Goal: Communication & Community: Participate in discussion

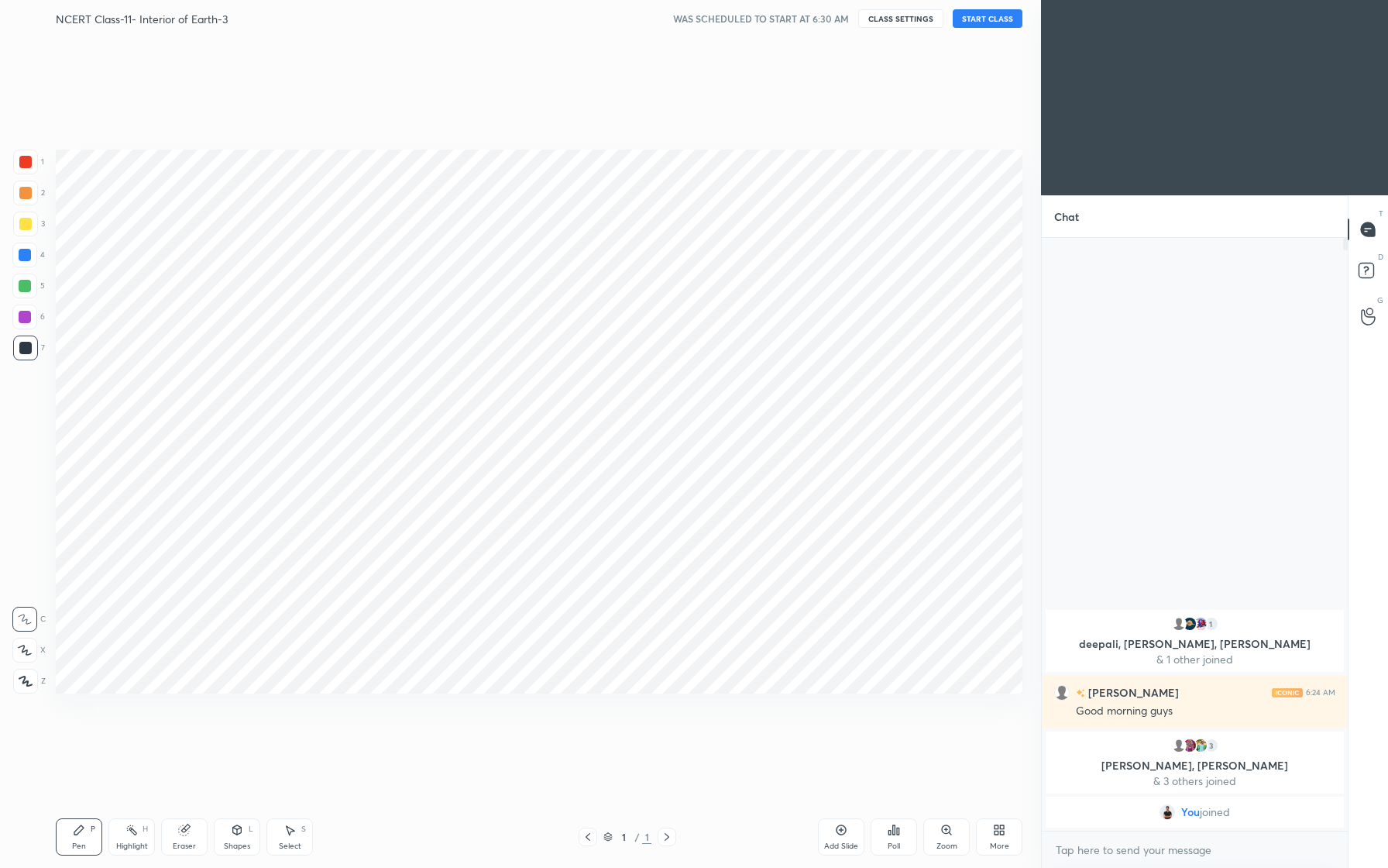
scroll to position [76693, 76503]
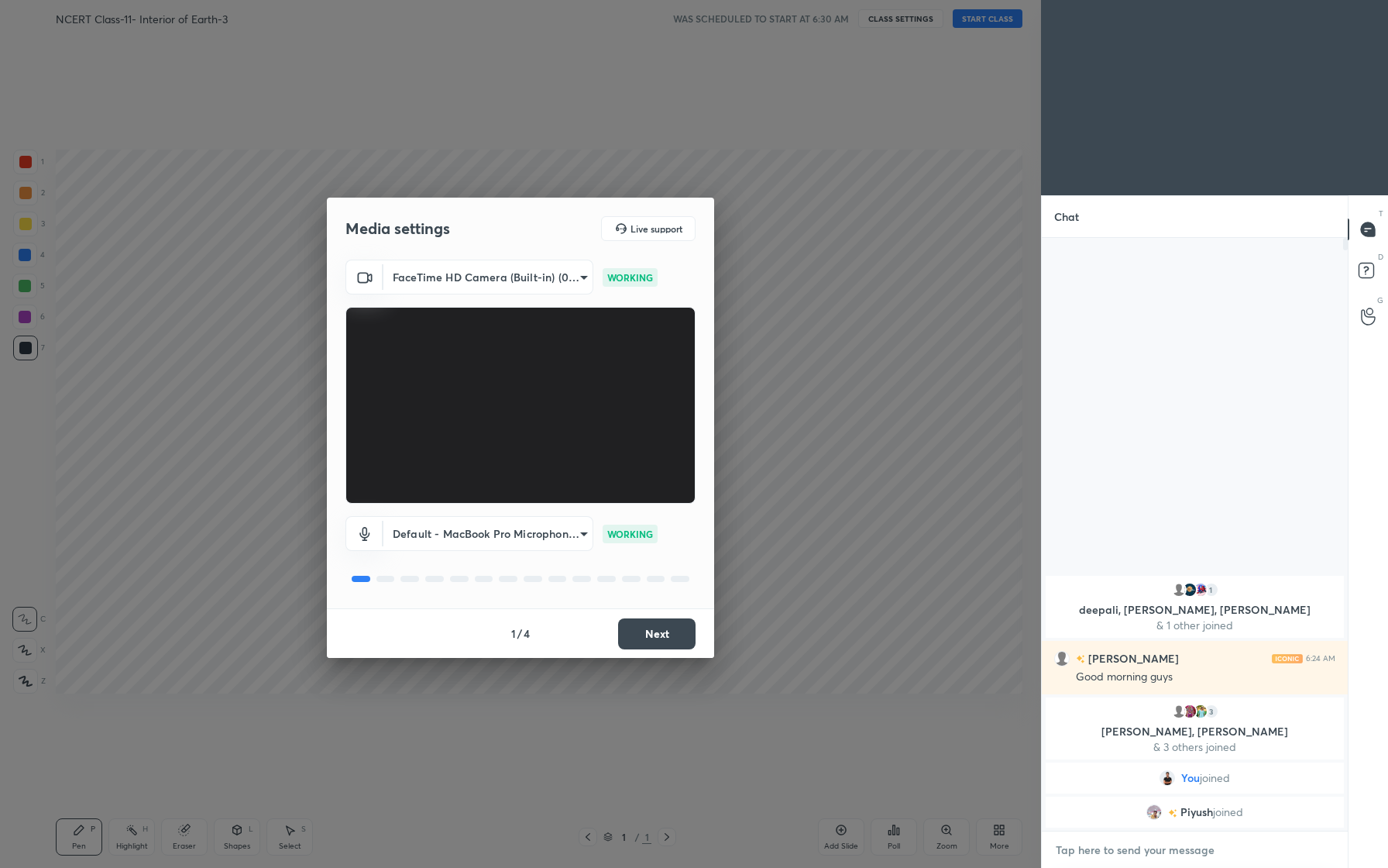
type textarea "x"
click at [1193, 847] on textarea at bounding box center [1195, 849] width 282 height 25
type textarea "F"
type textarea "x"
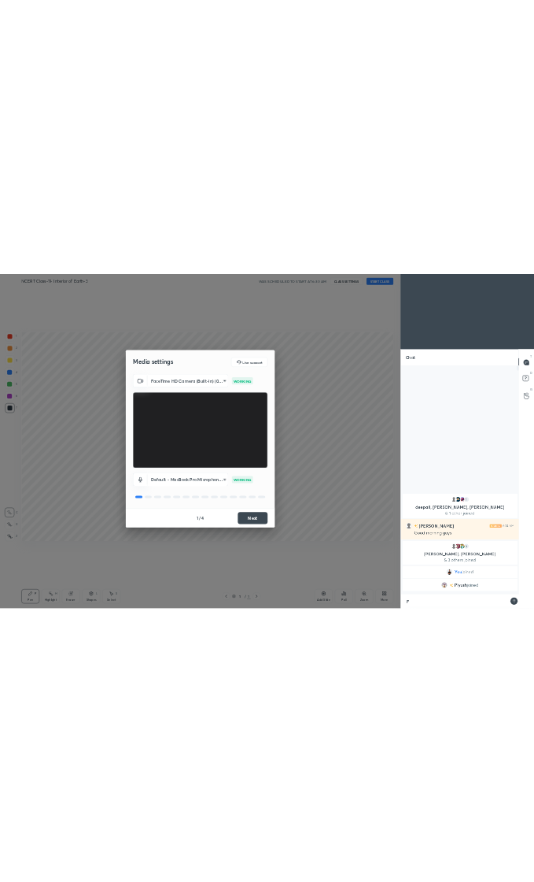
scroll to position [482, 306]
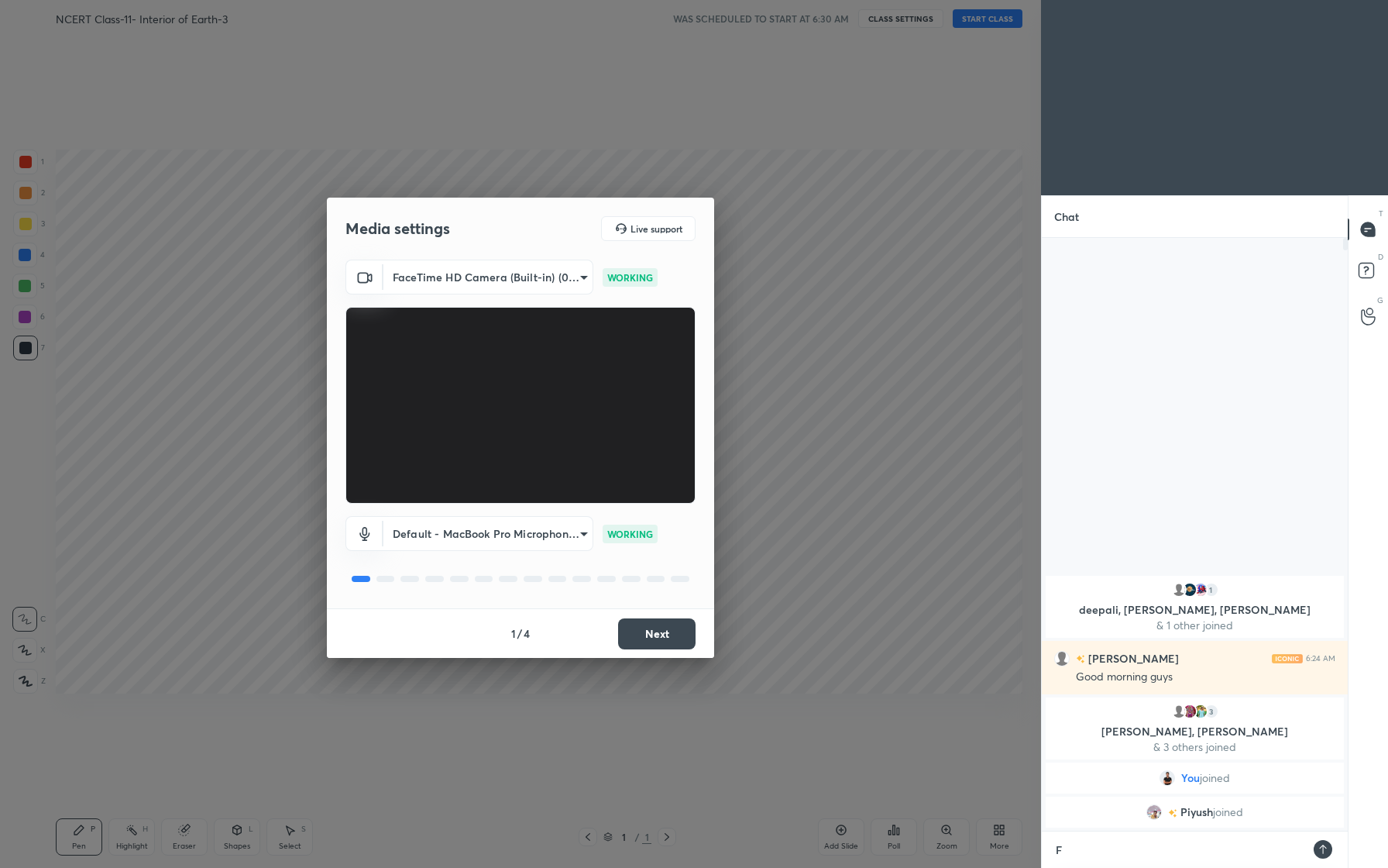
type textarea "Fr"
type textarea "x"
type textarea "Fri"
type textarea "x"
type textarea "Frie"
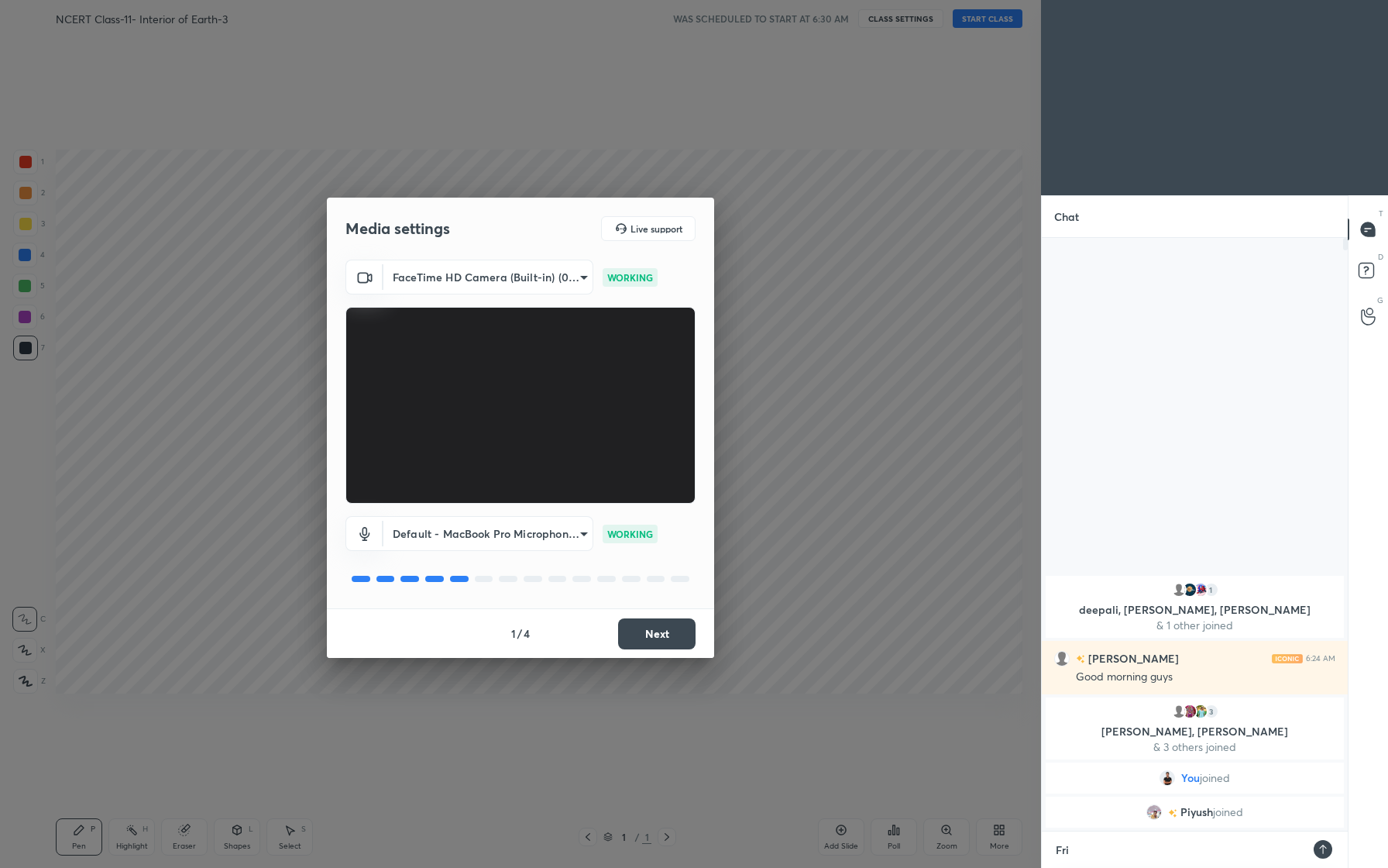
type textarea "x"
type textarea "Frien"
type textarea "x"
type textarea "Friend"
type textarea "x"
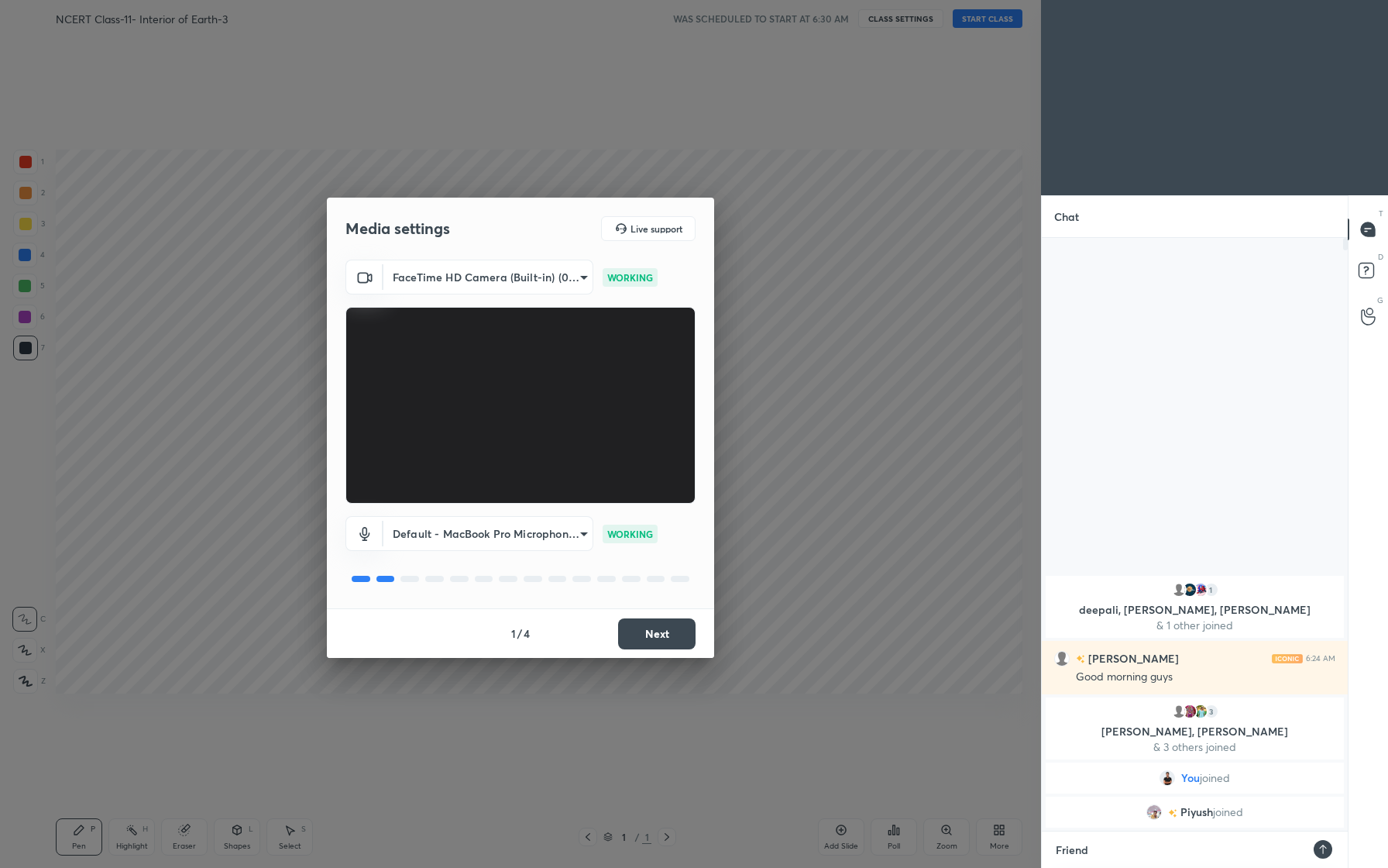
type textarea "Friends"
type textarea "x"
type textarea "Friends"
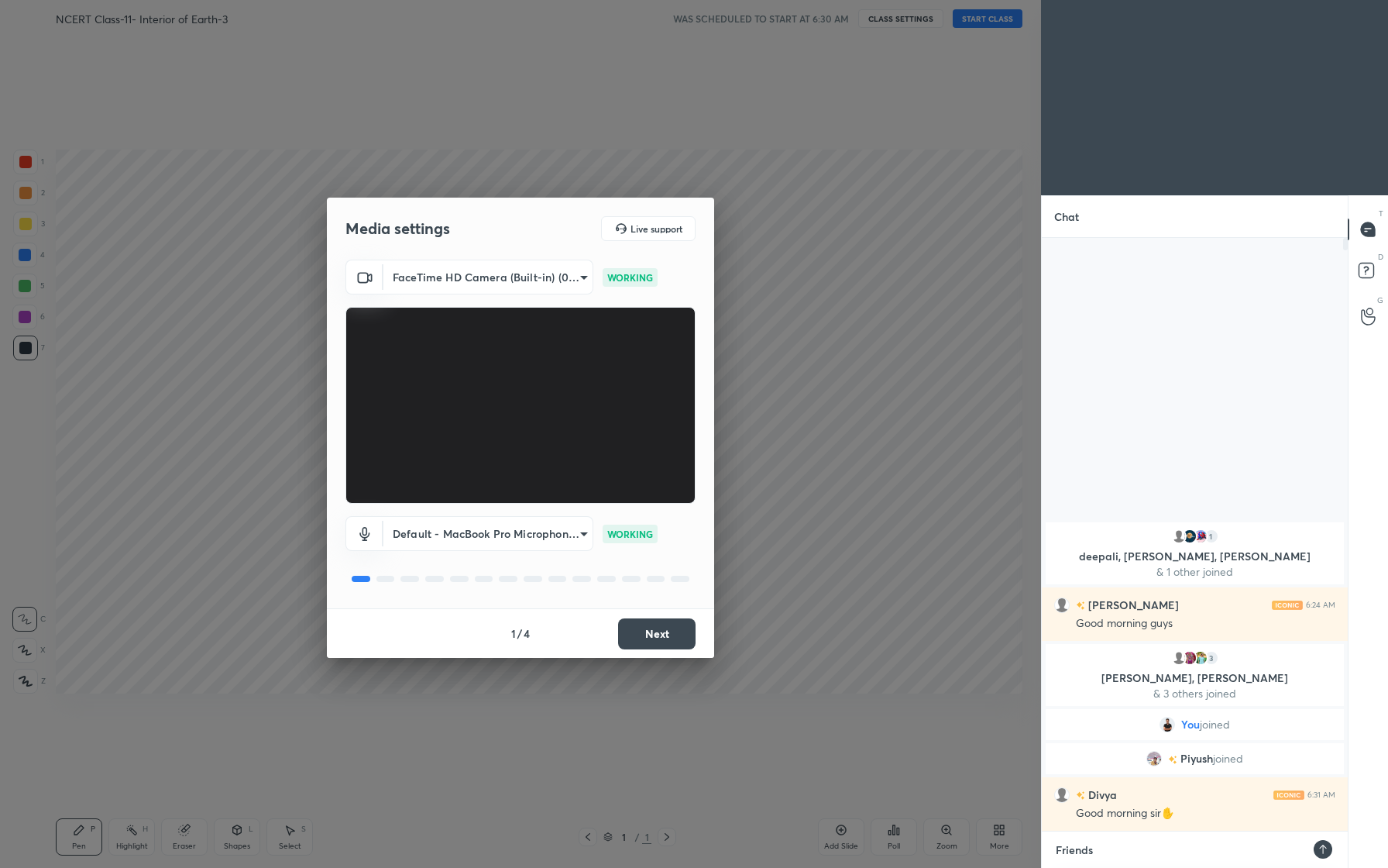
type textarea "x"
click at [1193, 847] on textarea "Friends" at bounding box center [1179, 849] width 250 height 25
type textarea "Friends,"
type textarea "x"
type textarea "Friends,"
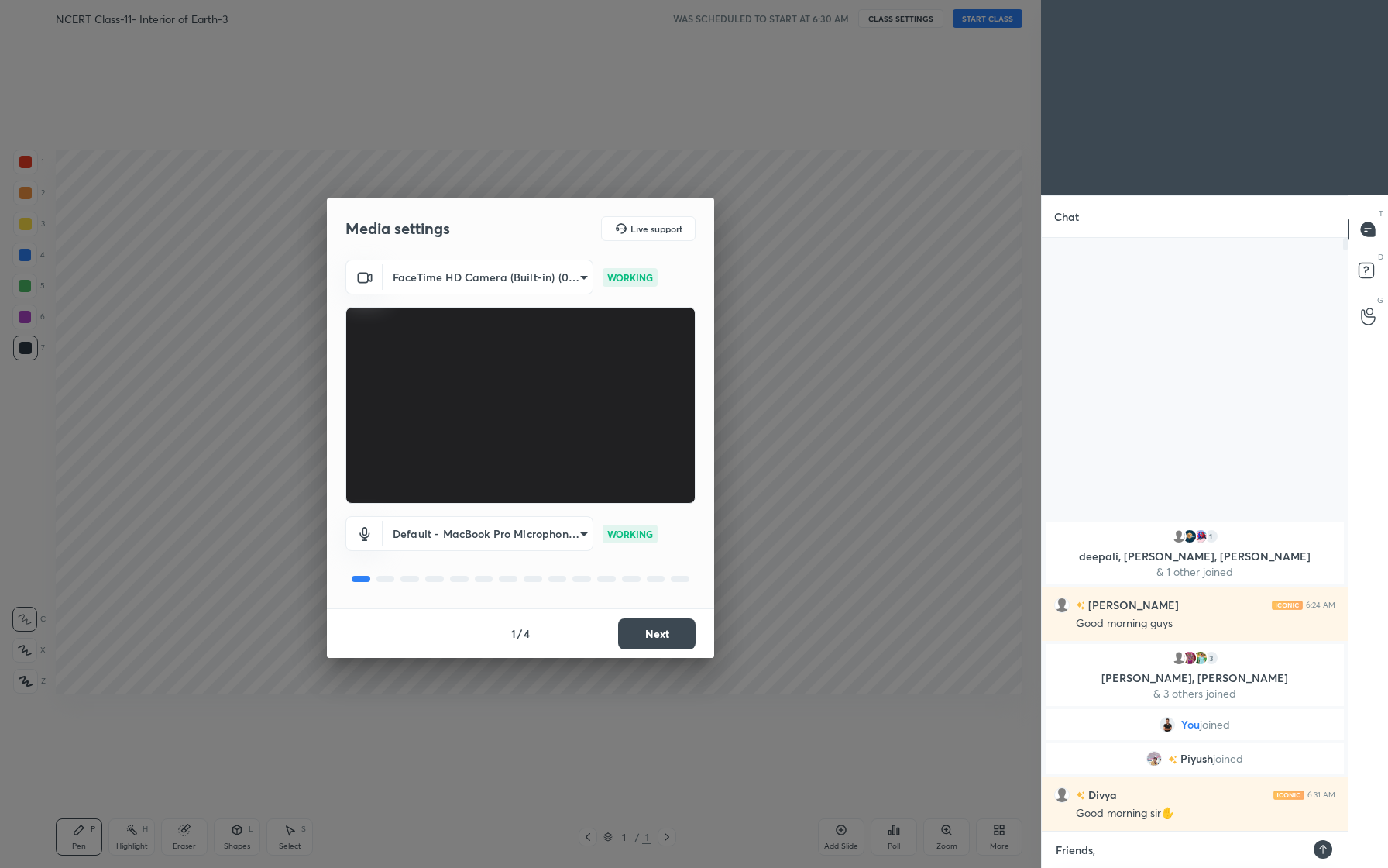
type textarea "x"
type textarea "Friends, s"
type textarea "x"
type textarea "Friends, st"
type textarea "x"
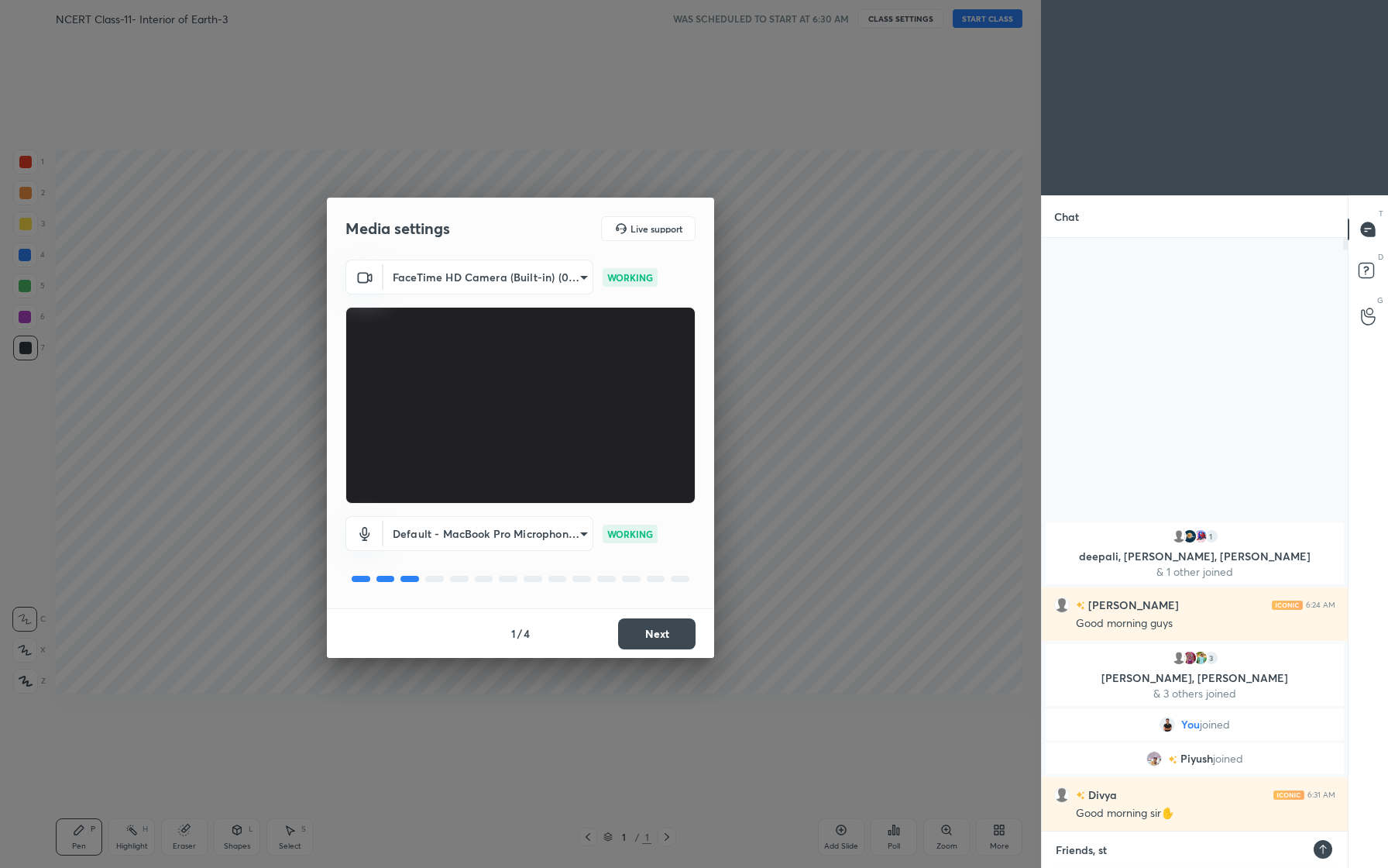
type textarea "Friends, sta"
type textarea "x"
type textarea "Friends, star"
type textarea "x"
type textarea "Friends, start"
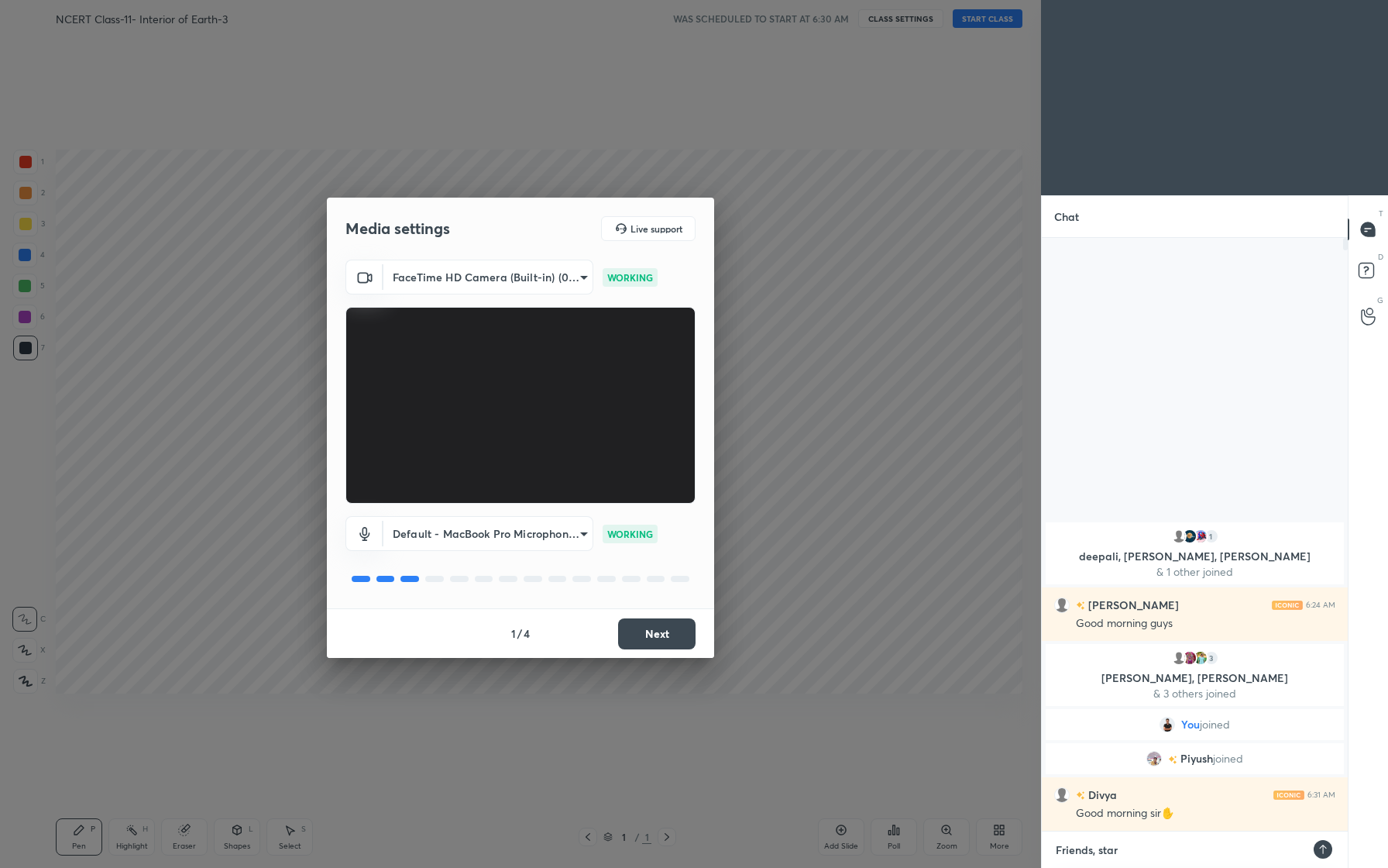
type textarea "x"
type textarea "Friends, starti"
type textarea "x"
type textarea "Friends, startin"
type textarea "x"
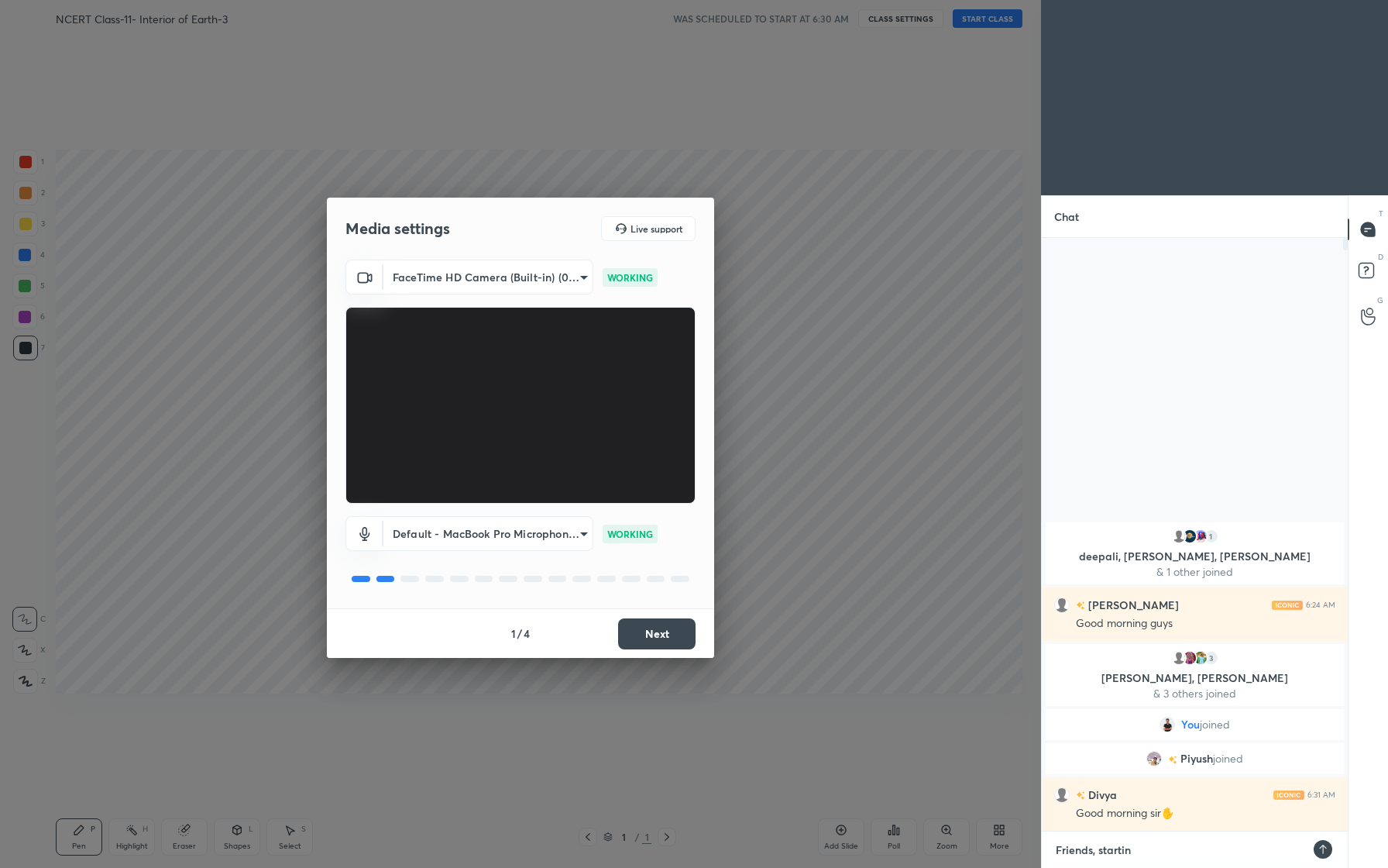
type textarea "Friends, starting"
type textarea "x"
type textarea "Friends, startingb"
type textarea "x"
type textarea "Friends, startingb i"
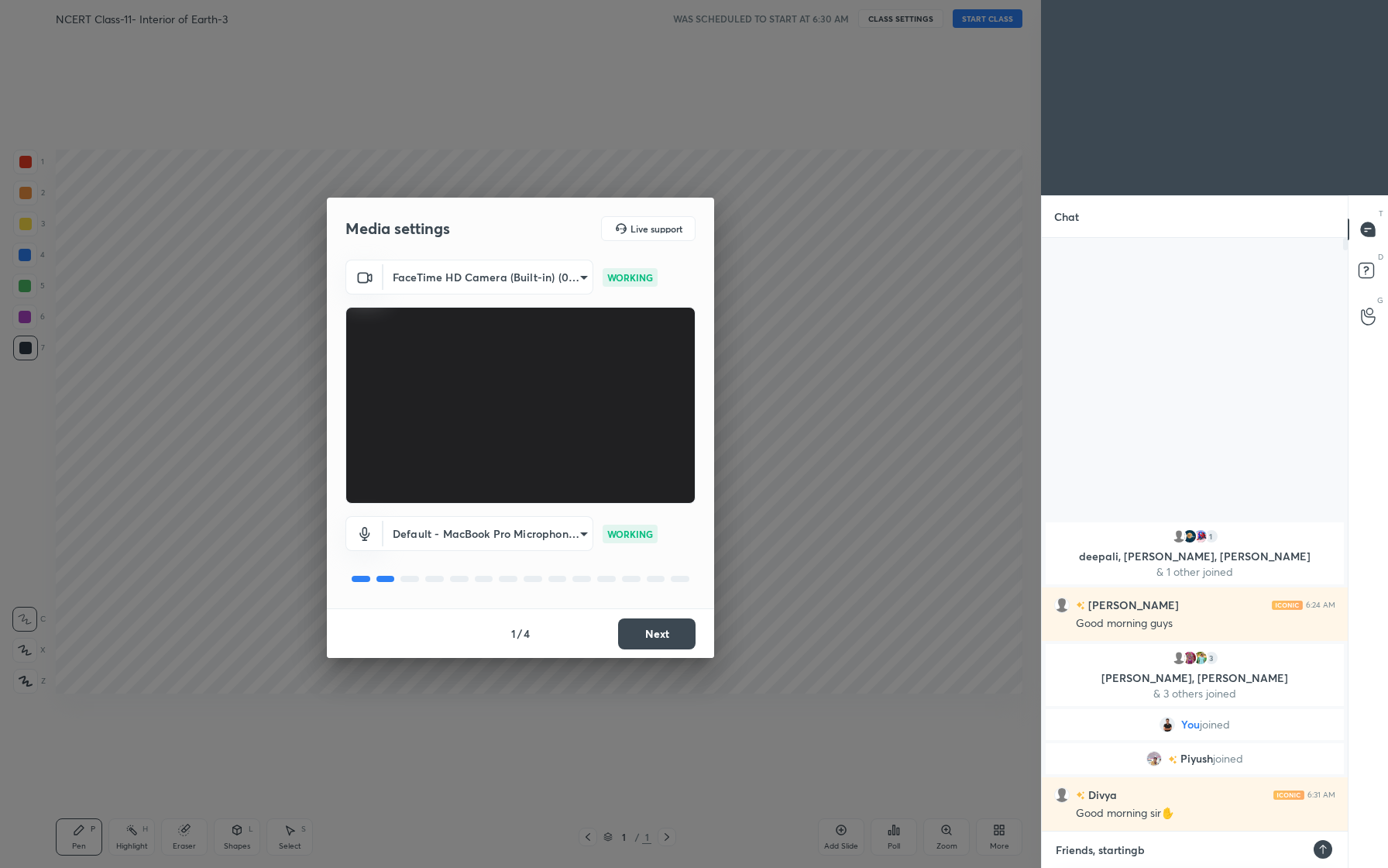
type textarea "x"
type textarea "Friends, startingb in"
type textarea "x"
type textarea "Friends, startingb in"
type textarea "x"
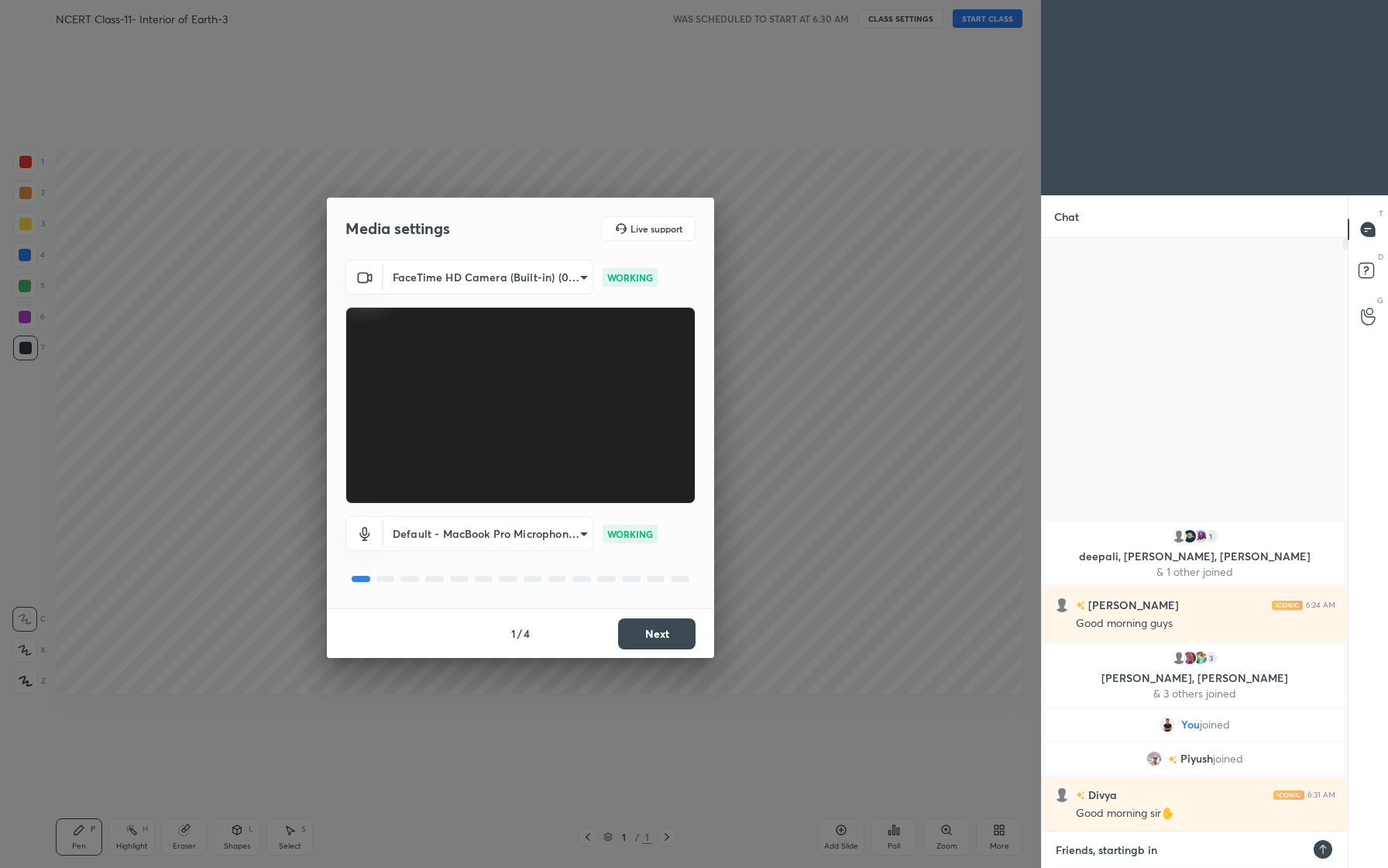
type textarea "Friends, startingb in 5"
type textarea "x"
type textarea "Friends, startingb in 5"
type textarea "x"
type textarea "Friends, startingb in 5 m"
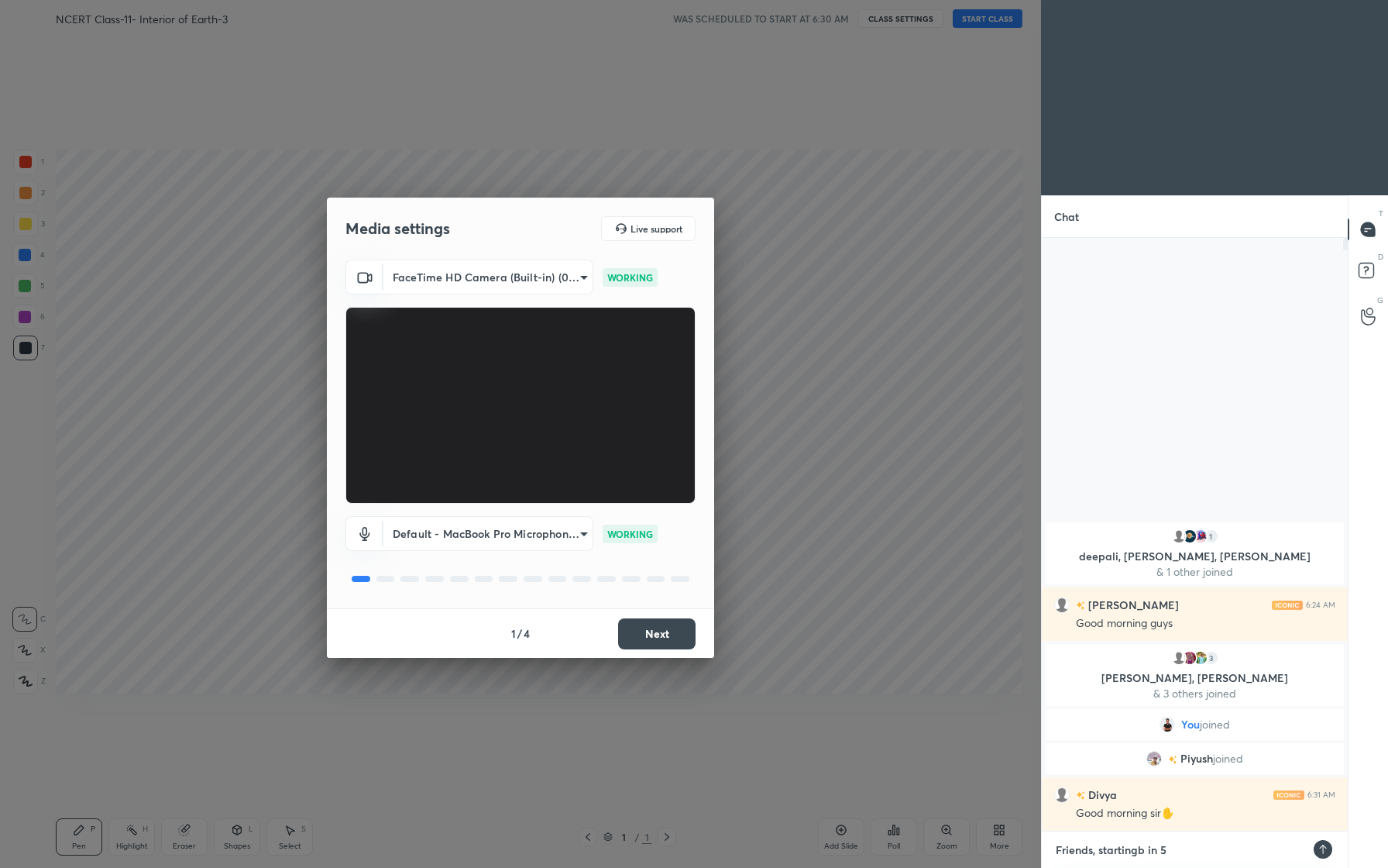
type textarea "x"
type textarea "Friends, startingb in 5 mi"
type textarea "x"
type textarea "Friends, startingb in 5 min"
type textarea "x"
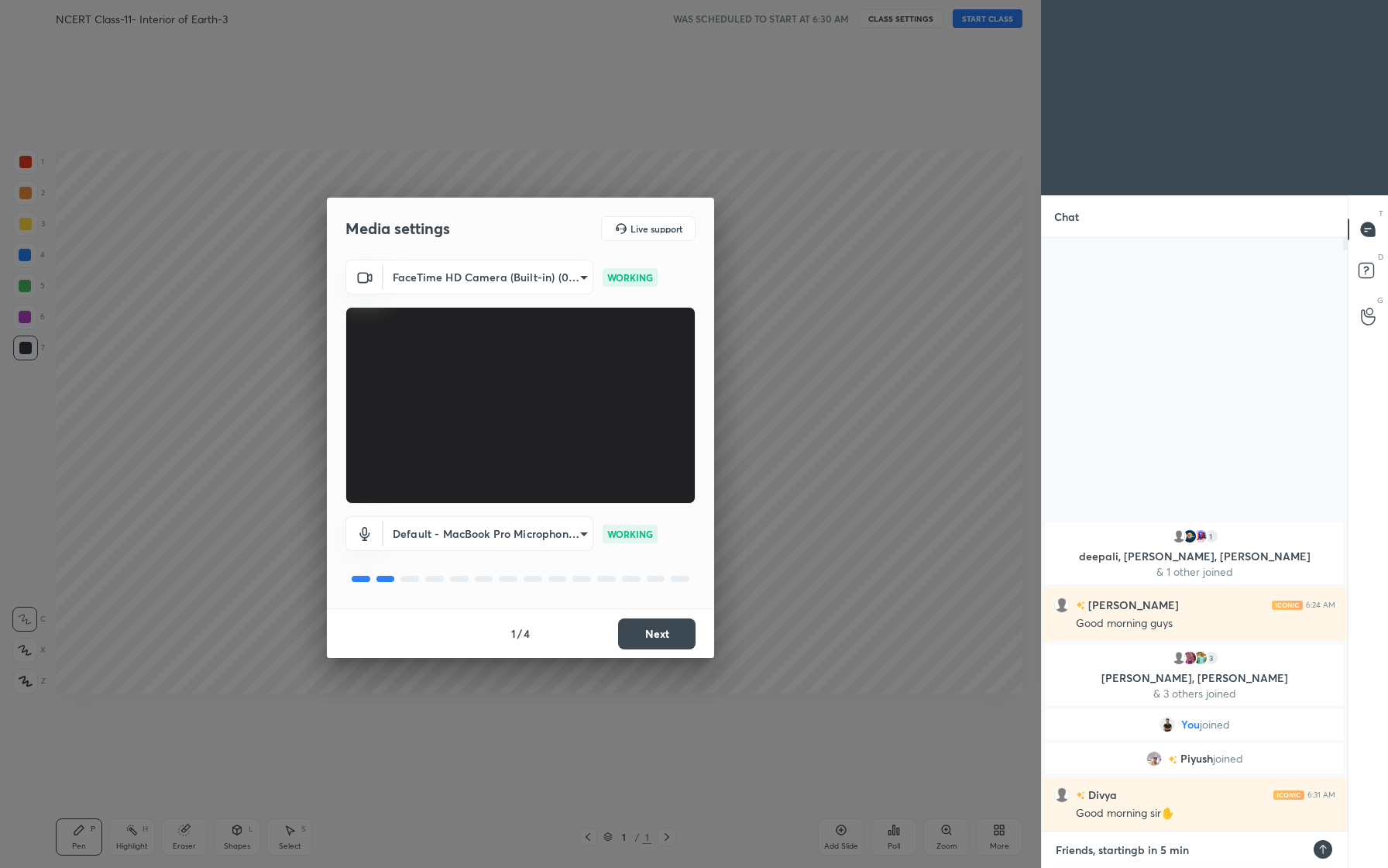
type textarea "Friends, startingb in 5 minu"
type textarea "x"
type textarea "Friends, startingb in 5 minut"
type textarea "x"
type textarea "Friends, startingb in 5 minute"
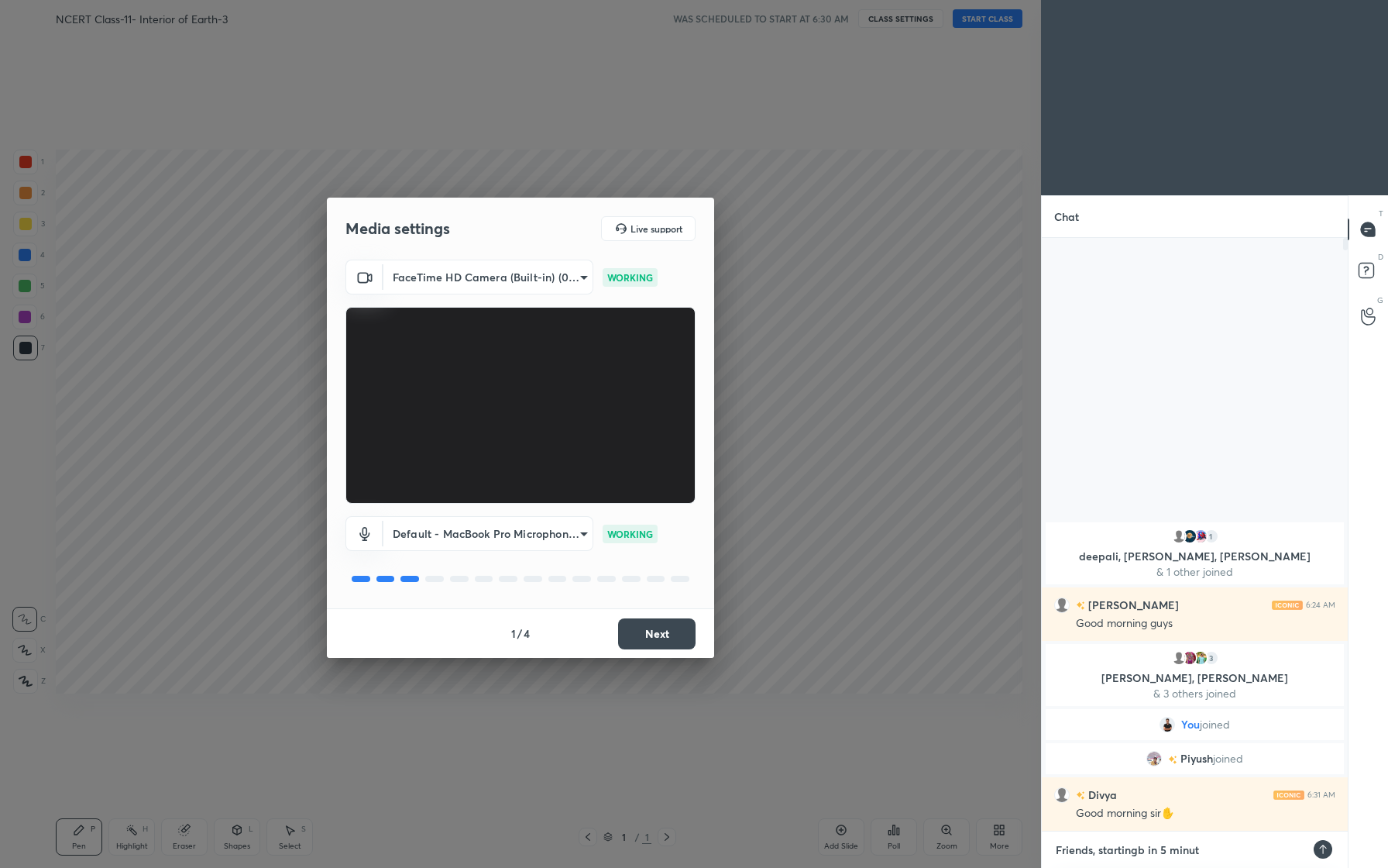
type textarea "x"
type textarea "Friends, startingb in 5 minutes"
type textarea "x"
type textarea "Friends, startingb in 5 minutes."
type textarea "x"
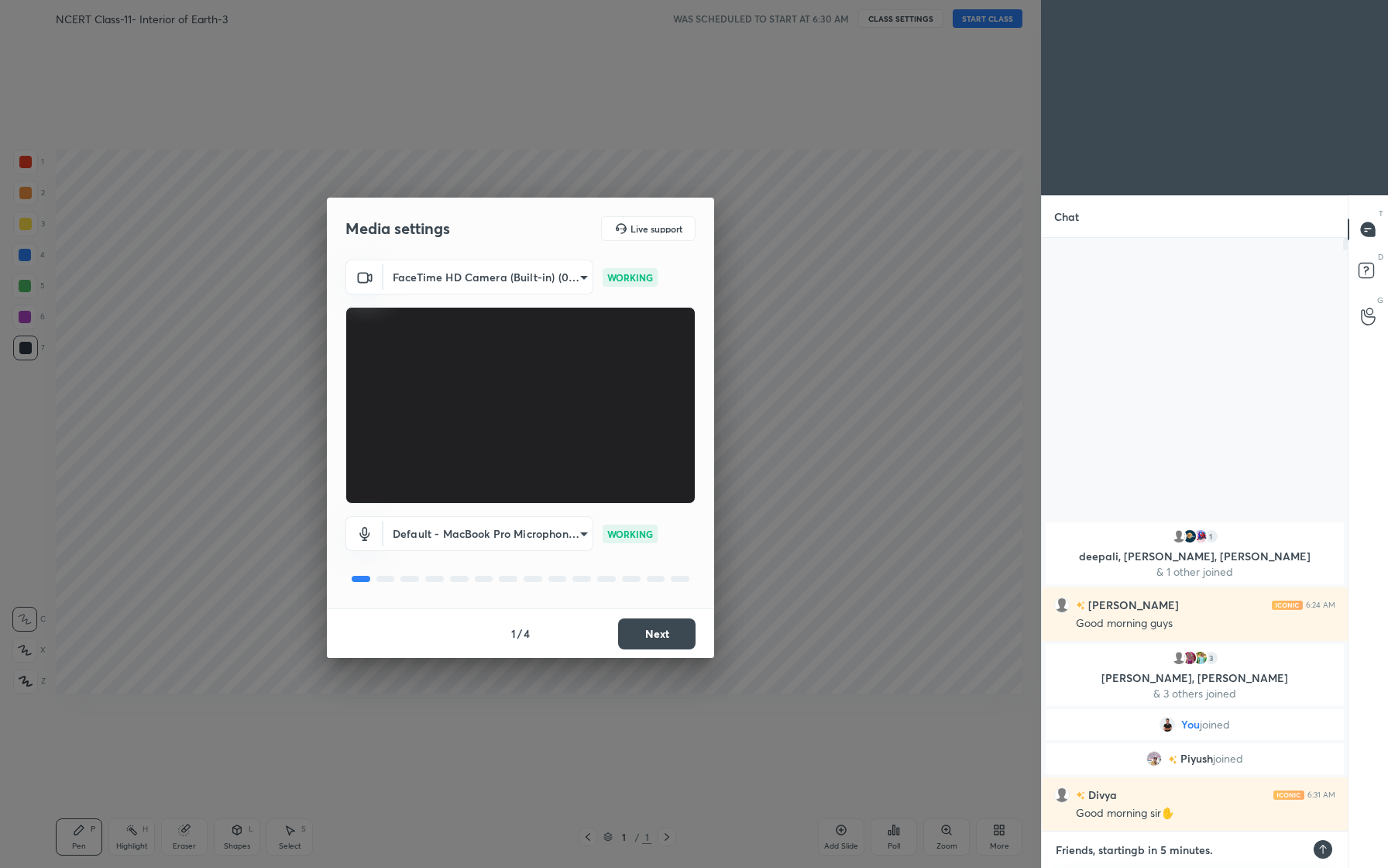
type textarea "x"
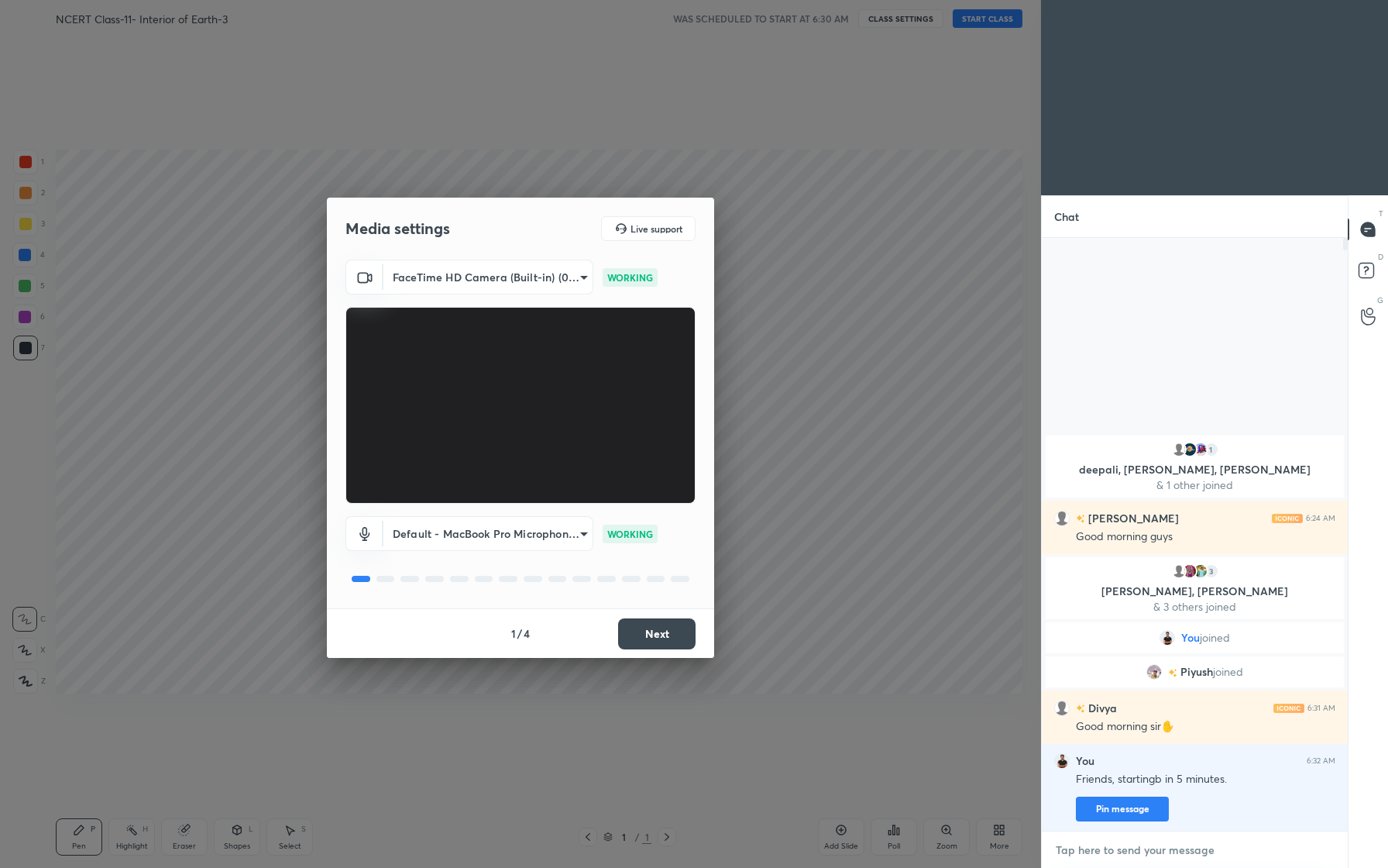
type textarea "G"
type textarea "x"
type textarea "Go"
type textarea "x"
type textarea "Goo"
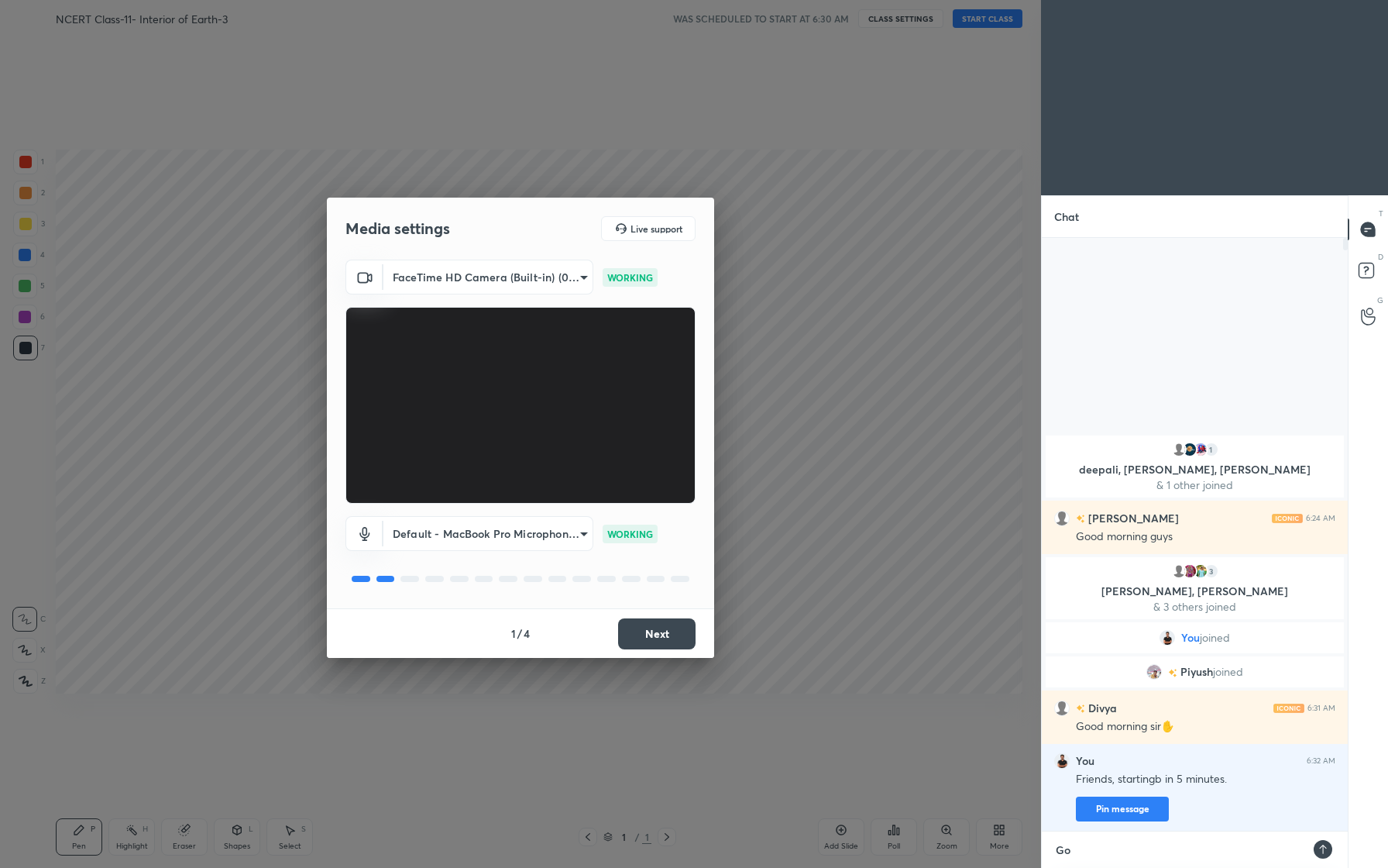
type textarea "x"
type textarea "Good"
type textarea "x"
type textarea "Good"
type textarea "x"
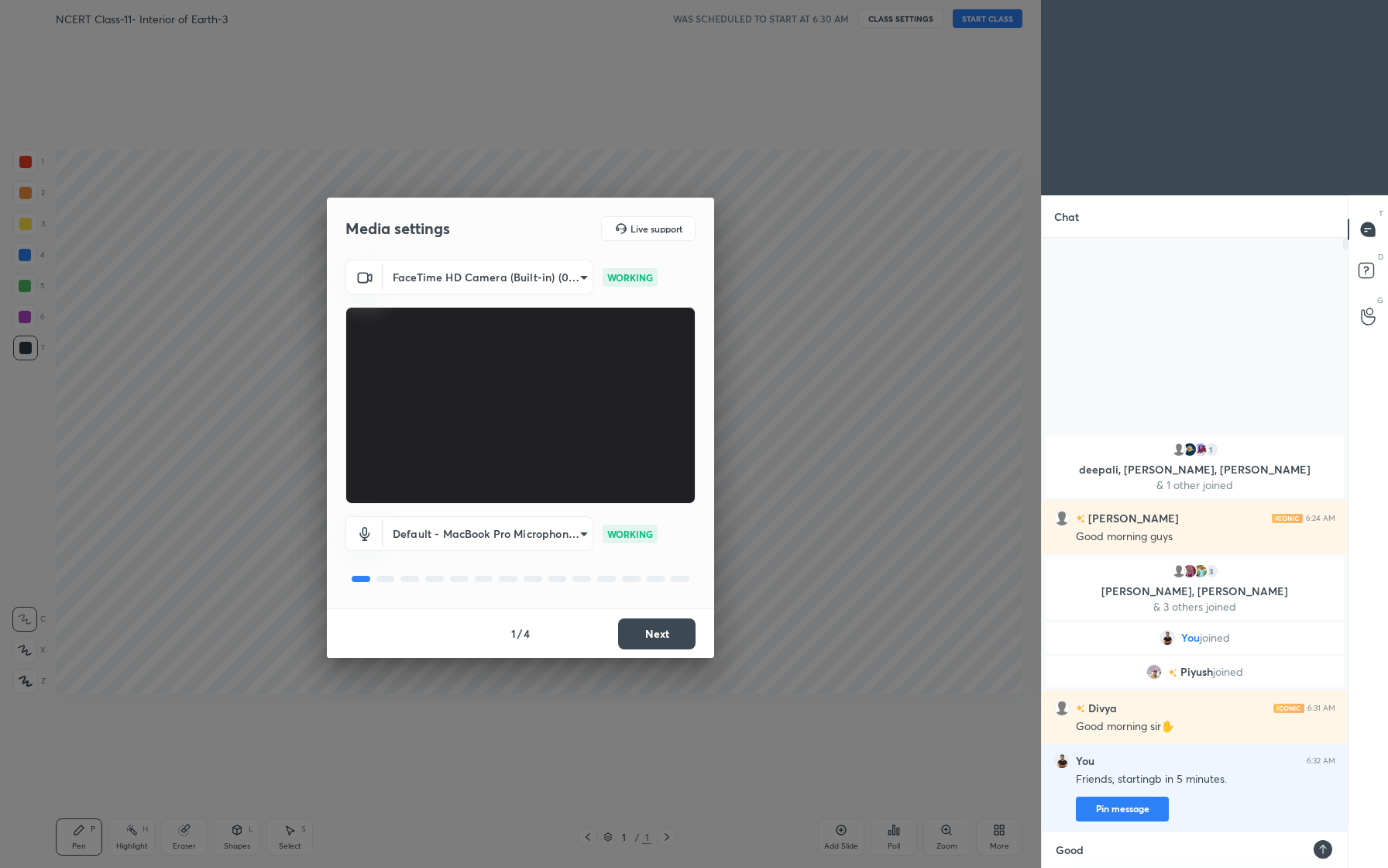
type textarea "Good M"
type textarea "x"
type textarea "Good Mo"
type textarea "x"
type textarea "Good Mor"
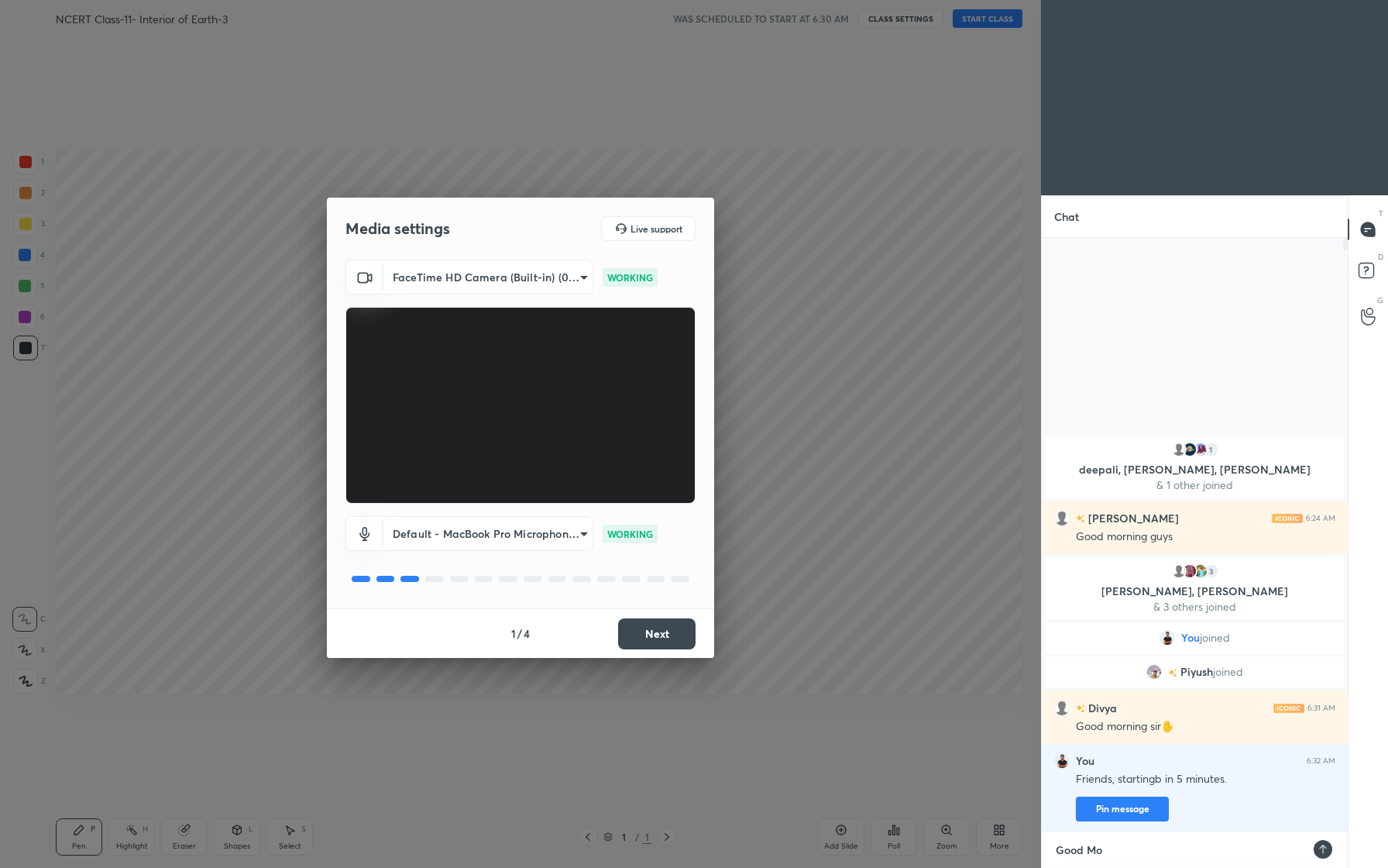
type textarea "x"
type textarea "Good Morn"
type textarea "x"
type textarea "Good Morni"
type textarea "x"
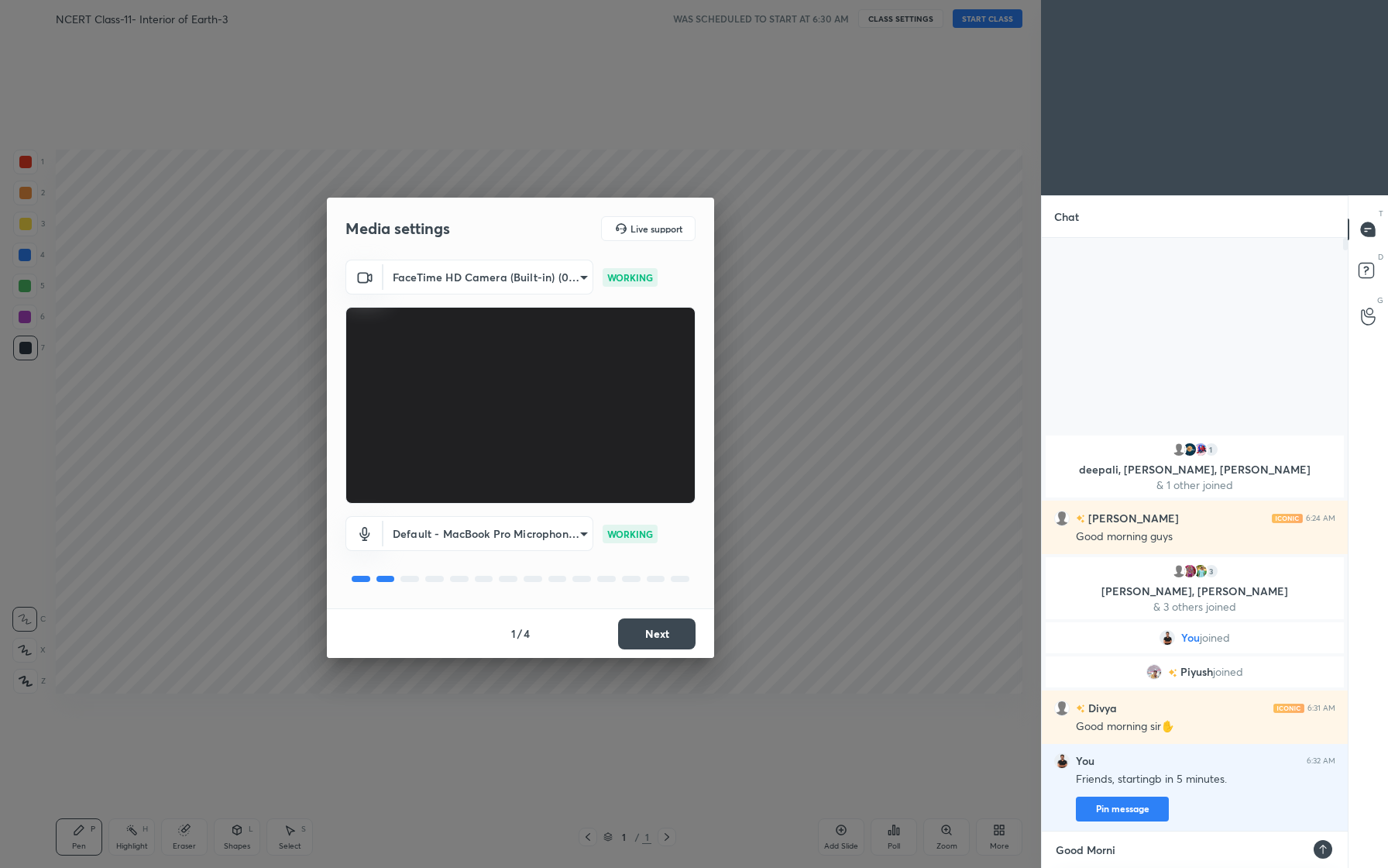
type textarea "Good Mornin"
type textarea "x"
type textarea "Good Morning"
type textarea "x"
type textarea "Good Morning."
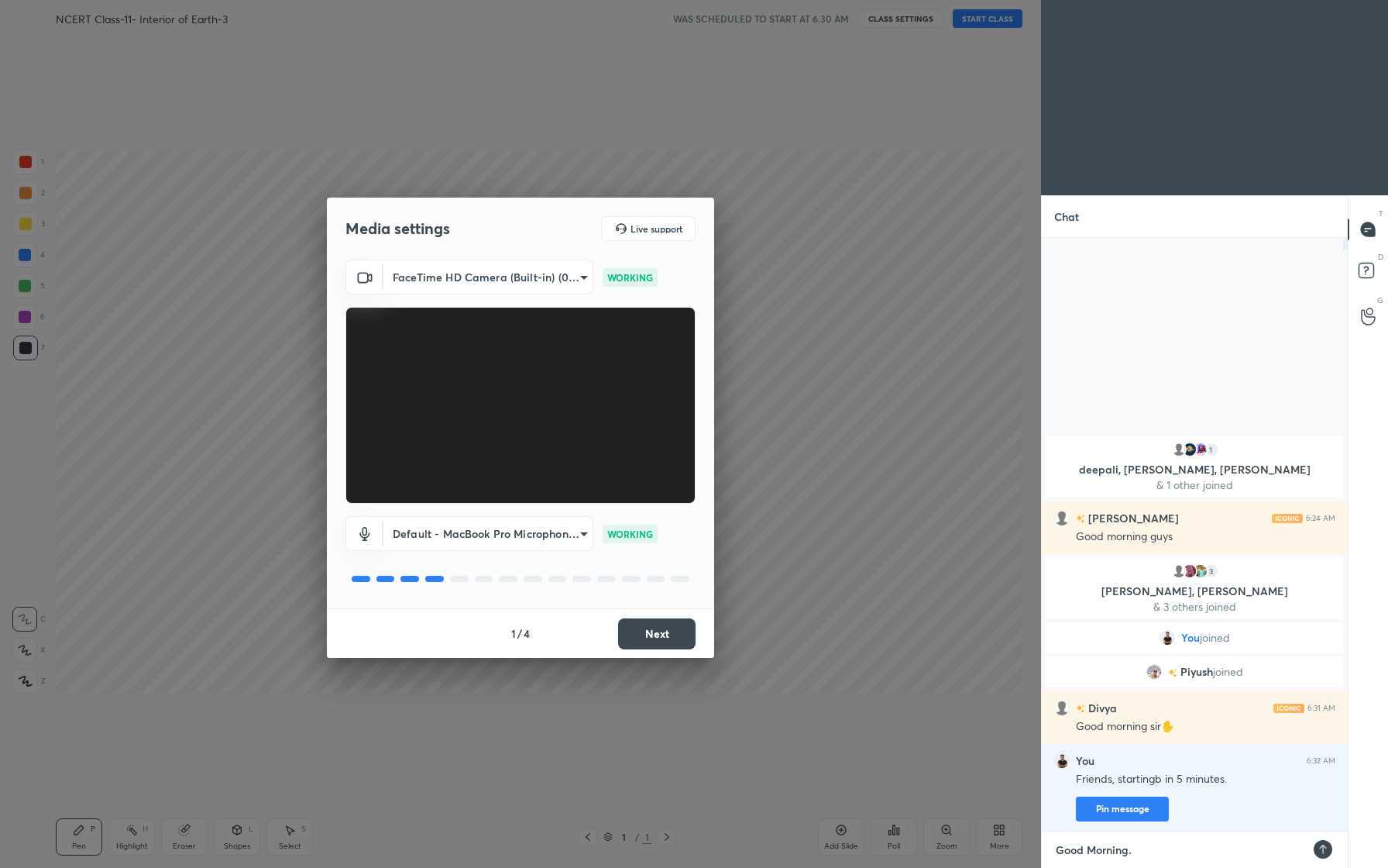
type textarea "x"
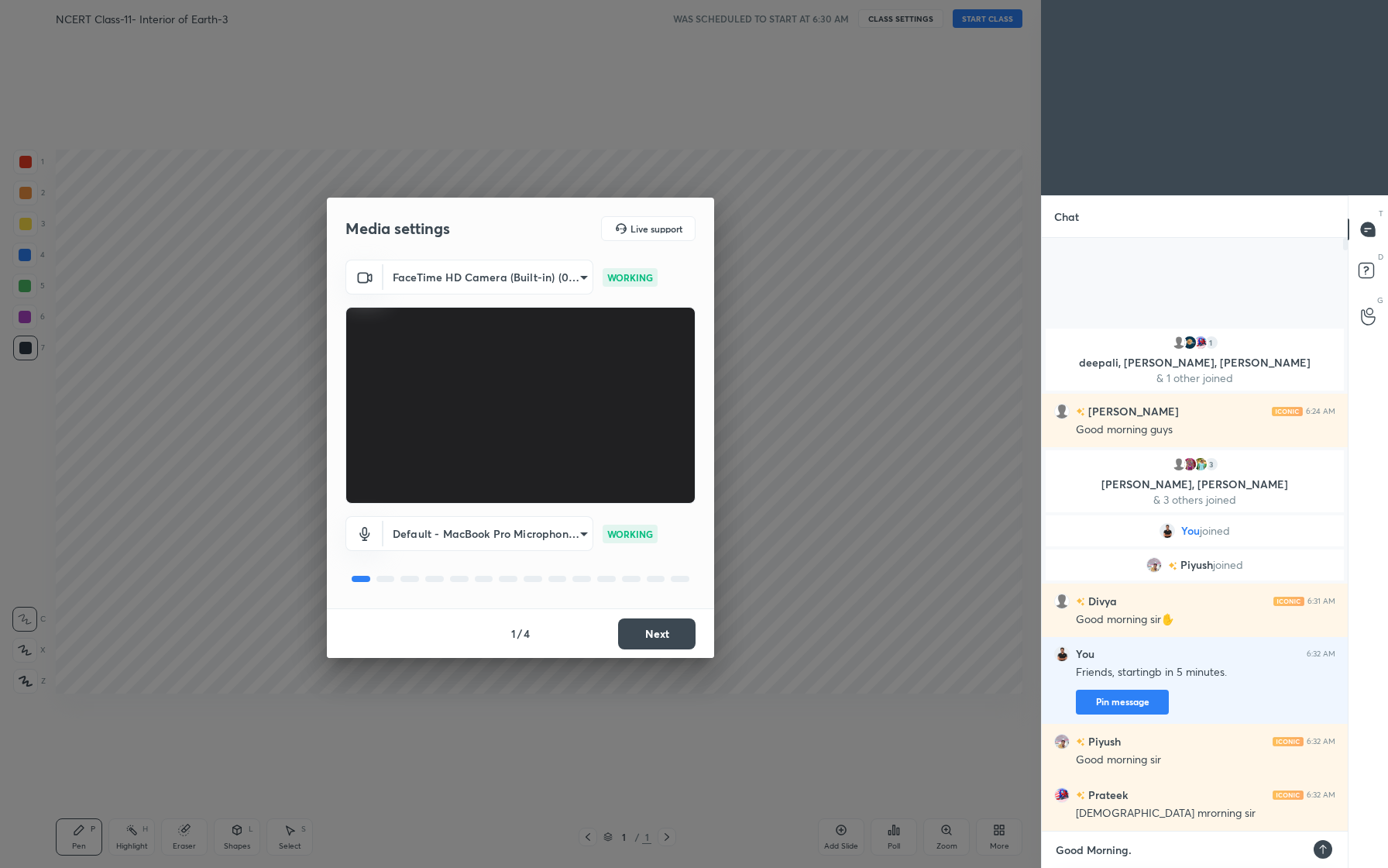
type textarea "x"
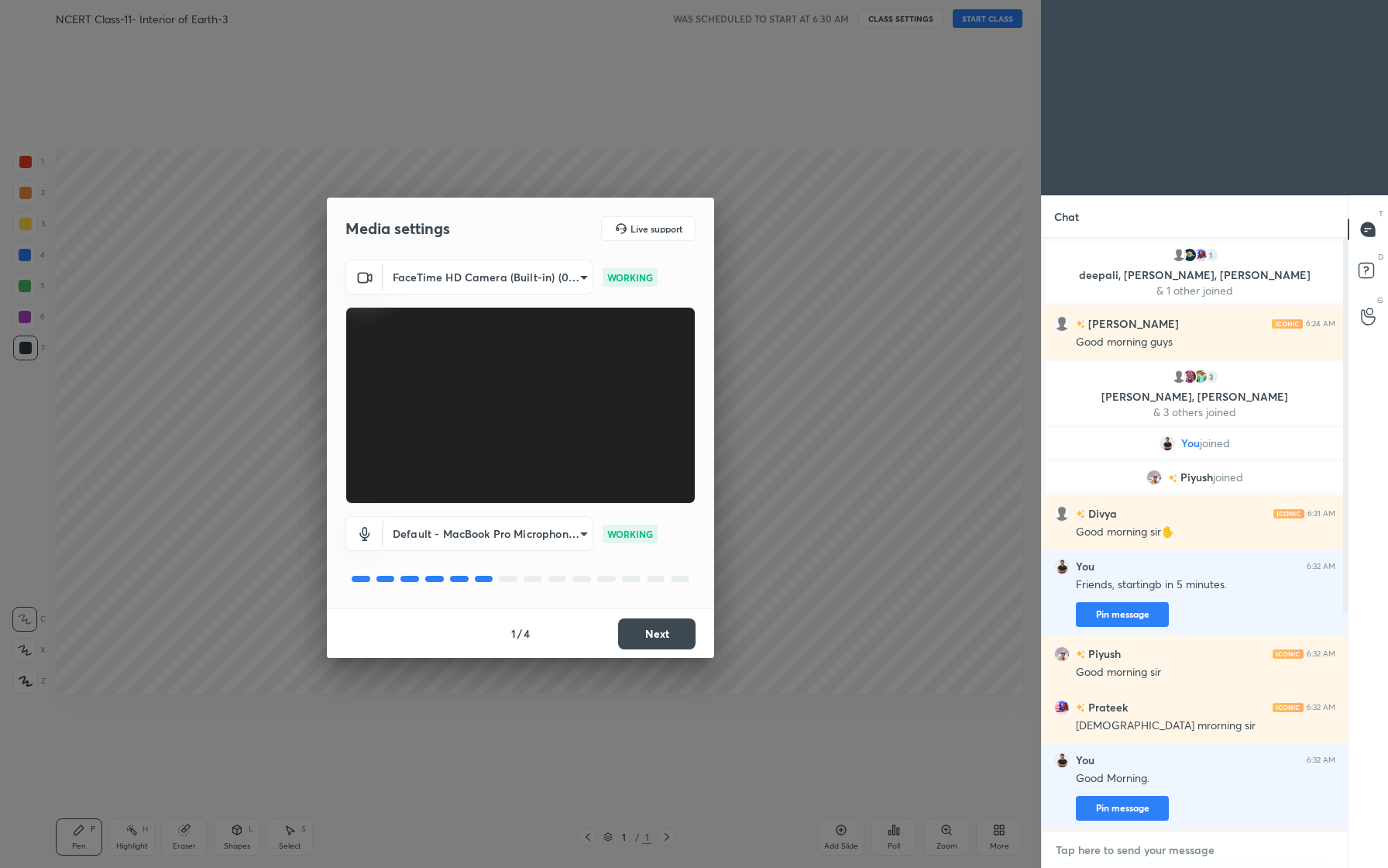
type textarea "x"
click at [1123, 851] on textarea at bounding box center [1195, 849] width 282 height 25
paste textarea "[URL][DOMAIN_NAME]"
type textarea "[URL][DOMAIN_NAME]"
type textarea "x"
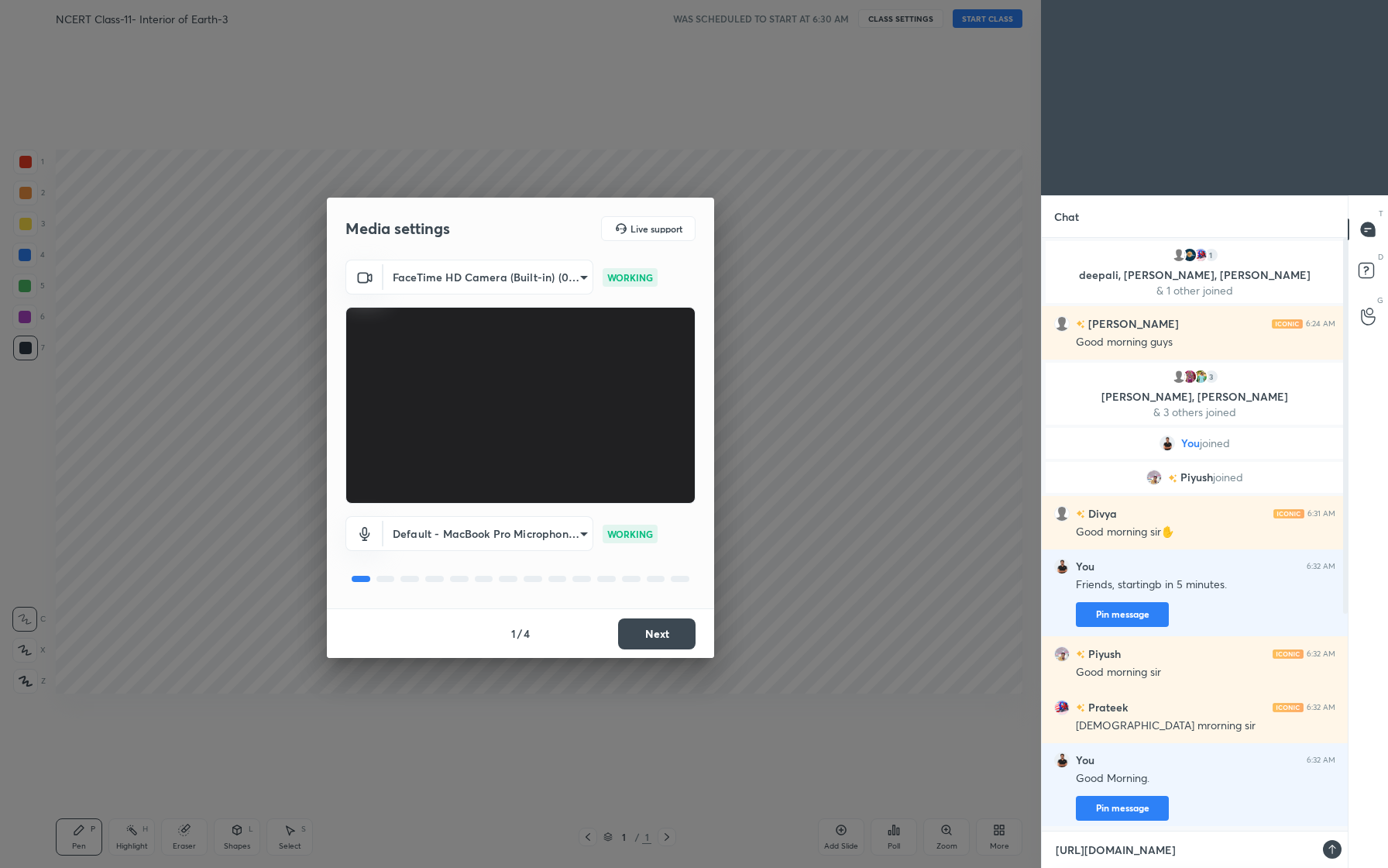
scroll to position [474, 301]
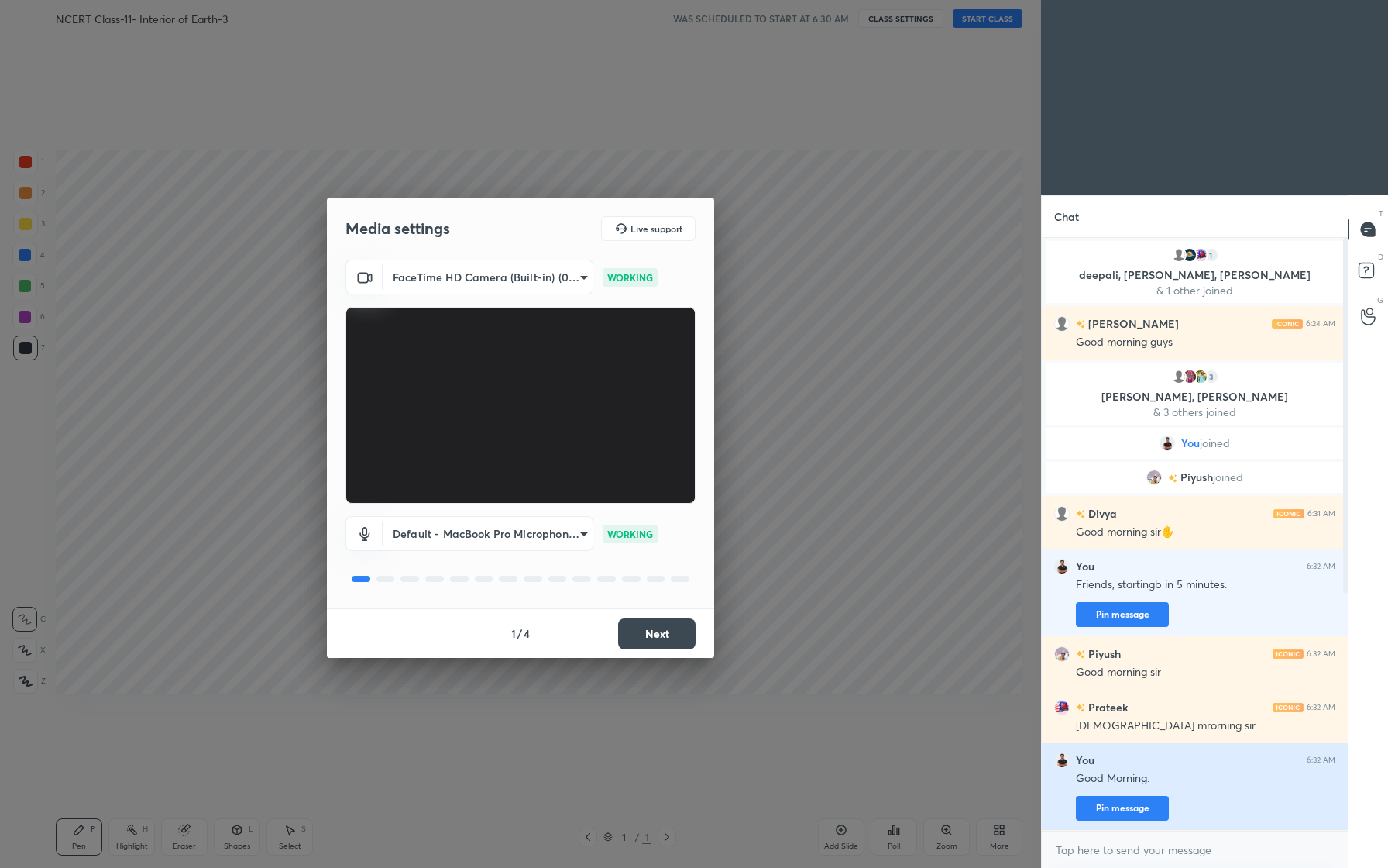
click at [1115, 817] on button "Pin message" at bounding box center [1122, 807] width 93 height 25
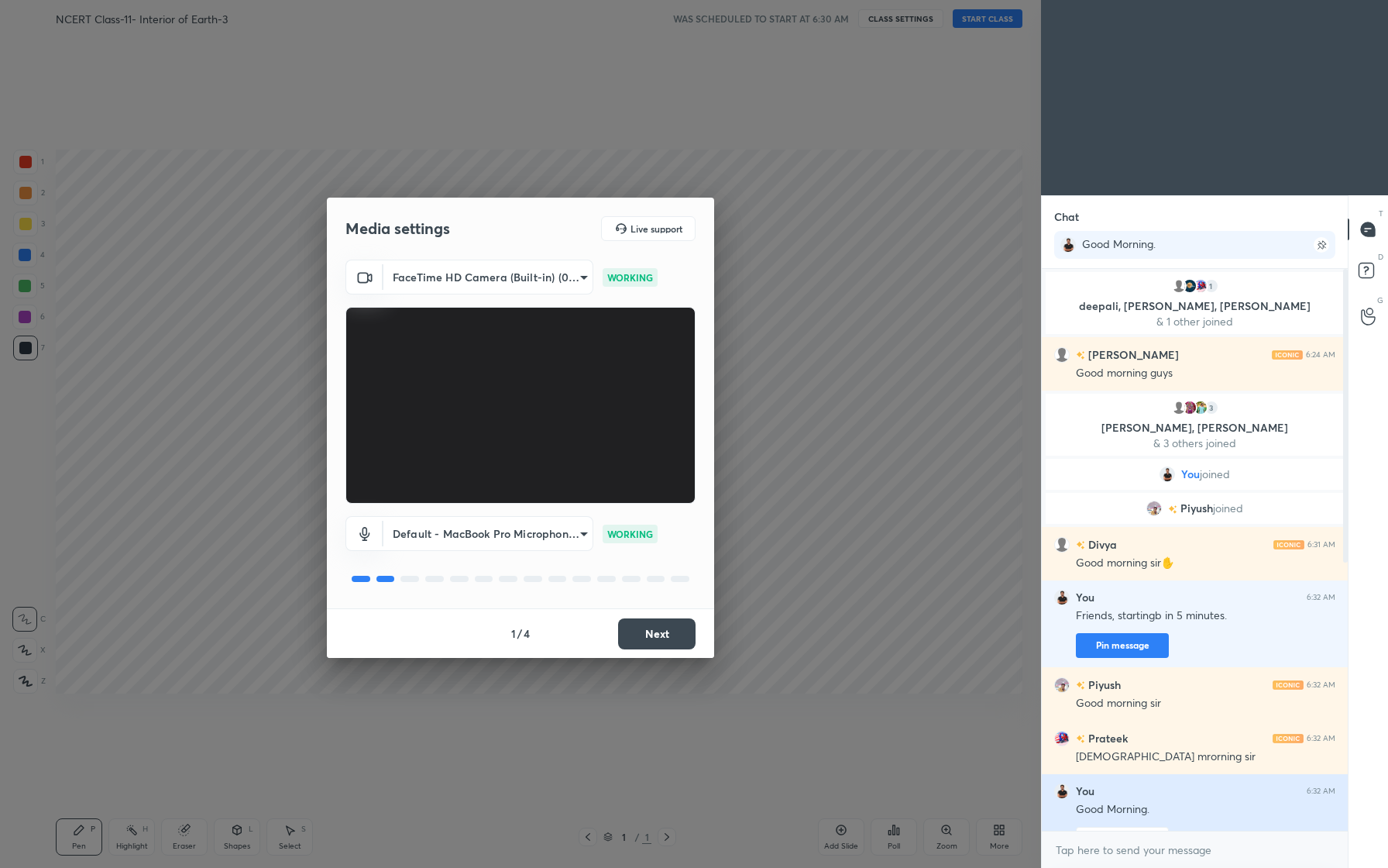
scroll to position [512, 0]
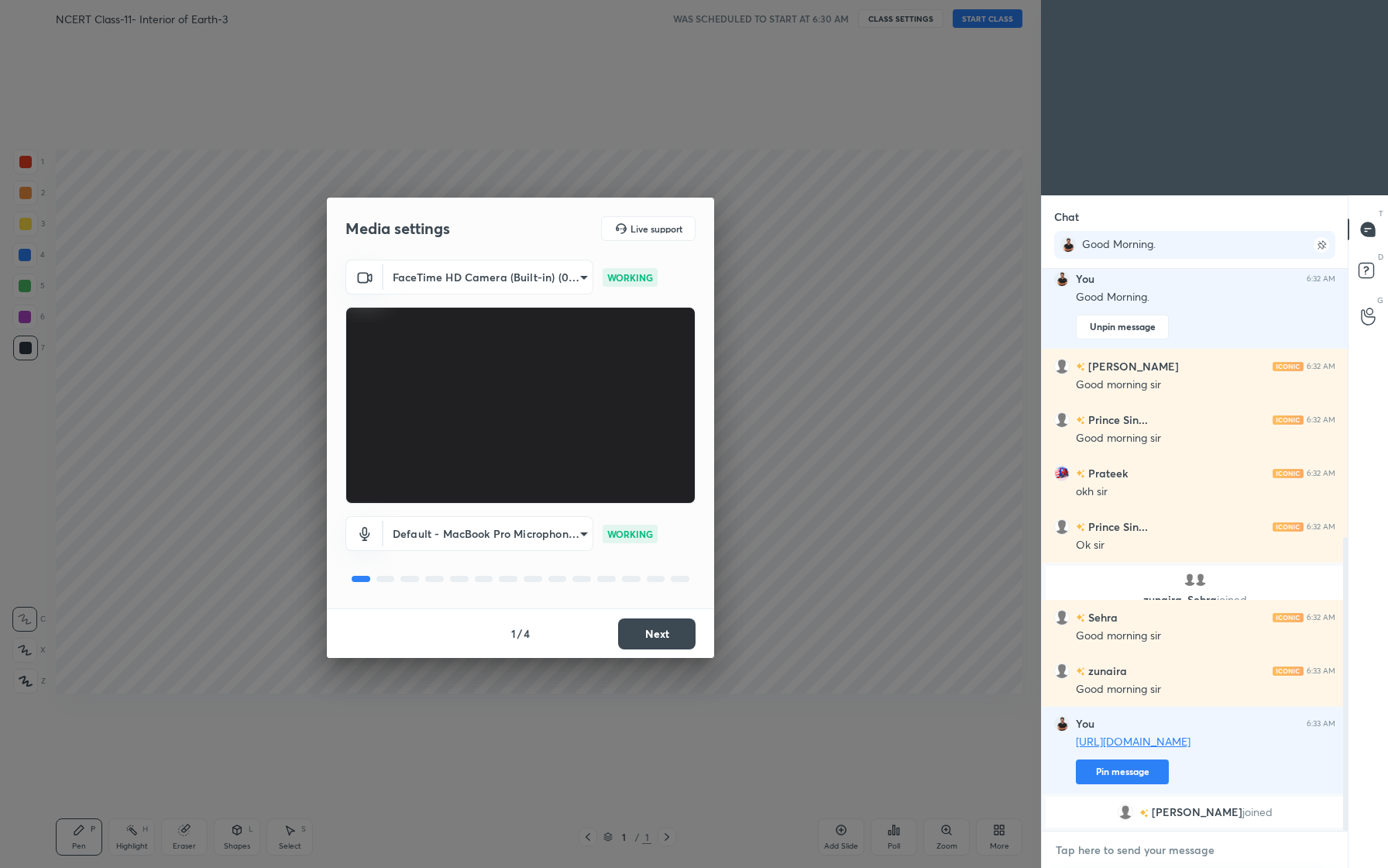
type textarea "x"
click at [1163, 853] on textarea at bounding box center [1195, 849] width 282 height 25
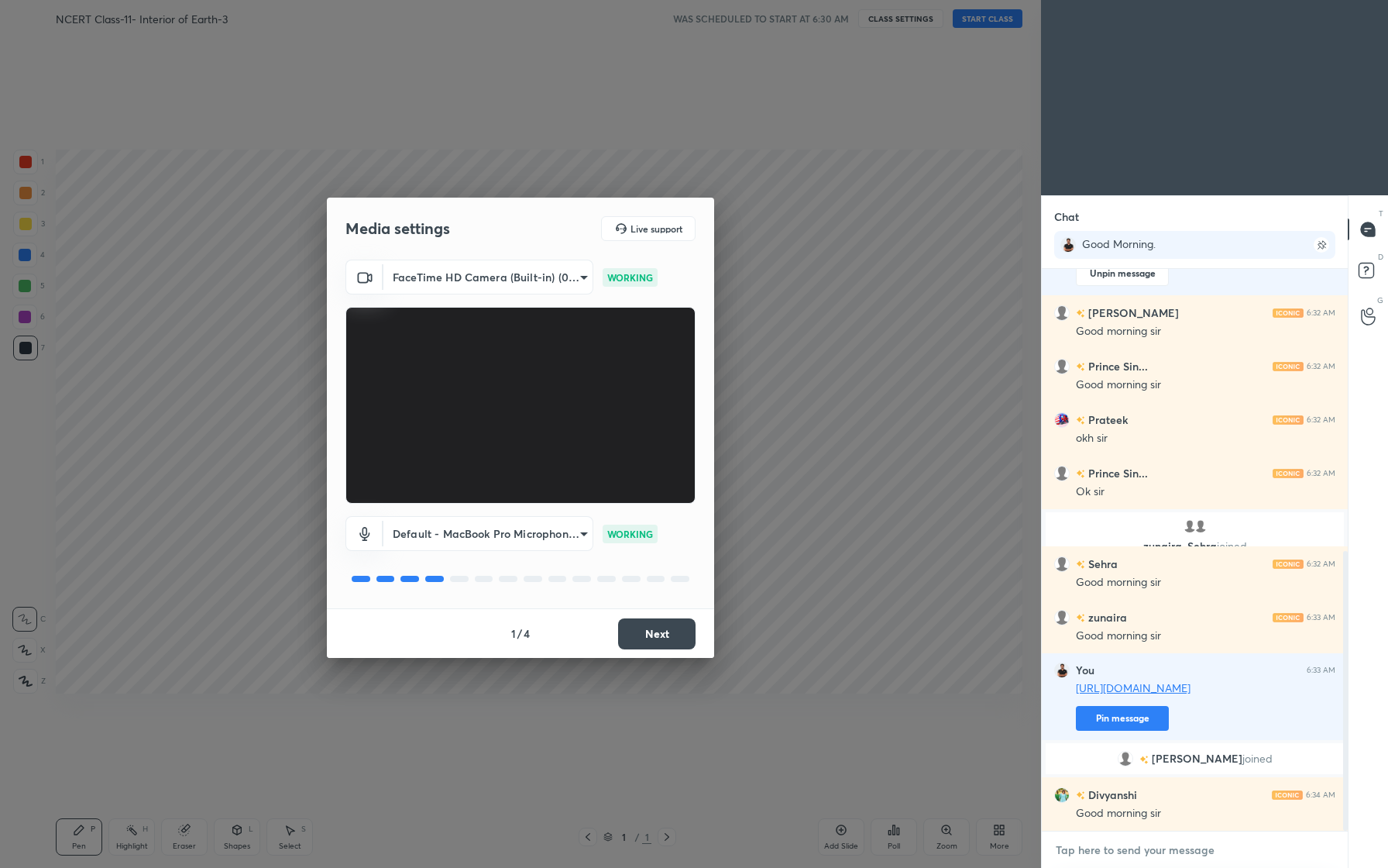
click at [1163, 853] on textarea at bounding box center [1195, 849] width 282 height 25
type textarea "S"
type textarea "x"
type textarea "Sh"
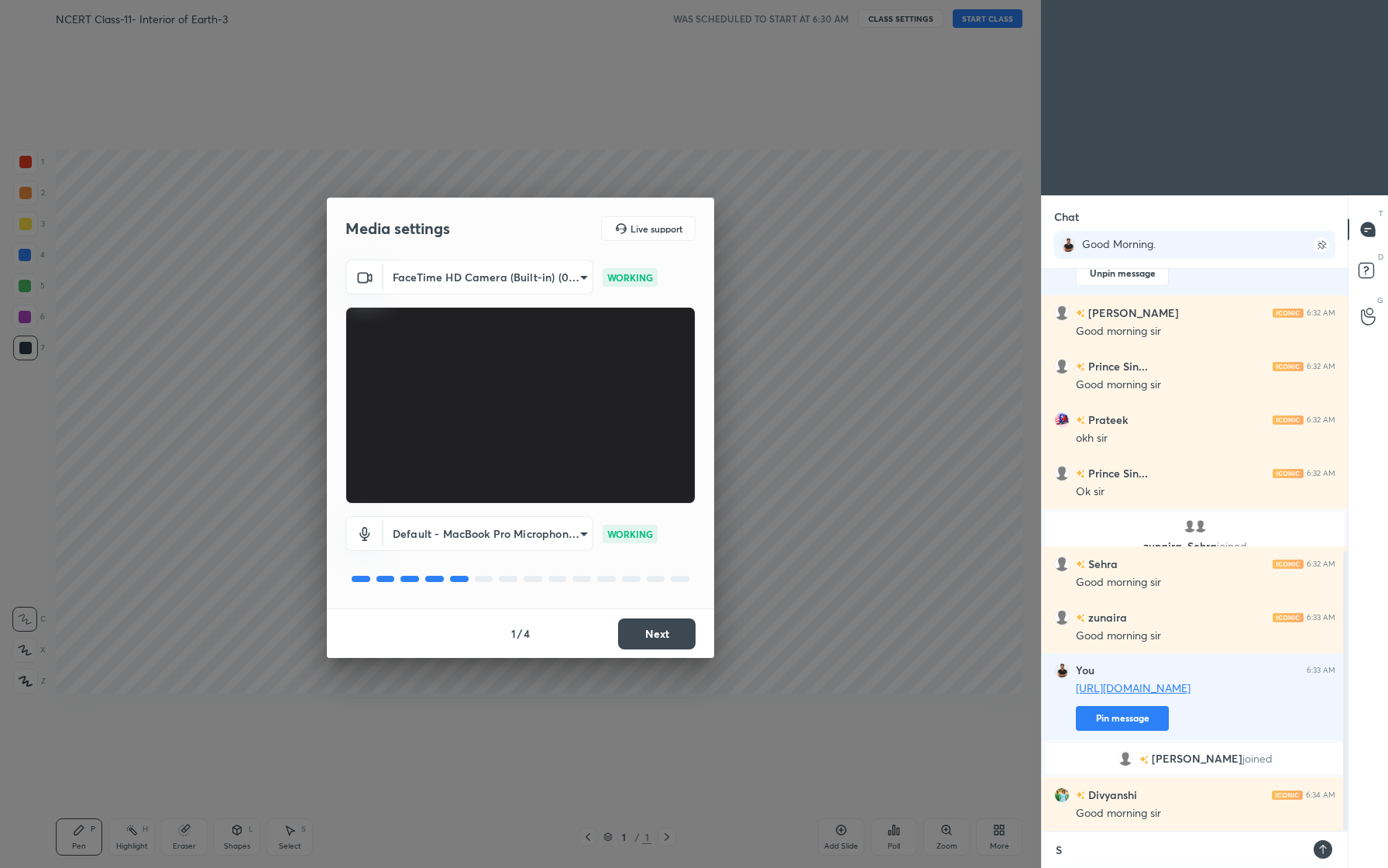
type textarea "x"
type textarea "Sha"
type textarea "x"
type textarea "Shal"
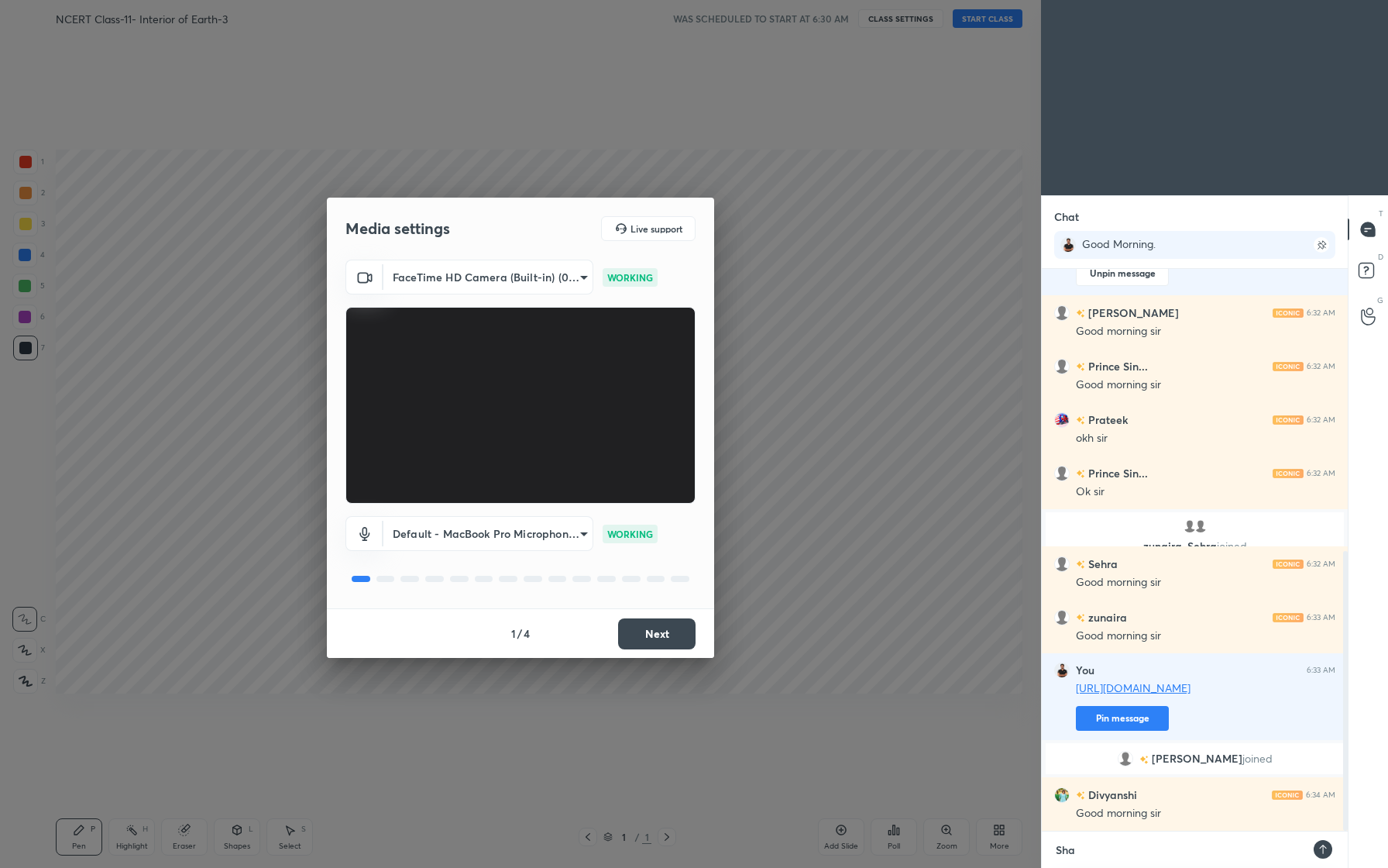
type textarea "x"
type textarea "Shall"
type textarea "x"
type textarea "Shall"
type textarea "x"
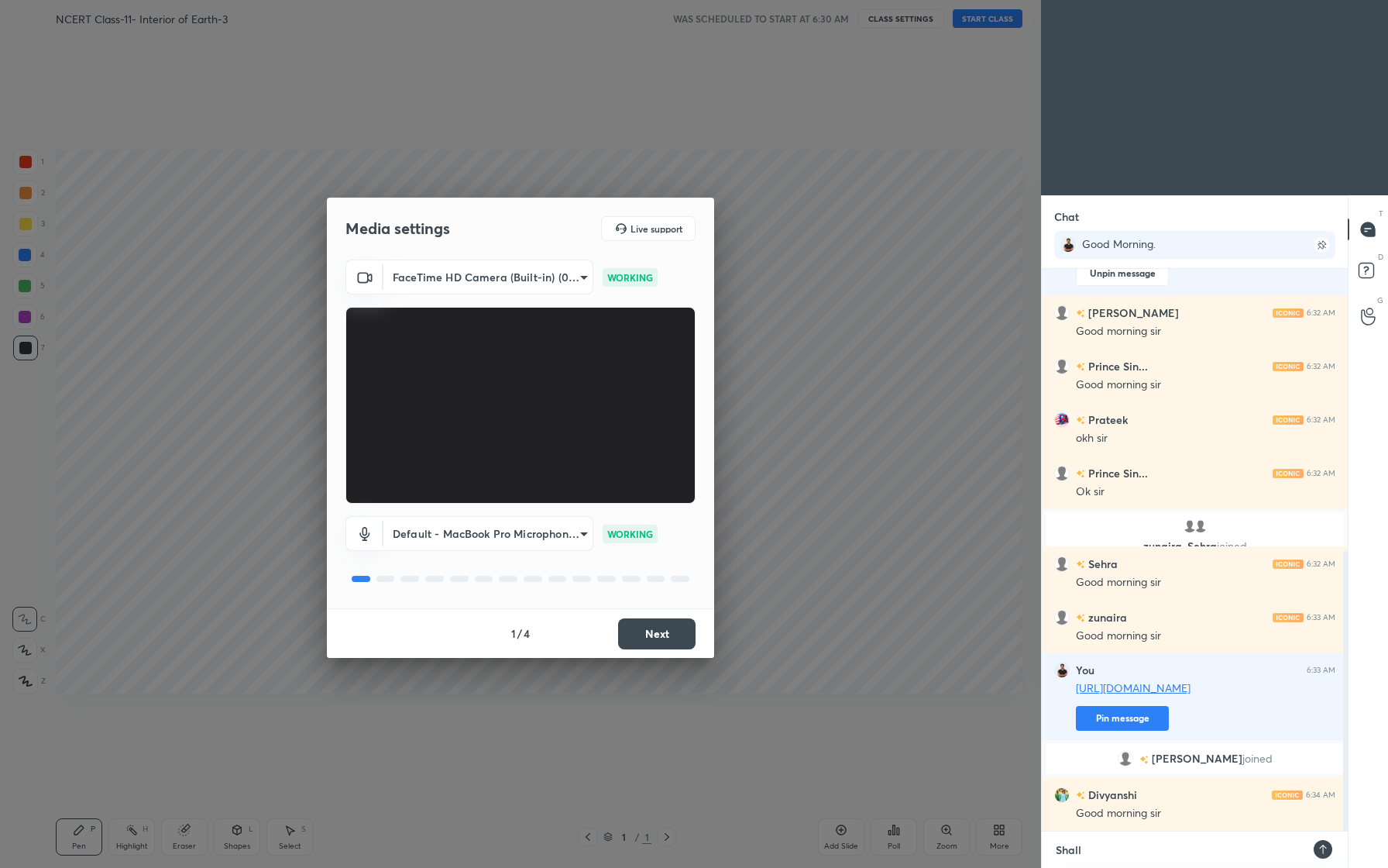
type textarea "Shall w"
type textarea "x"
type textarea "Shall we"
type textarea "x"
type textarea "Shall we"
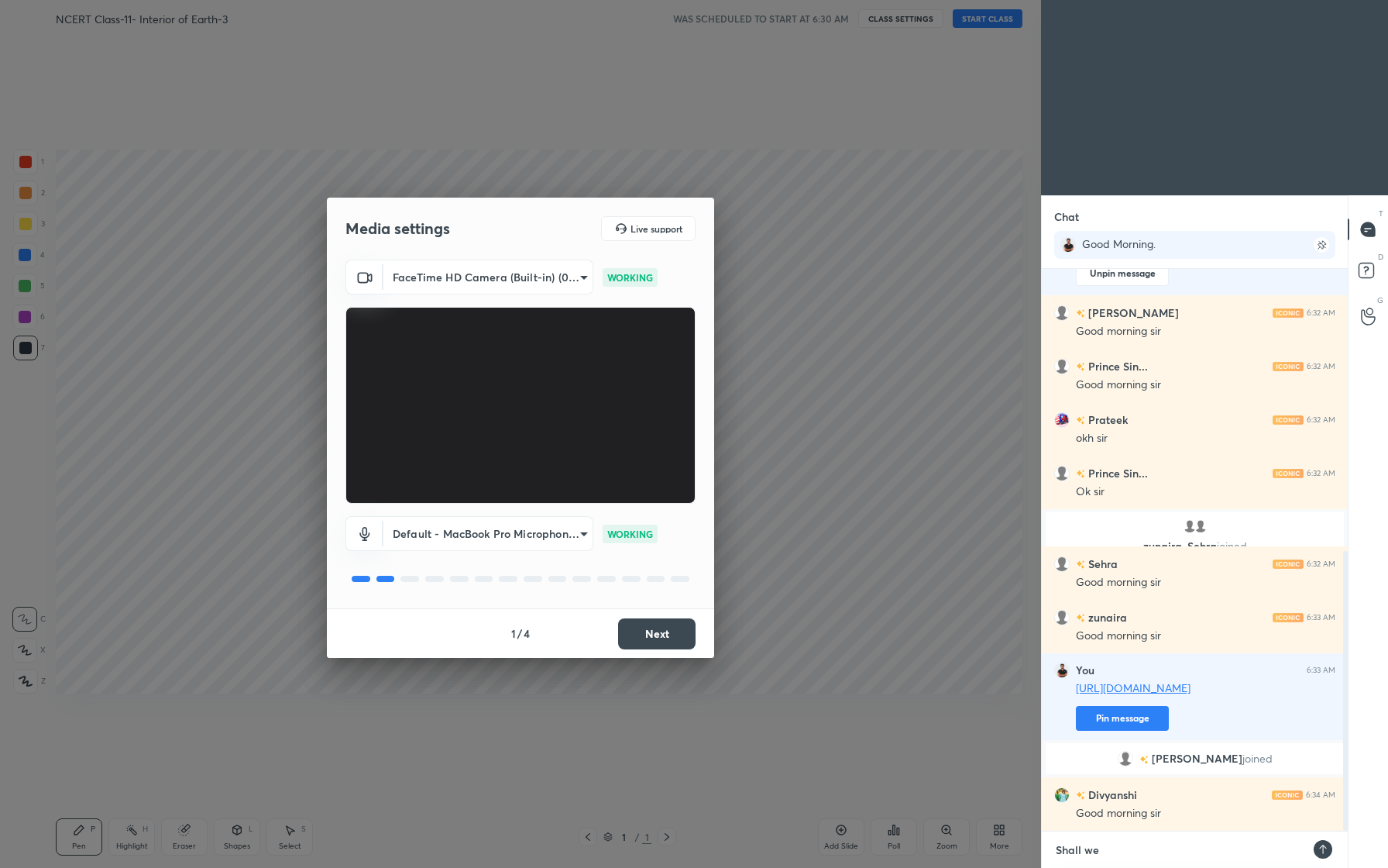
type textarea "x"
type textarea "Shall we s"
type textarea "x"
type textarea "Shall we st"
type textarea "x"
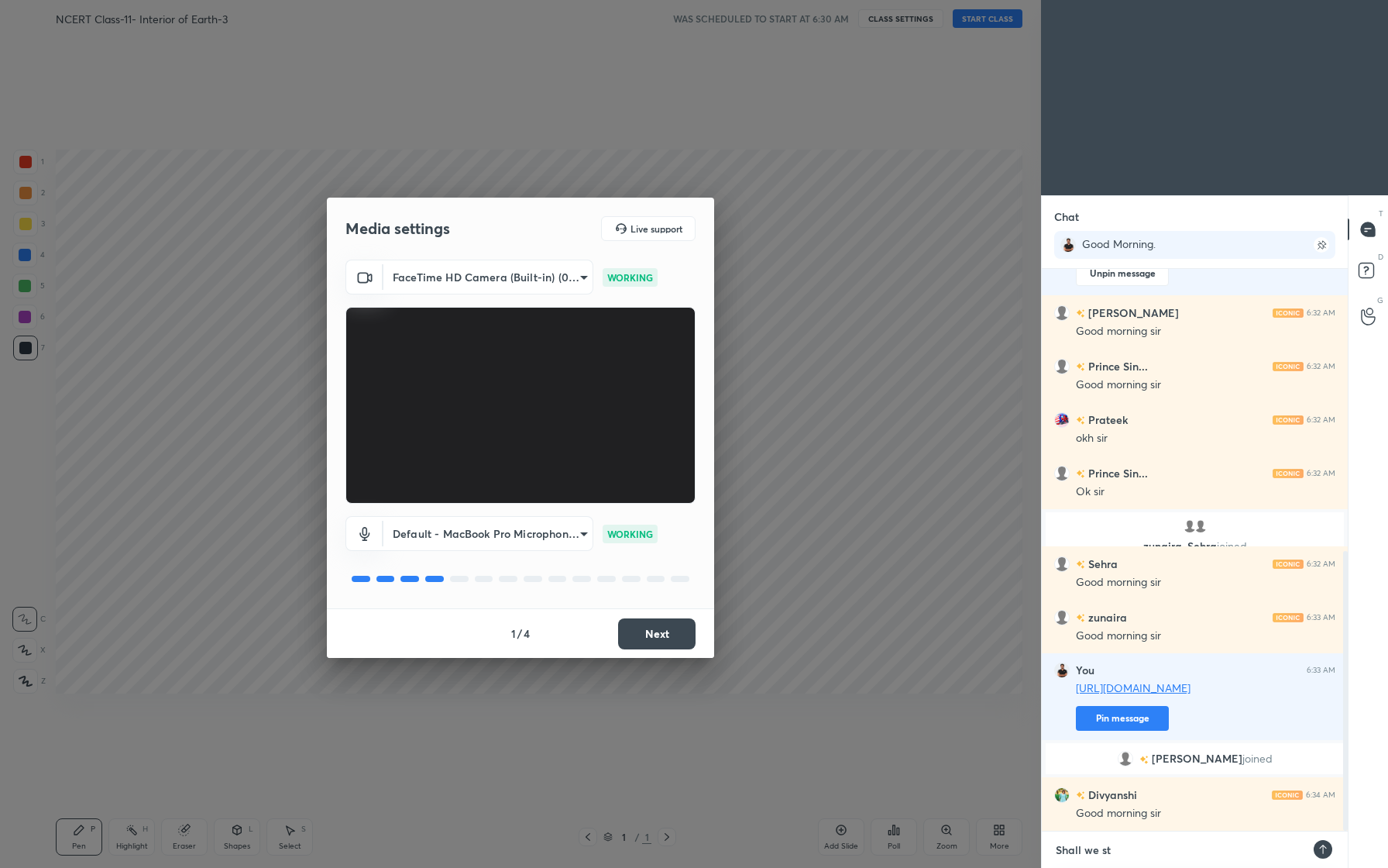
type textarea "Shall we sta"
type textarea "x"
type textarea "Shall we star"
type textarea "x"
type textarea "Shall we start"
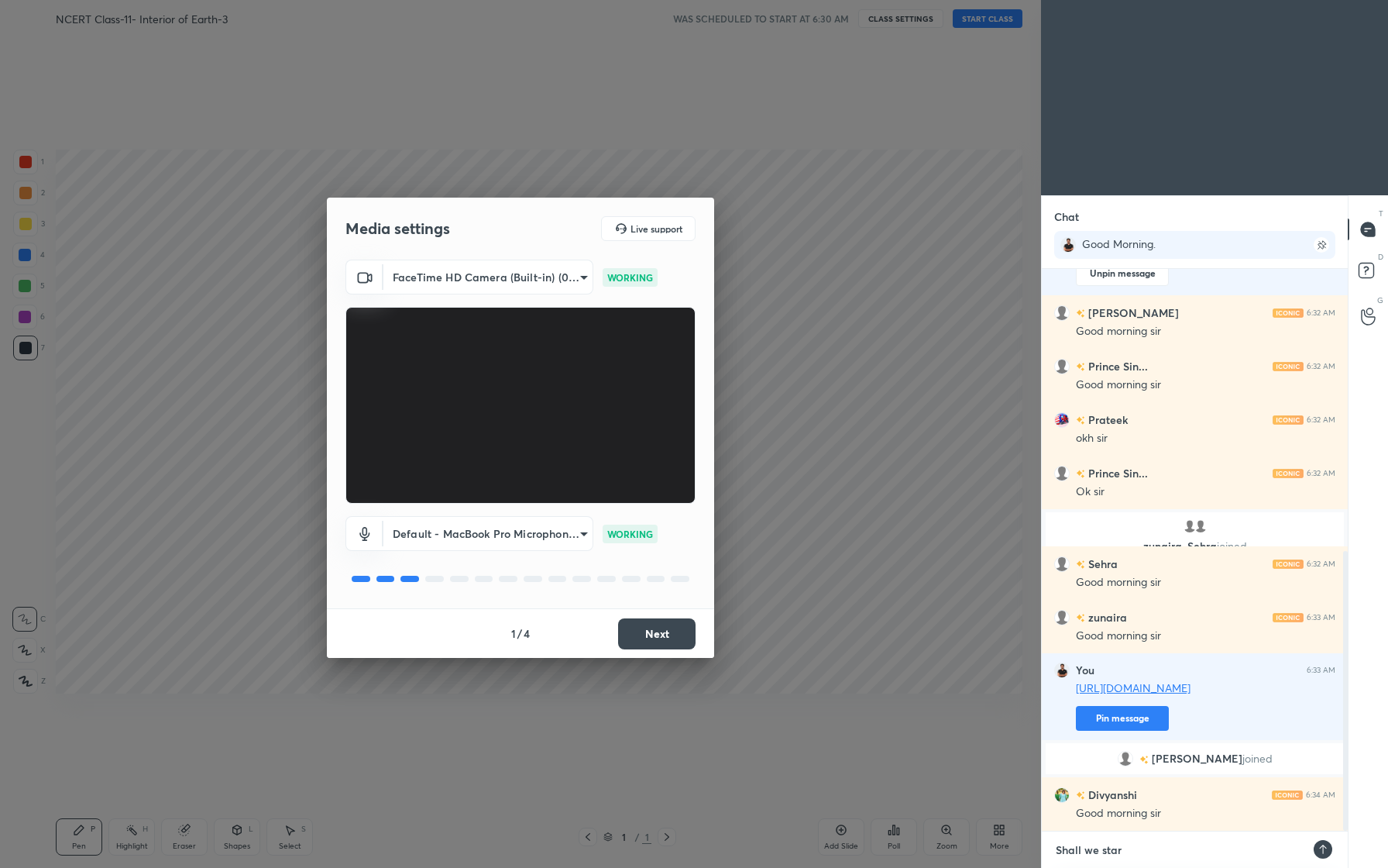
type textarea "x"
type textarea "Shall we start"
type textarea "x"
type textarea "Shall we start f"
type textarea "x"
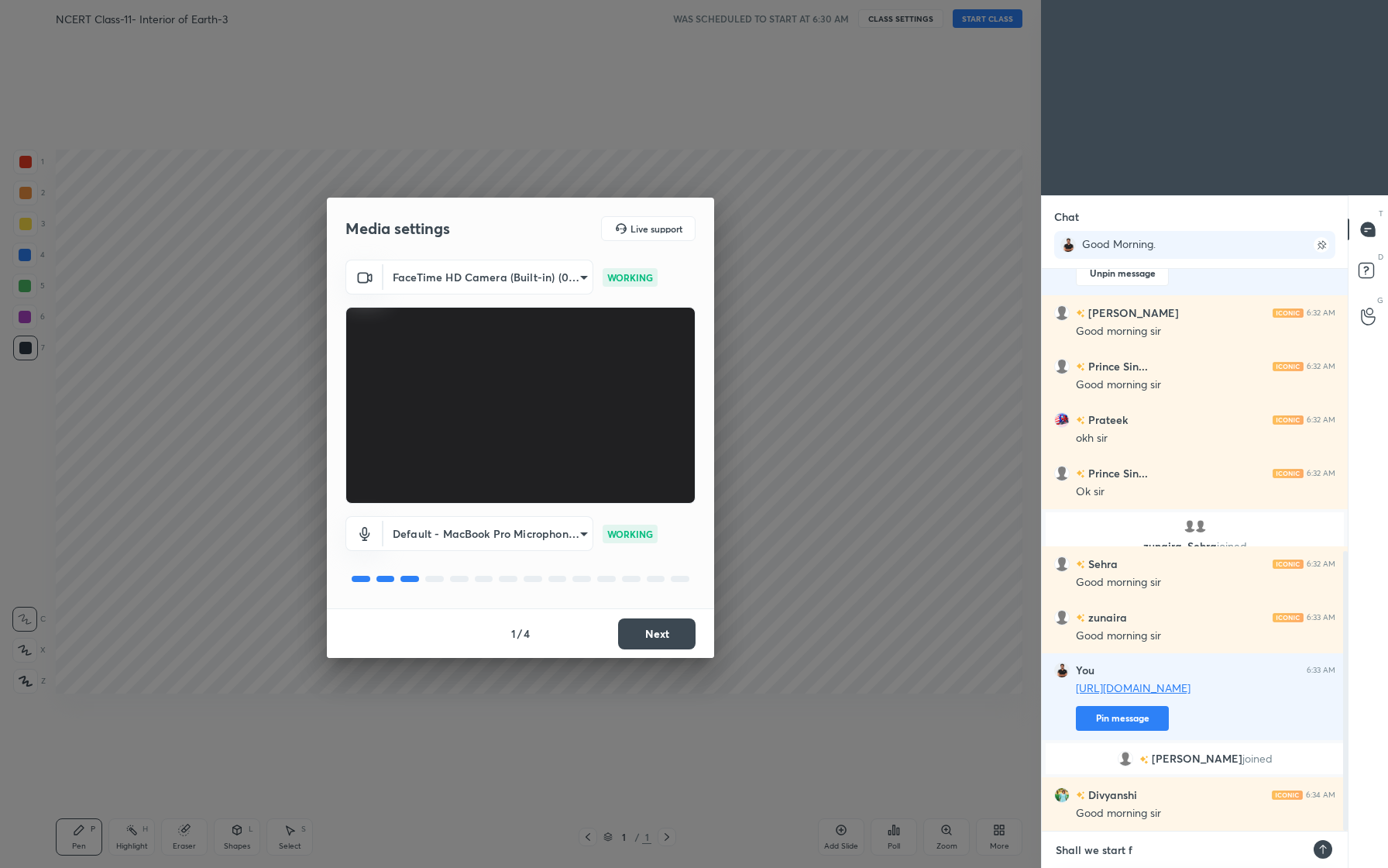
type textarea "Shall we start fr"
type textarea "x"
type textarea "Shall we start fri"
type textarea "x"
type textarea "Shall we start frie"
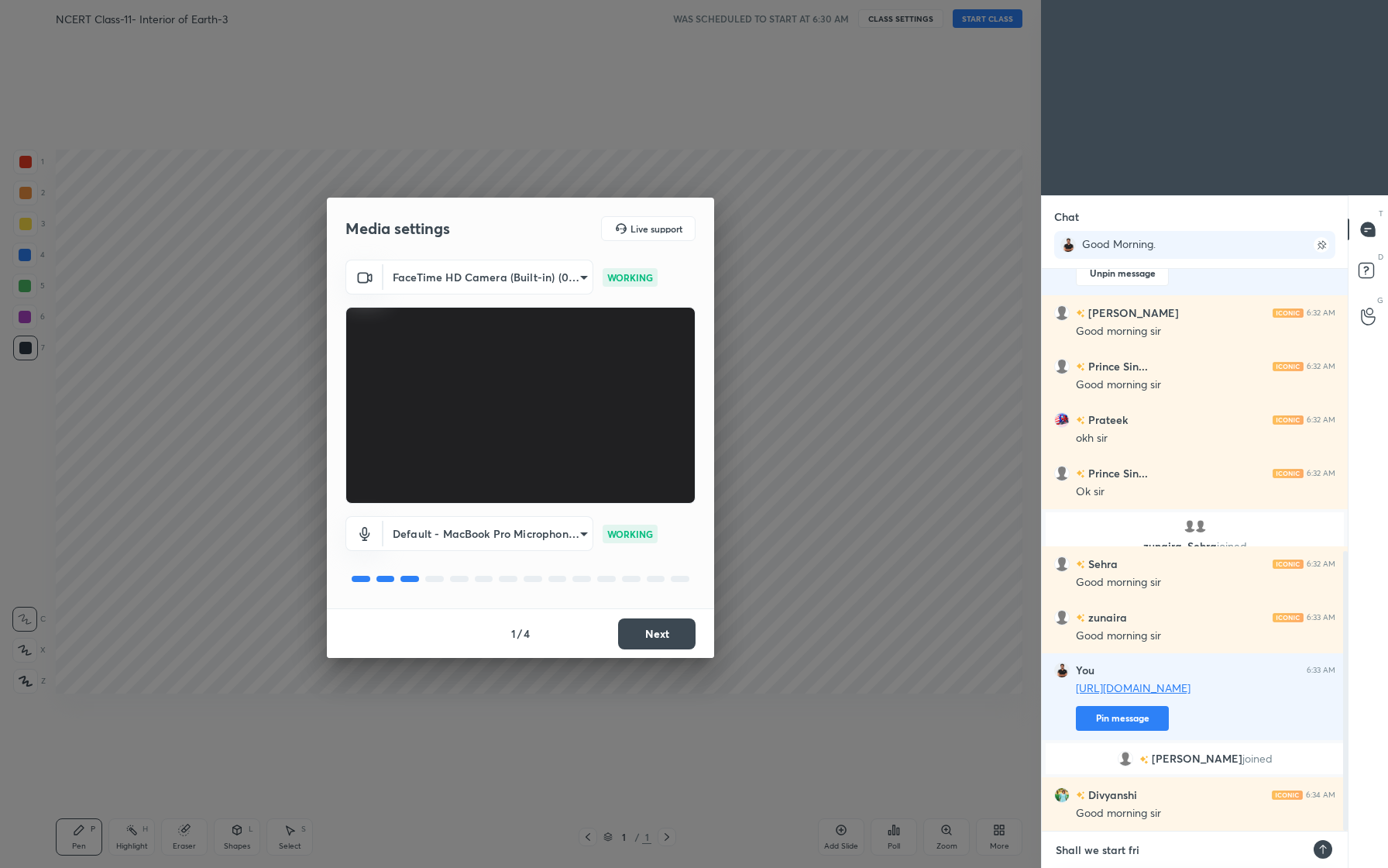
type textarea "x"
type textarea "Shall we start frien"
type textarea "x"
type textarea "Shall we start friend"
type textarea "x"
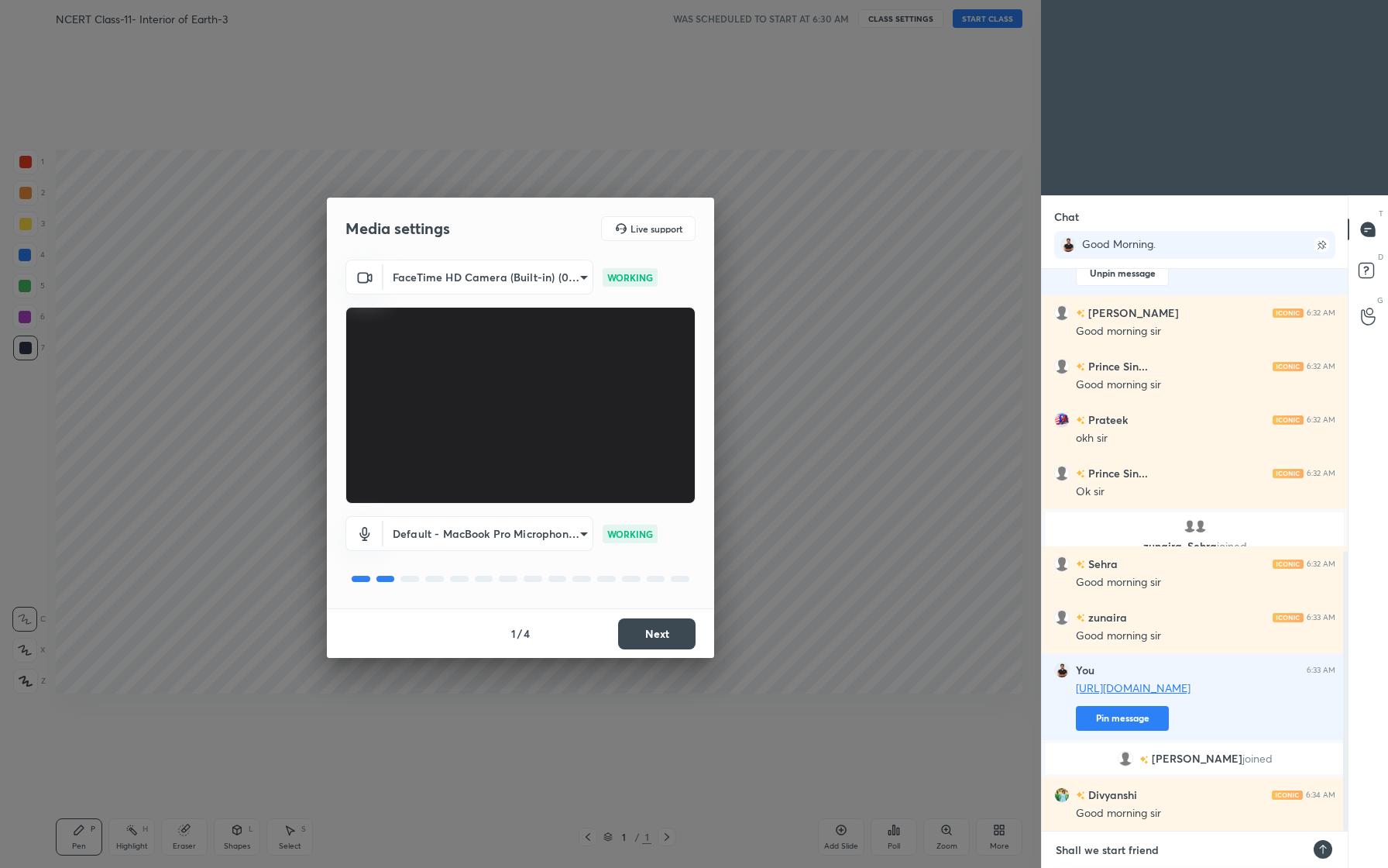
type textarea "Shall we start friends"
type textarea "x"
type textarea "Shall we start friends."
type textarea "x"
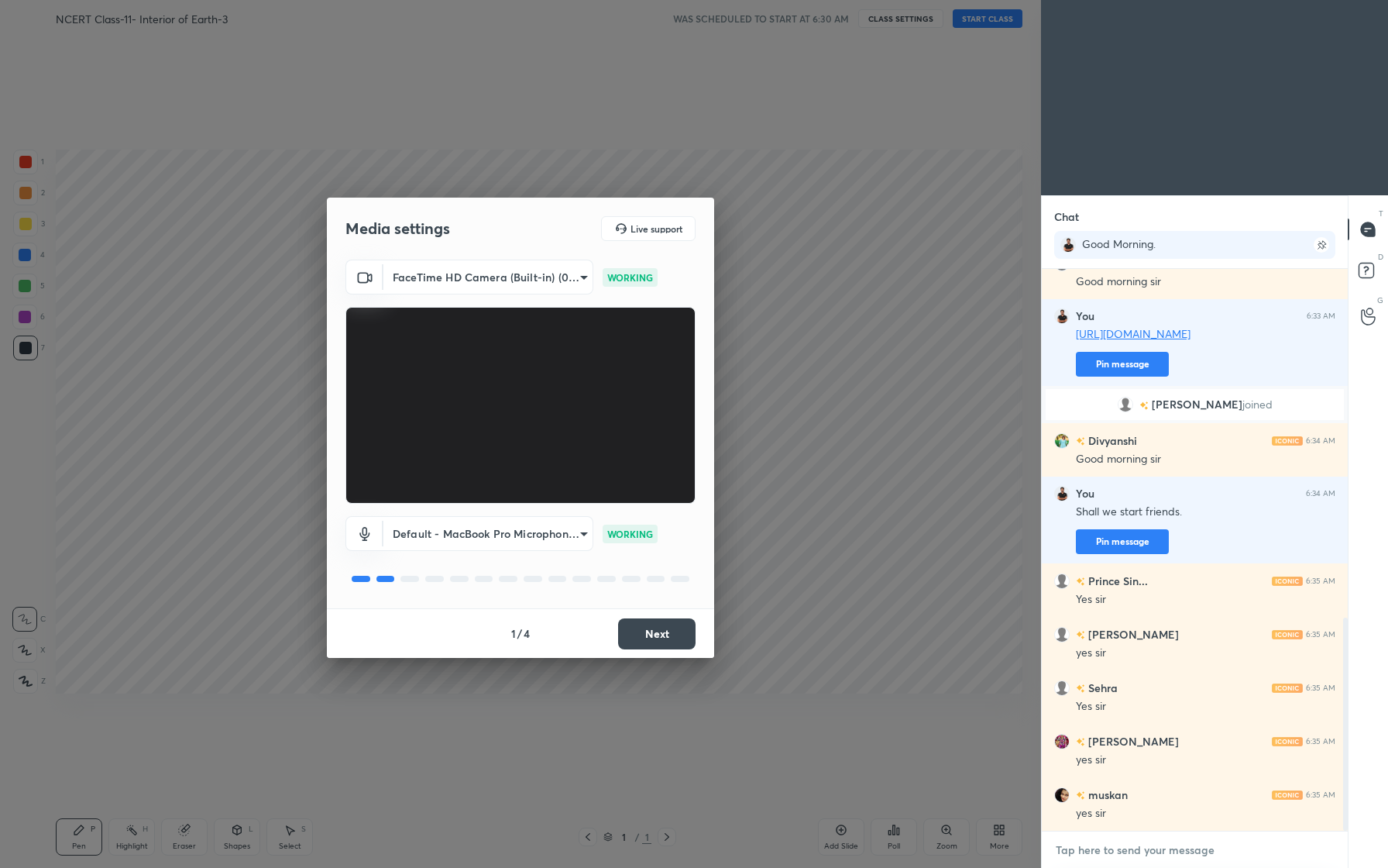
scroll to position [973, 0]
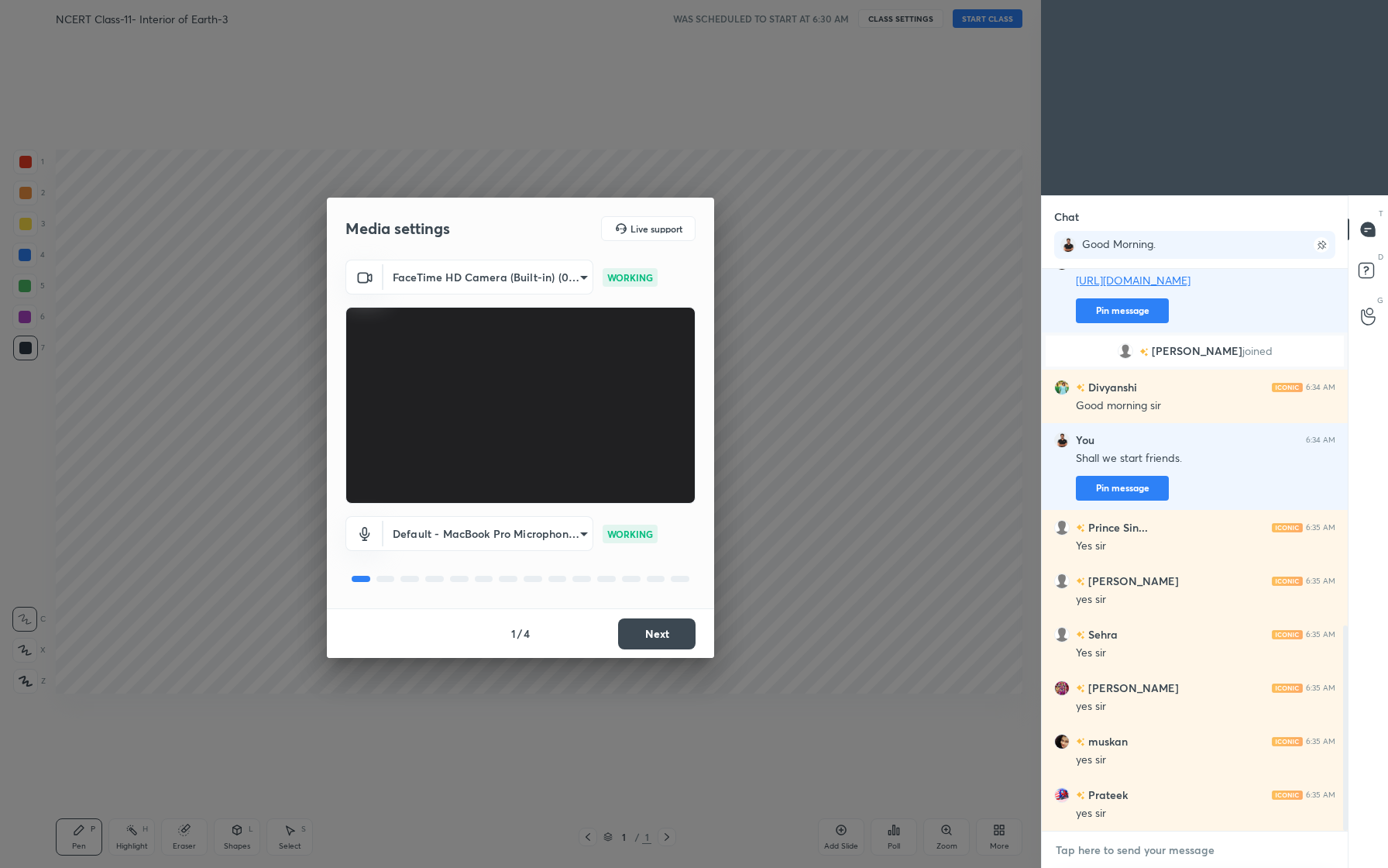
click at [1160, 860] on textarea at bounding box center [1195, 849] width 282 height 25
type textarea "O"
type textarea "x"
type textarea "Ok"
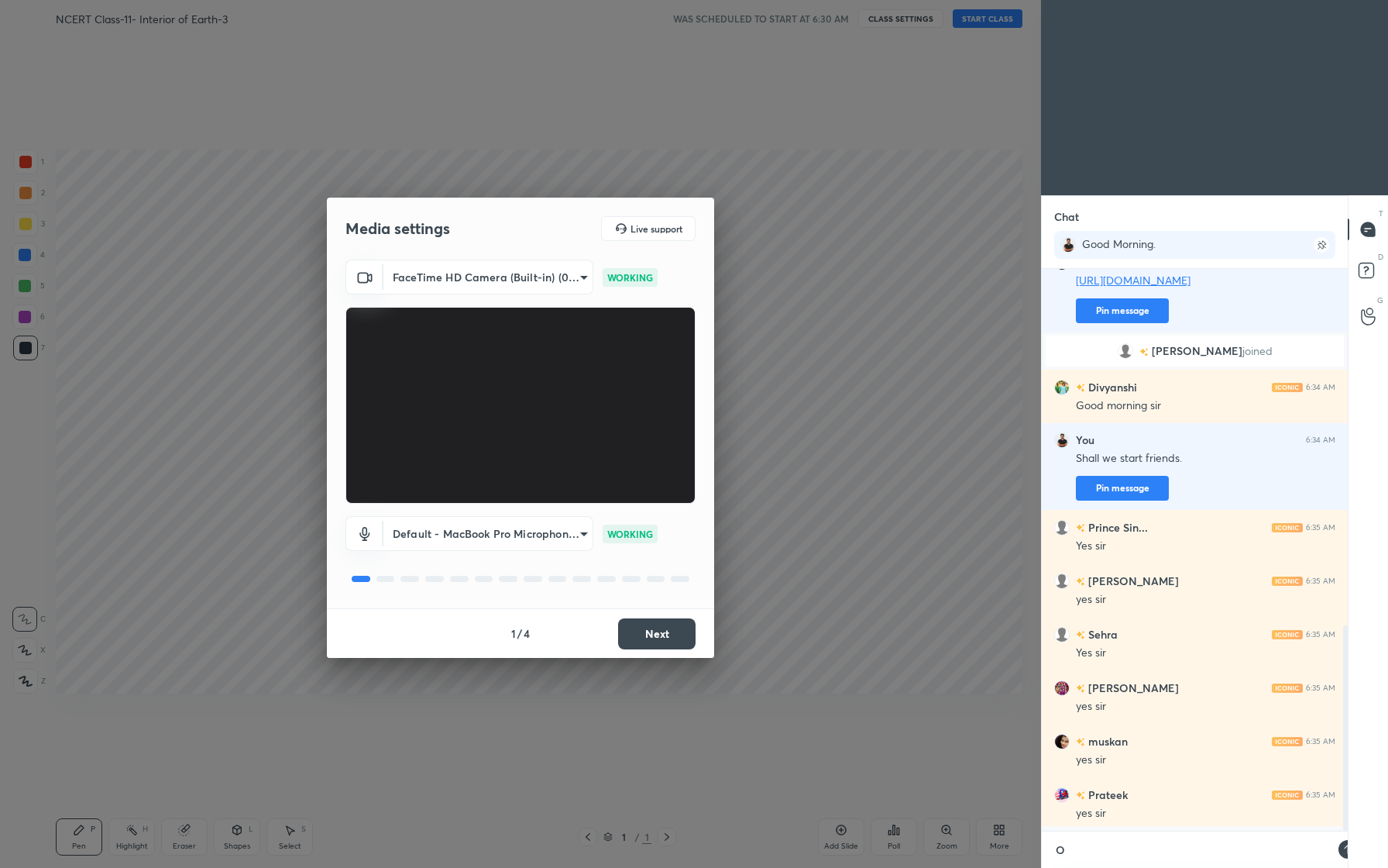
type textarea "x"
type textarea "Ok"
type textarea "x"
type textarea "Ok f"
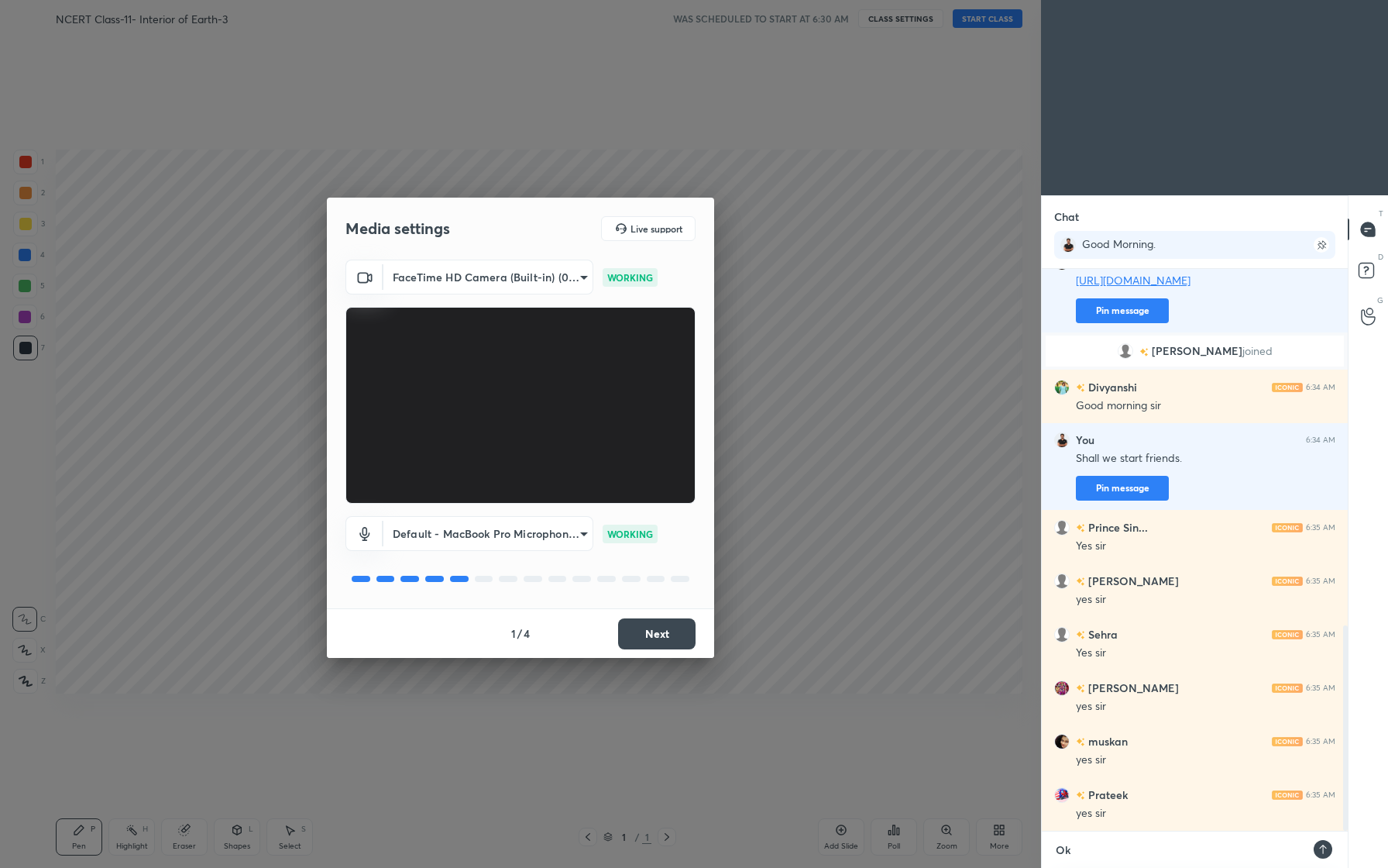
type textarea "x"
type textarea "Ok fr"
type textarea "x"
type textarea "Ok f"
type textarea "x"
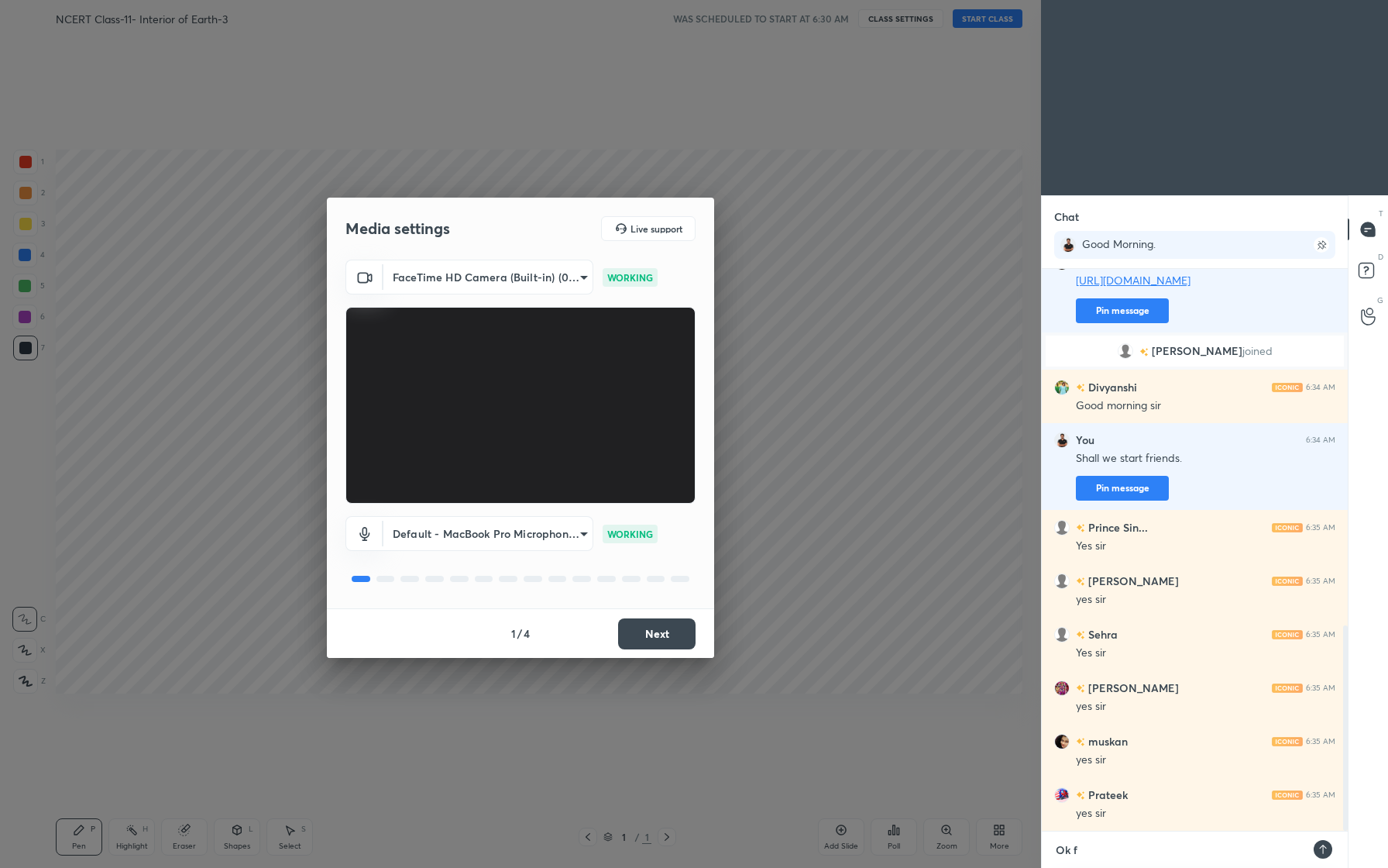
type textarea "Ok"
type textarea "x"
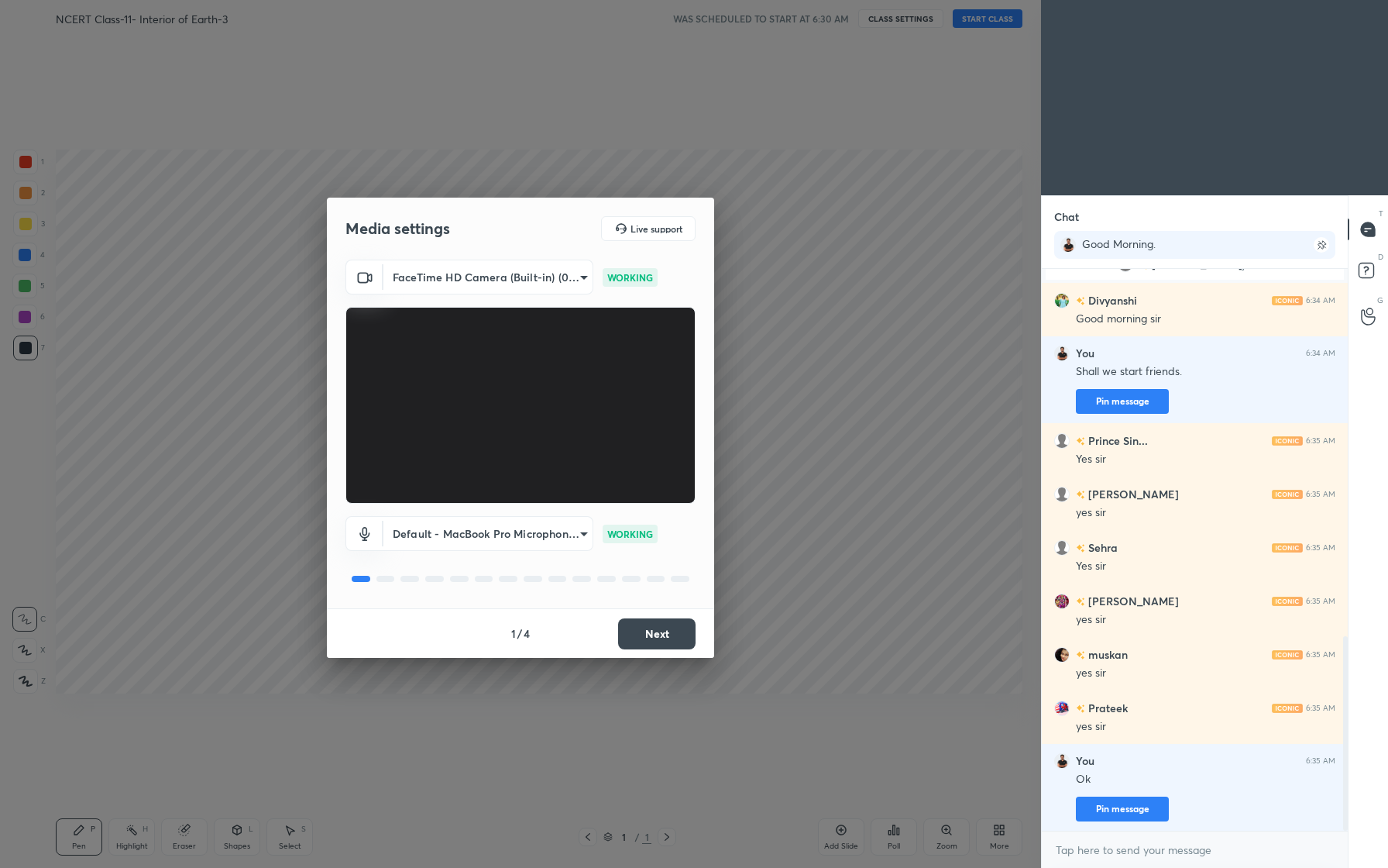
type textarea "x"
click at [570, 287] on body "1 2 3 4 5 6 7 C X Z C X Z E E Erase all H H NCERT Class-11- Interior of Earth-3…" at bounding box center [694, 434] width 1388 height 868
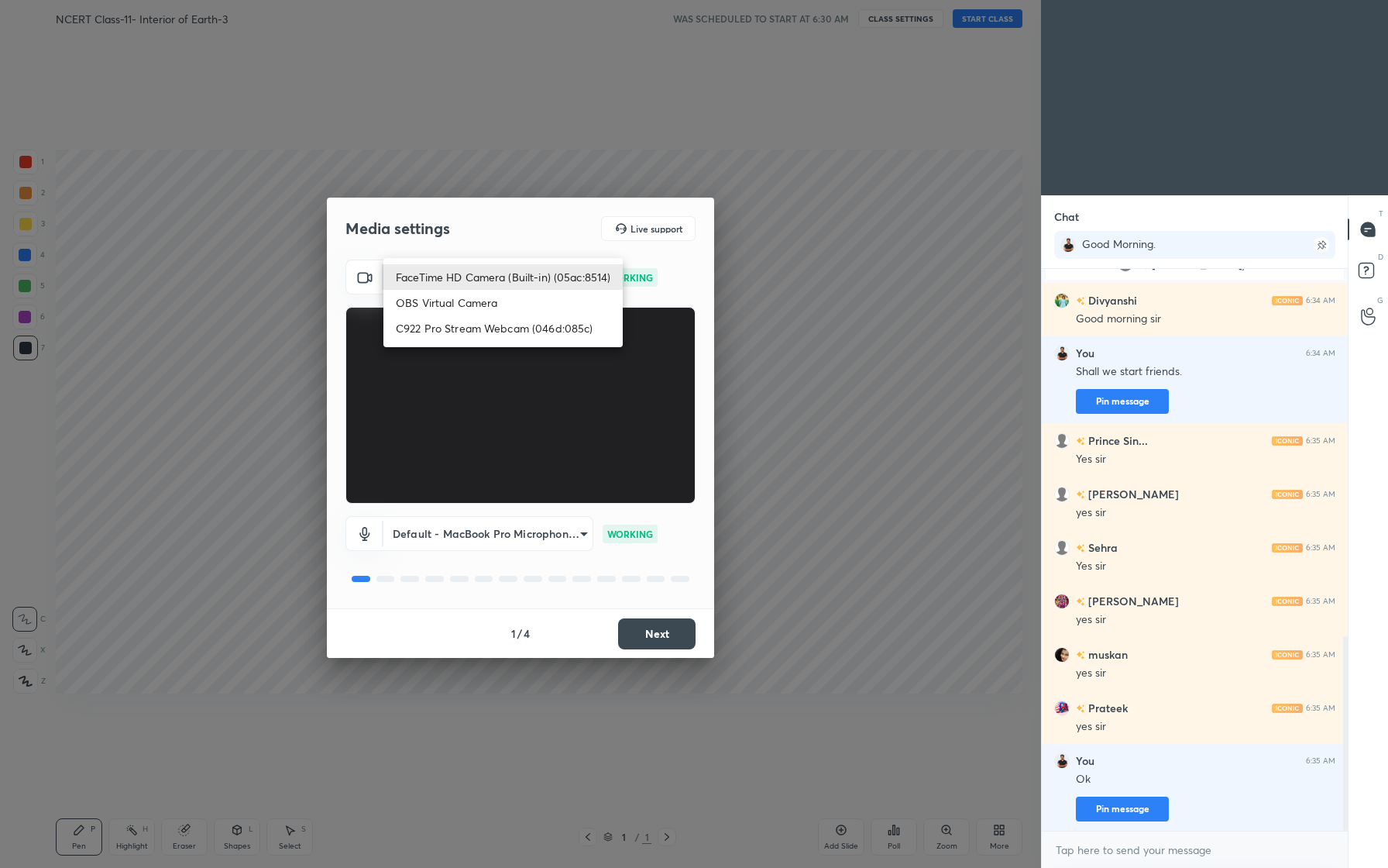
click at [530, 321] on li "C922 Pro Stream Webcam (046d:085c)" at bounding box center [503, 328] width 239 height 26
type input "62f5f8d875151e429fdaabe4084fc1e7fa7cd2fb1d73aaf4af23f34023325b74"
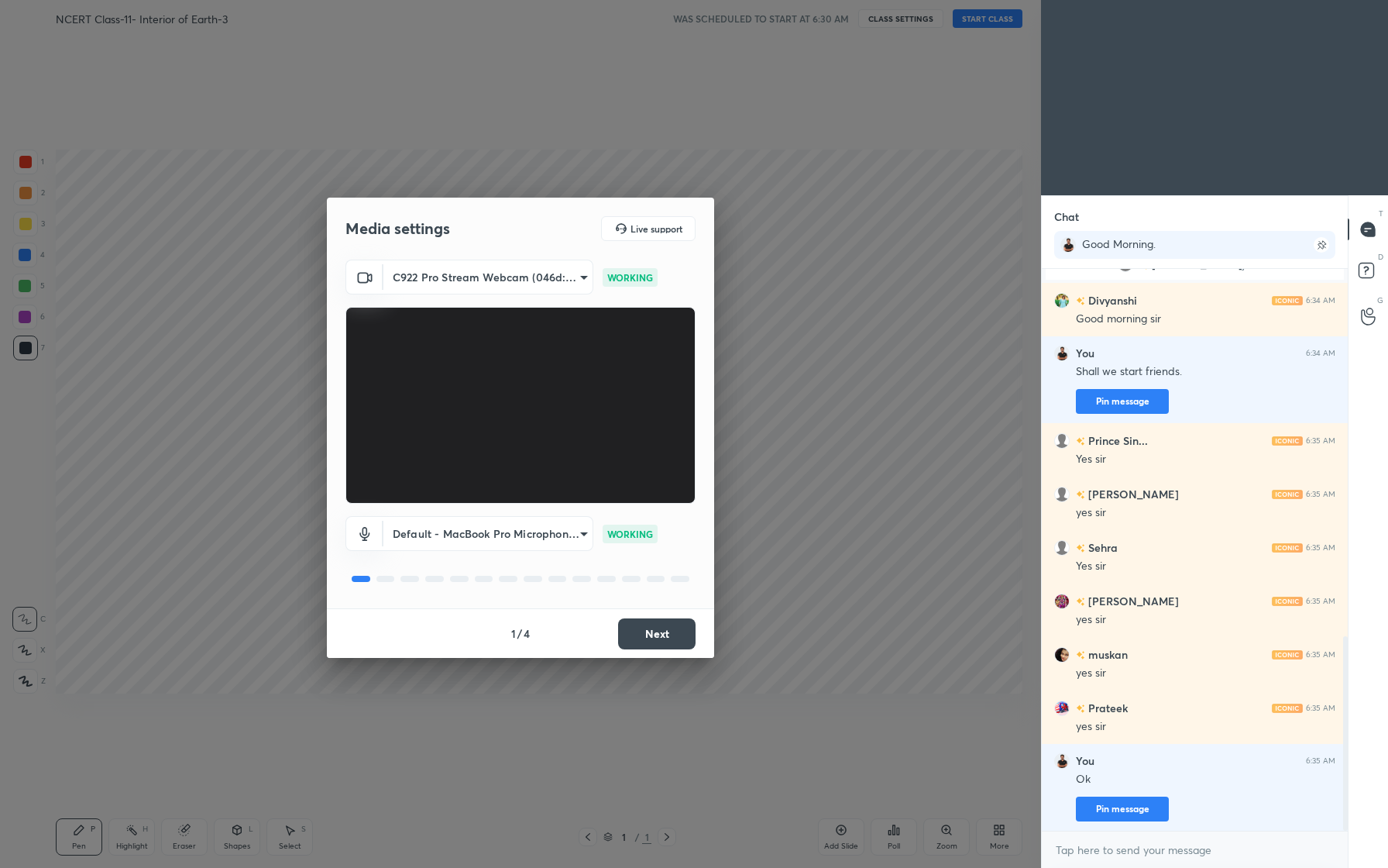
click at [571, 531] on body "1 2 3 4 5 6 7 C X Z C X Z E E Erase all H H NCERT Class-11- Interior of Earth-3…" at bounding box center [694, 434] width 1388 height 868
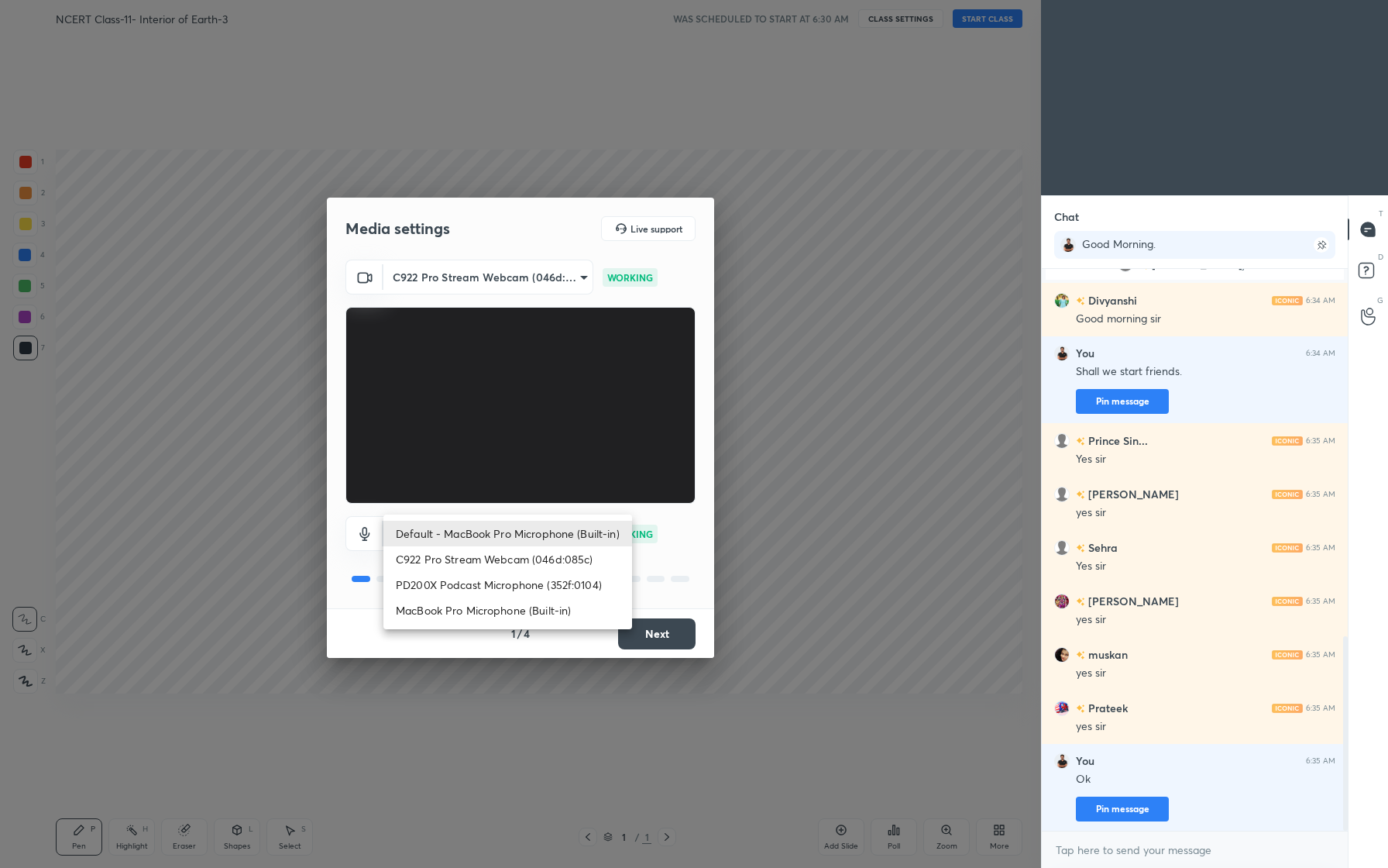
click at [522, 585] on li "PD200X Podcast Microphone (352f:0104)" at bounding box center [508, 585] width 249 height 26
type input "e54abf277fcb6c0a76e5dad67cb99643171ceeca0908252303d946aa4bb19b7a"
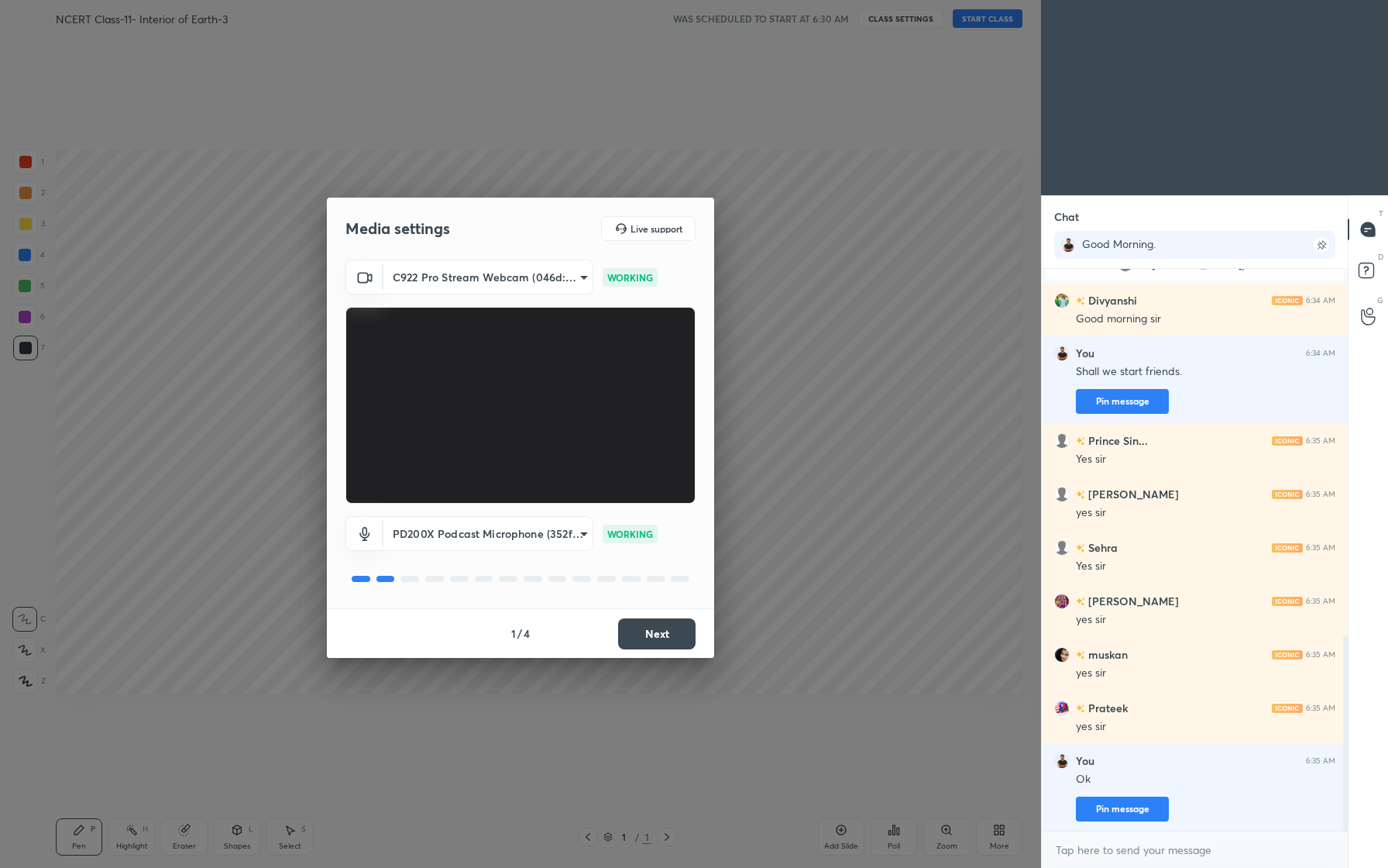
click at [666, 646] on button "Next" at bounding box center [657, 633] width 78 height 31
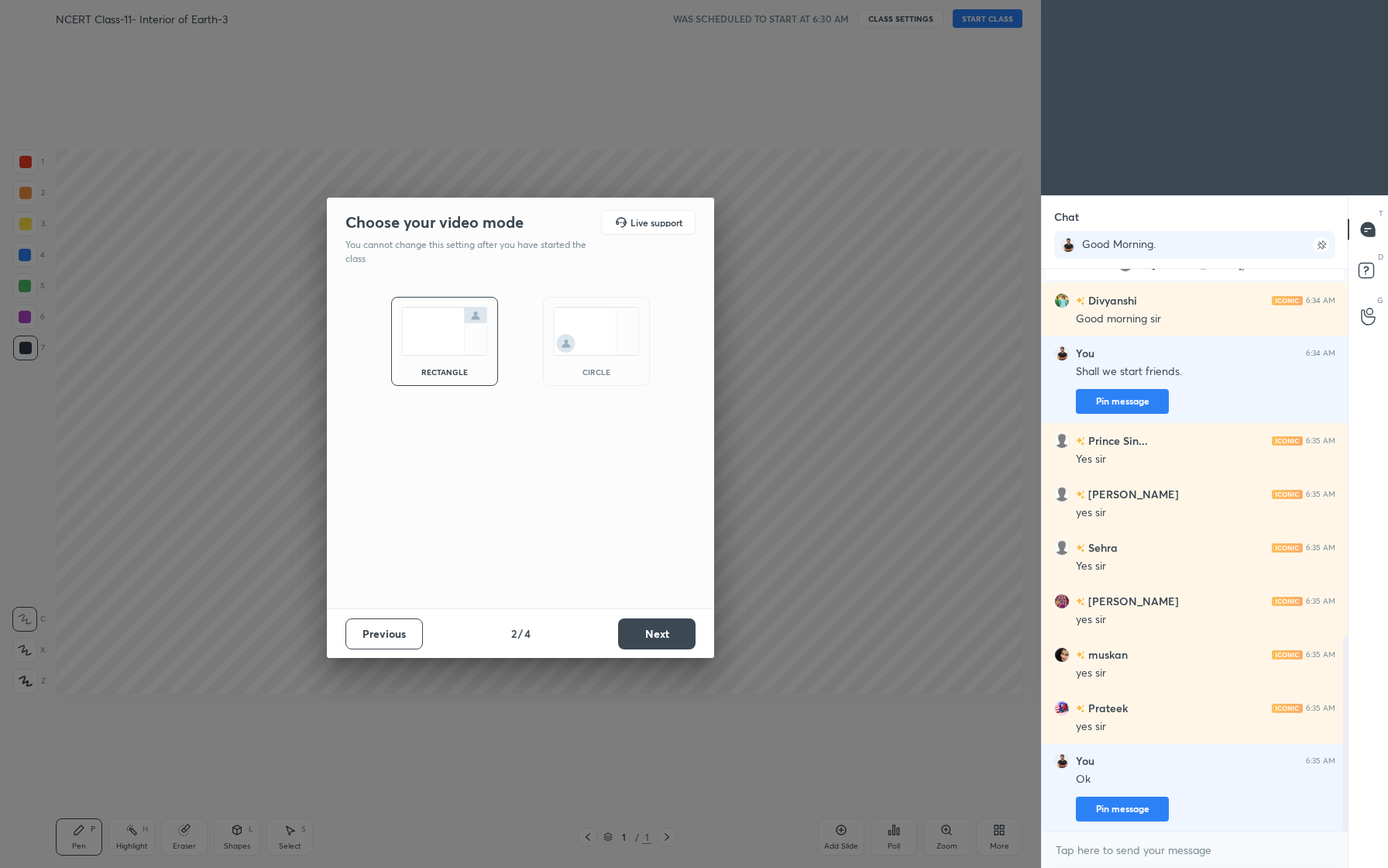
click at [666, 646] on button "Next" at bounding box center [657, 633] width 78 height 31
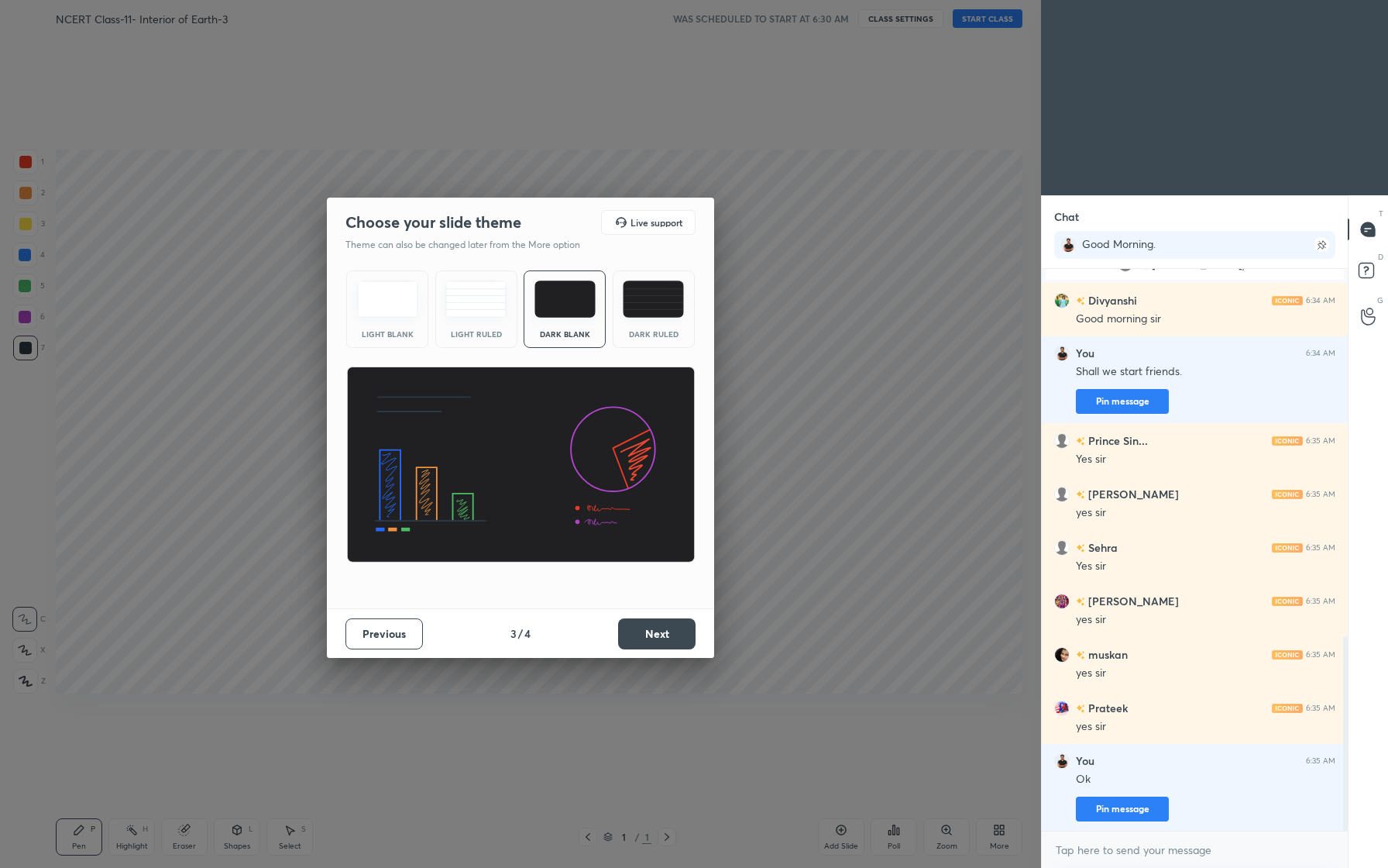
click at [666, 646] on button "Next" at bounding box center [657, 633] width 78 height 31
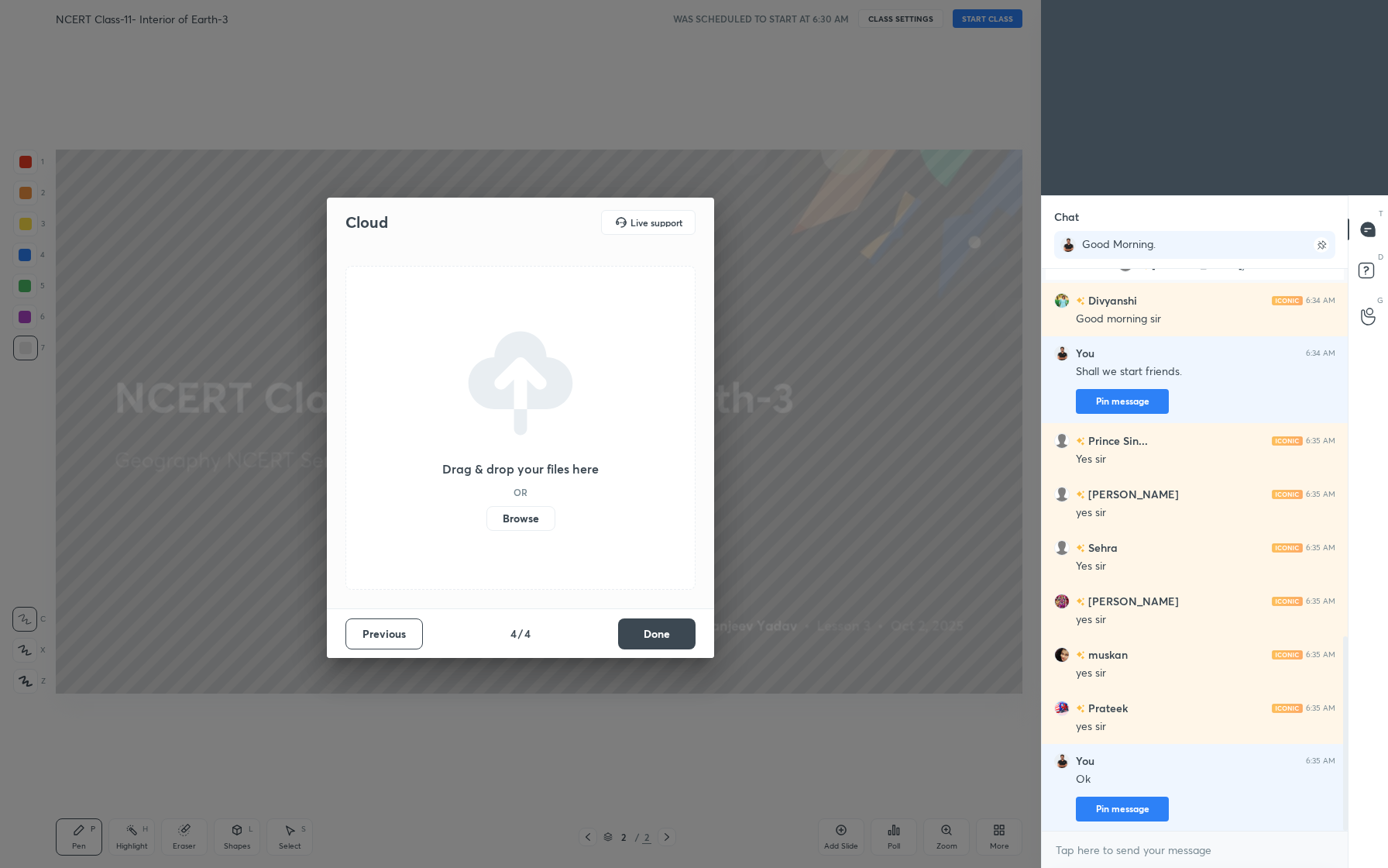
click at [666, 646] on button "Done" at bounding box center [657, 633] width 78 height 31
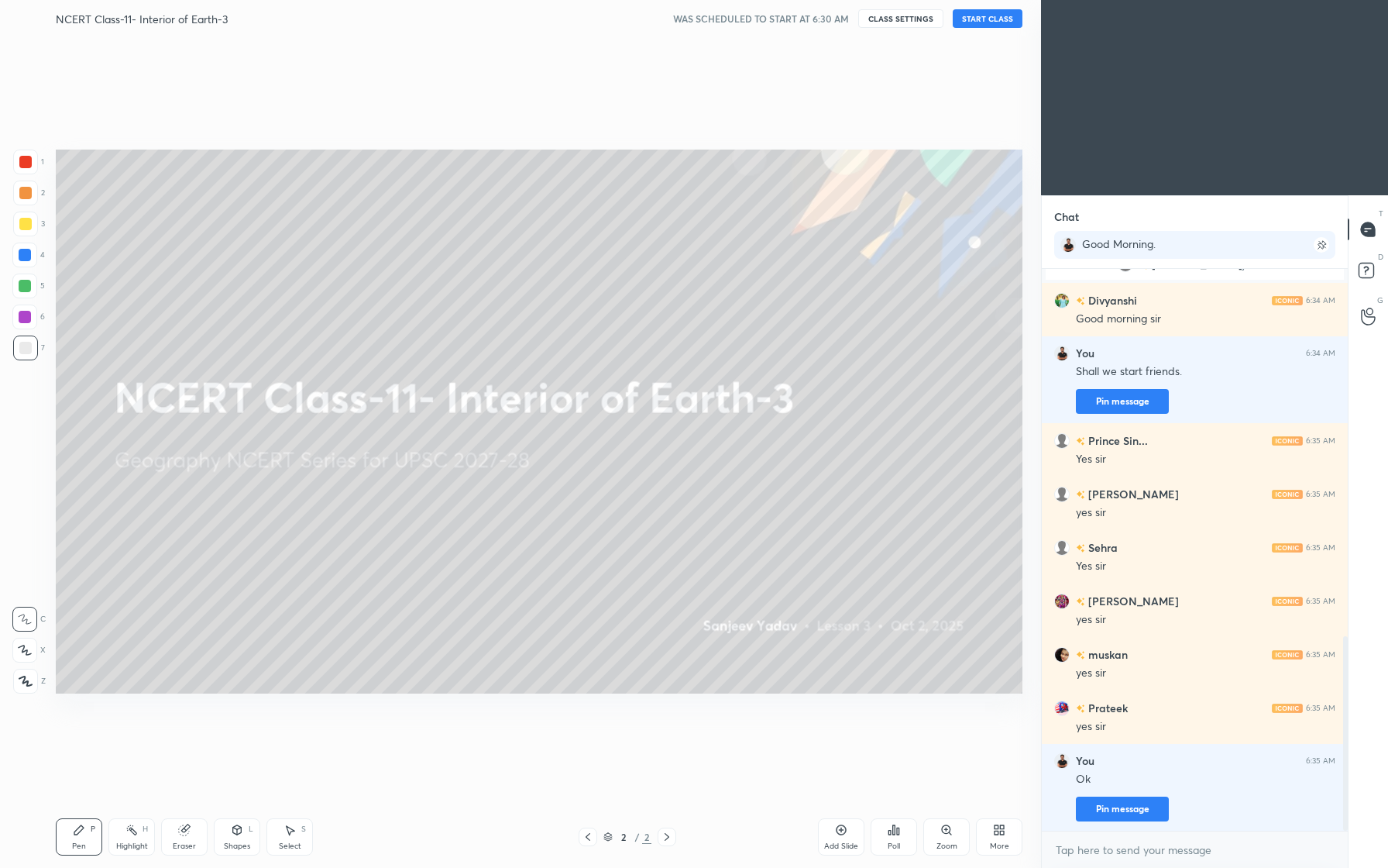
click at [986, 16] on button "START CLASS" at bounding box center [987, 18] width 70 height 19
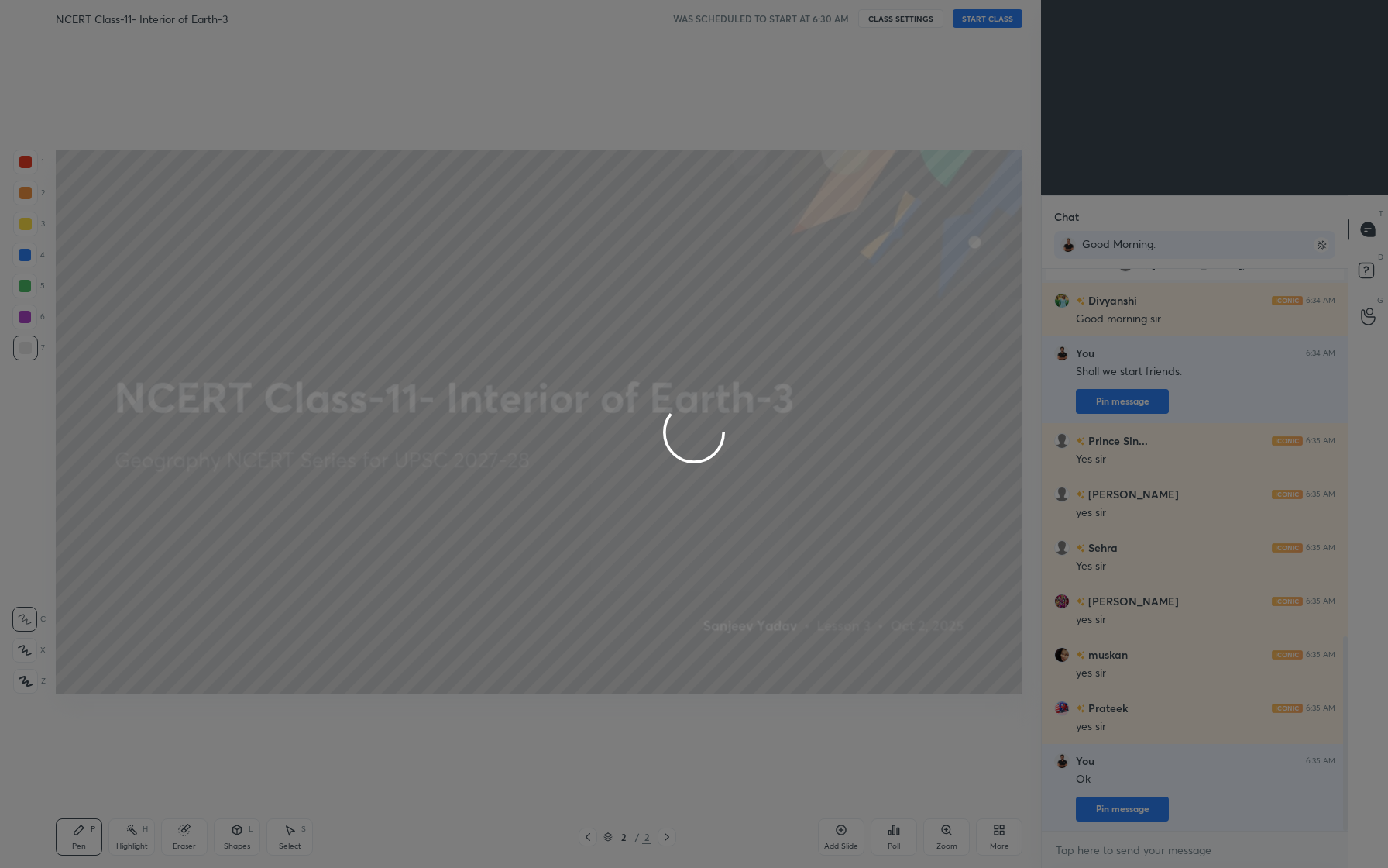
type textarea "x"
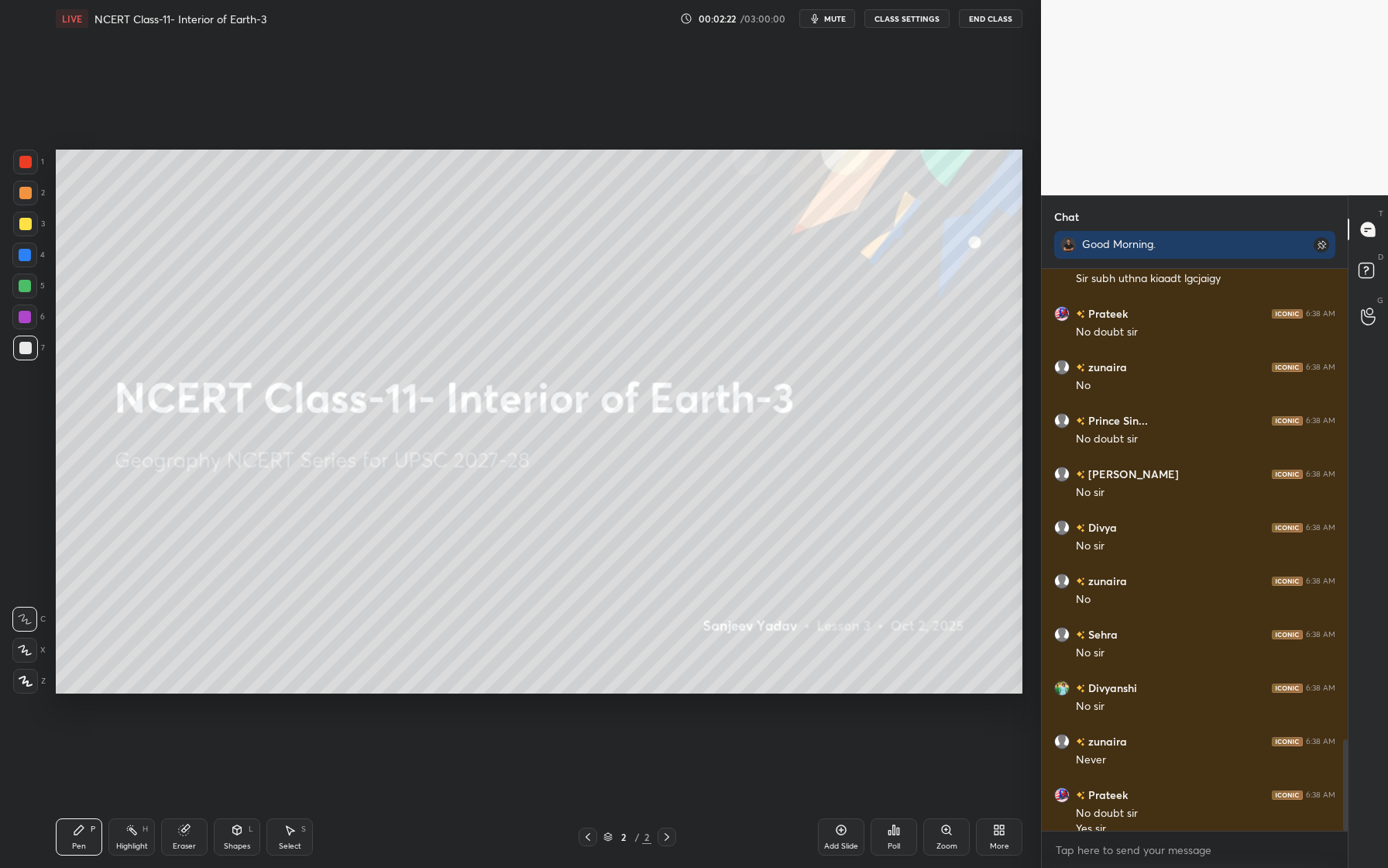
scroll to position [2877, 0]
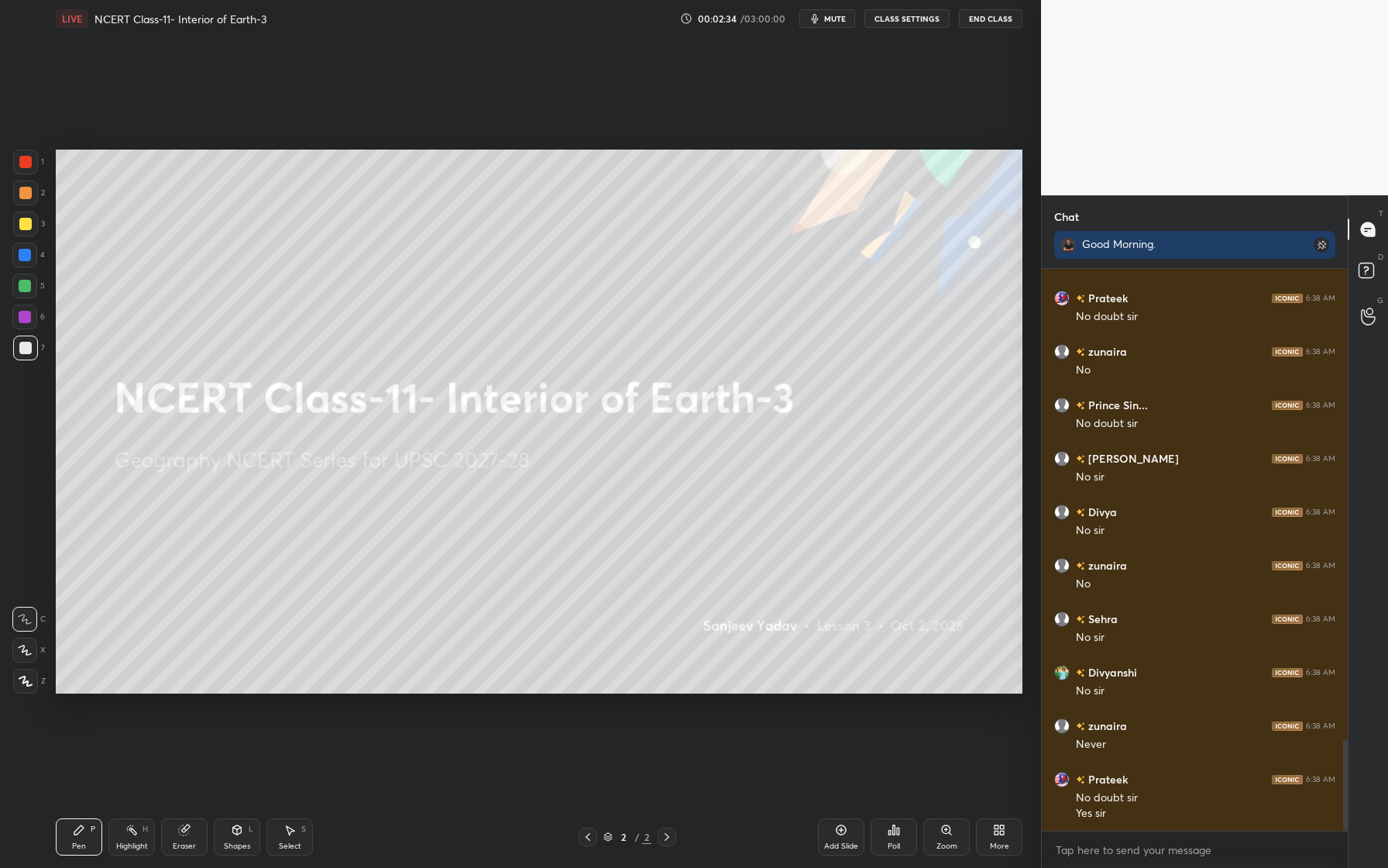
click at [852, 842] on div "Add Slide" at bounding box center [841, 846] width 34 height 8
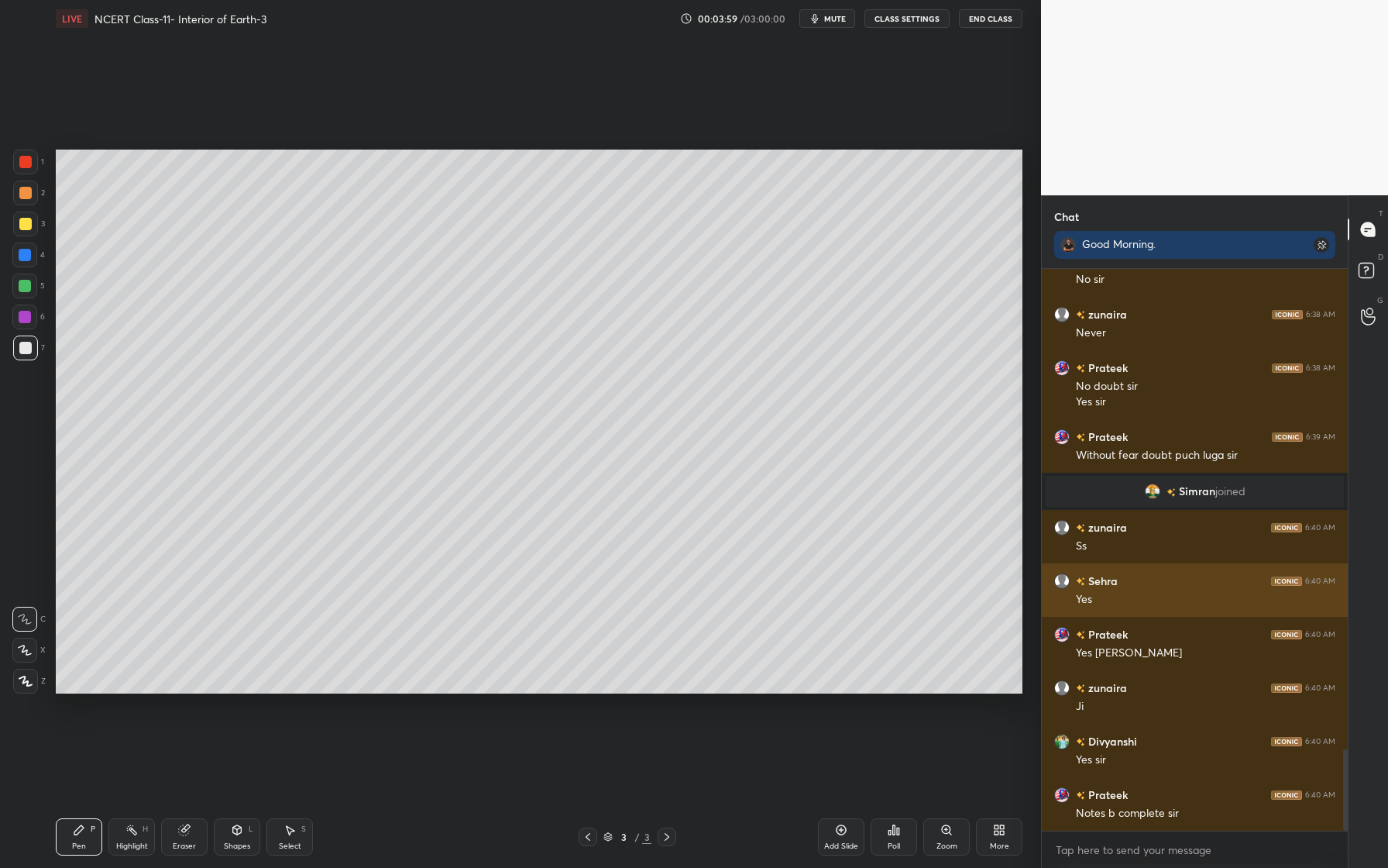
scroll to position [3360, 0]
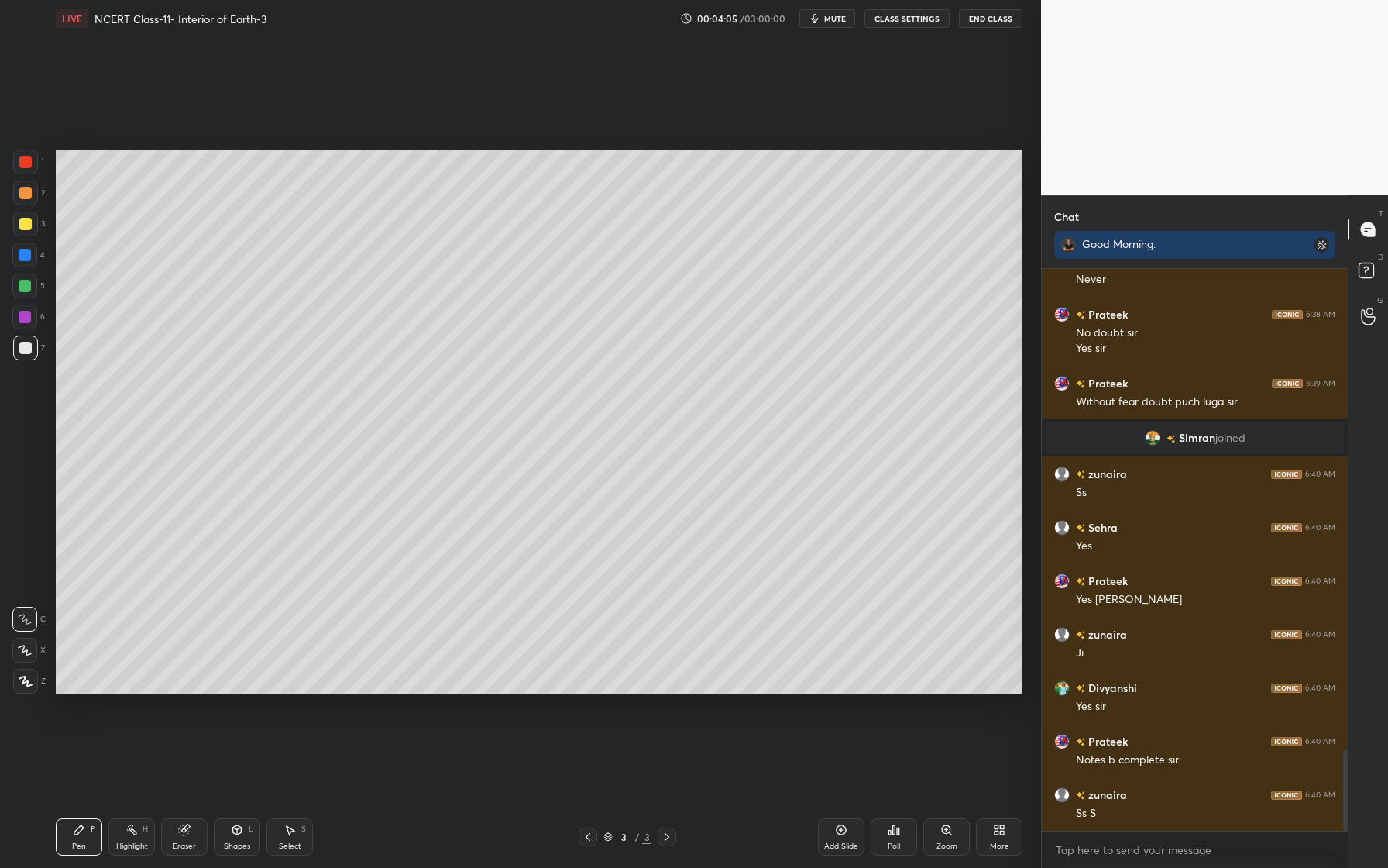
click at [28, 687] on div at bounding box center [25, 680] width 25 height 25
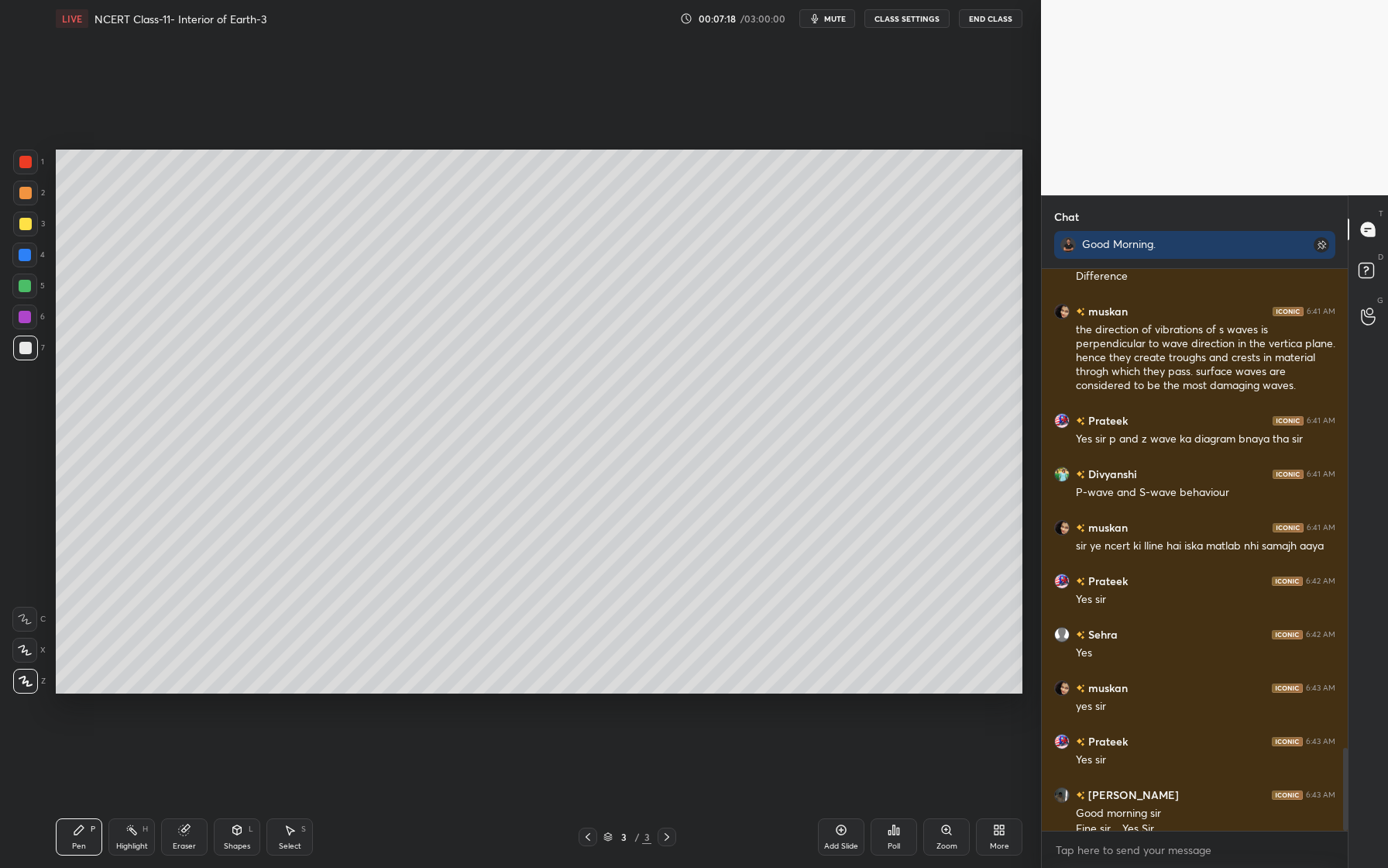
scroll to position [3275, 0]
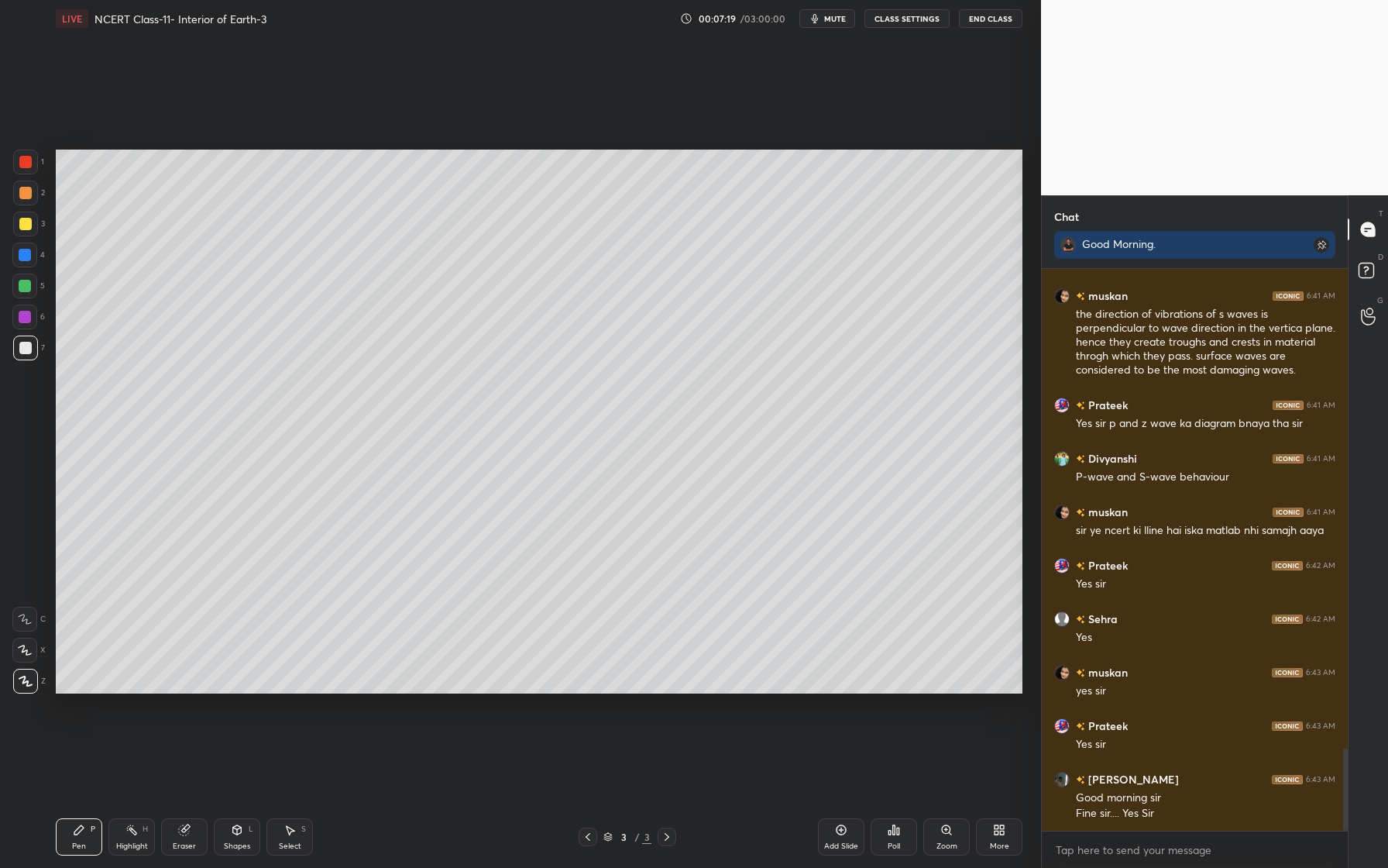
click at [995, 832] on icon at bounding box center [997, 833] width 4 height 4
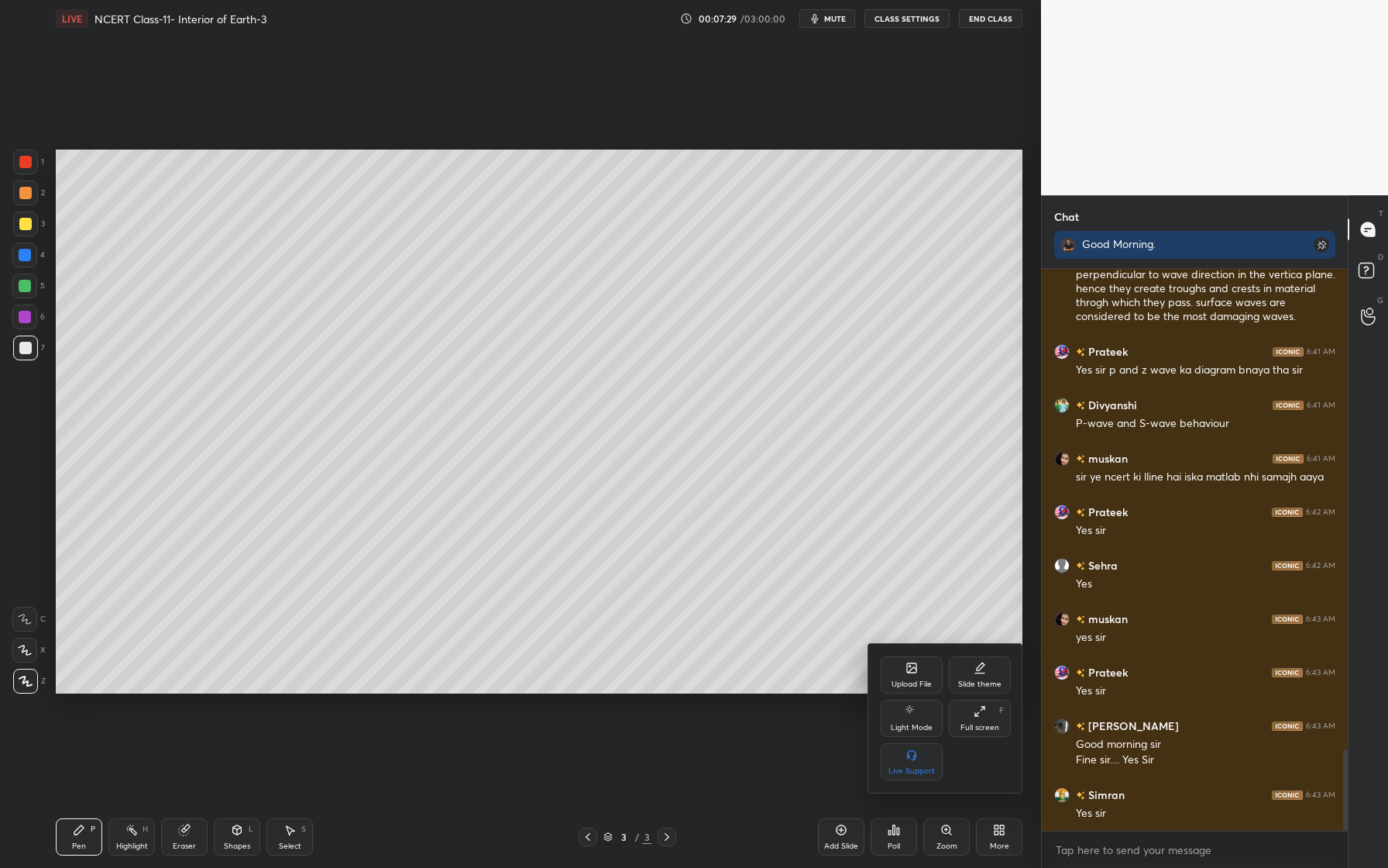
click at [914, 675] on div "Upload File" at bounding box center [912, 675] width 62 height 37
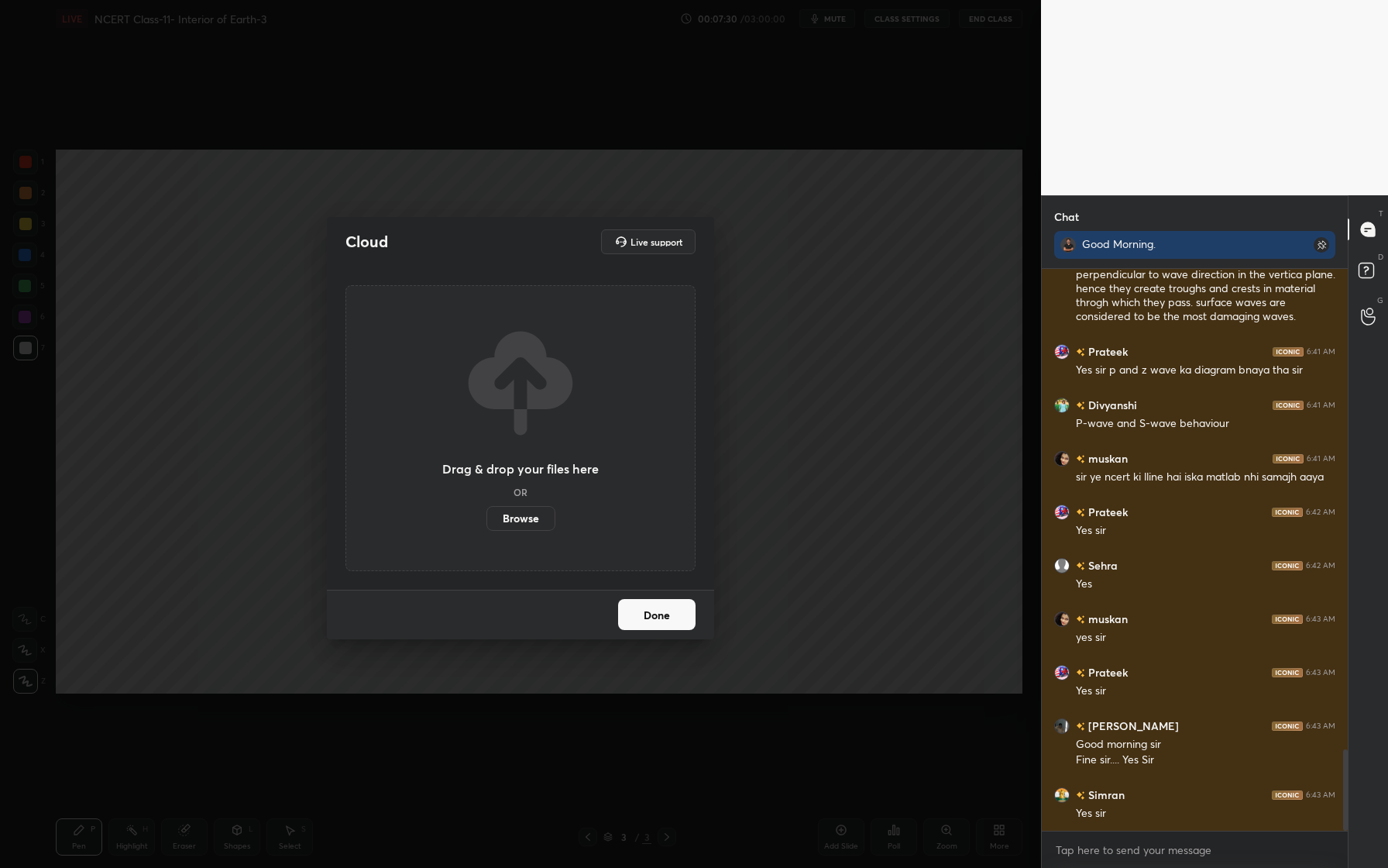
click at [550, 517] on label "Browse" at bounding box center [521, 518] width 69 height 25
click at [486, 517] on input "Browse" at bounding box center [486, 518] width 0 height 25
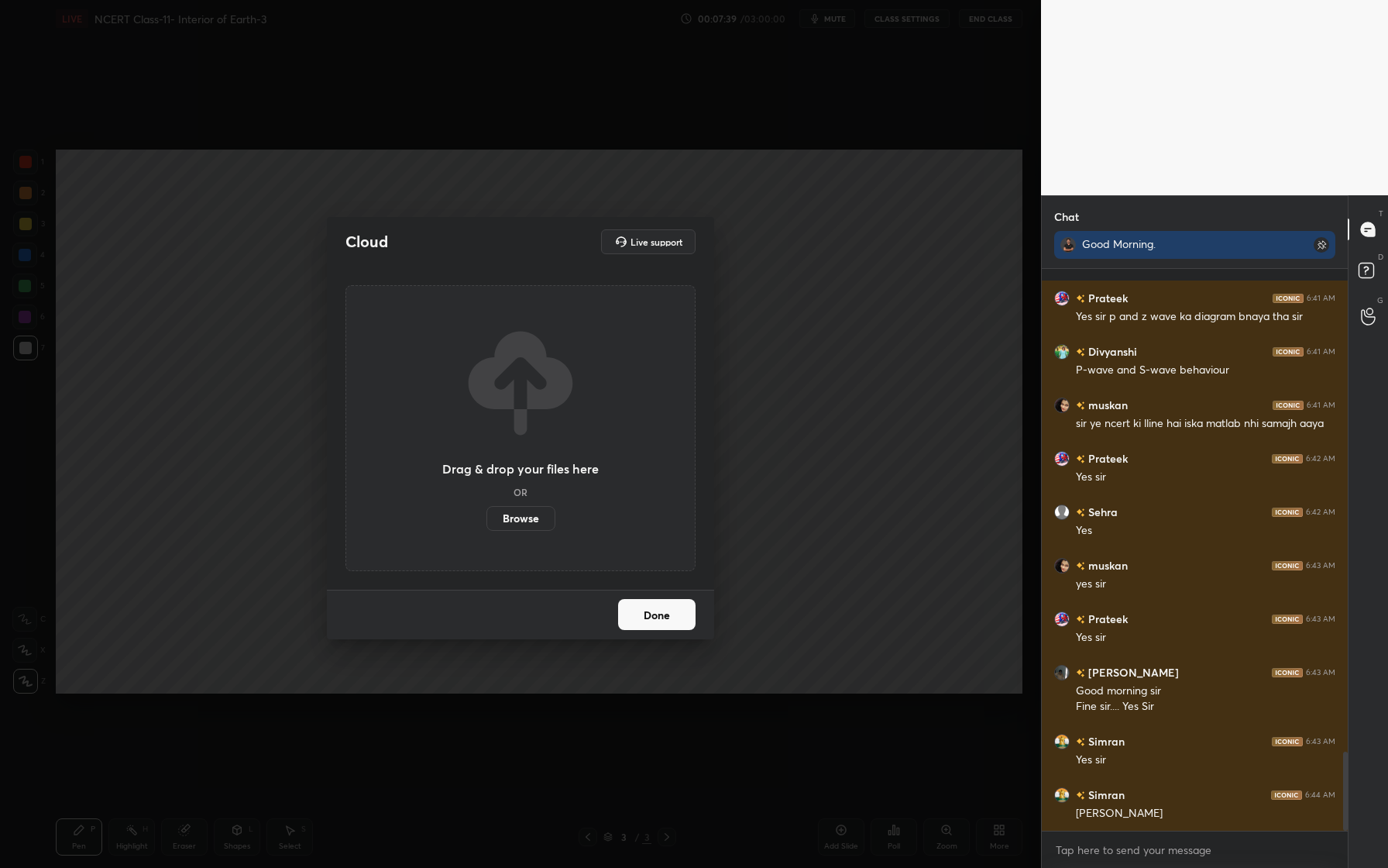
scroll to position [3449, 0]
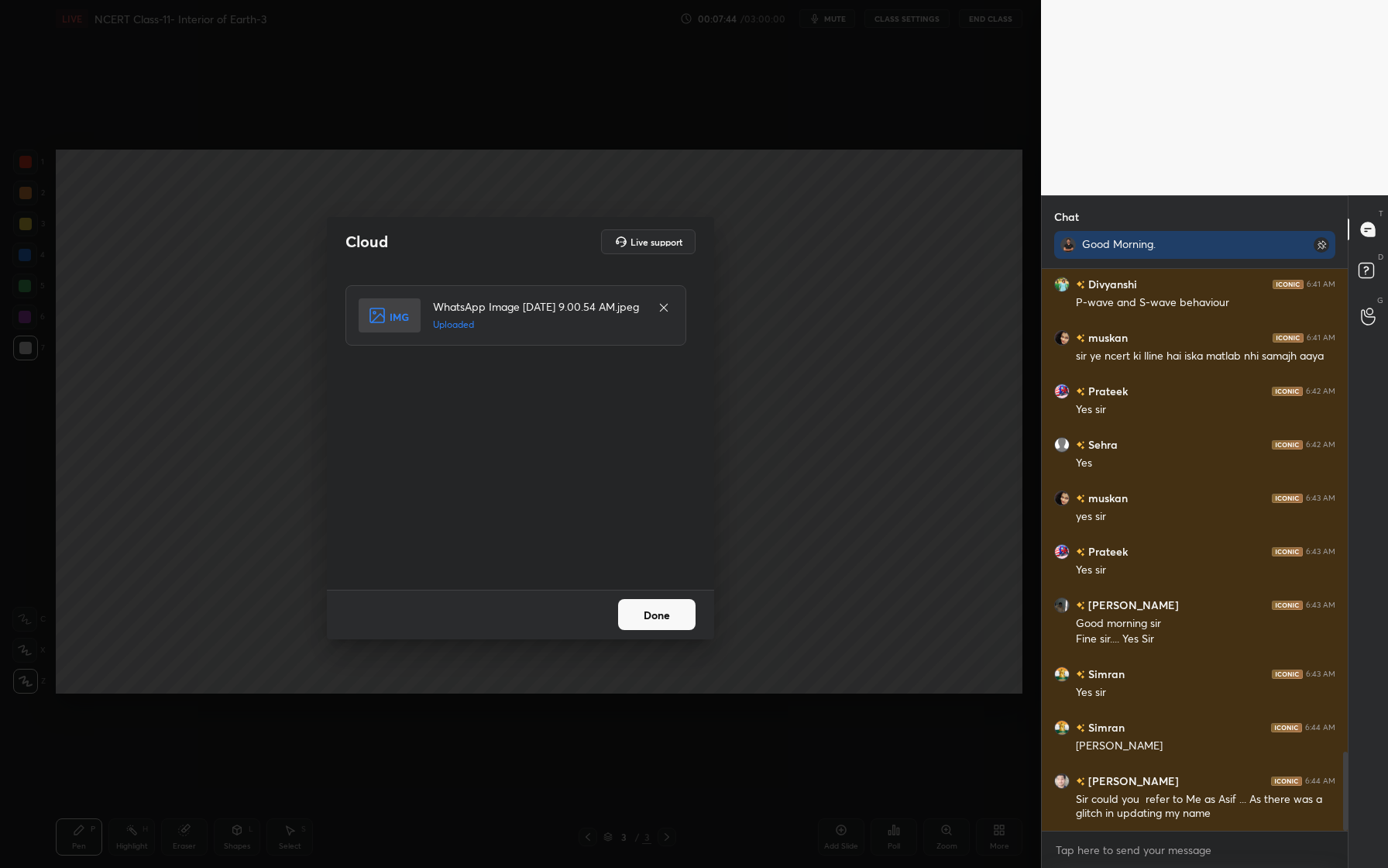
click at [659, 613] on button "Done" at bounding box center [657, 613] width 78 height 31
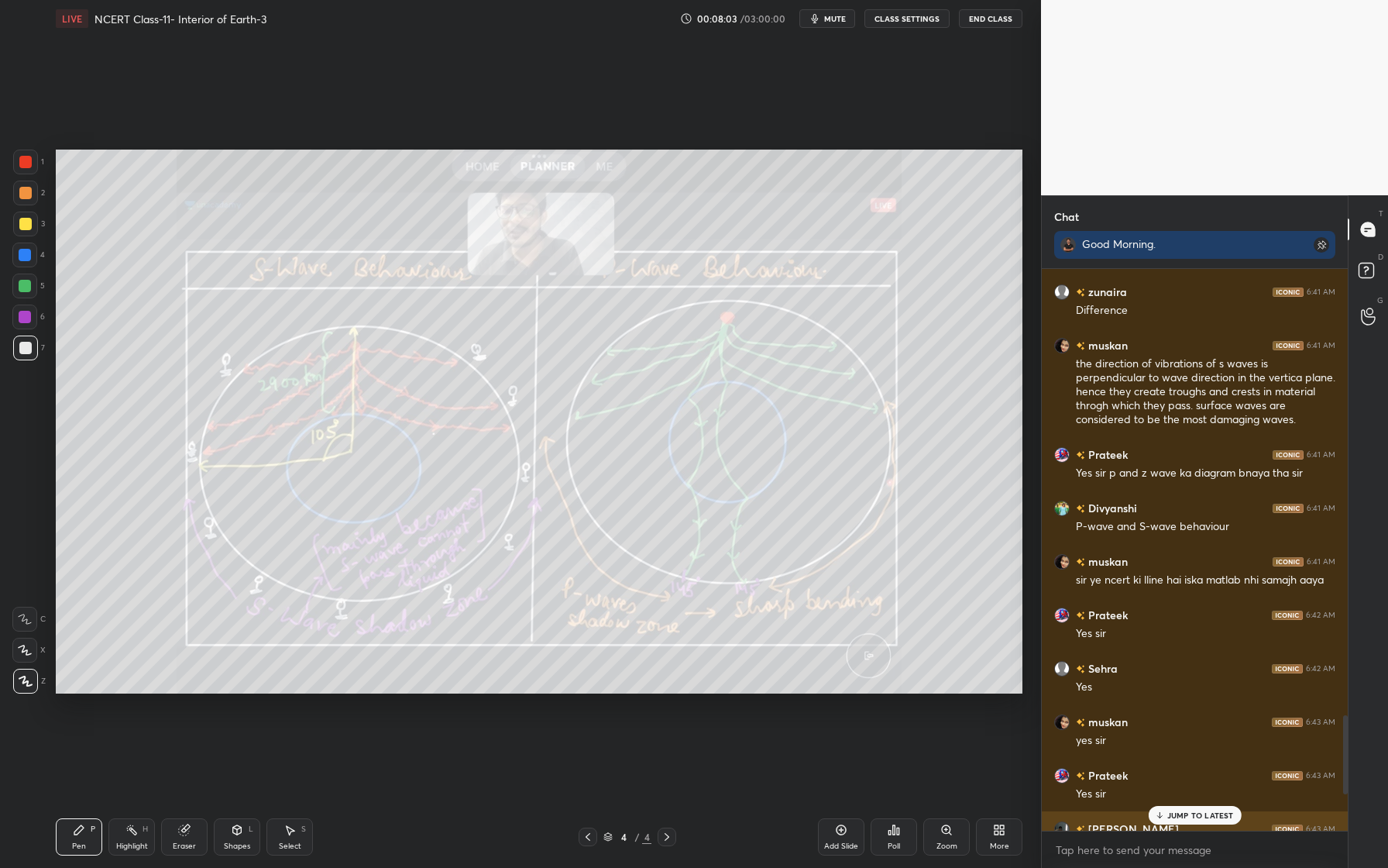
scroll to position [3166, 0]
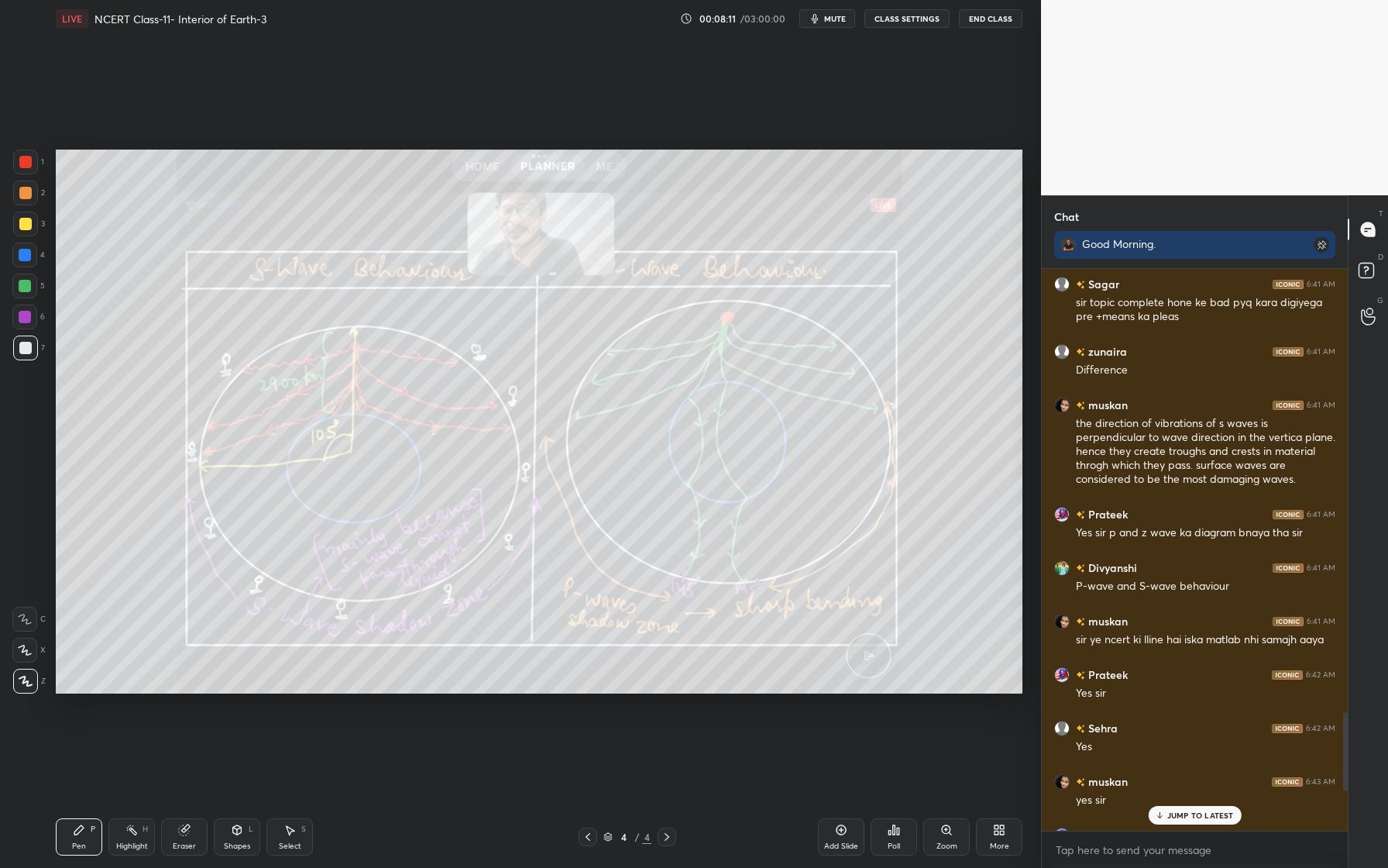
drag, startPoint x: 839, startPoint y: 832, endPoint x: 839, endPoint y: 811, distance: 21.0
click at [839, 832] on icon at bounding box center [842, 830] width 13 height 13
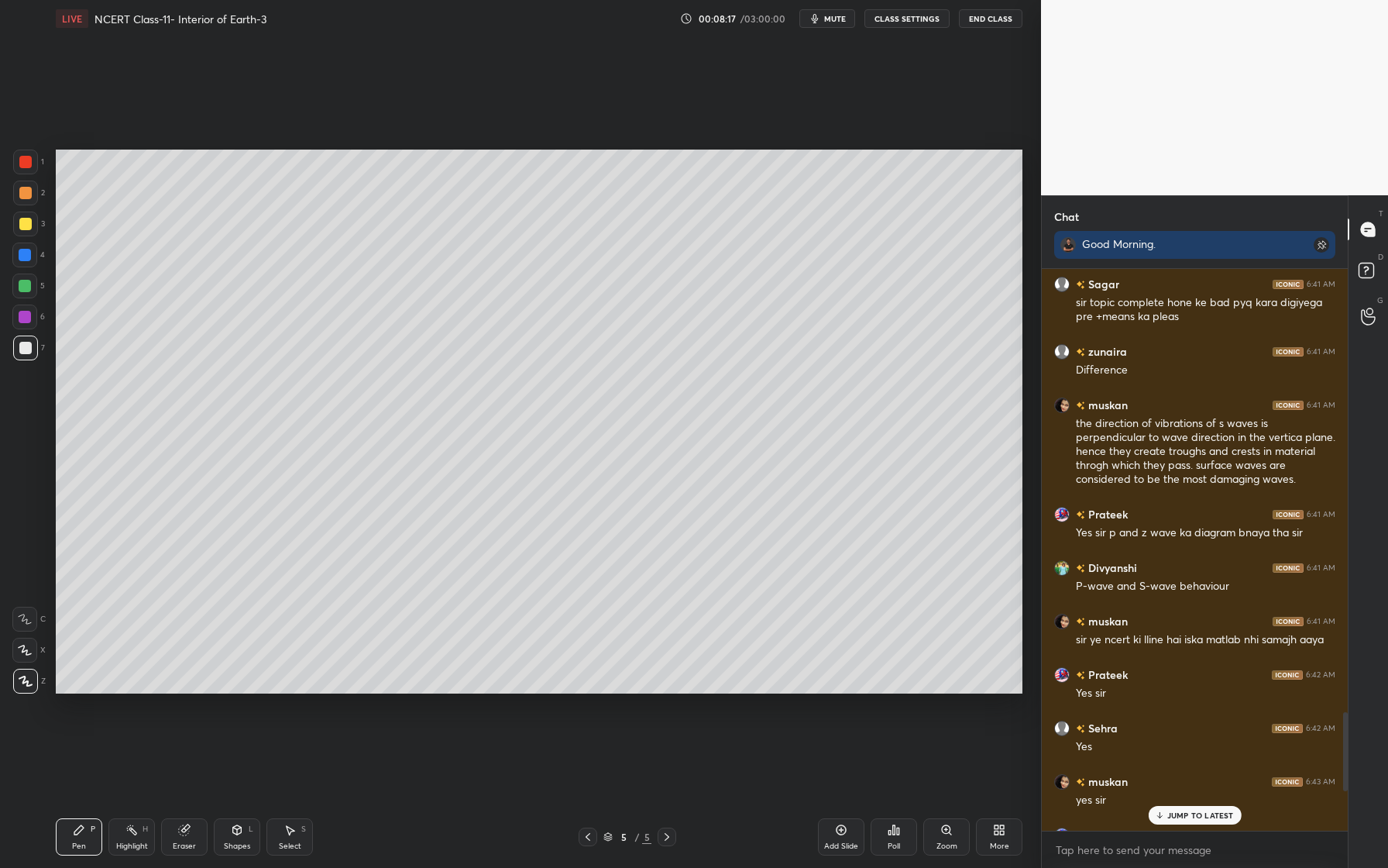
drag, startPoint x: 31, startPoint y: 164, endPoint x: 42, endPoint y: 165, distance: 11.0
click at [34, 165] on div at bounding box center [25, 161] width 25 height 25
drag, startPoint x: 32, startPoint y: 221, endPoint x: 51, endPoint y: 239, distance: 26.2
click at [32, 225] on div at bounding box center [25, 223] width 25 height 25
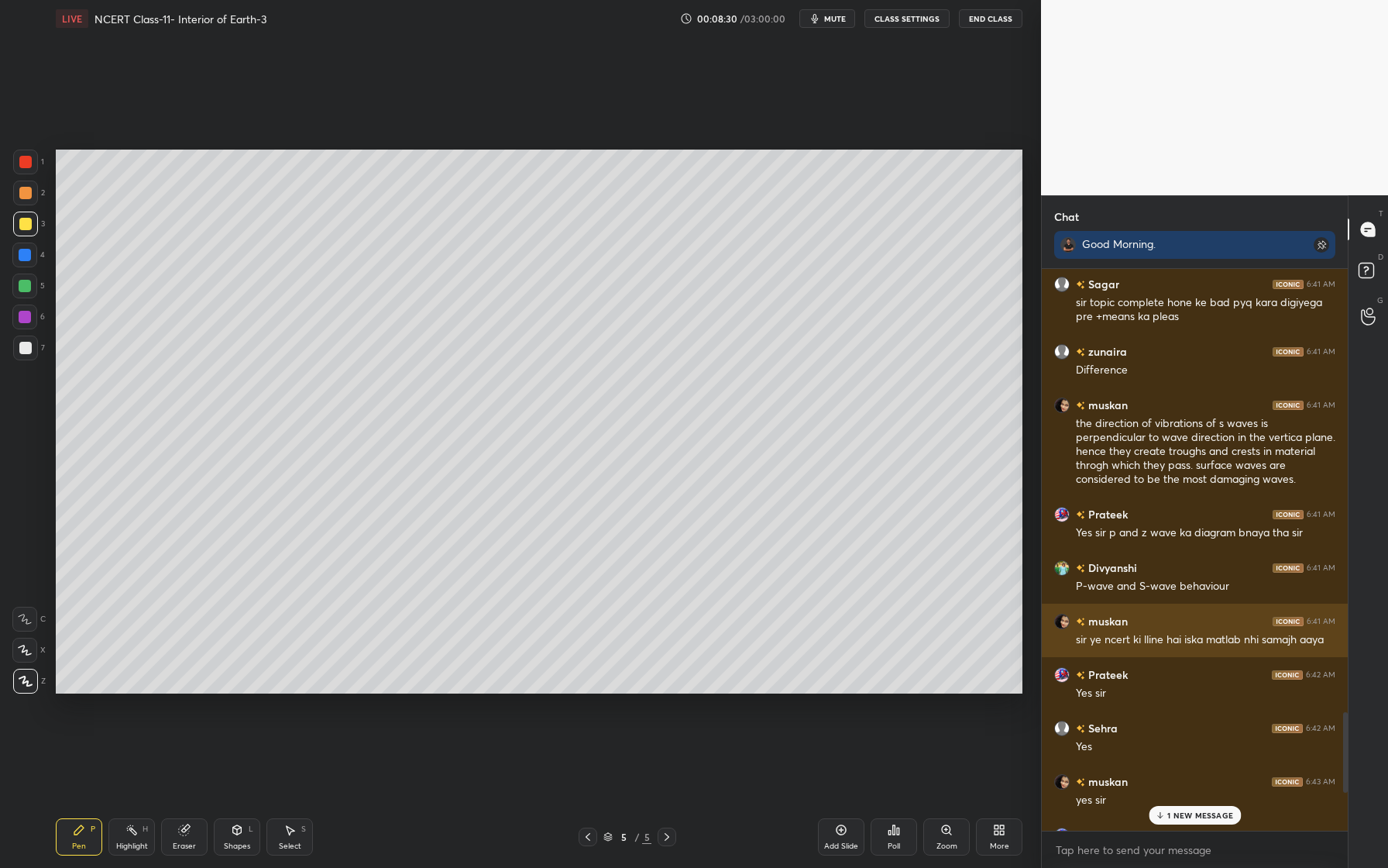
scroll to position [3516, 0]
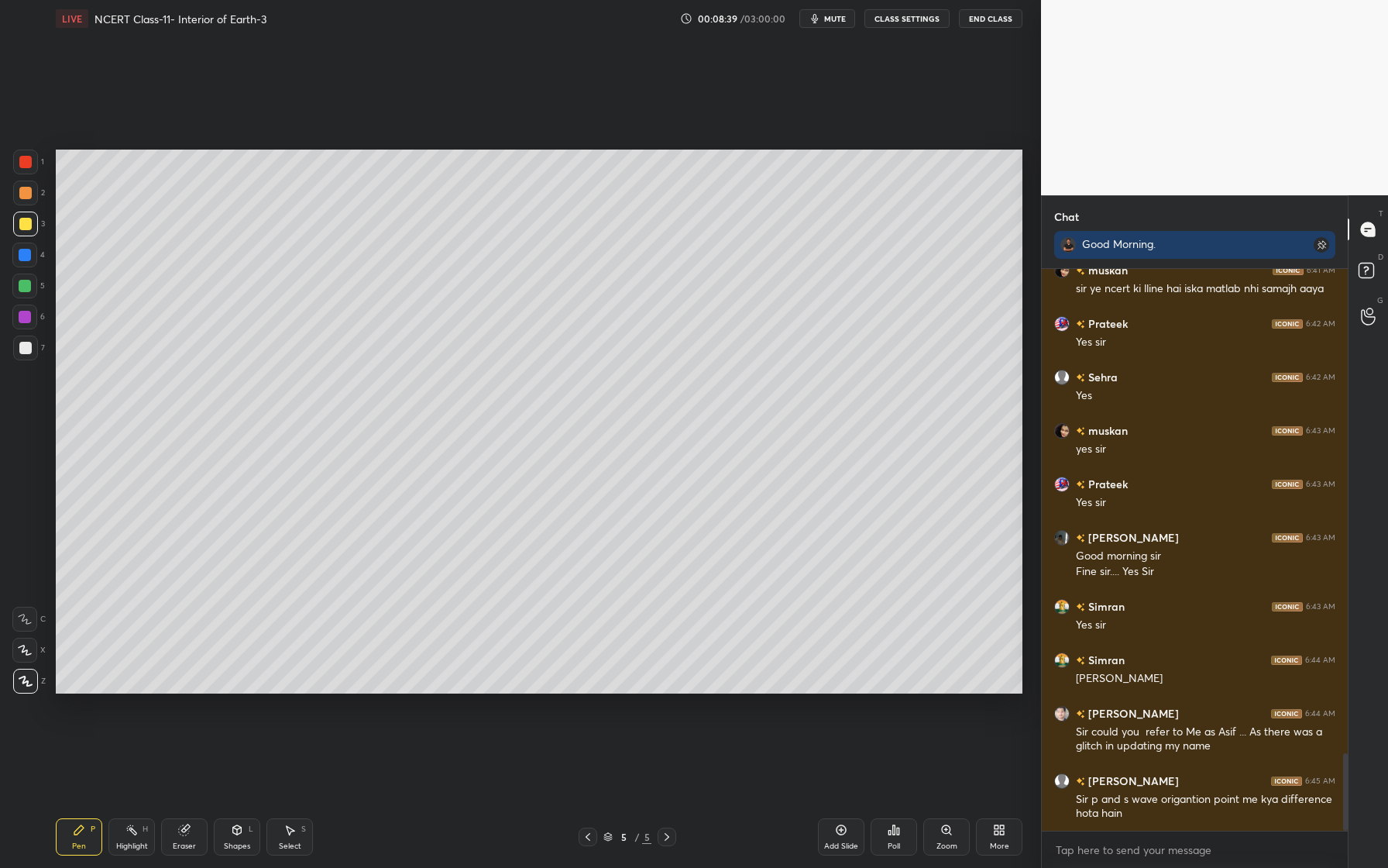
drag, startPoint x: 28, startPoint y: 253, endPoint x: 51, endPoint y: 236, distance: 28.6
click at [32, 249] on div at bounding box center [25, 254] width 25 height 25
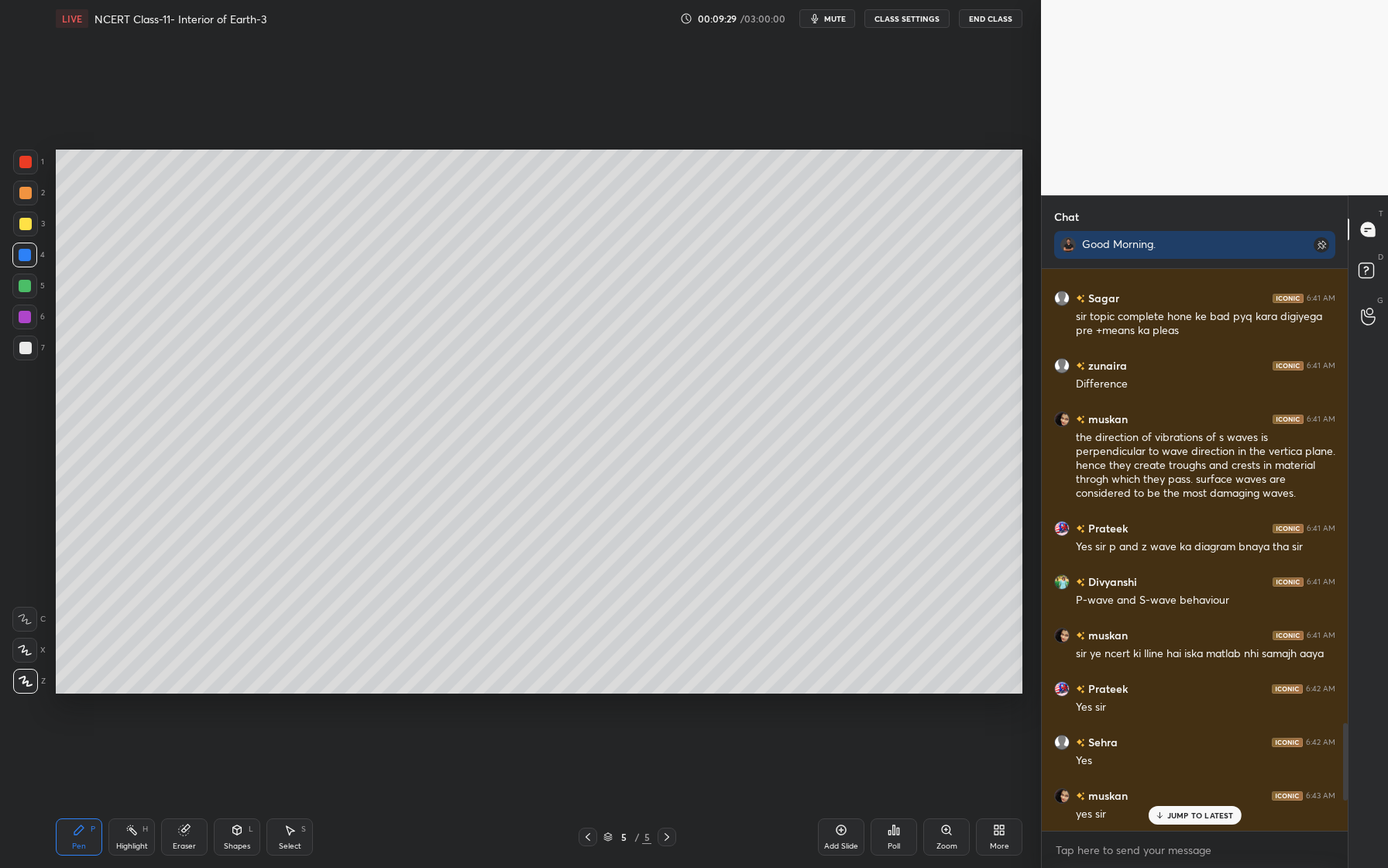
scroll to position [3145, 0]
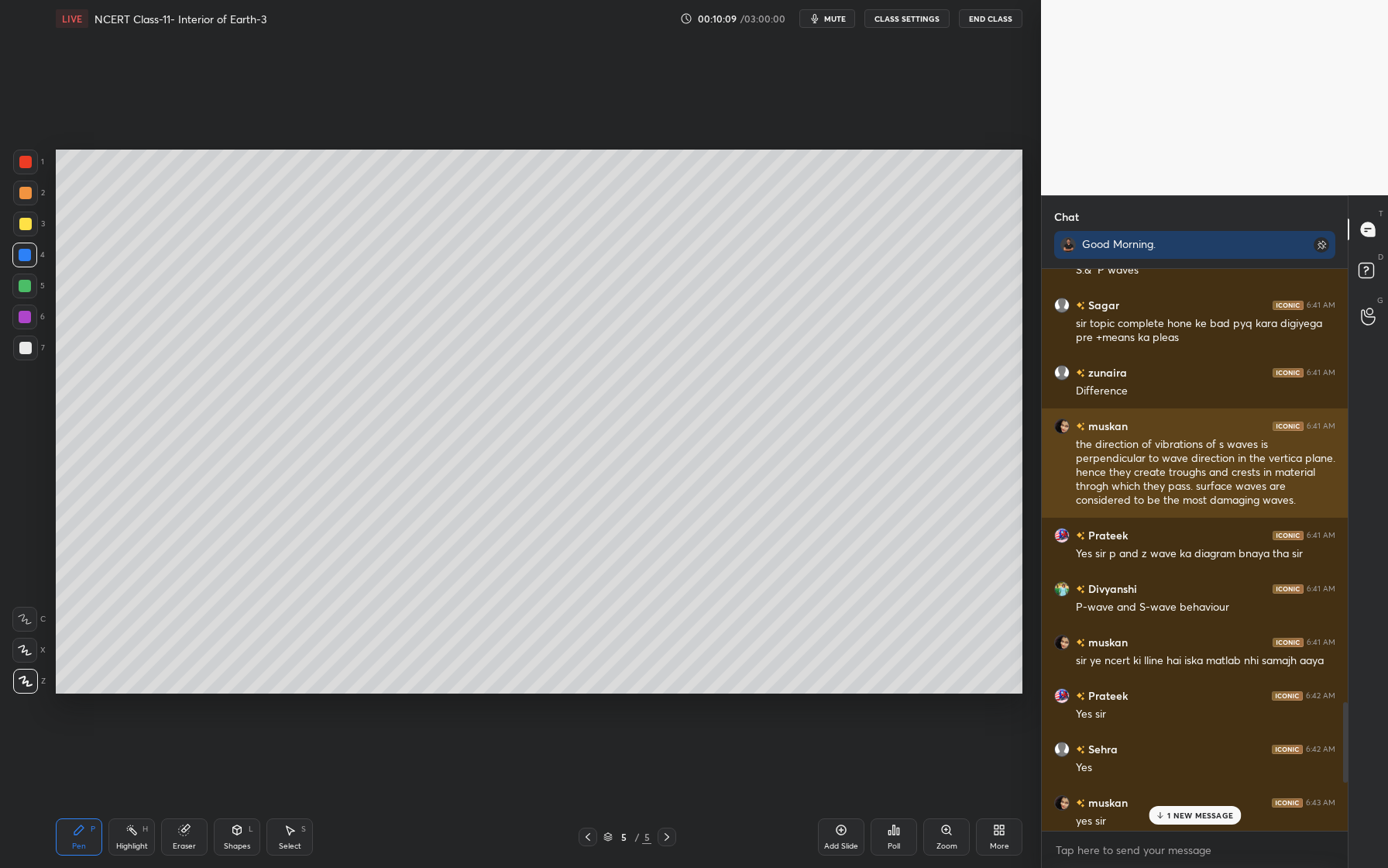
click at [1063, 426] on img "grid" at bounding box center [1062, 426] width 16 height 16
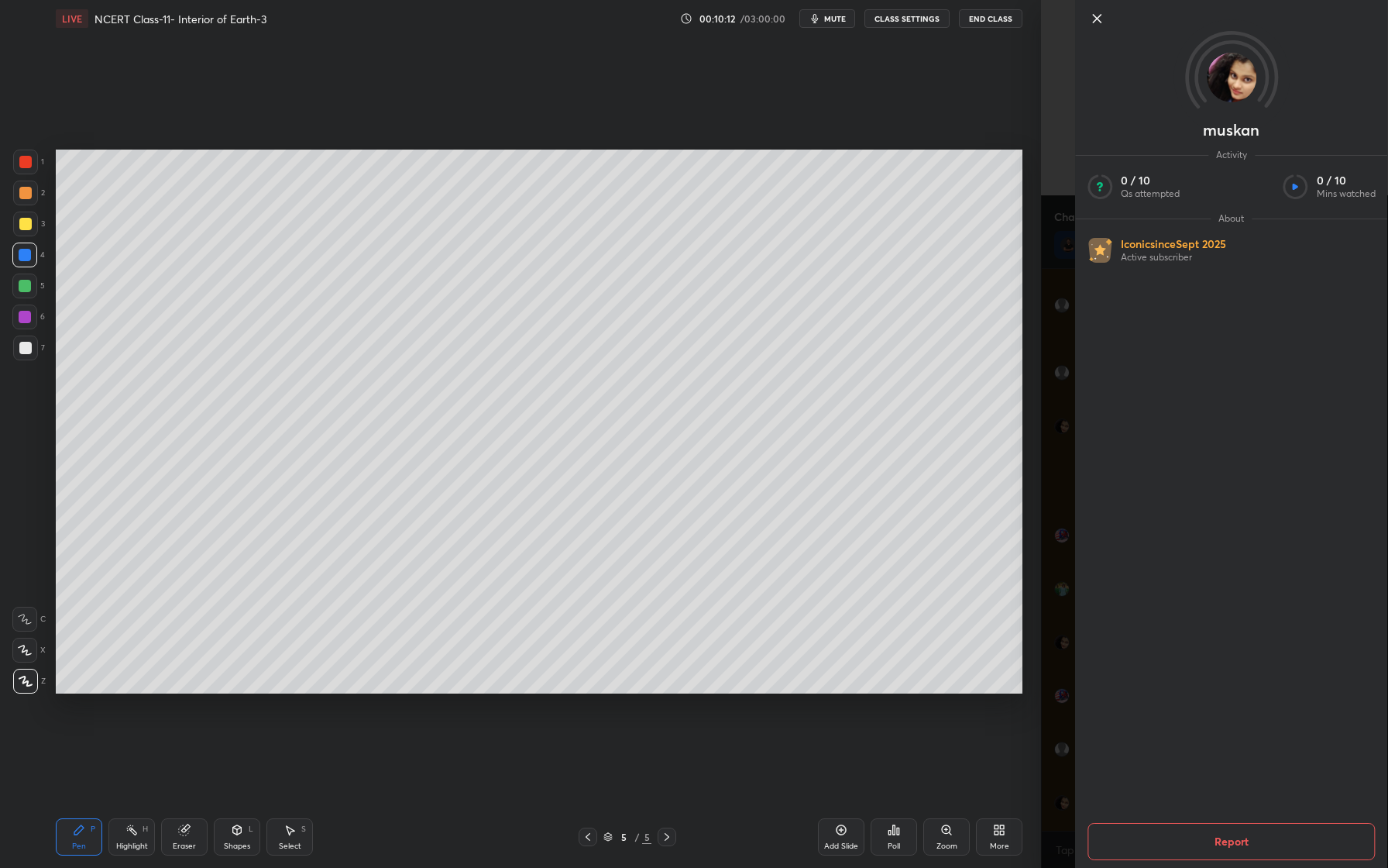
click at [1100, 19] on icon at bounding box center [1097, 18] width 19 height 19
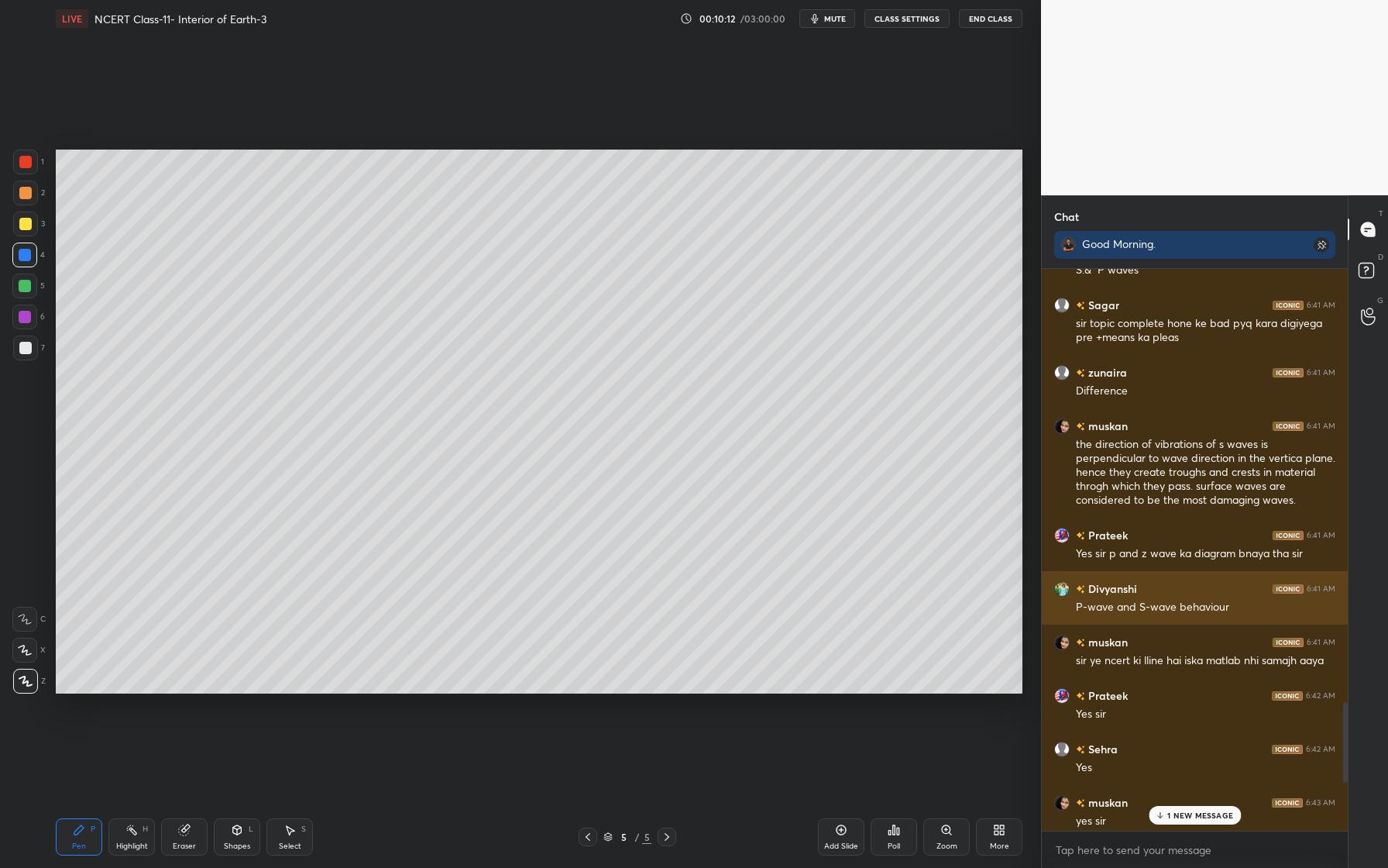
scroll to position [3570, 0]
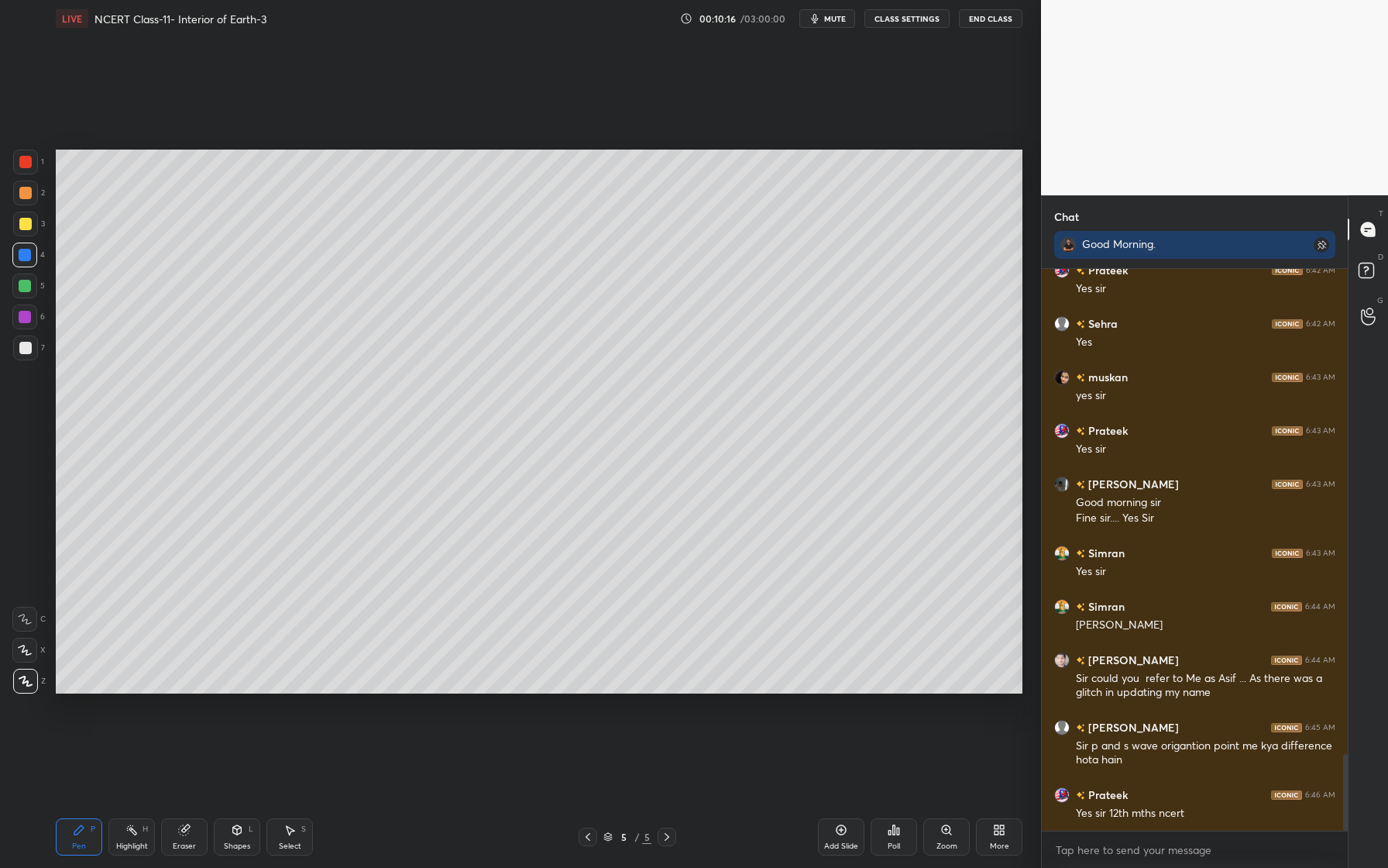
click at [187, 846] on div "Eraser" at bounding box center [185, 846] width 24 height 8
click at [28, 679] on span "Erase all" at bounding box center [25, 680] width 24 height 11
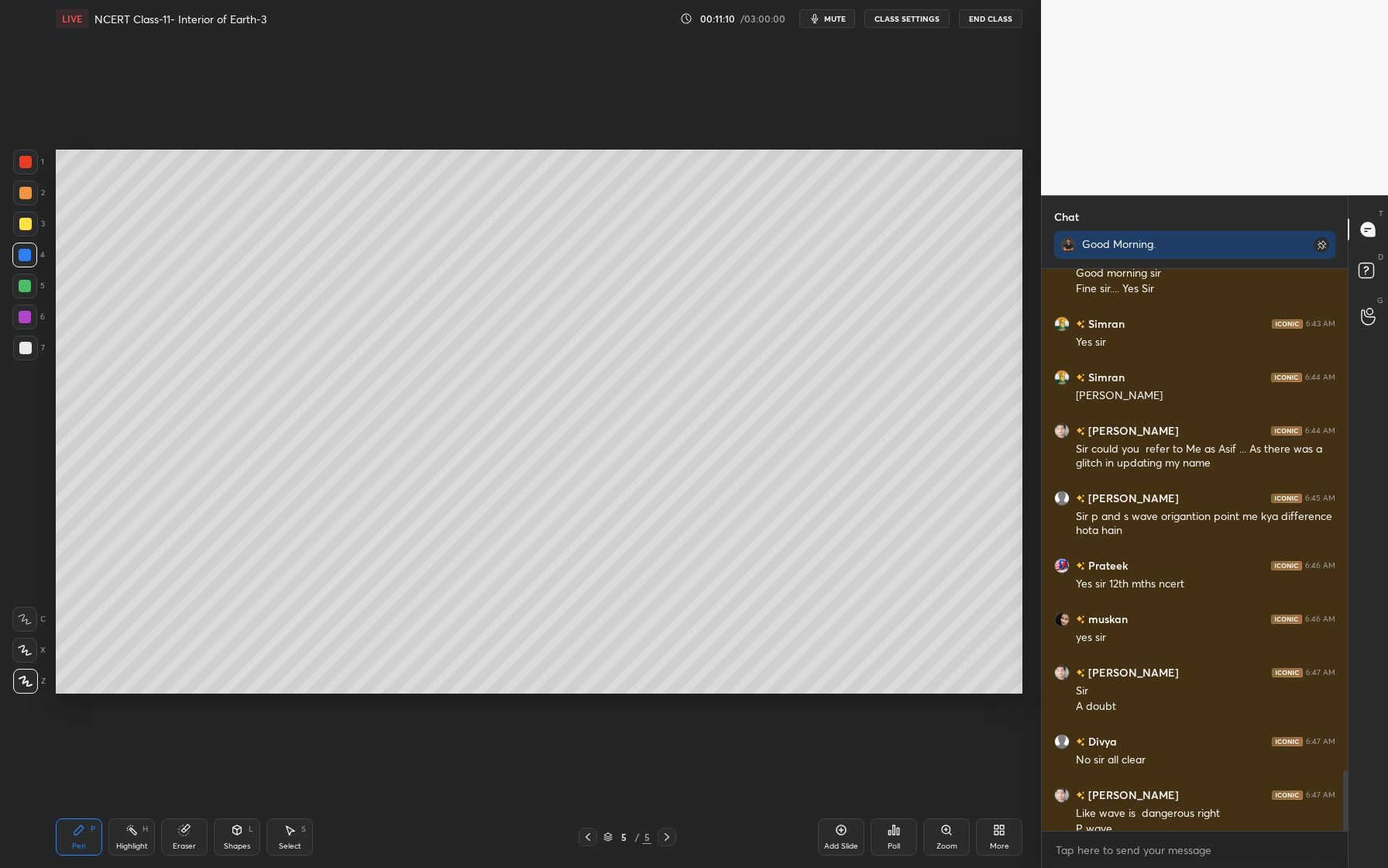
scroll to position [4664, 0]
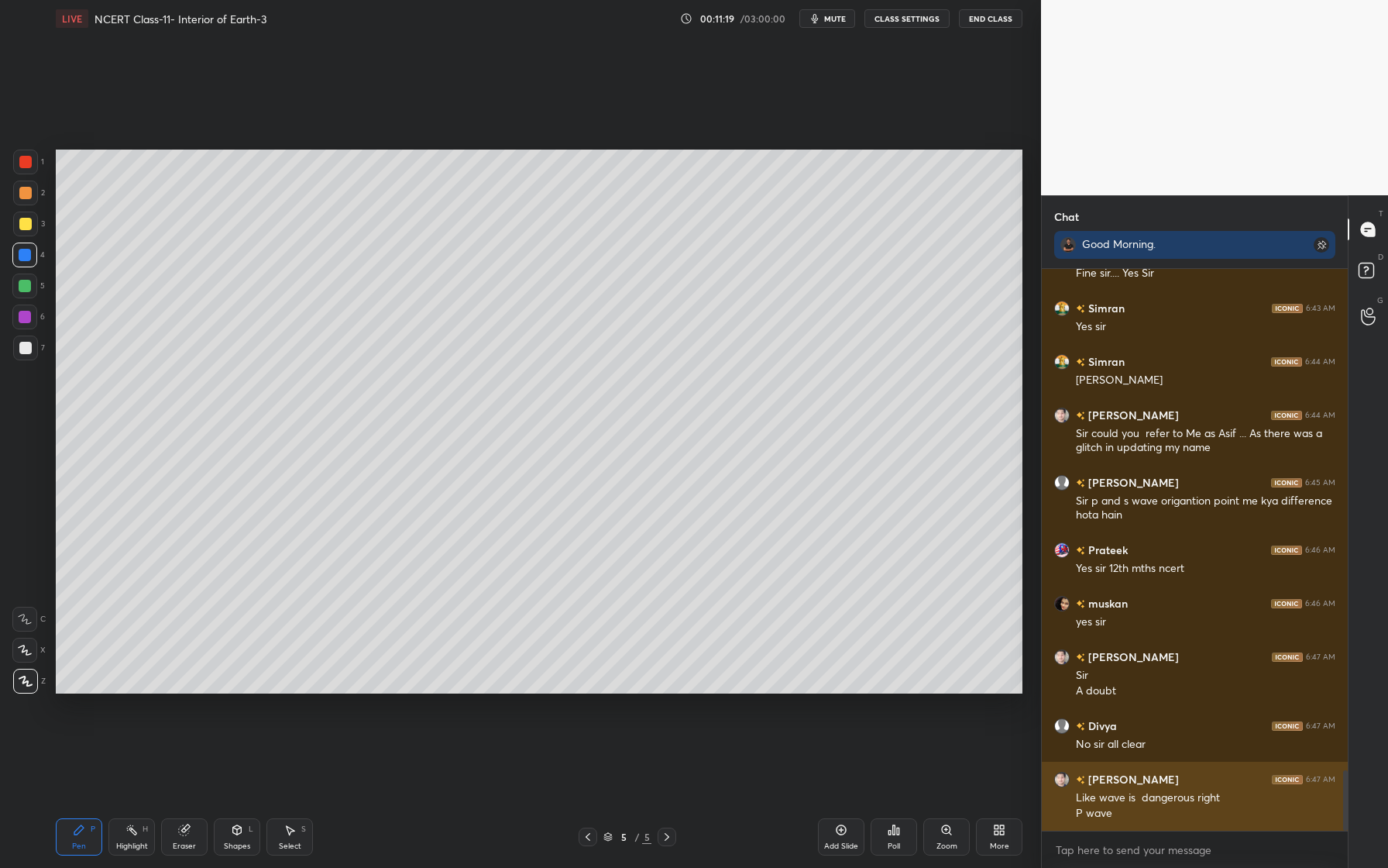
click at [1055, 780] on img "grid" at bounding box center [1062, 779] width 16 height 16
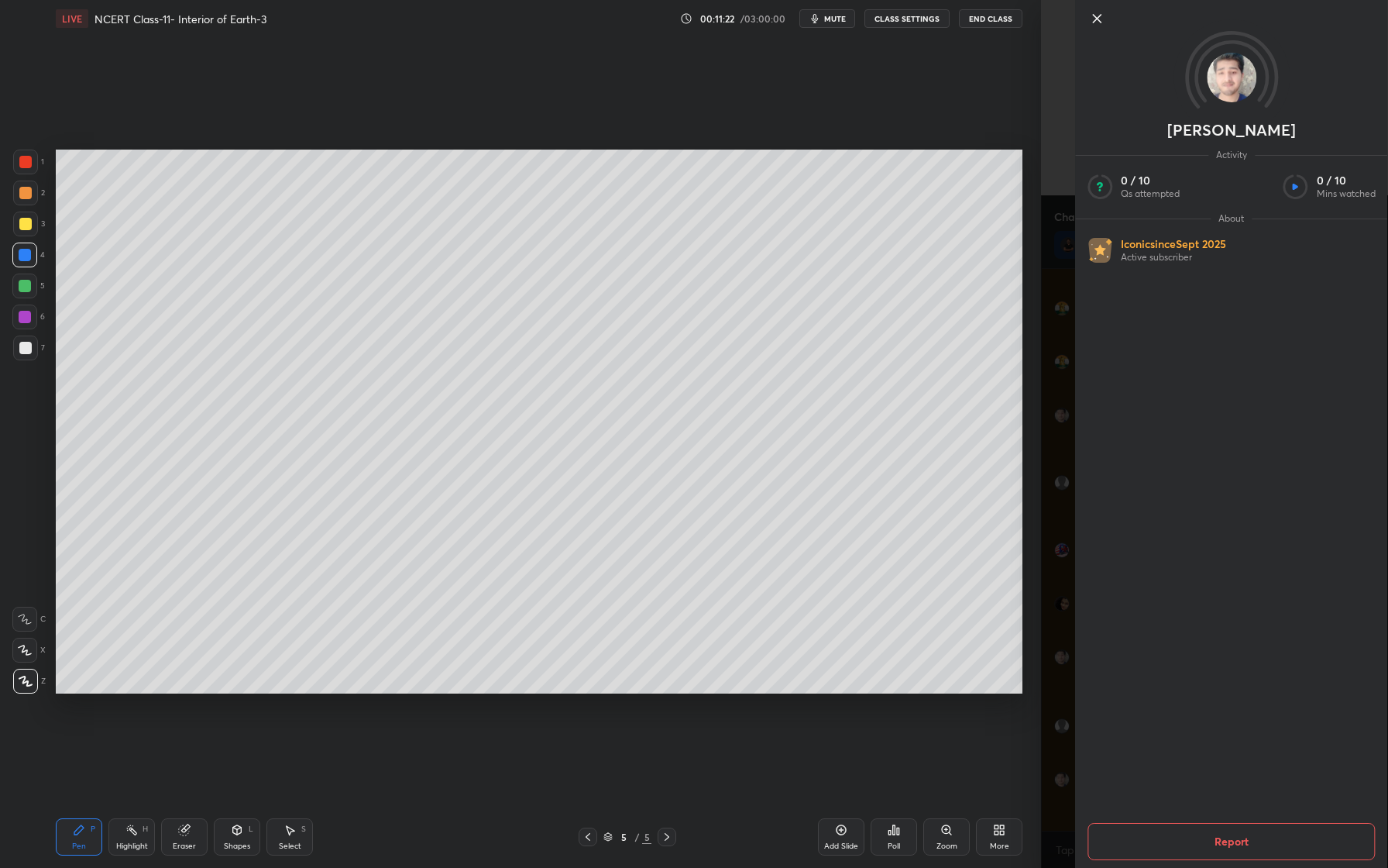
drag, startPoint x: 1102, startPoint y: 18, endPoint x: 1102, endPoint y: 783, distance: 765.0
click at [1102, 18] on icon at bounding box center [1097, 18] width 19 height 19
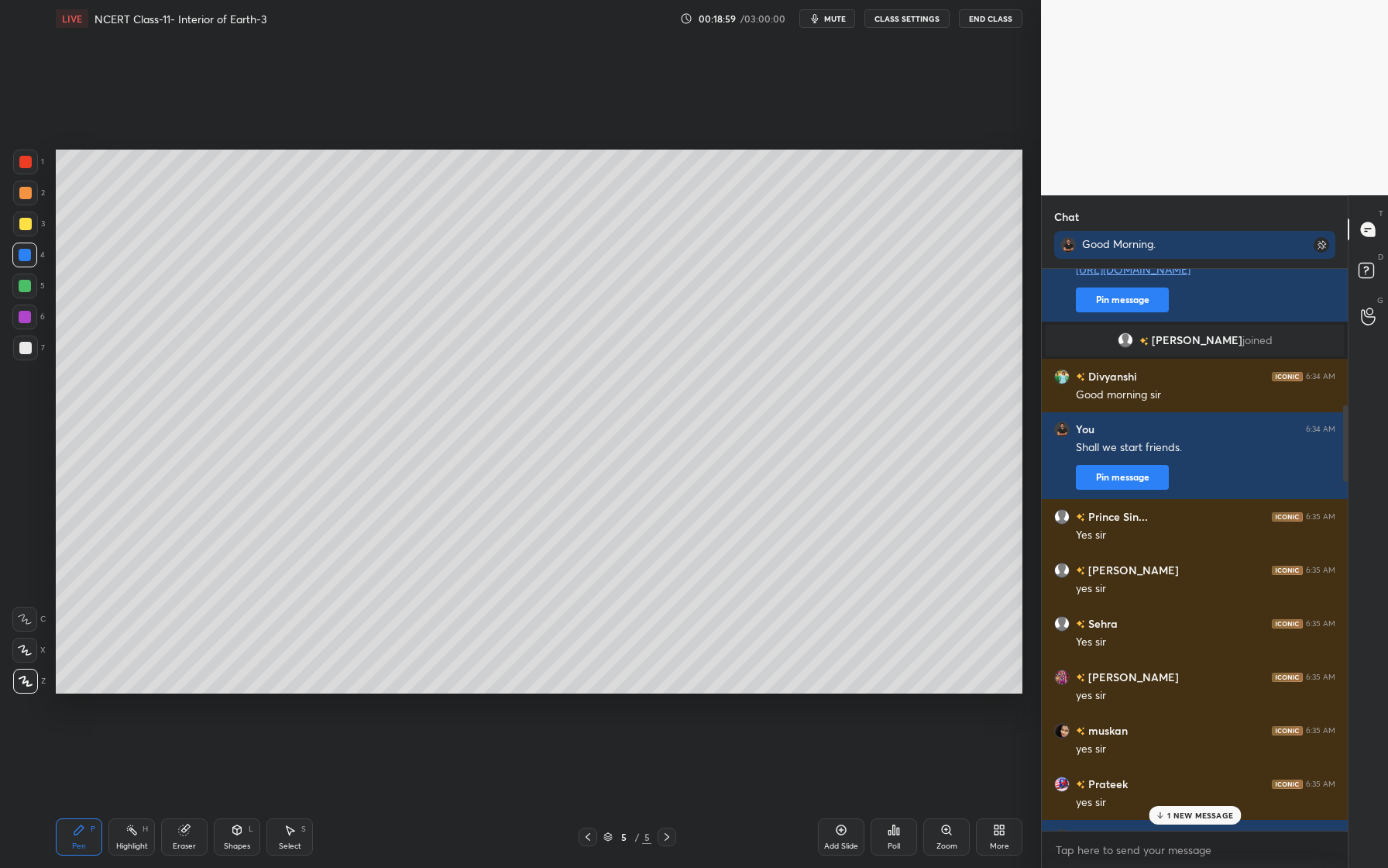
scroll to position [925, 0]
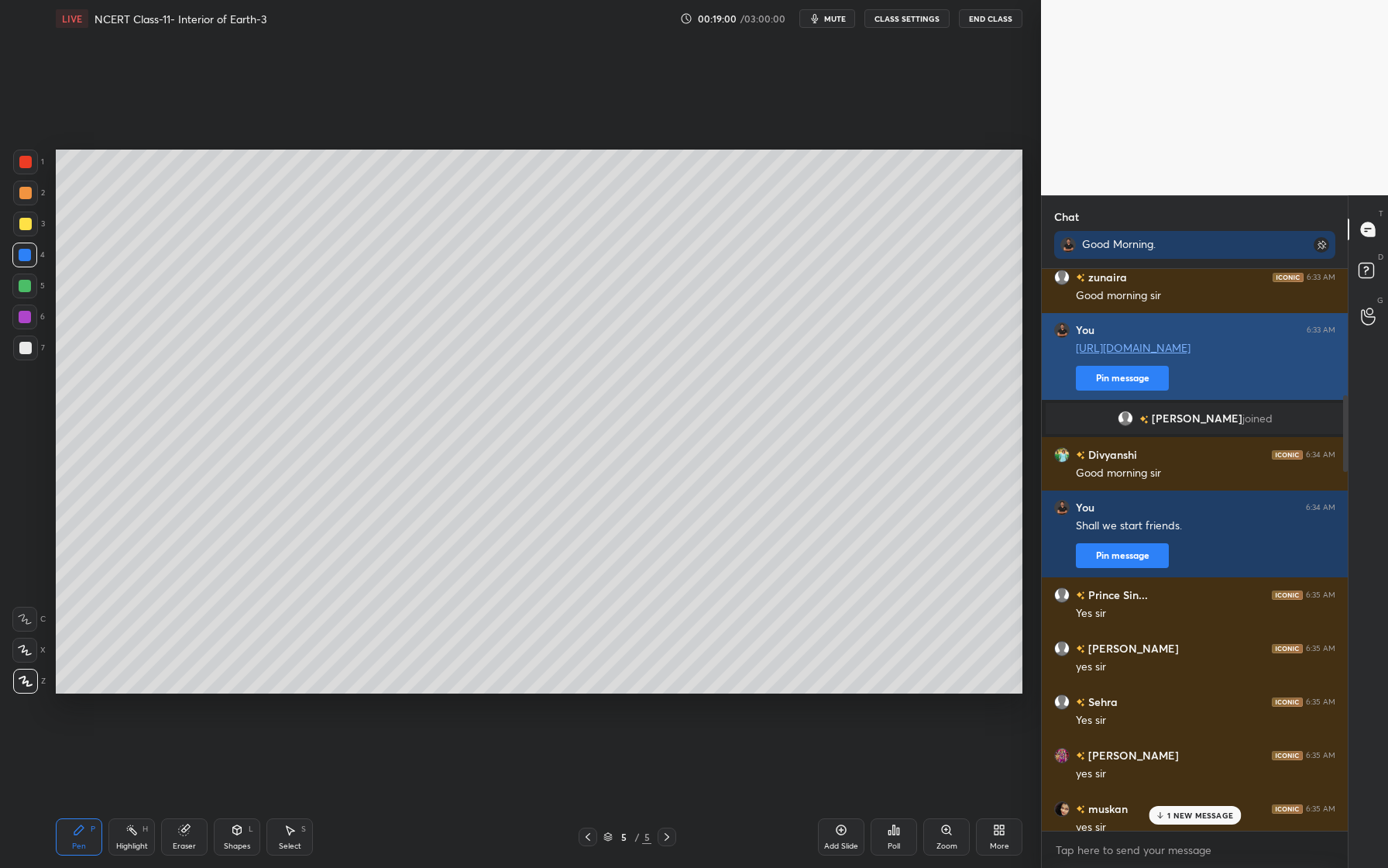
click at [1119, 373] on button "Pin message" at bounding box center [1122, 378] width 93 height 25
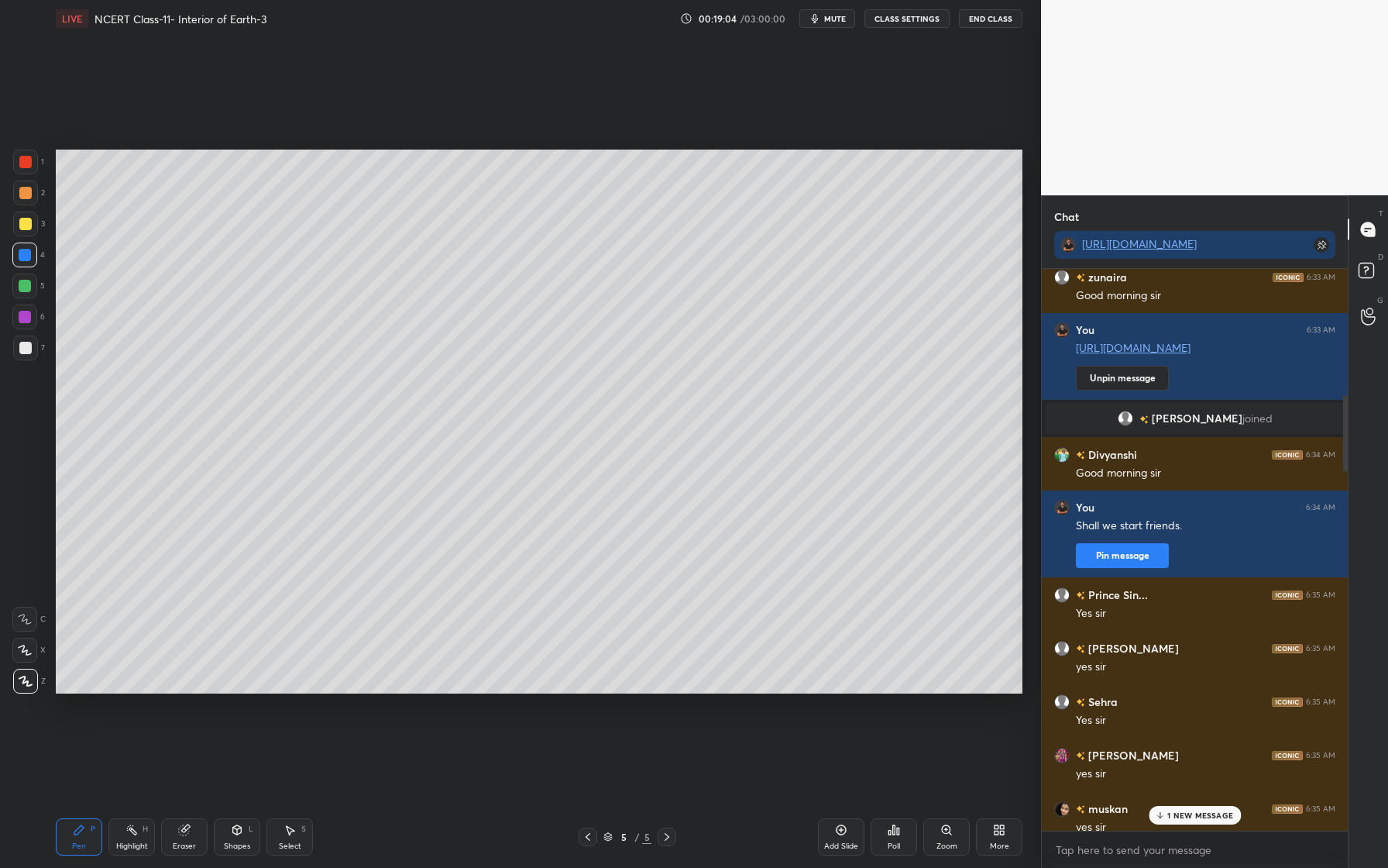
click at [1196, 814] on p "1 NEW MESSAGE" at bounding box center [1200, 814] width 66 height 9
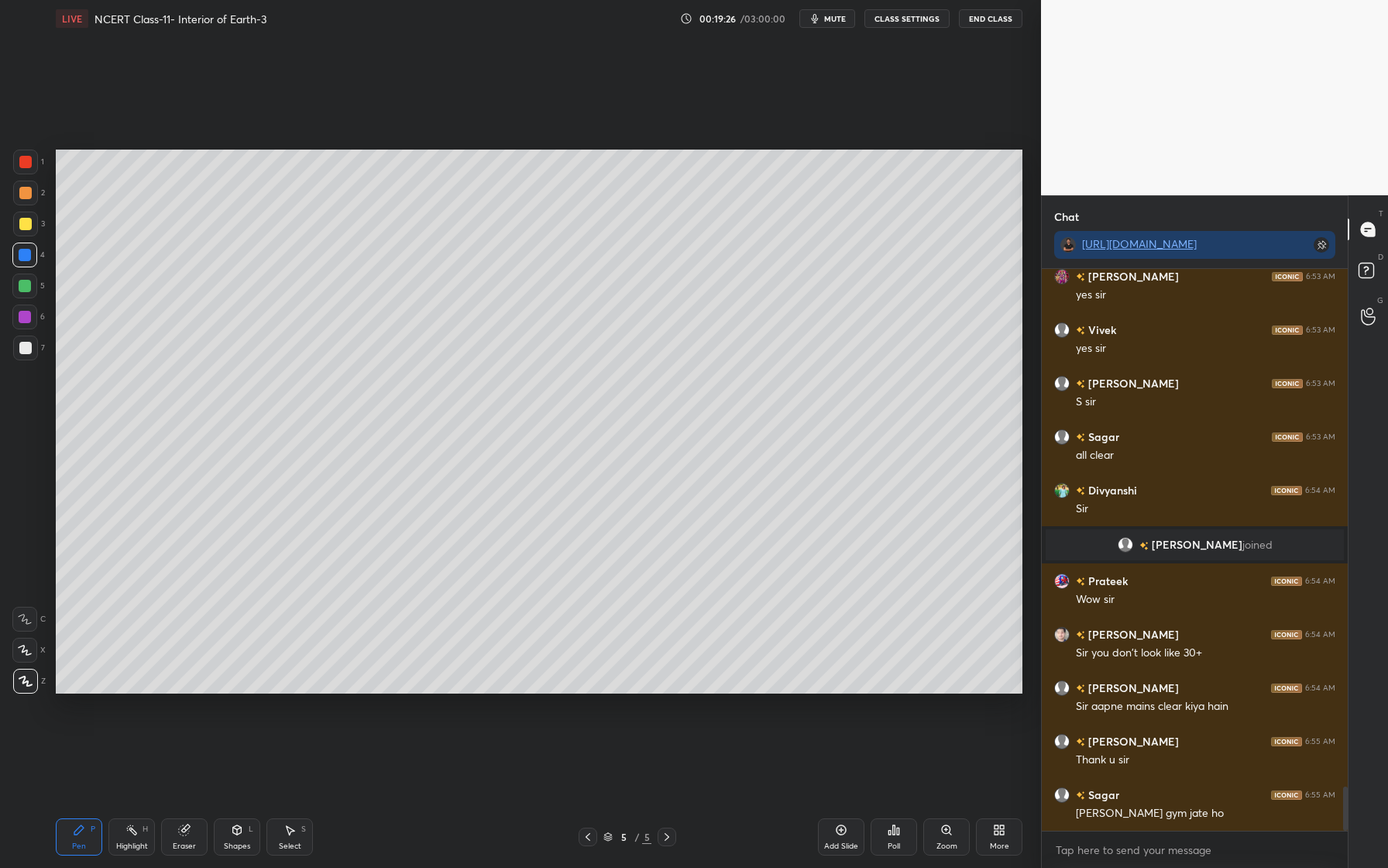
scroll to position [6520, 0]
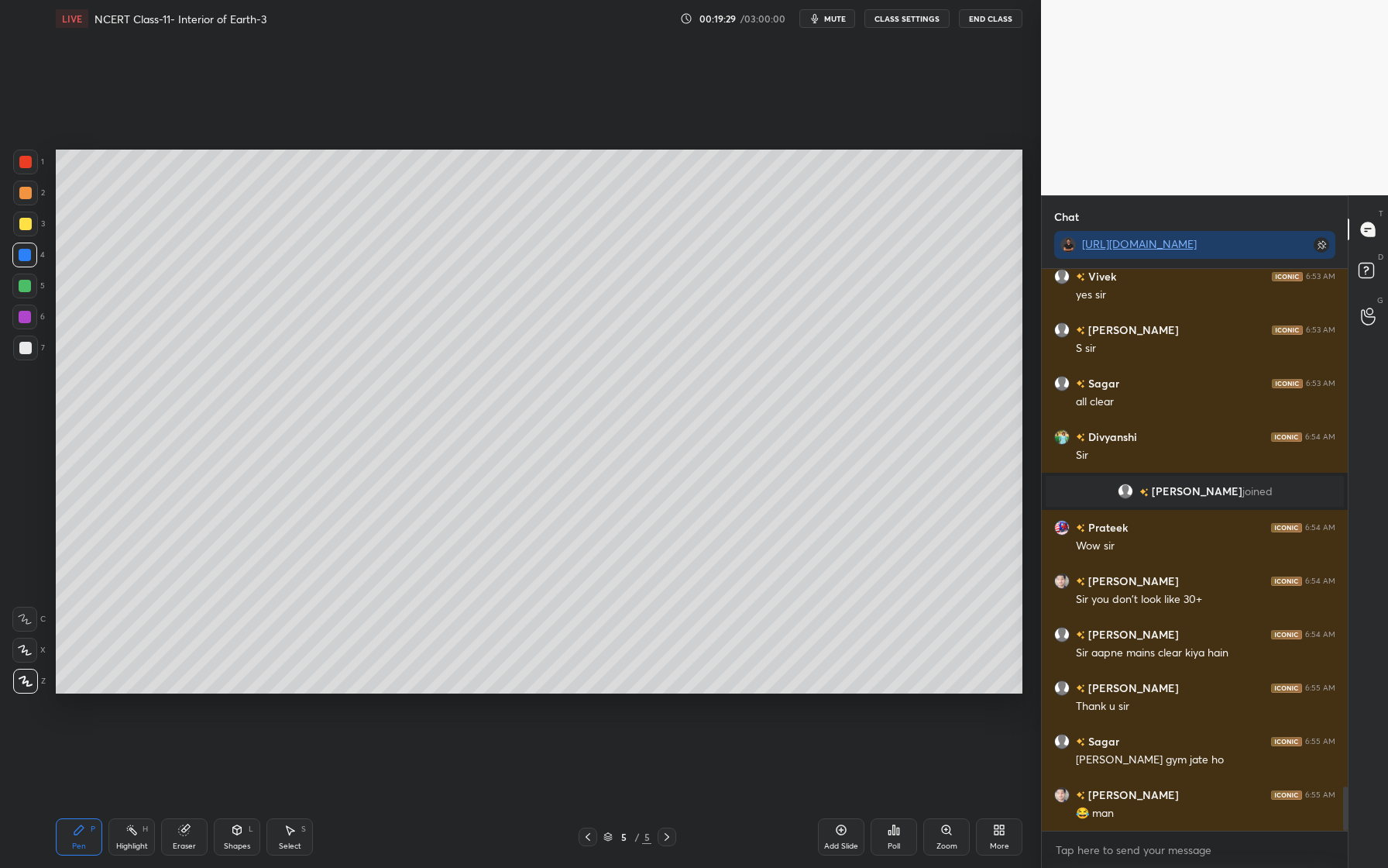
drag, startPoint x: 34, startPoint y: 195, endPoint x: 42, endPoint y: 202, distance: 10.6
click at [35, 195] on div at bounding box center [25, 192] width 25 height 25
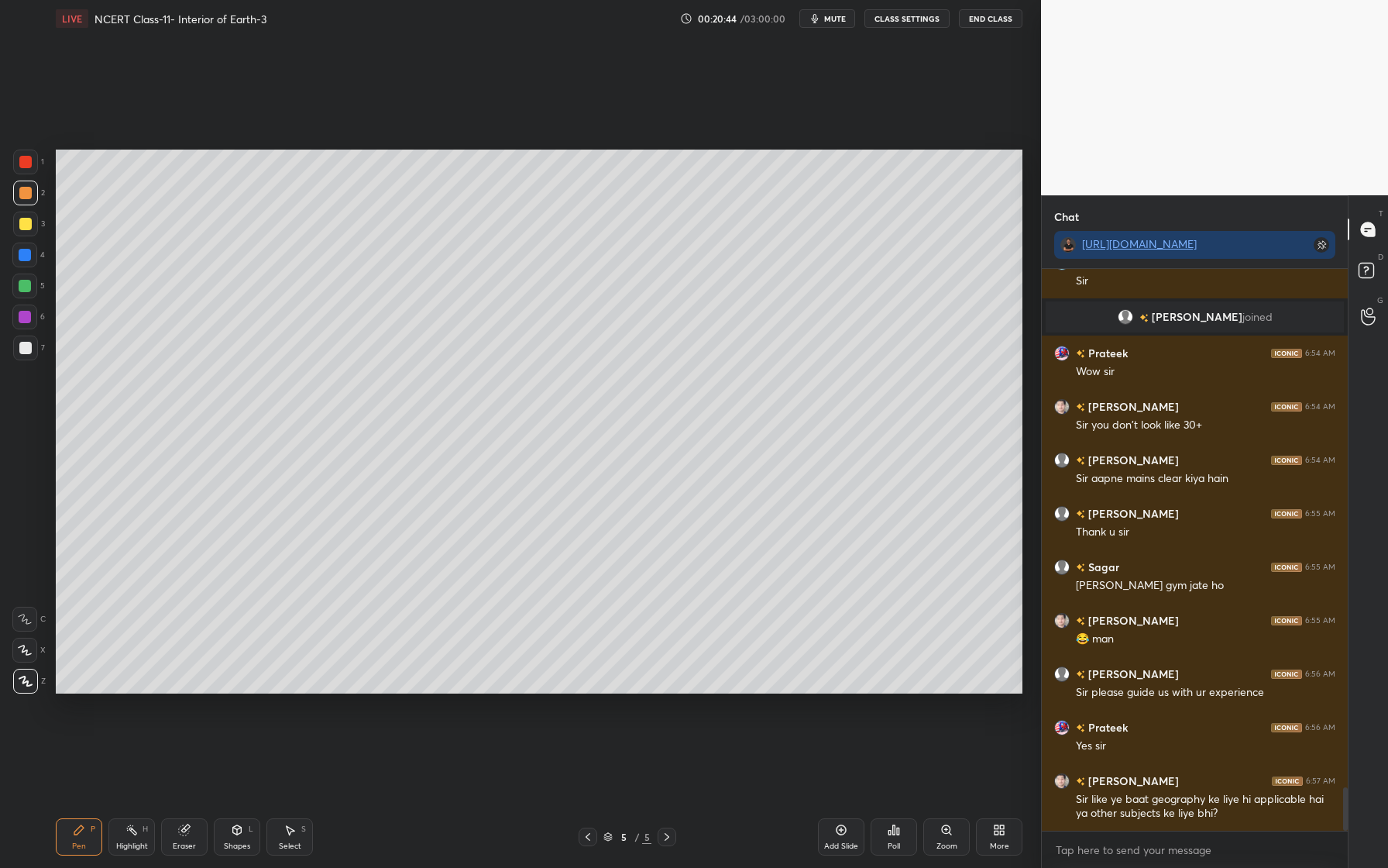
scroll to position [6748, 0]
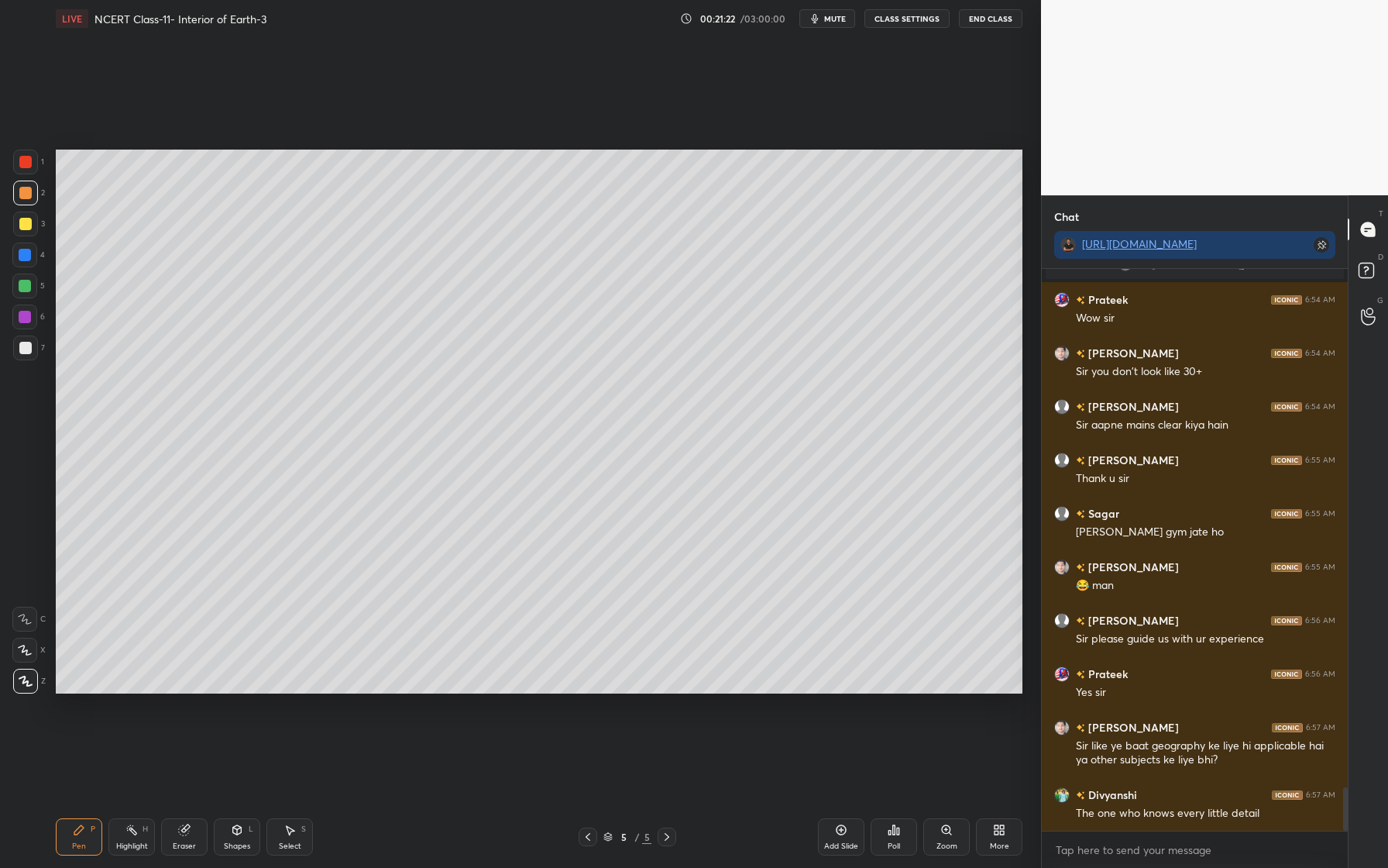
click at [23, 227] on div at bounding box center [26, 223] width 13 height 13
click at [25, 253] on div at bounding box center [25, 255] width 13 height 13
click at [27, 195] on div at bounding box center [26, 193] width 13 height 13
drag, startPoint x: 17, startPoint y: 197, endPoint x: 43, endPoint y: 206, distance: 27.5
click at [16, 198] on div at bounding box center [25, 192] width 25 height 25
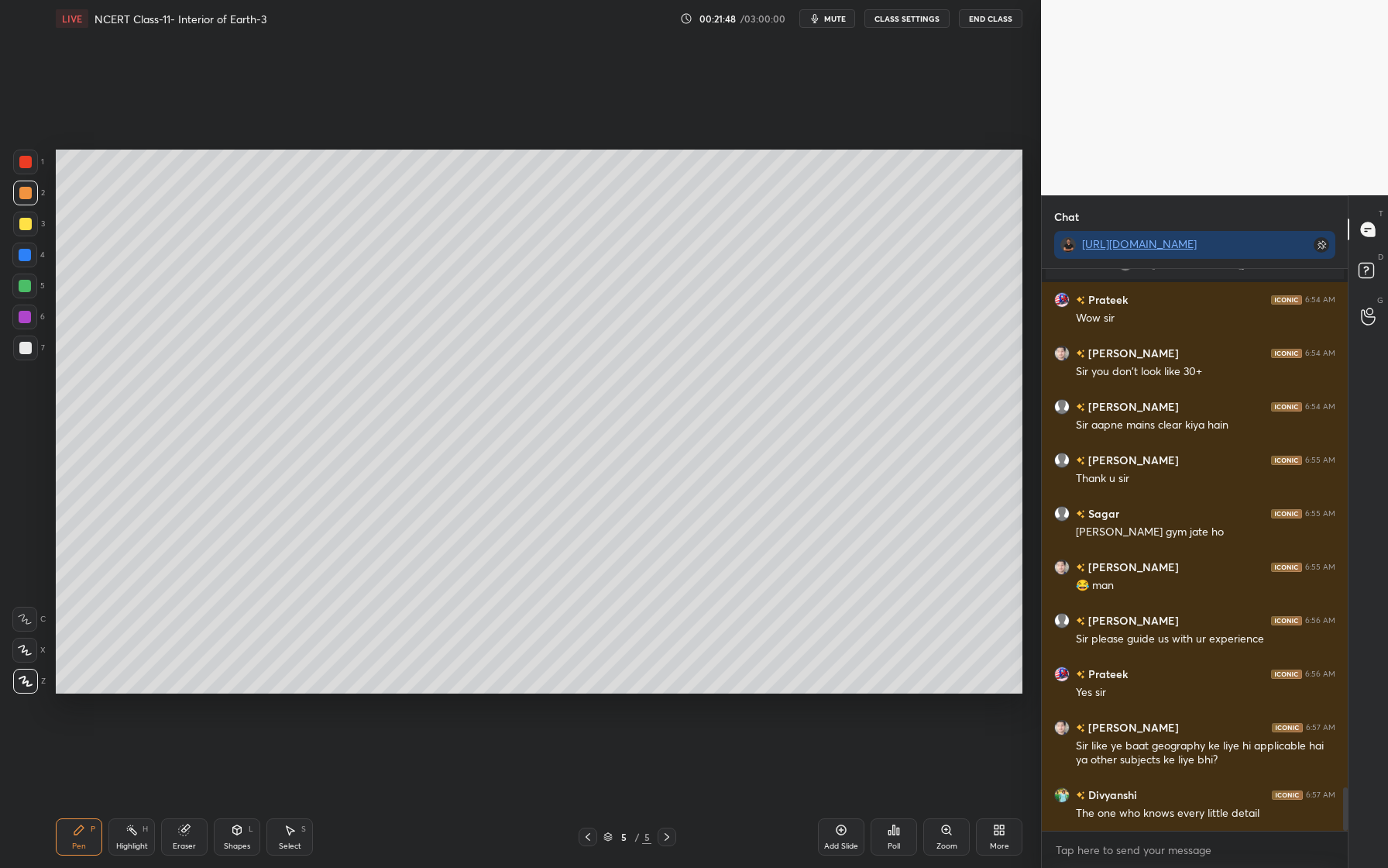
click at [38, 225] on div "3" at bounding box center [29, 223] width 32 height 25
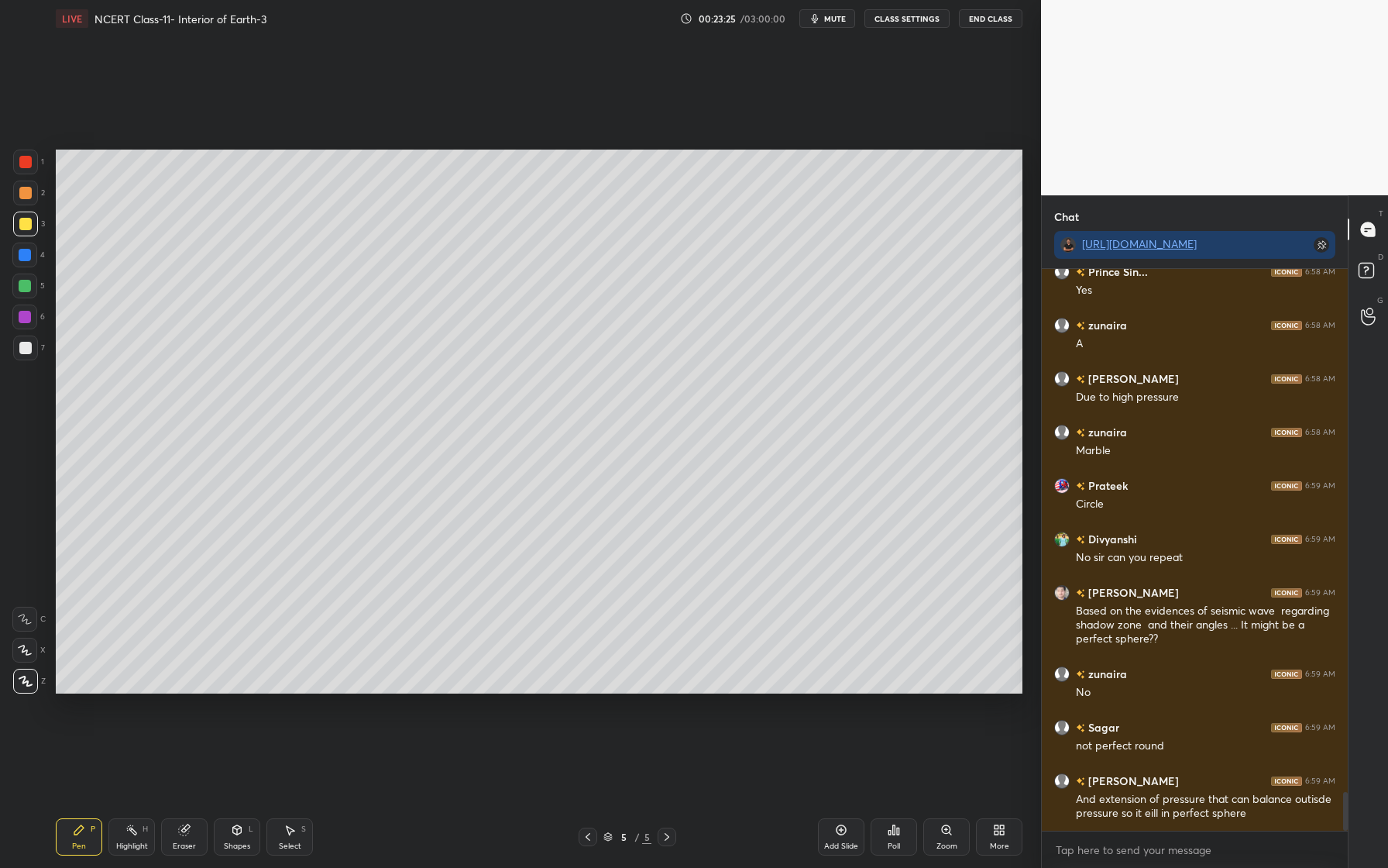
scroll to position [7605, 0]
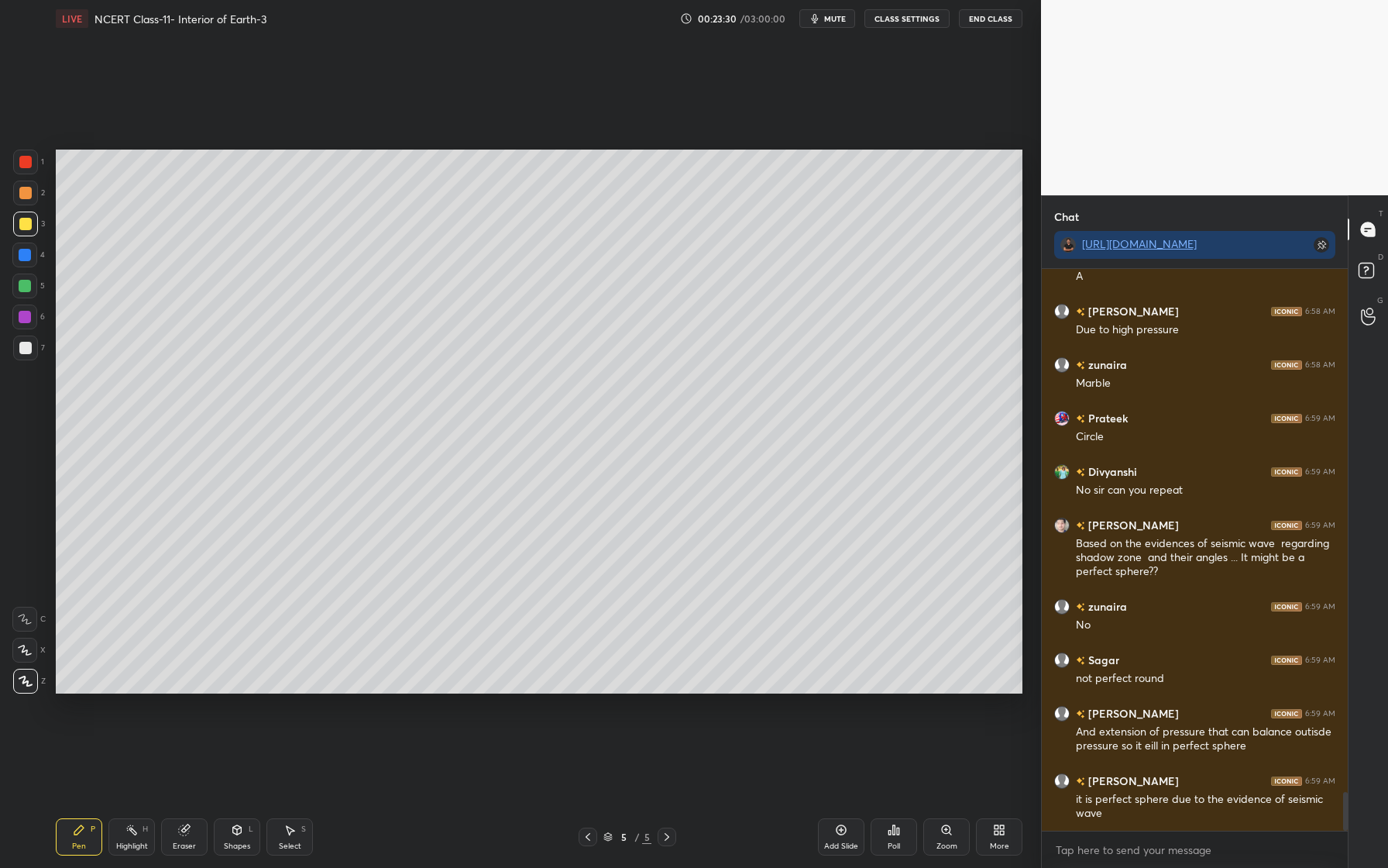
drag, startPoint x: 31, startPoint y: 267, endPoint x: 47, endPoint y: 259, distance: 17.9
click at [31, 270] on div "4" at bounding box center [29, 257] width 32 height 31
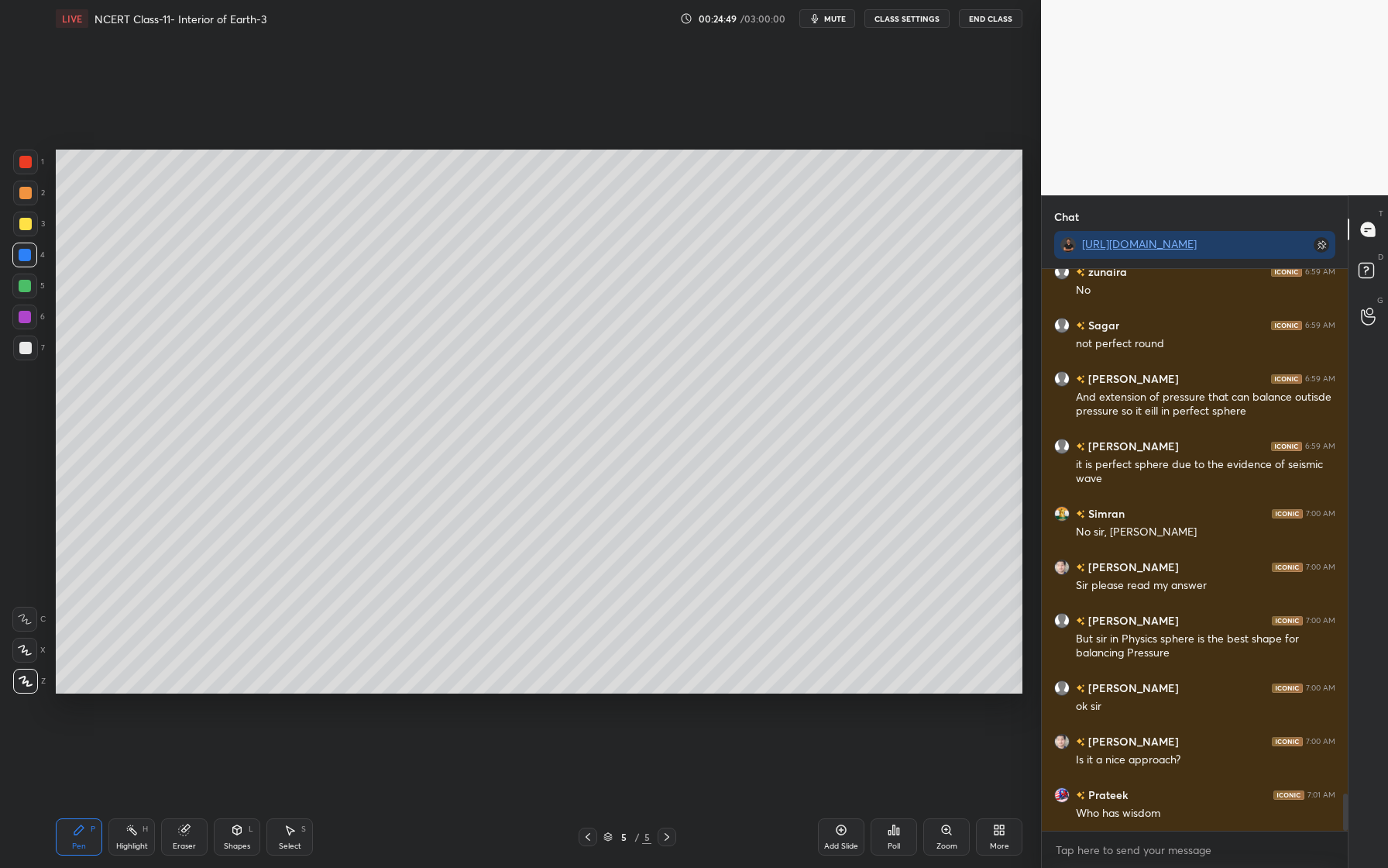
scroll to position [7993, 0]
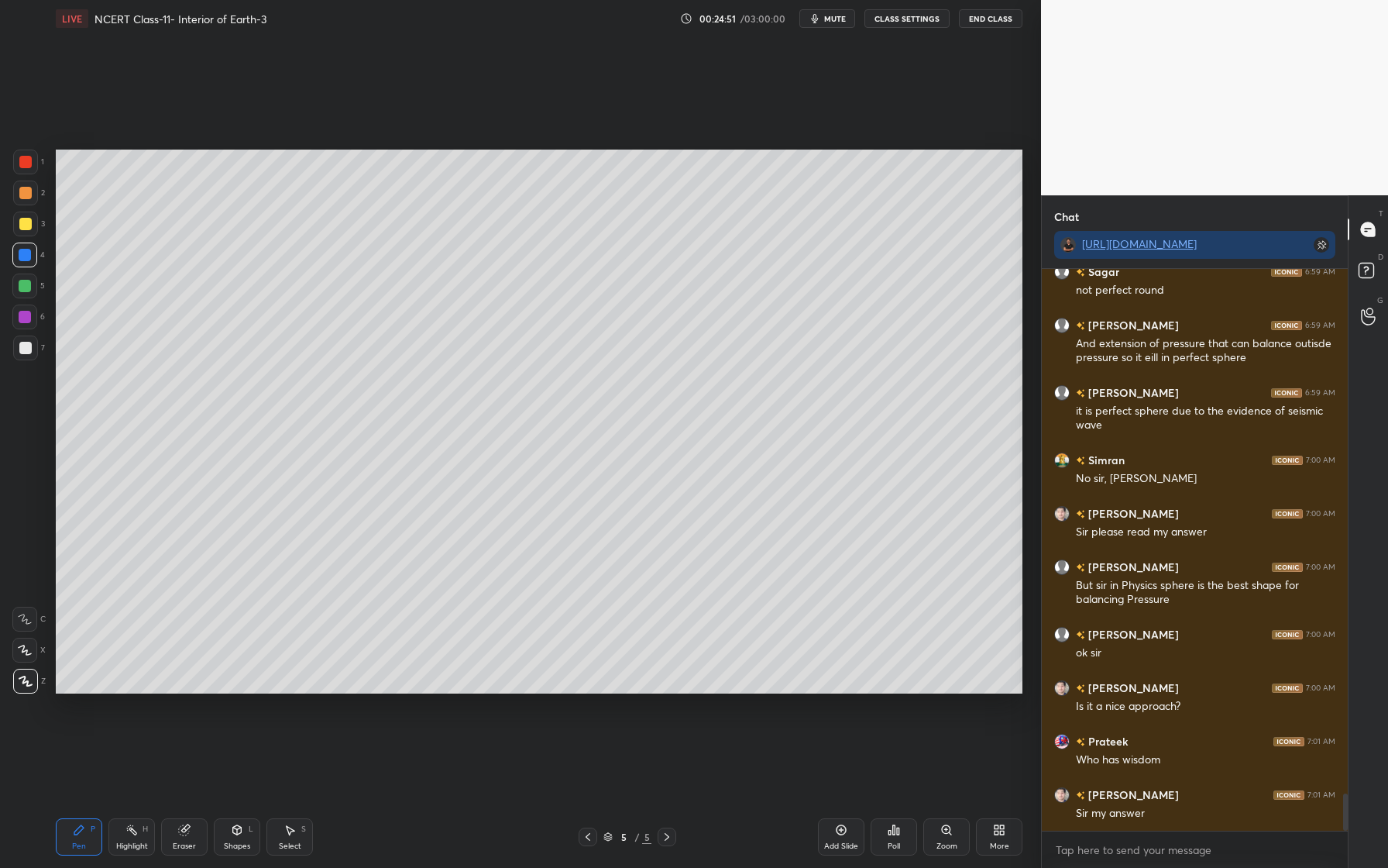
click at [190, 832] on icon at bounding box center [184, 830] width 13 height 13
click at [26, 684] on span "Erase all" at bounding box center [25, 680] width 24 height 11
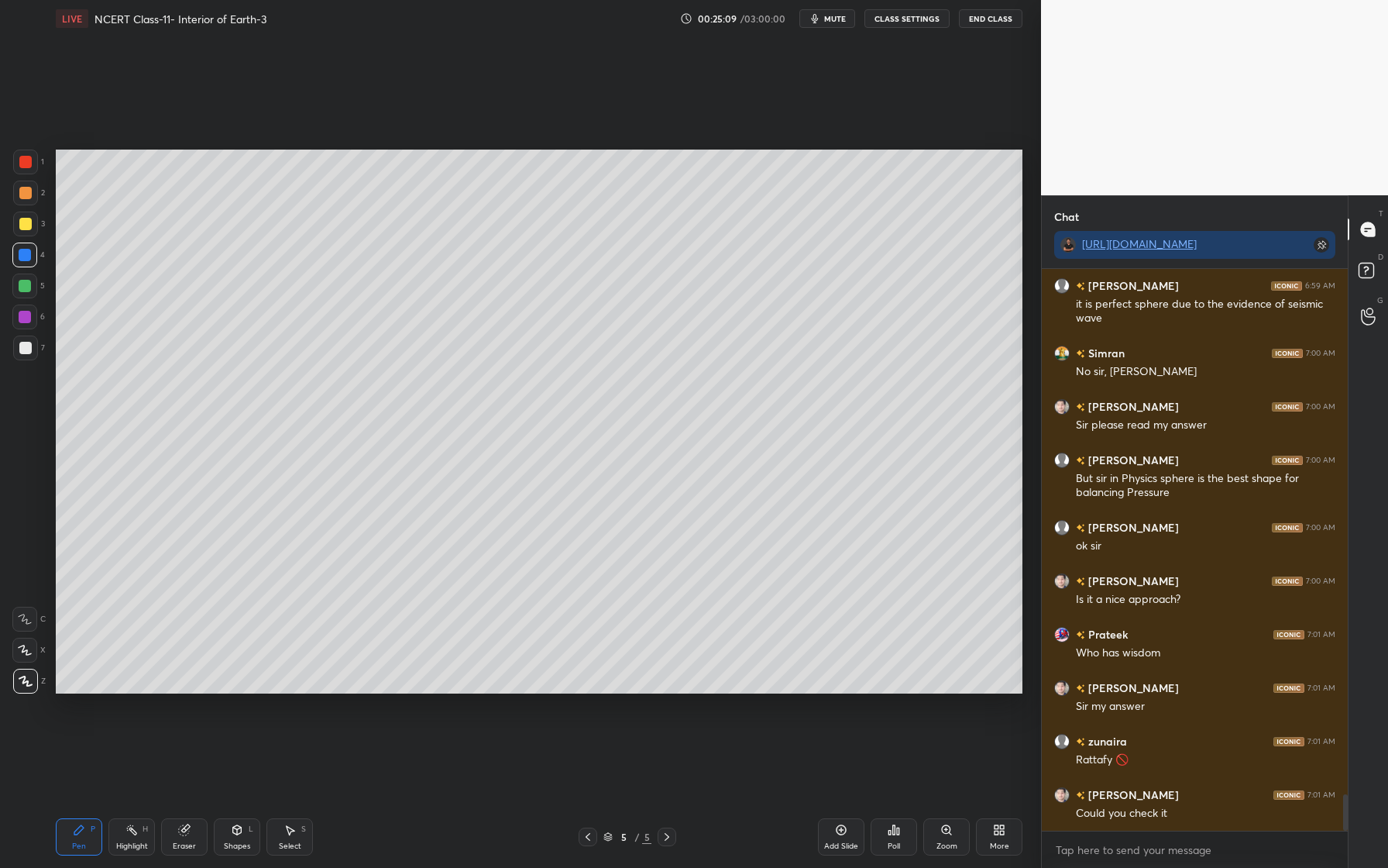
scroll to position [8116, 0]
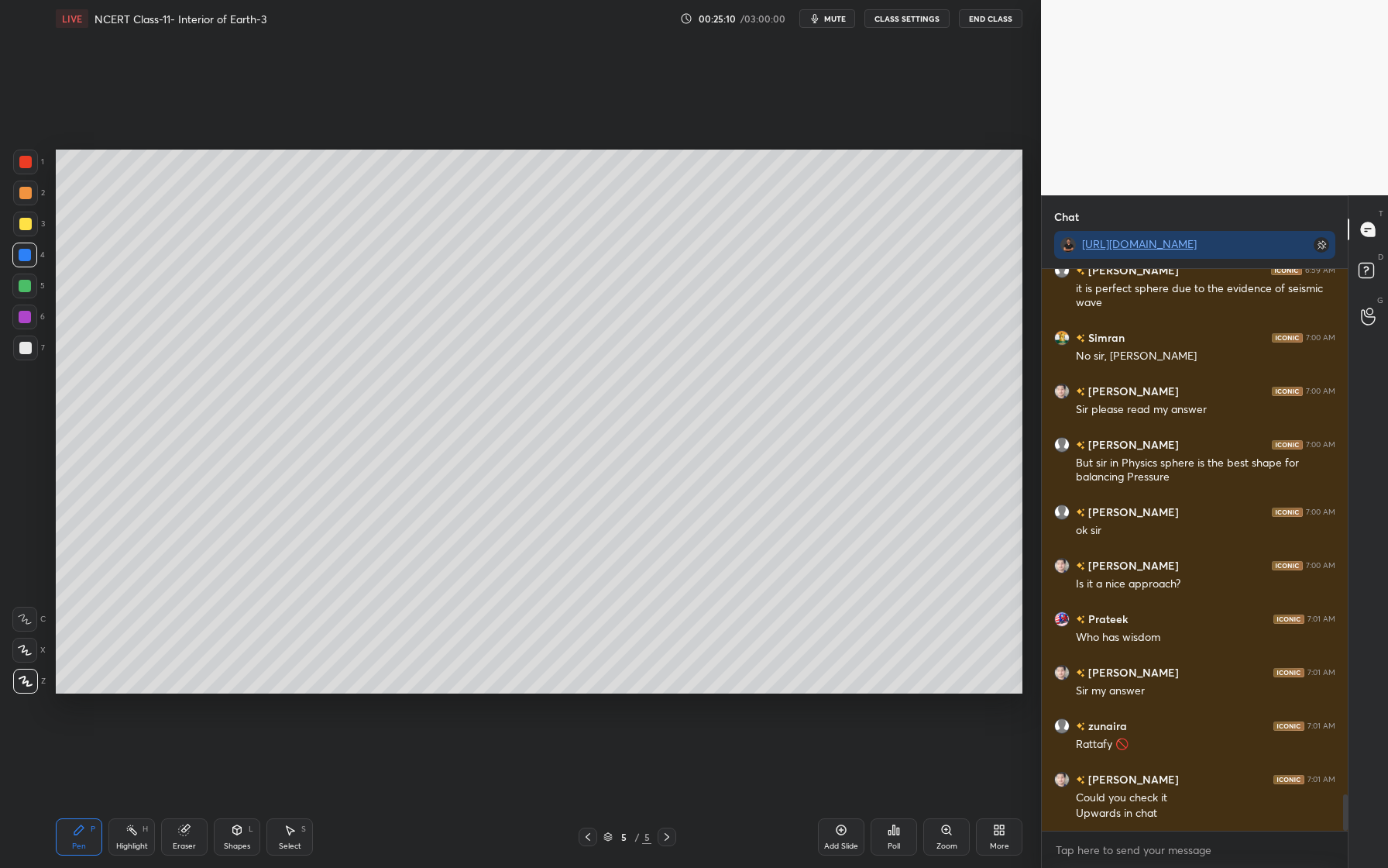
click at [25, 231] on div at bounding box center [25, 223] width 25 height 25
click at [23, 192] on div at bounding box center [26, 193] width 13 height 13
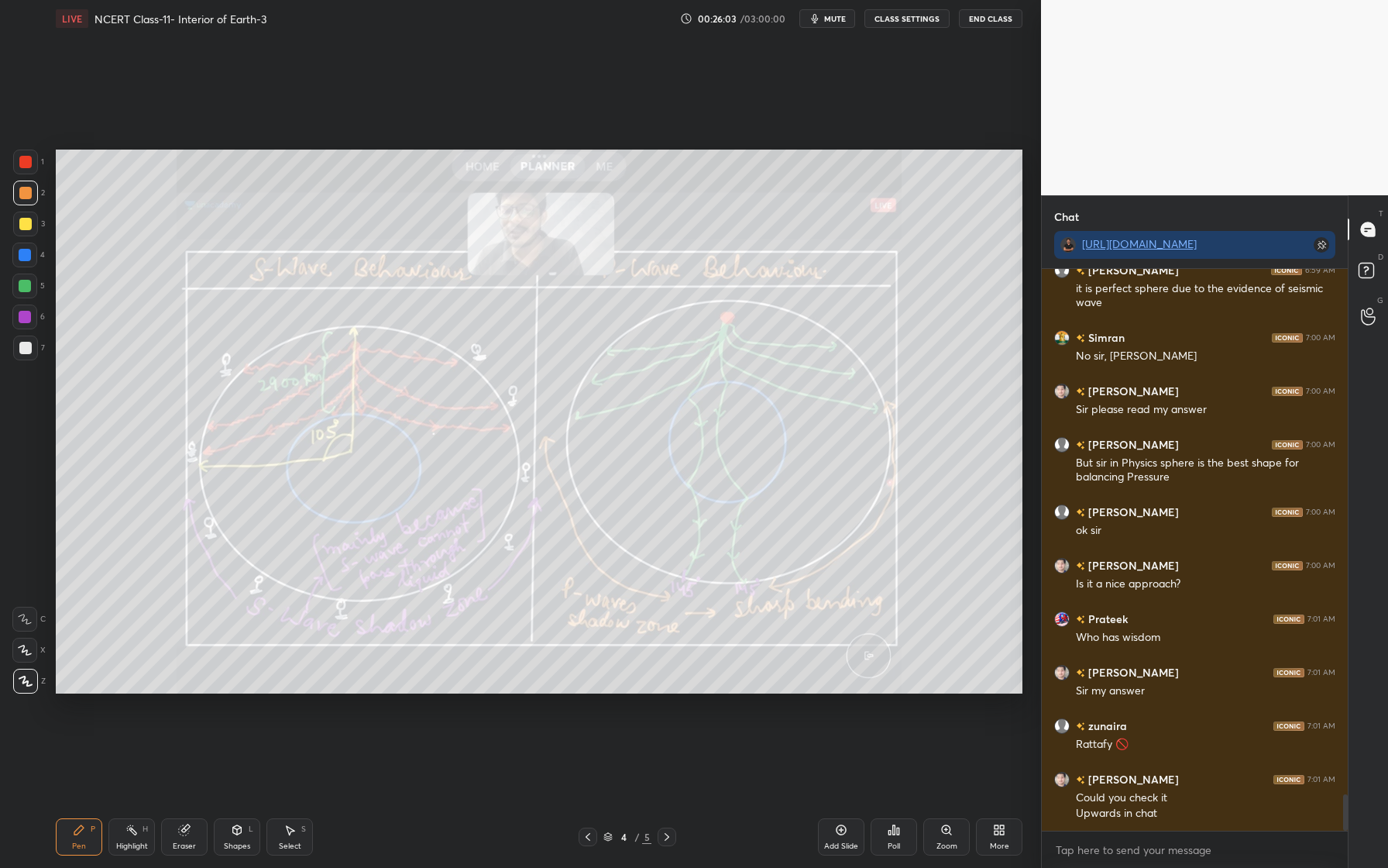
scroll to position [8197, 0]
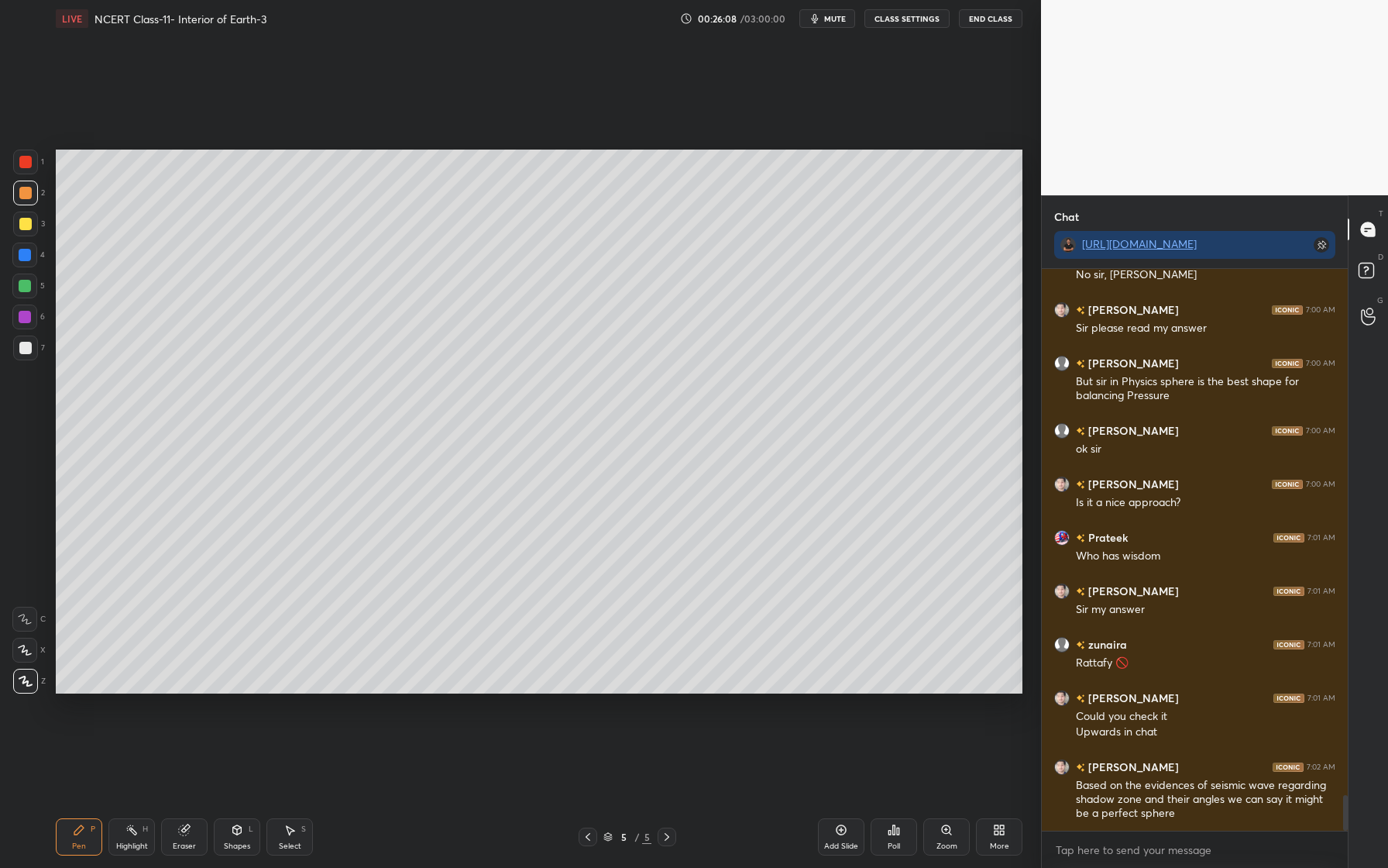
drag, startPoint x: 22, startPoint y: 259, endPoint x: 44, endPoint y: 257, distance: 22.1
click at [20, 259] on div at bounding box center [25, 255] width 13 height 13
click at [30, 253] on div at bounding box center [25, 255] width 13 height 13
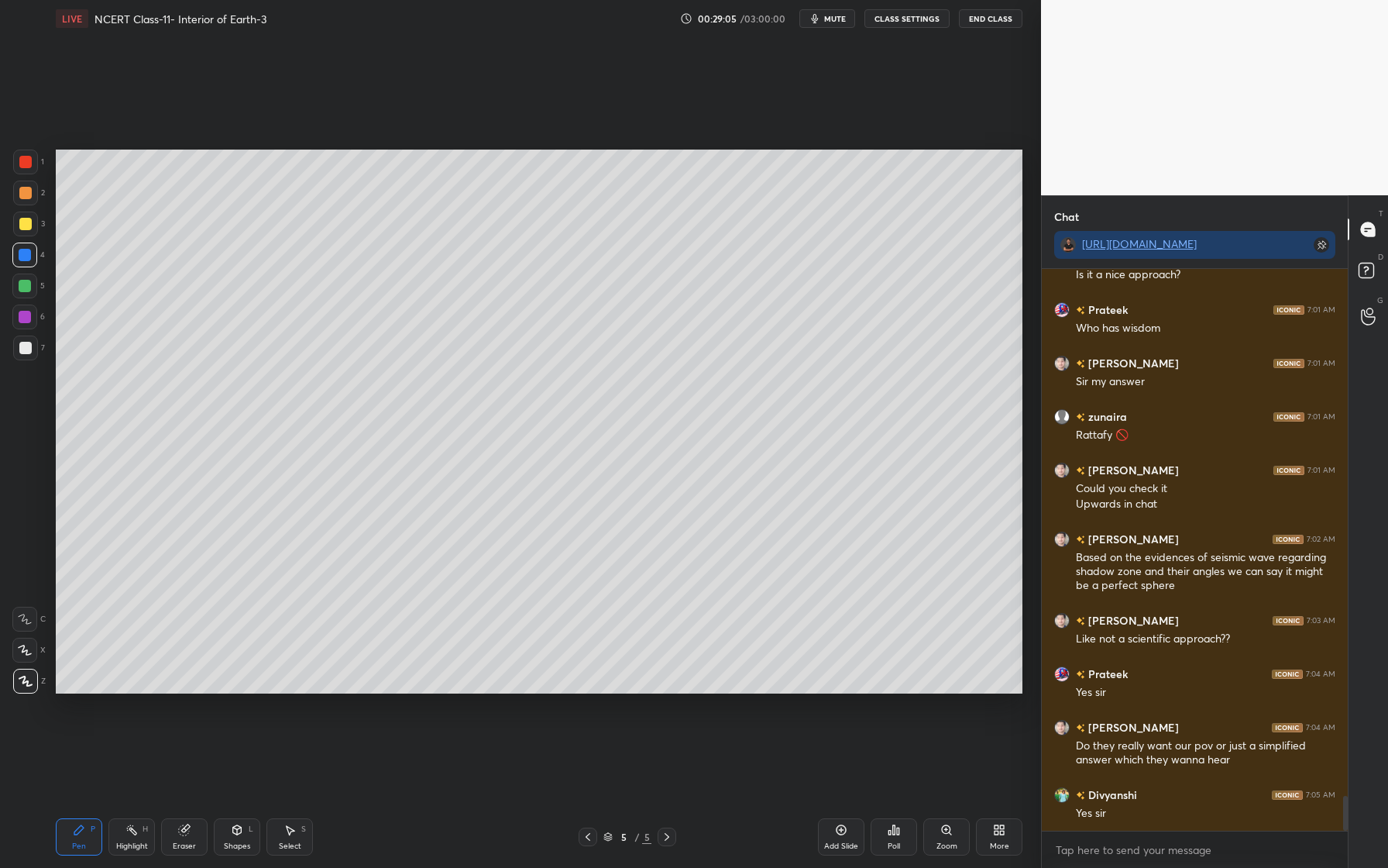
scroll to position [8506, 0]
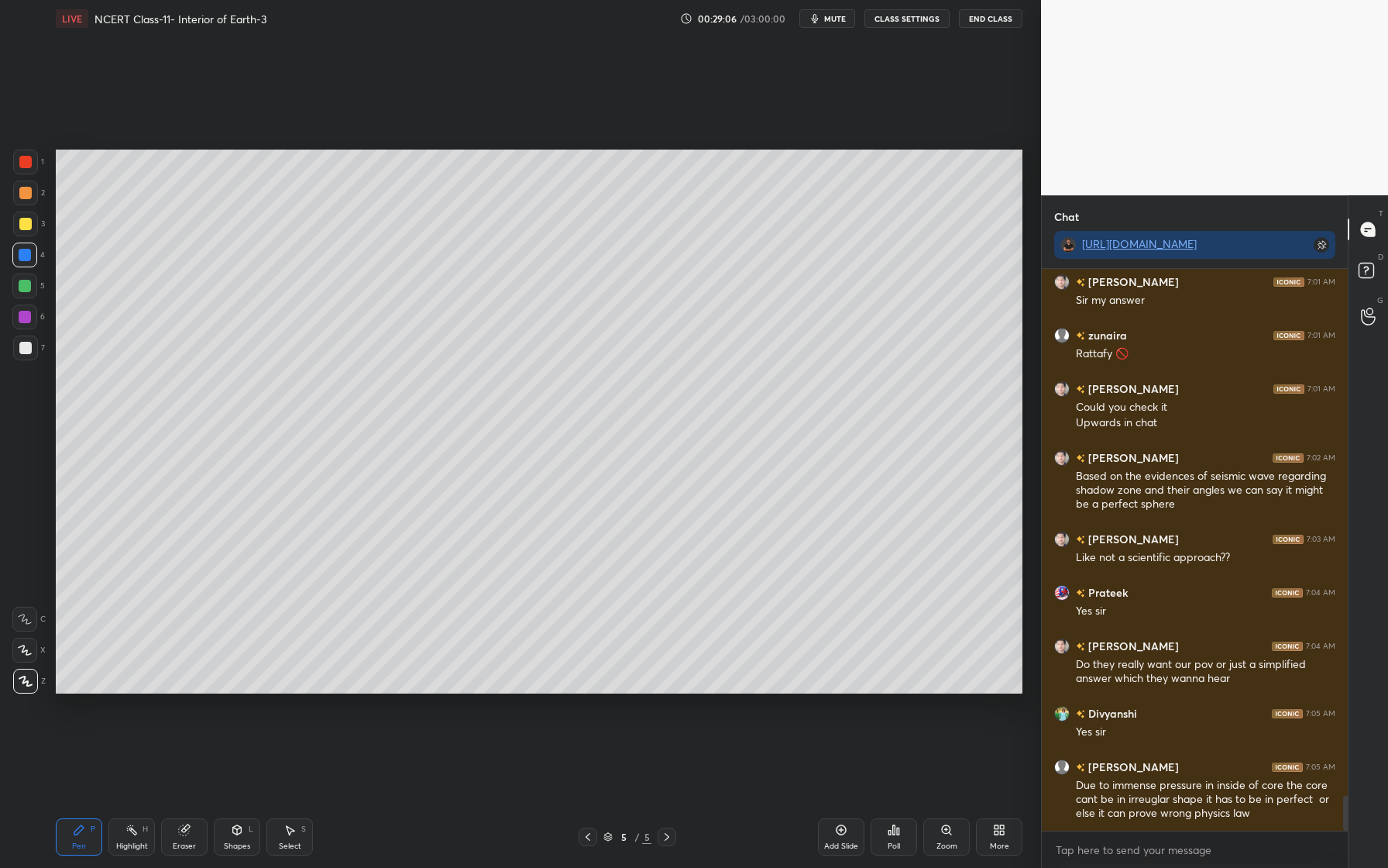
click at [185, 837] on div "Eraser" at bounding box center [184, 837] width 46 height 37
drag, startPoint x: 24, startPoint y: 650, endPoint x: 34, endPoint y: 628, distance: 24.2
click at [28, 650] on icon at bounding box center [26, 650] width 9 height 8
drag, startPoint x: 77, startPoint y: 832, endPoint x: 87, endPoint y: 804, distance: 29.7
click at [78, 832] on icon at bounding box center [79, 829] width 9 height 9
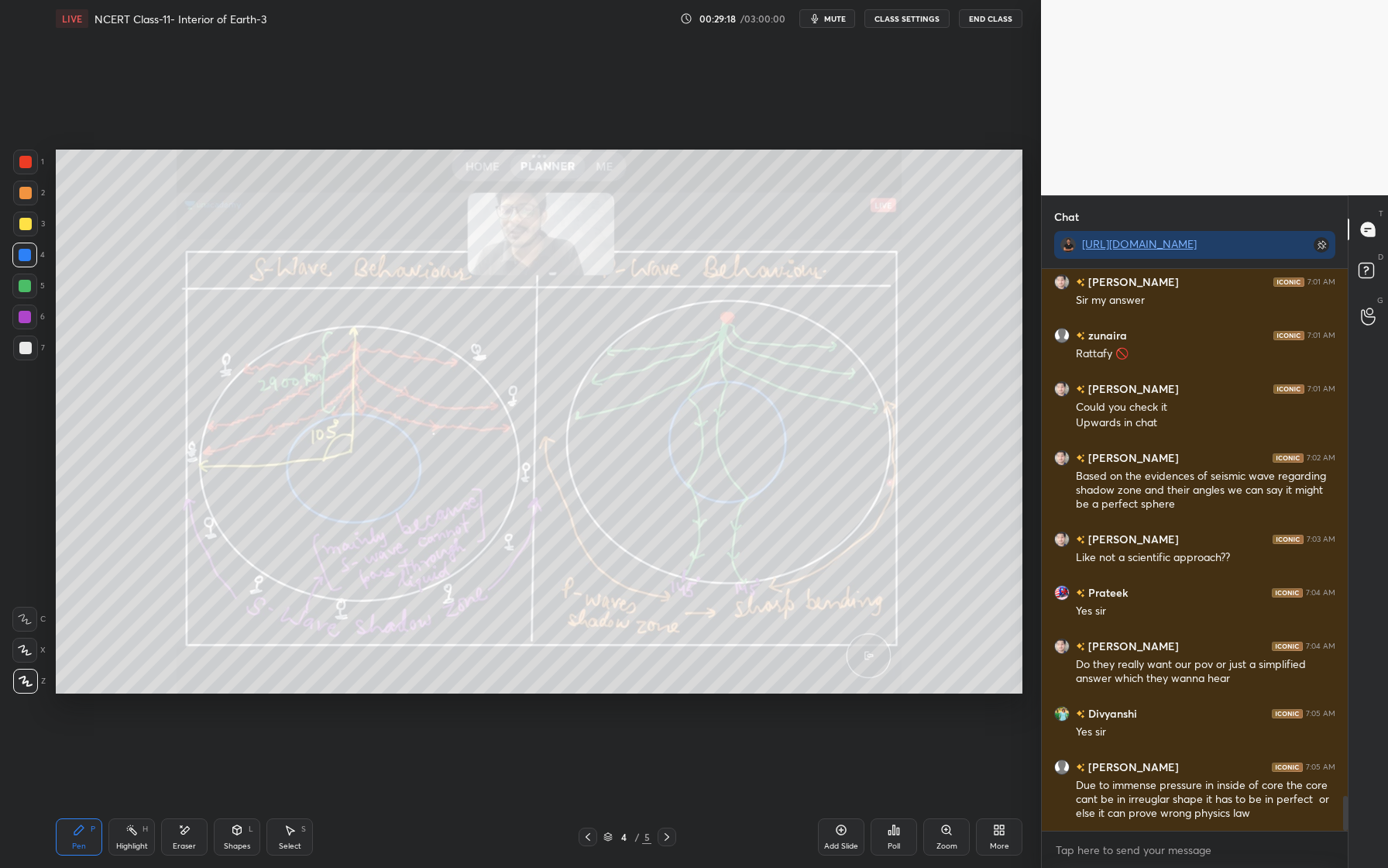
scroll to position [8560, 0]
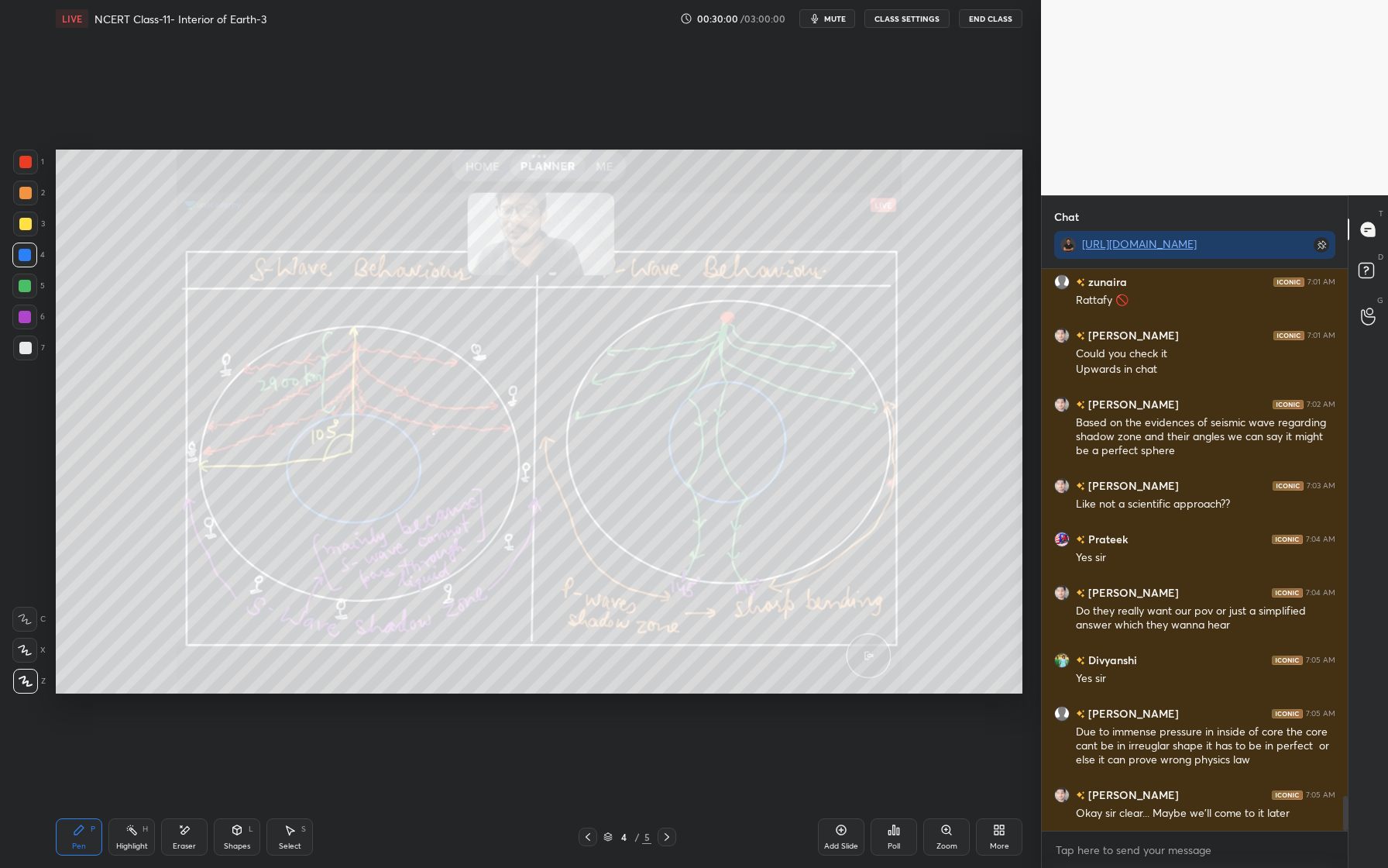
drag, startPoint x: 185, startPoint y: 828, endPoint x: 227, endPoint y: 756, distance: 83.4
click at [186, 828] on icon at bounding box center [185, 830] width 9 height 8
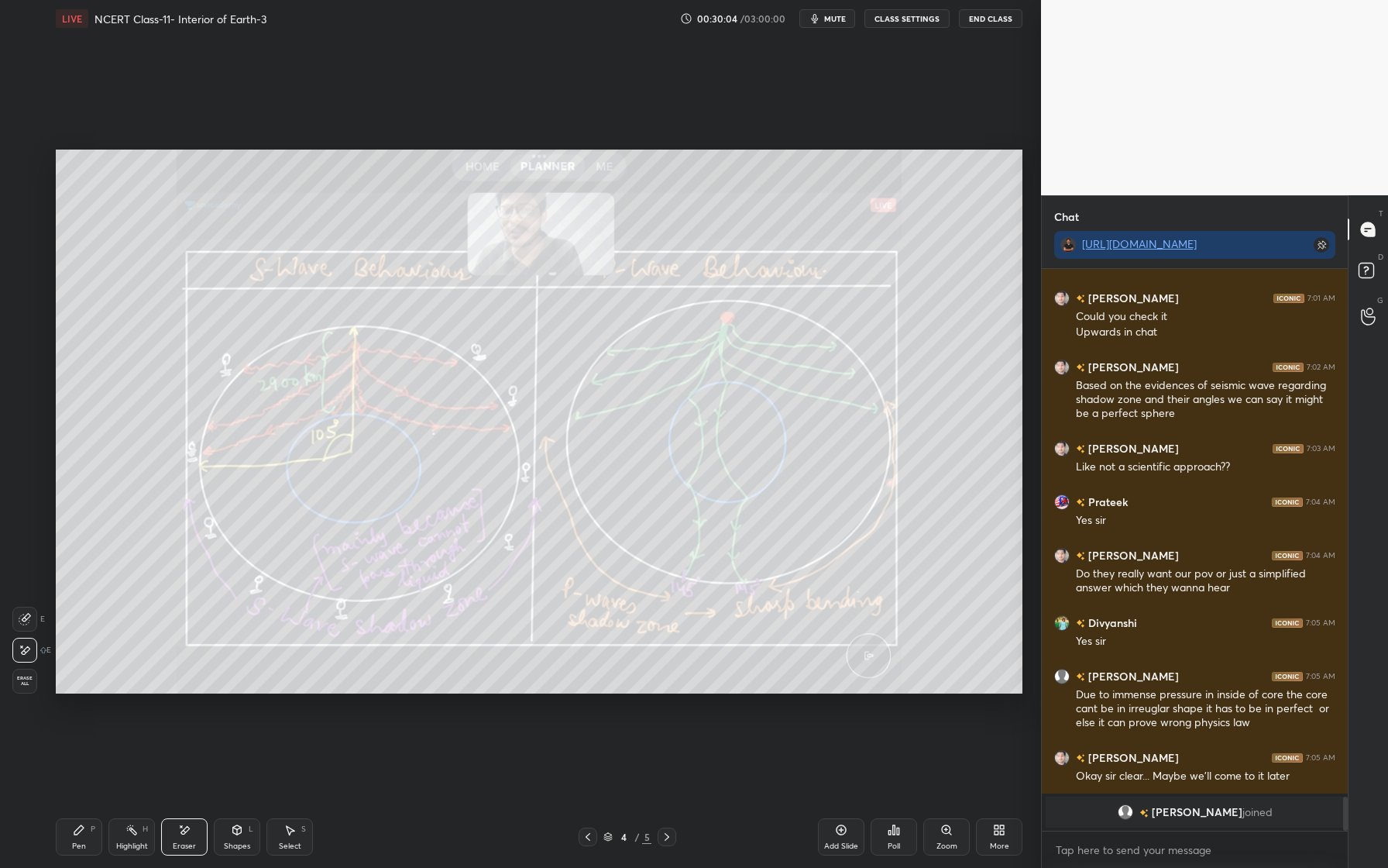
drag, startPoint x: 73, startPoint y: 850, endPoint x: 89, endPoint y: 836, distance: 21.3
click at [73, 850] on div "Pen P" at bounding box center [79, 837] width 46 height 37
click at [1014, 260] on div "Setting up your live class Poll for secs No correct answer Start poll" at bounding box center [538, 421] width 979 height 769
click at [181, 837] on div "Eraser" at bounding box center [184, 837] width 46 height 37
click at [24, 680] on span "Erase all" at bounding box center [25, 680] width 24 height 11
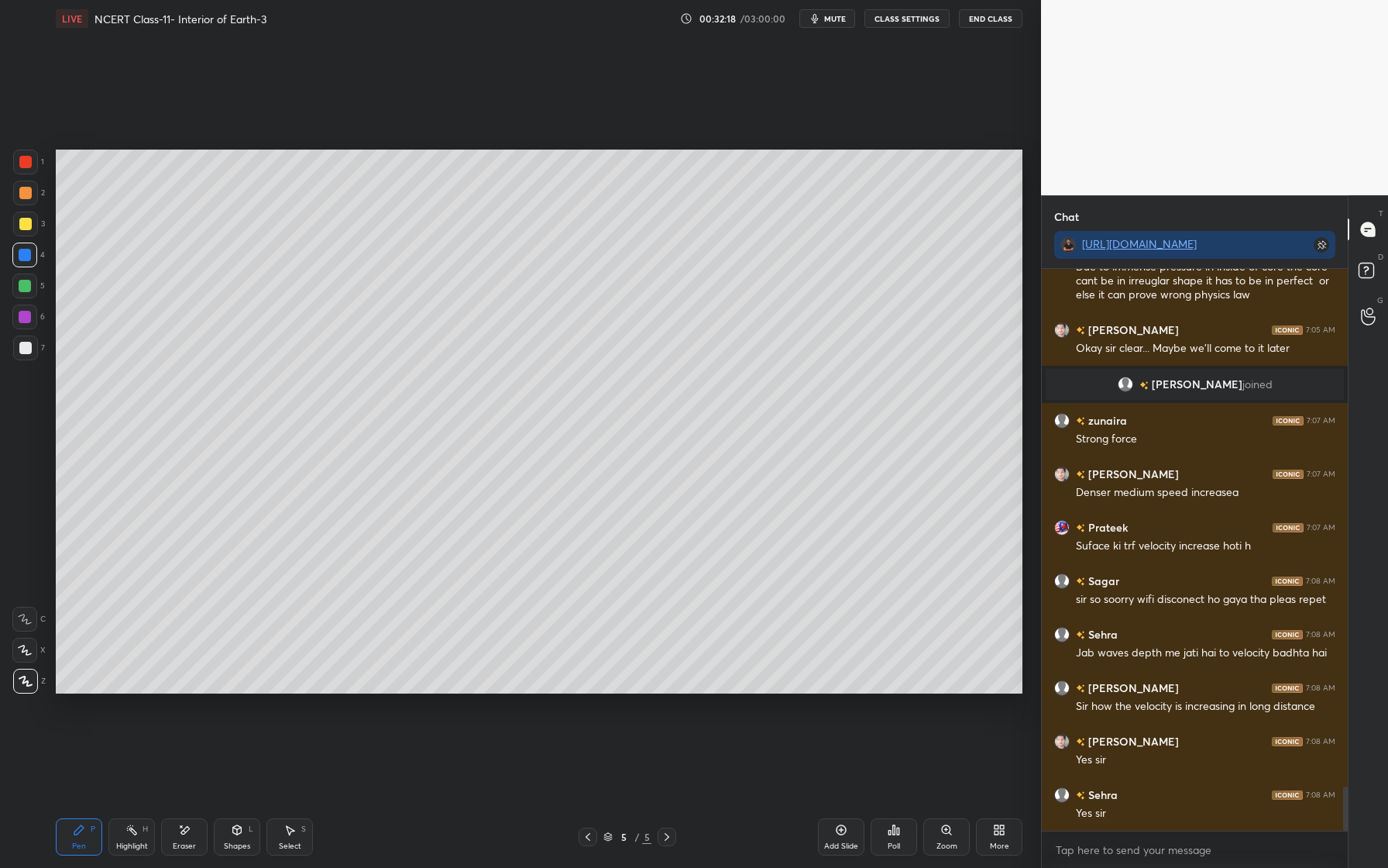
scroll to position [6594, 0]
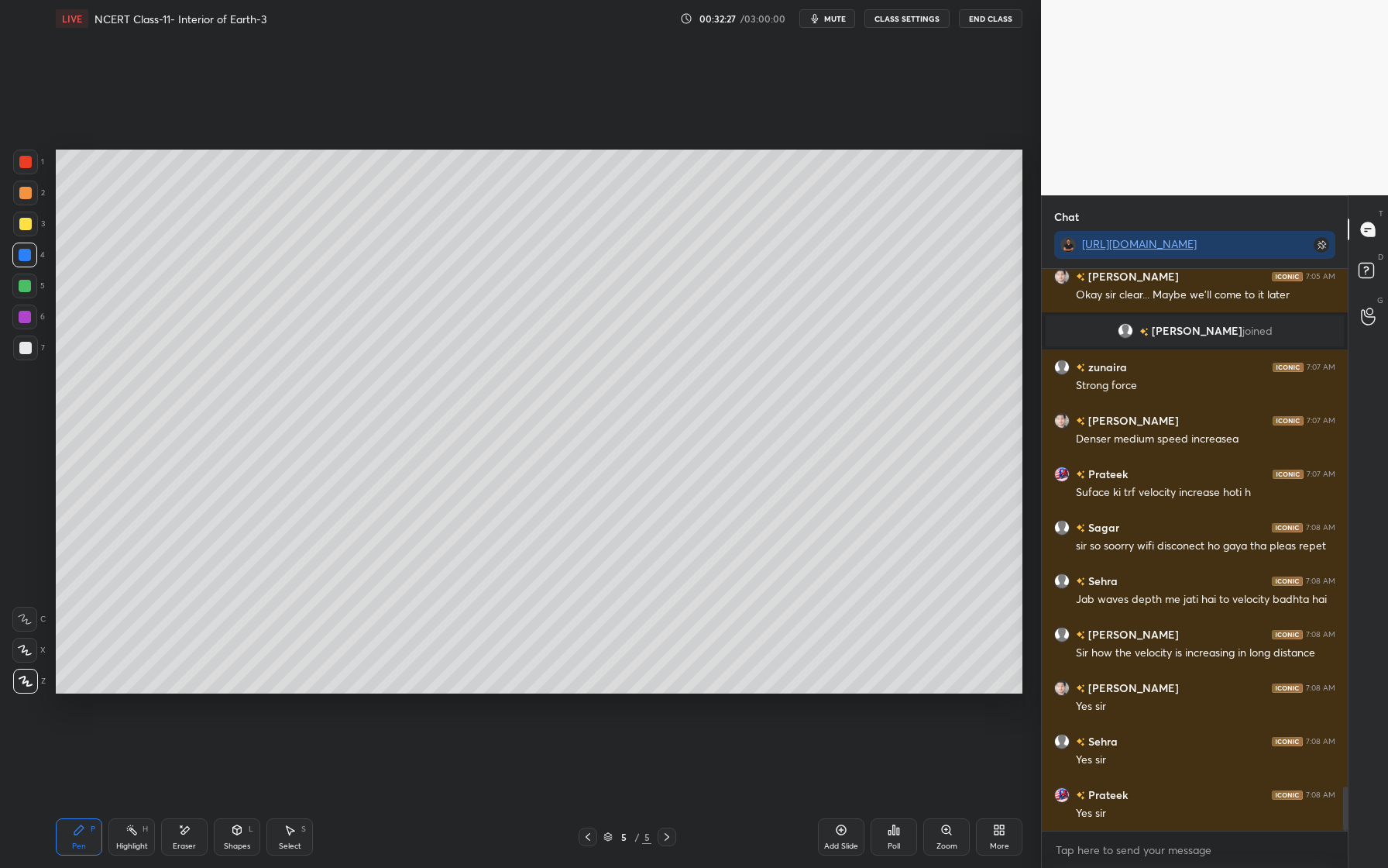
click at [28, 198] on div at bounding box center [26, 193] width 13 height 13
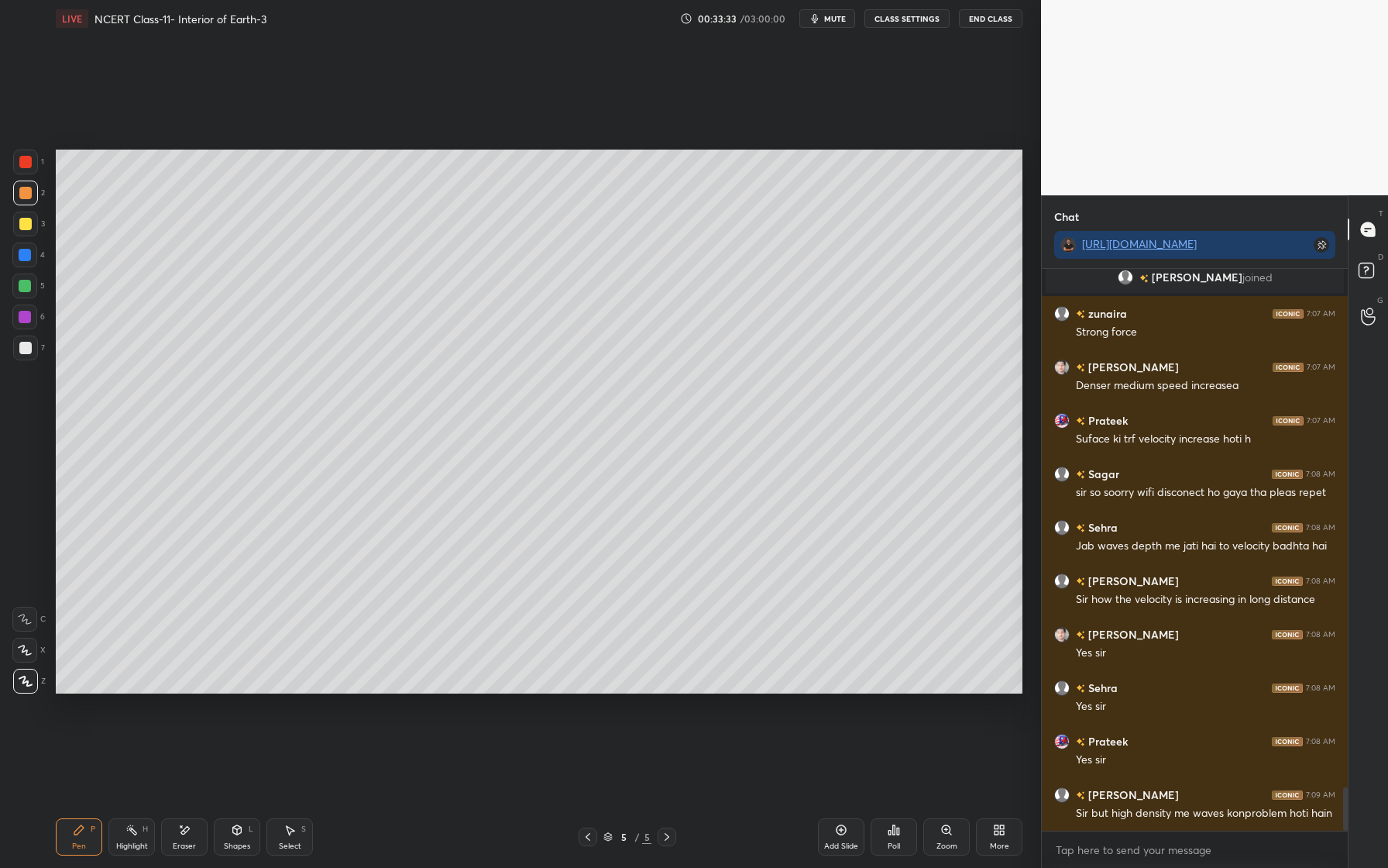
scroll to position [6700, 0]
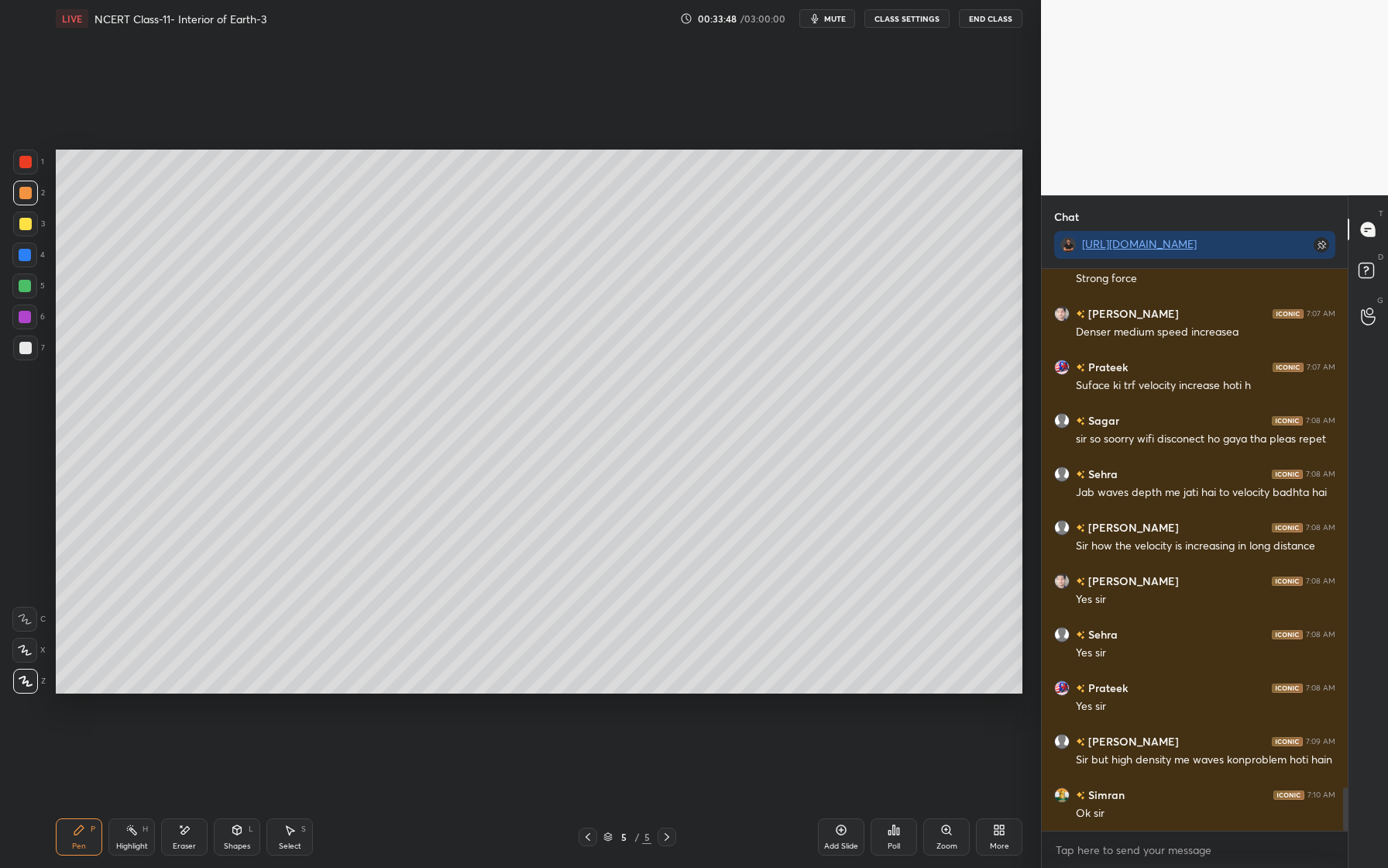
drag, startPoint x: 34, startPoint y: 285, endPoint x: 30, endPoint y: 293, distance: 8.9
click at [34, 287] on div at bounding box center [25, 285] width 25 height 25
click at [28, 315] on div at bounding box center [25, 317] width 13 height 13
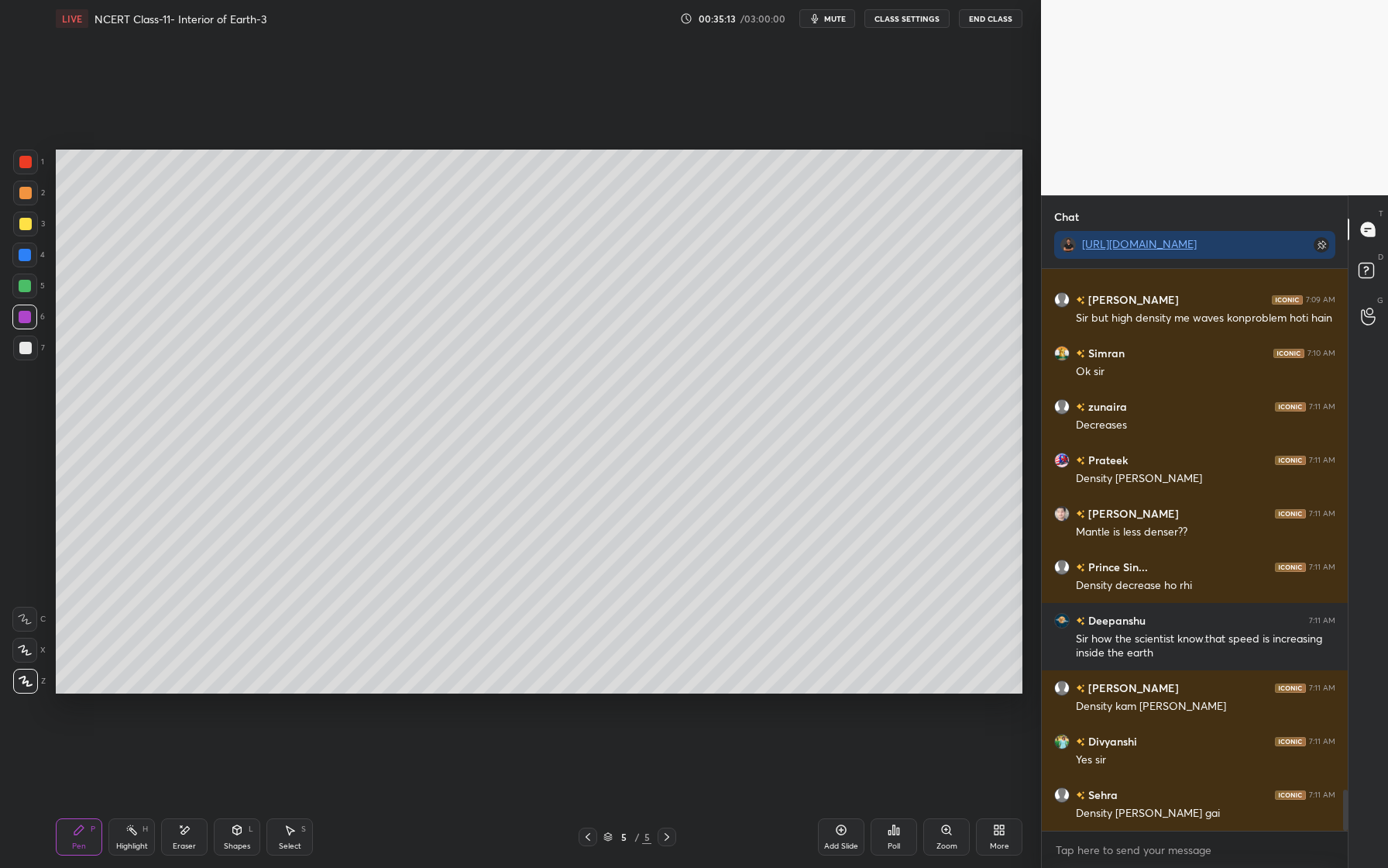
scroll to position [7195, 0]
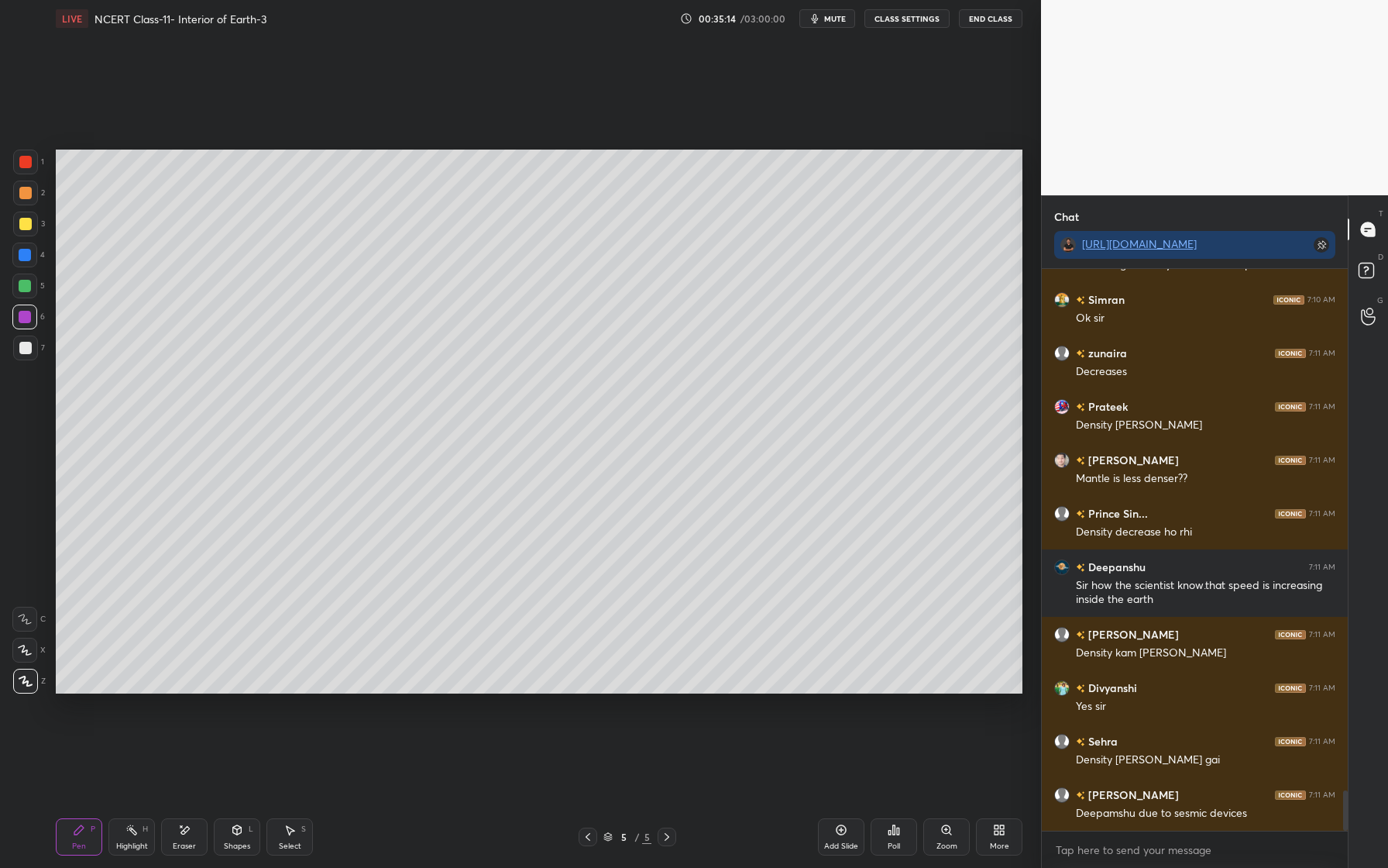
click at [24, 293] on div at bounding box center [25, 285] width 25 height 25
drag, startPoint x: 29, startPoint y: 319, endPoint x: 36, endPoint y: 337, distance: 19.3
click at [29, 319] on div at bounding box center [25, 317] width 13 height 13
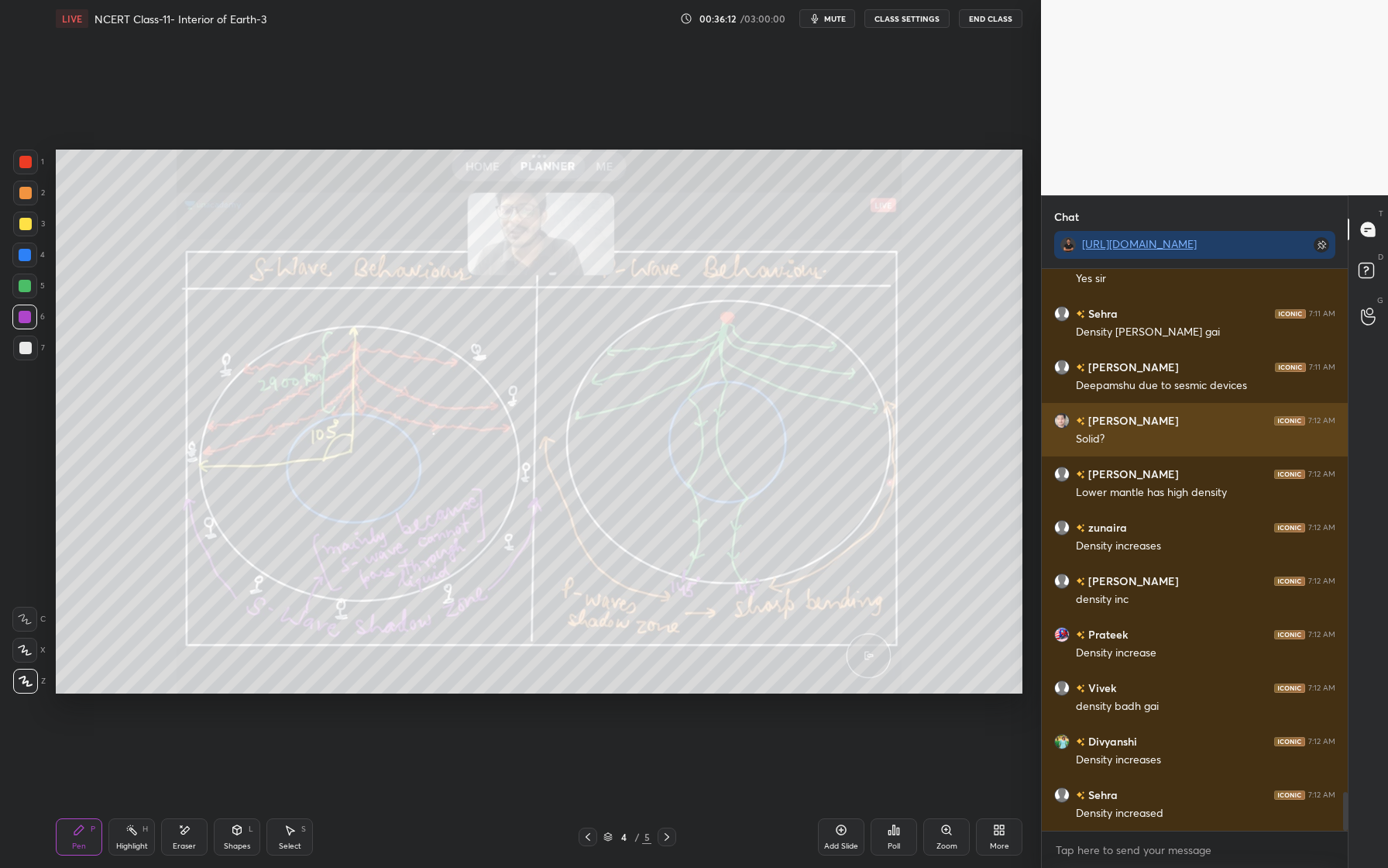
scroll to position [7676, 0]
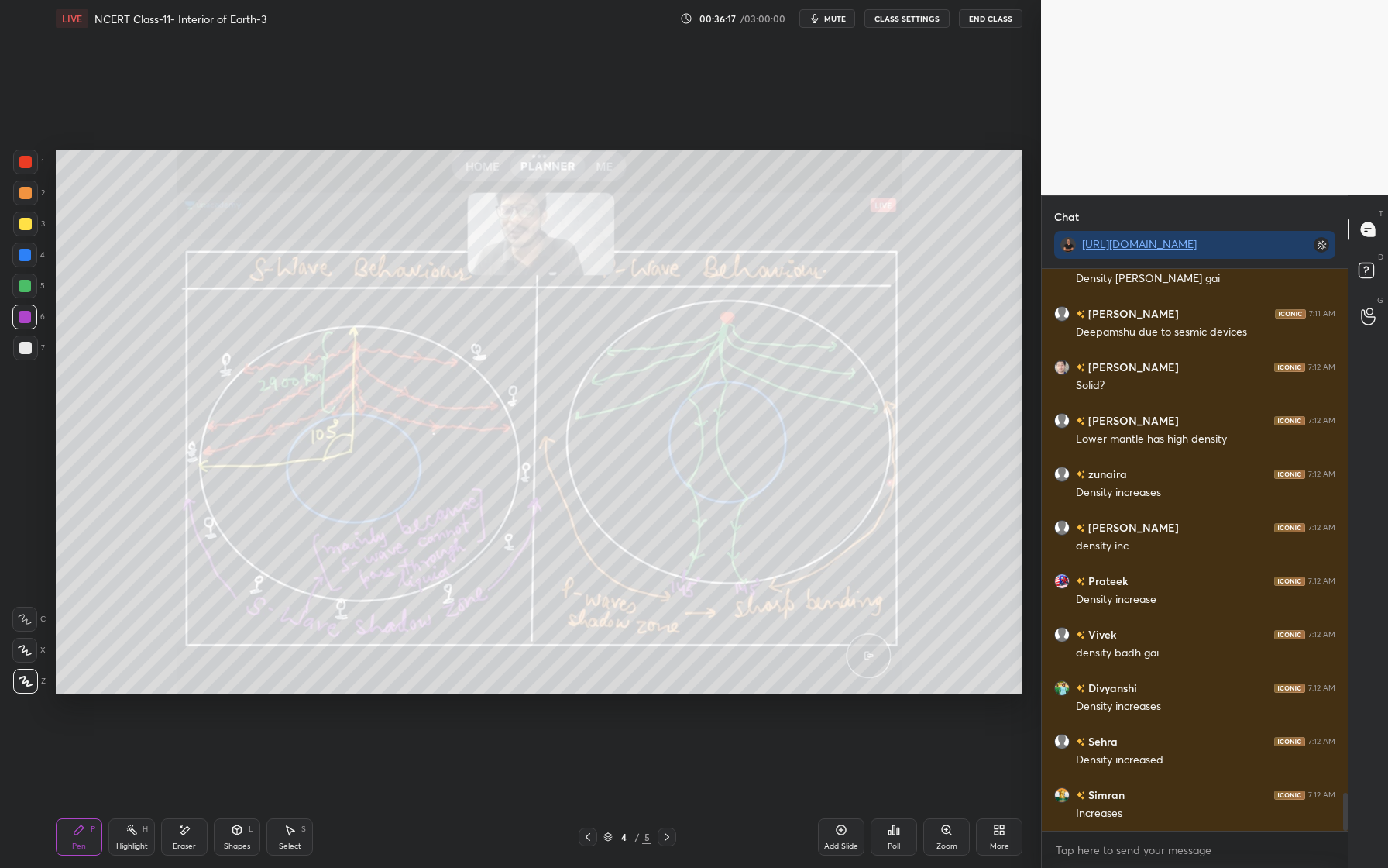
drag, startPoint x: 185, startPoint y: 845, endPoint x: 180, endPoint y: 810, distance: 35.4
click at [184, 844] on div "Eraser" at bounding box center [185, 846] width 24 height 8
click at [22, 682] on span "Erase all" at bounding box center [25, 680] width 24 height 11
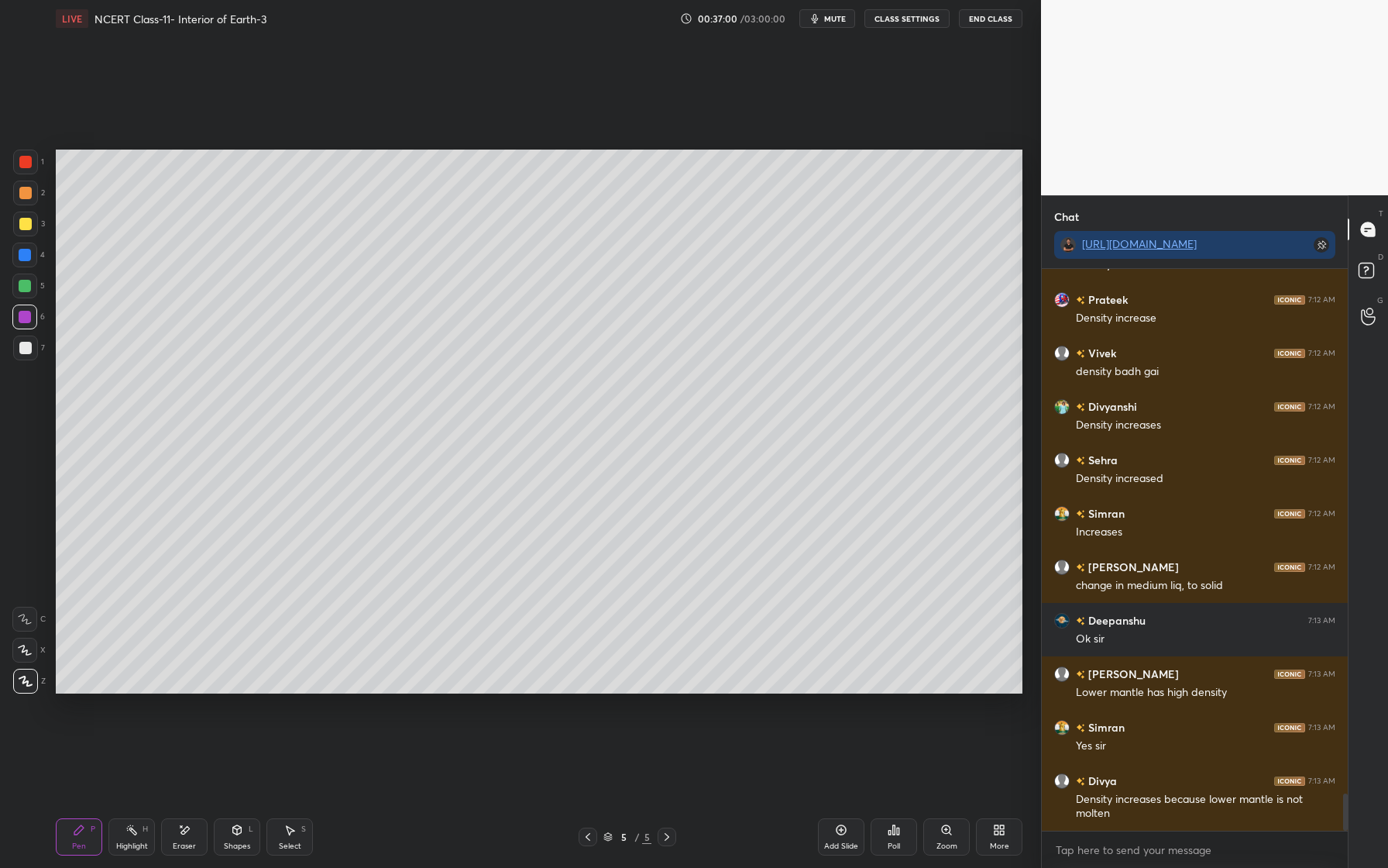
scroll to position [8039, 0]
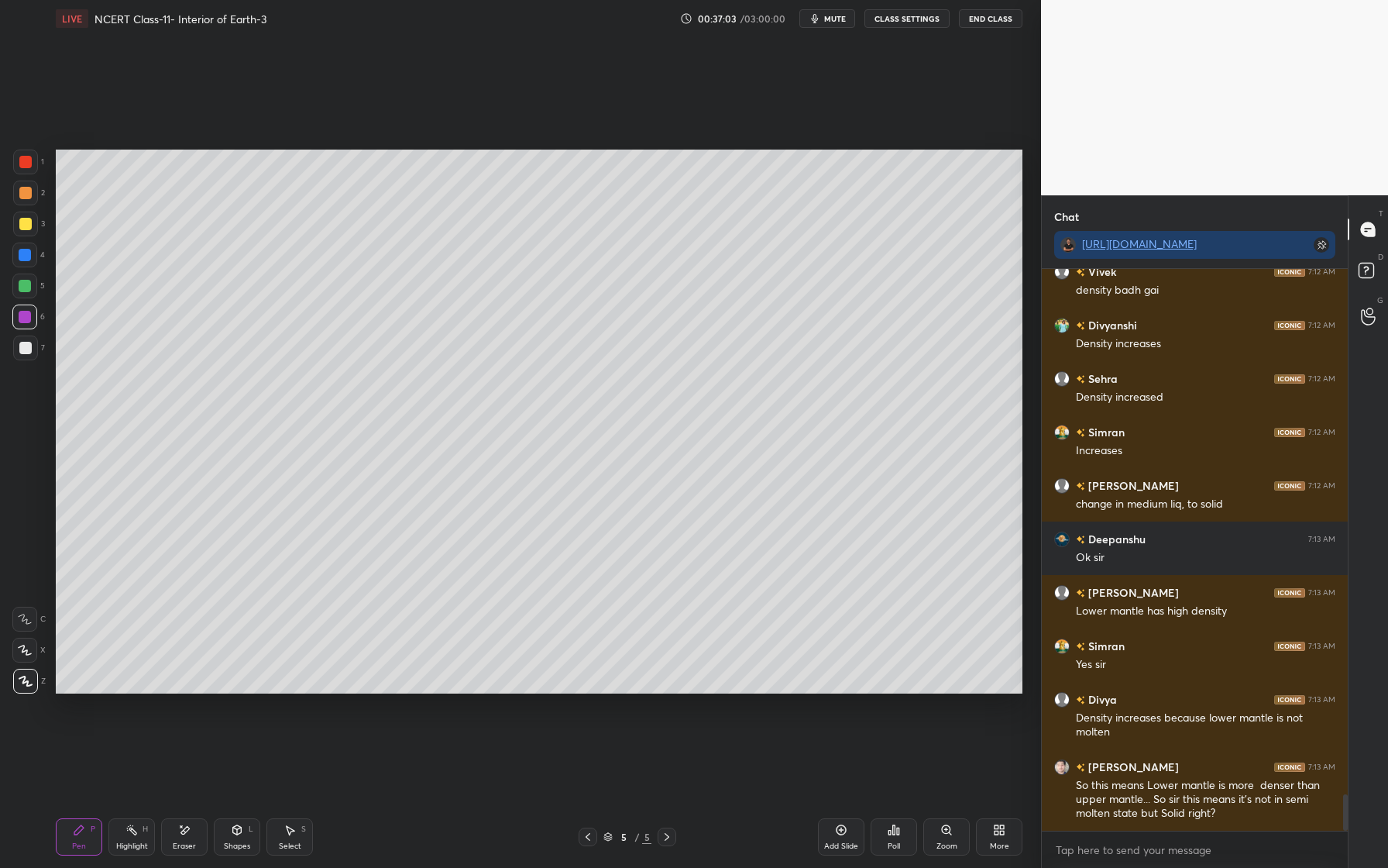
click at [30, 350] on div at bounding box center [26, 347] width 13 height 13
click at [29, 227] on div at bounding box center [26, 223] width 13 height 13
click at [194, 827] on div "Eraser" at bounding box center [184, 837] width 46 height 37
drag, startPoint x: 86, startPoint y: 849, endPoint x: 110, endPoint y: 797, distance: 57.3
click at [86, 849] on div "Pen P" at bounding box center [79, 837] width 46 height 37
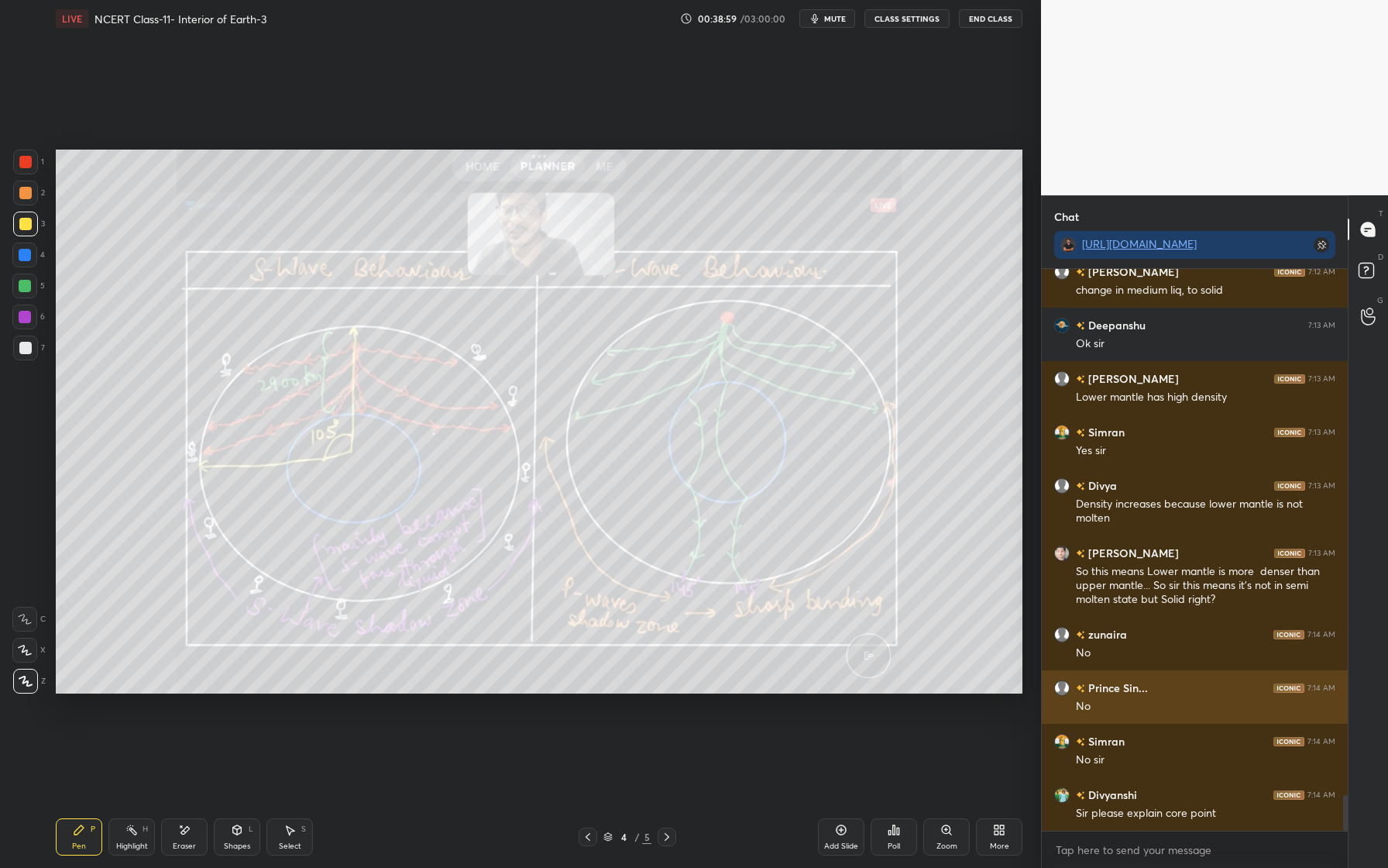
scroll to position [8306, 0]
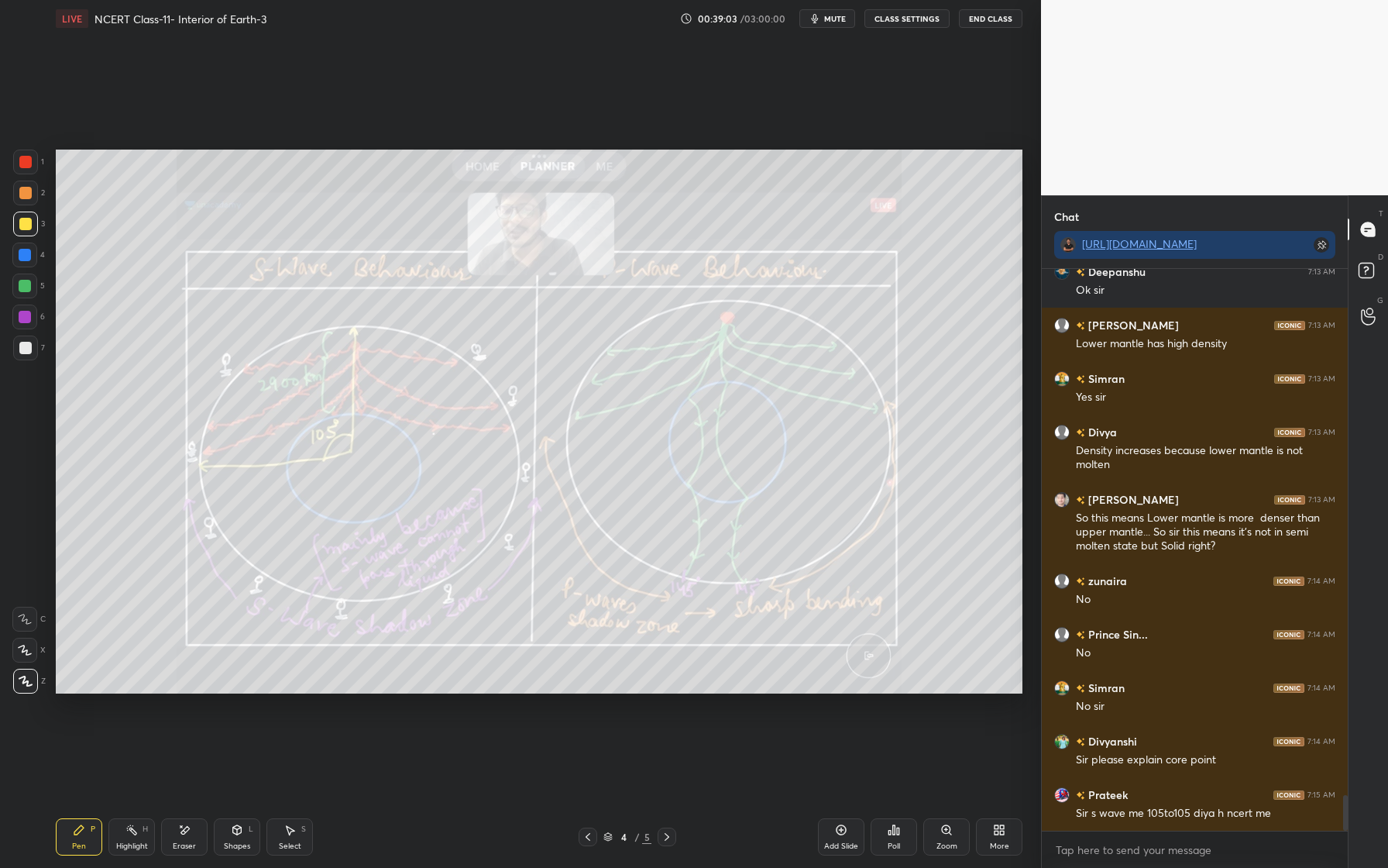
drag, startPoint x: 188, startPoint y: 837, endPoint x: 188, endPoint y: 813, distance: 24.0
click at [189, 837] on div "Eraser" at bounding box center [184, 837] width 46 height 37
click at [23, 689] on div "Erase all" at bounding box center [25, 680] width 25 height 25
click at [181, 840] on div "Eraser" at bounding box center [184, 837] width 46 height 37
drag, startPoint x: 21, startPoint y: 679, endPoint x: 14, endPoint y: 684, distance: 8.6
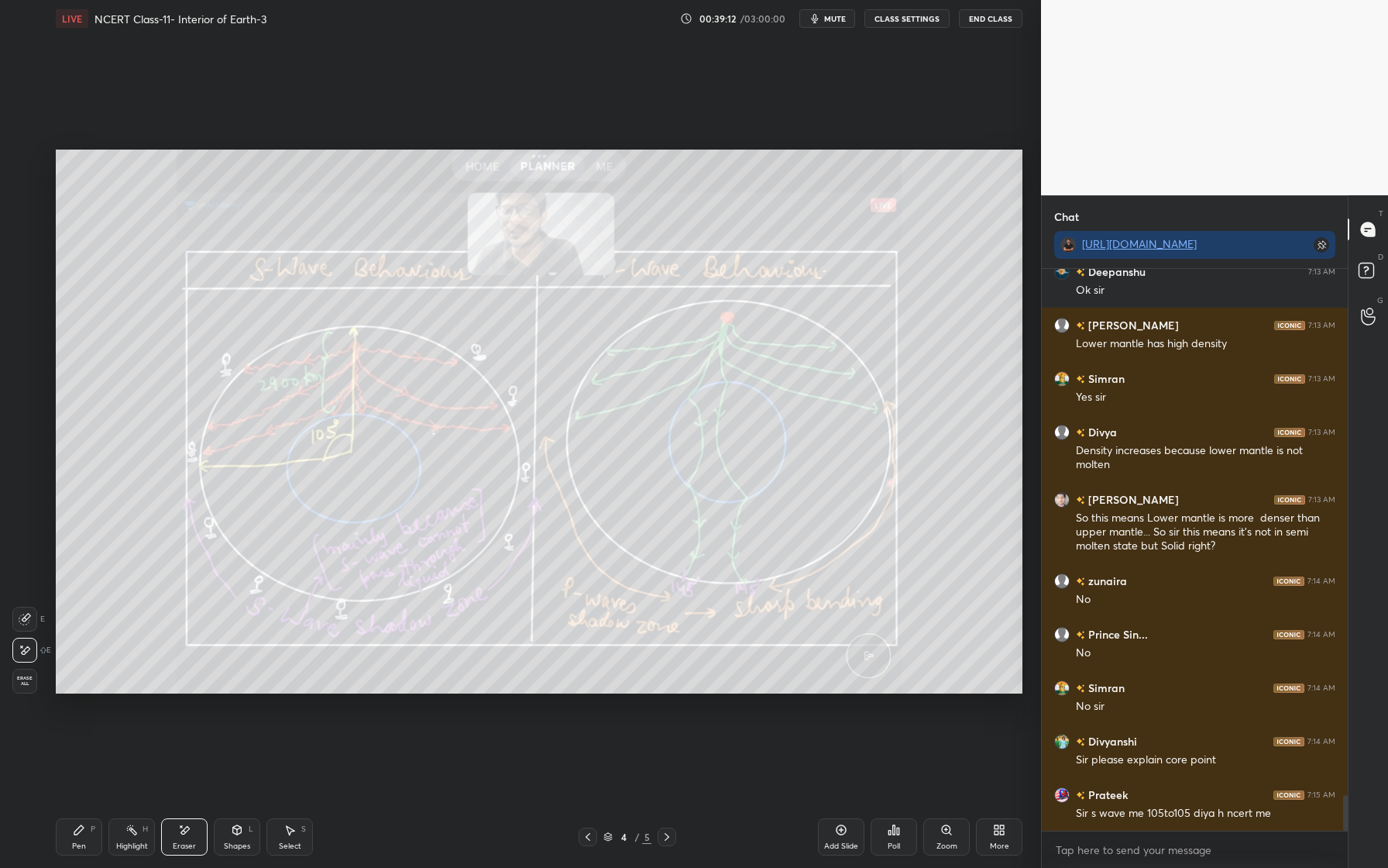
click at [21, 683] on span "Erase all" at bounding box center [25, 680] width 24 height 11
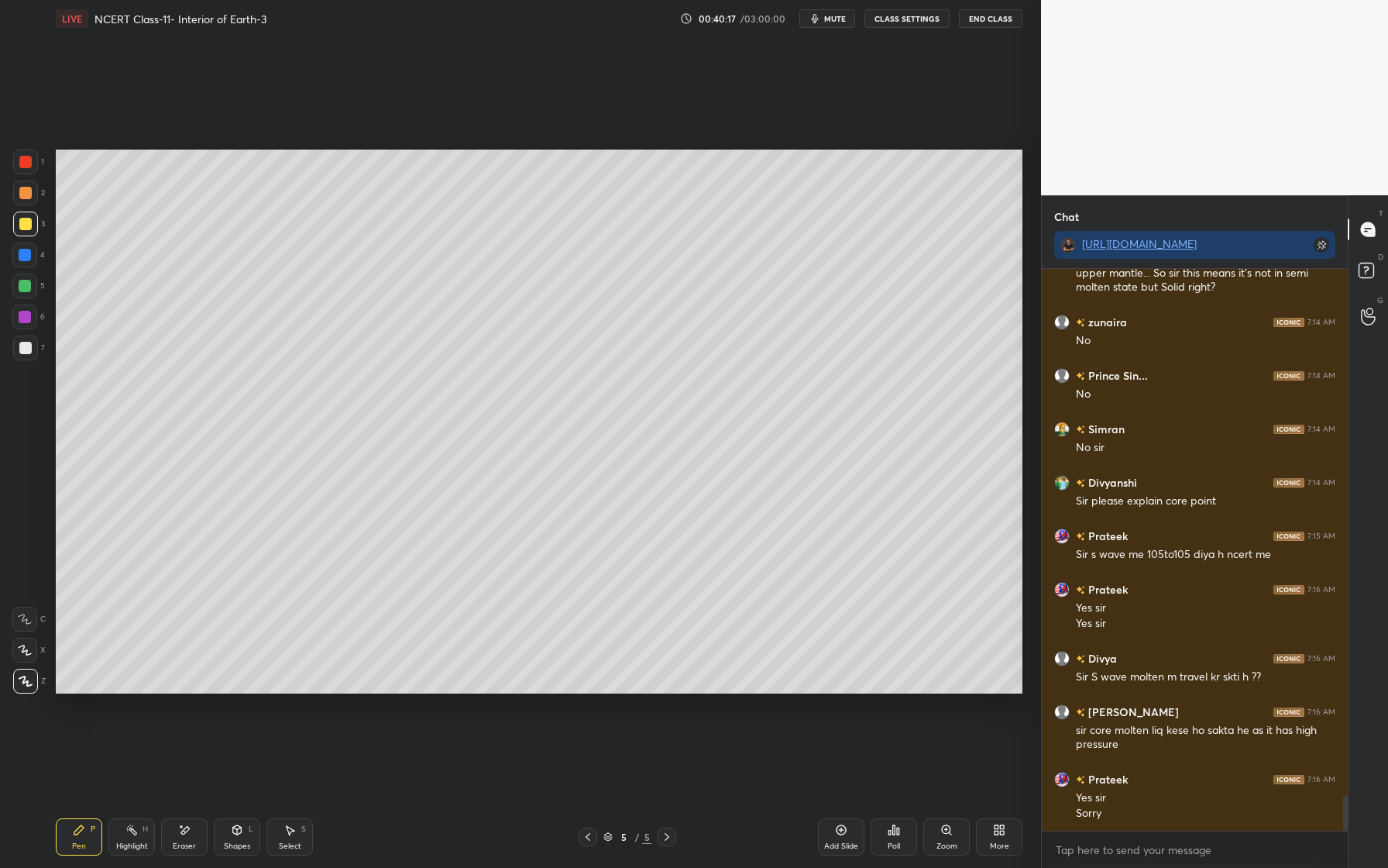
scroll to position [8618, 0]
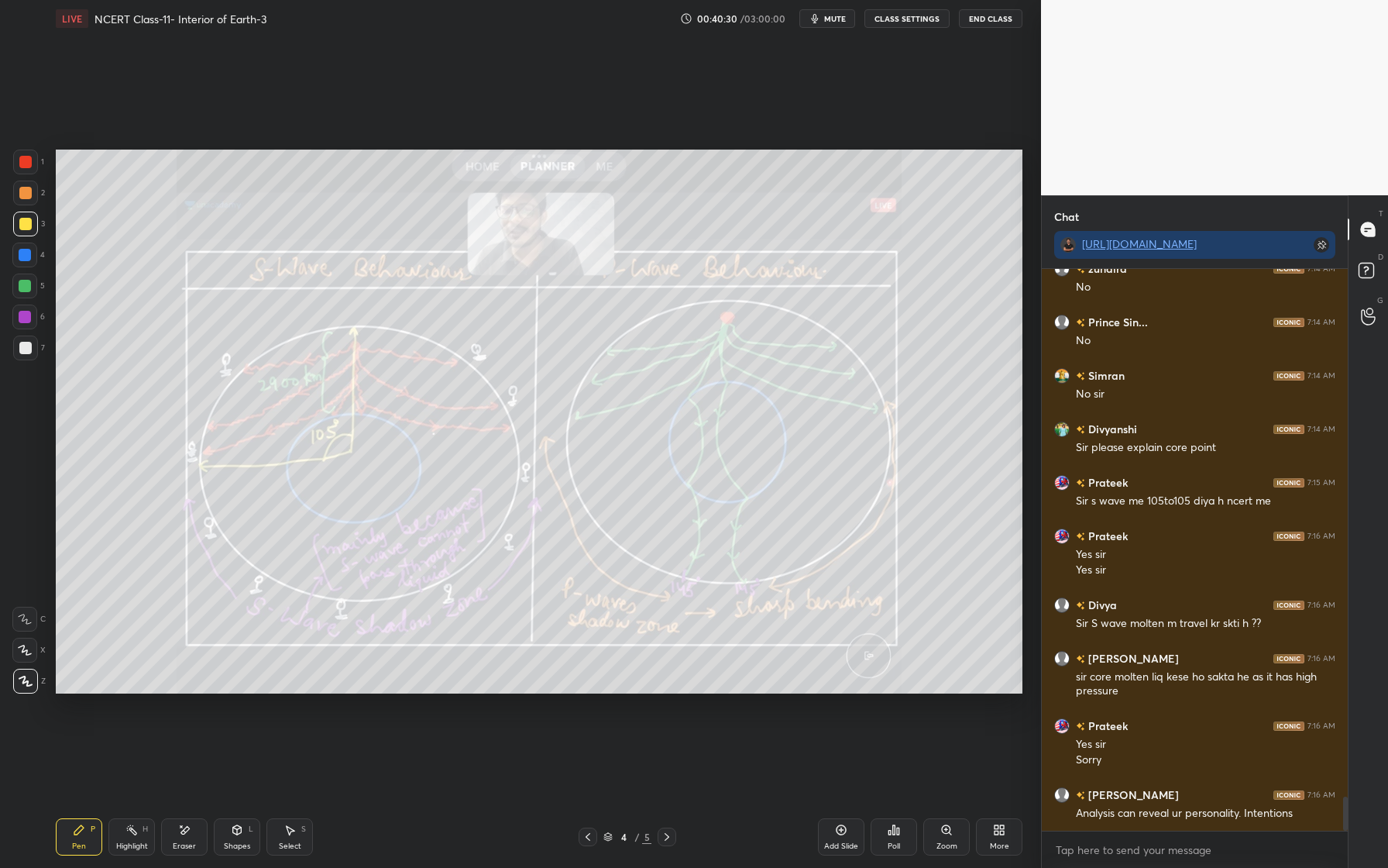
click at [191, 839] on div "Eraser" at bounding box center [184, 837] width 46 height 37
drag, startPoint x: 27, startPoint y: 683, endPoint x: 11, endPoint y: 642, distance: 44.0
click at [30, 683] on span "Erase all" at bounding box center [25, 680] width 24 height 11
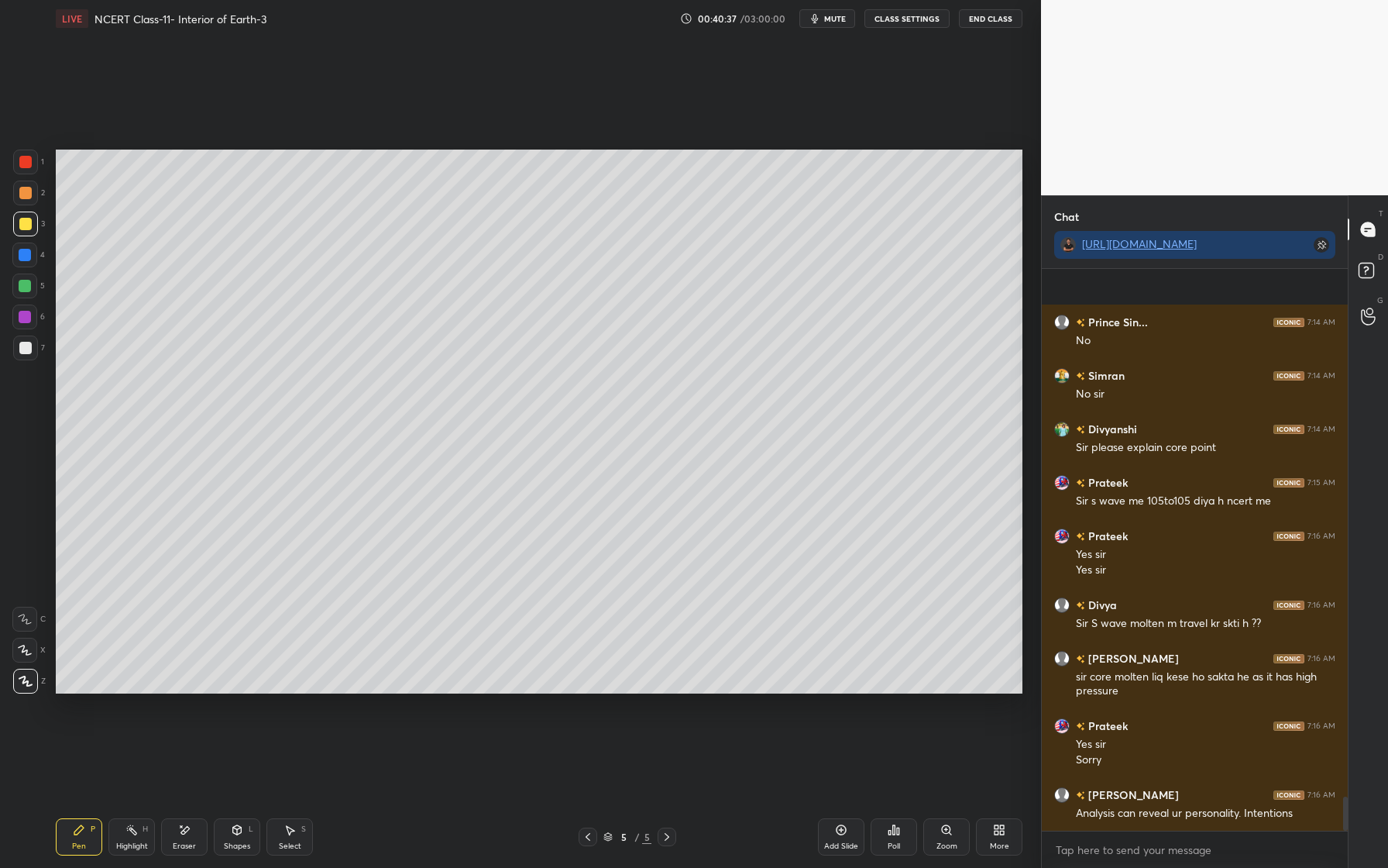
scroll to position [8713, 0]
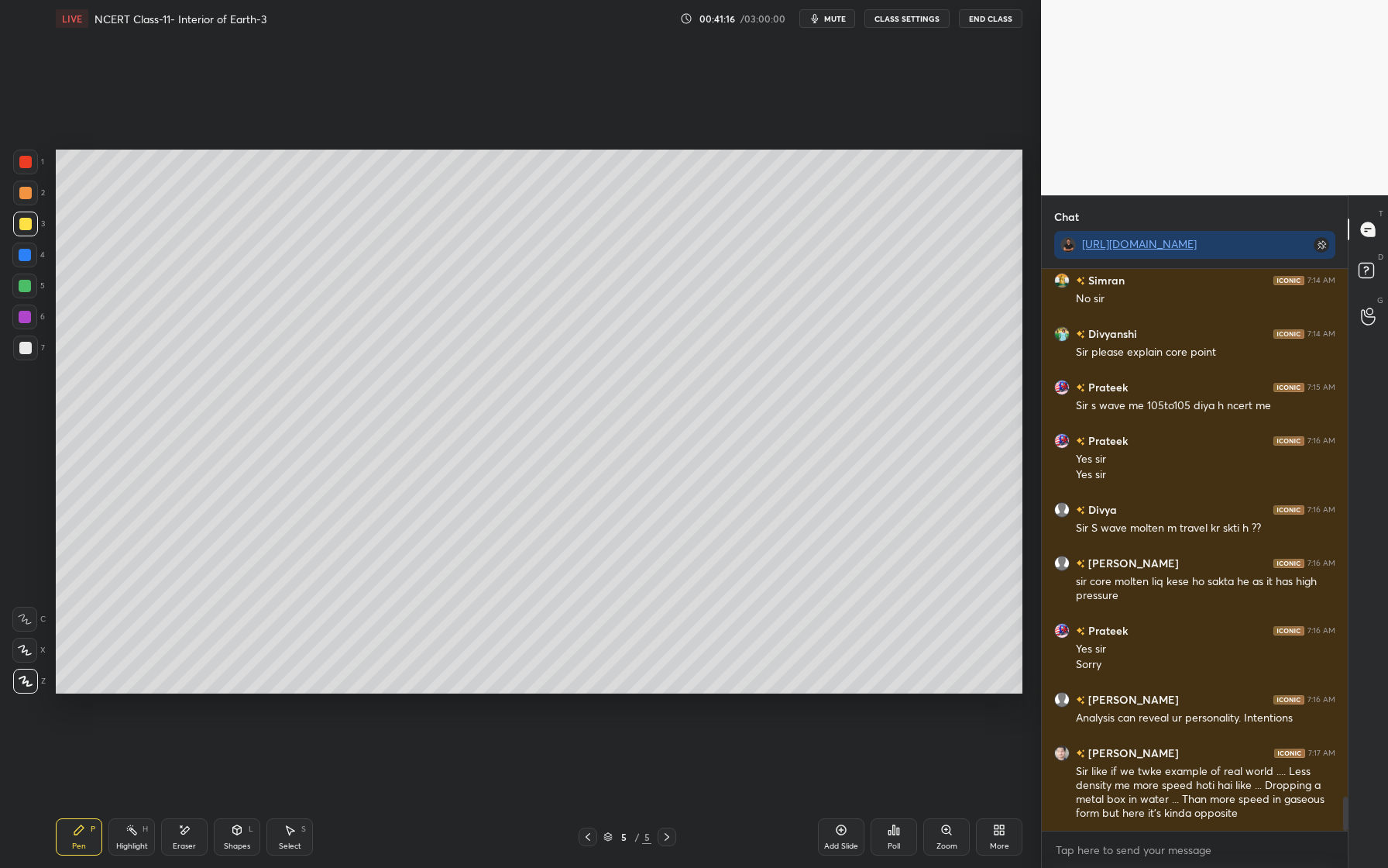
click at [430, 698] on div "Setting up your live class Poll for secs No correct answer Start poll" at bounding box center [538, 421] width 979 height 769
click at [31, 620] on icon at bounding box center [25, 618] width 14 height 11
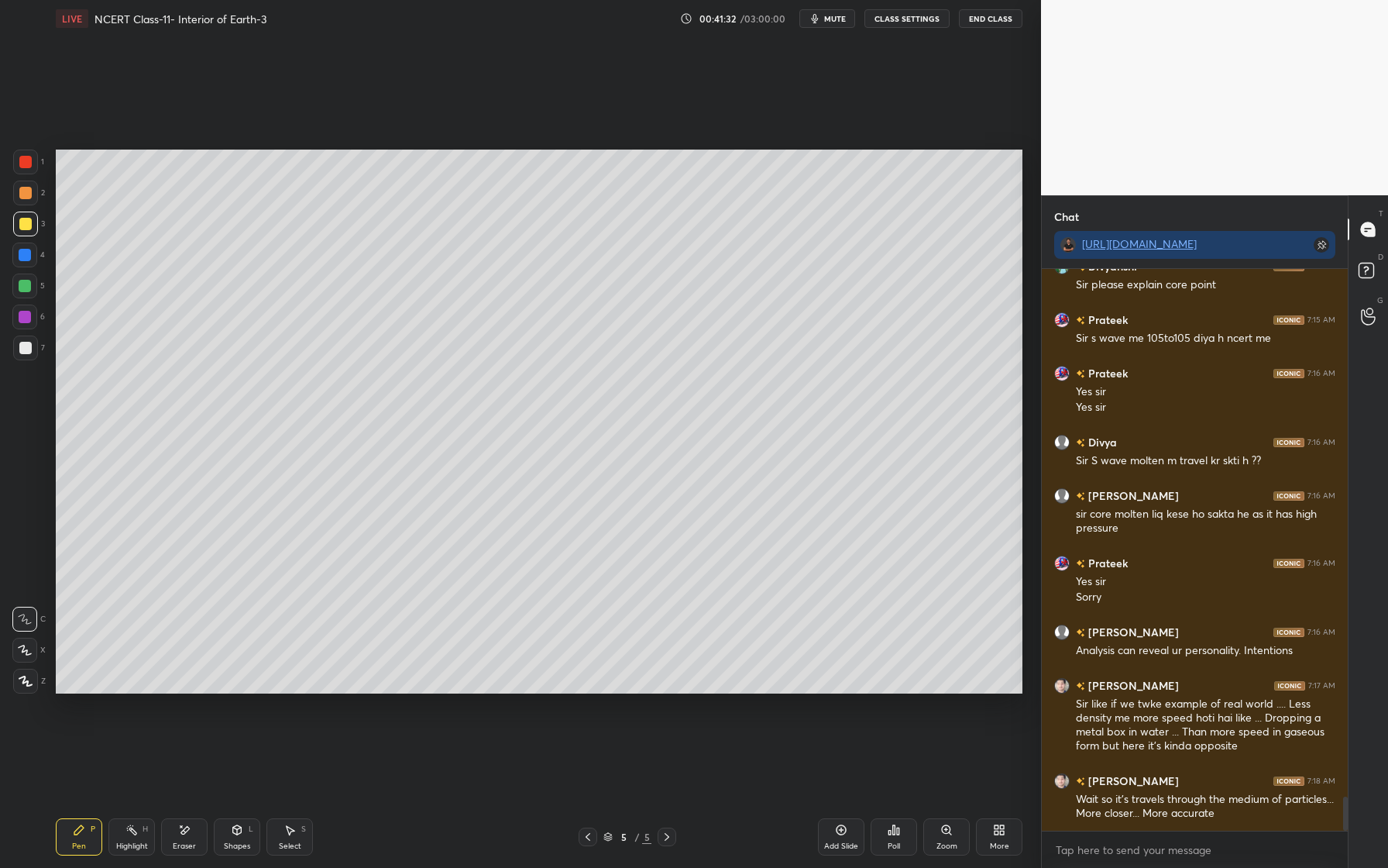
drag, startPoint x: 182, startPoint y: 832, endPoint x: 189, endPoint y: 828, distance: 8.1
click at [182, 832] on icon at bounding box center [185, 830] width 9 height 8
click at [78, 835] on icon at bounding box center [79, 830] width 13 height 13
click at [31, 656] on div at bounding box center [25, 650] width 25 height 25
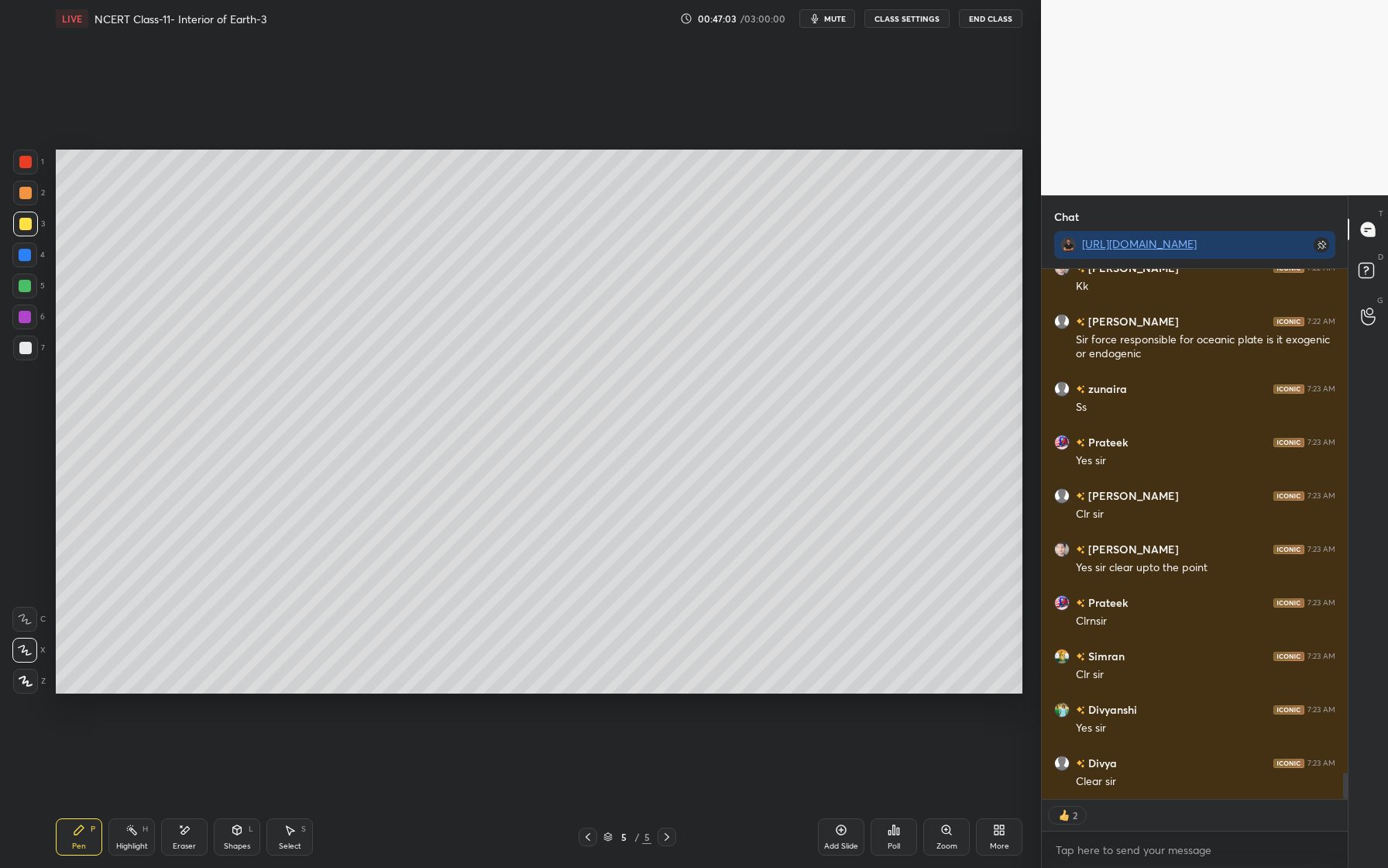
scroll to position [10145, 0]
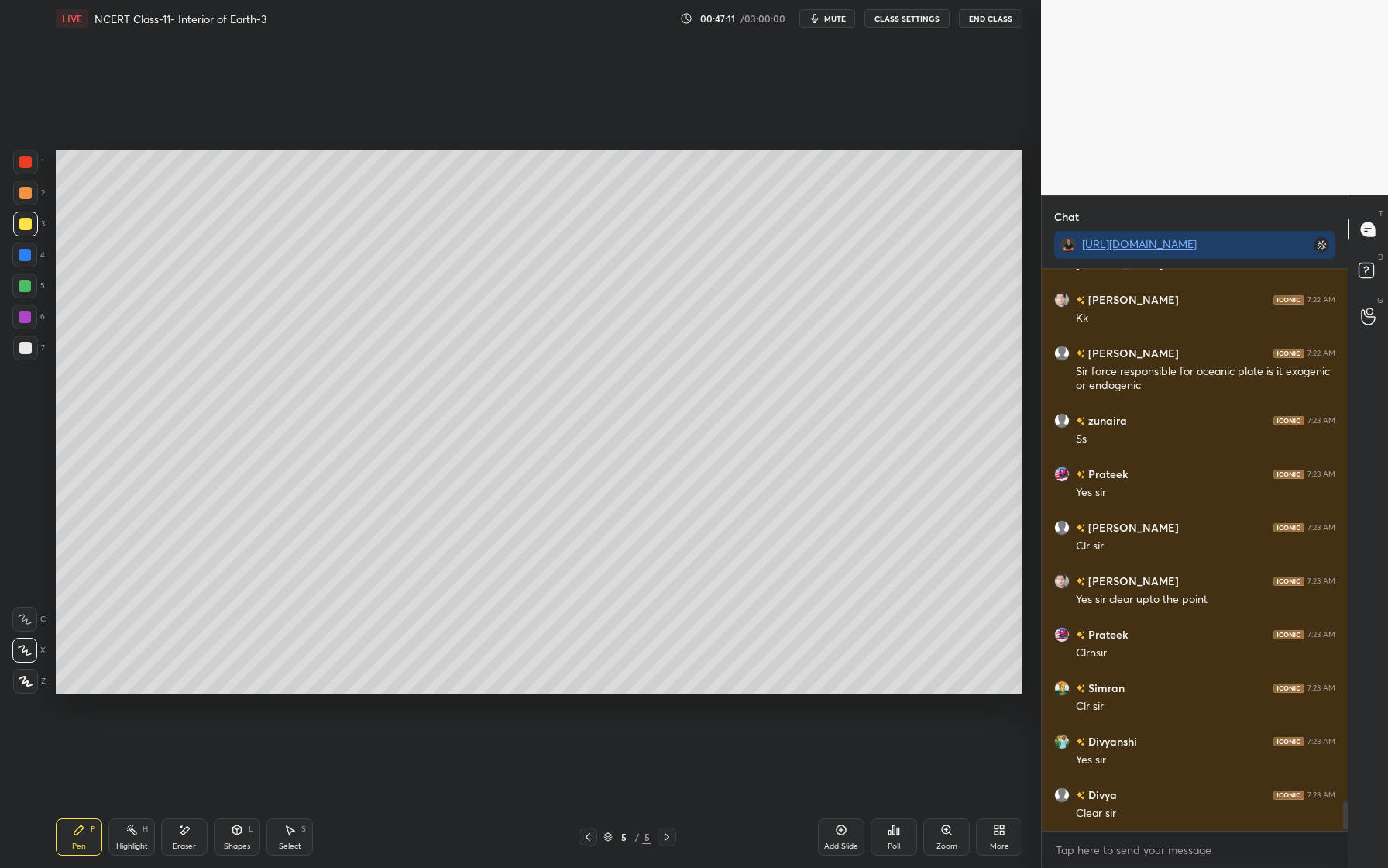
click at [845, 842] on div "Add Slide" at bounding box center [841, 846] width 34 height 8
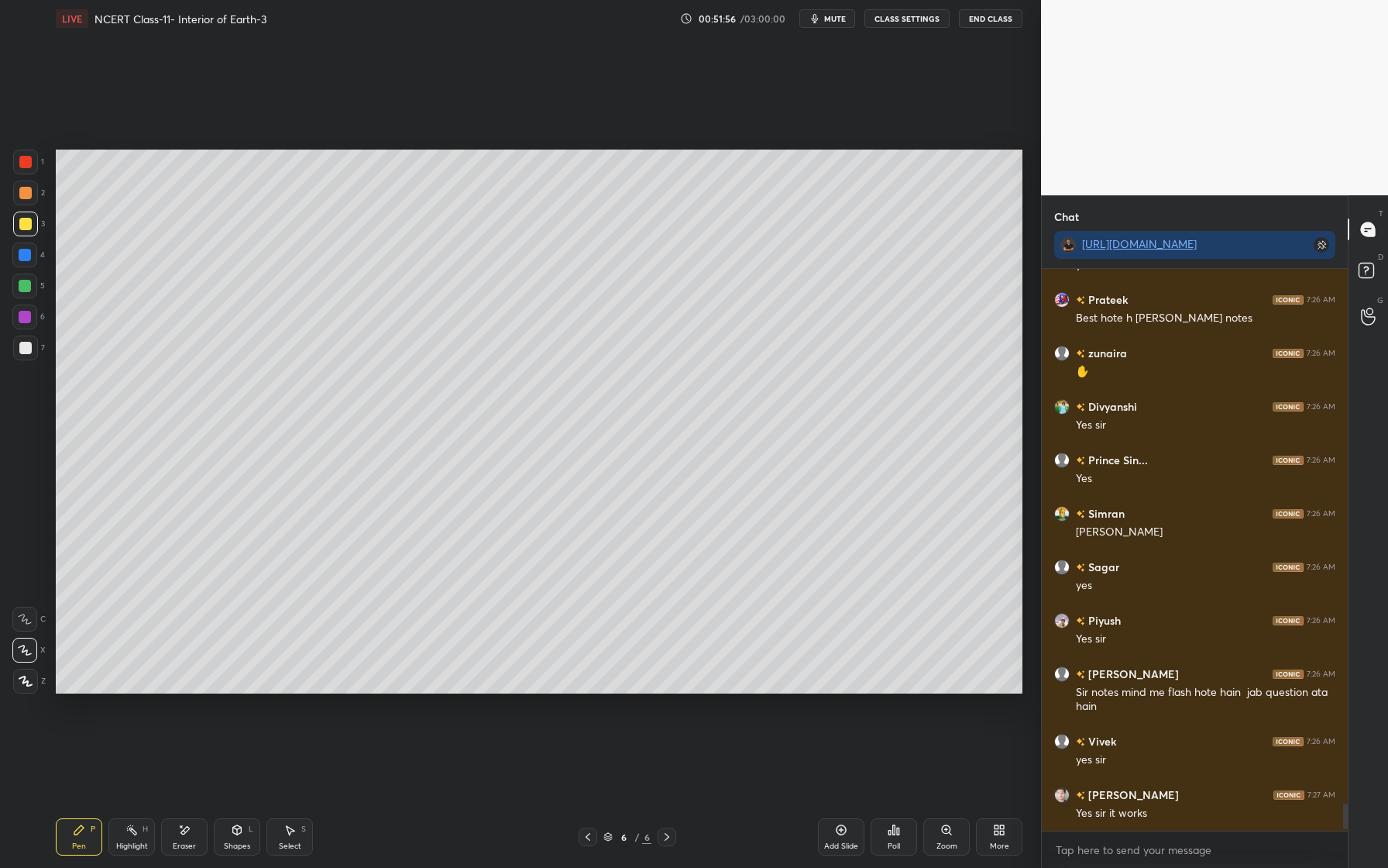
scroll to position [11175, 0]
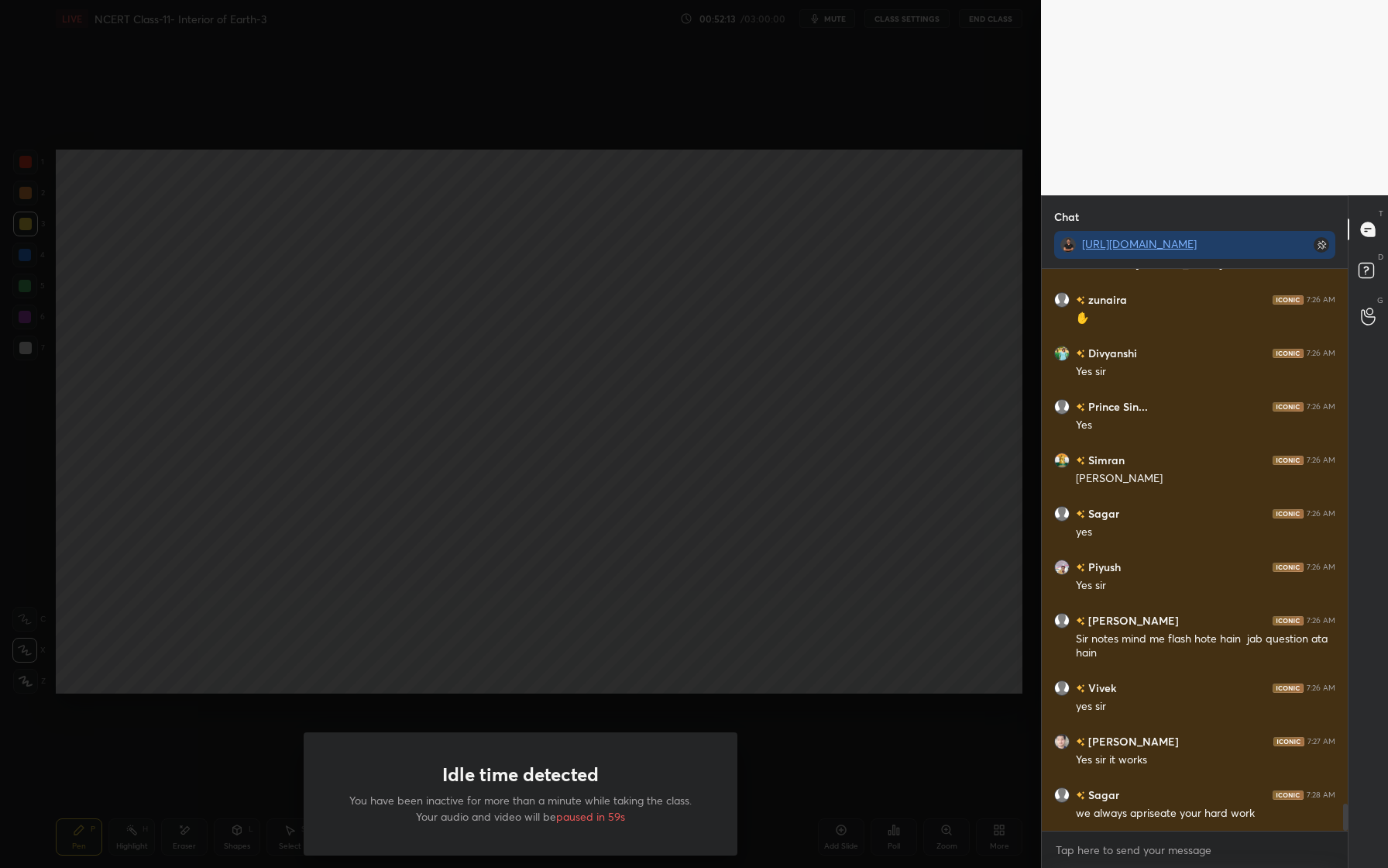
click at [820, 598] on div "Idle time detected You have been inactive for more than a minute while taking t…" at bounding box center [521, 434] width 1041 height 868
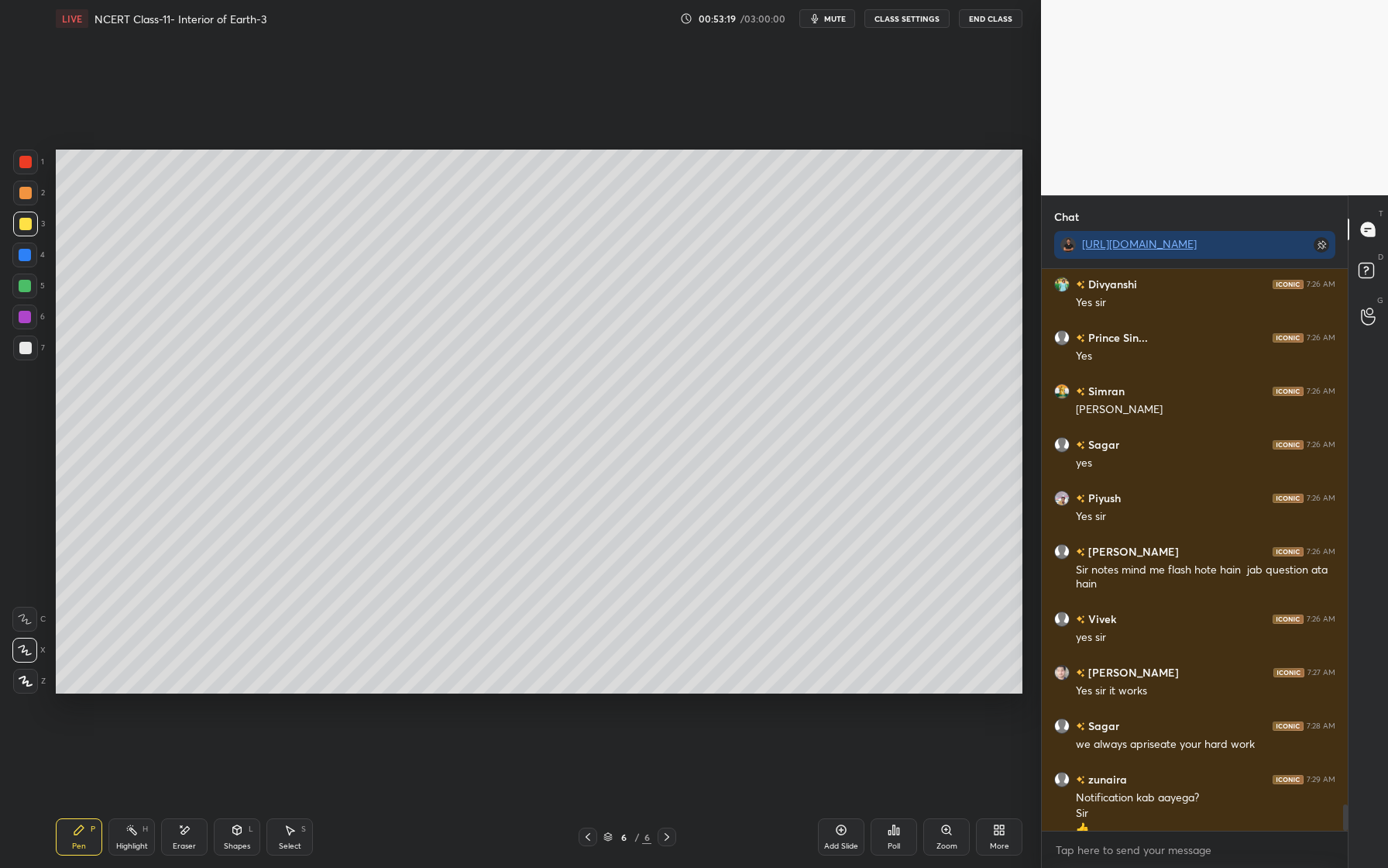
scroll to position [11259, 0]
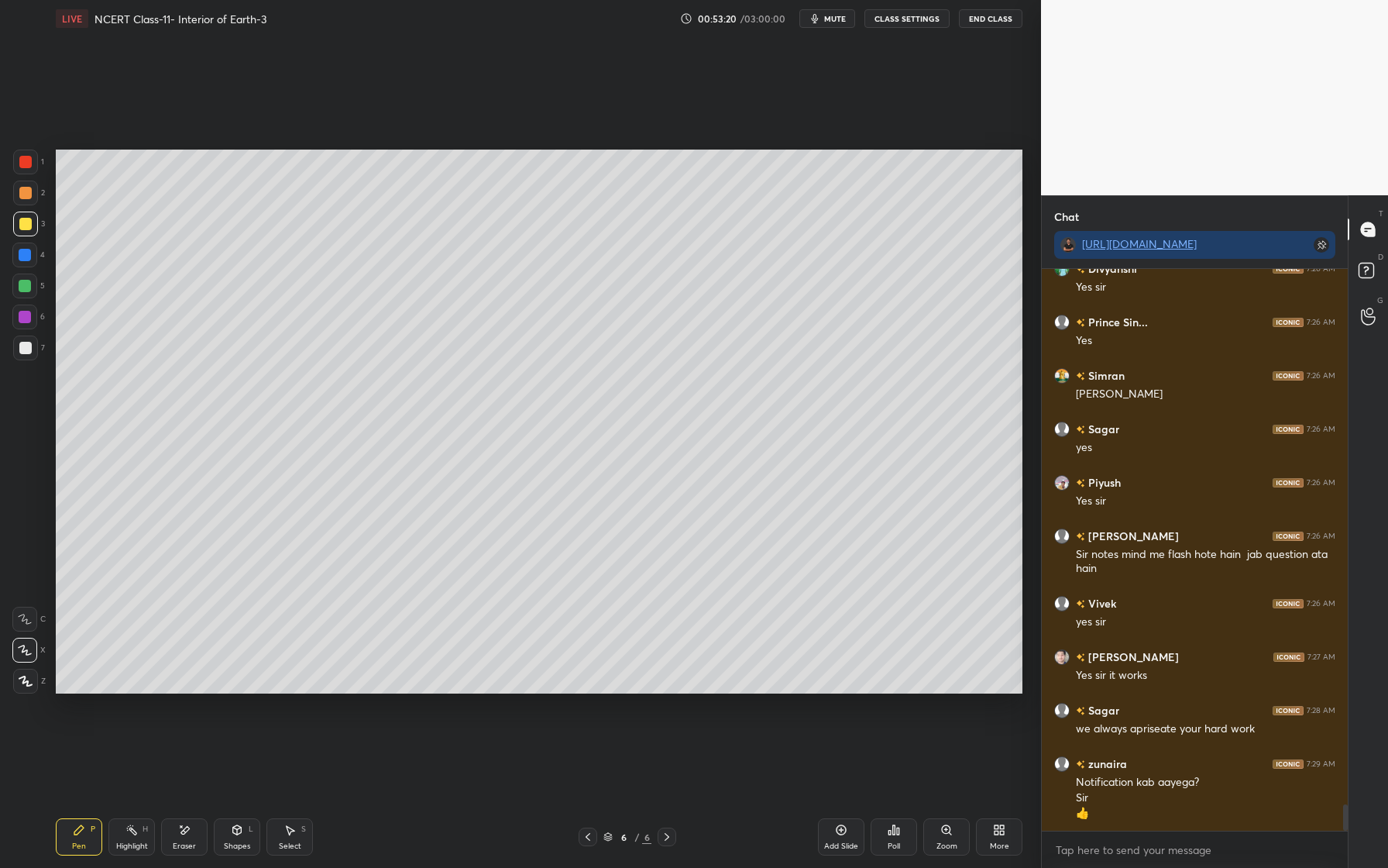
click at [25, 195] on div at bounding box center [26, 193] width 13 height 13
drag, startPoint x: 191, startPoint y: 831, endPoint x: 189, endPoint y: 760, distance: 71.0
click at [191, 830] on div "Eraser" at bounding box center [184, 837] width 46 height 37
drag, startPoint x: 78, startPoint y: 844, endPoint x: 75, endPoint y: 832, distance: 12.4
click at [78, 844] on div "Pen" at bounding box center [79, 846] width 14 height 8
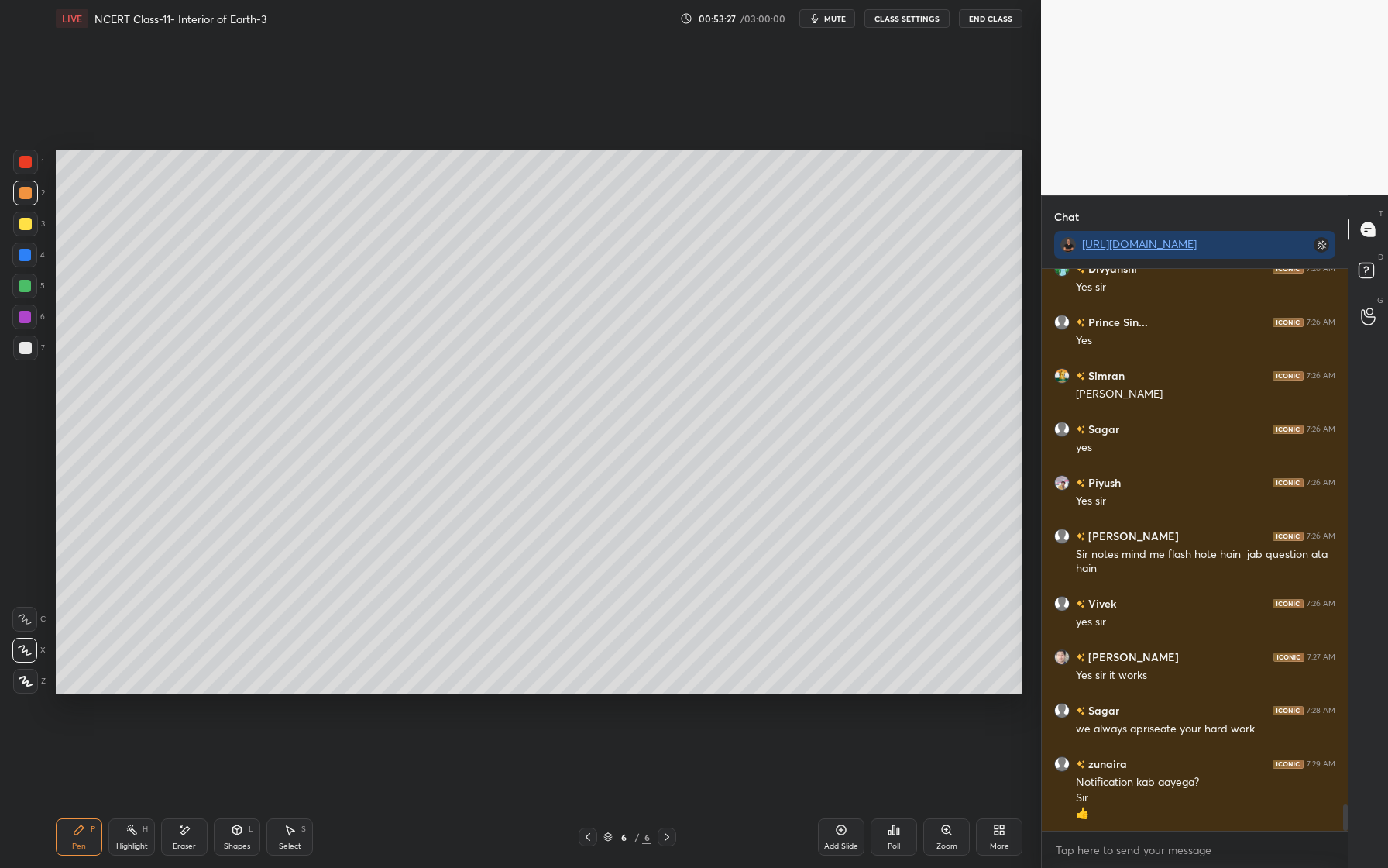
drag, startPoint x: 31, startPoint y: 687, endPoint x: 28, endPoint y: 667, distance: 20.2
click at [31, 687] on div at bounding box center [25, 680] width 25 height 25
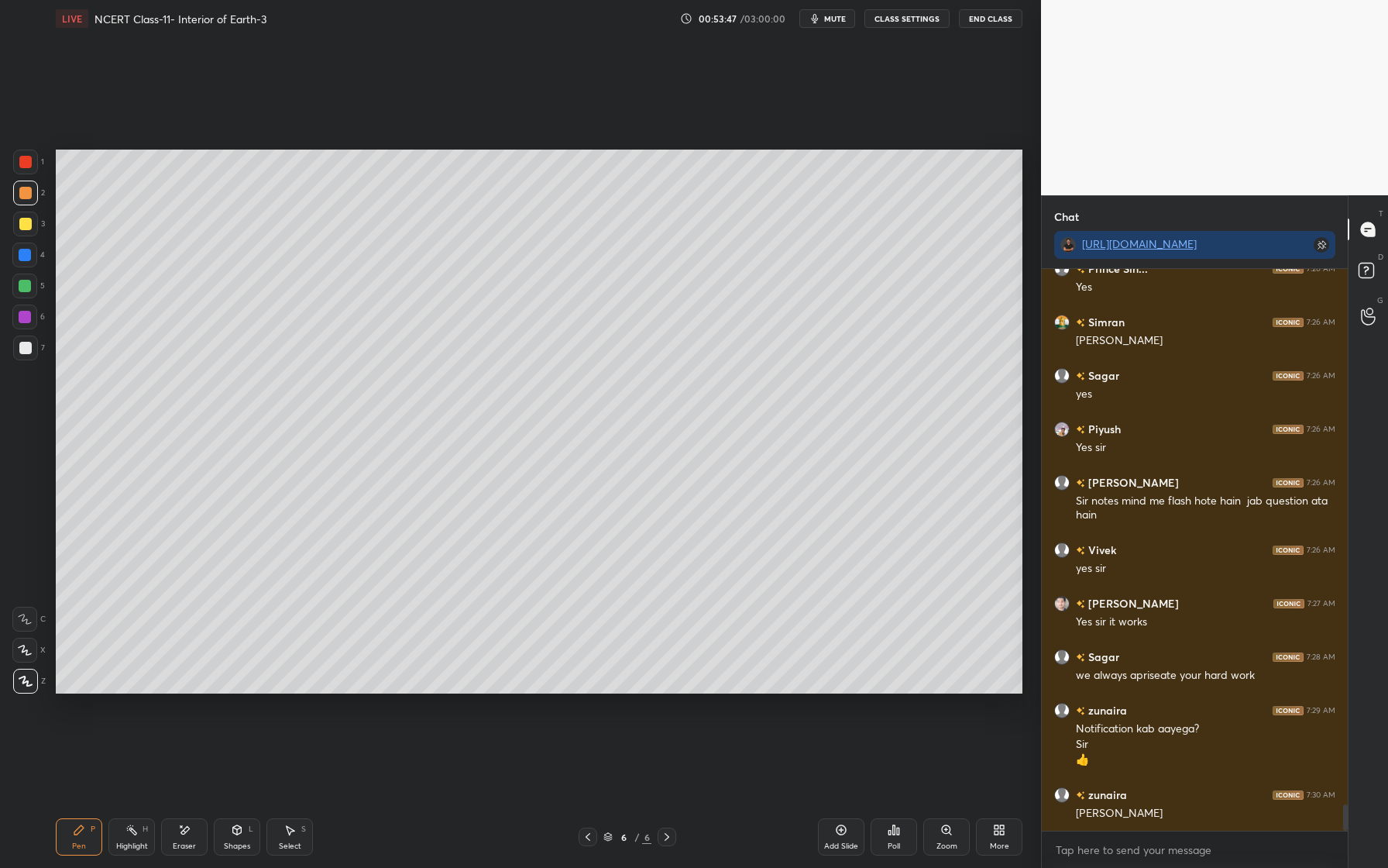
click at [189, 829] on div "Eraser" at bounding box center [184, 837] width 46 height 37
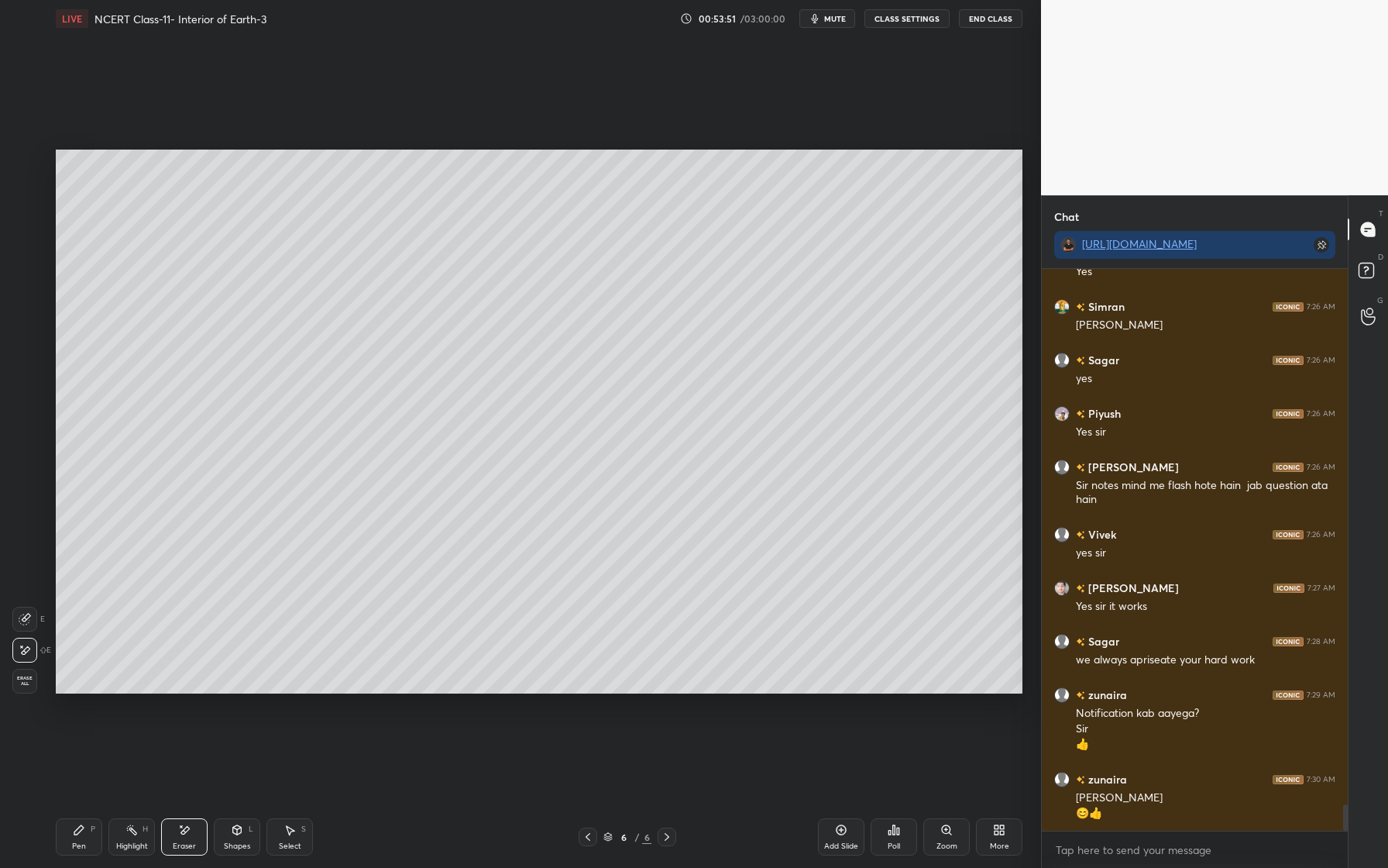
click at [72, 832] on div "Pen P" at bounding box center [79, 837] width 46 height 37
drag, startPoint x: 242, startPoint y: 826, endPoint x: 242, endPoint y: 813, distance: 13.0
click at [242, 826] on icon at bounding box center [237, 830] width 13 height 13
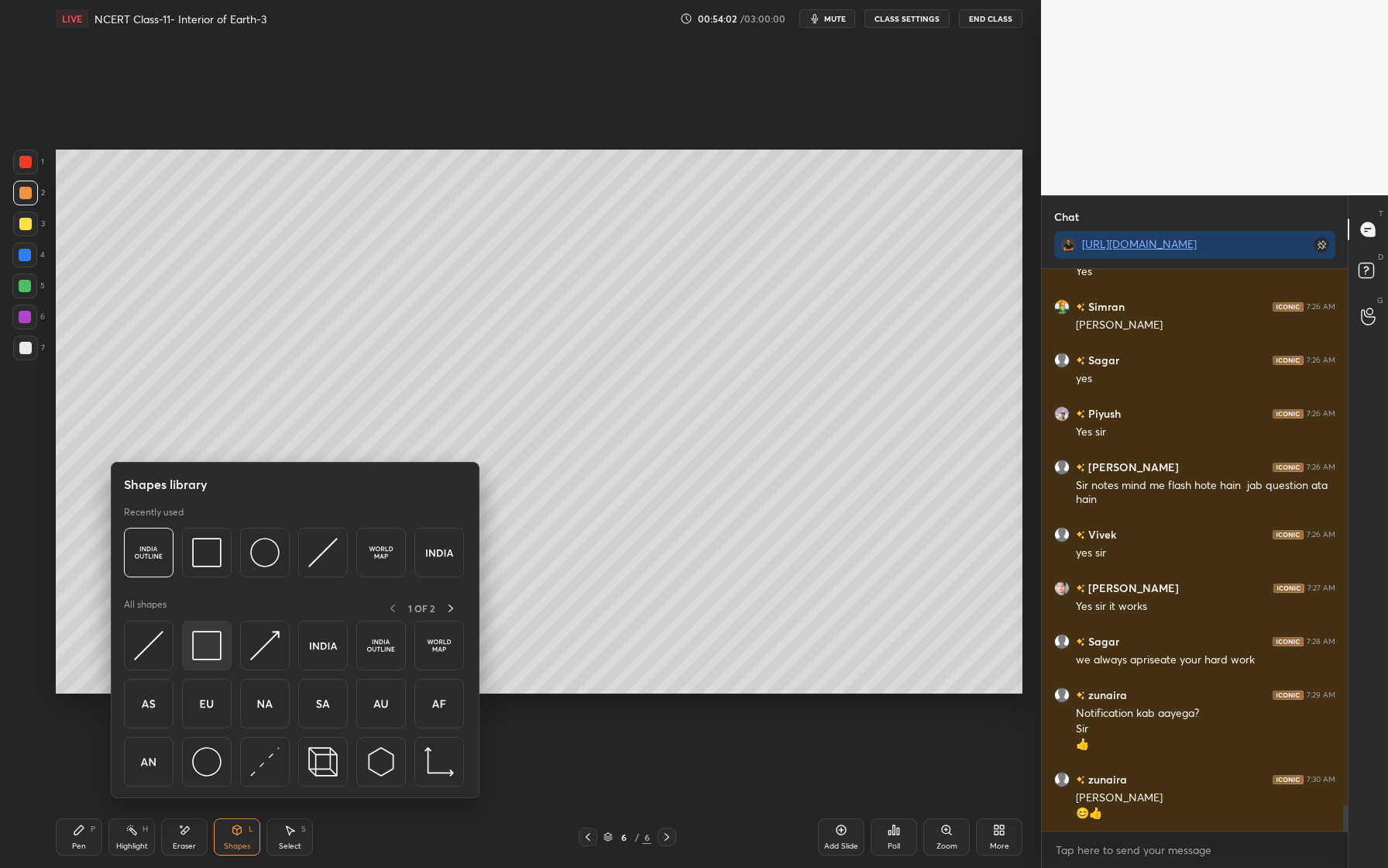
click at [206, 662] on div at bounding box center [207, 645] width 49 height 49
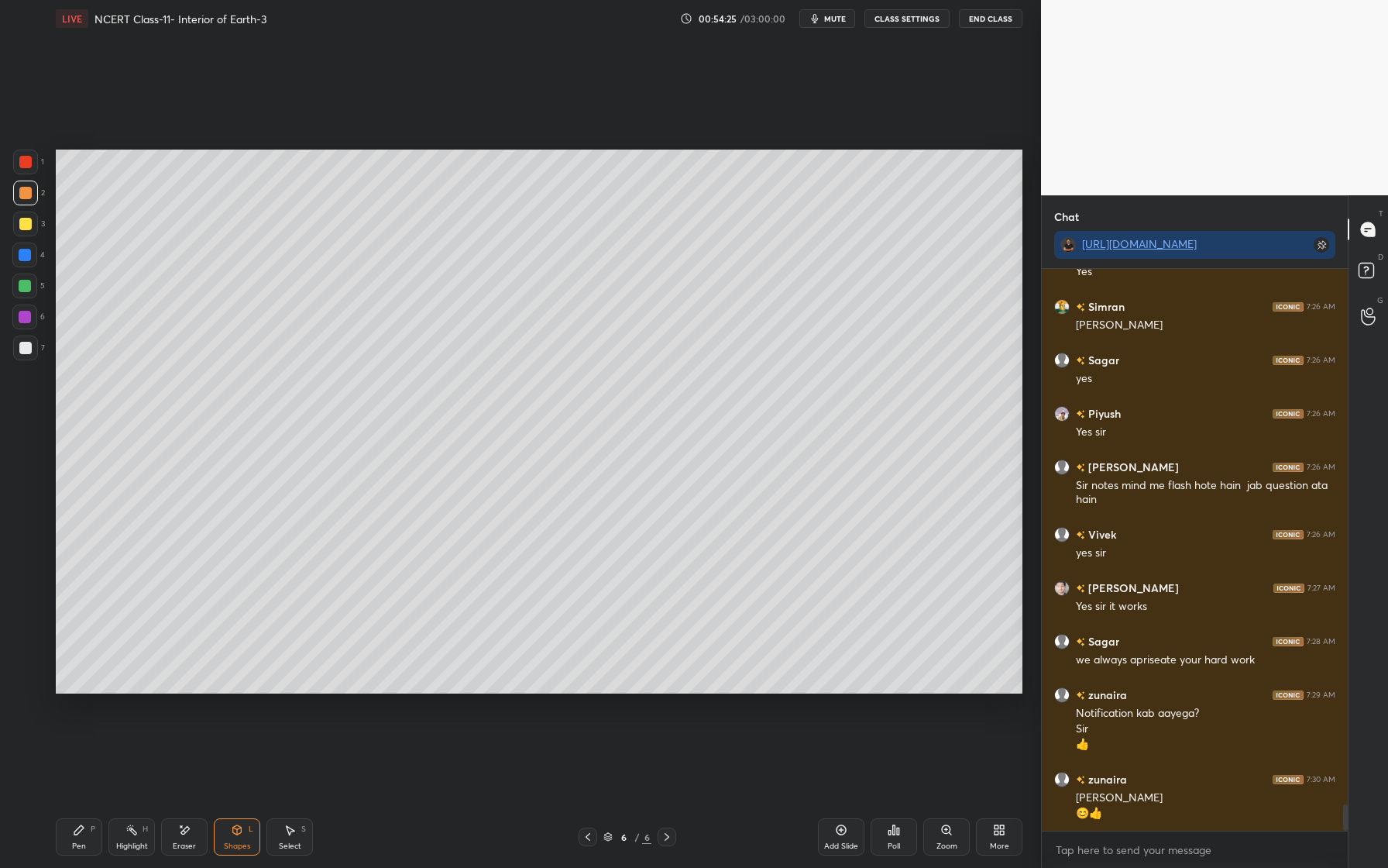
click at [31, 257] on div at bounding box center [25, 255] width 13 height 13
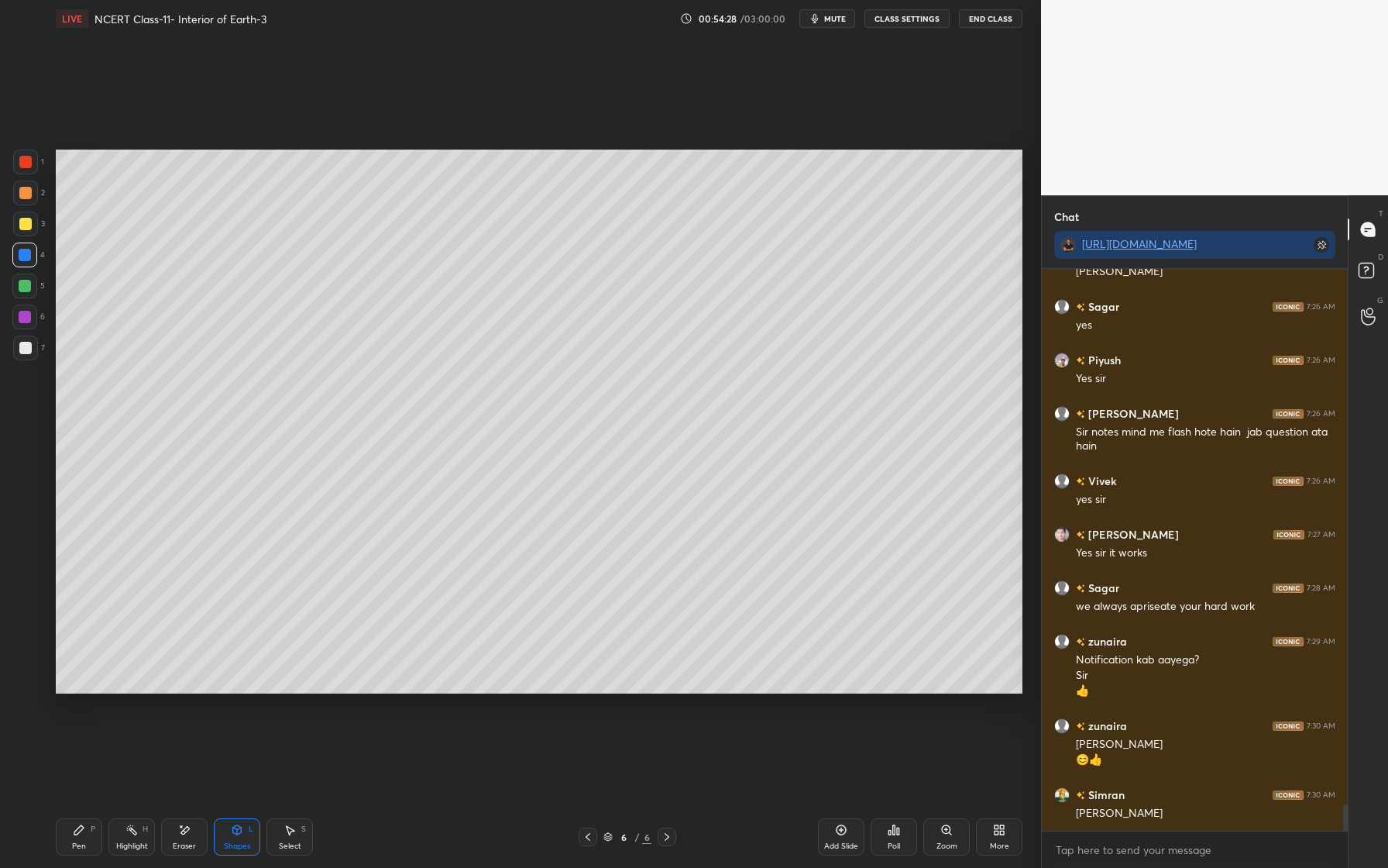
click at [82, 823] on div "Pen P" at bounding box center [79, 837] width 46 height 37
drag, startPoint x: 196, startPoint y: 837, endPoint x: 278, endPoint y: 726, distance: 138.0
click at [196, 837] on div "Eraser" at bounding box center [184, 837] width 46 height 37
click at [85, 835] on icon at bounding box center [79, 830] width 13 height 13
drag, startPoint x: 191, startPoint y: 842, endPoint x: 217, endPoint y: 805, distance: 45.2
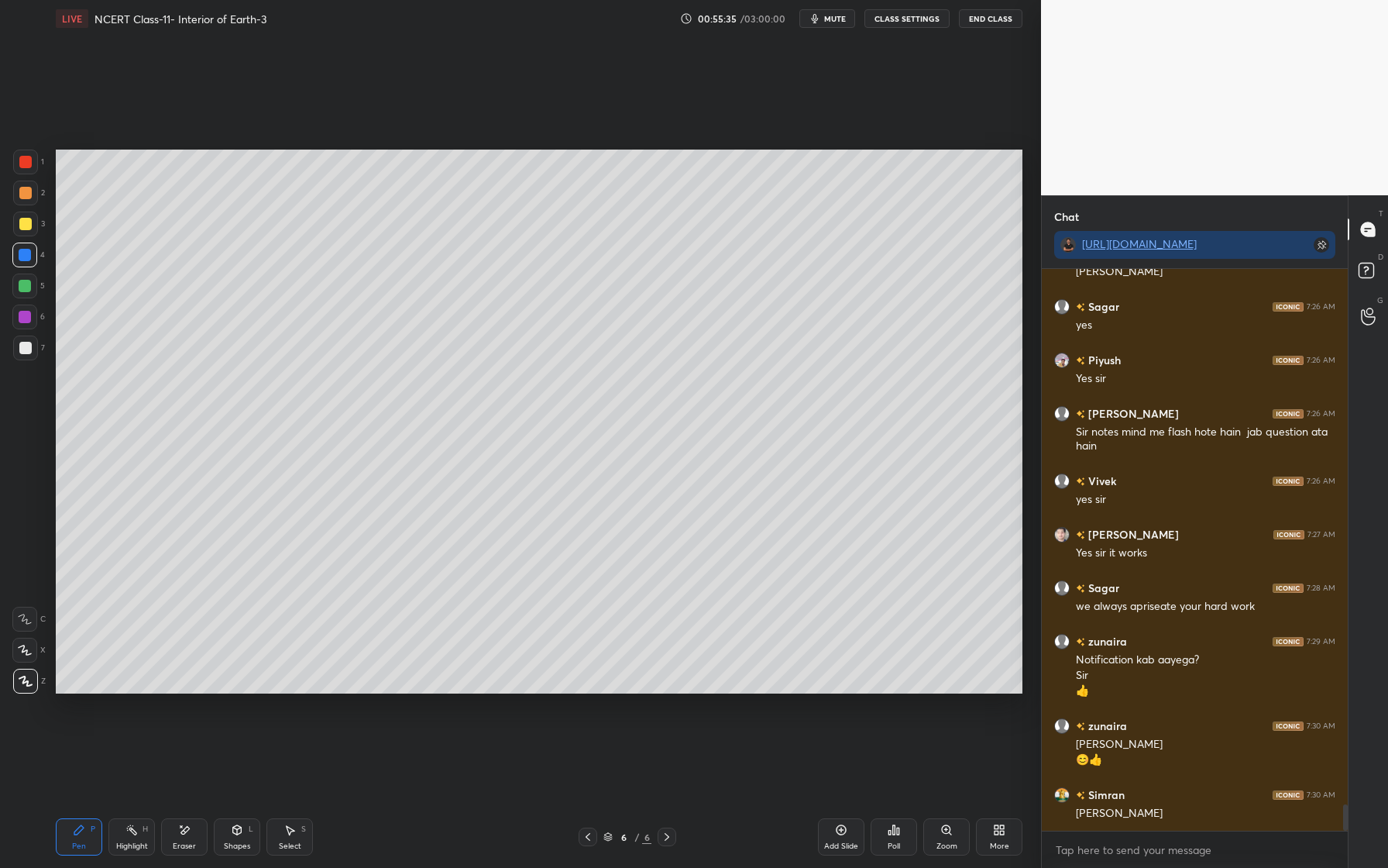
click at [191, 842] on div "Eraser" at bounding box center [185, 846] width 24 height 8
drag, startPoint x: 85, startPoint y: 847, endPoint x: 95, endPoint y: 805, distance: 43.2
click at [85, 847] on div "Pen" at bounding box center [79, 846] width 14 height 8
click at [27, 350] on div at bounding box center [26, 347] width 13 height 13
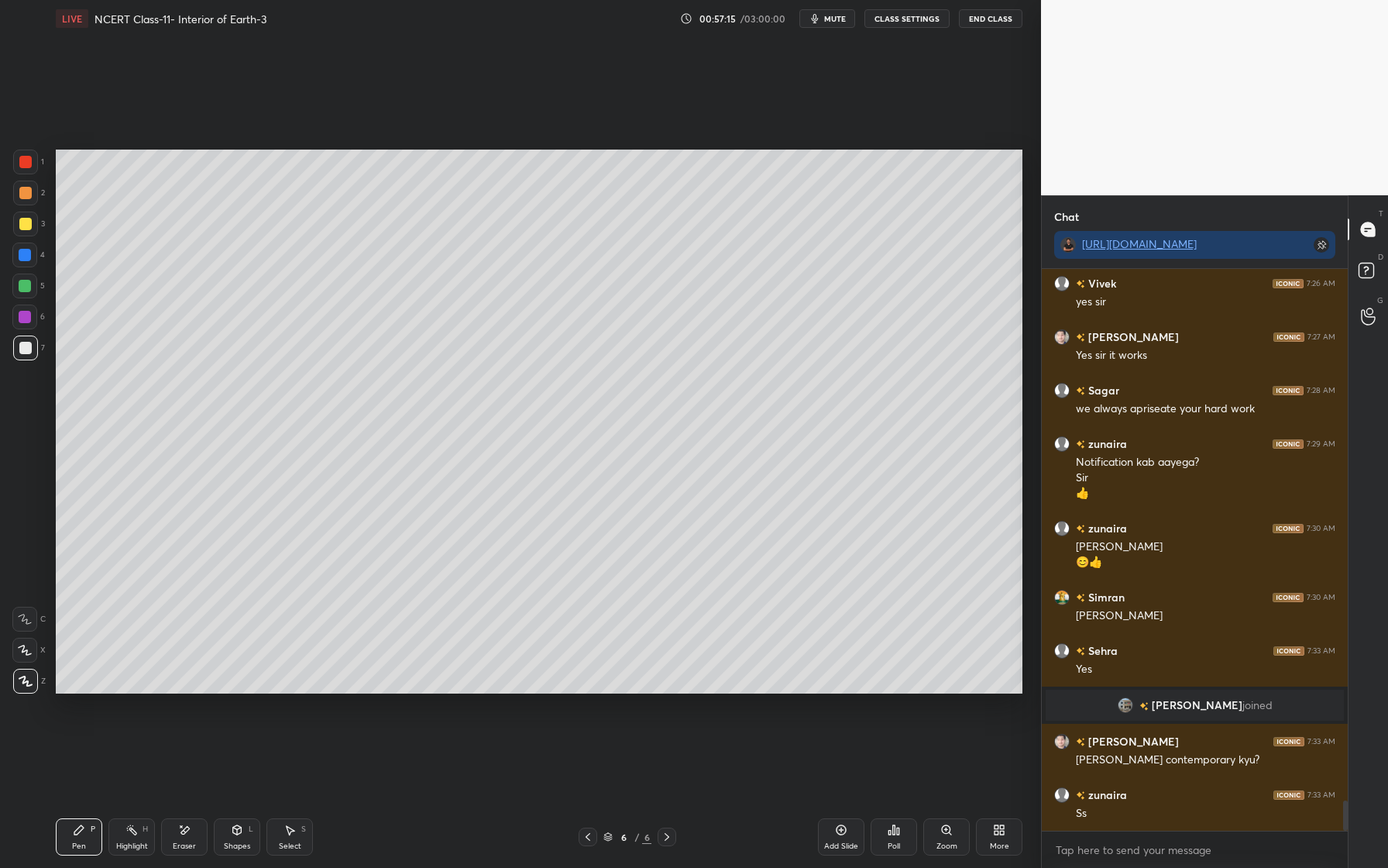
scroll to position [9882, 0]
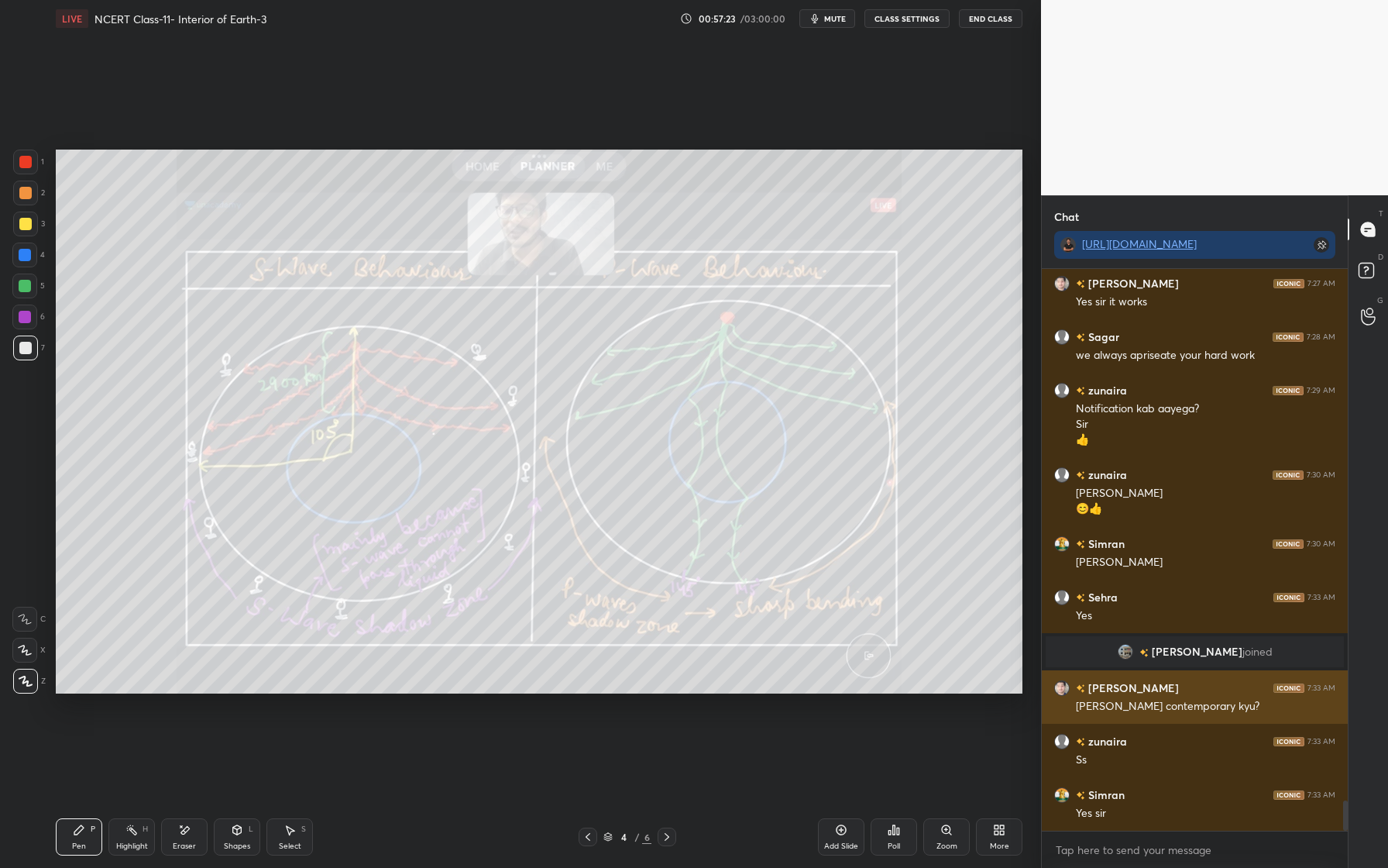
click at [1064, 689] on img "grid" at bounding box center [1062, 688] width 16 height 16
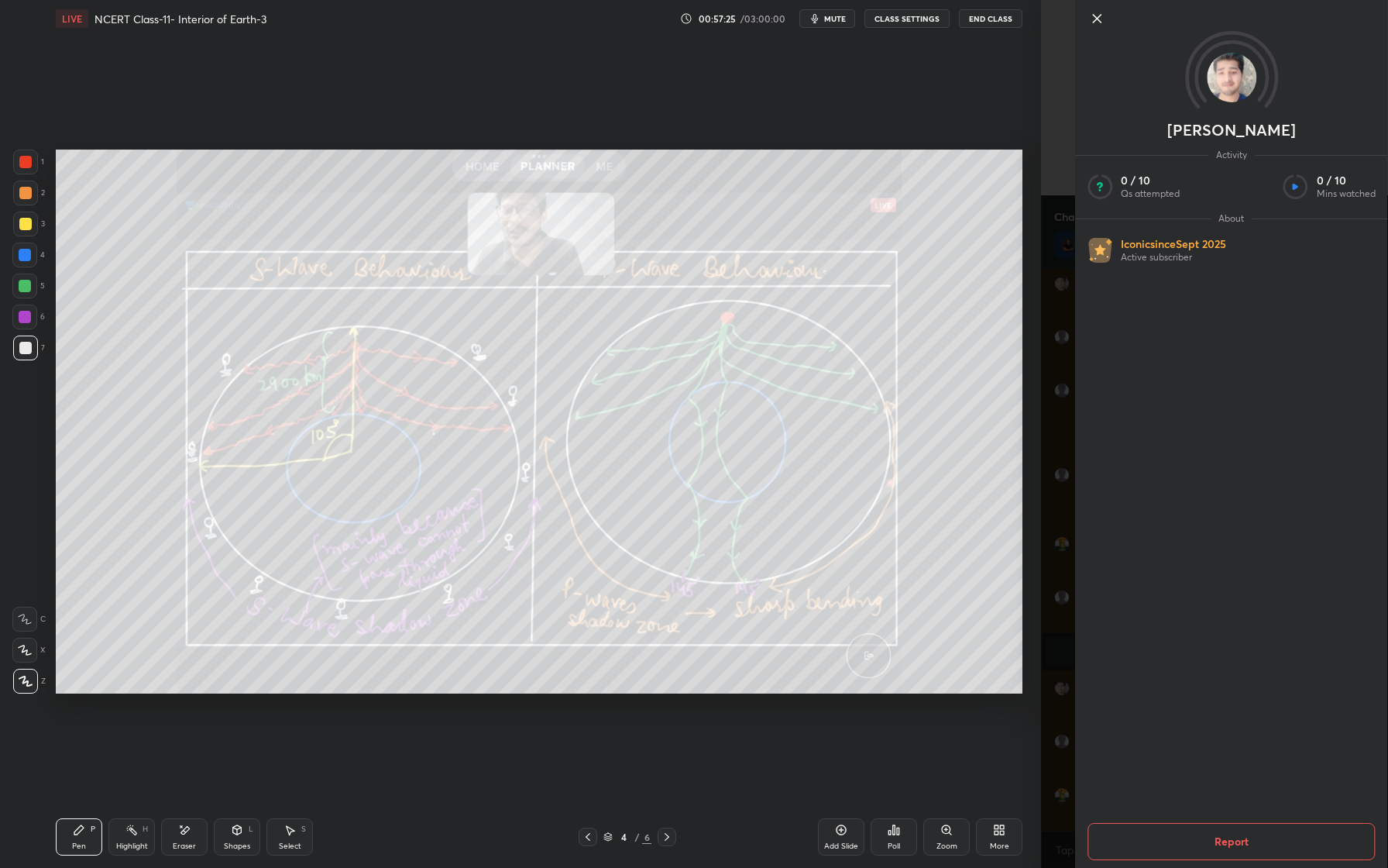
drag, startPoint x: 1098, startPoint y: 17, endPoint x: 1098, endPoint y: 781, distance: 764.0
click at [1098, 17] on icon at bounding box center [1097, 18] width 19 height 19
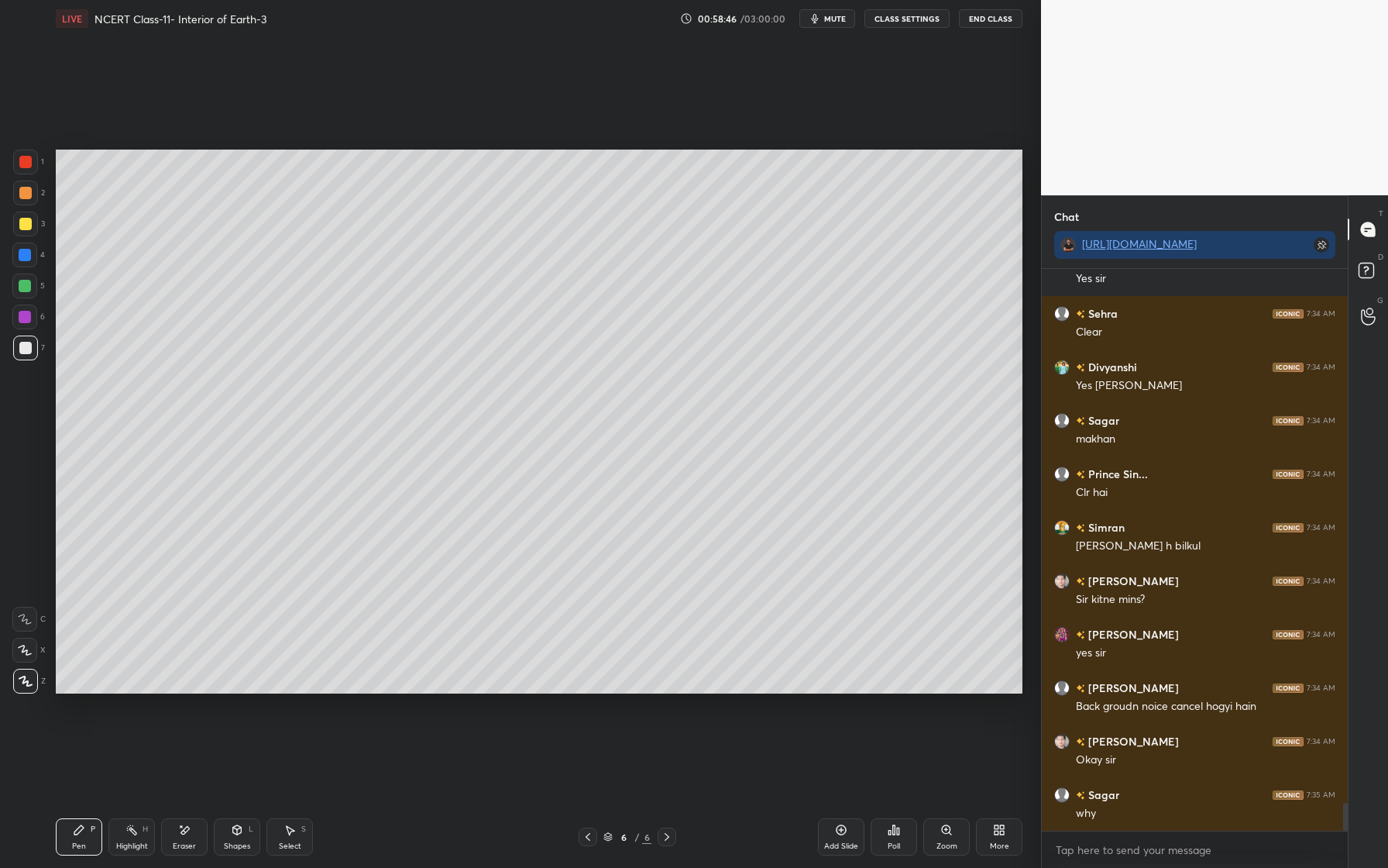
scroll to position [10913, 0]
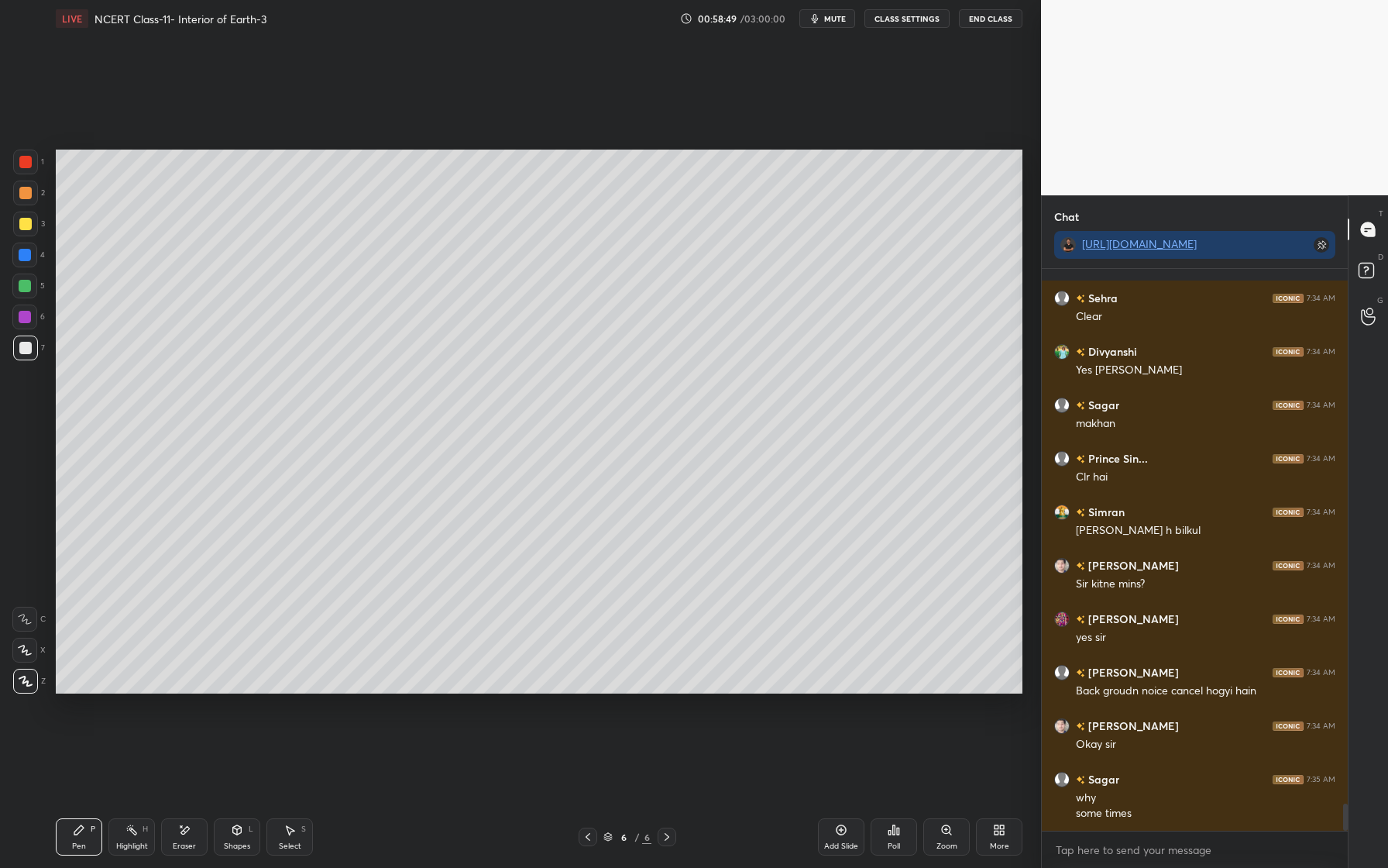
click at [835, 21] on span "mute" at bounding box center [835, 18] width 22 height 11
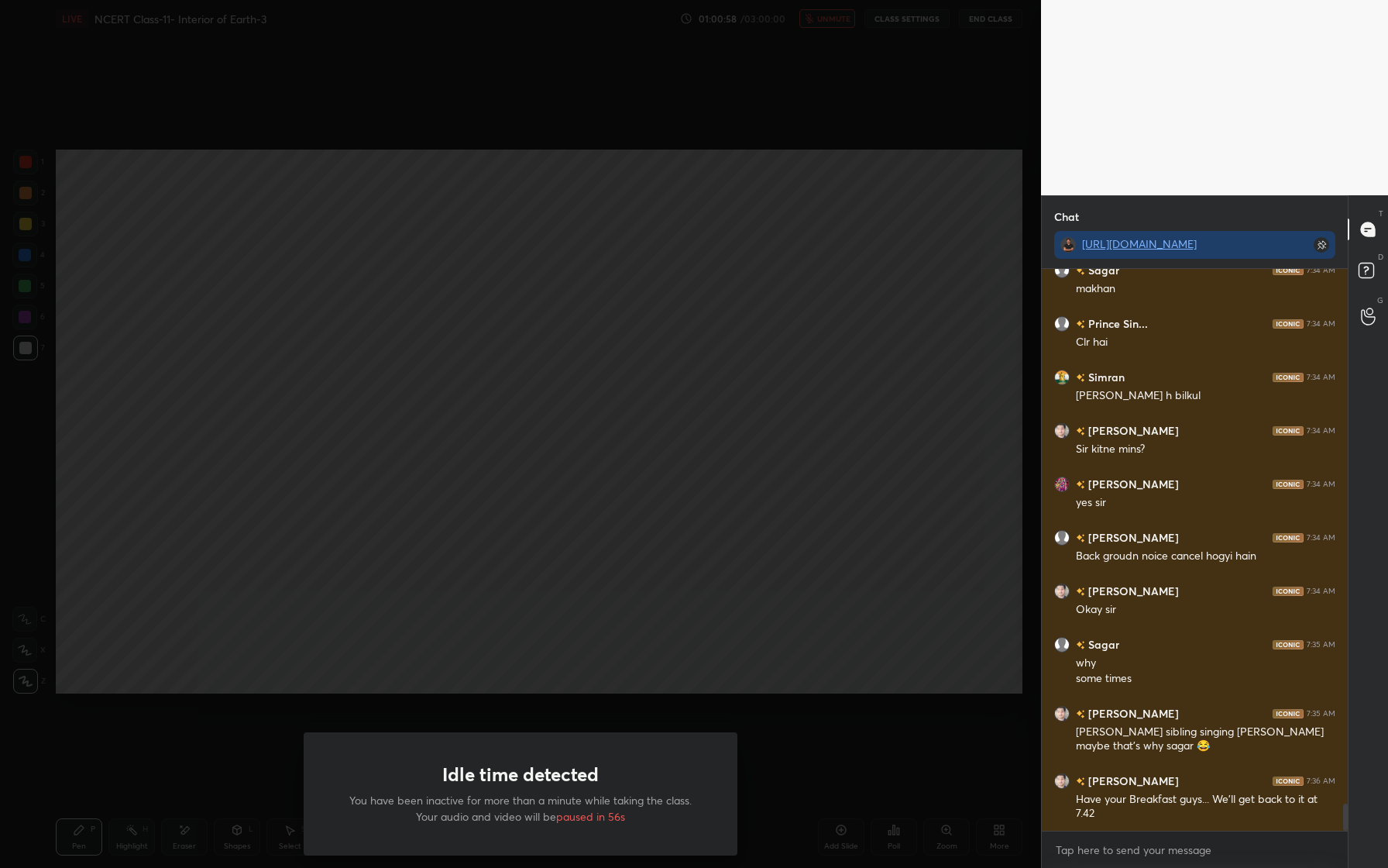
scroll to position [11101, 0]
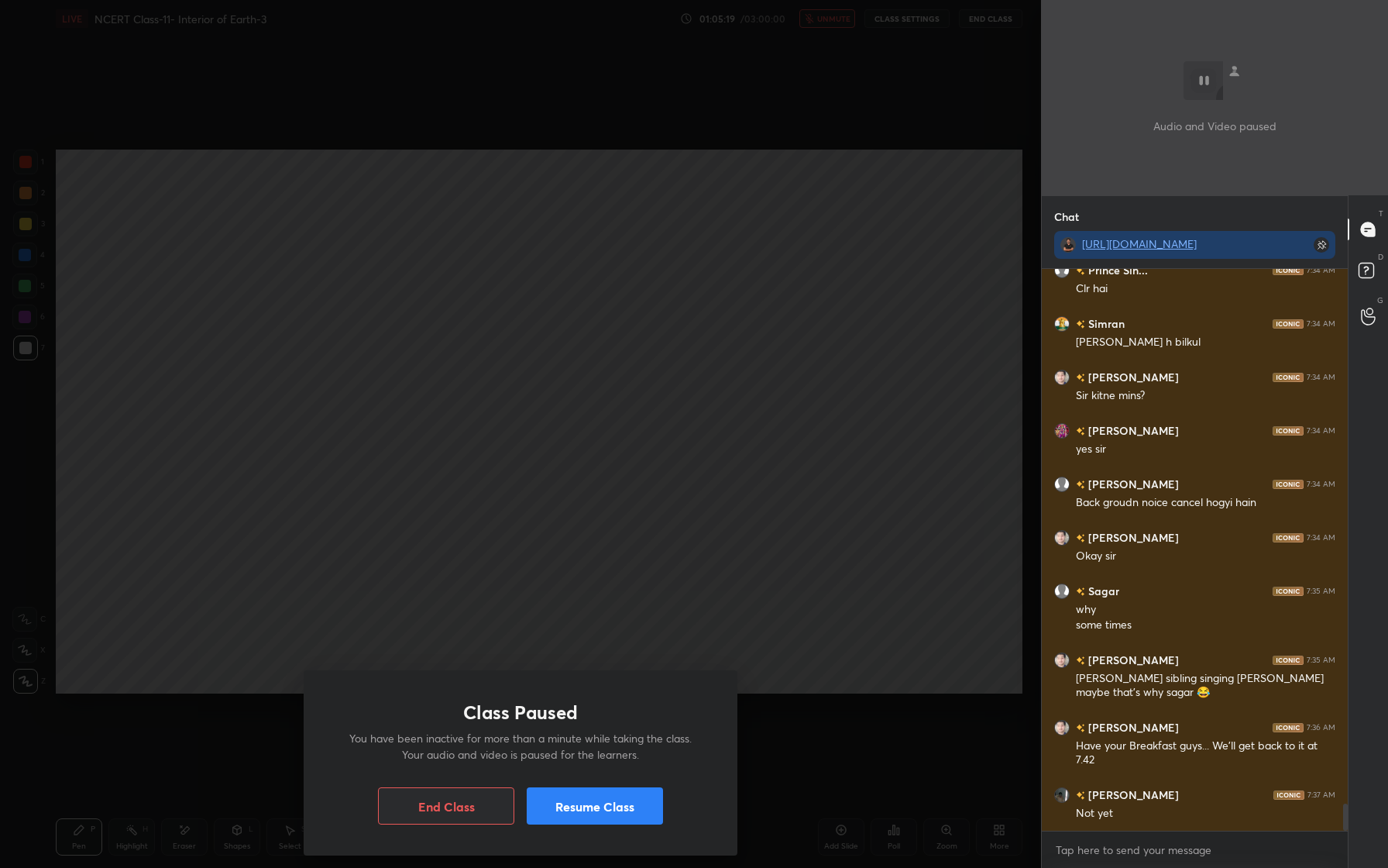
click at [582, 814] on button "Resume Class" at bounding box center [595, 806] width 137 height 37
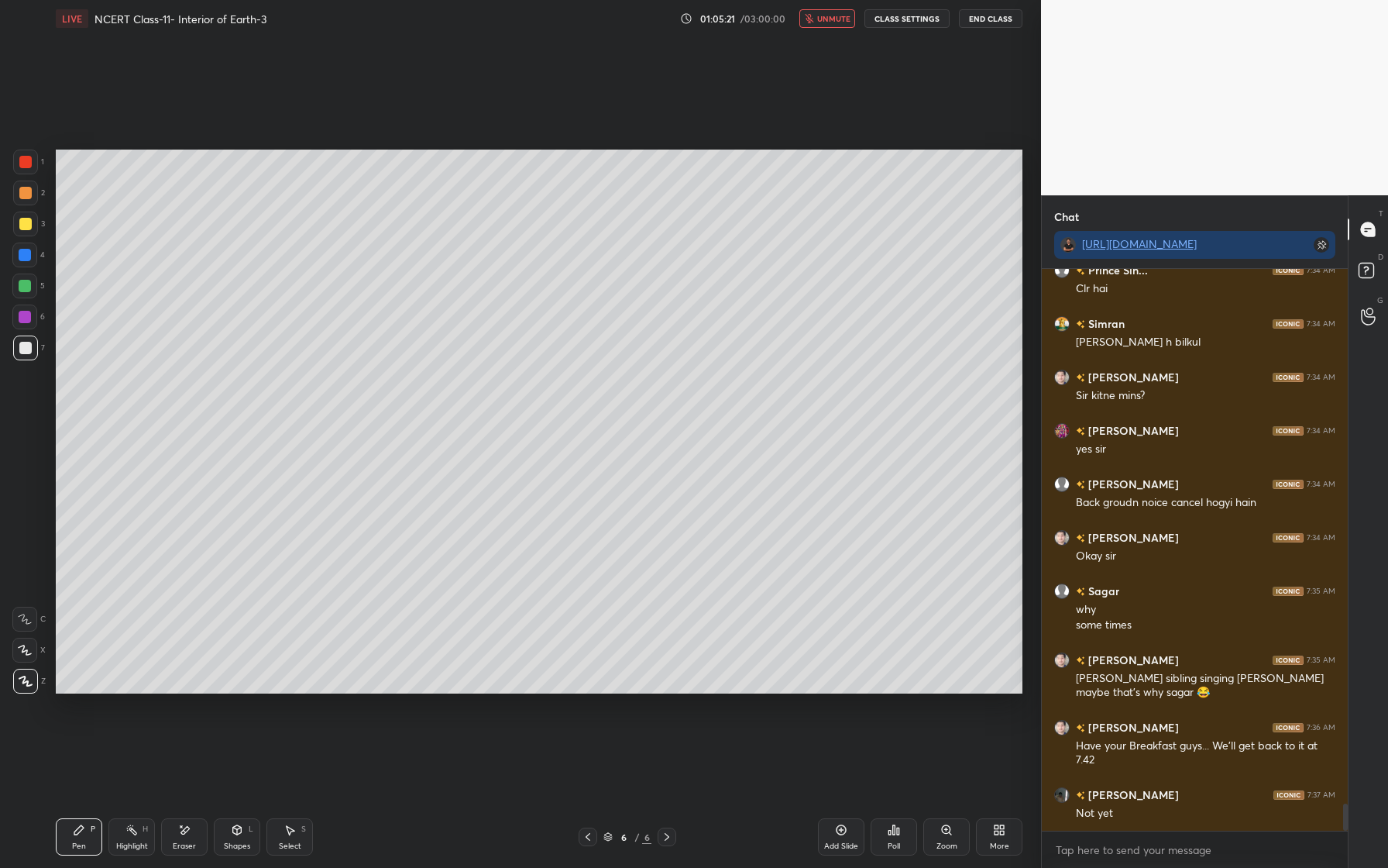
click at [832, 17] on span "unmute" at bounding box center [834, 18] width 33 height 11
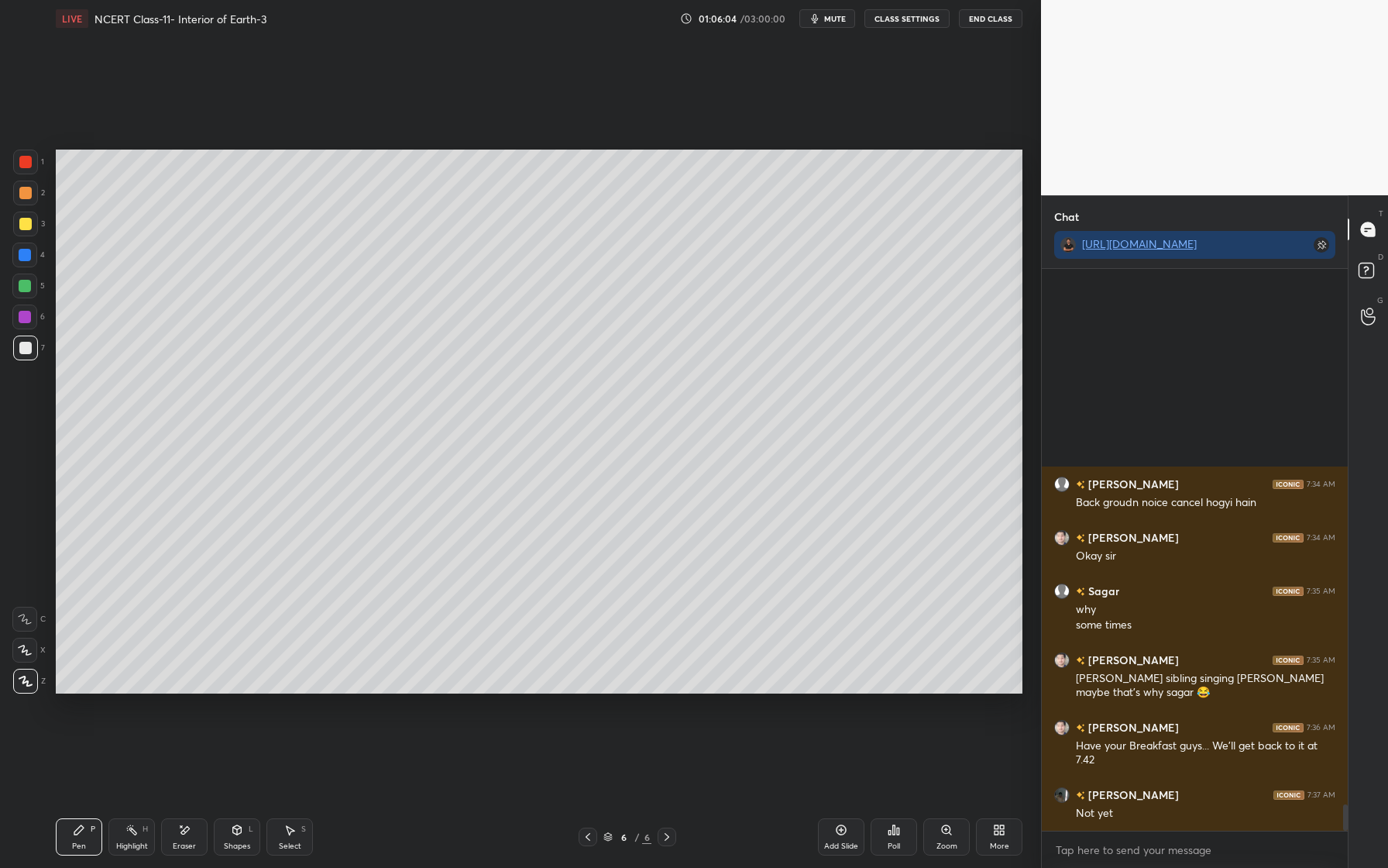
scroll to position [11369, 0]
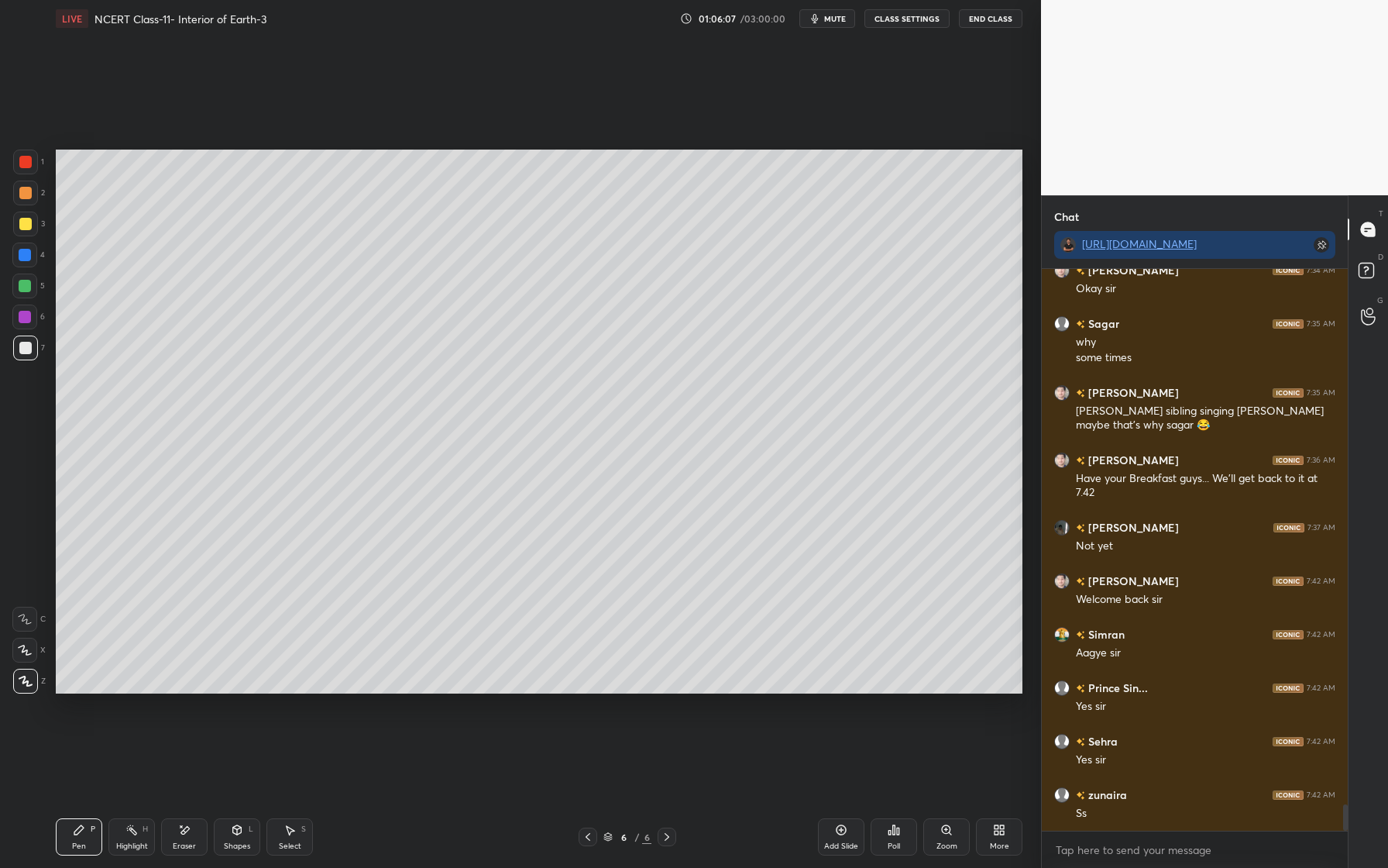
click at [839, 842] on div "Add Slide" at bounding box center [841, 846] width 34 height 8
click at [996, 837] on div "More" at bounding box center [999, 837] width 46 height 37
click at [910, 672] on icon at bounding box center [912, 667] width 13 height 13
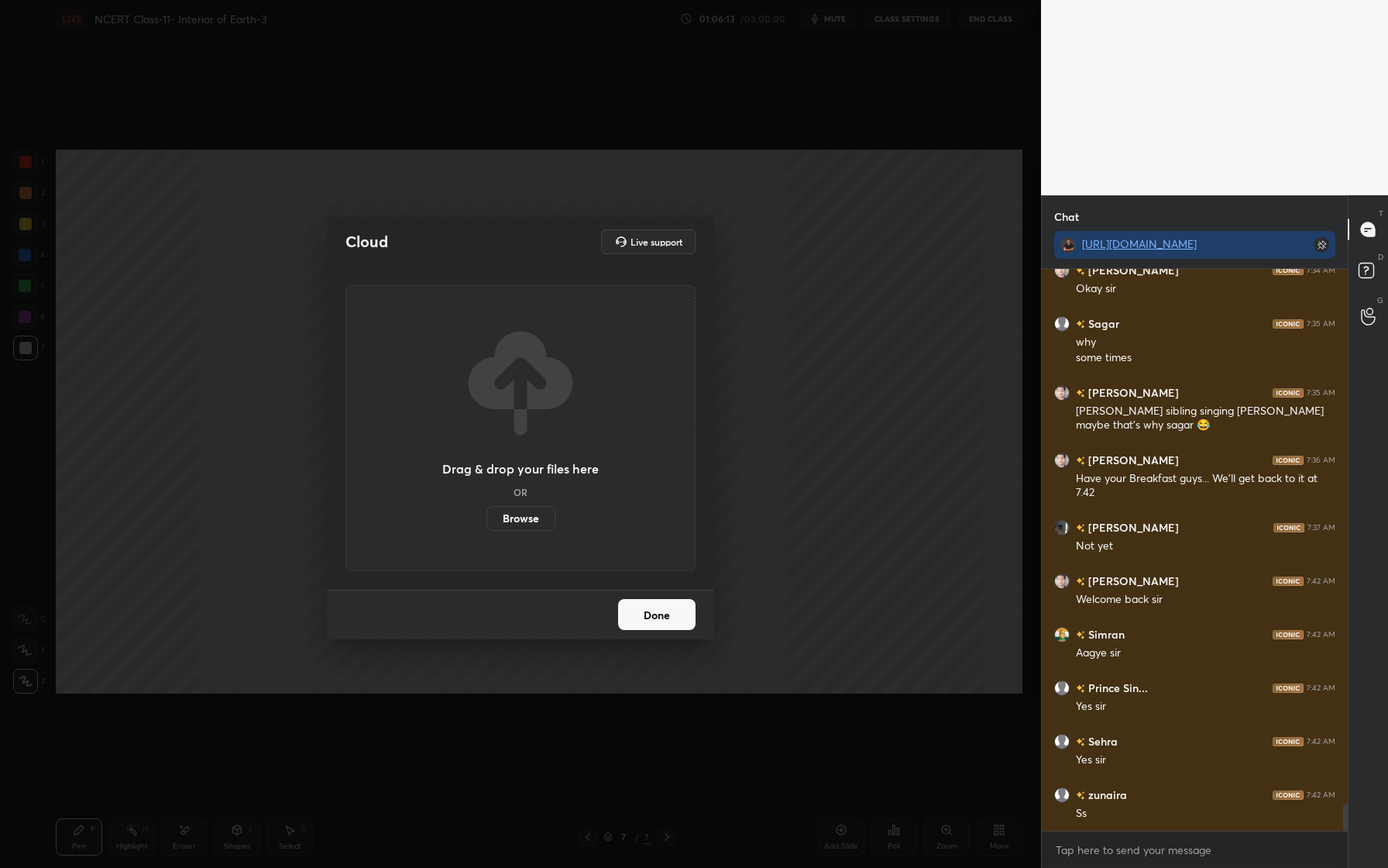
click at [519, 526] on label "Browse" at bounding box center [521, 518] width 69 height 25
click at [486, 526] on input "Browse" at bounding box center [486, 518] width 0 height 25
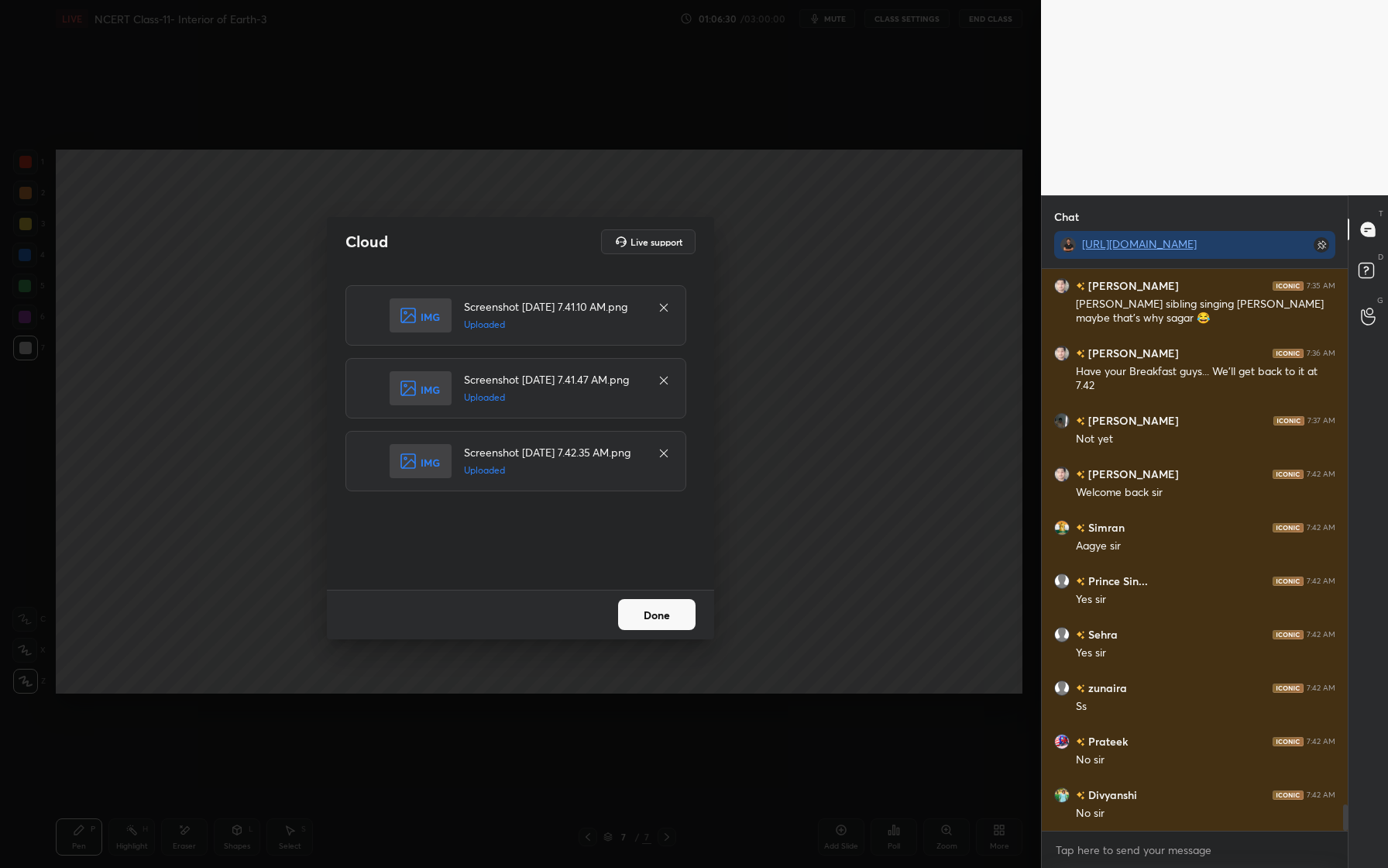
scroll to position [11529, 0]
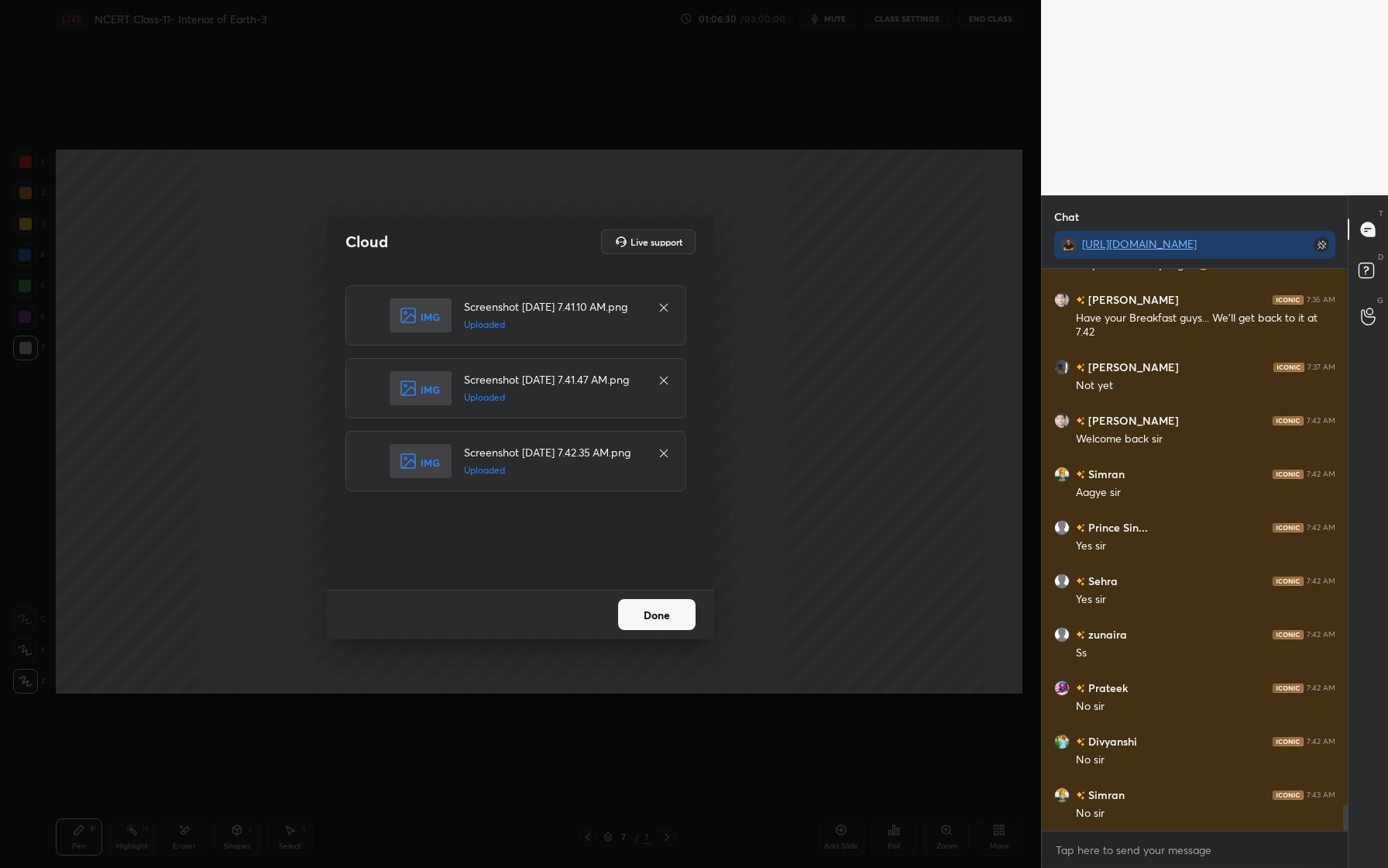
click at [657, 605] on button "Done" at bounding box center [657, 613] width 78 height 31
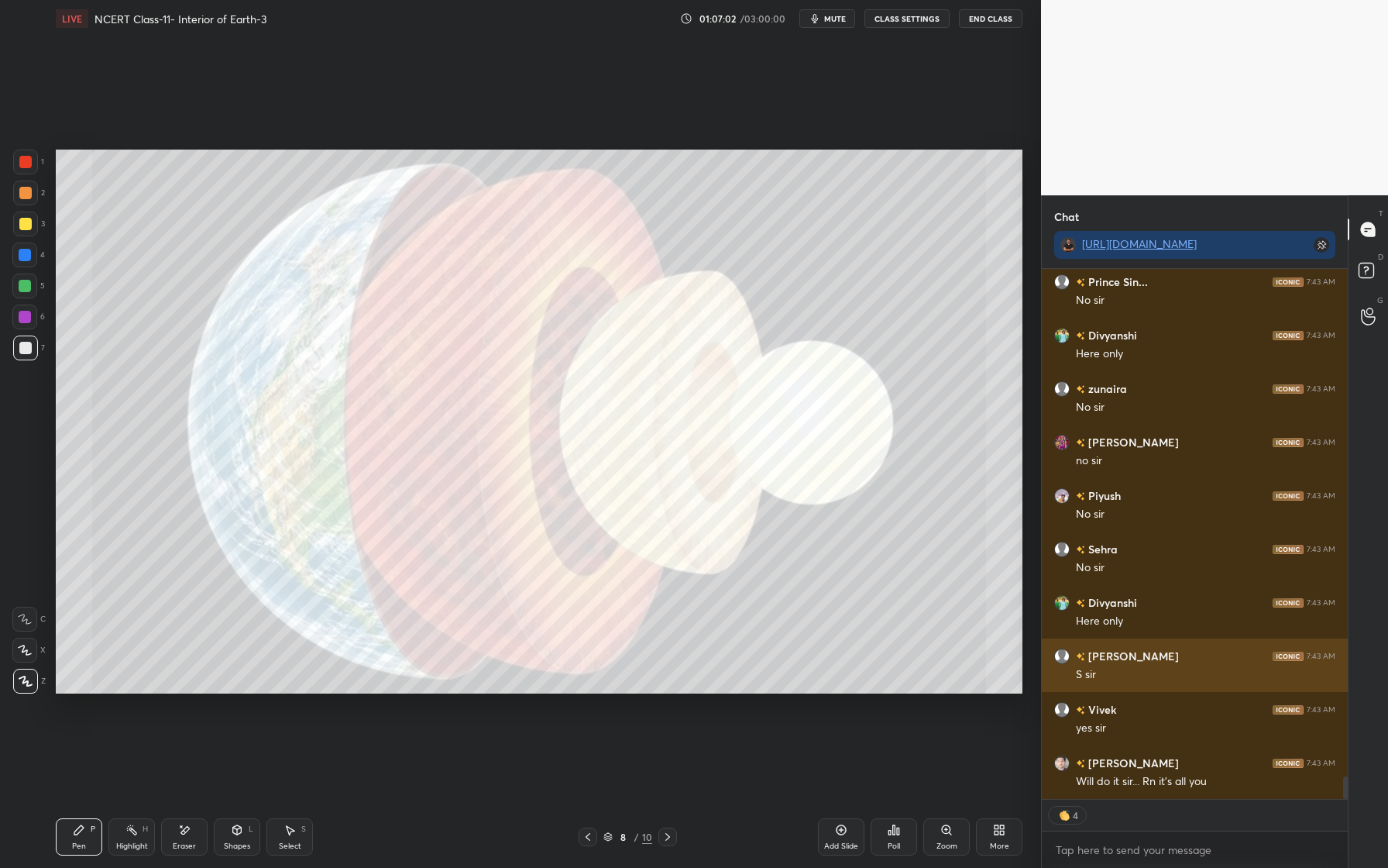
scroll to position [12063, 0]
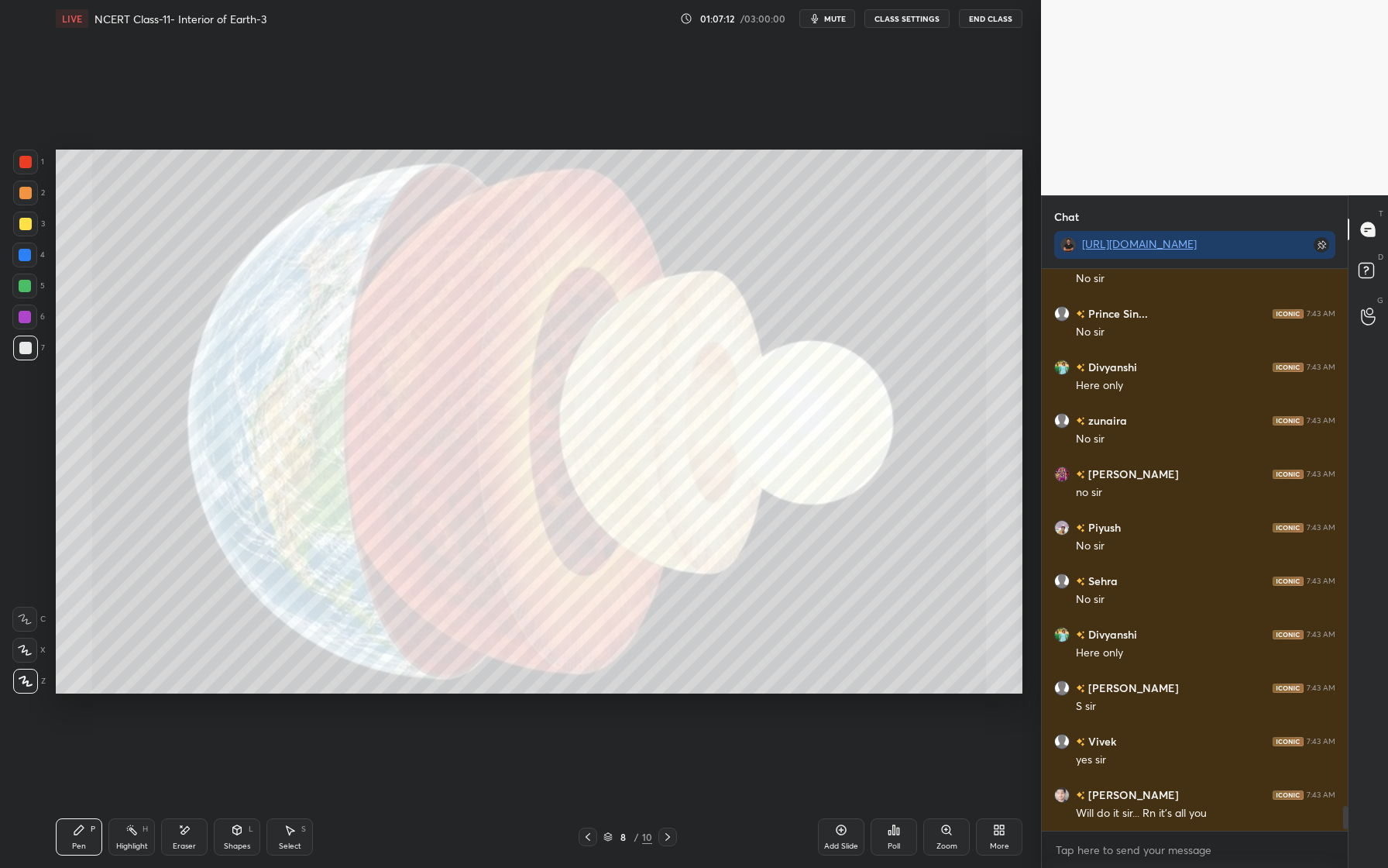
drag, startPoint x: 23, startPoint y: 354, endPoint x: 31, endPoint y: 353, distance: 8.1
click at [30, 354] on div at bounding box center [25, 347] width 25 height 25
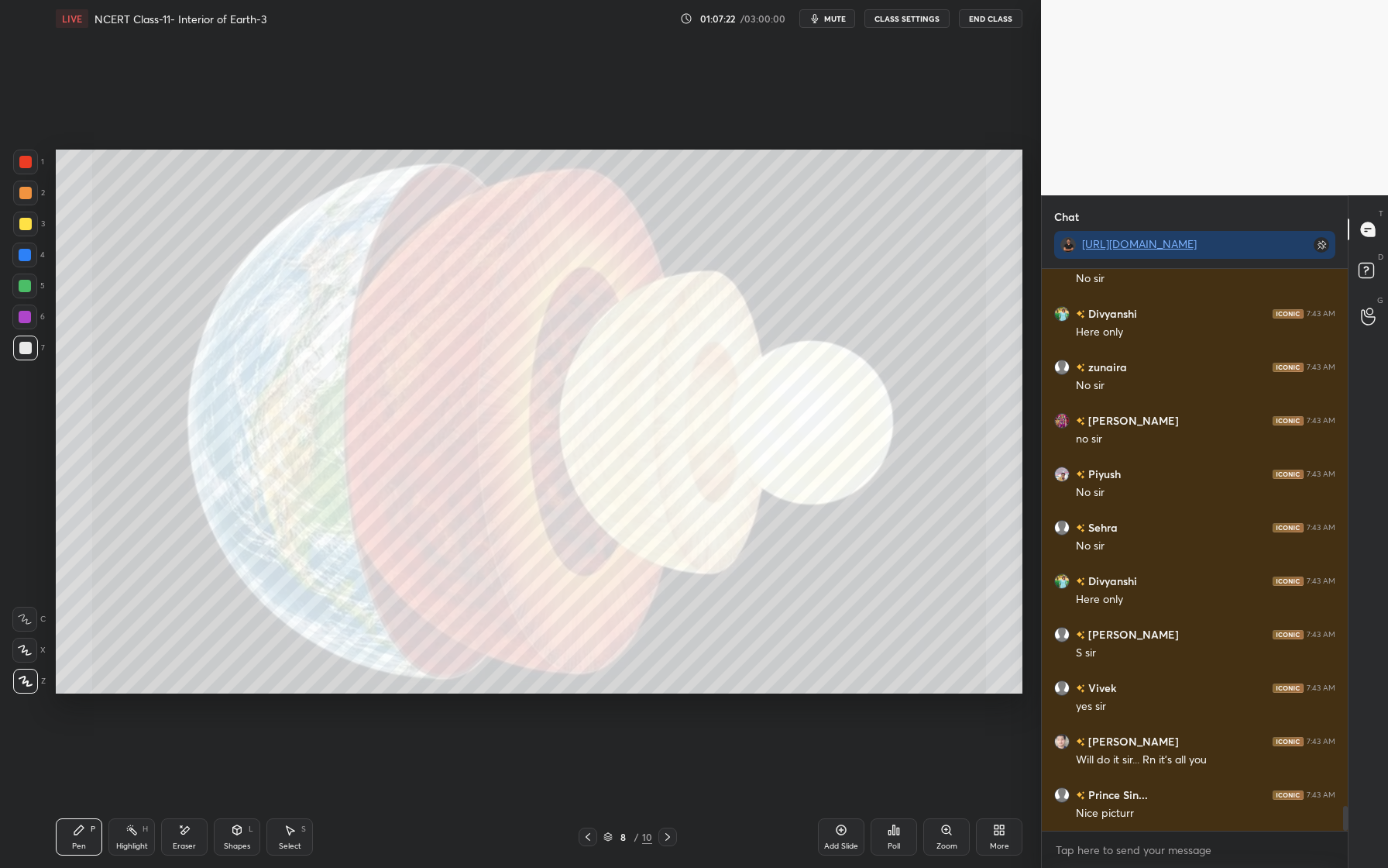
click at [195, 835] on div "Eraser" at bounding box center [184, 837] width 46 height 37
drag, startPoint x: 93, startPoint y: 828, endPoint x: 94, endPoint y: 817, distance: 11.0
click at [93, 828] on div "P" at bounding box center [93, 829] width 5 height 8
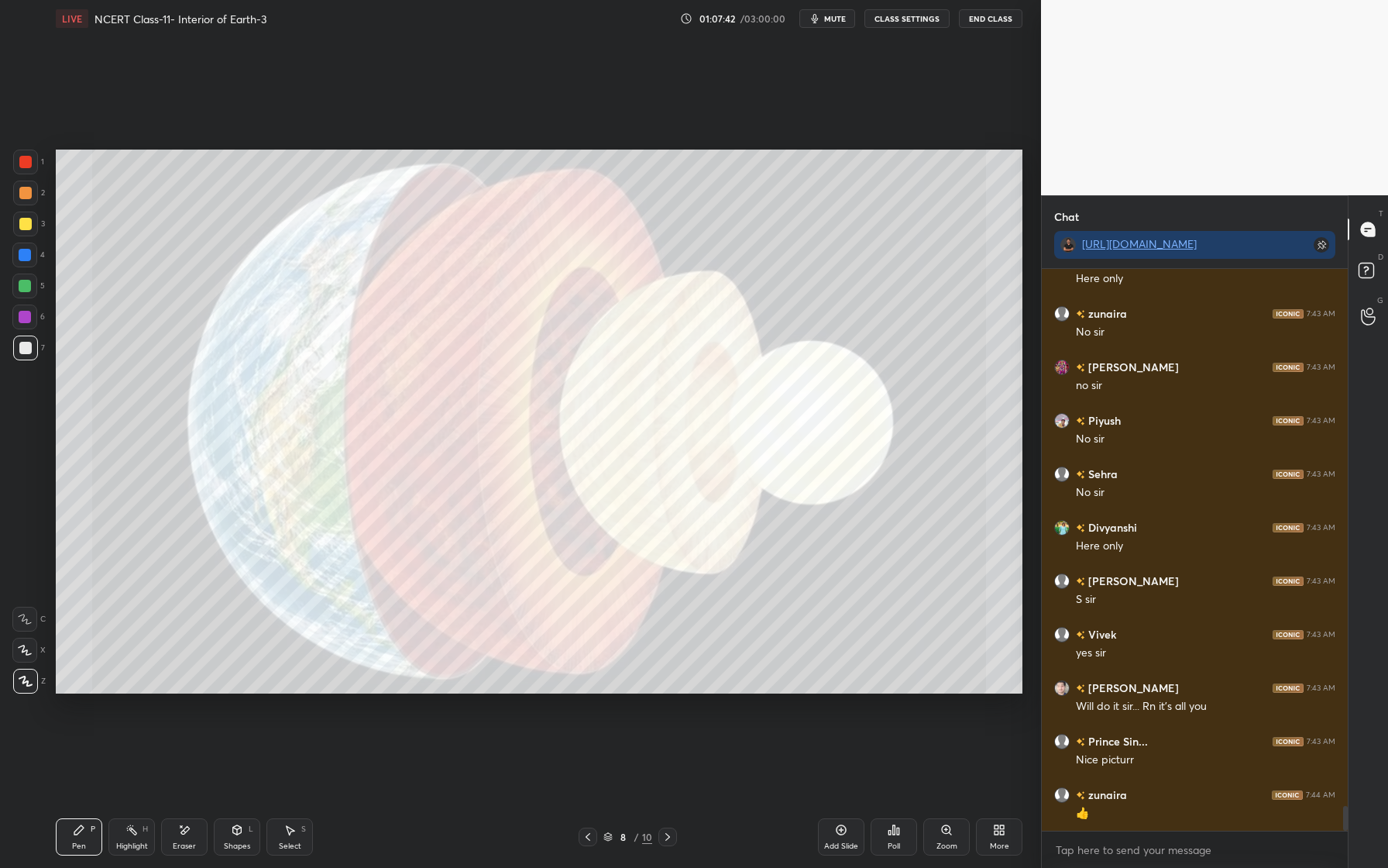
click at [20, 230] on div at bounding box center [25, 223] width 25 height 25
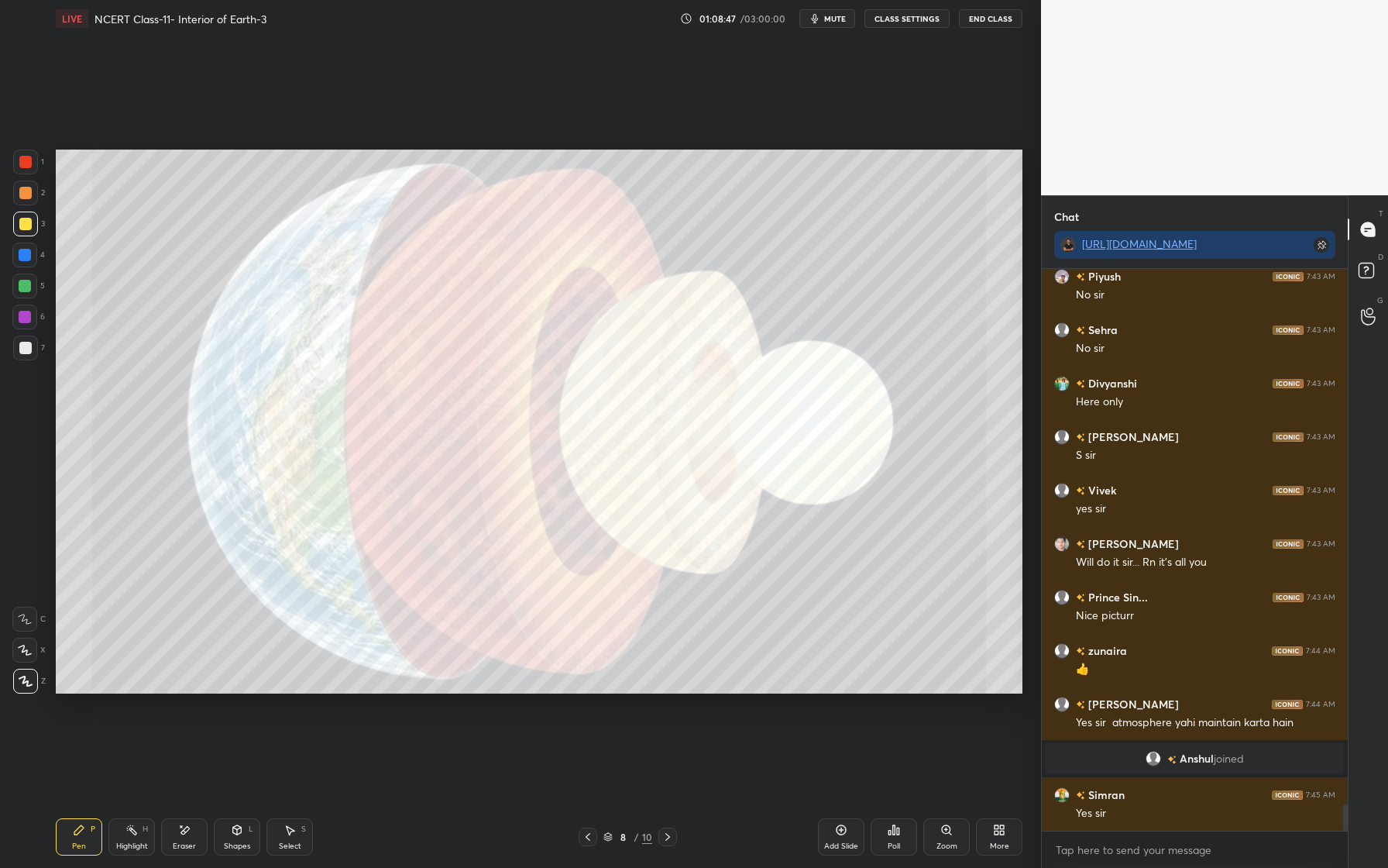
scroll to position [11550, 0]
drag, startPoint x: 23, startPoint y: 289, endPoint x: 48, endPoint y: 303, distance: 28.7
click at [24, 293] on div at bounding box center [25, 285] width 25 height 25
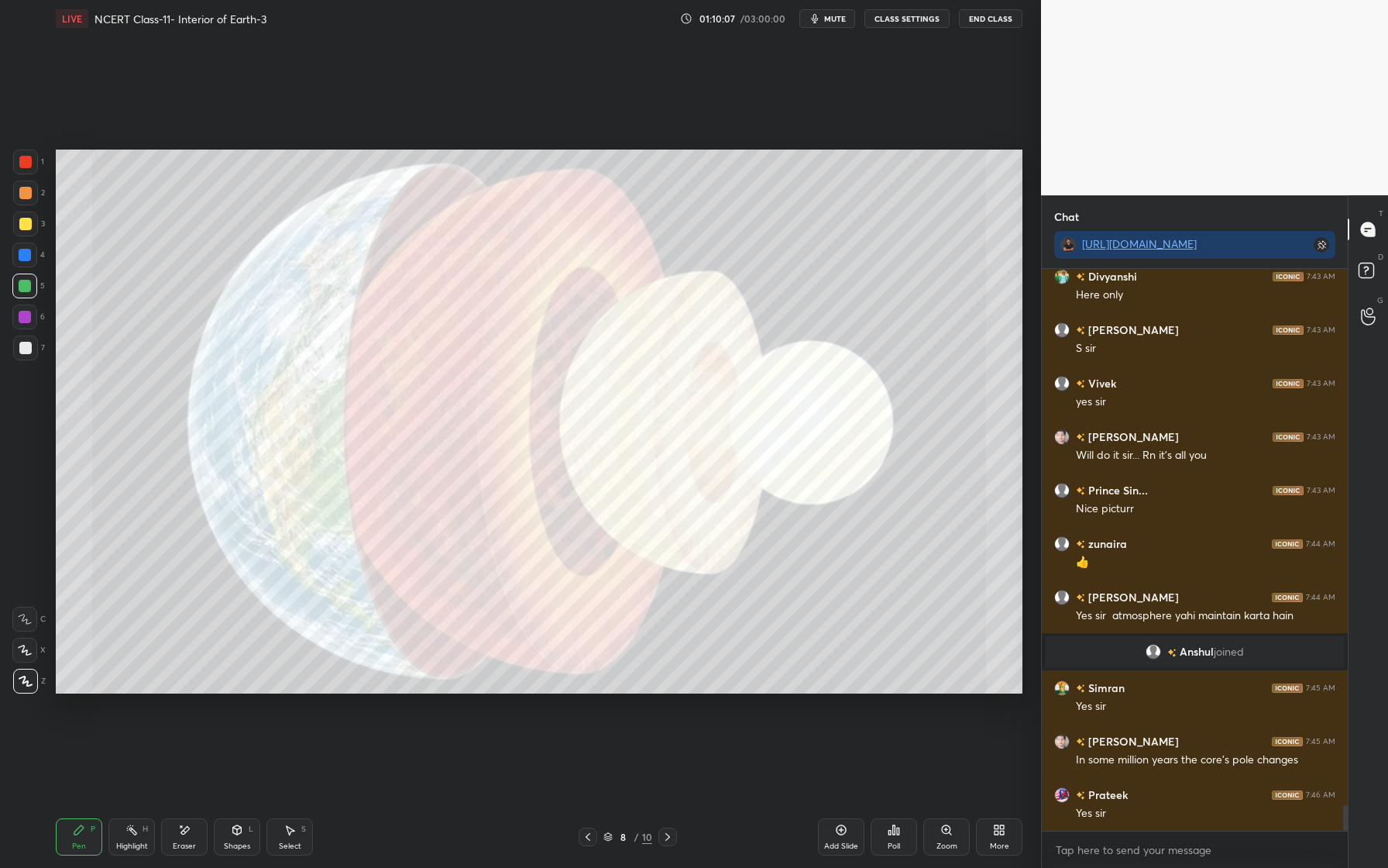
scroll to position [11710, 0]
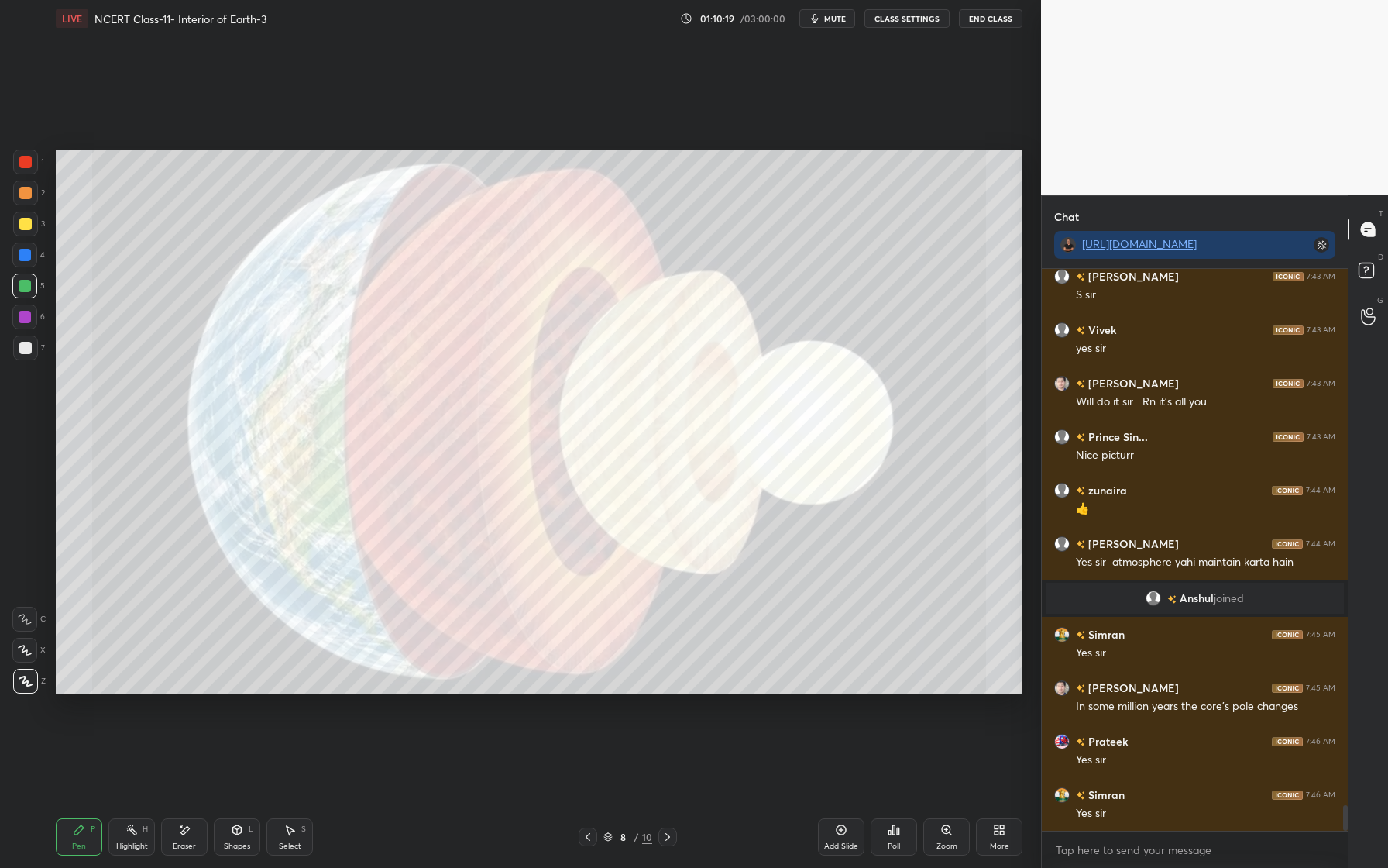
drag, startPoint x: 850, startPoint y: 828, endPoint x: 840, endPoint y: 824, distance: 10.8
click at [851, 828] on div "Add Slide" at bounding box center [841, 837] width 46 height 37
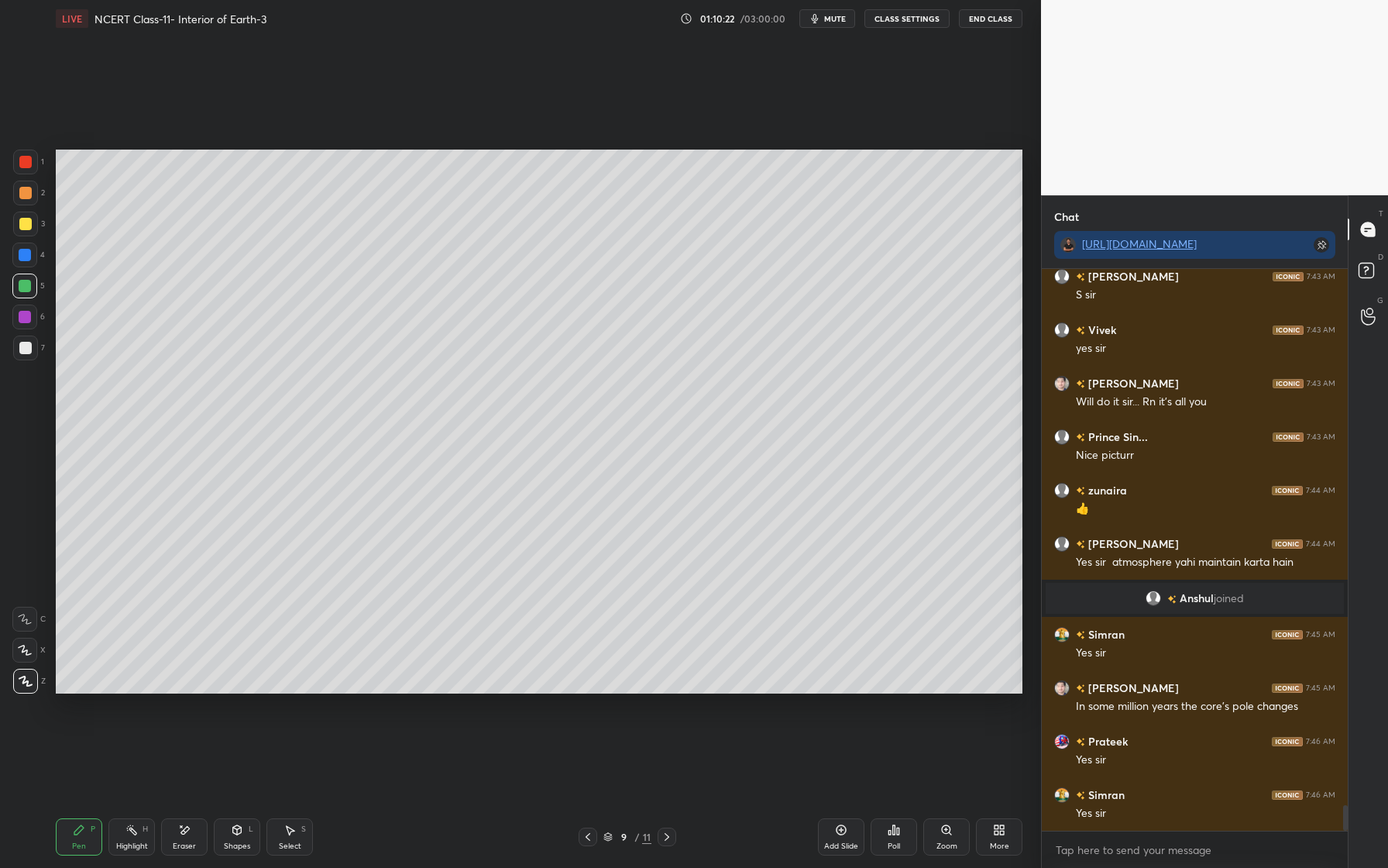
drag, startPoint x: 21, startPoint y: 256, endPoint x: 30, endPoint y: 254, distance: 9.2
click at [22, 256] on div at bounding box center [25, 255] width 13 height 13
drag, startPoint x: 28, startPoint y: 194, endPoint x: 52, endPoint y: 204, distance: 26.0
click at [31, 195] on div at bounding box center [26, 193] width 13 height 13
click at [27, 311] on div at bounding box center [25, 316] width 25 height 25
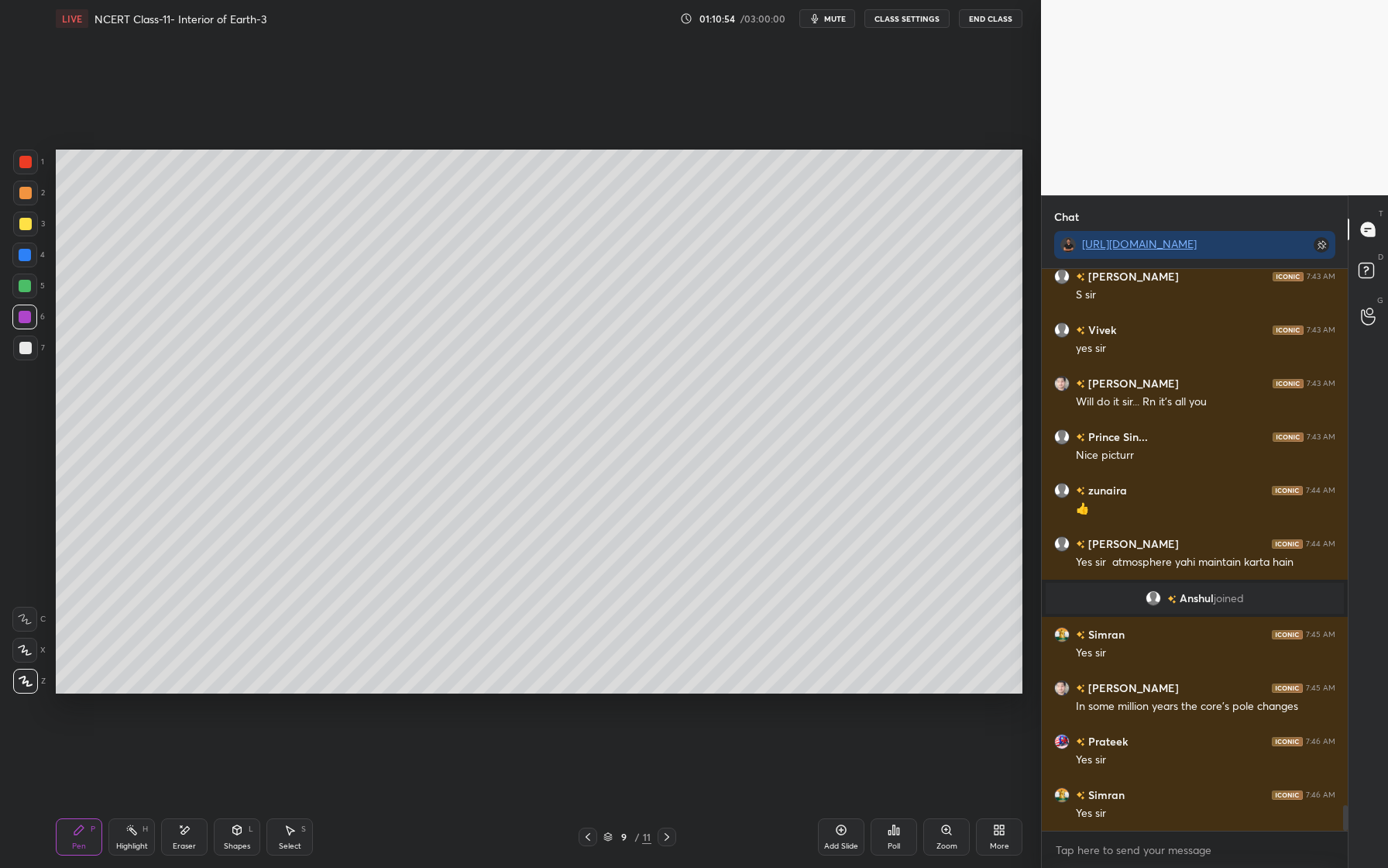
drag, startPoint x: 27, startPoint y: 158, endPoint x: 26, endPoint y: 176, distance: 18.0
click at [27, 162] on div at bounding box center [26, 161] width 13 height 13
click at [184, 847] on div "Eraser" at bounding box center [185, 846] width 24 height 8
drag, startPoint x: 25, startPoint y: 679, endPoint x: 23, endPoint y: 657, distance: 22.1
click at [27, 678] on span "Erase all" at bounding box center [25, 680] width 24 height 11
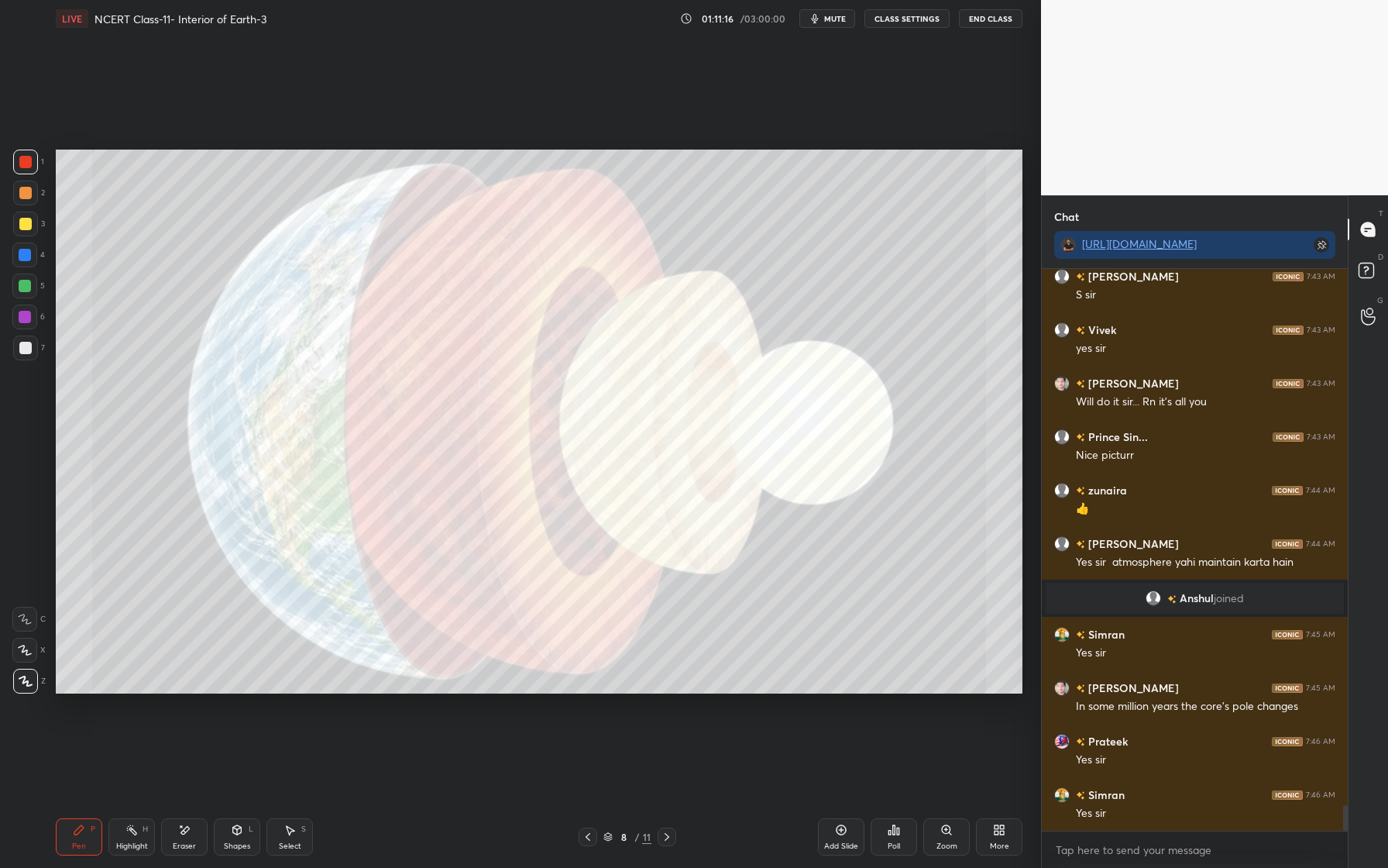
click at [30, 170] on div at bounding box center [25, 161] width 25 height 25
click at [30, 285] on div at bounding box center [25, 285] width 25 height 25
click at [28, 257] on div at bounding box center [25, 255] width 13 height 13
click at [189, 837] on div "Eraser" at bounding box center [184, 837] width 46 height 37
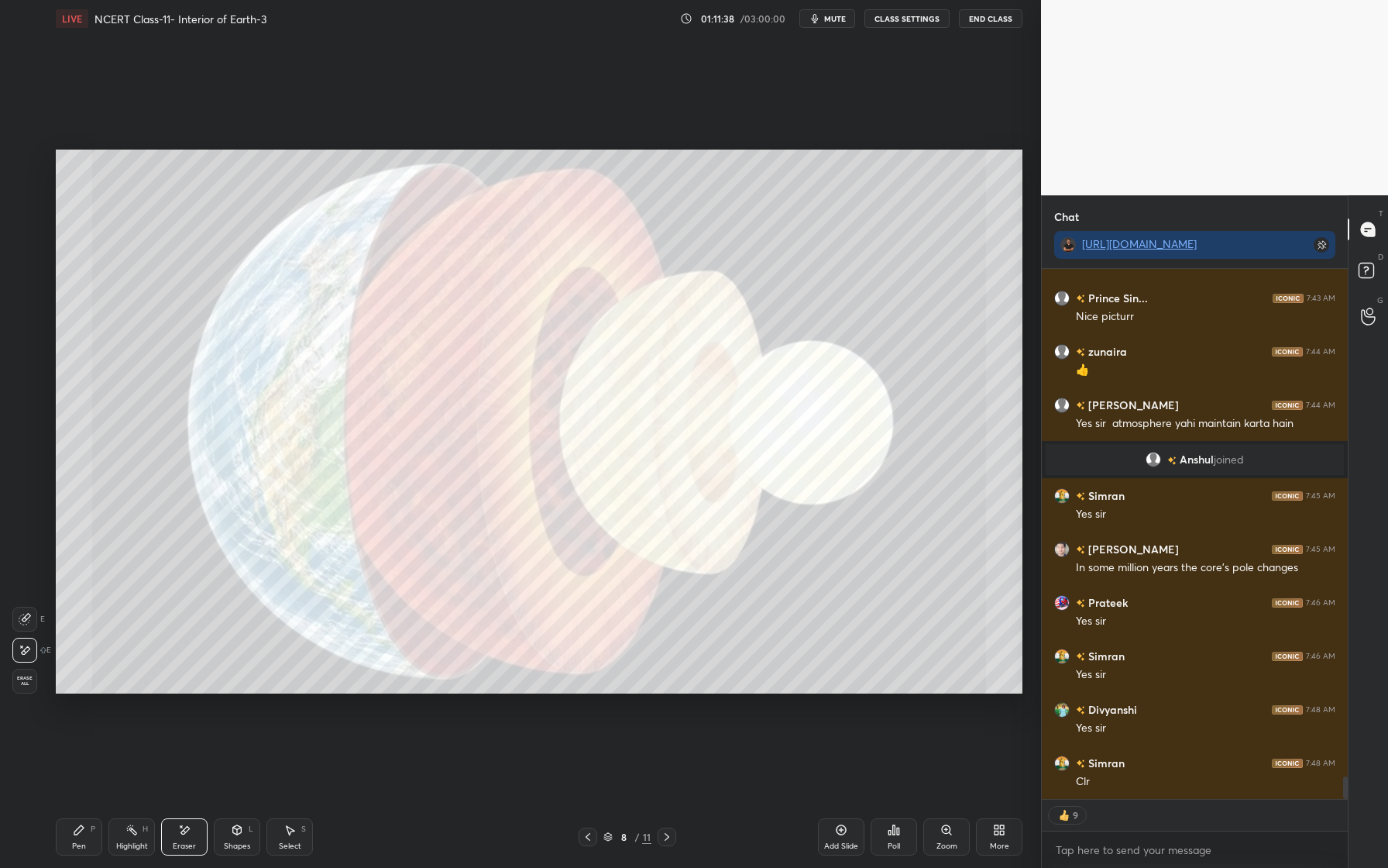
scroll to position [11902, 0]
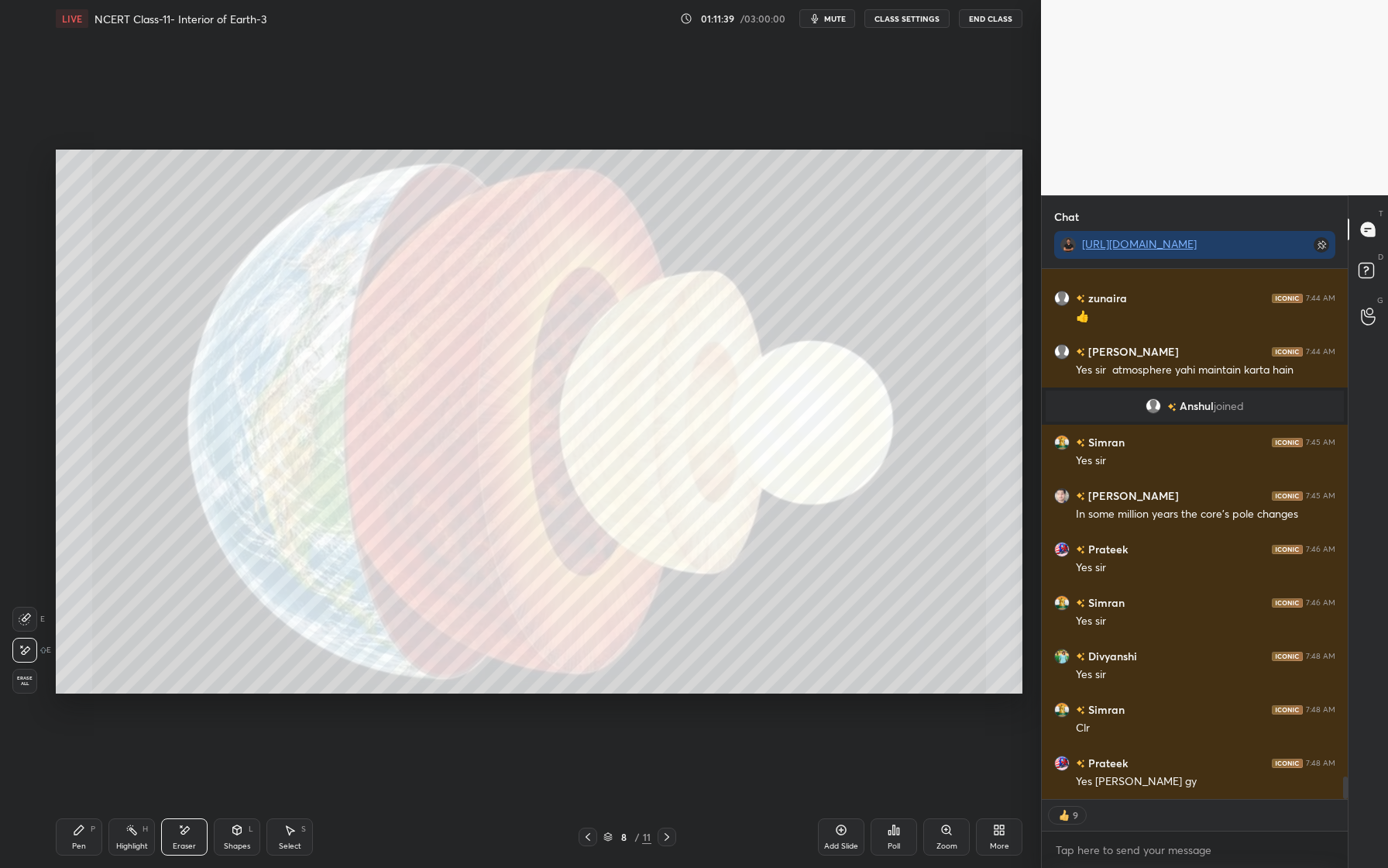
click at [92, 829] on div "Pen P" at bounding box center [79, 837] width 46 height 37
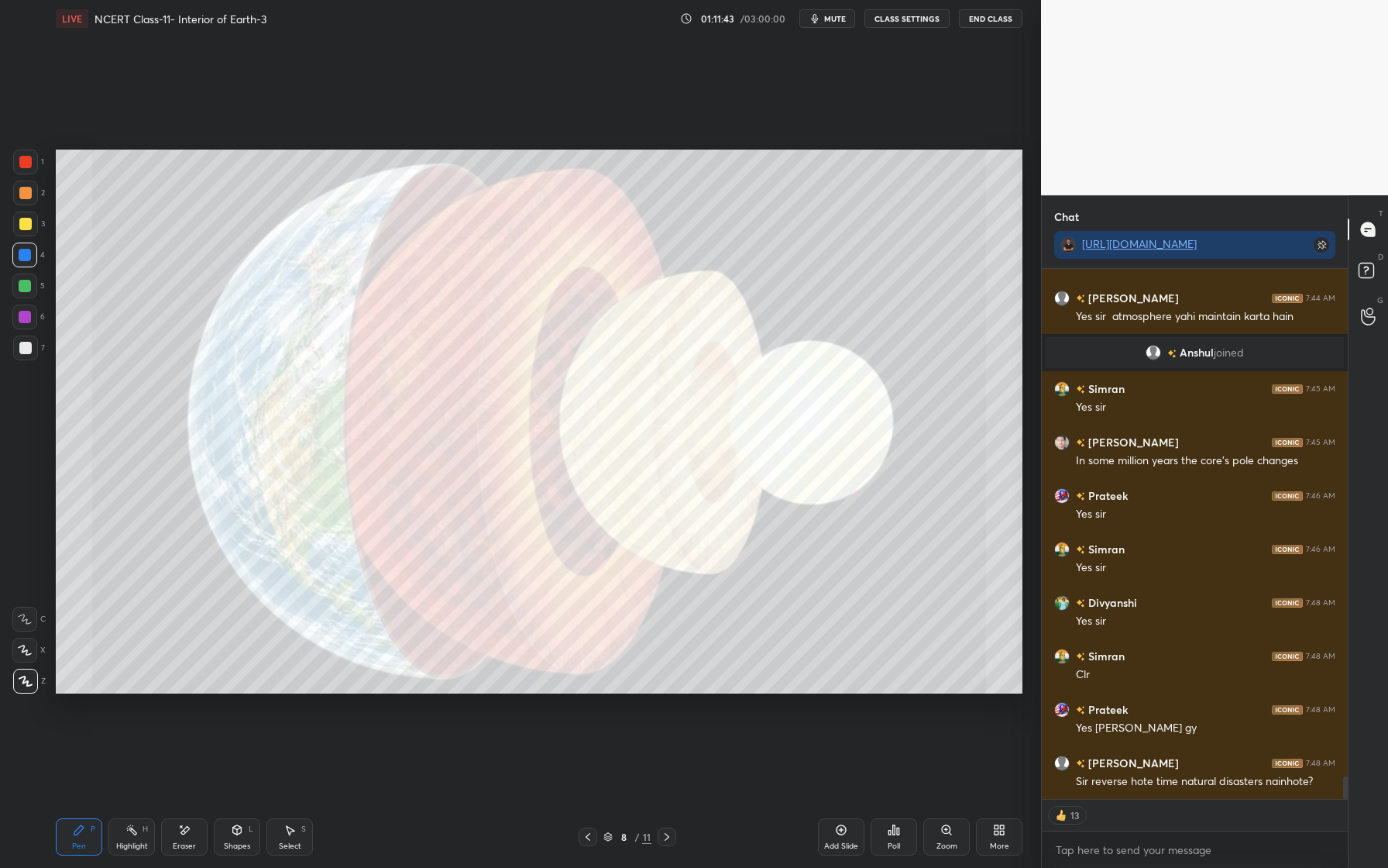
scroll to position [12009, 0]
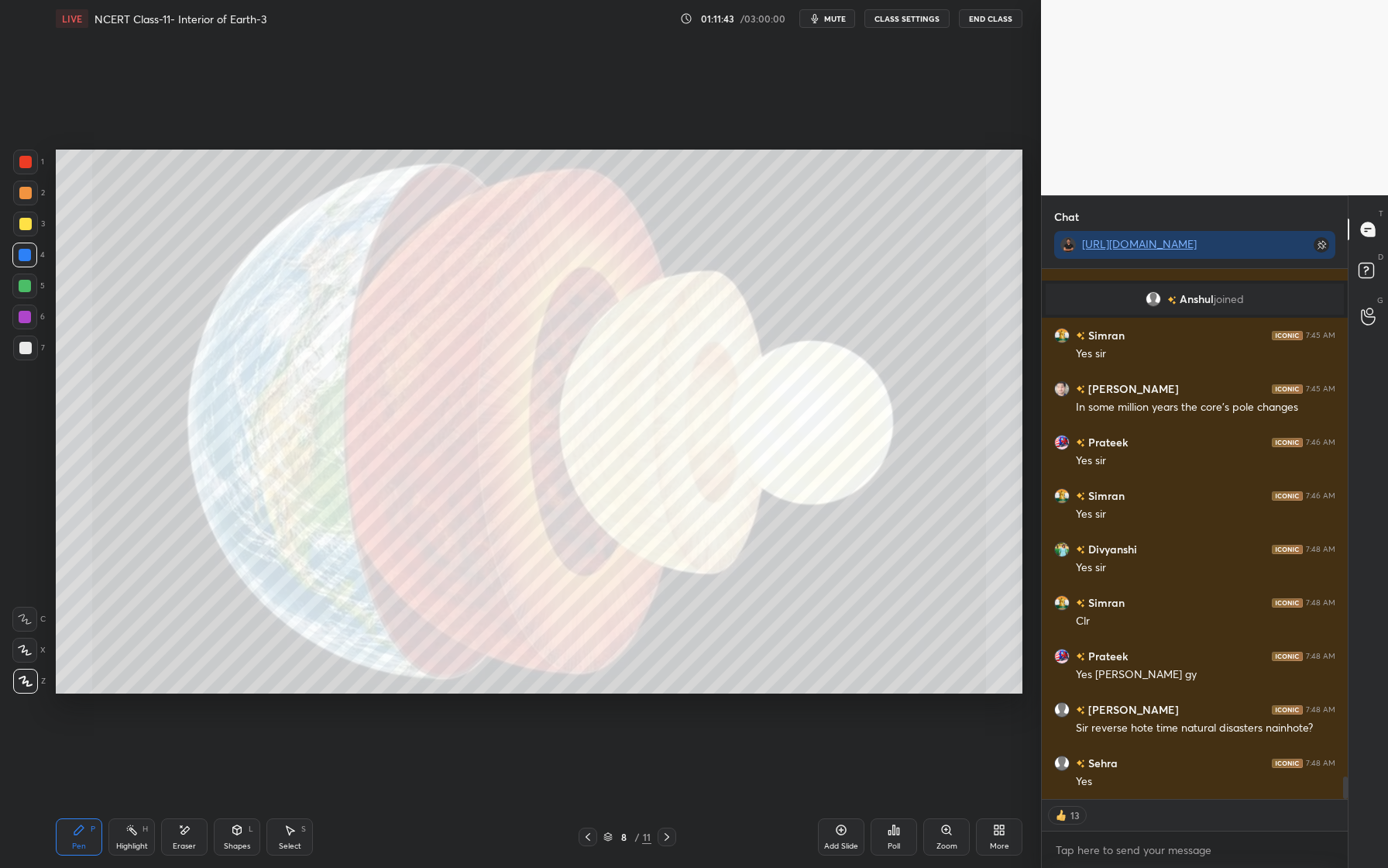
click at [31, 166] on div at bounding box center [25, 161] width 25 height 25
click at [24, 223] on div at bounding box center [26, 223] width 13 height 13
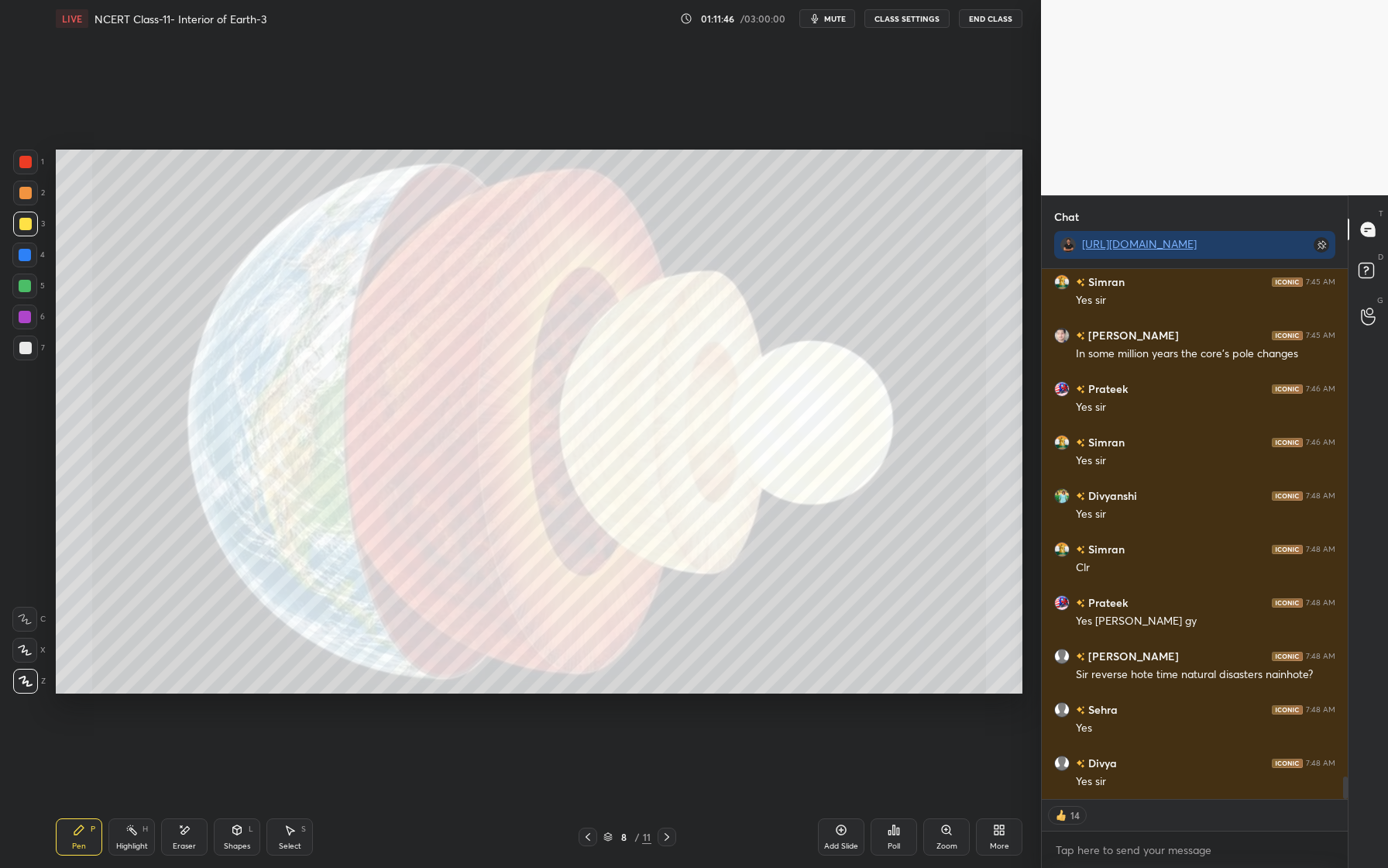
click at [31, 260] on div at bounding box center [25, 254] width 25 height 25
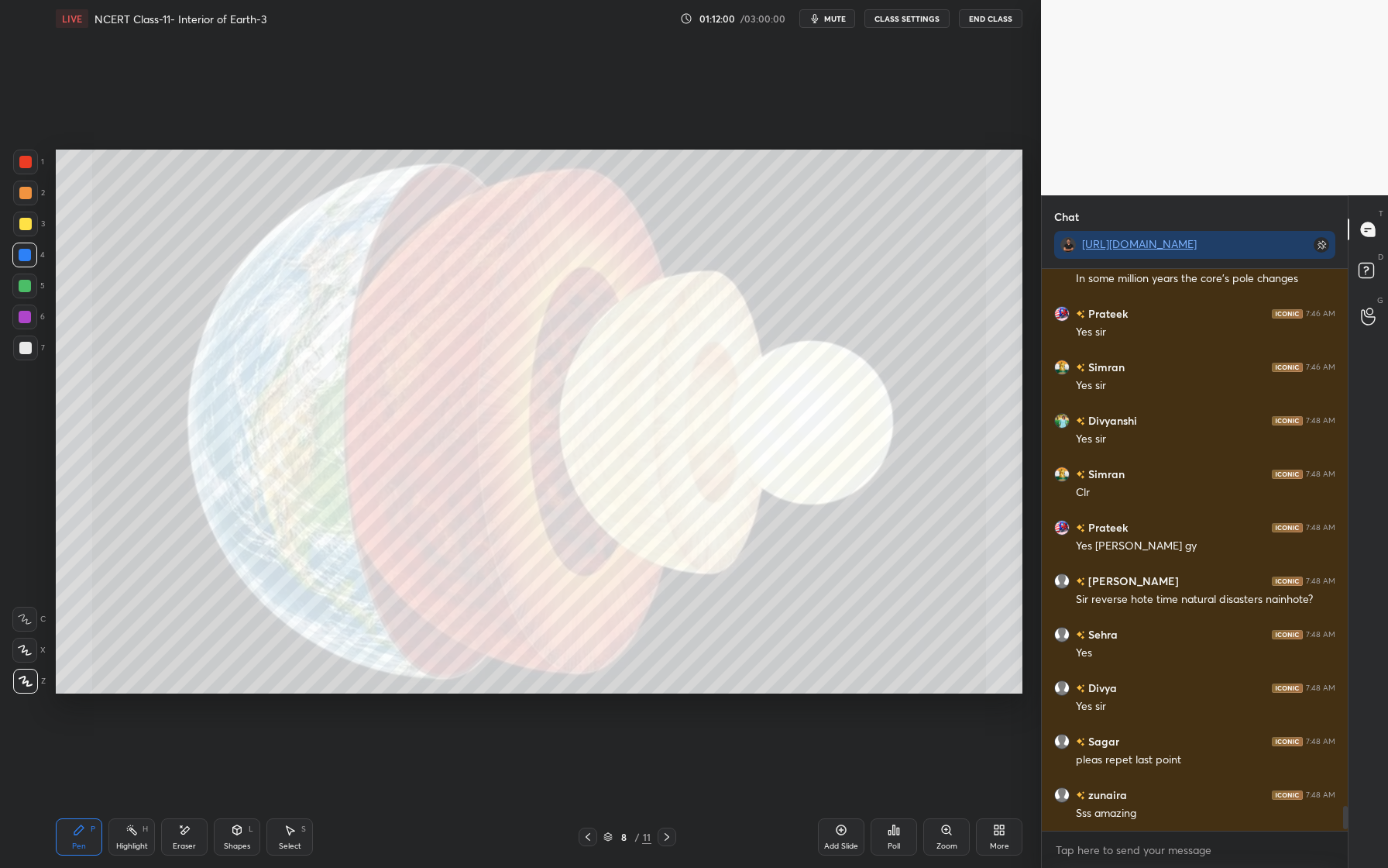
scroll to position [12153, 0]
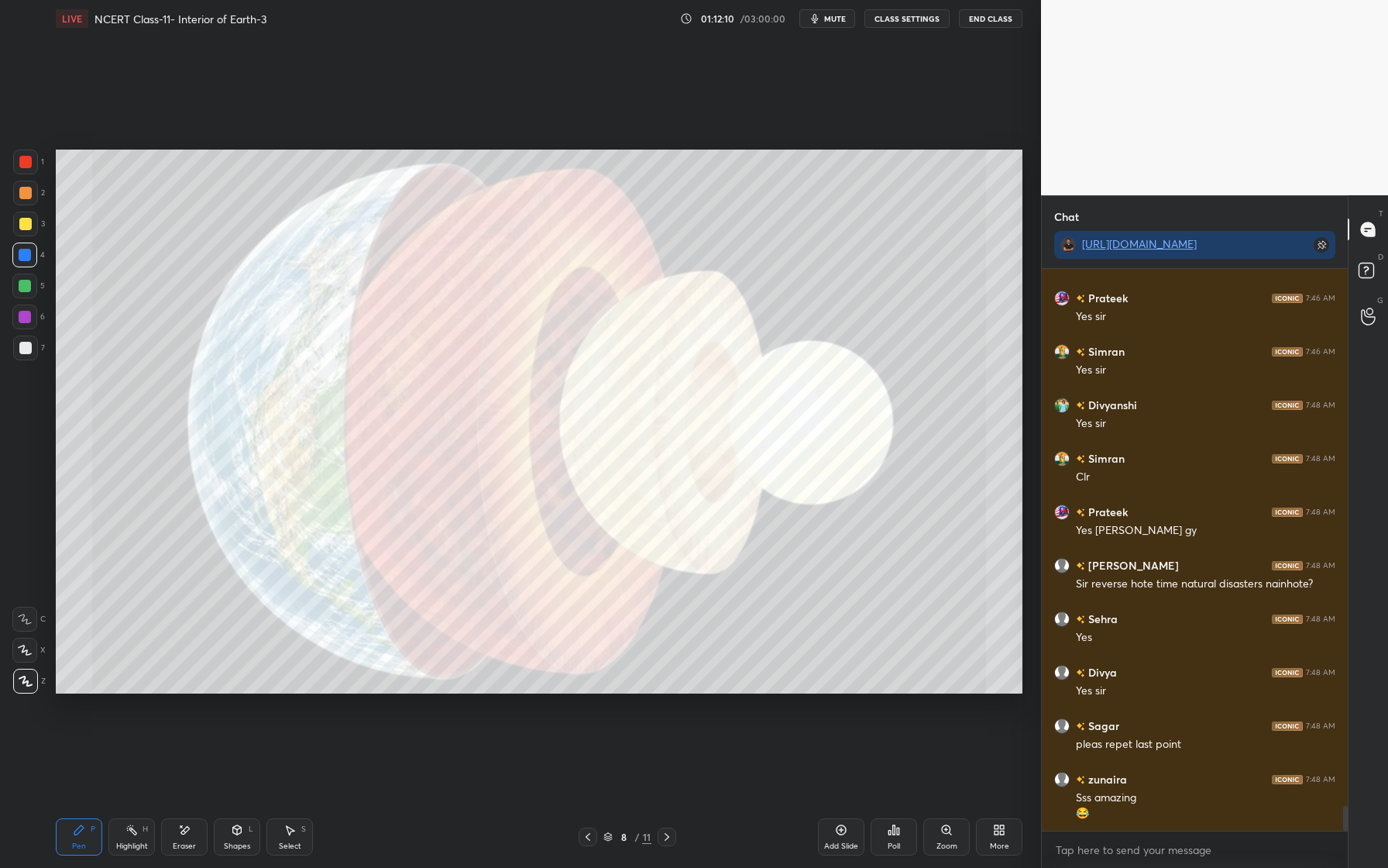
drag, startPoint x: 23, startPoint y: 287, endPoint x: 28, endPoint y: 306, distance: 19.6
click at [22, 287] on div at bounding box center [25, 285] width 13 height 13
click at [27, 314] on div at bounding box center [25, 317] width 13 height 13
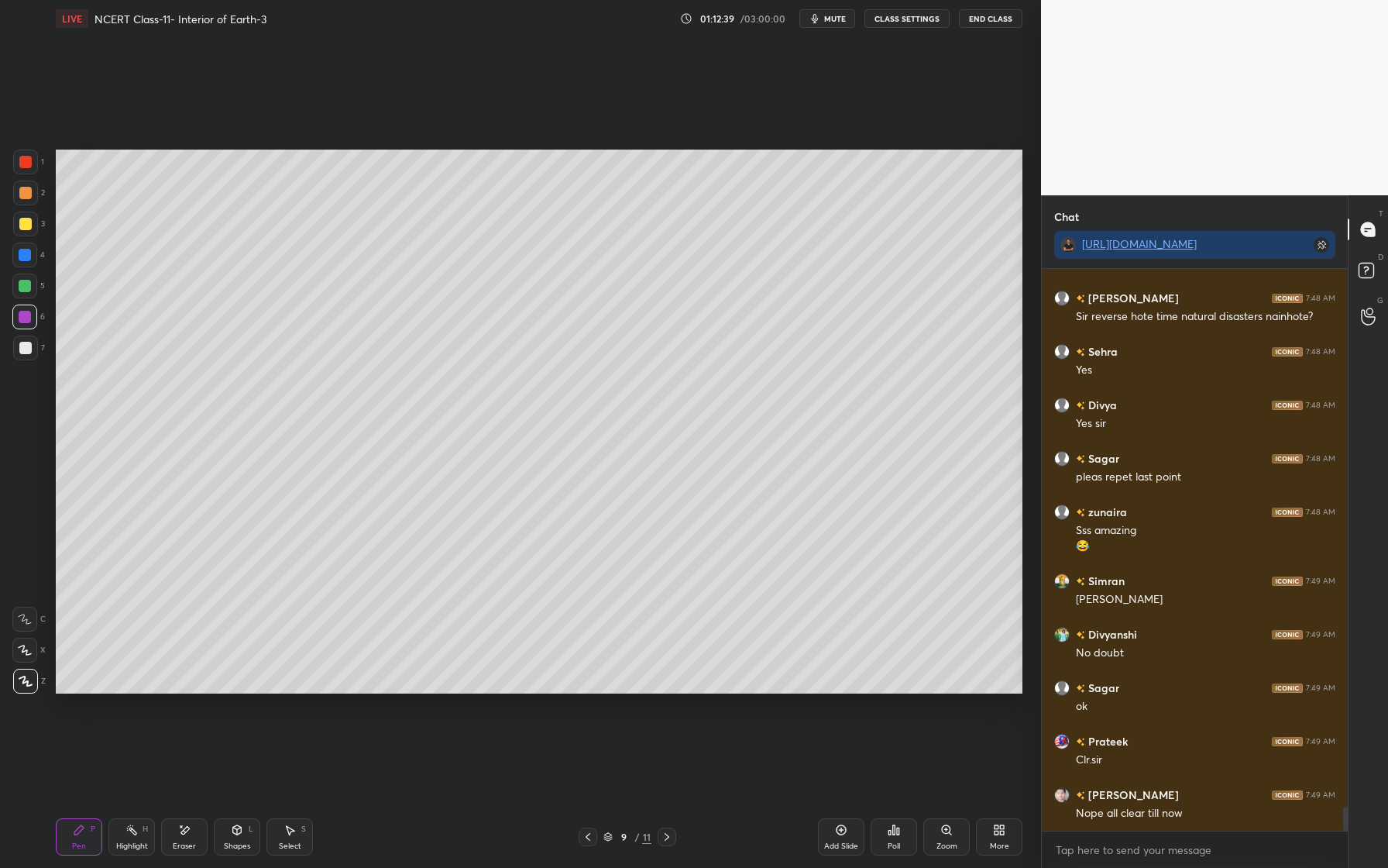
scroll to position [12474, 0]
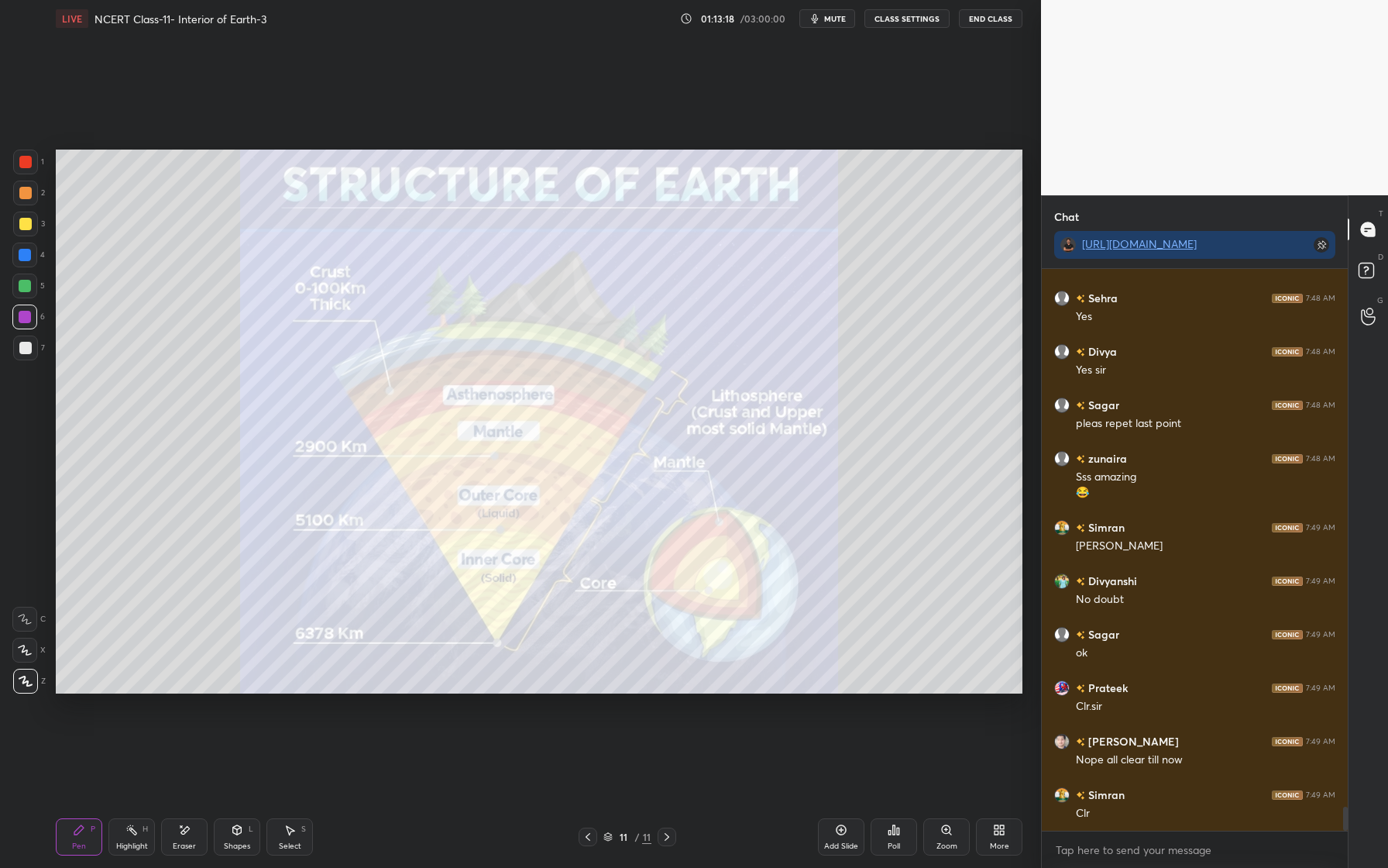
click at [26, 166] on div at bounding box center [26, 161] width 13 height 13
click at [196, 842] on div "Eraser" at bounding box center [184, 837] width 46 height 37
drag, startPoint x: 32, startPoint y: 684, endPoint x: 18, endPoint y: 684, distance: 14.0
click at [38, 686] on div "Erase all" at bounding box center [27, 680] width 28 height 25
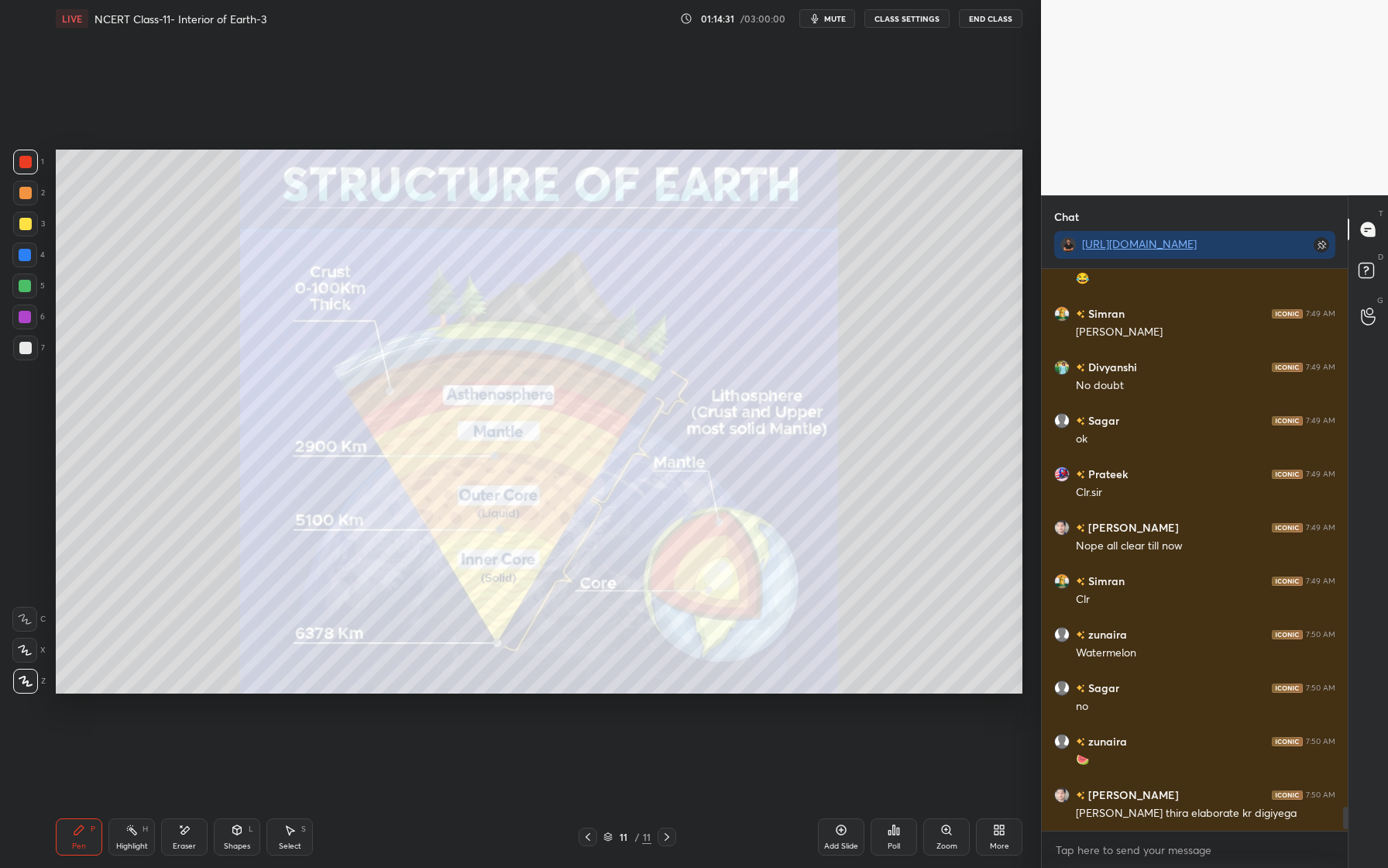
scroll to position [557, 301]
drag, startPoint x: 32, startPoint y: 161, endPoint x: 45, endPoint y: 176, distance: 19.8
click at [38, 164] on div "1" at bounding box center [28, 161] width 31 height 25
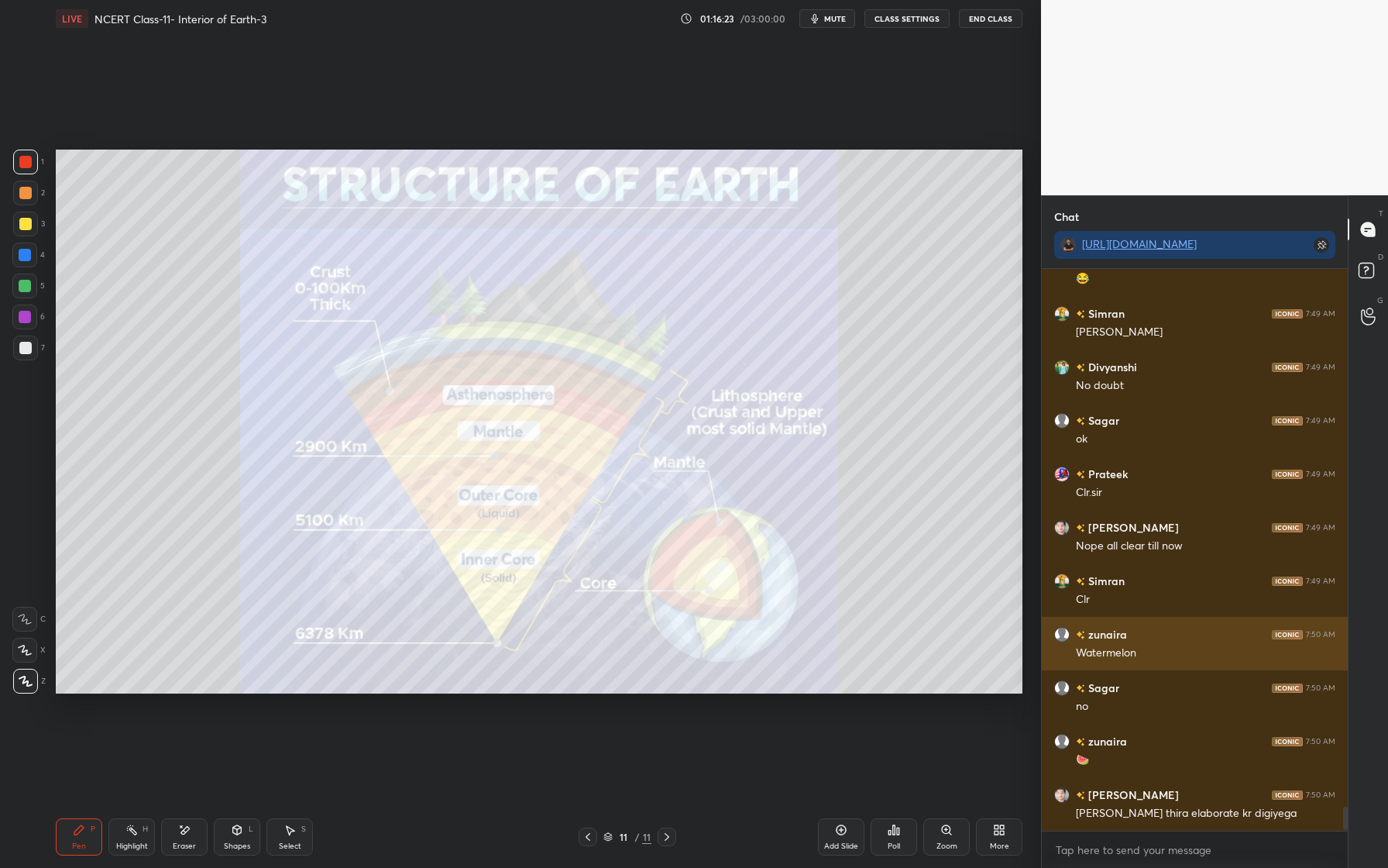
scroll to position [6, 6]
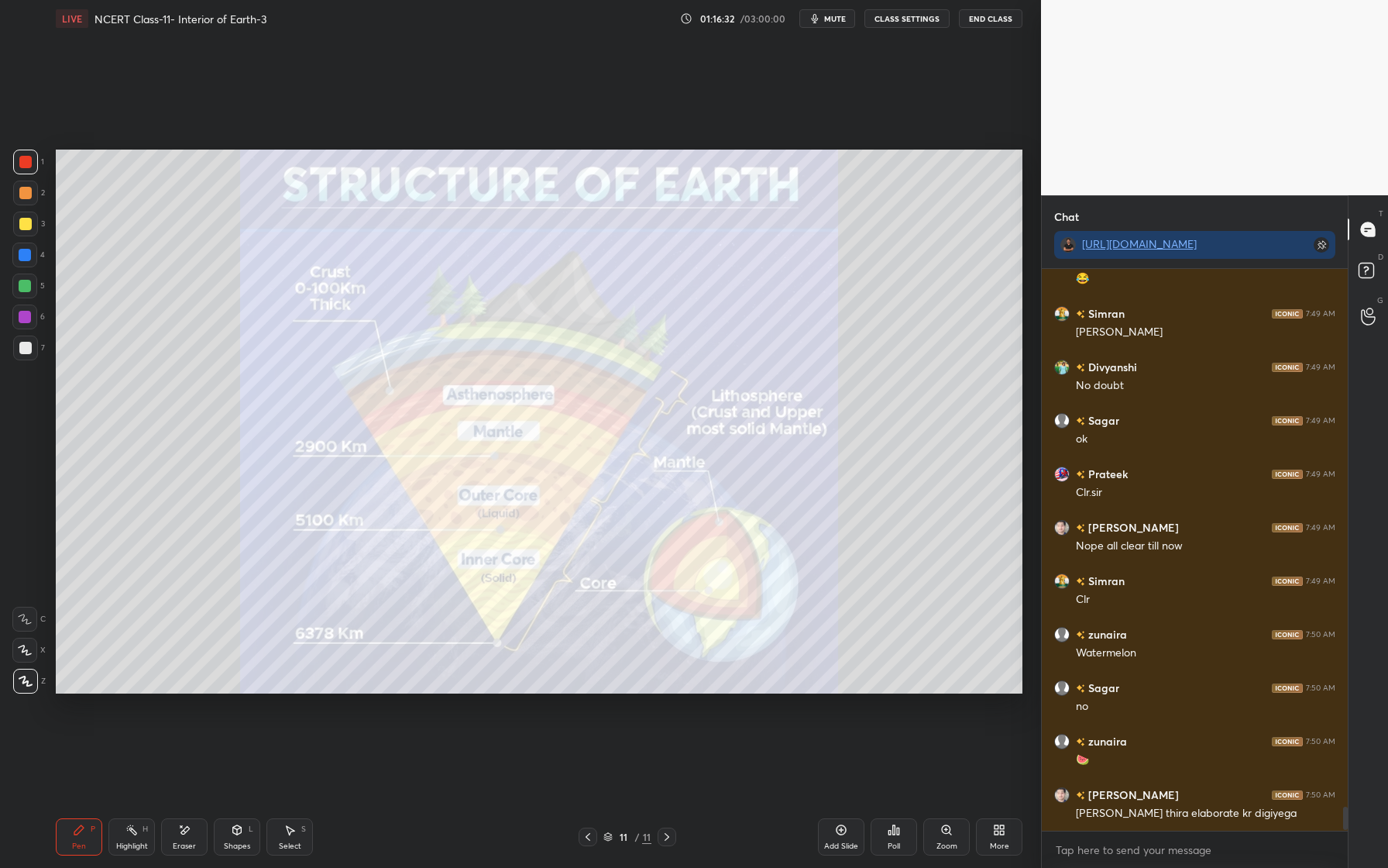
click at [186, 846] on div "Eraser" at bounding box center [185, 846] width 24 height 8
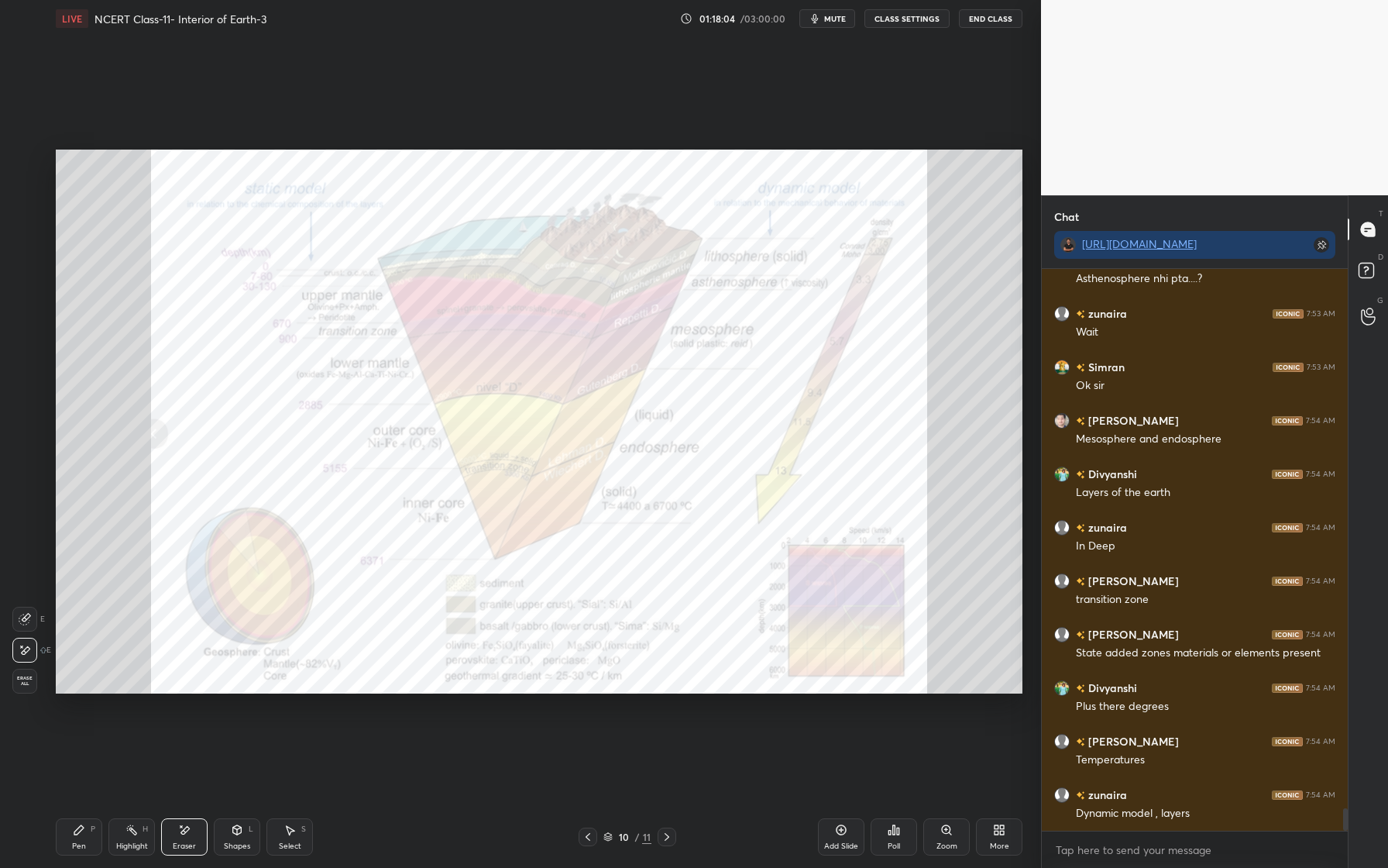
scroll to position [13329, 0]
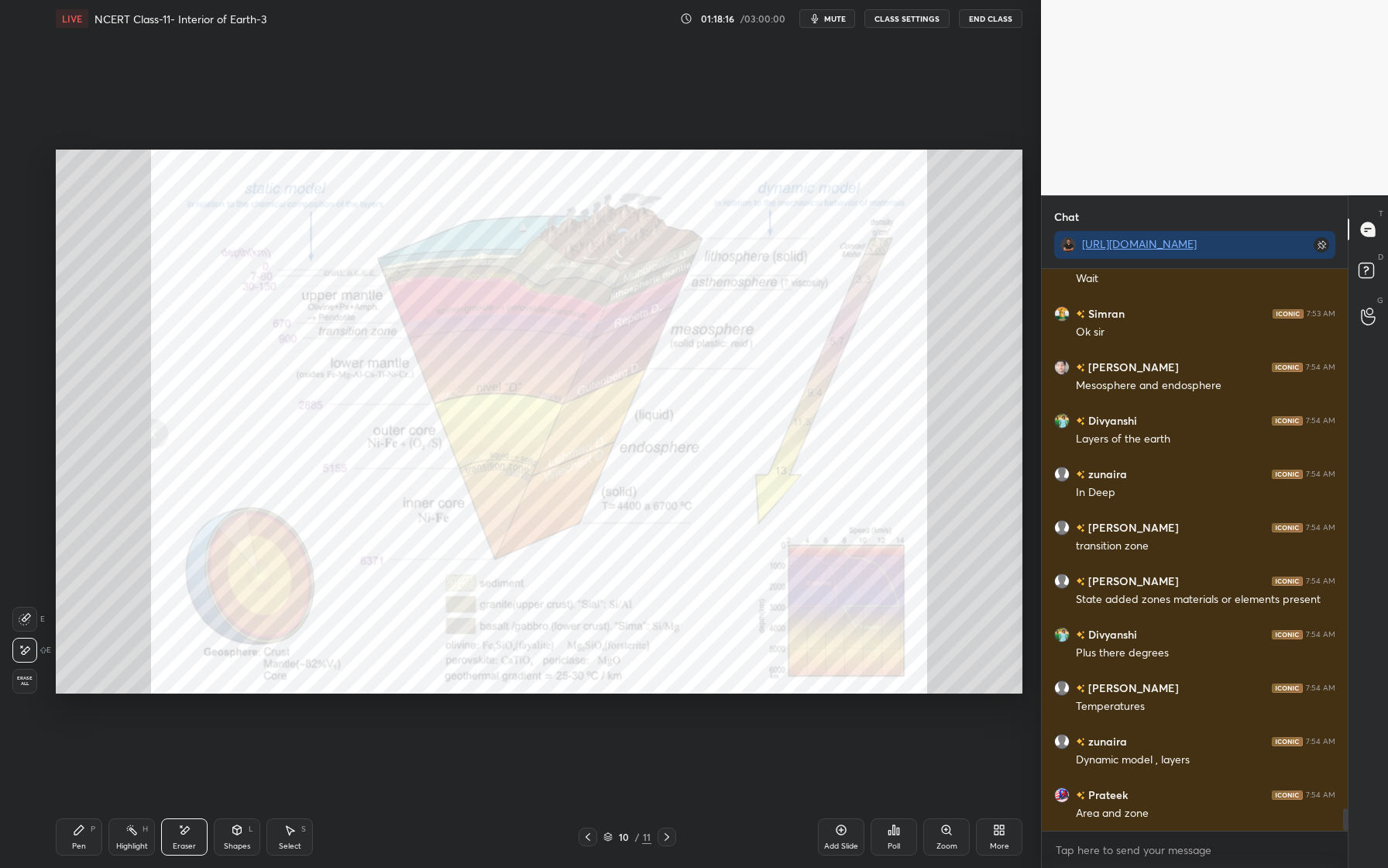
click at [85, 856] on div "Pen P Highlight H Eraser Shapes L Select S 10 / 11 Add Slide Poll Zoom More" at bounding box center [539, 837] width 967 height 62
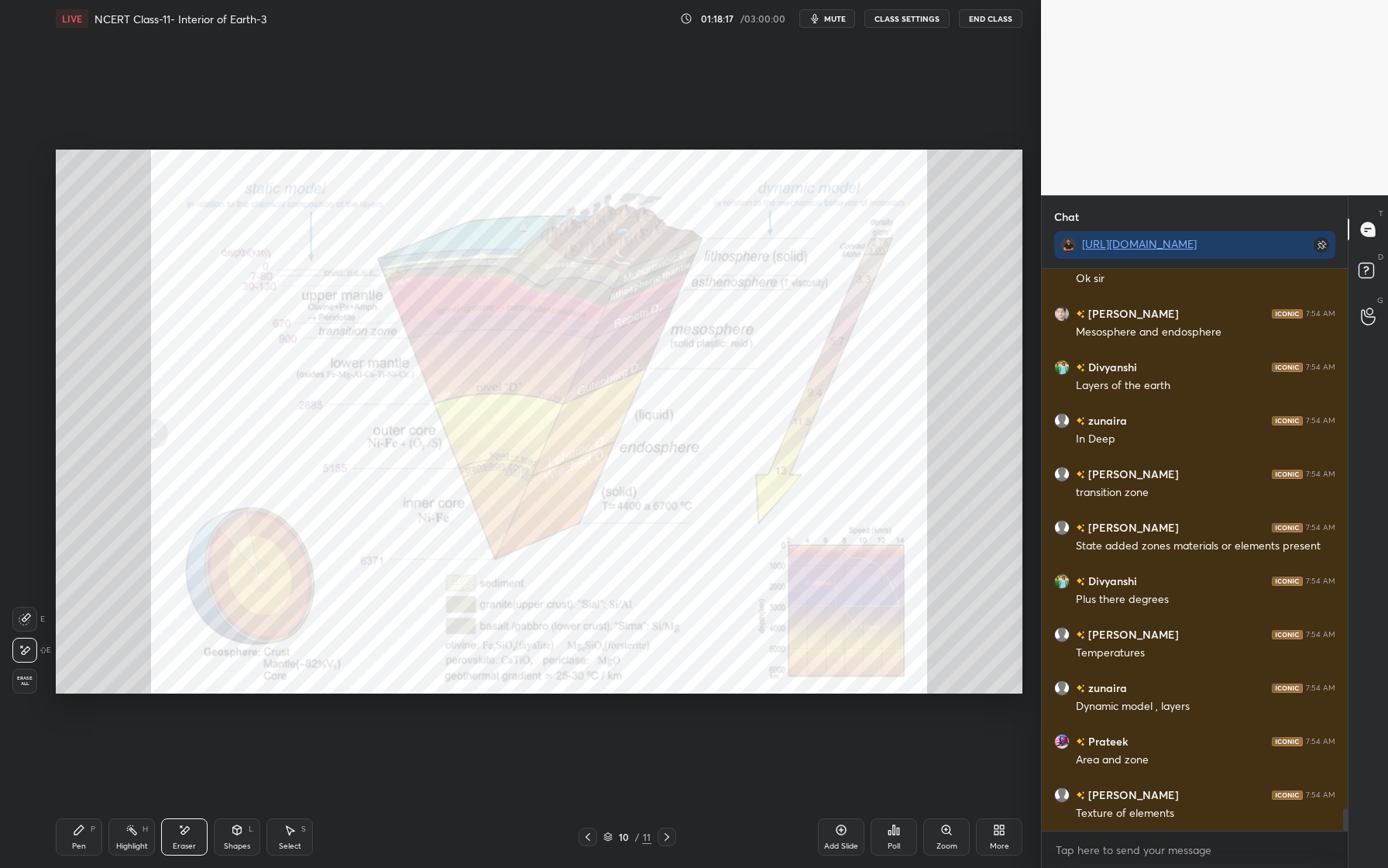
drag, startPoint x: 65, startPoint y: 836, endPoint x: 97, endPoint y: 800, distance: 48.2
click at [65, 836] on div "Pen P" at bounding box center [79, 837] width 46 height 37
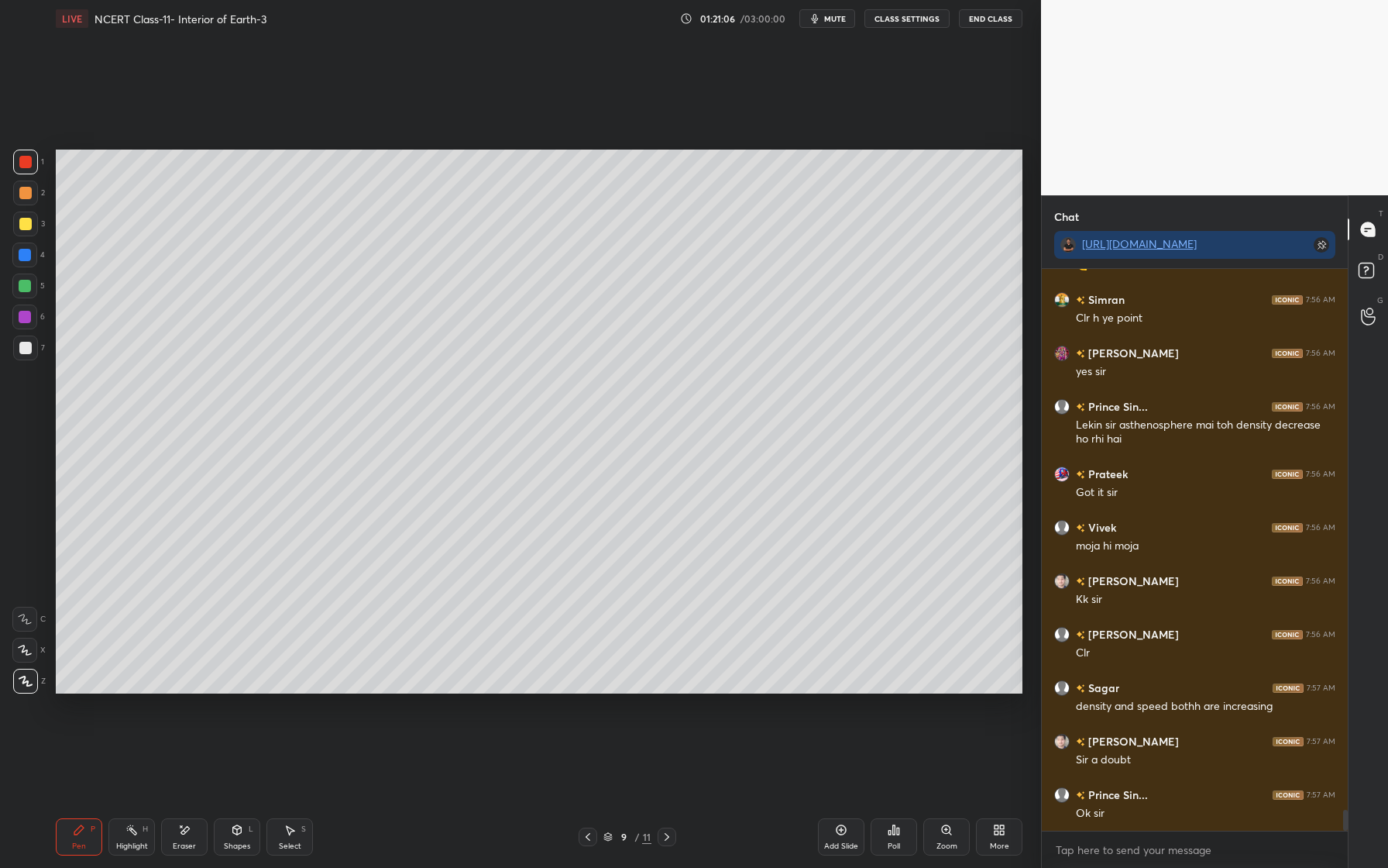
scroll to position [14305, 0]
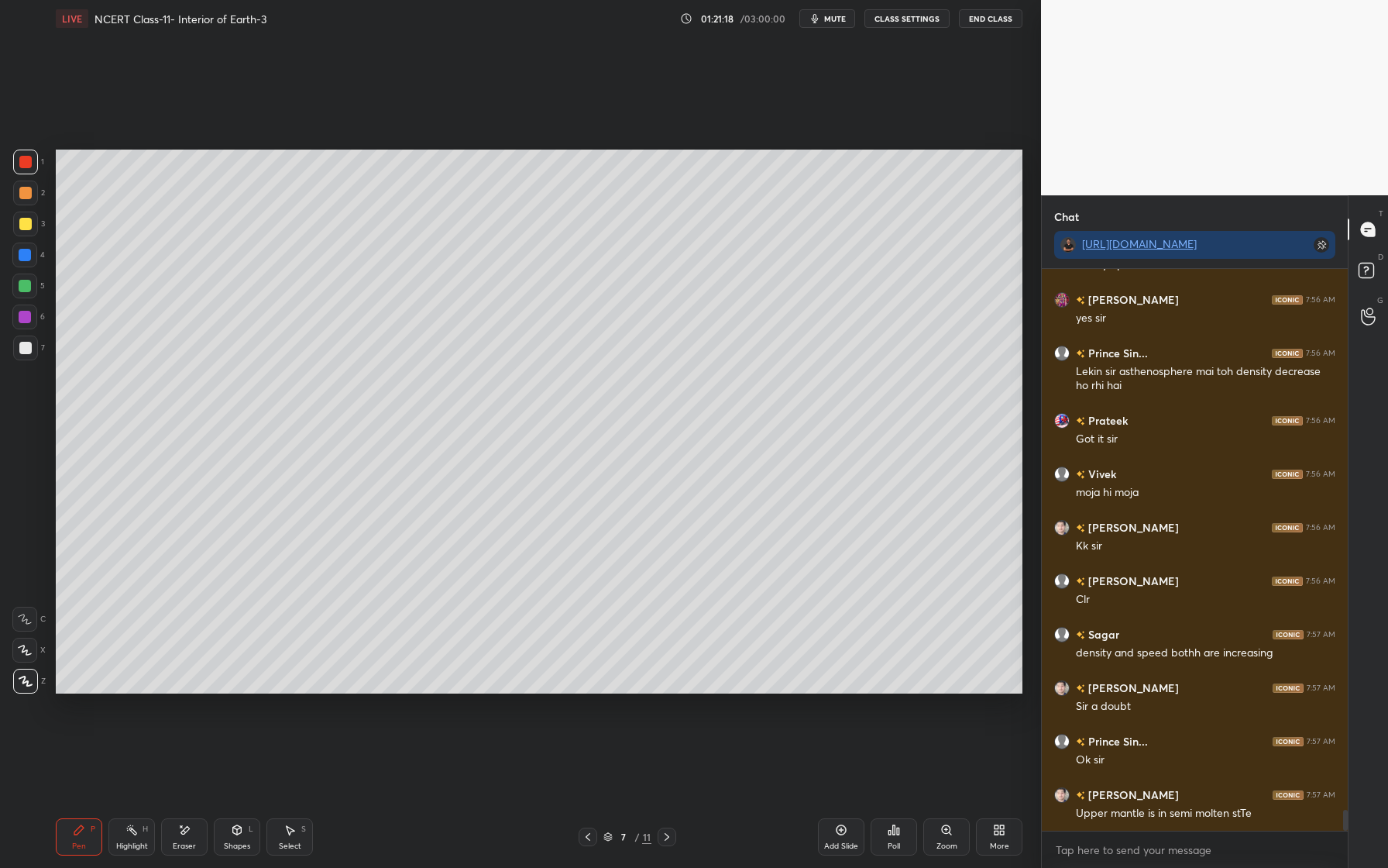
drag, startPoint x: 75, startPoint y: 836, endPoint x: 71, endPoint y: 821, distance: 15.5
click at [75, 836] on div "Pen P" at bounding box center [79, 837] width 46 height 37
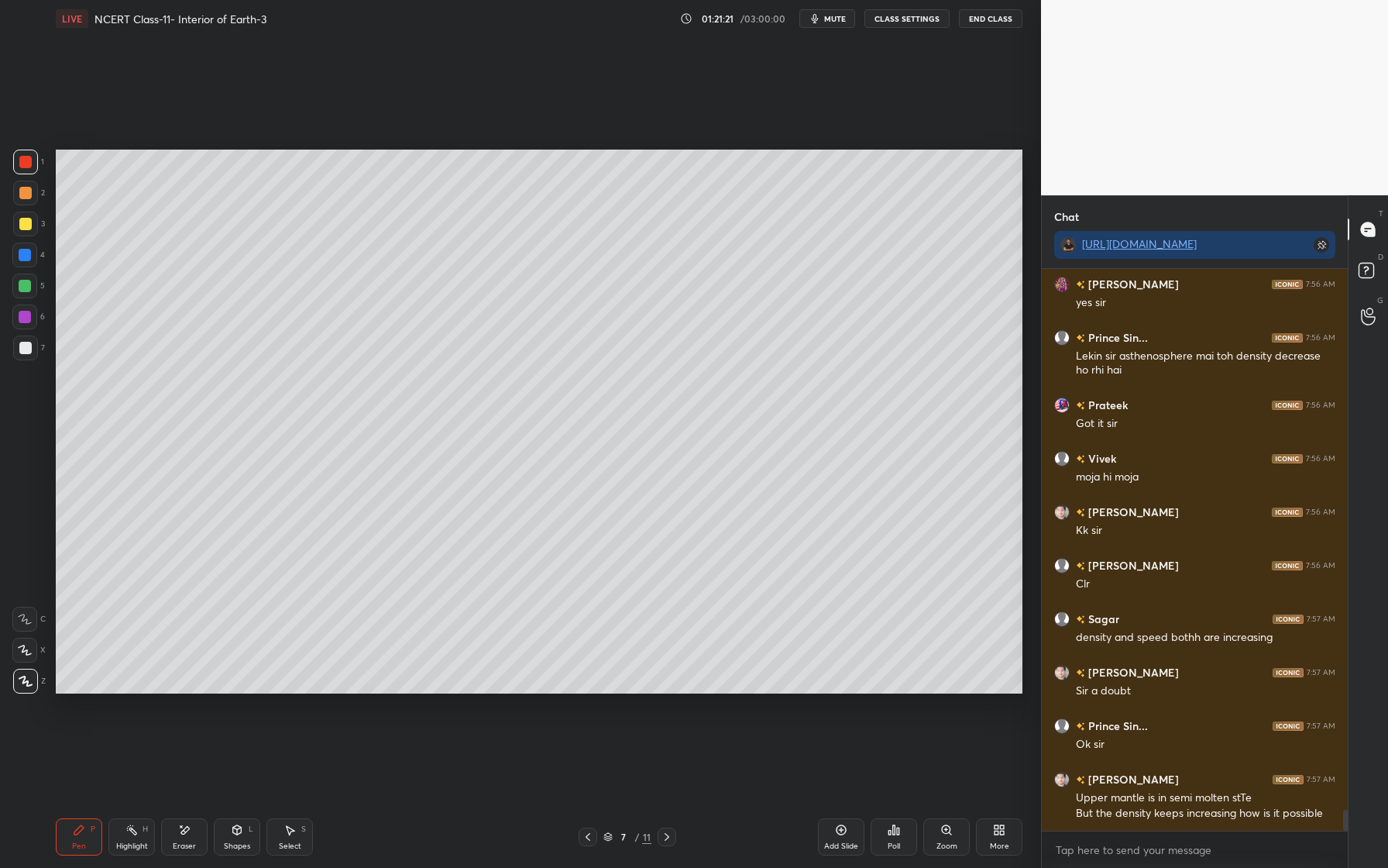
click at [238, 839] on div "Shapes L" at bounding box center [236, 837] width 46 height 37
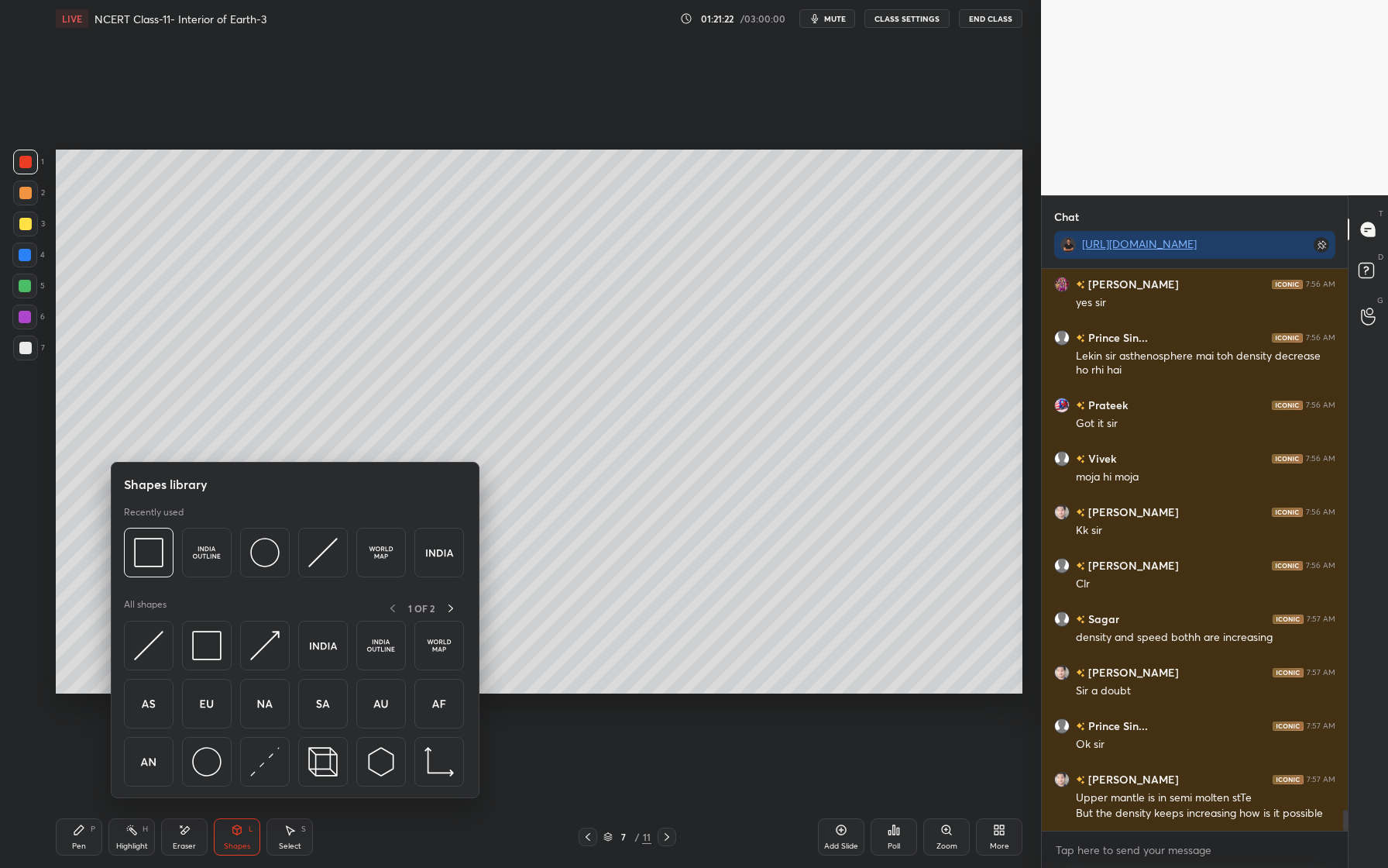
click at [167, 671] on div at bounding box center [295, 707] width 343 height 174
click at [140, 660] on img at bounding box center [149, 646] width 30 height 30
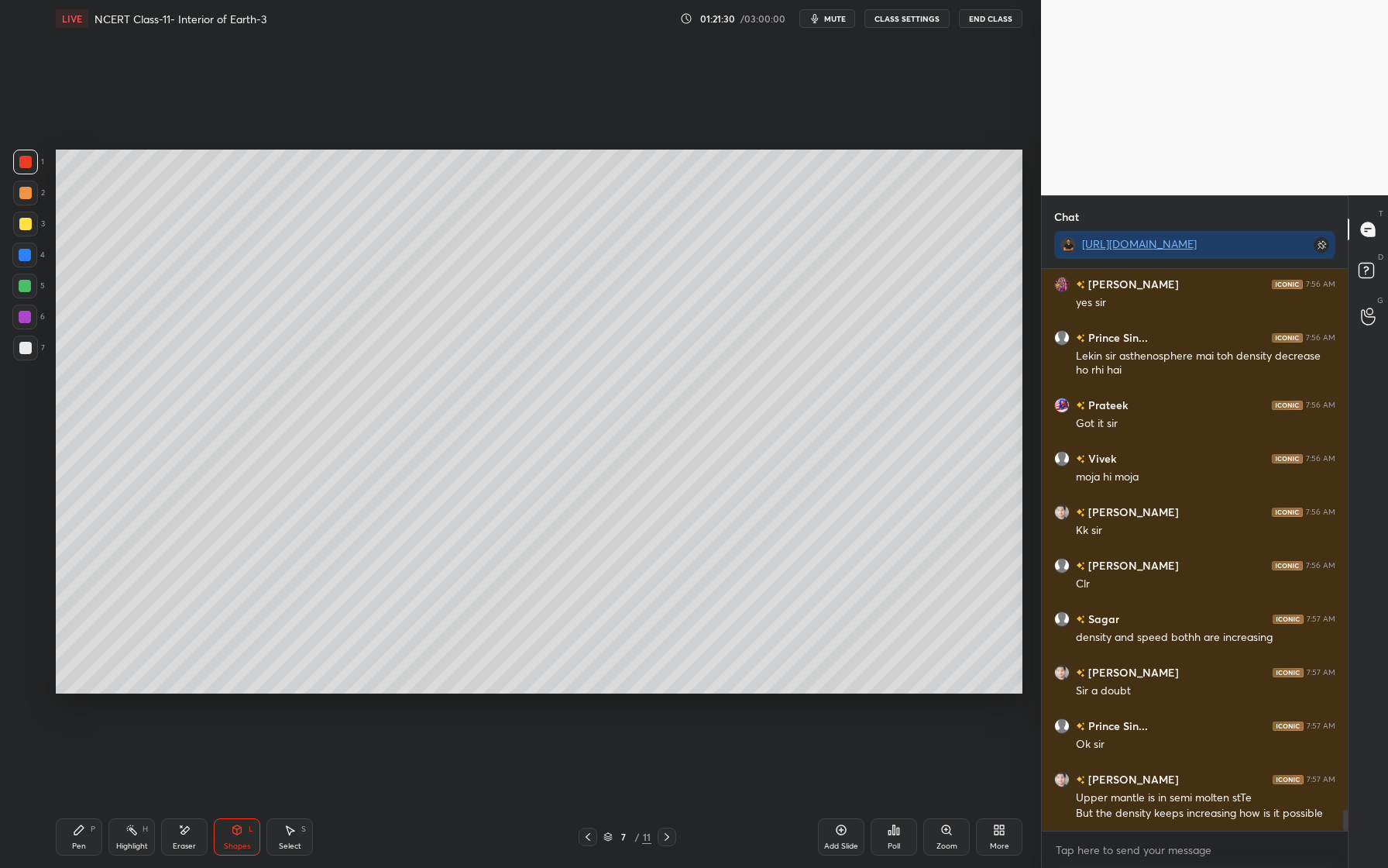
click at [176, 831] on div "Eraser" at bounding box center [184, 837] width 46 height 37
drag, startPoint x: 190, startPoint y: 837, endPoint x: 199, endPoint y: 801, distance: 37.1
click at [190, 837] on div "Eraser" at bounding box center [184, 837] width 46 height 37
drag, startPoint x: 235, startPoint y: 835, endPoint x: 238, endPoint y: 822, distance: 13.3
click at [236, 833] on div "Shapes L" at bounding box center [236, 837] width 46 height 37
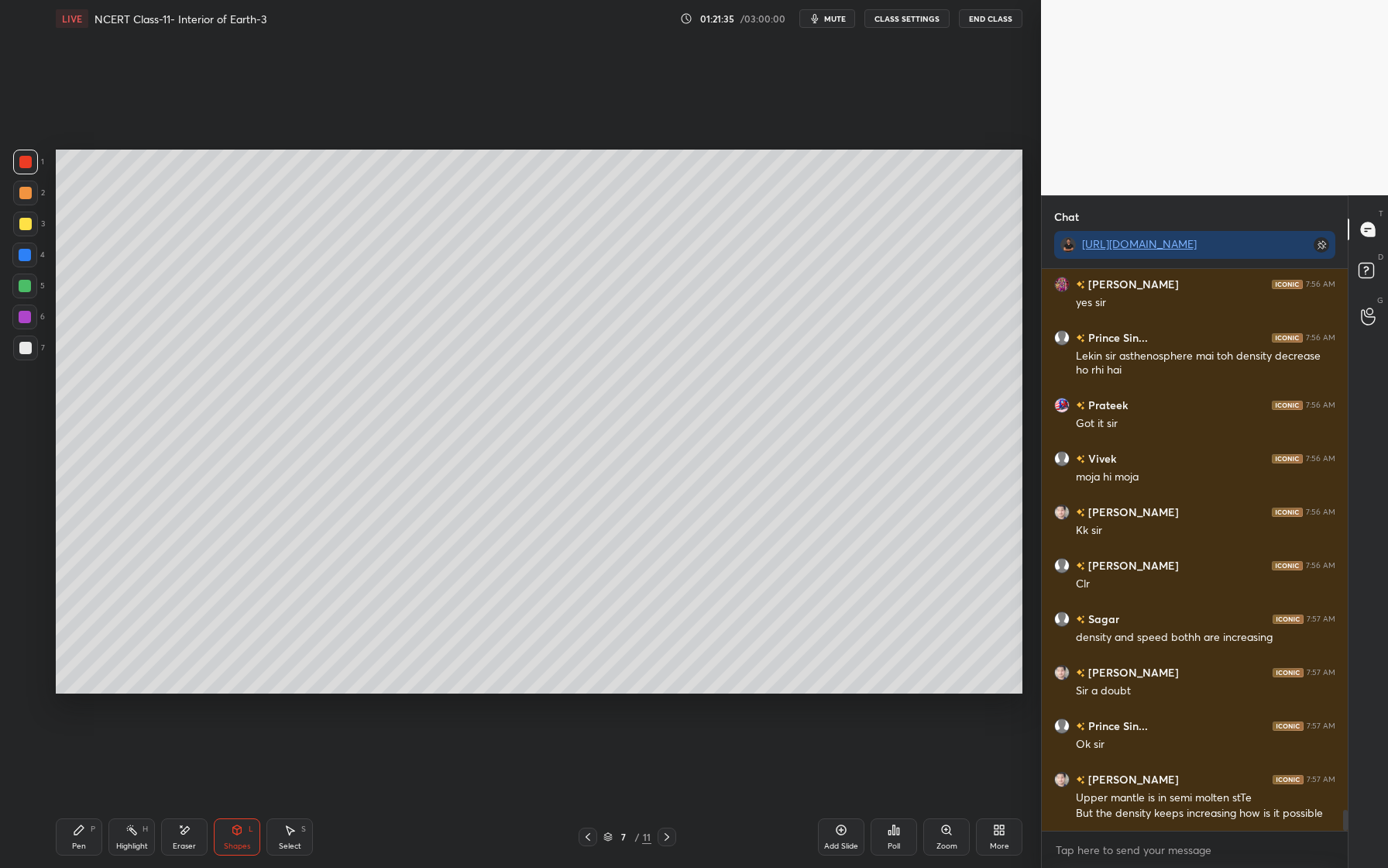
drag, startPoint x: 27, startPoint y: 355, endPoint x: 23, endPoint y: 346, distance: 9.8
click at [27, 355] on div at bounding box center [25, 347] width 25 height 25
click at [78, 827] on icon at bounding box center [79, 829] width 9 height 9
drag, startPoint x: 252, startPoint y: 837, endPoint x: 247, endPoint y: 810, distance: 27.5
click at [250, 840] on div "Shapes L" at bounding box center [236, 837] width 46 height 37
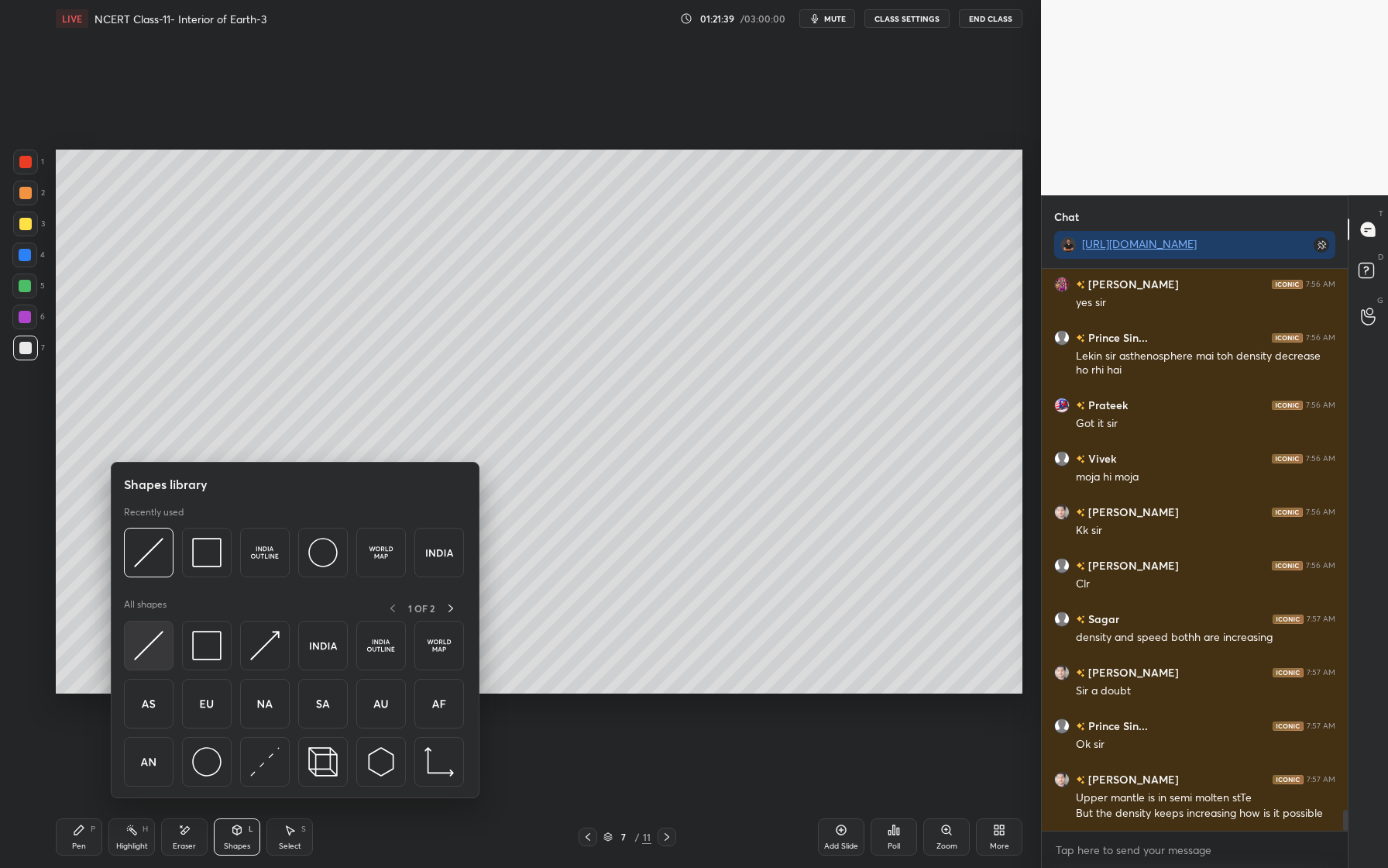
click at [158, 644] on img at bounding box center [149, 646] width 30 height 30
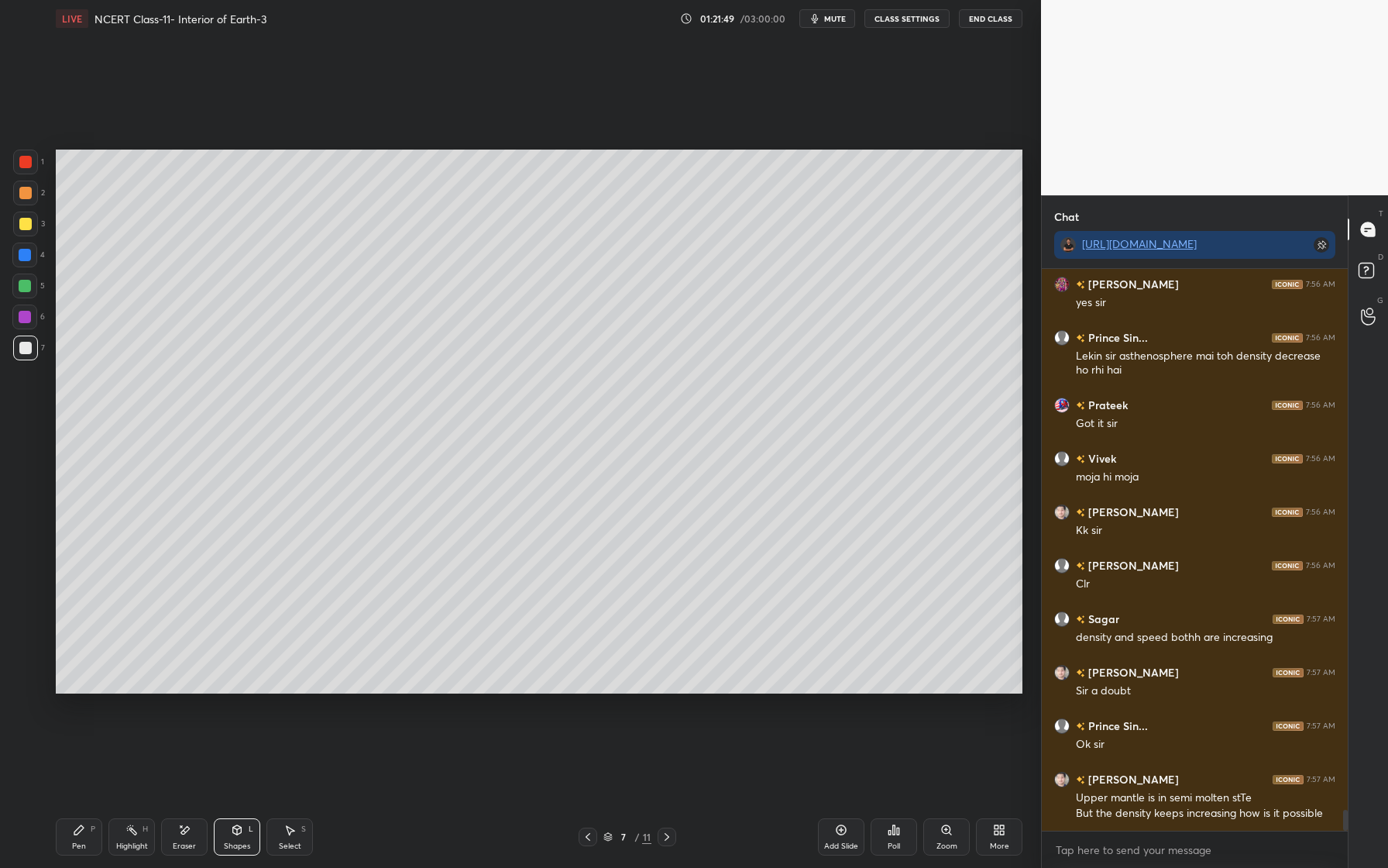
drag, startPoint x: 251, startPoint y: 843, endPoint x: 262, endPoint y: 832, distance: 15.6
click at [246, 845] on div "Shapes L" at bounding box center [236, 837] width 46 height 37
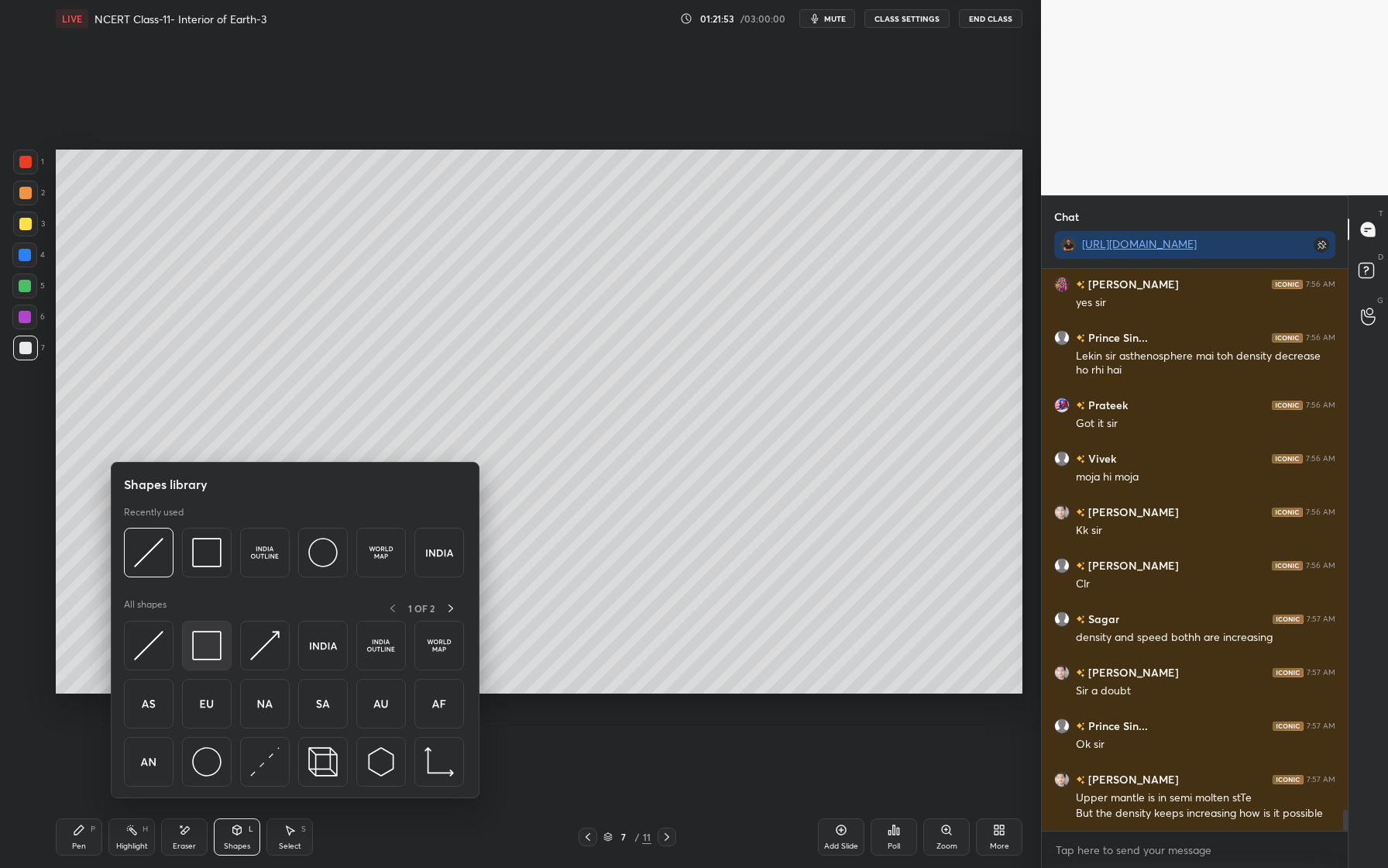
click at [216, 652] on img at bounding box center [207, 646] width 30 height 30
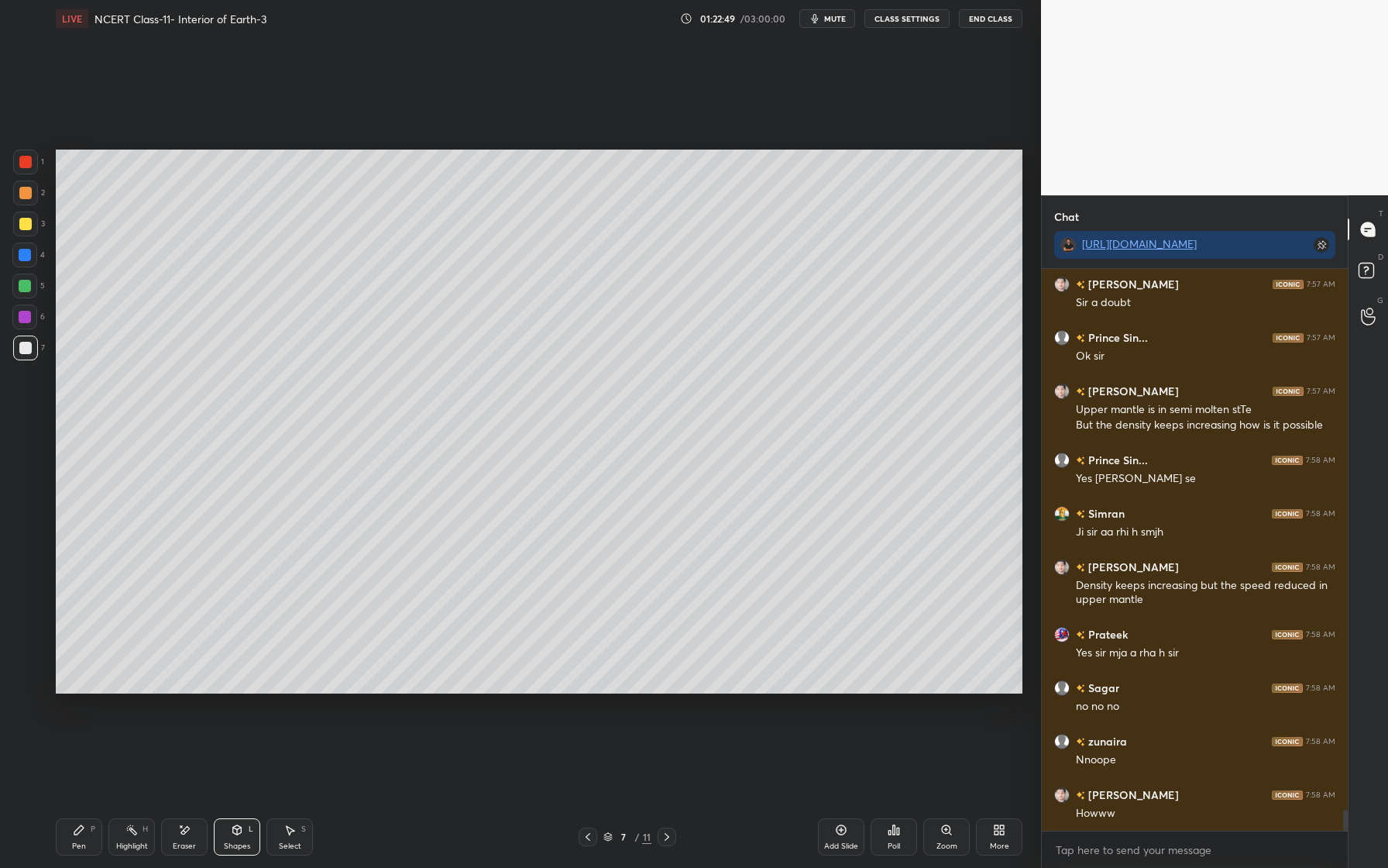
scroll to position [14762, 0]
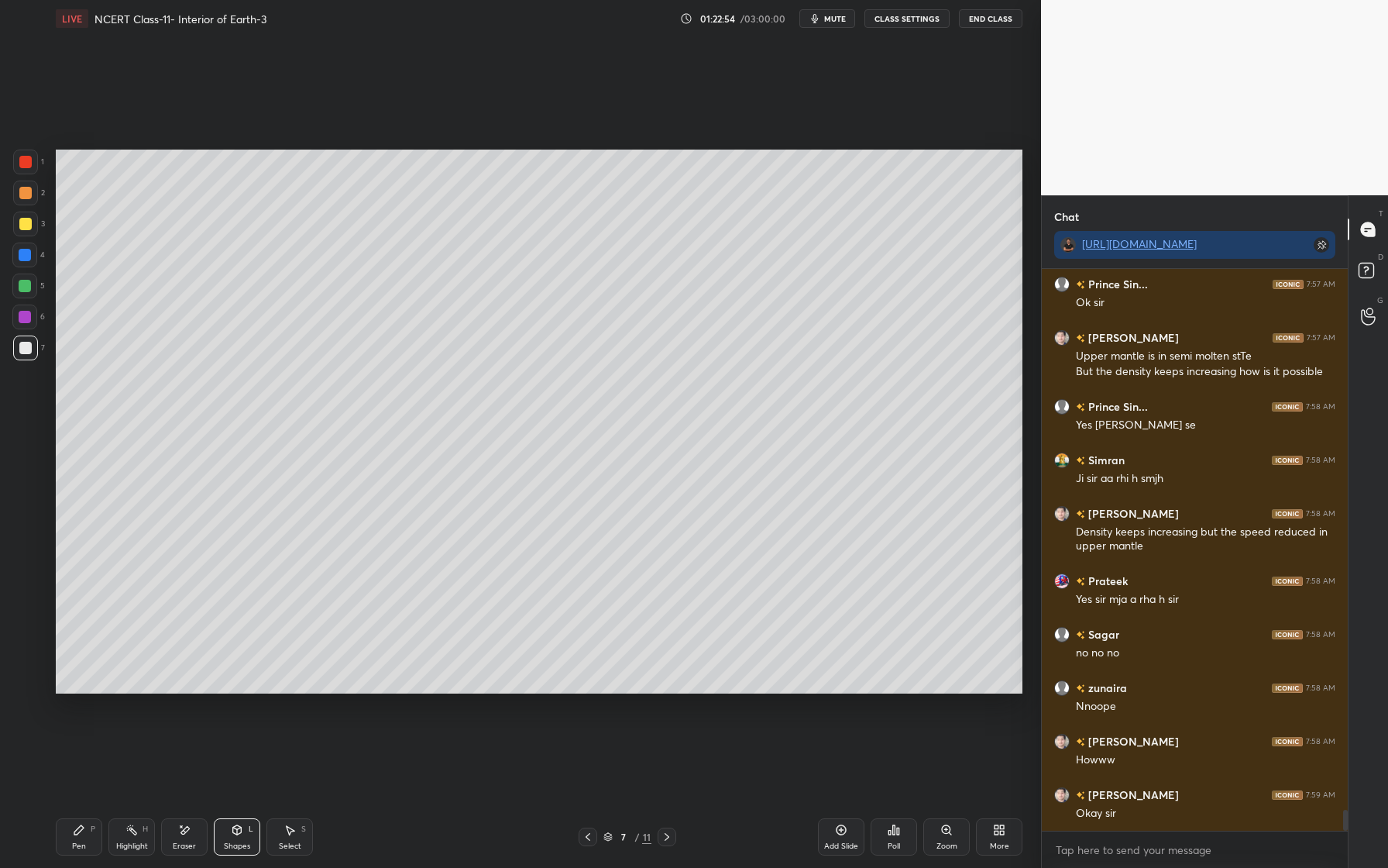
drag, startPoint x: 240, startPoint y: 843, endPoint x: 234, endPoint y: 835, distance: 10.0
click at [240, 842] on div "Shapes" at bounding box center [236, 846] width 27 height 8
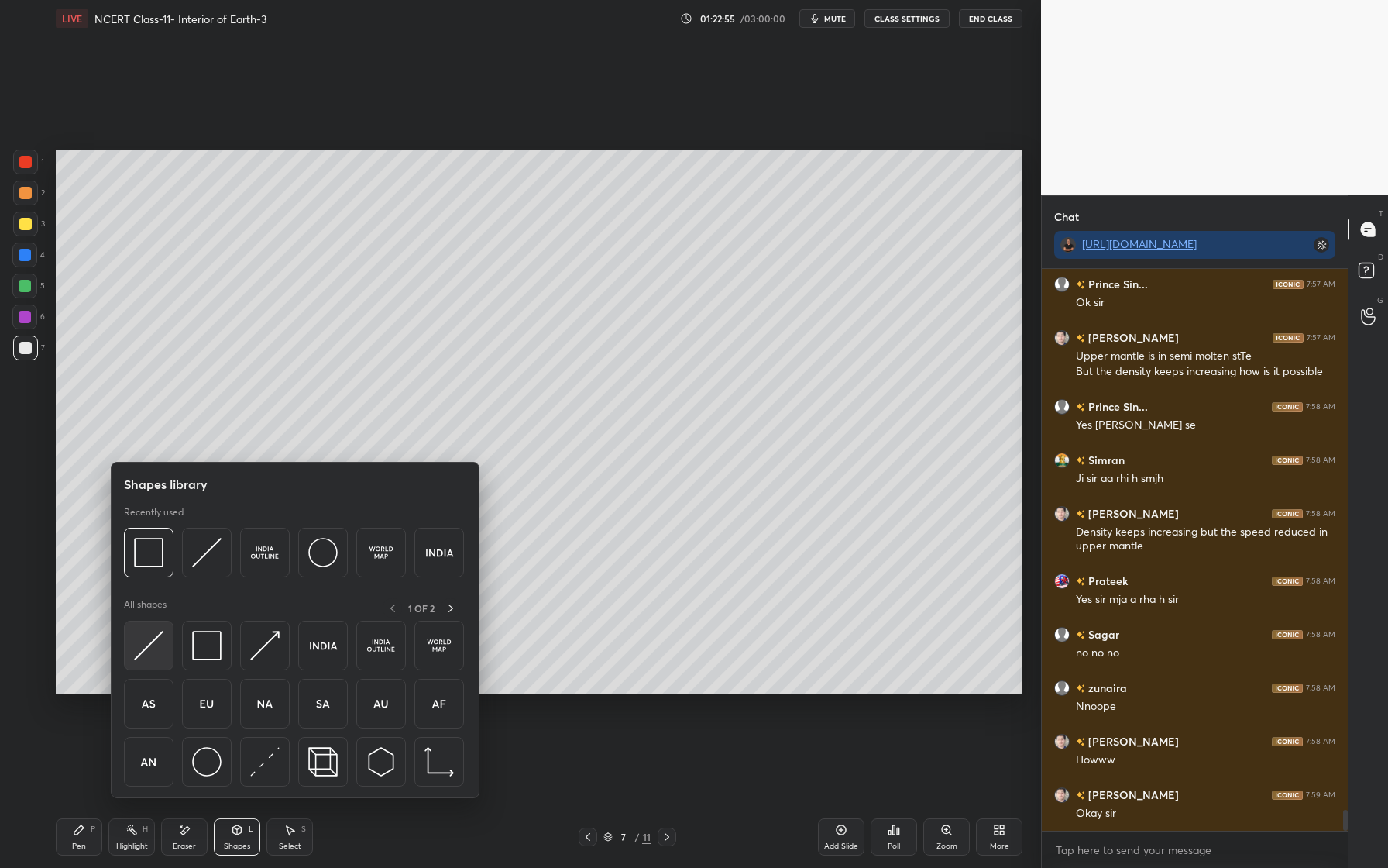
click at [152, 655] on img at bounding box center [149, 646] width 30 height 30
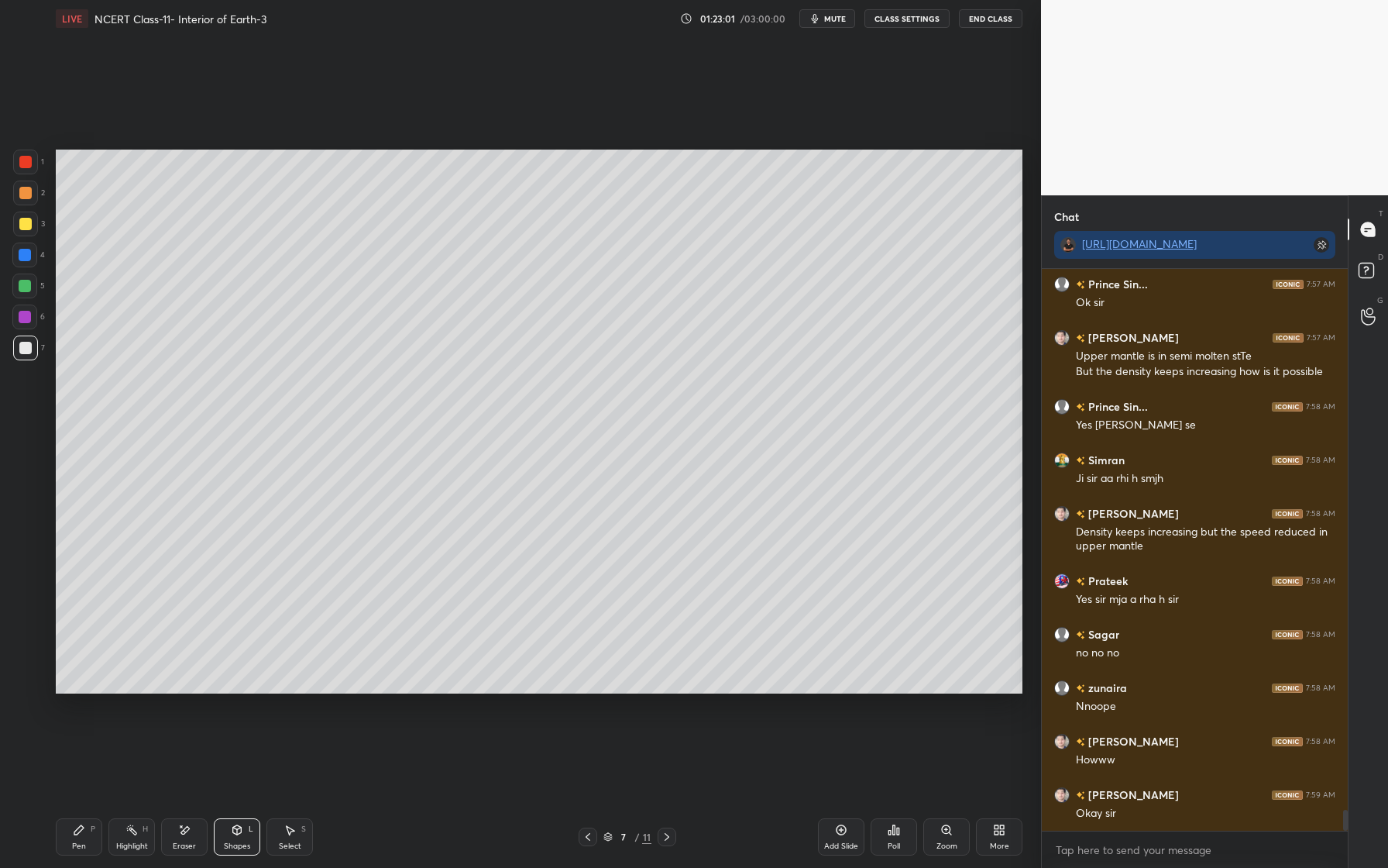
click at [33, 235] on div "3" at bounding box center [29, 226] width 32 height 31
click at [24, 196] on div at bounding box center [26, 193] width 13 height 13
drag, startPoint x: 78, startPoint y: 835, endPoint x: 78, endPoint y: 826, distance: 9.0
click at [81, 834] on icon at bounding box center [79, 830] width 13 height 13
click at [27, 223] on div at bounding box center [26, 223] width 13 height 13
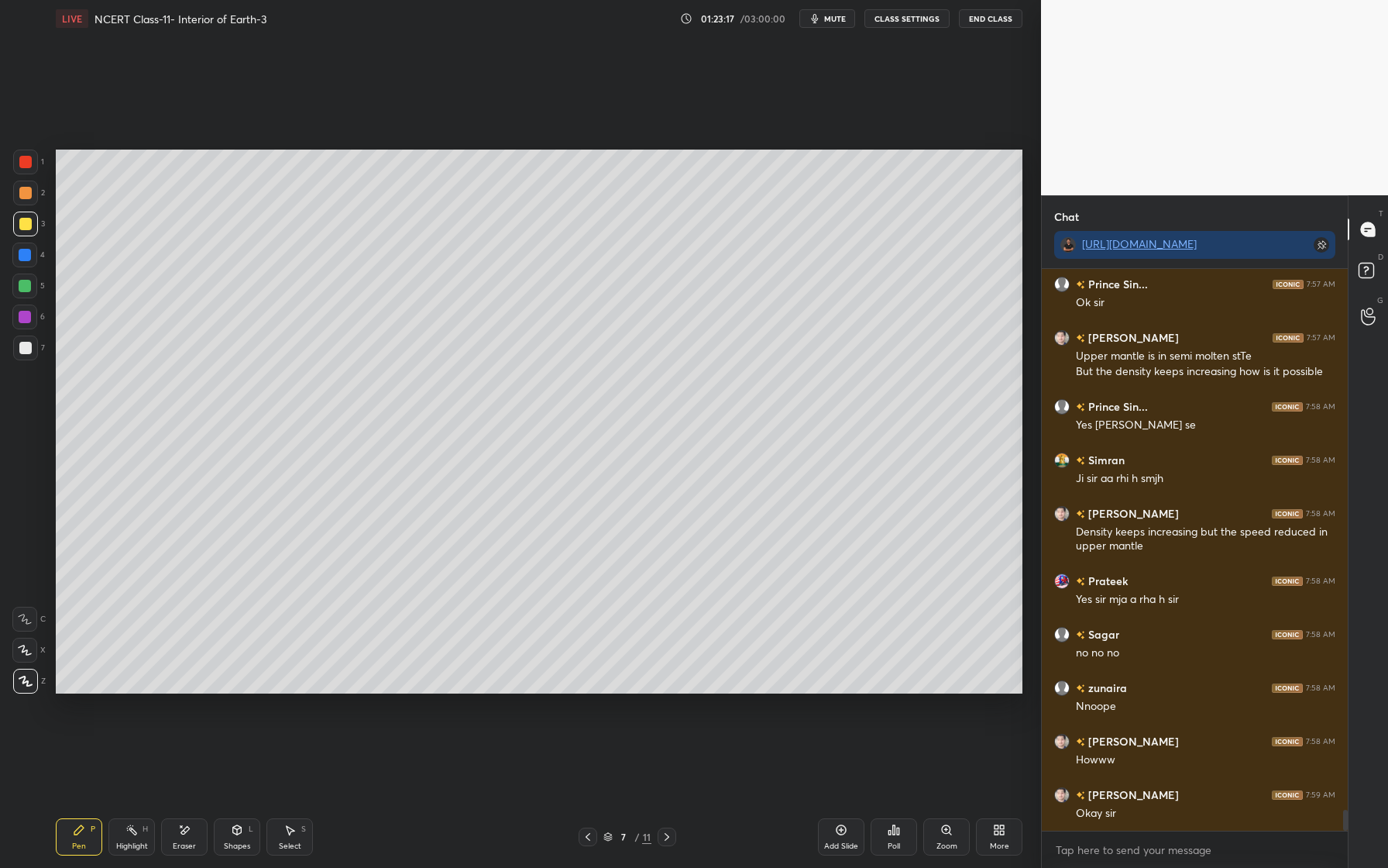
click at [27, 255] on div at bounding box center [25, 255] width 13 height 13
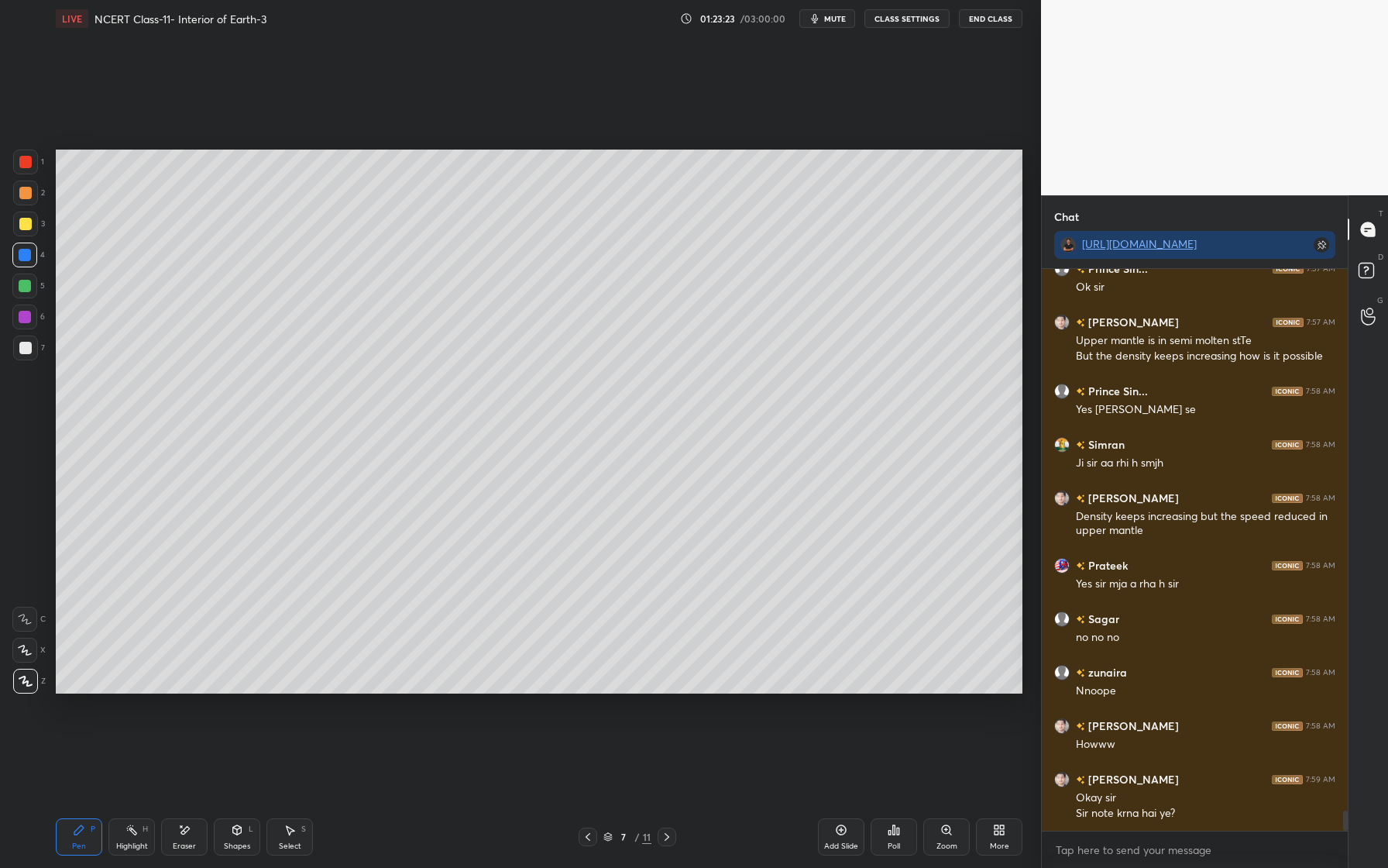
scroll to position [14845, 0]
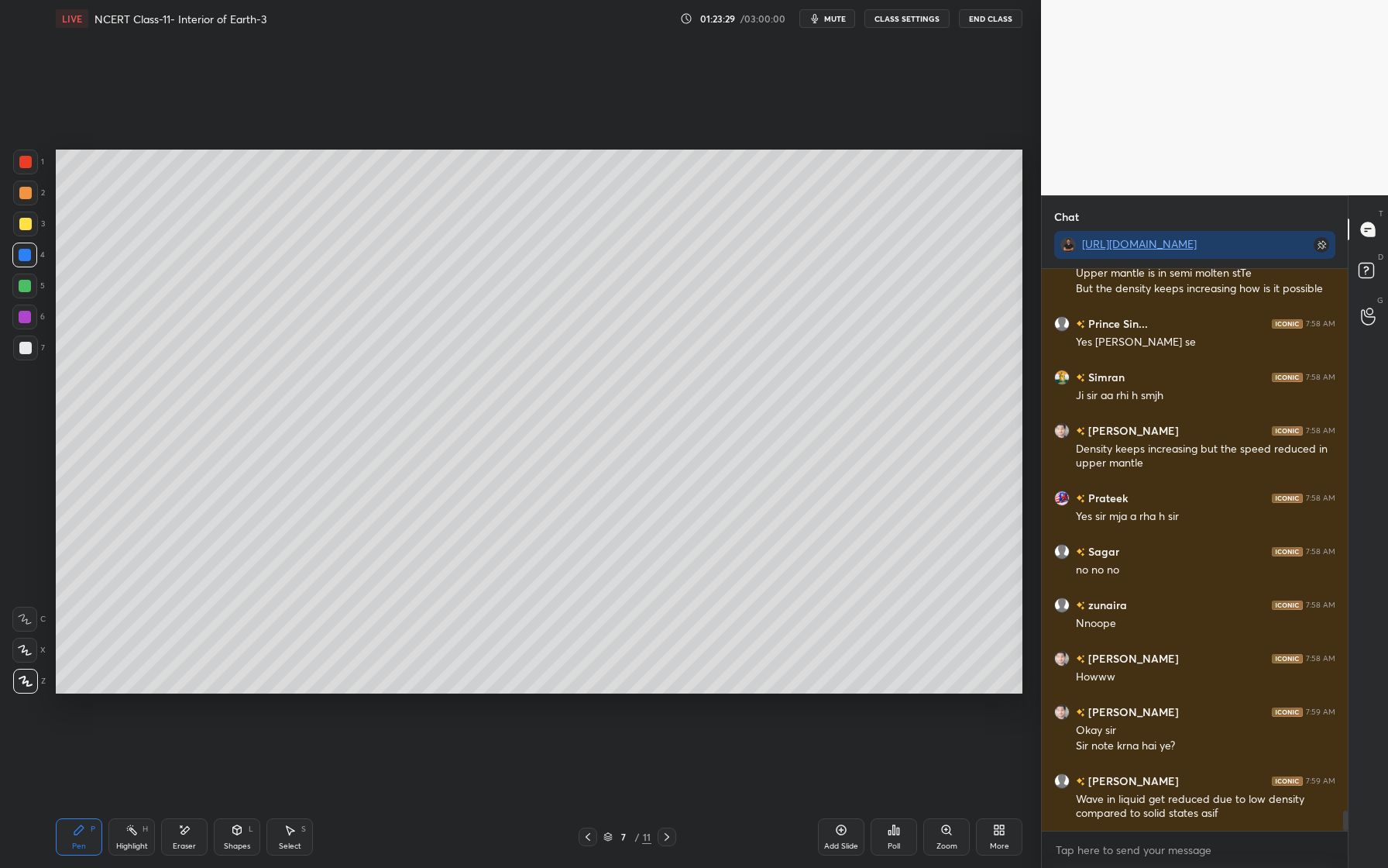
drag, startPoint x: 32, startPoint y: 224, endPoint x: 49, endPoint y: 222, distance: 17.1
click at [32, 224] on div at bounding box center [25, 223] width 25 height 25
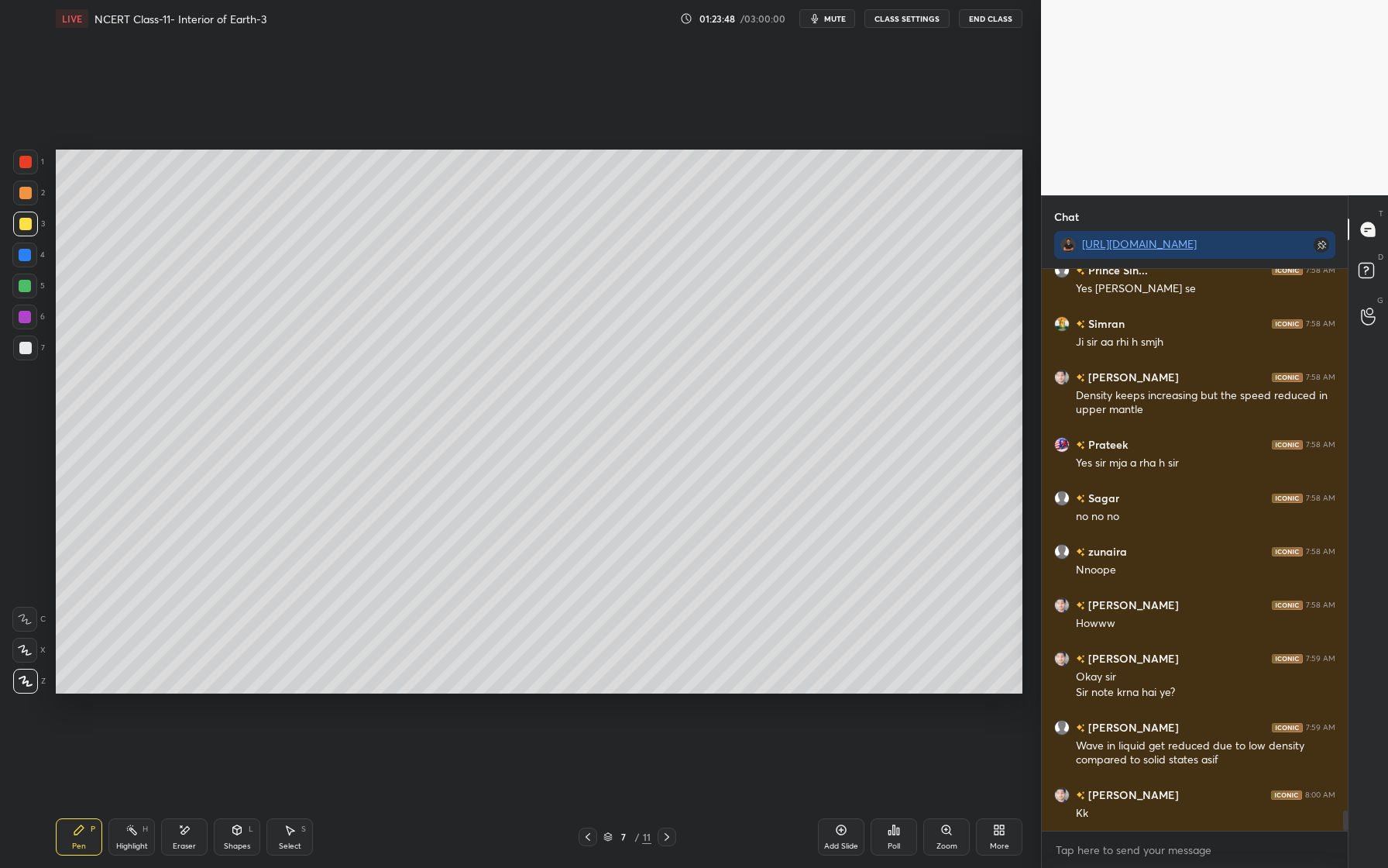
click at [93, 828] on div "Pen P" at bounding box center [79, 837] width 46 height 37
click at [28, 320] on div at bounding box center [25, 317] width 13 height 13
click at [28, 198] on div at bounding box center [26, 193] width 13 height 13
click at [28, 311] on div at bounding box center [25, 317] width 13 height 13
drag, startPoint x: 23, startPoint y: 195, endPoint x: 34, endPoint y: 200, distance: 12.1
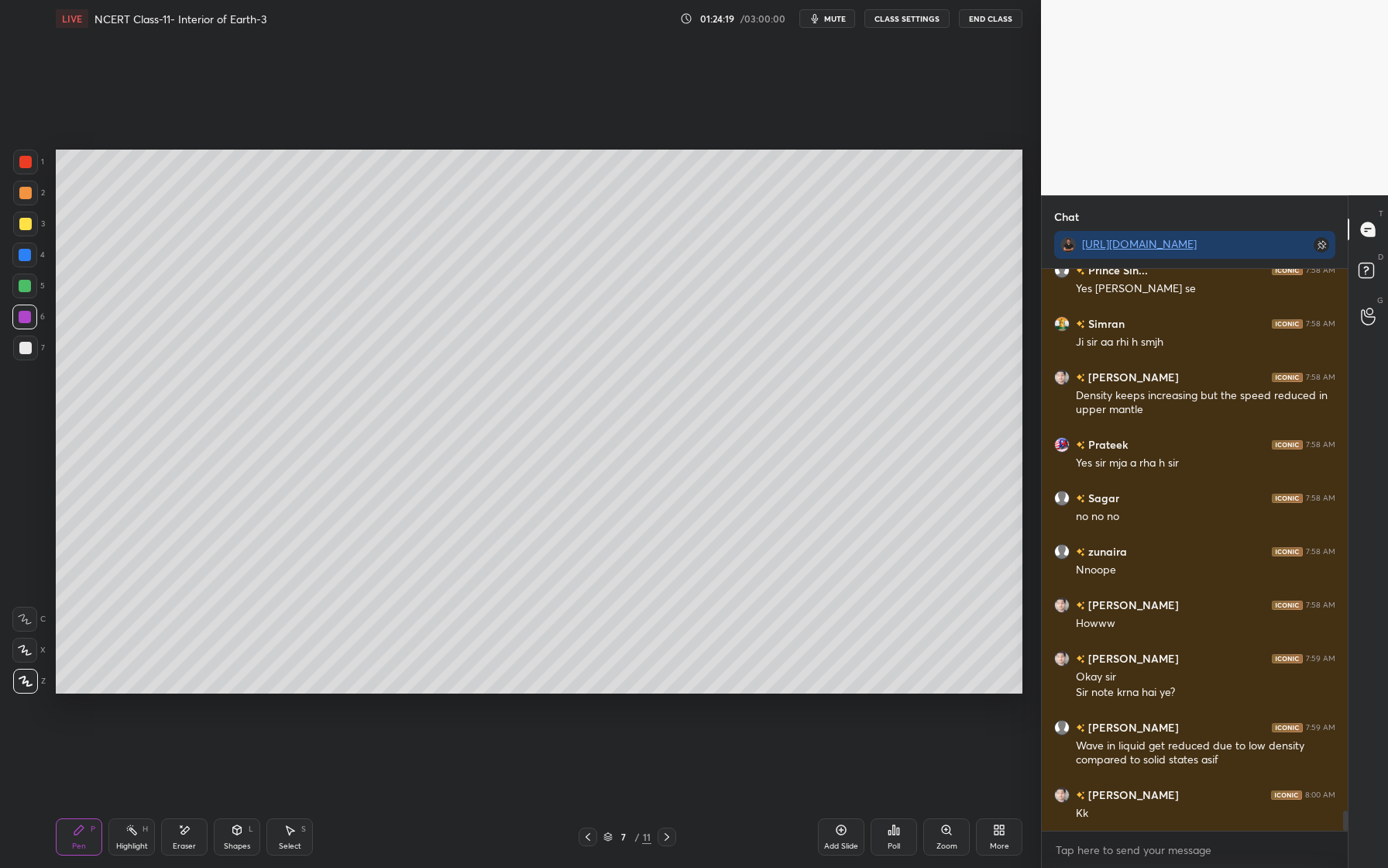
click at [23, 195] on div at bounding box center [26, 193] width 13 height 13
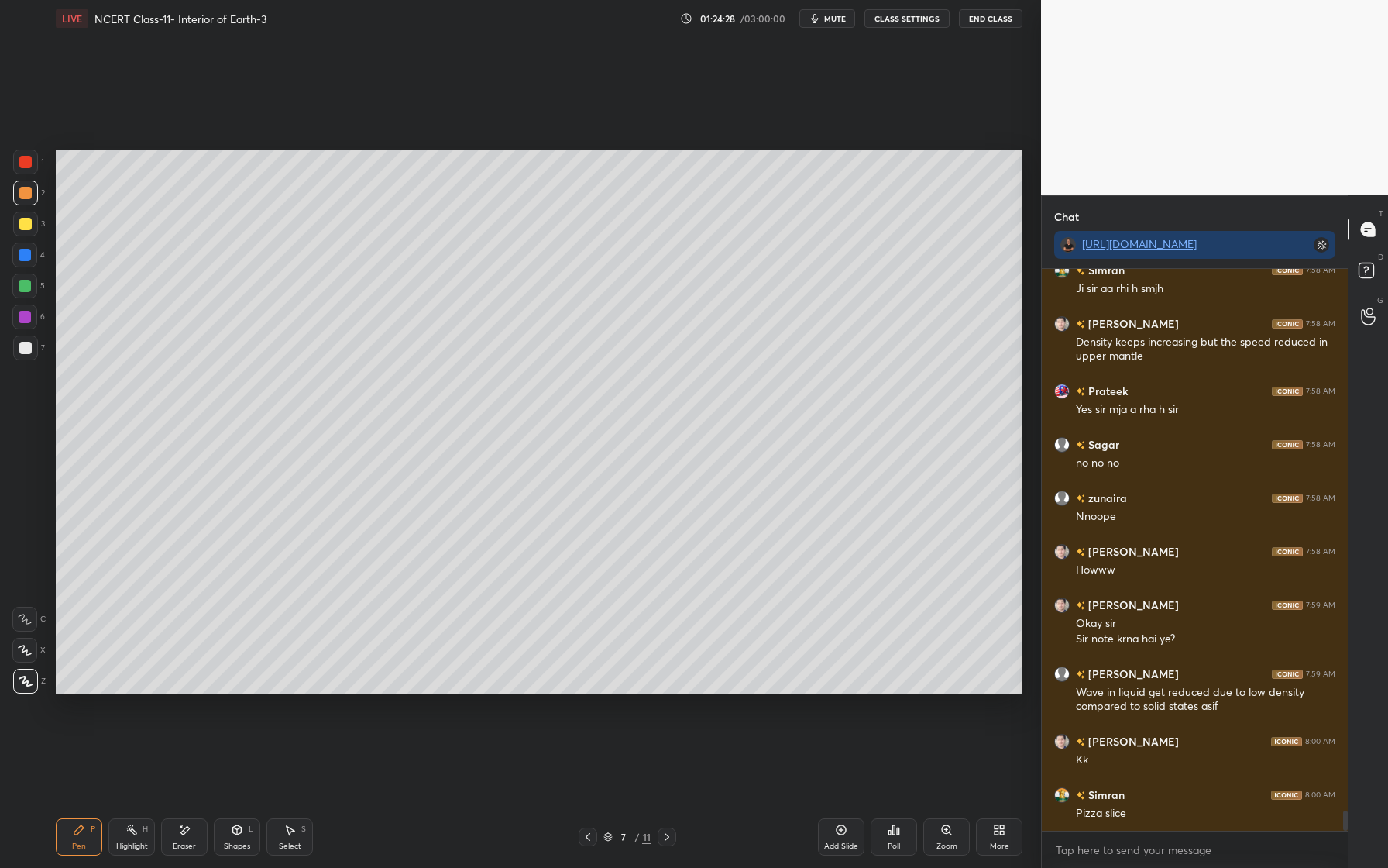
click at [31, 230] on div at bounding box center [25, 223] width 25 height 25
click at [23, 258] on div at bounding box center [25, 255] width 13 height 13
drag, startPoint x: 25, startPoint y: 315, endPoint x: 43, endPoint y: 324, distance: 20.1
click at [25, 315] on div at bounding box center [25, 317] width 13 height 13
click at [27, 289] on div at bounding box center [25, 285] width 13 height 13
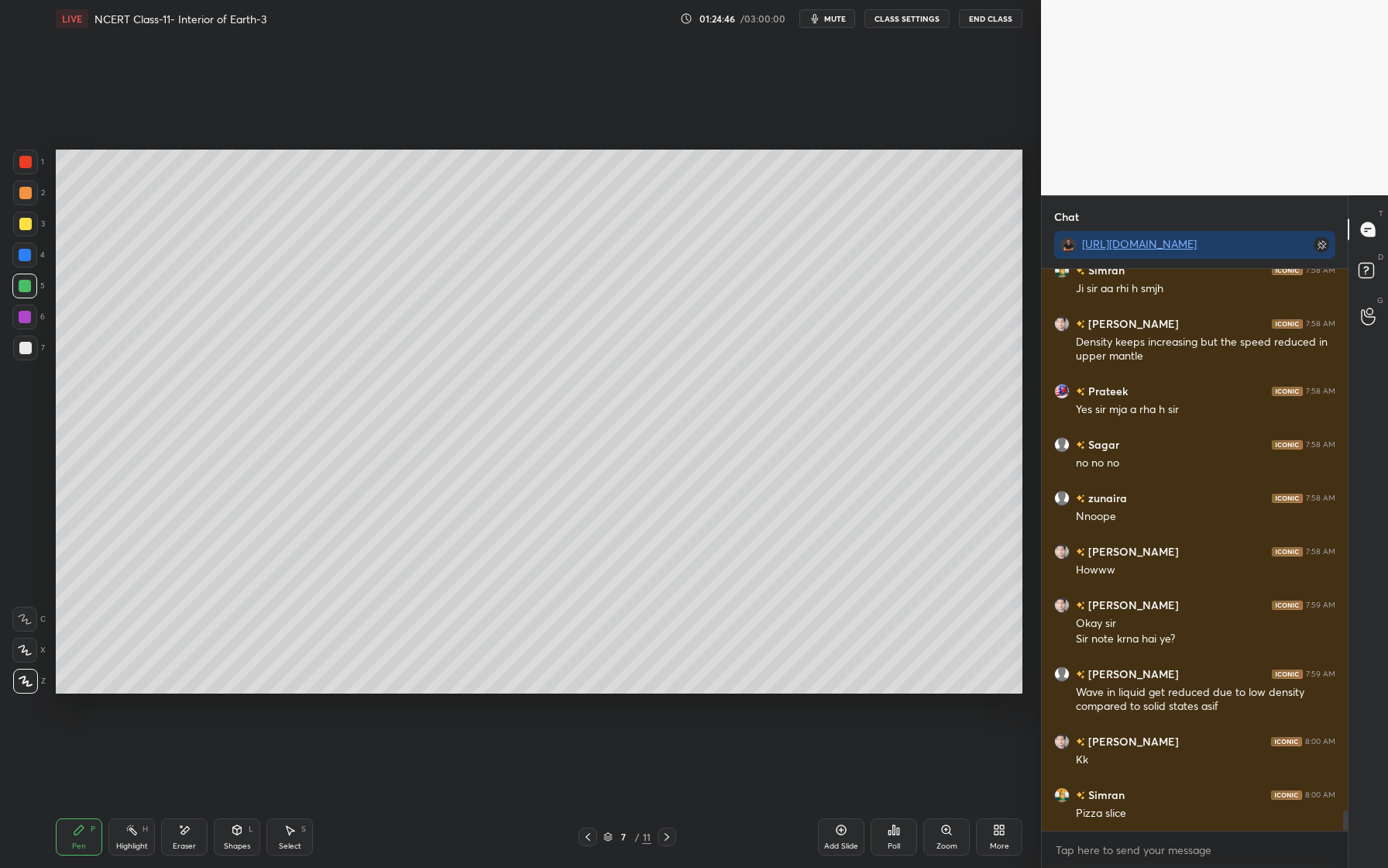
drag, startPoint x: 31, startPoint y: 257, endPoint x: 34, endPoint y: 264, distance: 7.6
click at [31, 257] on div at bounding box center [25, 254] width 25 height 25
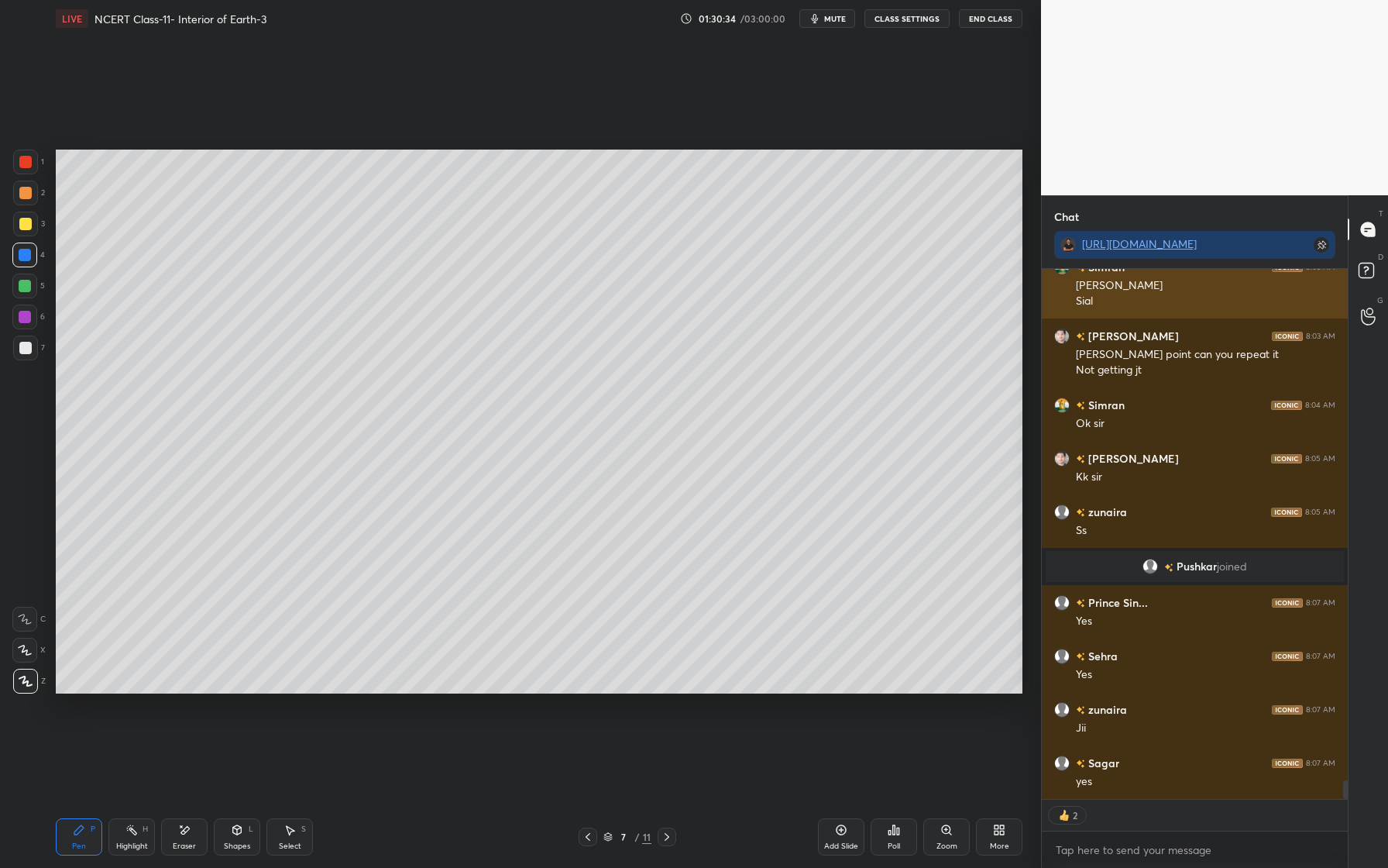
scroll to position [14542, 0]
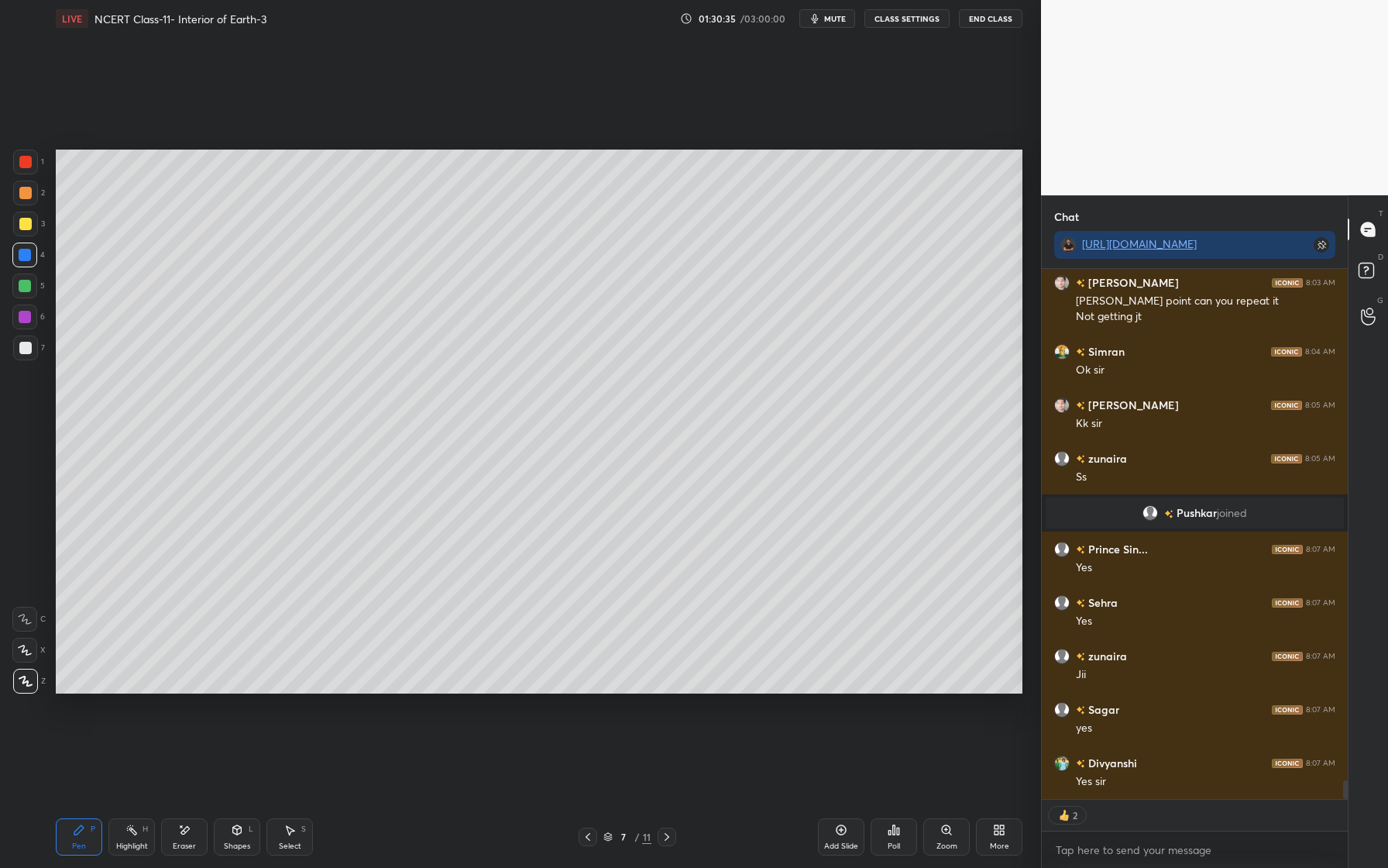
click at [31, 260] on div at bounding box center [25, 254] width 25 height 25
click at [28, 199] on div at bounding box center [25, 192] width 25 height 25
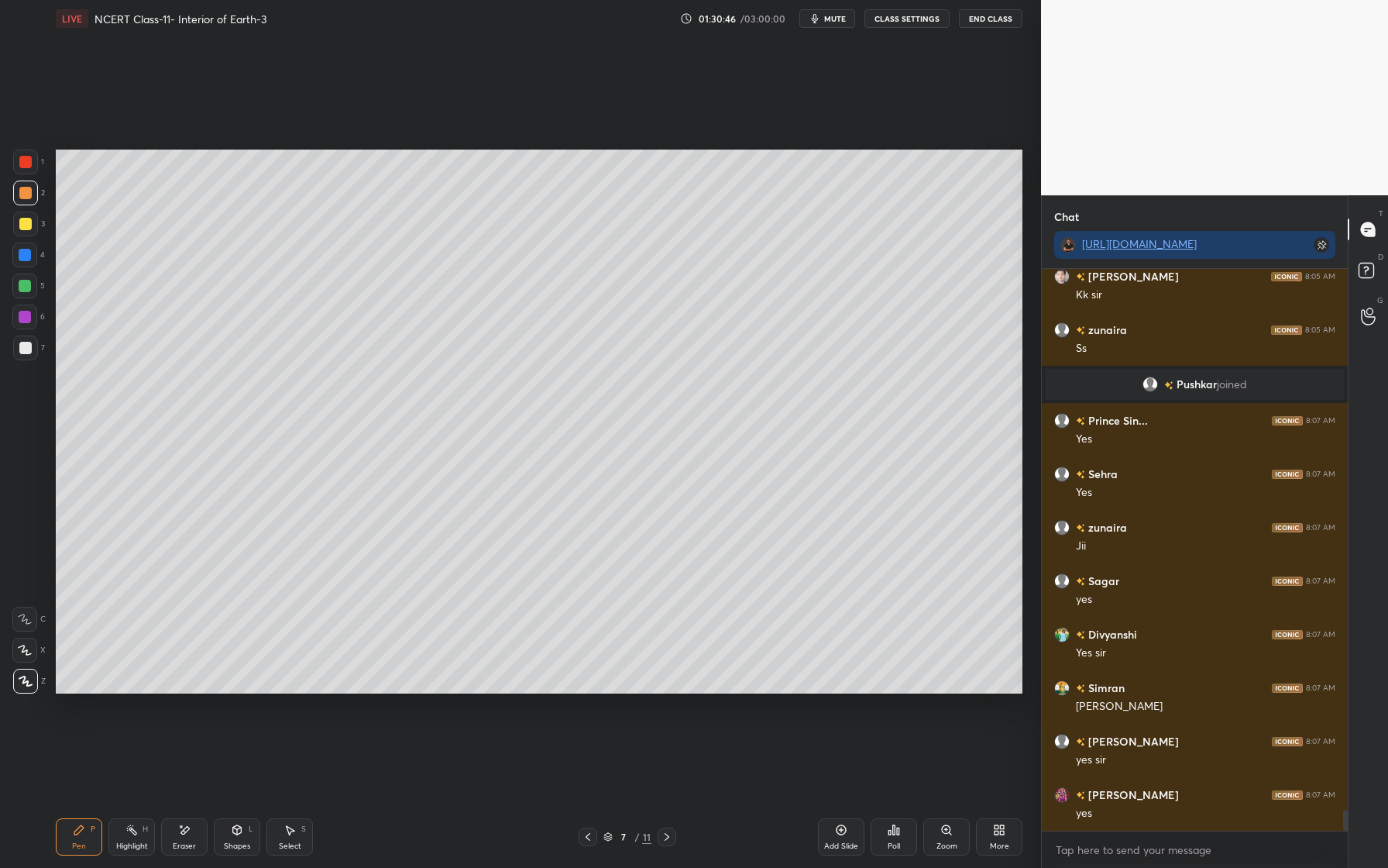
scroll to position [14725, 0]
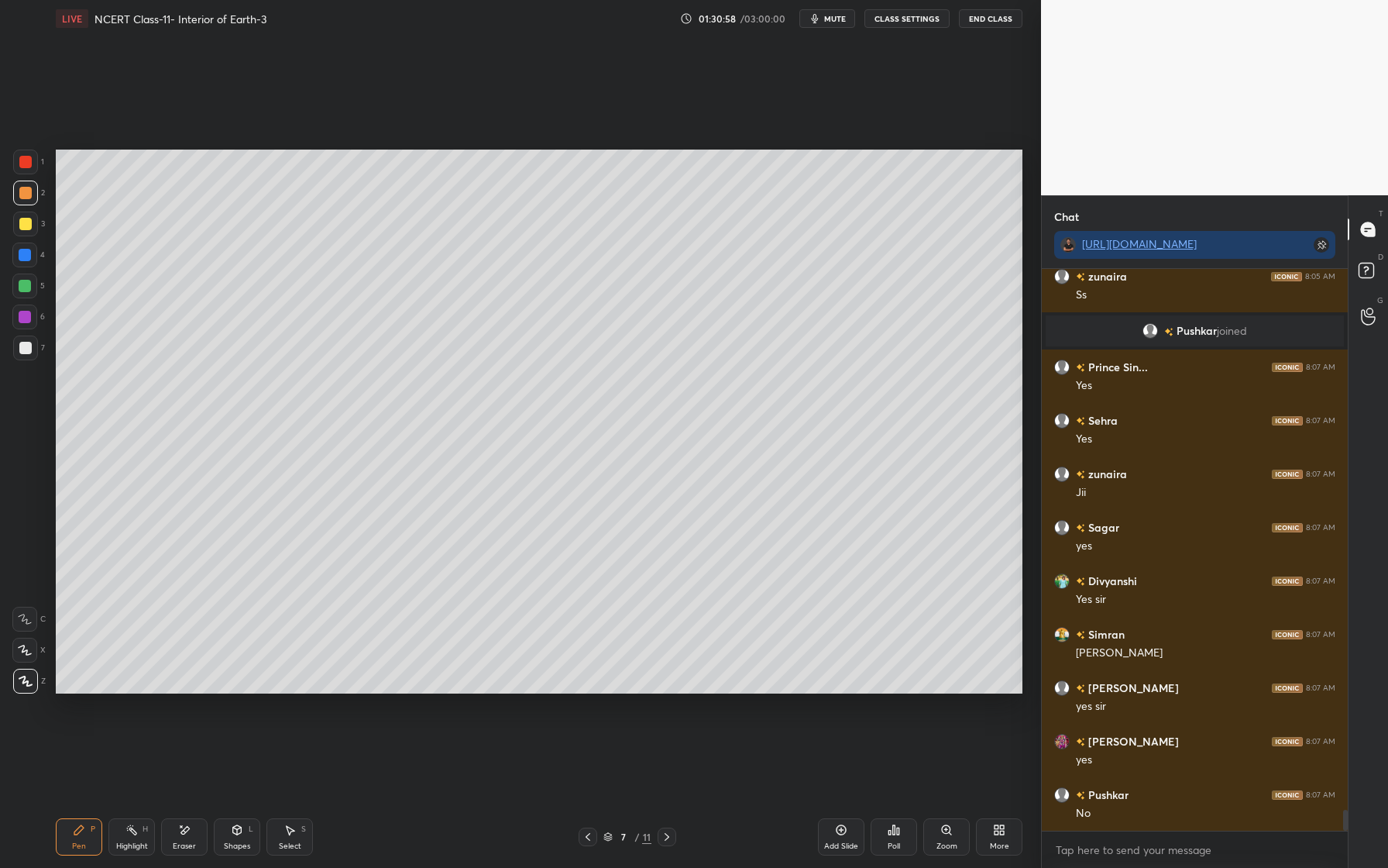
click at [29, 194] on div at bounding box center [26, 193] width 13 height 13
drag, startPoint x: 38, startPoint y: 257, endPoint x: 45, endPoint y: 250, distance: 9.9
click at [41, 257] on div "4" at bounding box center [29, 254] width 32 height 25
click at [29, 193] on div at bounding box center [26, 193] width 13 height 13
click at [29, 253] on div at bounding box center [25, 255] width 13 height 13
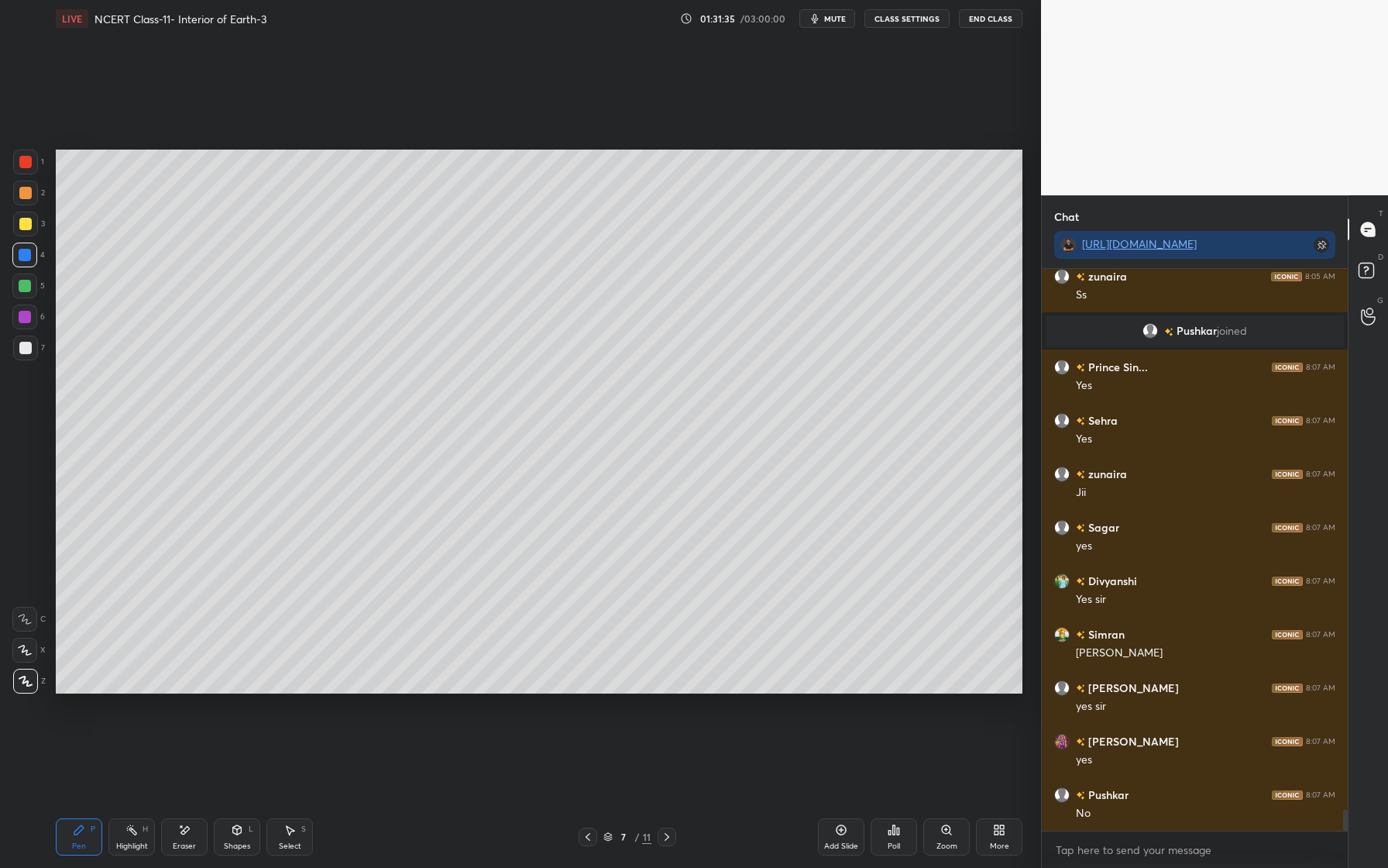
click at [29, 283] on div at bounding box center [25, 285] width 13 height 13
click at [28, 351] on div at bounding box center [26, 347] width 13 height 13
click at [31, 194] on div at bounding box center [26, 193] width 13 height 13
drag, startPoint x: 135, startPoint y: 836, endPoint x: 139, endPoint y: 828, distance: 8.9
click at [135, 836] on div "Highlight H" at bounding box center [131, 837] width 46 height 37
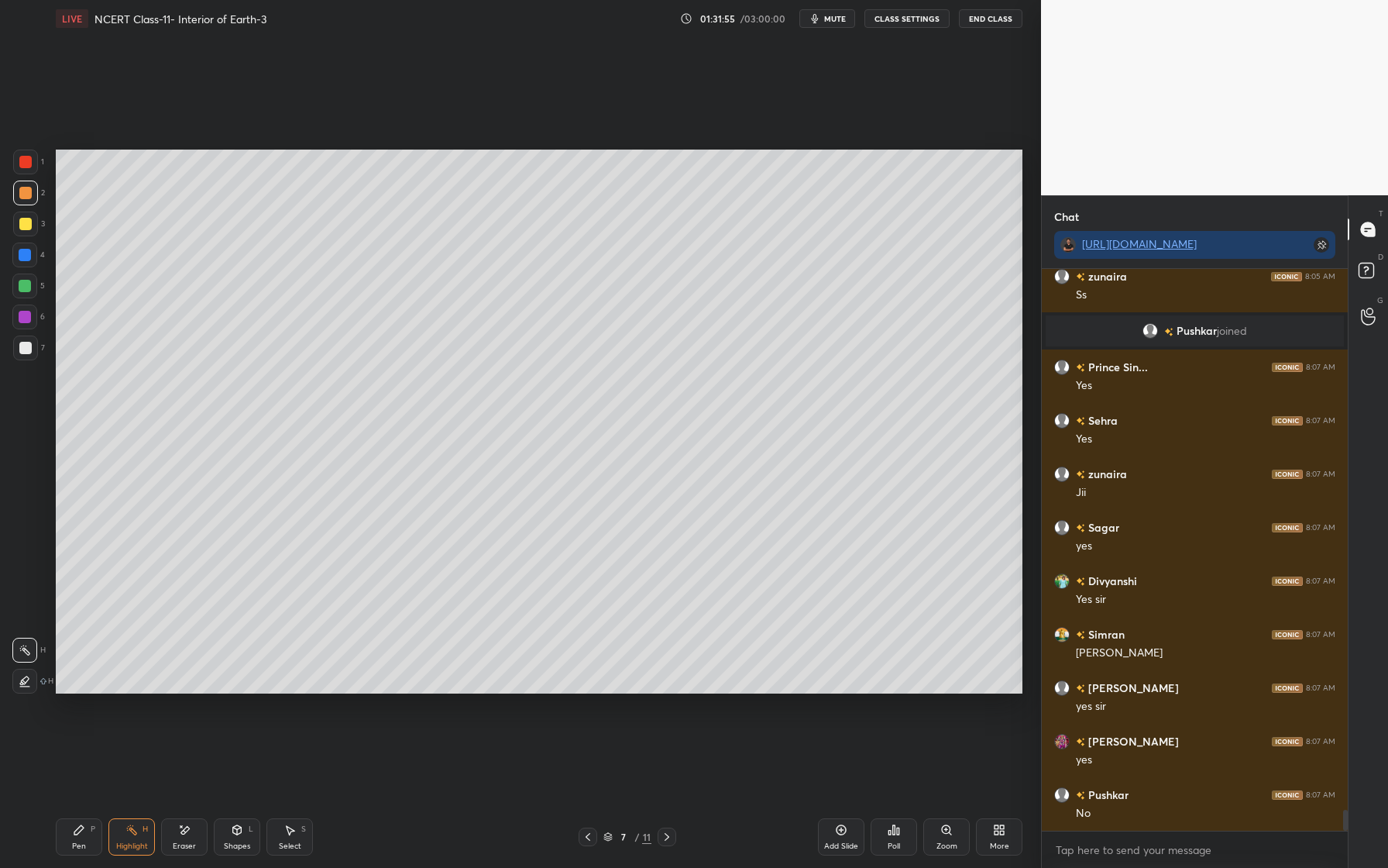
drag, startPoint x: 139, startPoint y: 830, endPoint x: 134, endPoint y: 795, distance: 35.4
click at [140, 829] on div "Highlight H" at bounding box center [131, 837] width 46 height 37
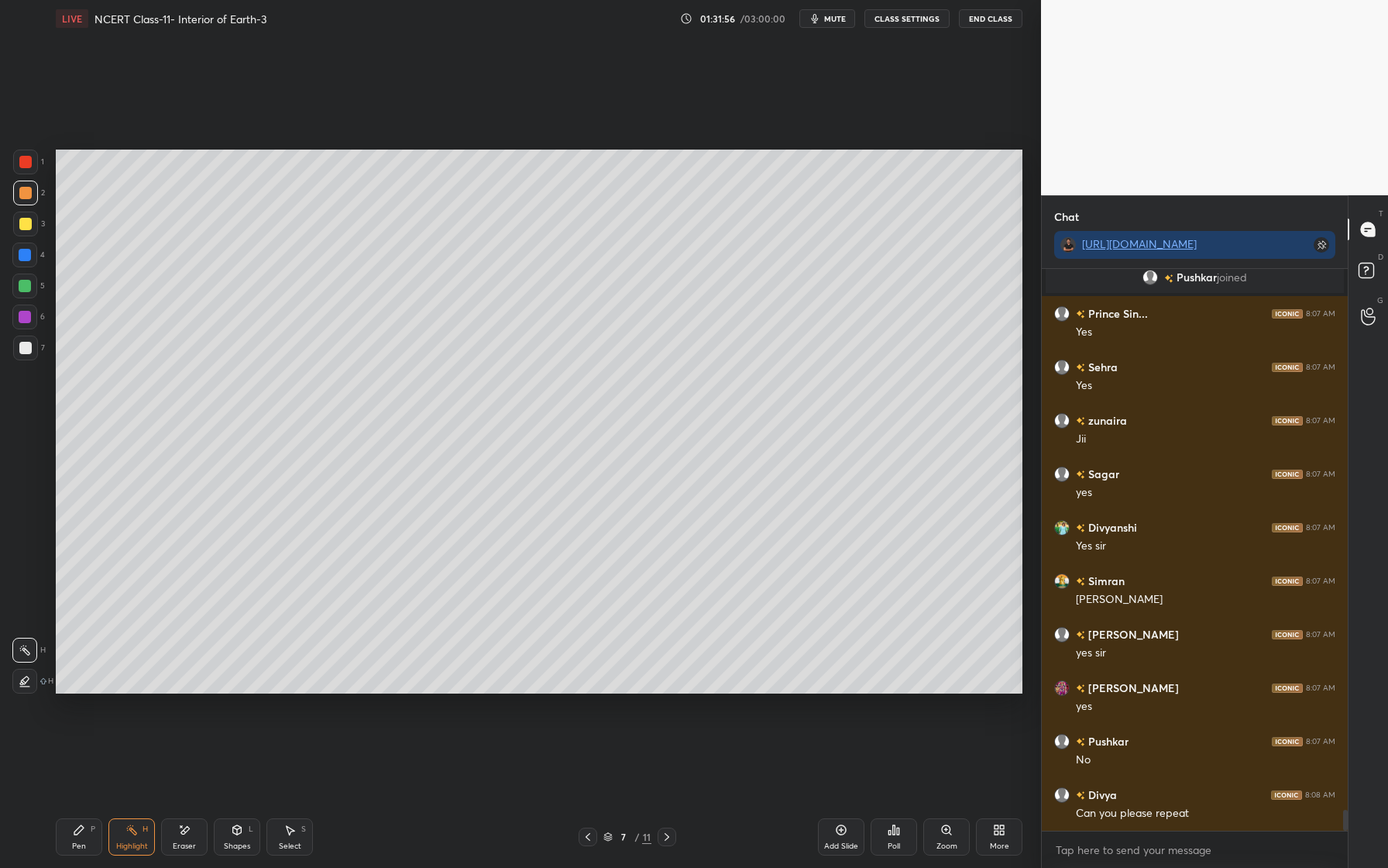
click at [29, 343] on div at bounding box center [26, 347] width 13 height 13
click at [197, 832] on div "Eraser" at bounding box center [184, 837] width 46 height 37
drag, startPoint x: 194, startPoint y: 837, endPoint x: 198, endPoint y: 810, distance: 27.3
click at [192, 834] on div "Eraser" at bounding box center [184, 837] width 46 height 37
click at [101, 836] on div "Pen P Highlight H Eraser Shapes L Select S" at bounding box center [246, 837] width 381 height 37
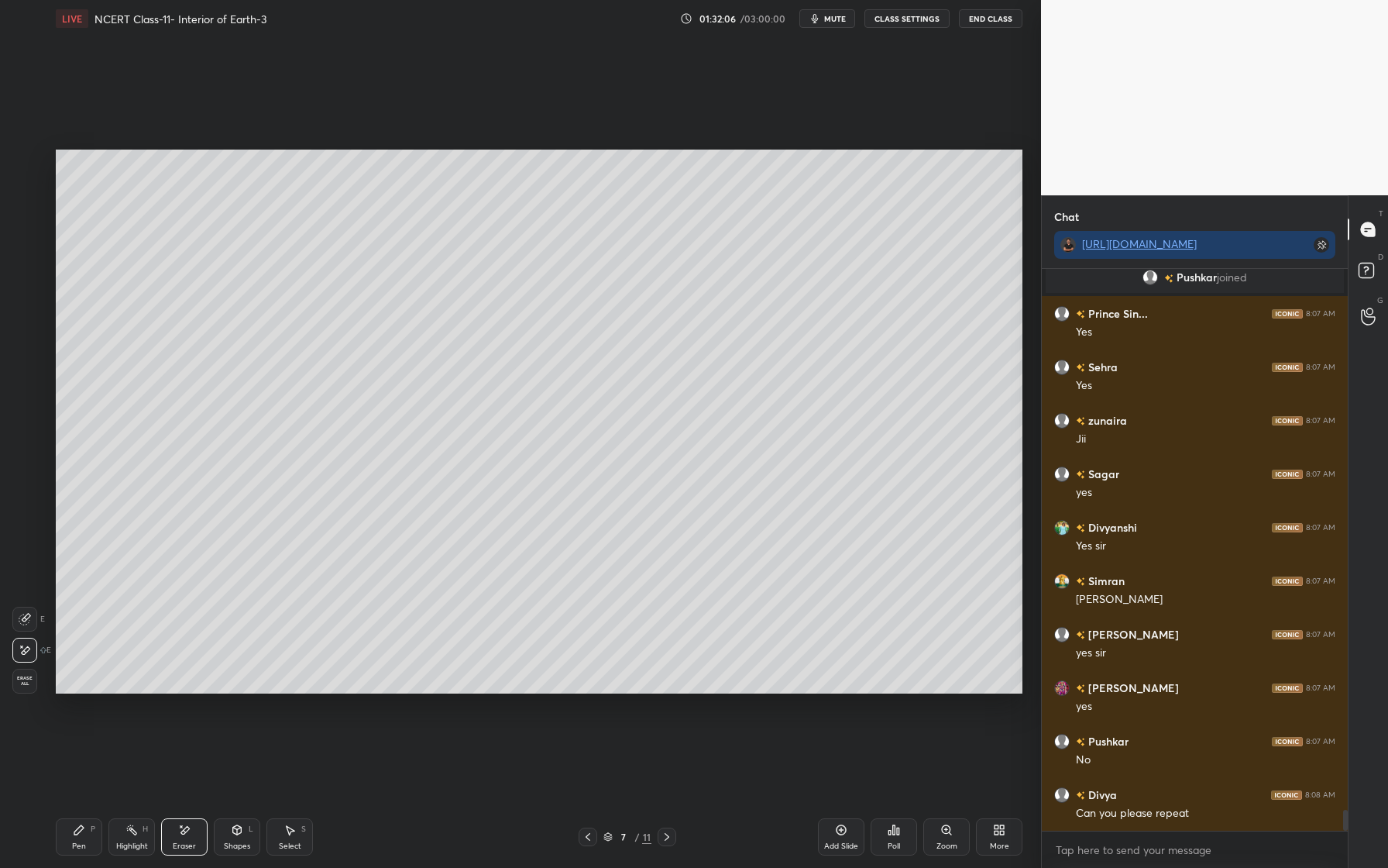
click at [90, 841] on div "Pen P" at bounding box center [79, 837] width 46 height 37
drag, startPoint x: 32, startPoint y: 195, endPoint x: 43, endPoint y: 202, distance: 13.0
click at [32, 195] on div at bounding box center [25, 192] width 25 height 25
click at [27, 349] on div at bounding box center [26, 347] width 13 height 13
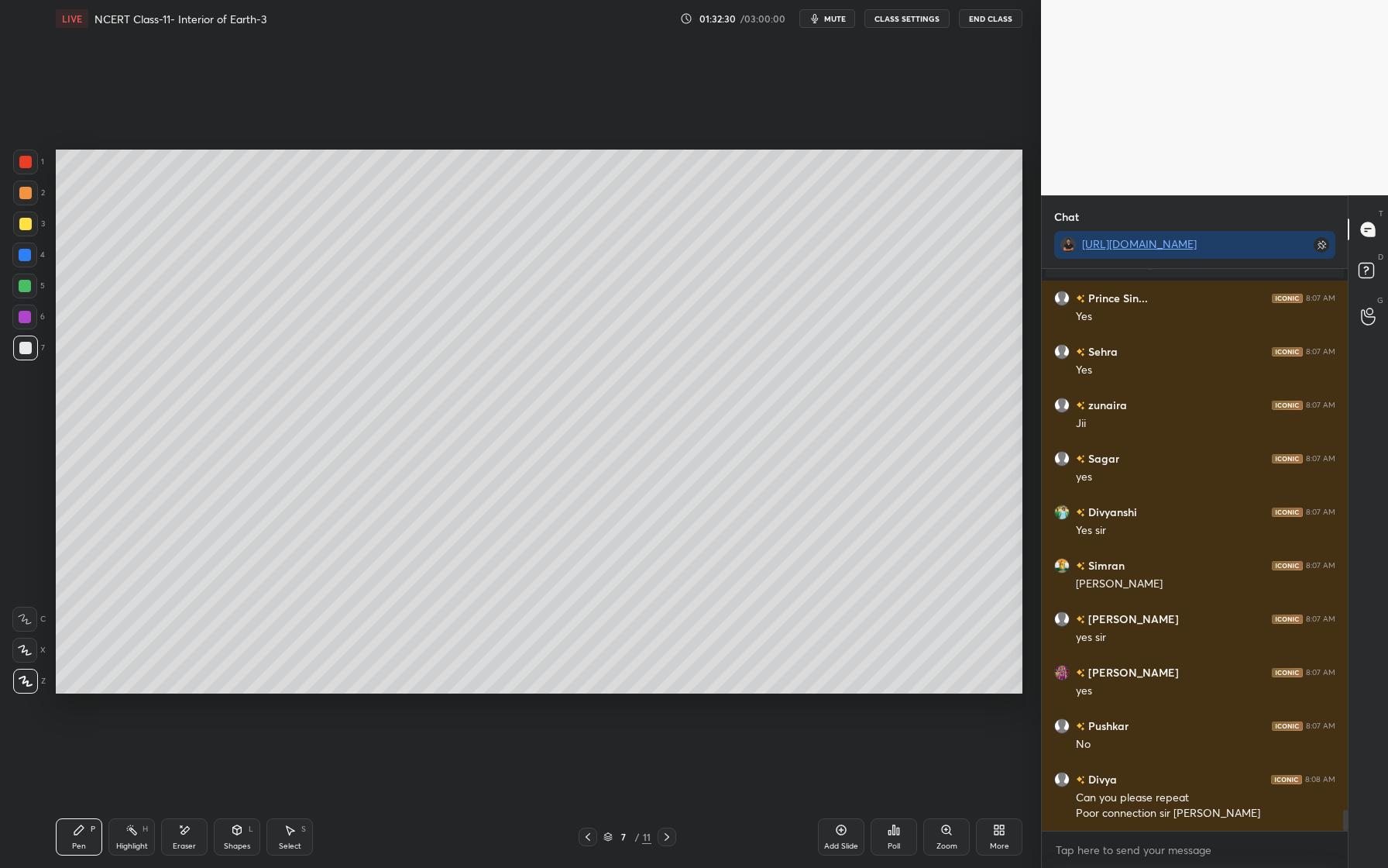
scroll to position [14848, 0]
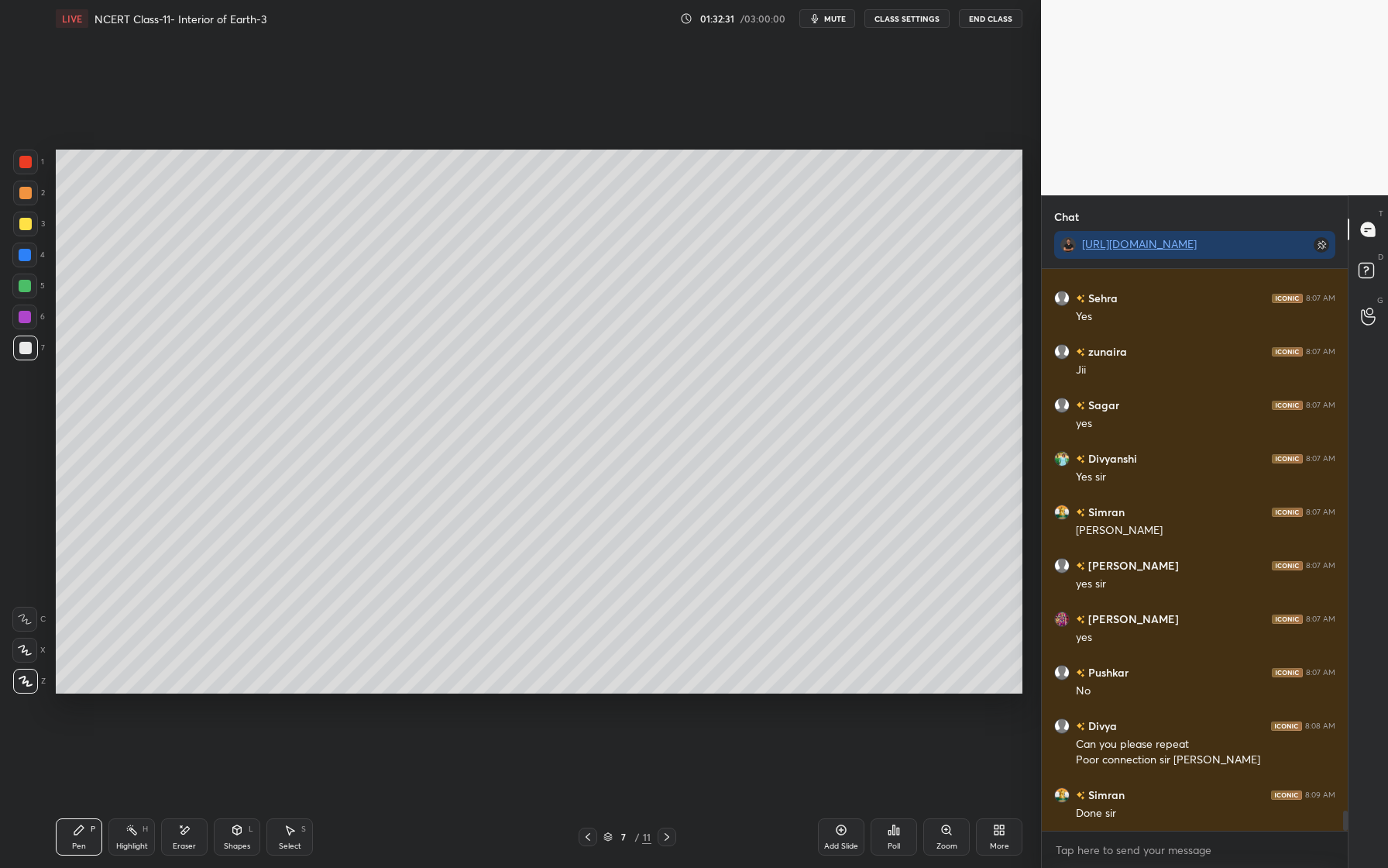
drag, startPoint x: 31, startPoint y: 258, endPoint x: 46, endPoint y: 249, distance: 17.5
click at [31, 258] on div at bounding box center [25, 254] width 25 height 25
click at [23, 257] on div at bounding box center [25, 255] width 13 height 13
click at [28, 356] on div at bounding box center [25, 347] width 25 height 25
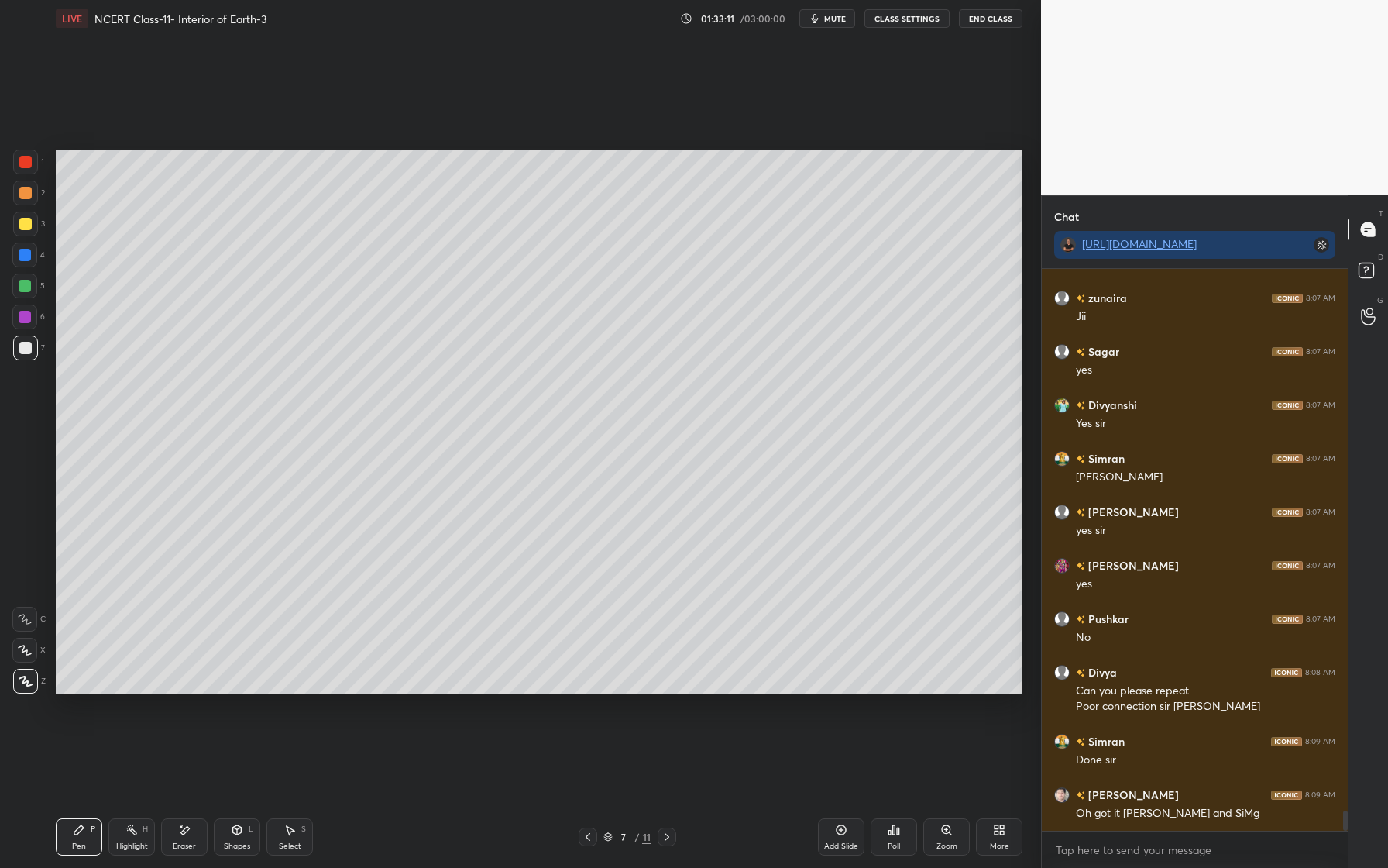
scroll to position [14954, 0]
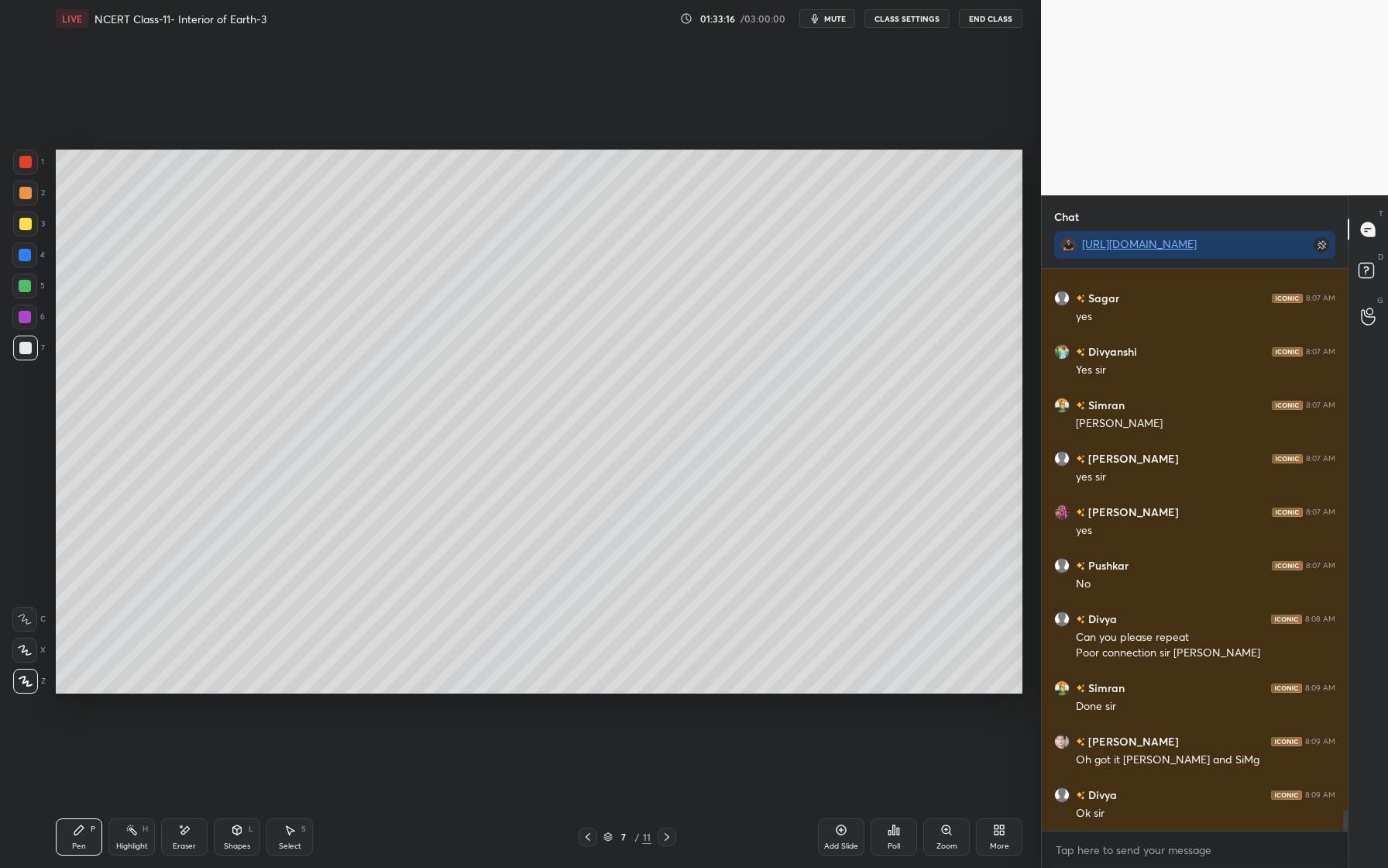
click at [31, 203] on div at bounding box center [25, 192] width 25 height 25
drag, startPoint x: 26, startPoint y: 222, endPoint x: 24, endPoint y: 232, distance: 10.2
click at [26, 223] on div at bounding box center [26, 223] width 13 height 13
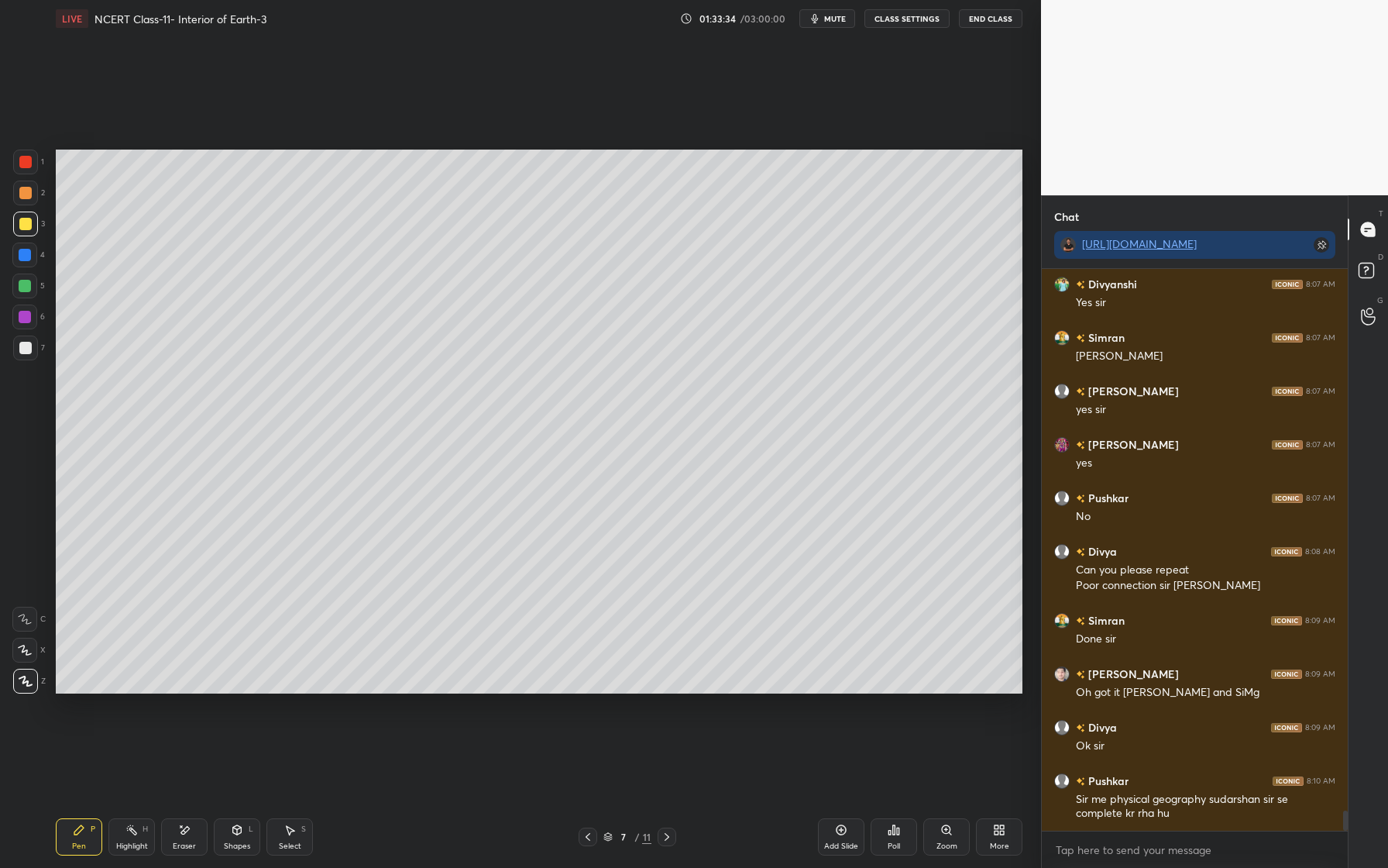
click at [24, 260] on div at bounding box center [25, 255] width 13 height 13
click at [28, 289] on div at bounding box center [25, 285] width 13 height 13
click at [28, 315] on div at bounding box center [25, 317] width 13 height 13
drag, startPoint x: 186, startPoint y: 840, endPoint x: 206, endPoint y: 795, distance: 49.2
click at [186, 842] on div "Eraser" at bounding box center [185, 846] width 24 height 8
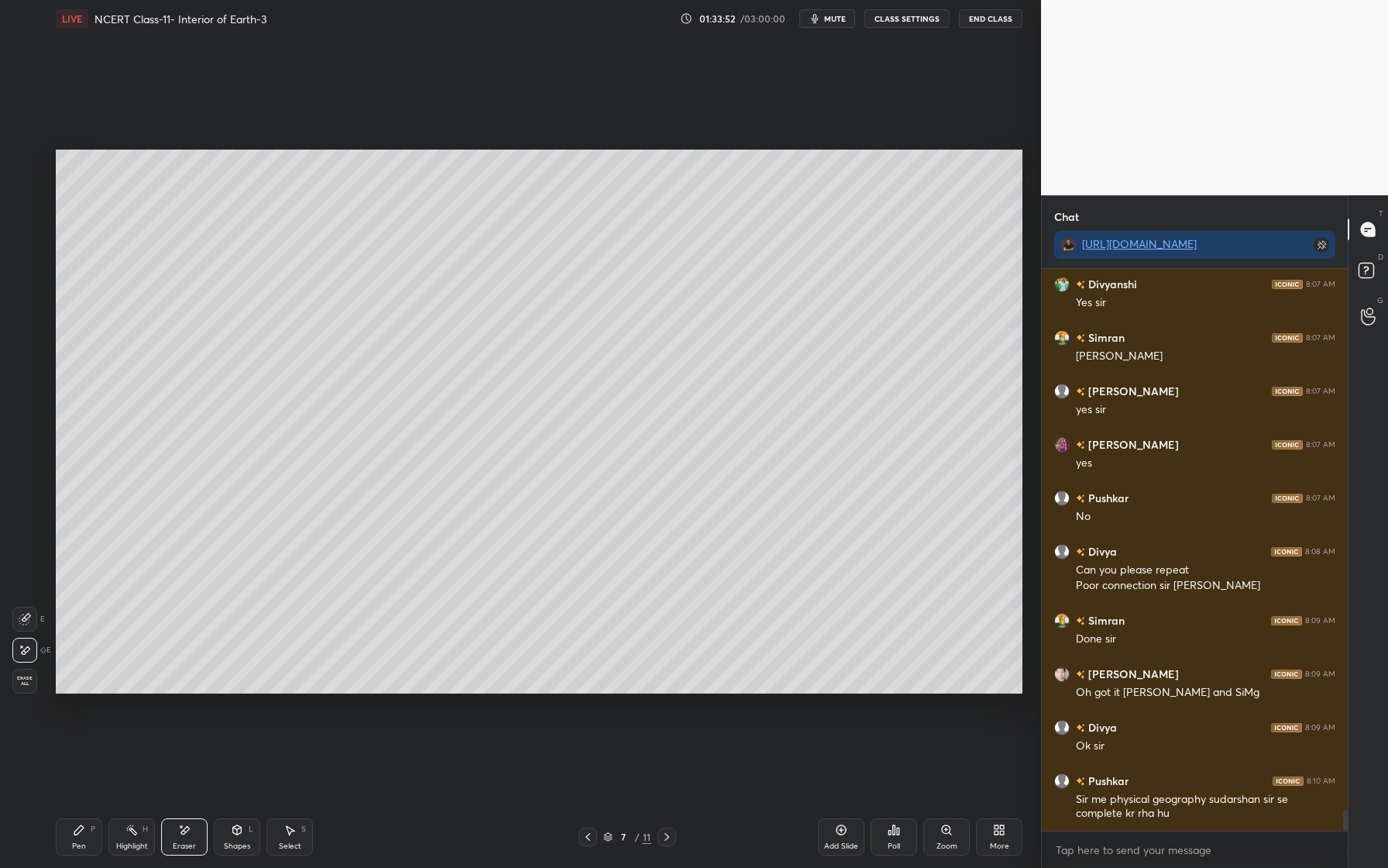
scroll to position [15075, 0]
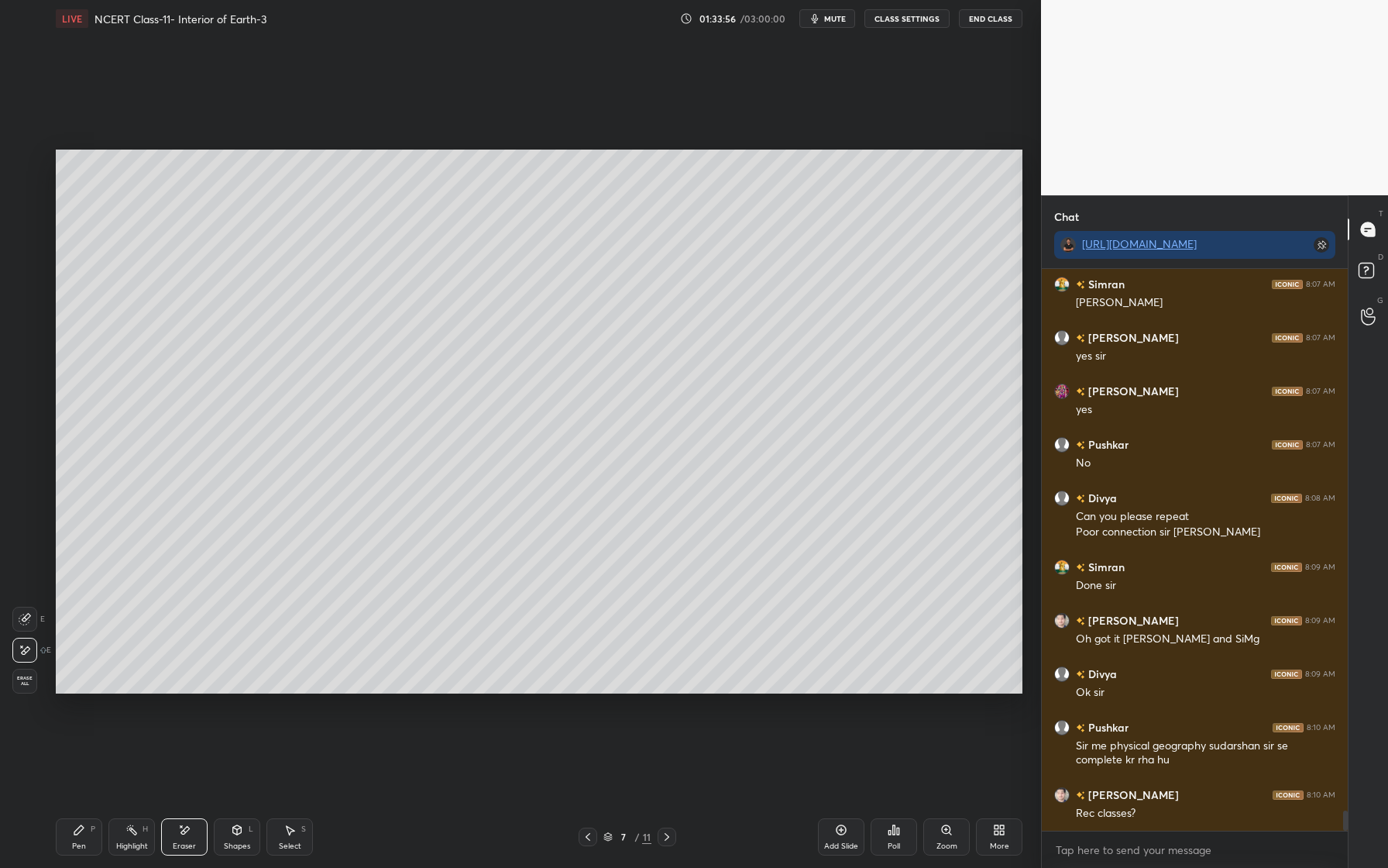
drag, startPoint x: 78, startPoint y: 838, endPoint x: 89, endPoint y: 816, distance: 24.6
click at [80, 840] on div "Pen P" at bounding box center [79, 837] width 46 height 37
click at [31, 192] on div at bounding box center [26, 193] width 13 height 13
drag, startPoint x: 32, startPoint y: 198, endPoint x: 40, endPoint y: 199, distance: 8.1
click at [32, 198] on div at bounding box center [25, 192] width 25 height 25
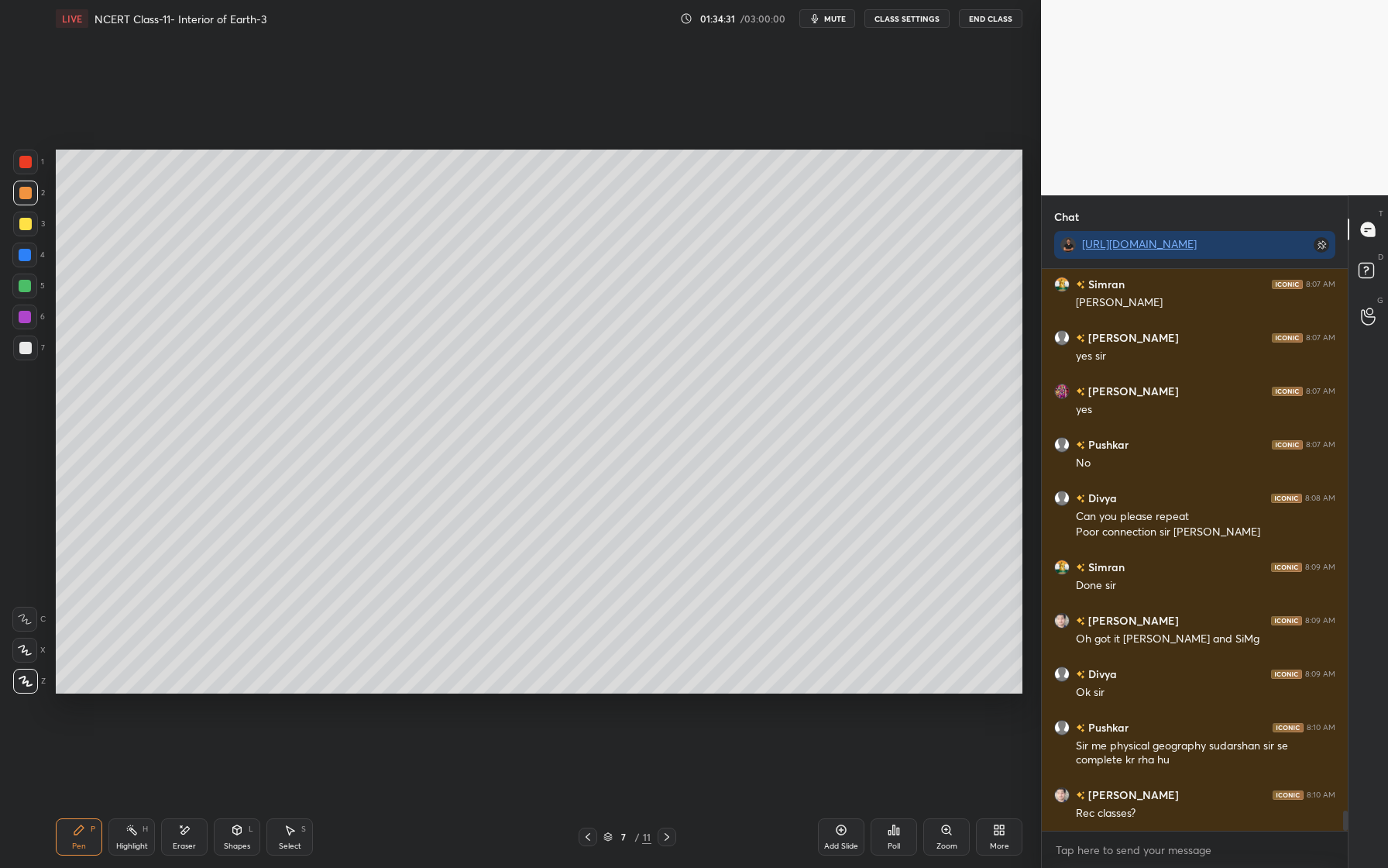
drag, startPoint x: 24, startPoint y: 252, endPoint x: 24, endPoint y: 260, distance: 8.0
click at [24, 252] on div at bounding box center [25, 255] width 13 height 13
click at [26, 287] on div at bounding box center [25, 285] width 13 height 13
click at [32, 225] on div at bounding box center [25, 223] width 25 height 25
click at [29, 307] on div at bounding box center [25, 316] width 25 height 25
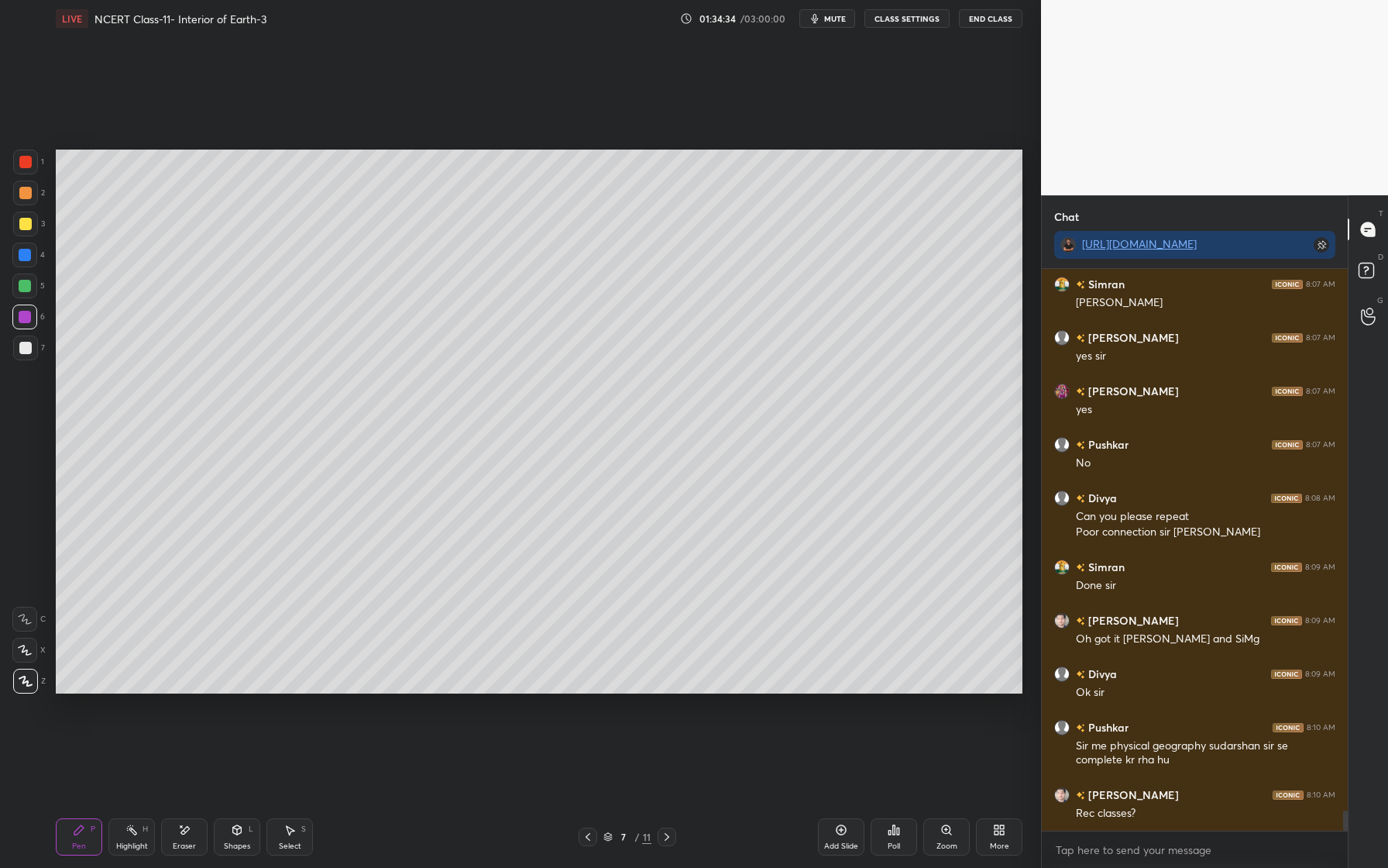
click at [28, 279] on div at bounding box center [25, 285] width 13 height 13
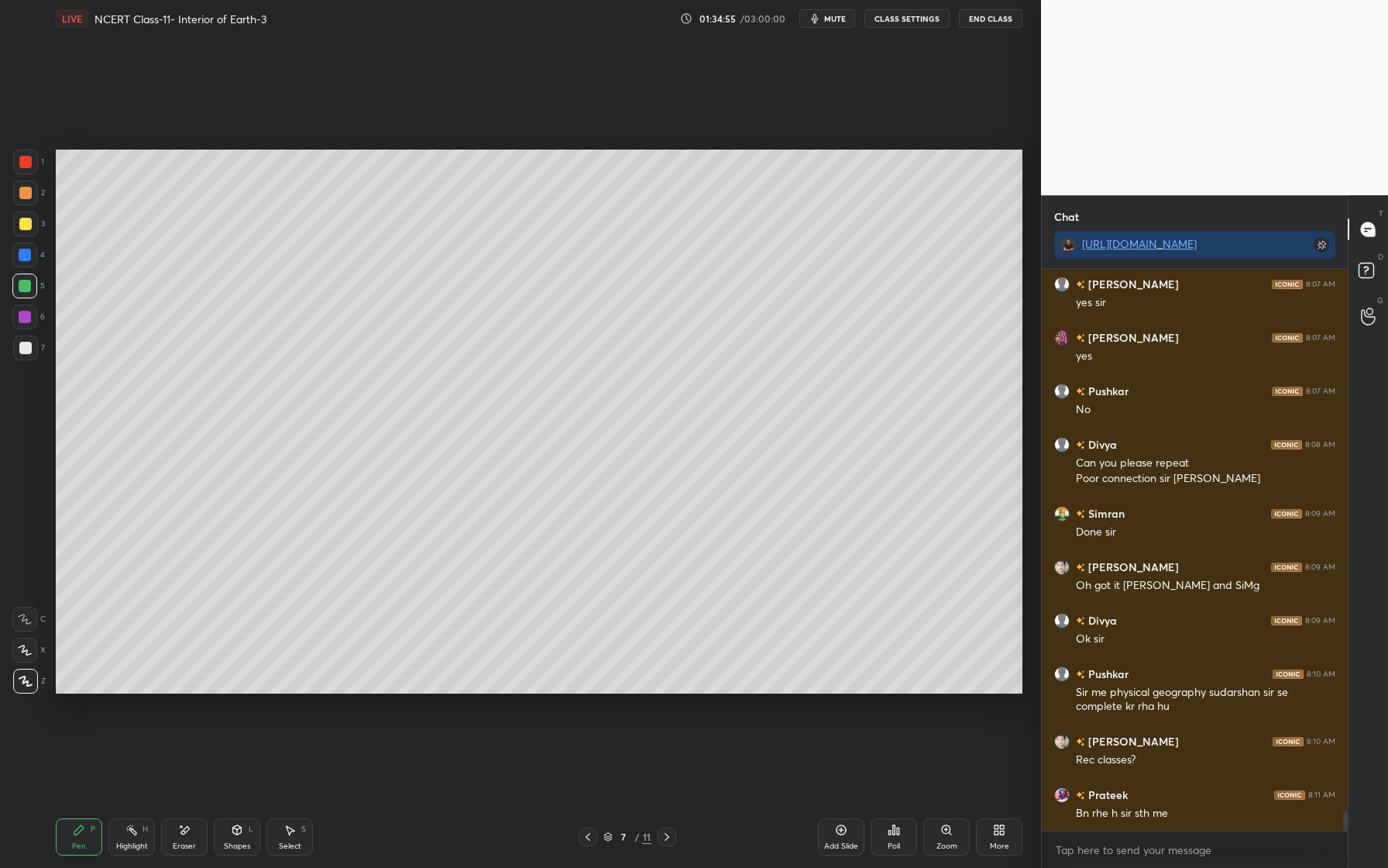
scroll to position [15182, 0]
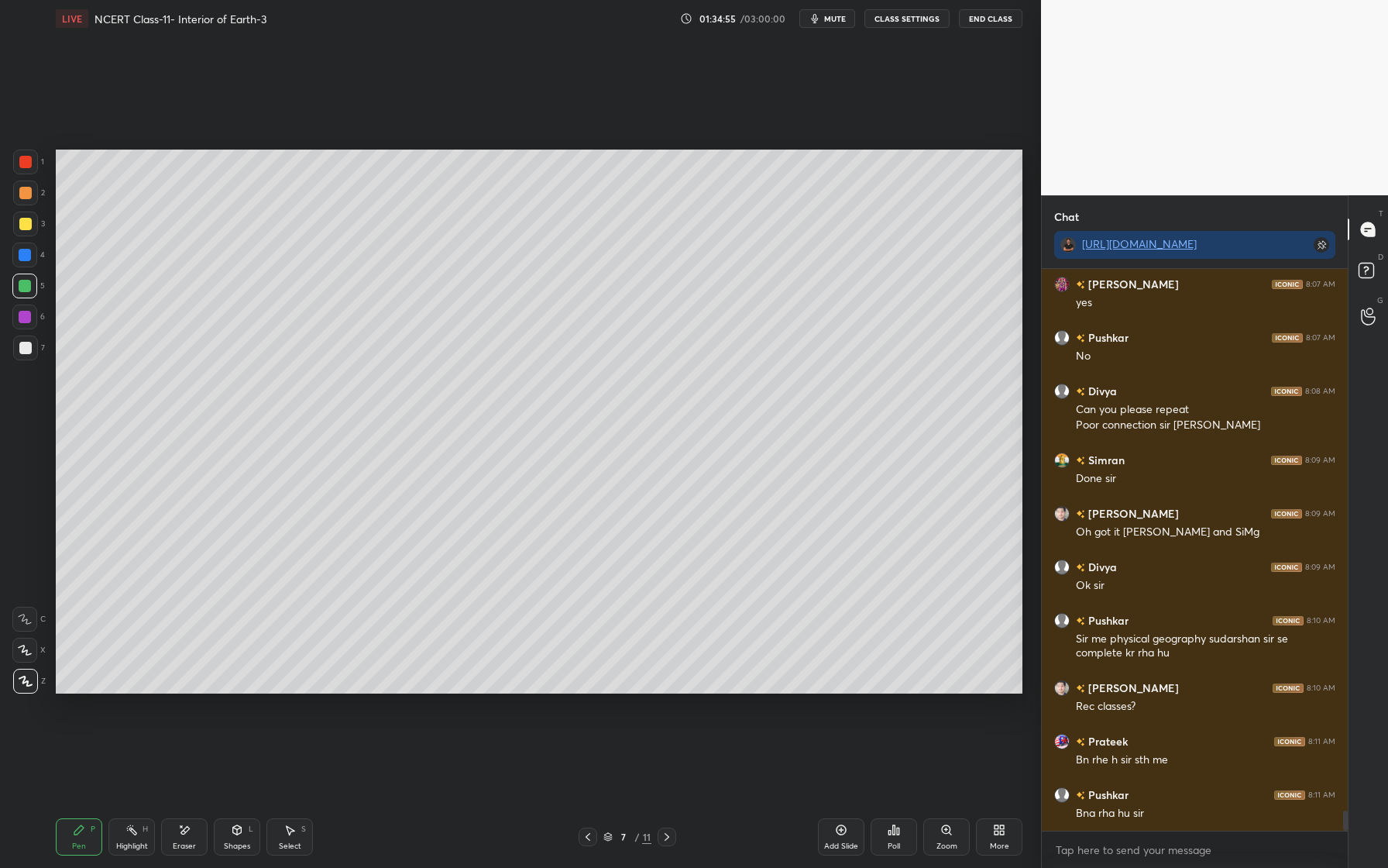
click at [28, 292] on div at bounding box center [25, 285] width 25 height 25
click at [31, 317] on div at bounding box center [25, 316] width 25 height 25
click at [21, 348] on div at bounding box center [26, 347] width 13 height 13
click at [180, 864] on div "Pen P Highlight H Eraser Shapes L Select S 7 / 11 Add Slide Poll Zoom More" at bounding box center [539, 837] width 967 height 62
click at [192, 832] on div "Eraser" at bounding box center [184, 837] width 46 height 37
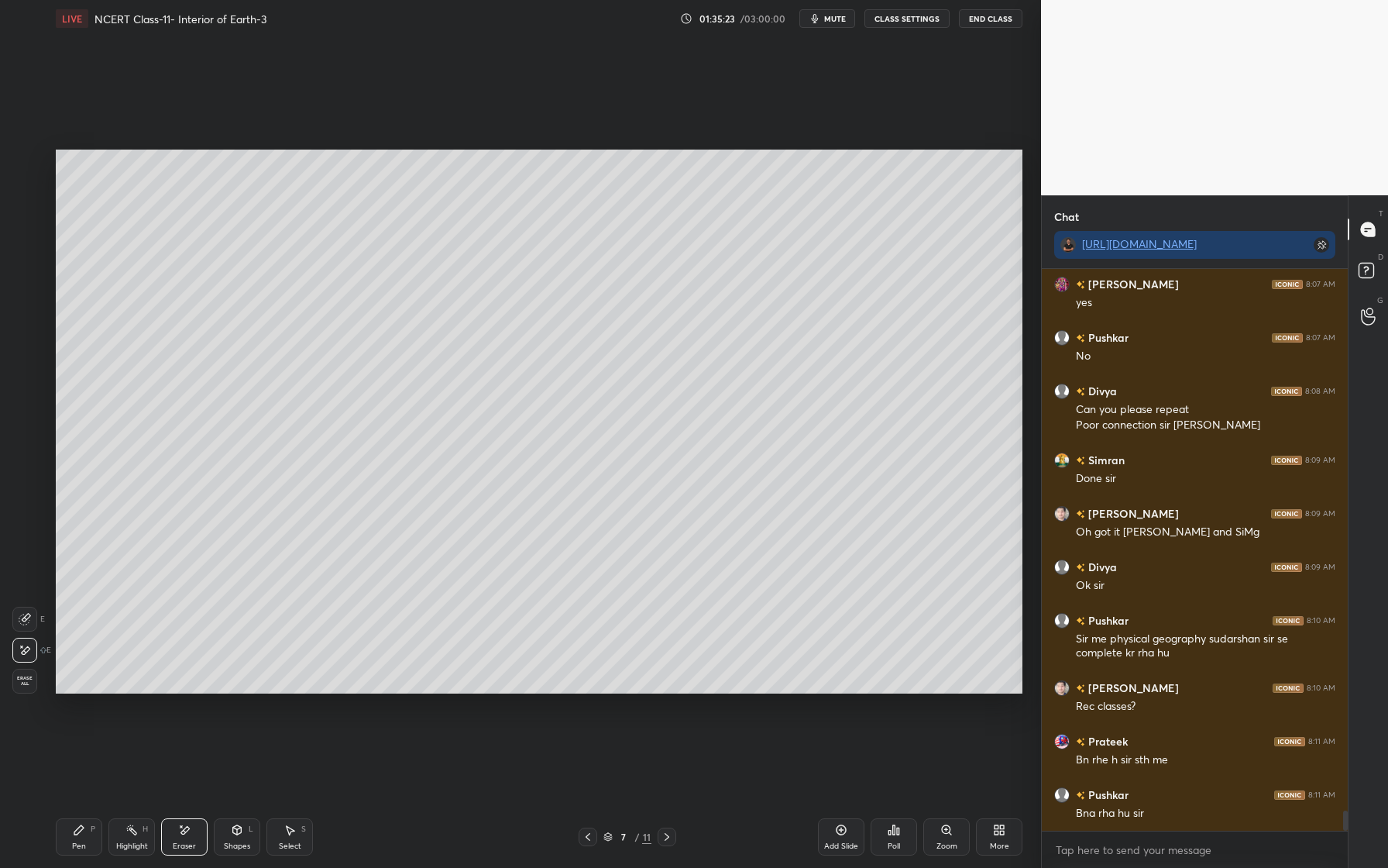
drag, startPoint x: 86, startPoint y: 839, endPoint x: 81, endPoint y: 831, distance: 9.4
click at [86, 839] on div "Pen P" at bounding box center [79, 837] width 46 height 37
drag, startPoint x: 28, startPoint y: 168, endPoint x: 48, endPoint y: 222, distance: 57.6
click at [24, 171] on div at bounding box center [25, 161] width 25 height 25
click at [30, 254] on div at bounding box center [25, 255] width 13 height 13
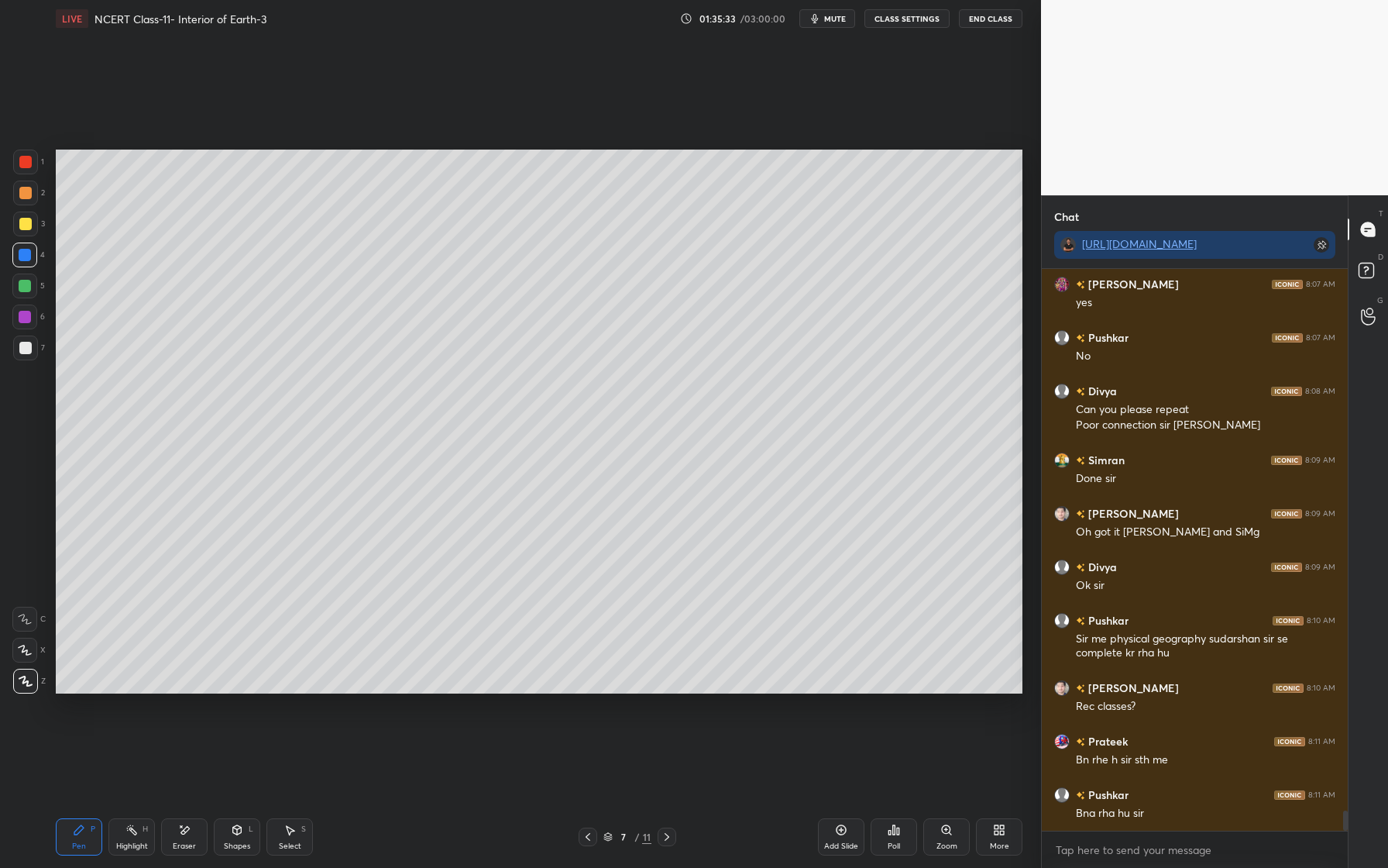
click at [28, 287] on div at bounding box center [25, 285] width 13 height 13
click at [32, 257] on div at bounding box center [25, 254] width 25 height 25
click at [24, 290] on div at bounding box center [25, 285] width 13 height 13
click at [31, 289] on div at bounding box center [25, 285] width 13 height 13
click at [28, 354] on div at bounding box center [25, 347] width 25 height 25
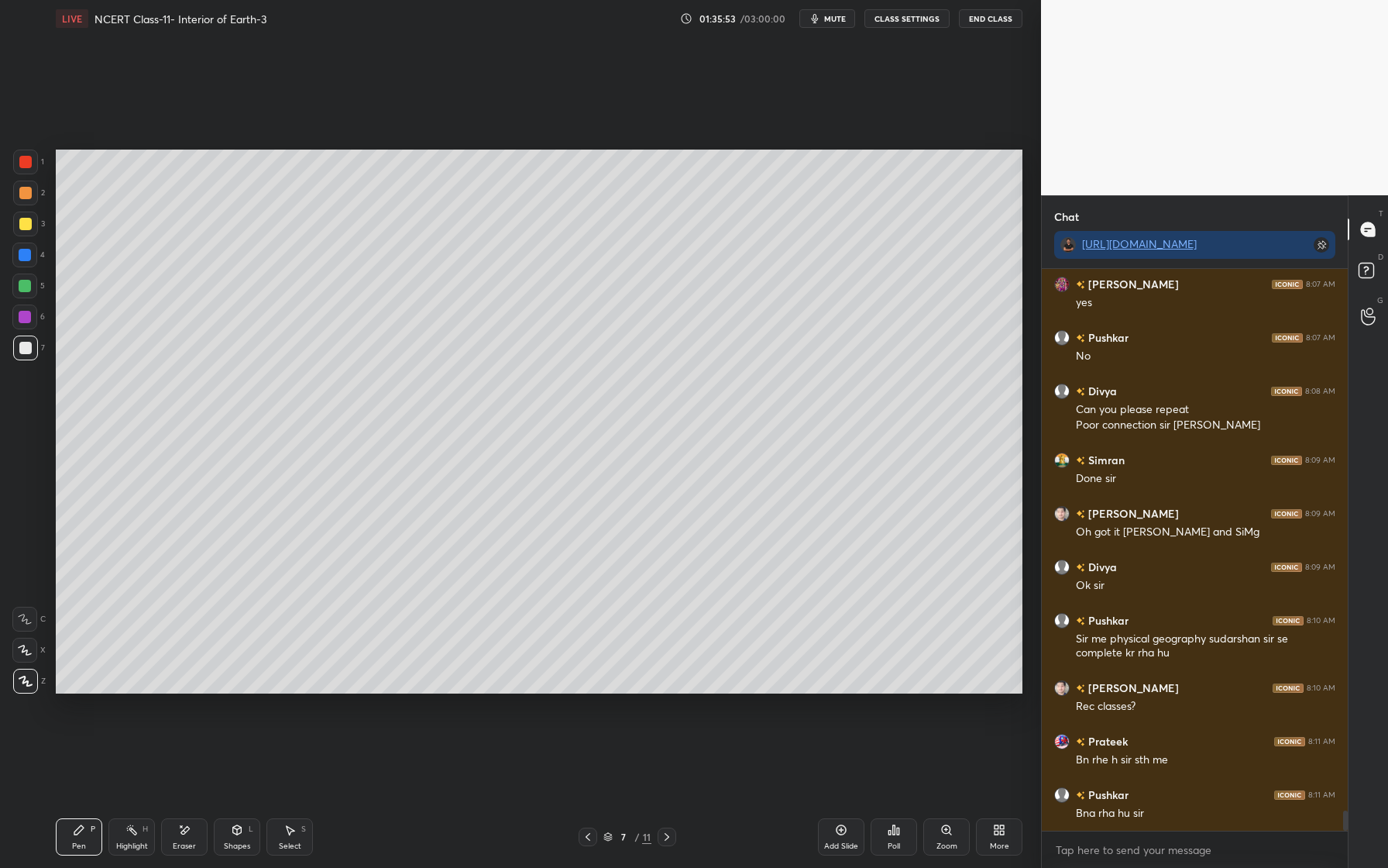
drag, startPoint x: 28, startPoint y: 285, endPoint x: 16, endPoint y: 281, distance: 12.6
click at [27, 285] on div at bounding box center [25, 285] width 13 height 13
drag, startPoint x: 28, startPoint y: 253, endPoint x: 20, endPoint y: 253, distance: 8.0
click at [24, 253] on div at bounding box center [25, 255] width 13 height 13
click at [31, 347] on div at bounding box center [26, 347] width 13 height 13
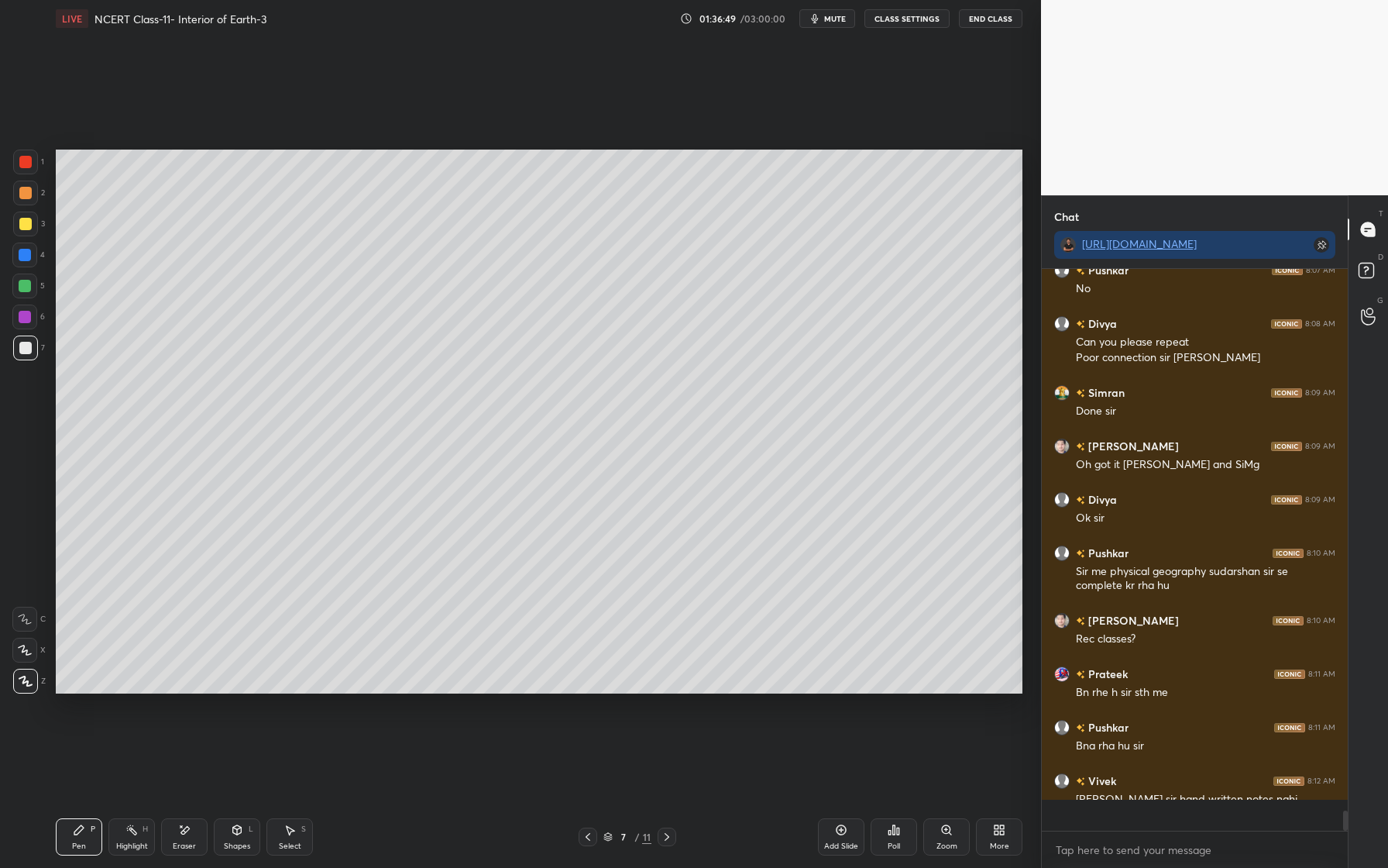
scroll to position [15249, 0]
drag, startPoint x: 24, startPoint y: 347, endPoint x: 28, endPoint y: 333, distance: 14.6
click at [23, 349] on div at bounding box center [26, 347] width 13 height 13
click at [29, 314] on div at bounding box center [25, 317] width 13 height 13
click at [29, 195] on div at bounding box center [26, 193] width 13 height 13
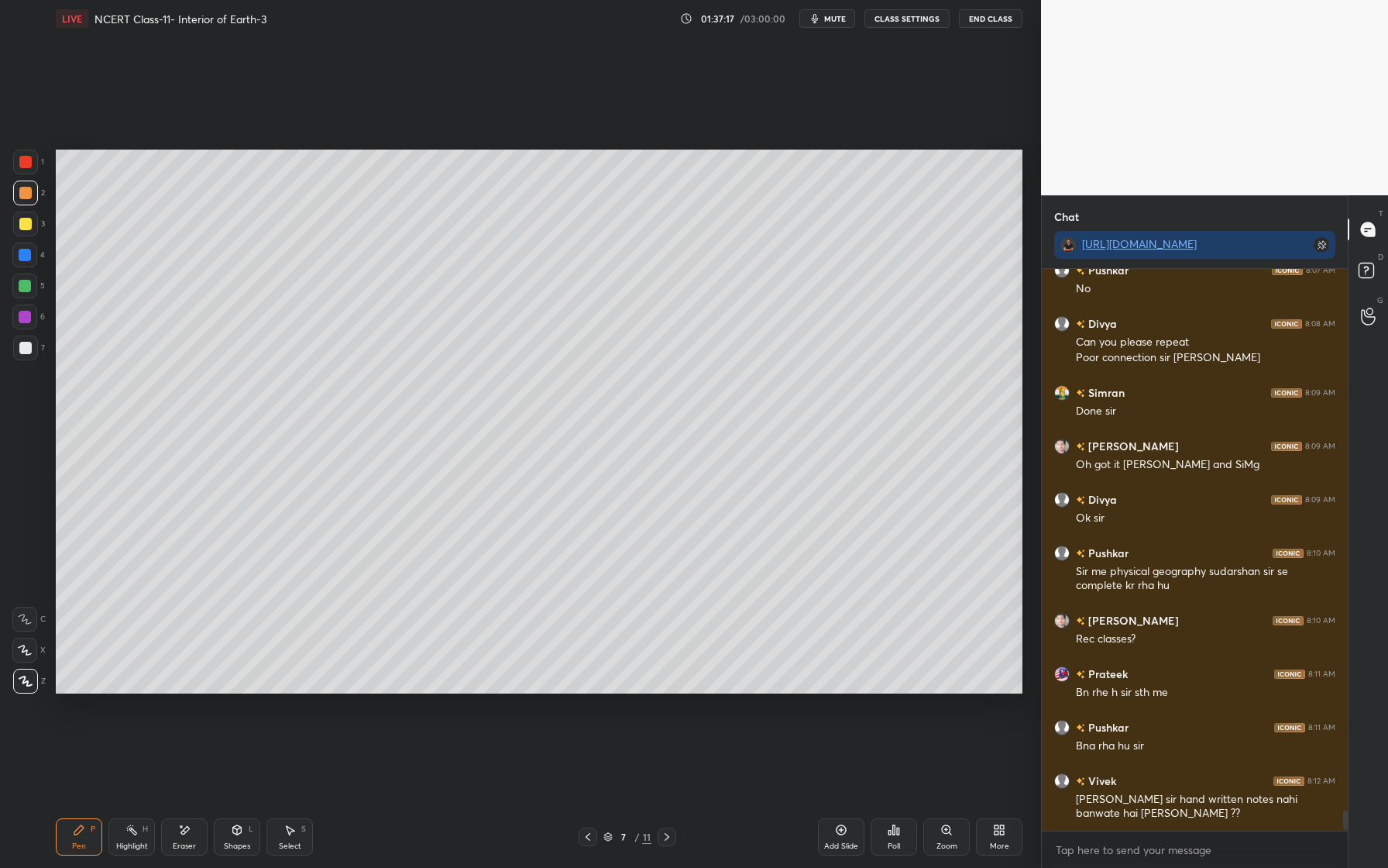
click at [33, 166] on div at bounding box center [25, 161] width 25 height 25
click at [29, 253] on div at bounding box center [25, 255] width 13 height 13
drag, startPoint x: 30, startPoint y: 157, endPoint x: 30, endPoint y: 173, distance: 16.0
click at [30, 157] on div at bounding box center [26, 161] width 13 height 13
click at [24, 187] on div at bounding box center [26, 193] width 13 height 13
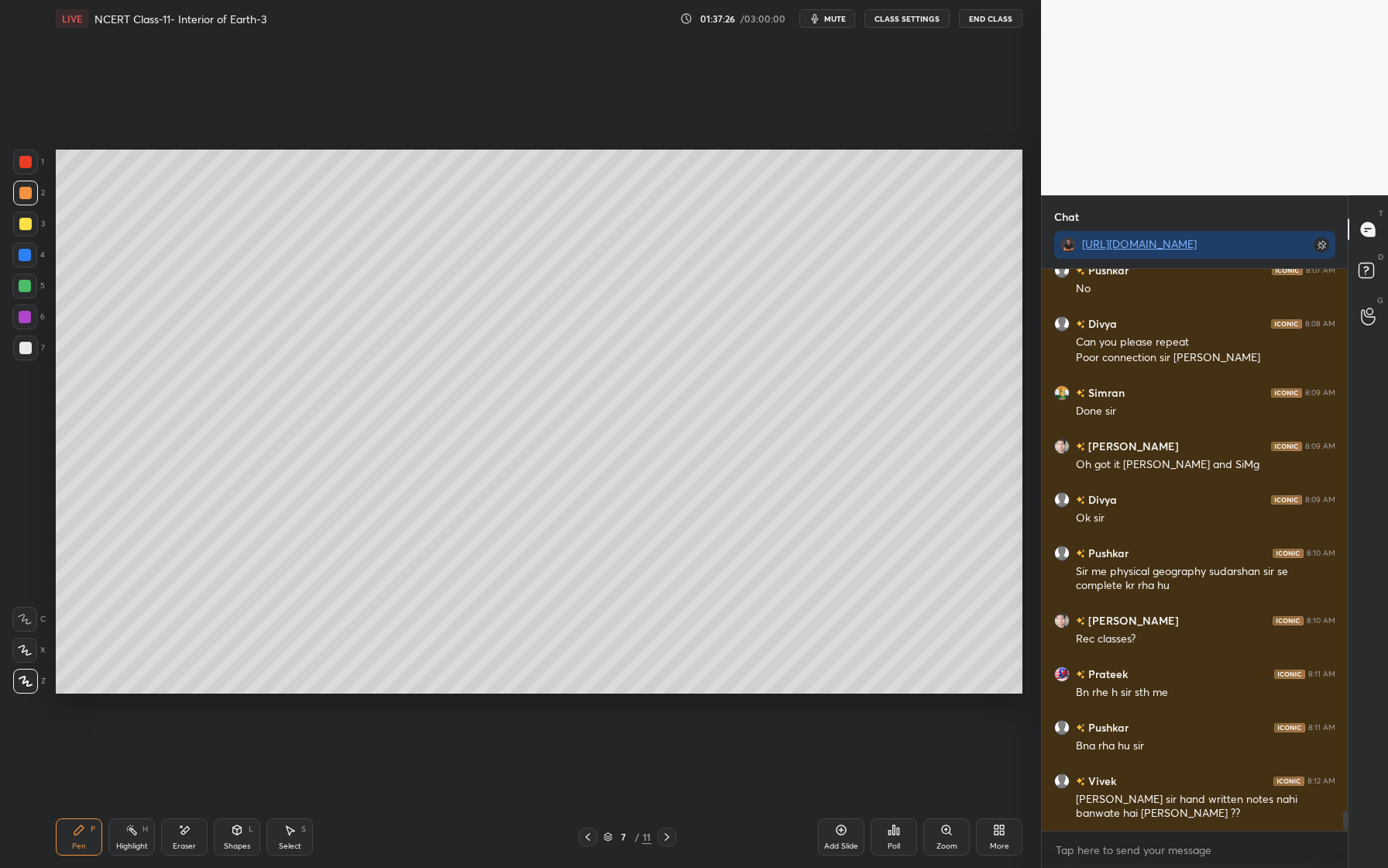
click at [28, 318] on div at bounding box center [25, 317] width 13 height 13
click at [32, 166] on div at bounding box center [25, 161] width 25 height 25
click at [31, 200] on div at bounding box center [25, 192] width 25 height 25
click at [30, 225] on div at bounding box center [26, 223] width 13 height 13
drag, startPoint x: 186, startPoint y: 828, endPoint x: 189, endPoint y: 817, distance: 11.4
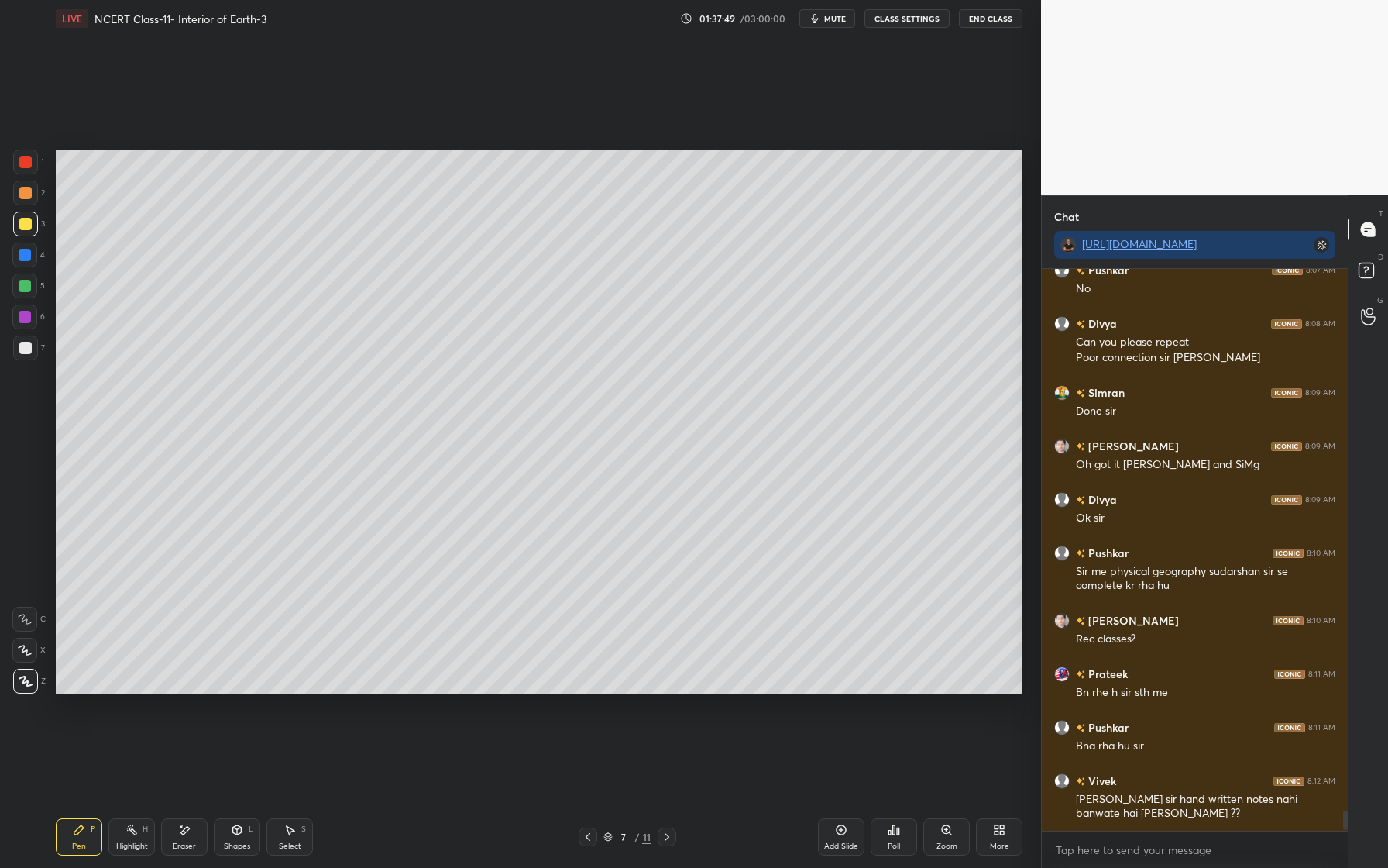
click at [186, 828] on icon at bounding box center [185, 830] width 9 height 8
click at [85, 830] on icon at bounding box center [79, 830] width 13 height 13
click at [193, 835] on div "Eraser" at bounding box center [184, 837] width 46 height 37
drag, startPoint x: 195, startPoint y: 832, endPoint x: 173, endPoint y: 797, distance: 41.3
click at [198, 827] on div "Eraser" at bounding box center [184, 837] width 46 height 37
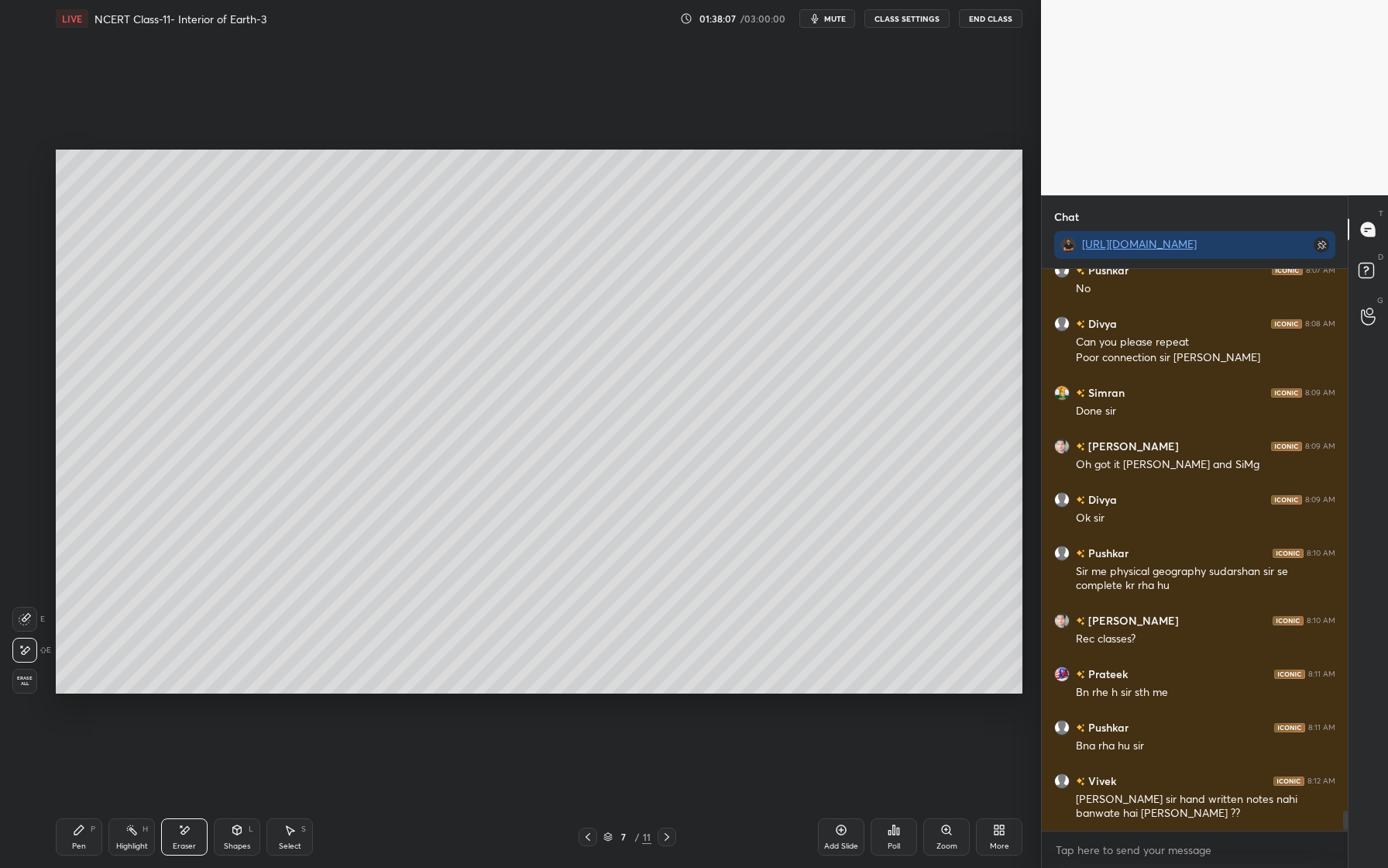
click at [41, 650] on icon at bounding box center [43, 650] width 6 height 6
click at [28, 645] on icon at bounding box center [25, 650] width 13 height 13
drag, startPoint x: 32, startPoint y: 650, endPoint x: 18, endPoint y: 643, distance: 15.7
click at [32, 650] on div at bounding box center [25, 650] width 25 height 25
click at [32, 613] on div at bounding box center [25, 618] width 25 height 25
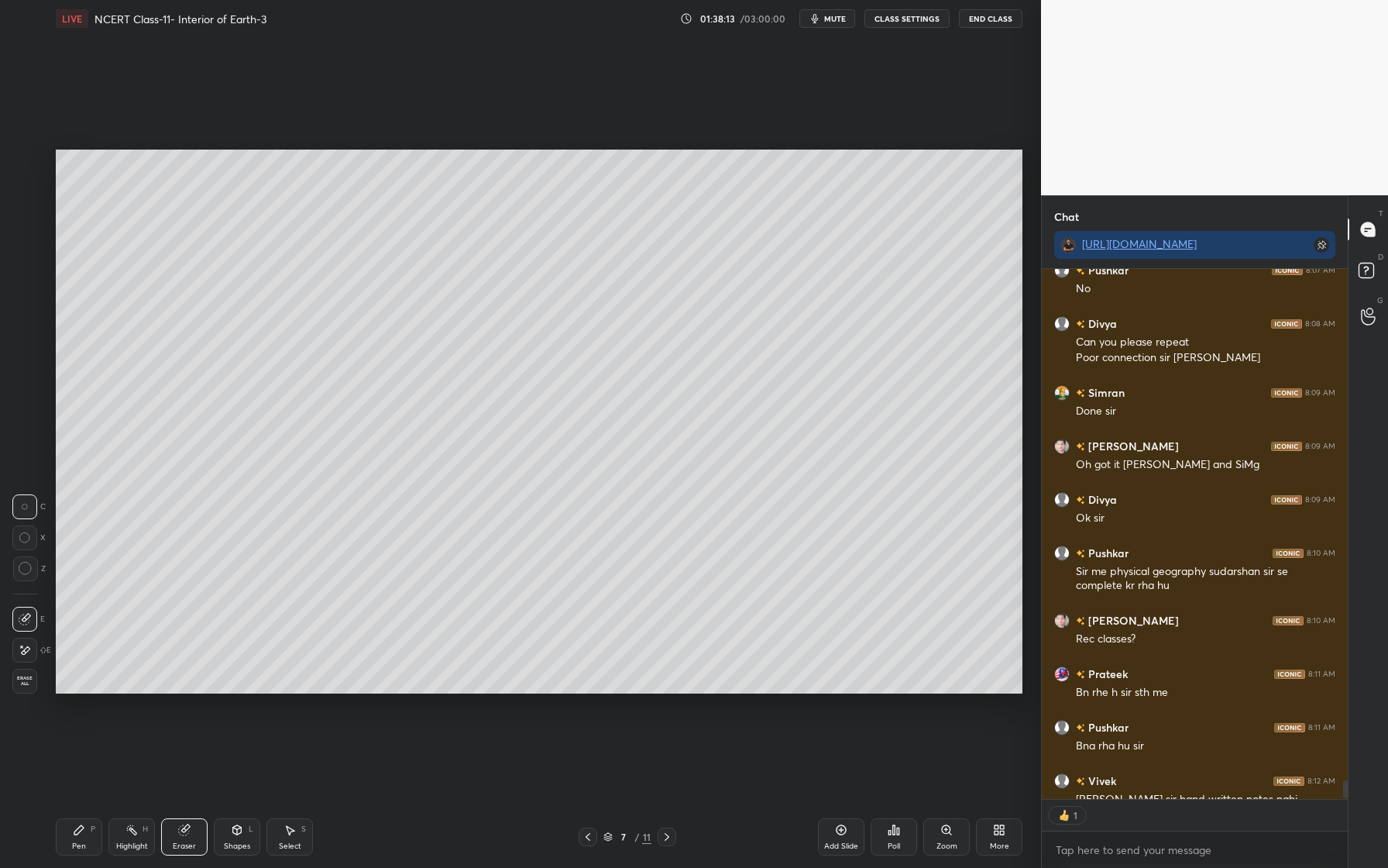
scroll to position [6, 6]
click at [77, 824] on icon at bounding box center [79, 830] width 13 height 13
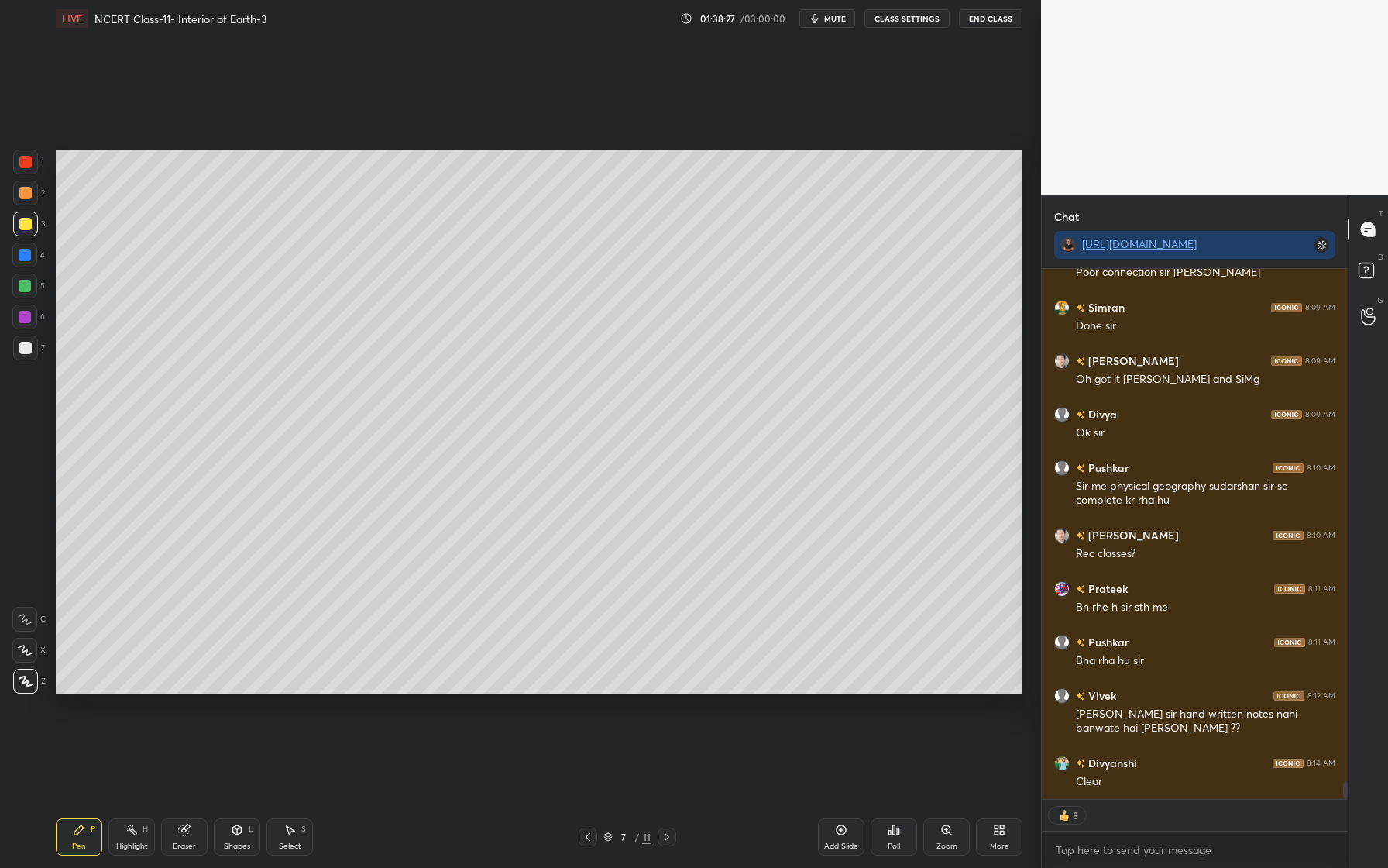
click at [33, 288] on div at bounding box center [25, 285] width 25 height 25
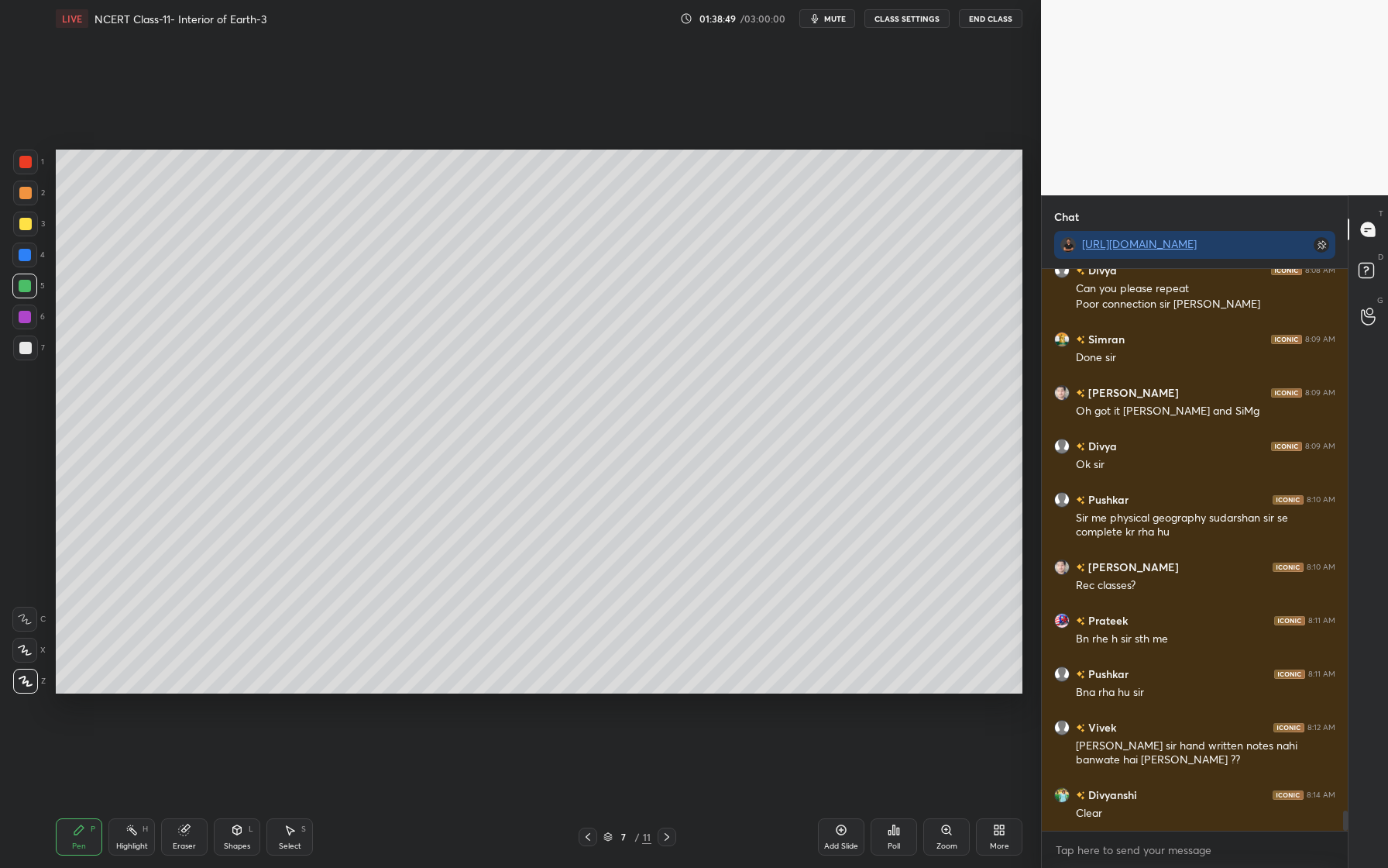
scroll to position [15356, 0]
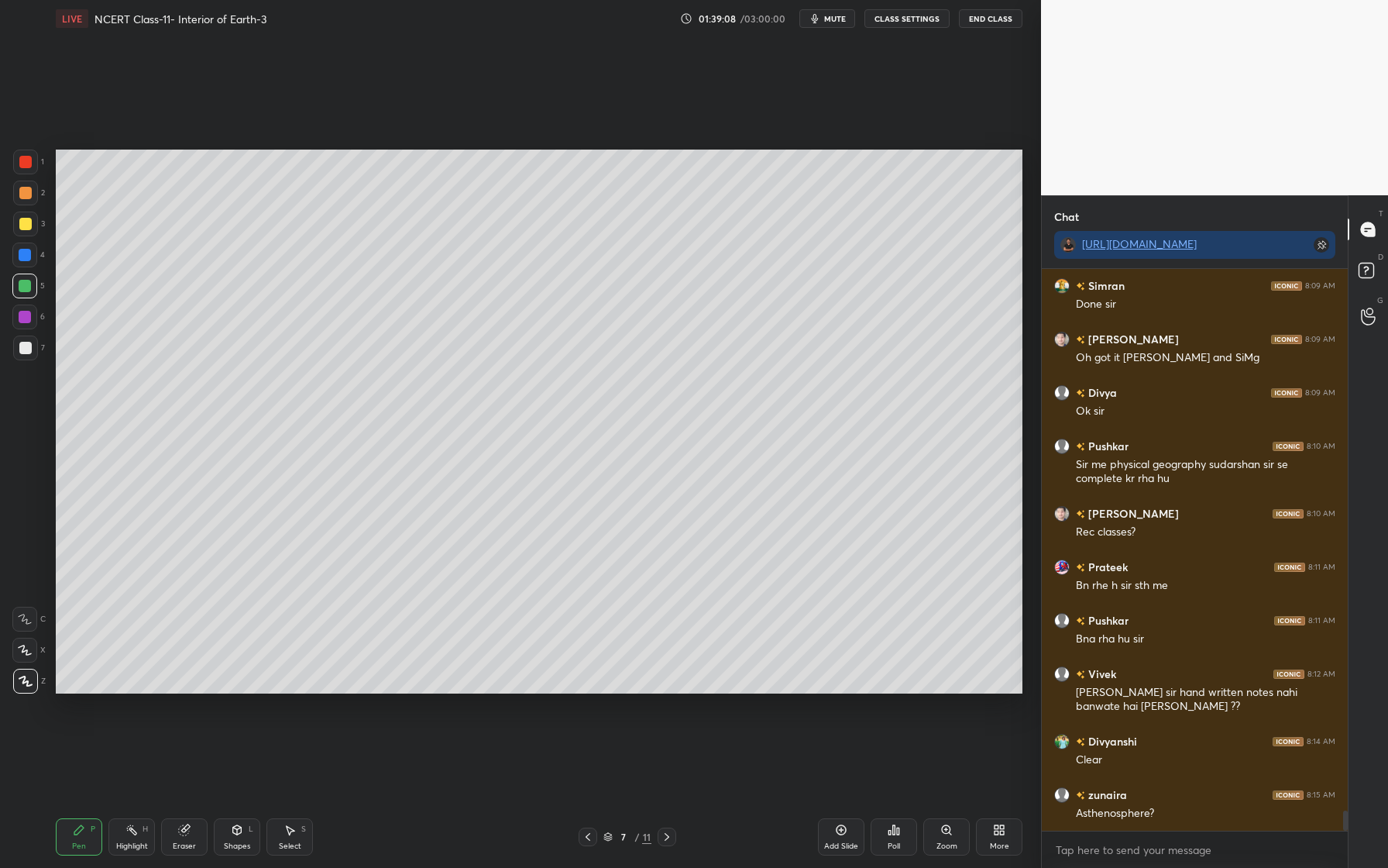
click at [27, 258] on div at bounding box center [25, 255] width 13 height 13
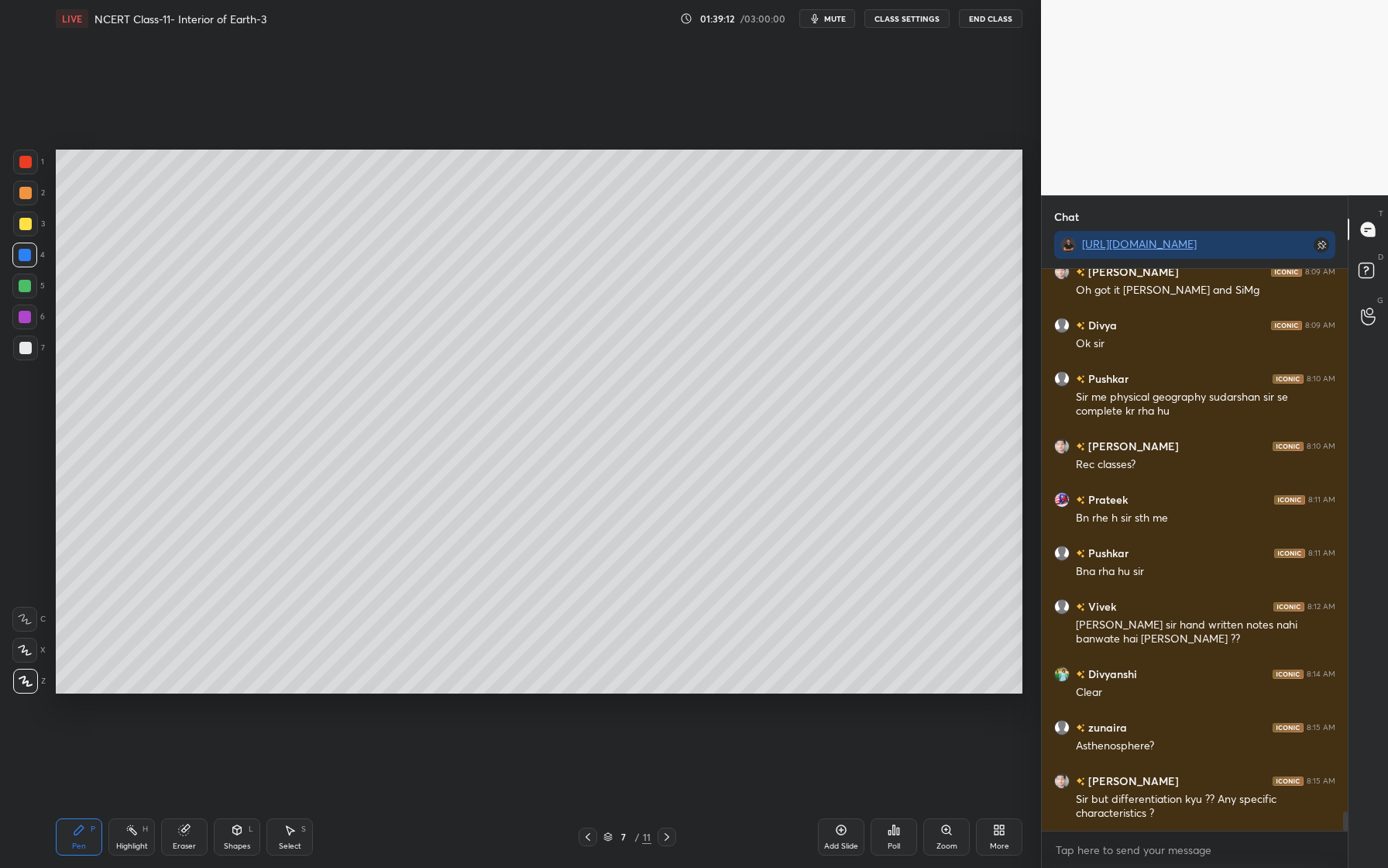
click at [26, 233] on div at bounding box center [25, 223] width 25 height 25
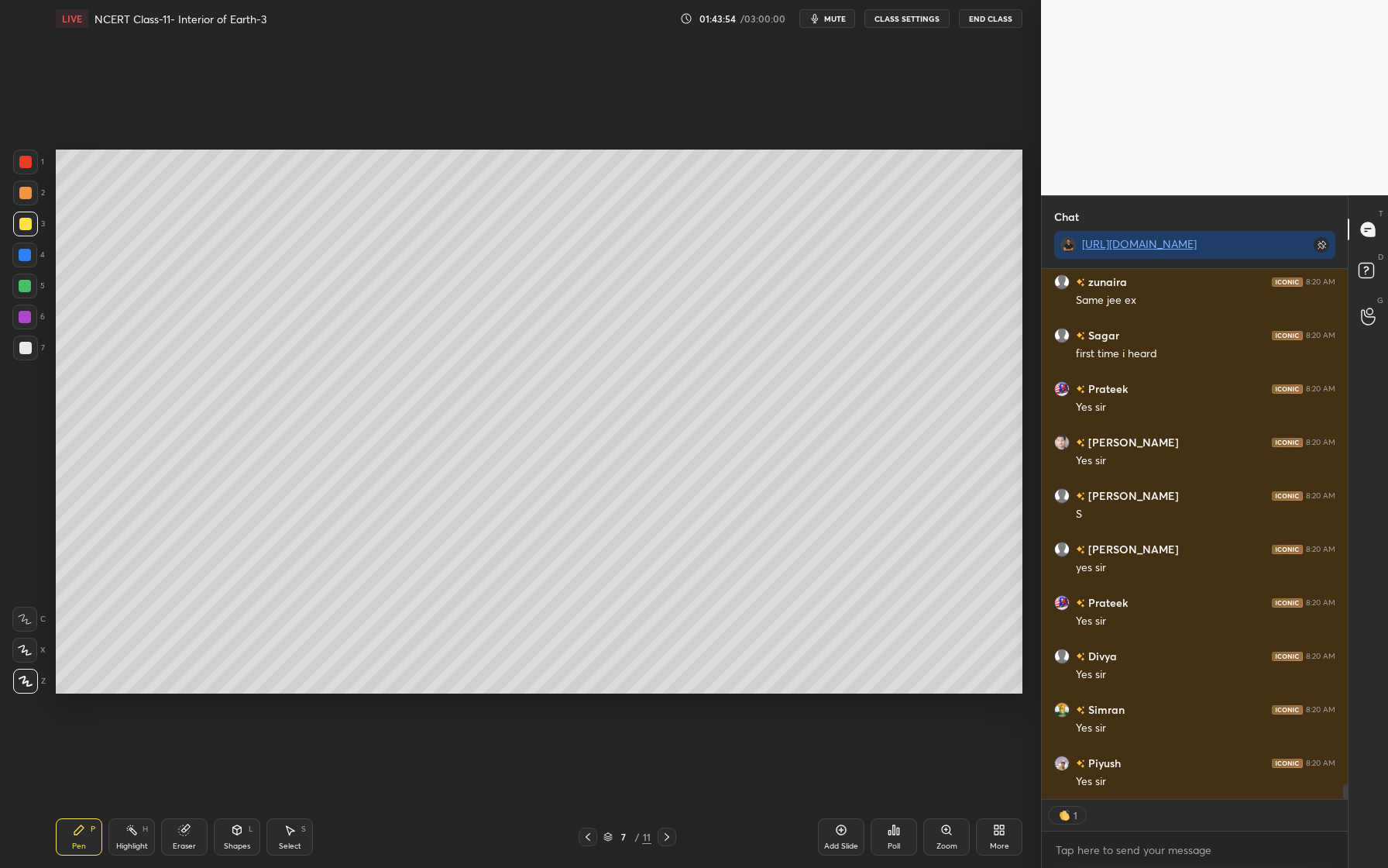
scroll to position [18147, 0]
click at [824, 20] on button "mute" at bounding box center [827, 18] width 56 height 19
type textarea "x"
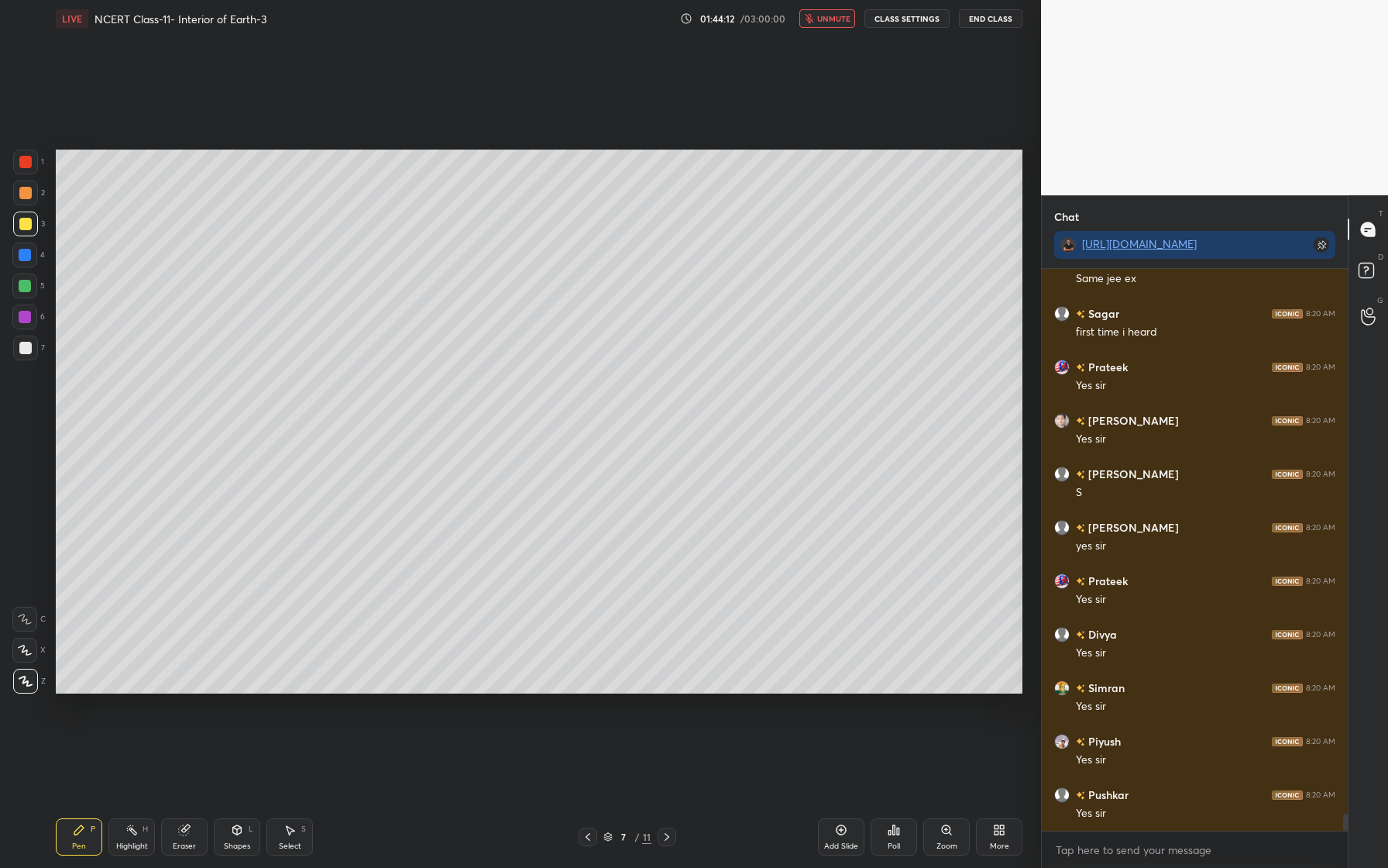
scroll to position [18169, 0]
click at [824, 20] on span "unmute" at bounding box center [834, 18] width 33 height 11
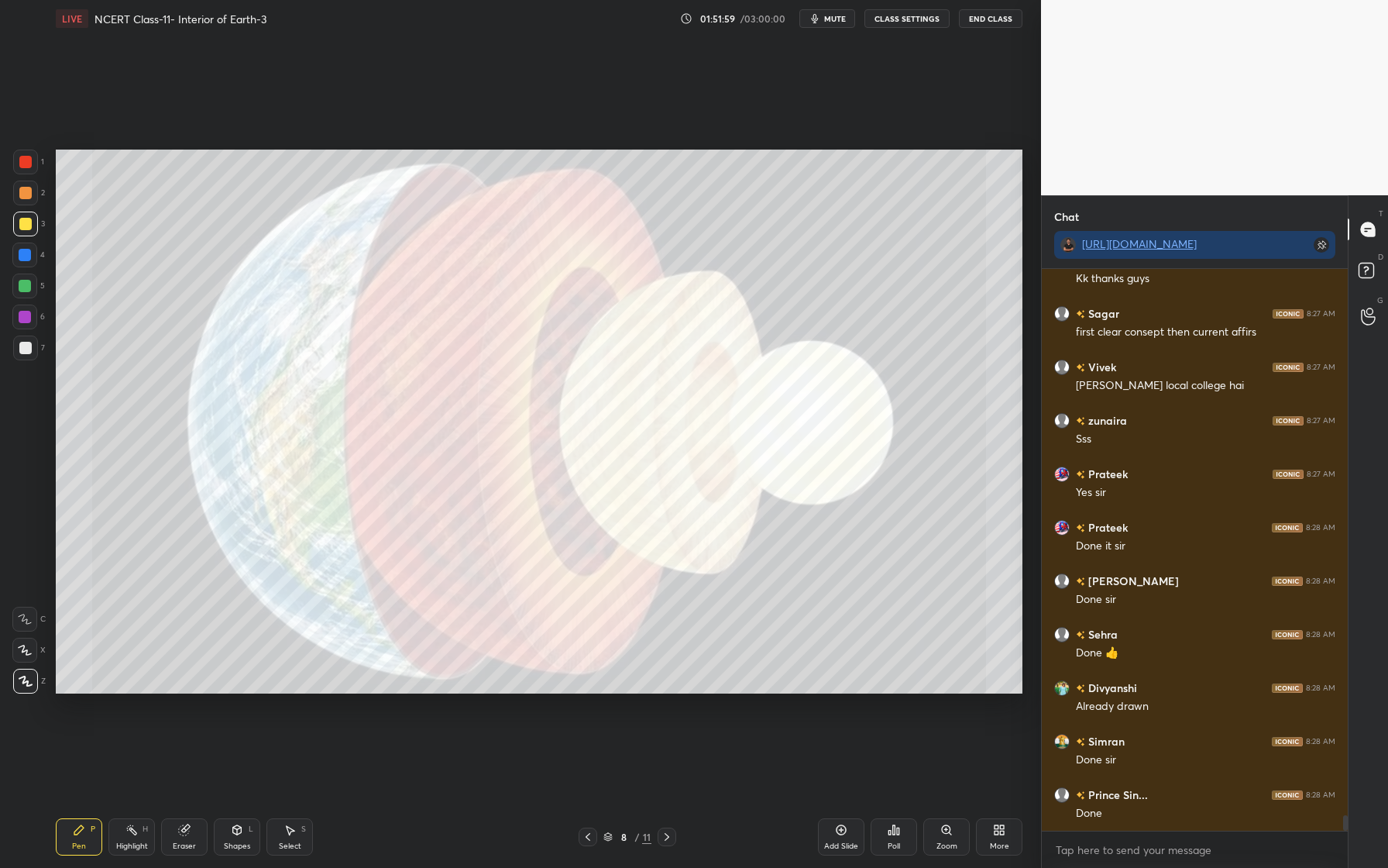
scroll to position [20162, 0]
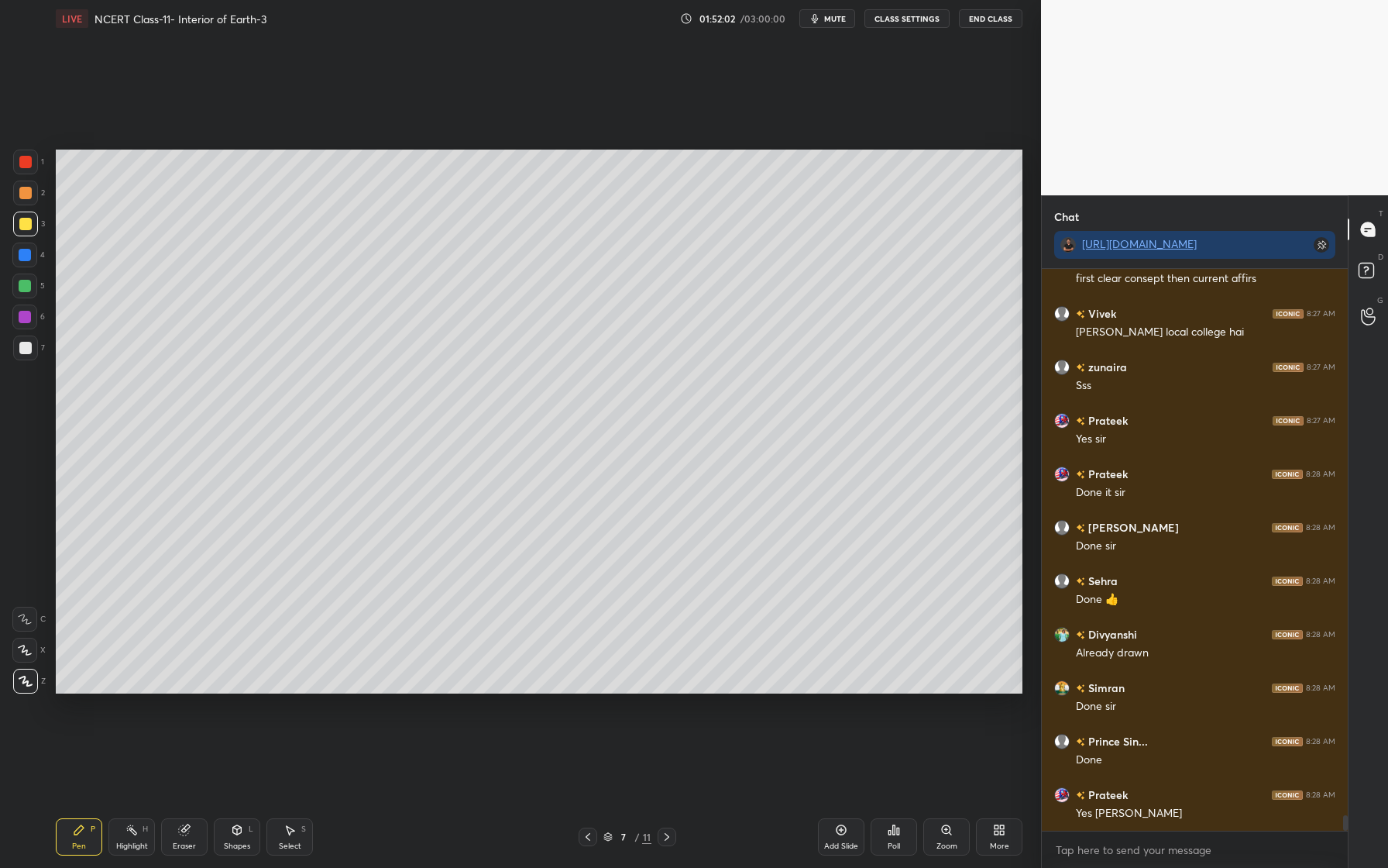
click at [853, 840] on div "Add Slide" at bounding box center [841, 837] width 46 height 37
click at [29, 231] on div at bounding box center [25, 223] width 25 height 25
click at [34, 190] on div at bounding box center [25, 192] width 25 height 25
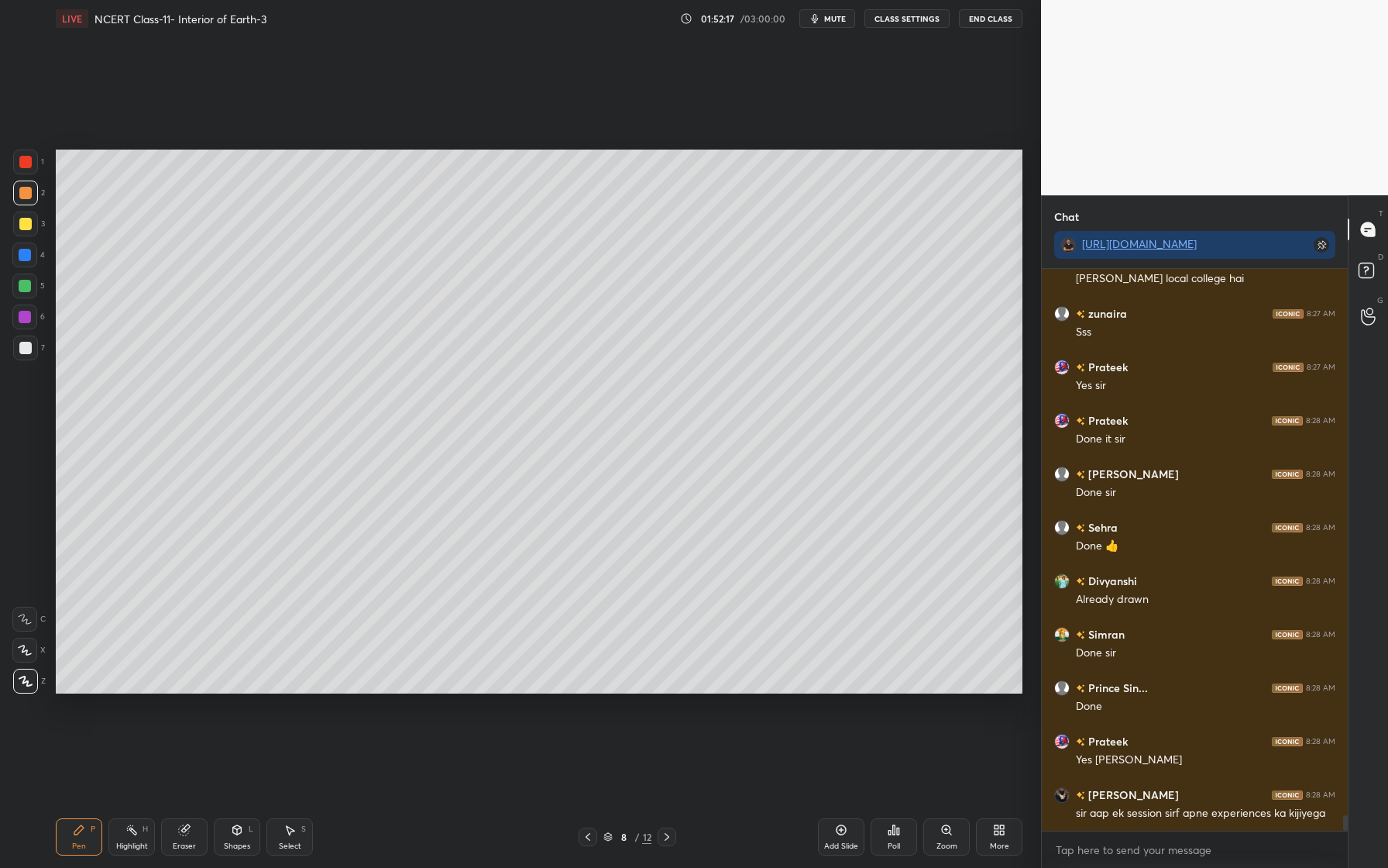
click at [239, 844] on div "Shapes" at bounding box center [236, 846] width 27 height 8
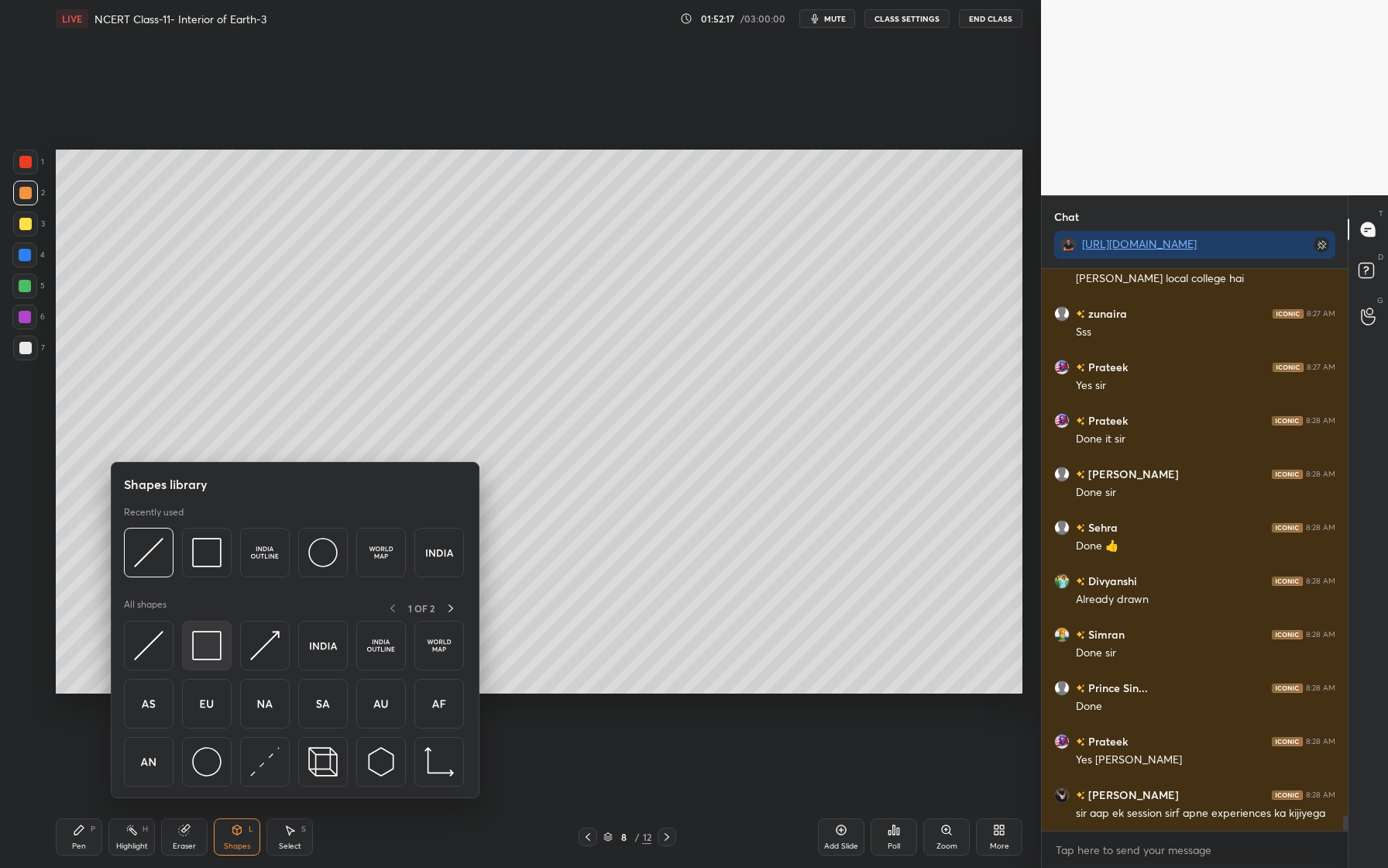
click at [206, 653] on img at bounding box center [207, 646] width 30 height 30
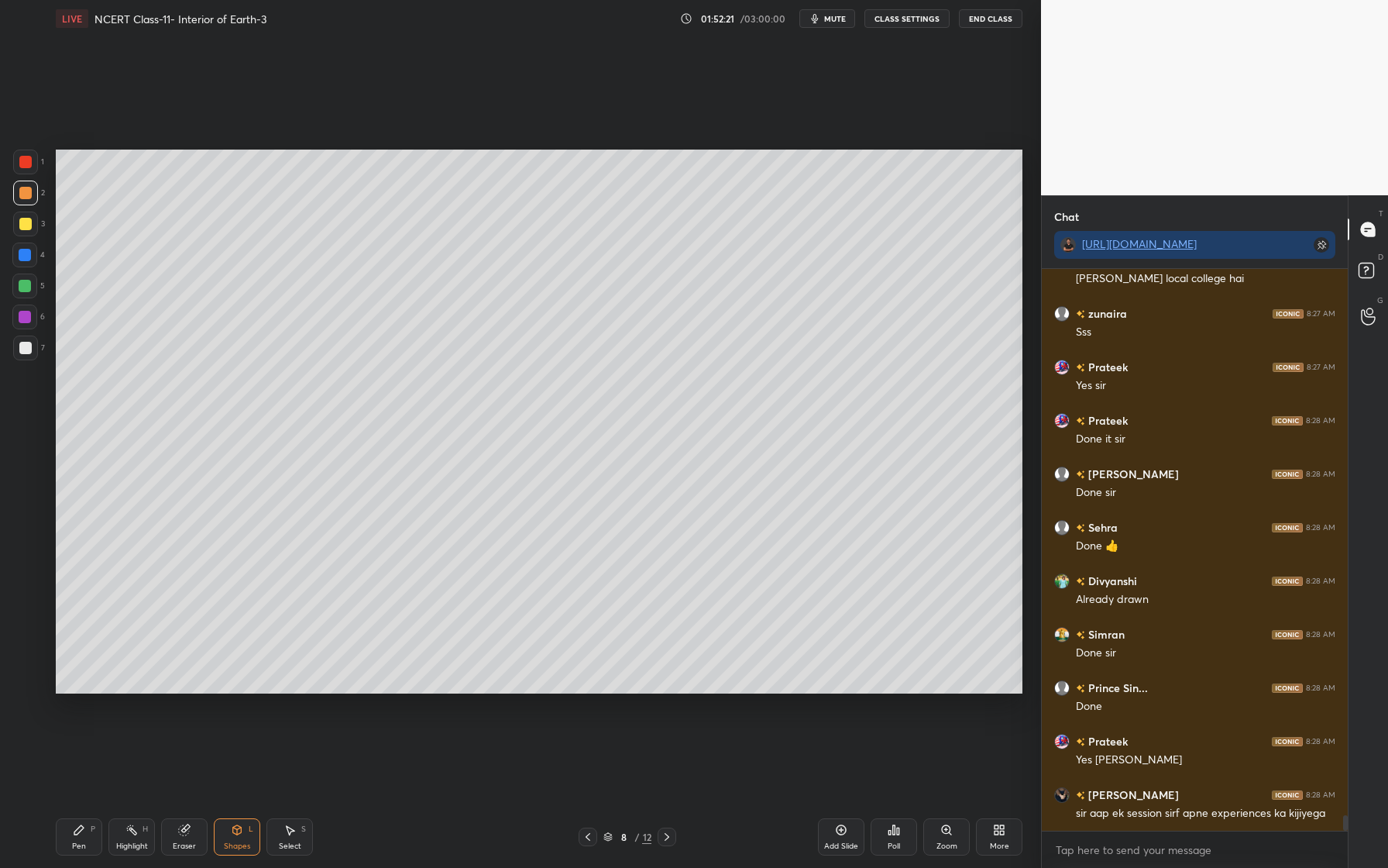
click at [87, 834] on div "Pen P" at bounding box center [79, 837] width 46 height 37
click at [32, 272] on div "4" at bounding box center [29, 257] width 32 height 31
click at [34, 242] on div "4" at bounding box center [29, 254] width 32 height 25
drag, startPoint x: 32, startPoint y: 227, endPoint x: 24, endPoint y: 221, distance: 10.0
click at [36, 226] on div at bounding box center [25, 223] width 25 height 25
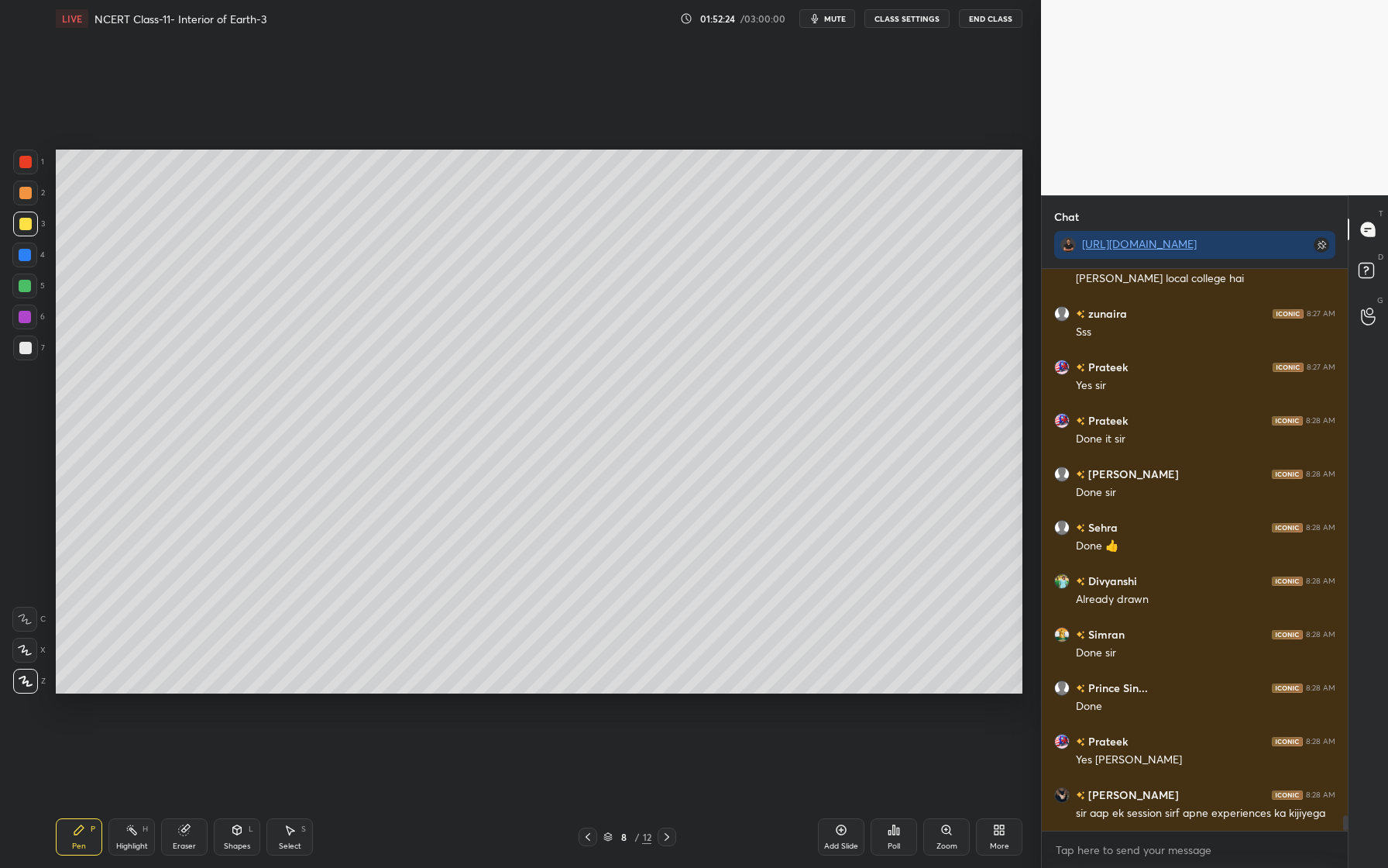
drag, startPoint x: 37, startPoint y: 192, endPoint x: 20, endPoint y: 195, distance: 17.3
click at [37, 192] on div "2" at bounding box center [29, 192] width 32 height 25
click at [30, 223] on div at bounding box center [26, 223] width 13 height 13
click at [31, 258] on div at bounding box center [25, 254] width 25 height 25
click at [28, 291] on div at bounding box center [25, 285] width 13 height 13
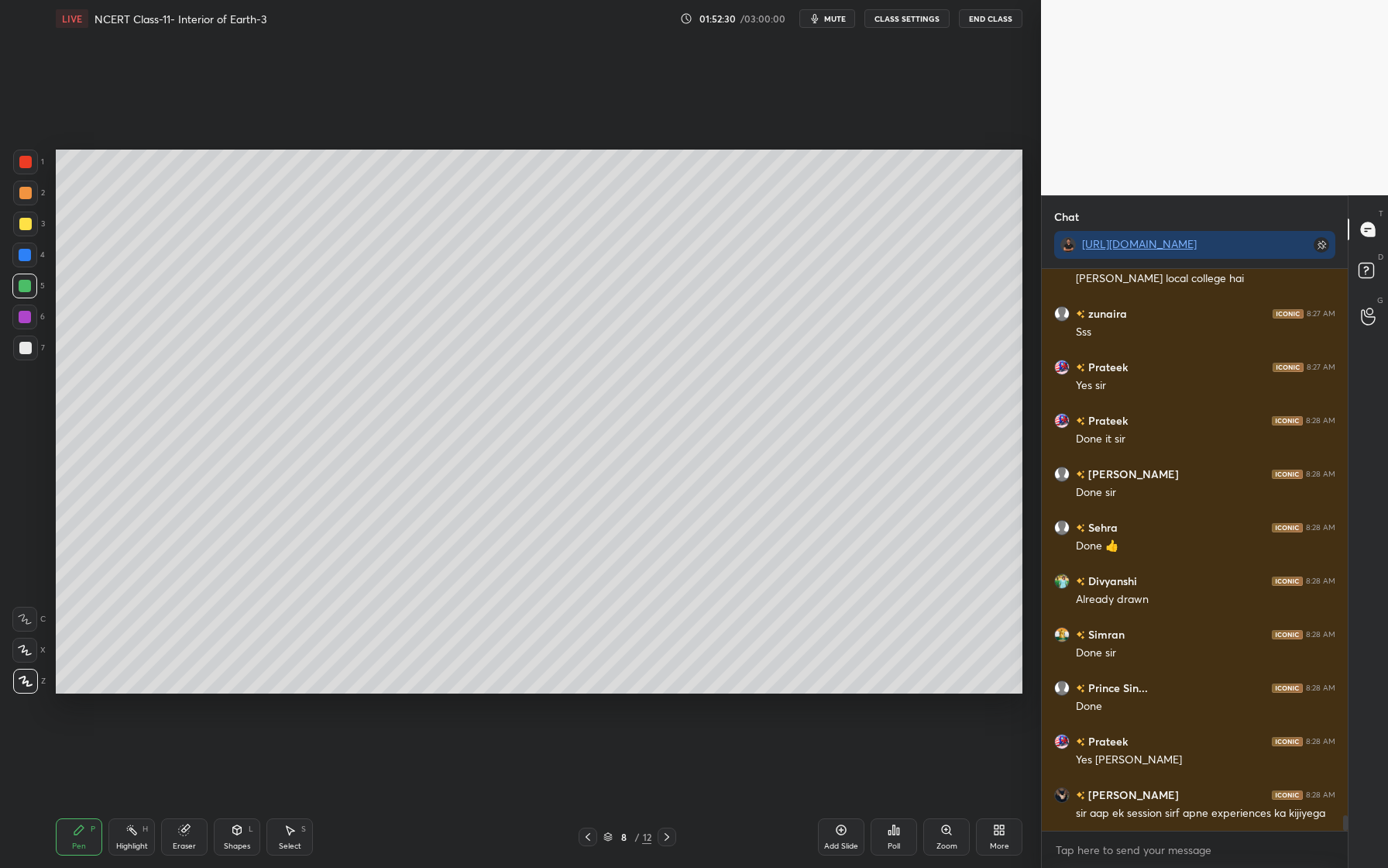
click at [32, 317] on div at bounding box center [25, 316] width 25 height 25
drag, startPoint x: 28, startPoint y: 358, endPoint x: 38, endPoint y: 343, distance: 18.0
click at [29, 358] on div at bounding box center [25, 347] width 25 height 25
click at [32, 200] on div at bounding box center [25, 192] width 25 height 25
click at [180, 832] on icon at bounding box center [184, 830] width 10 height 10
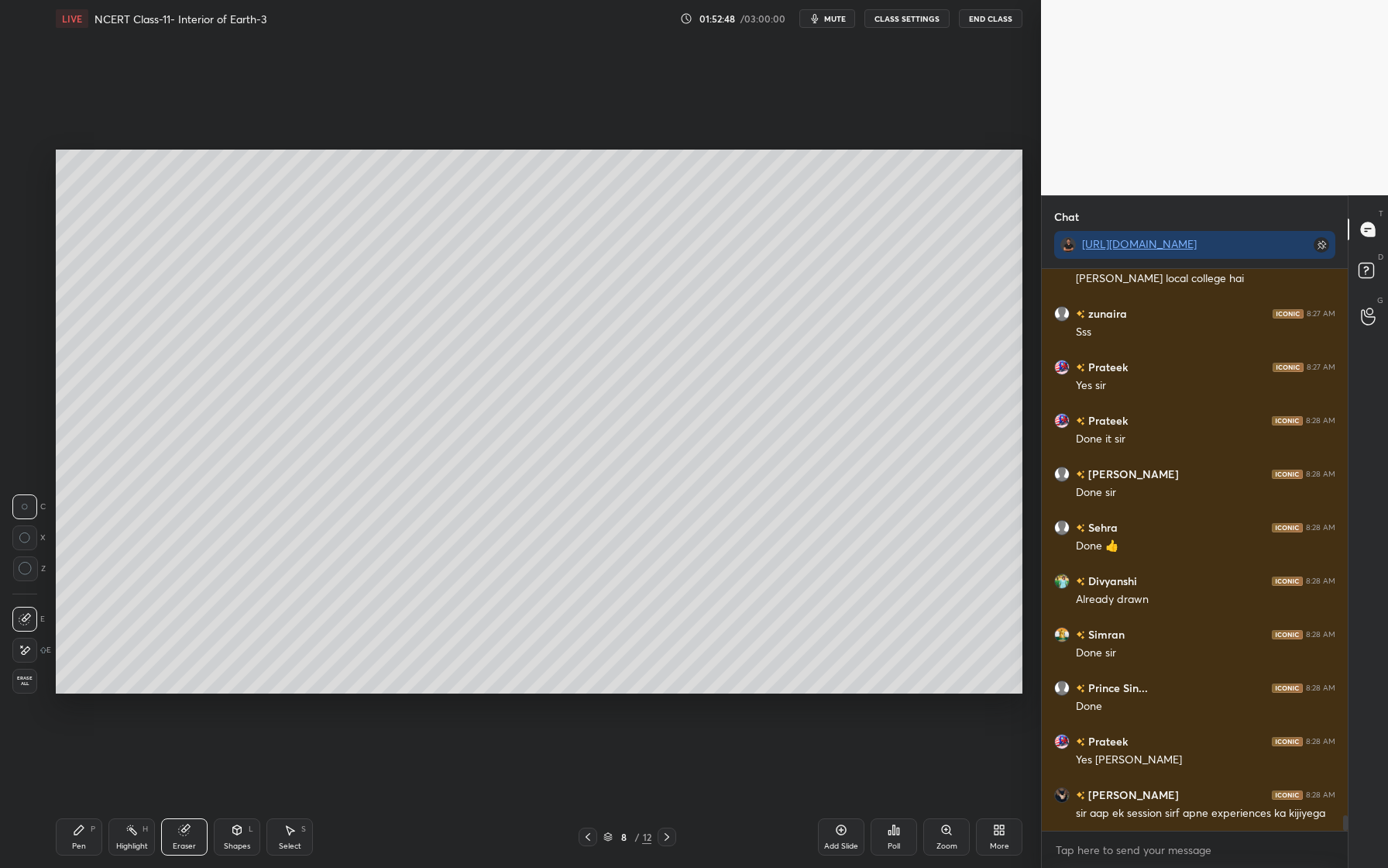
click at [33, 650] on div at bounding box center [25, 650] width 25 height 25
click at [88, 834] on div "Pen P" at bounding box center [79, 837] width 46 height 37
click at [24, 256] on div at bounding box center [25, 255] width 13 height 13
click at [31, 198] on div at bounding box center [25, 192] width 25 height 25
click at [31, 165] on div at bounding box center [26, 161] width 13 height 13
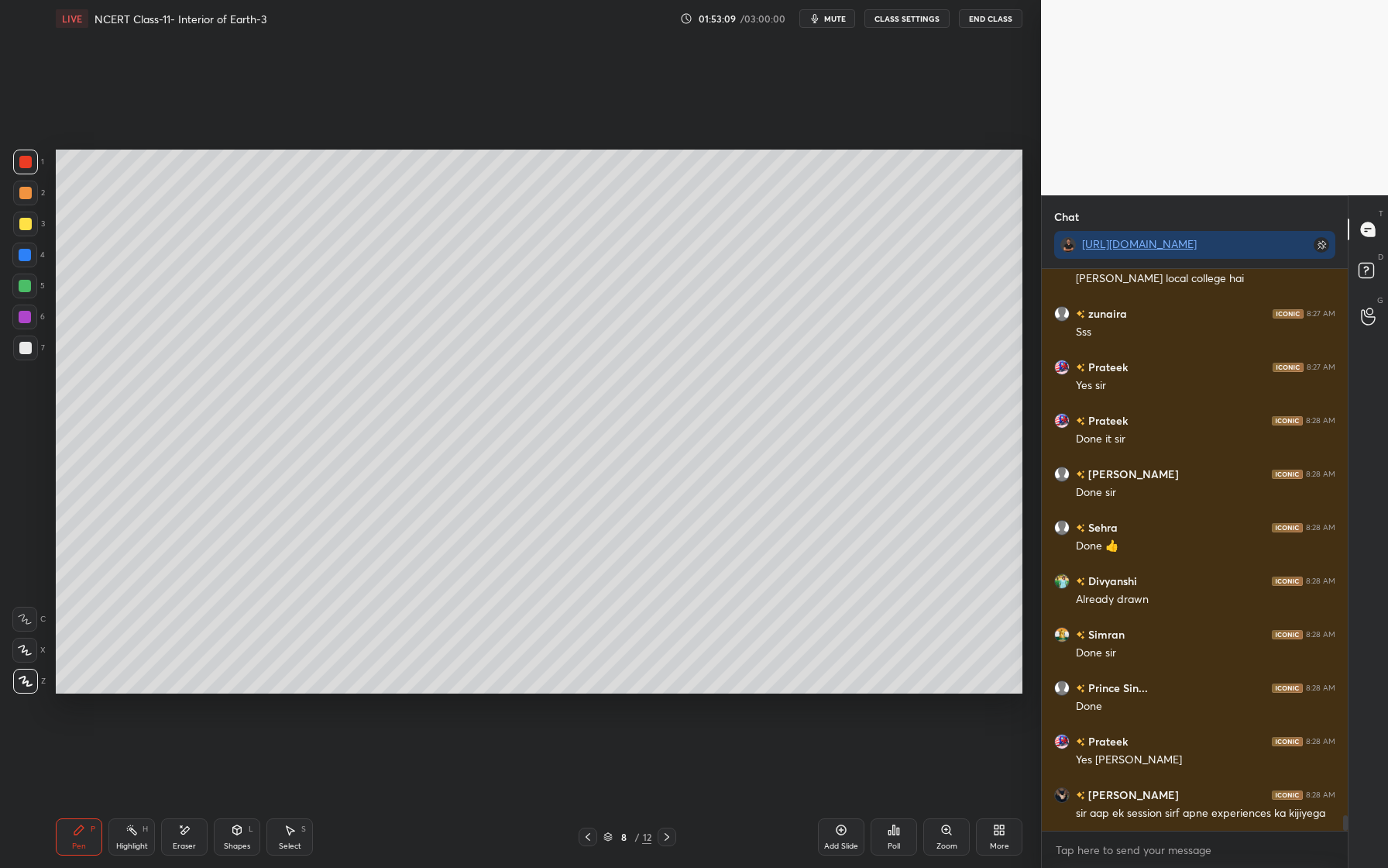
click at [29, 191] on div at bounding box center [26, 193] width 13 height 13
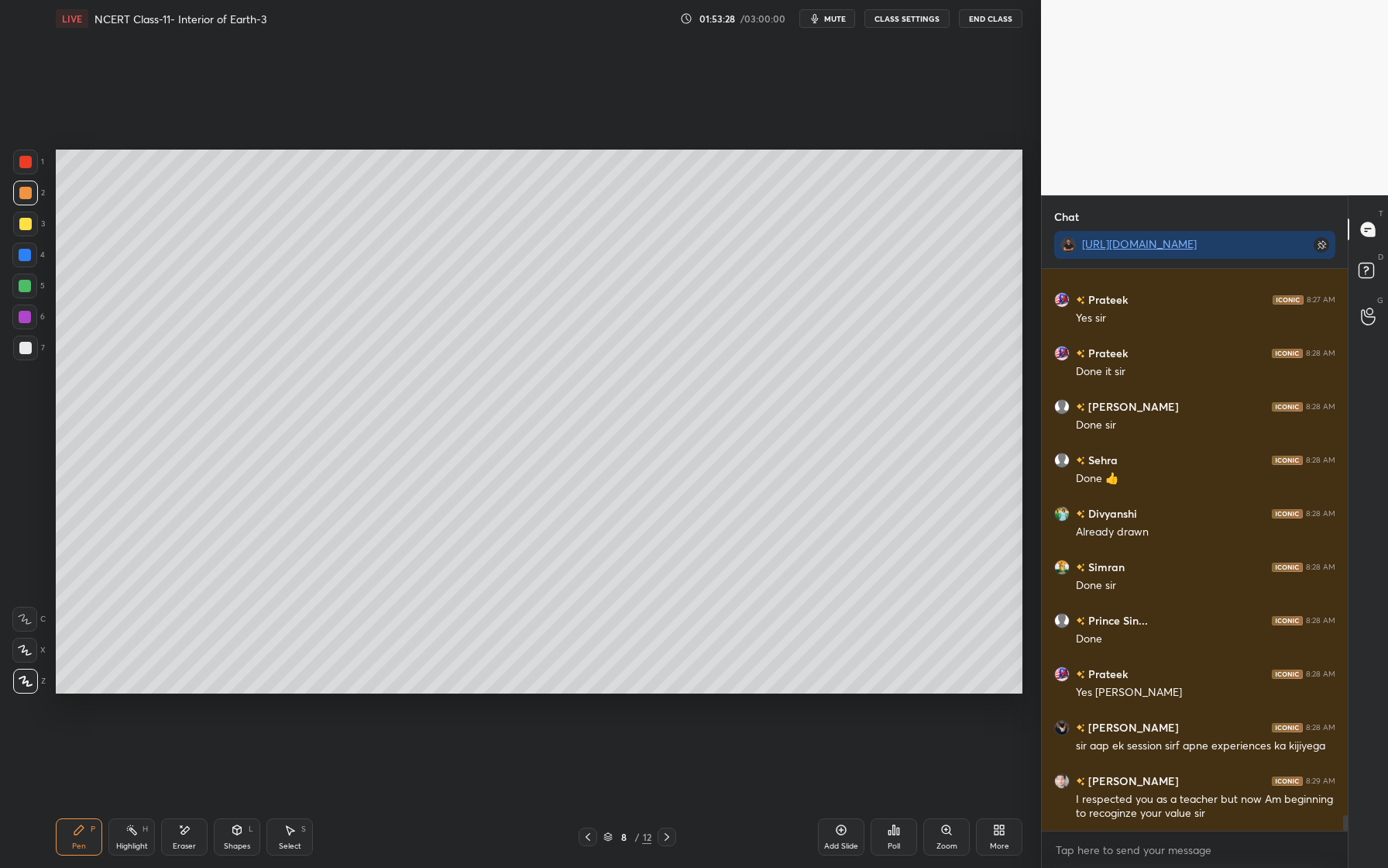
click at [26, 261] on div at bounding box center [25, 254] width 25 height 25
drag, startPoint x: 29, startPoint y: 289, endPoint x: 28, endPoint y: 300, distance: 11.0
click at [29, 289] on div at bounding box center [25, 285] width 13 height 13
drag, startPoint x: 23, startPoint y: 318, endPoint x: 25, endPoint y: 298, distance: 20.1
click at [22, 318] on div at bounding box center [25, 317] width 13 height 13
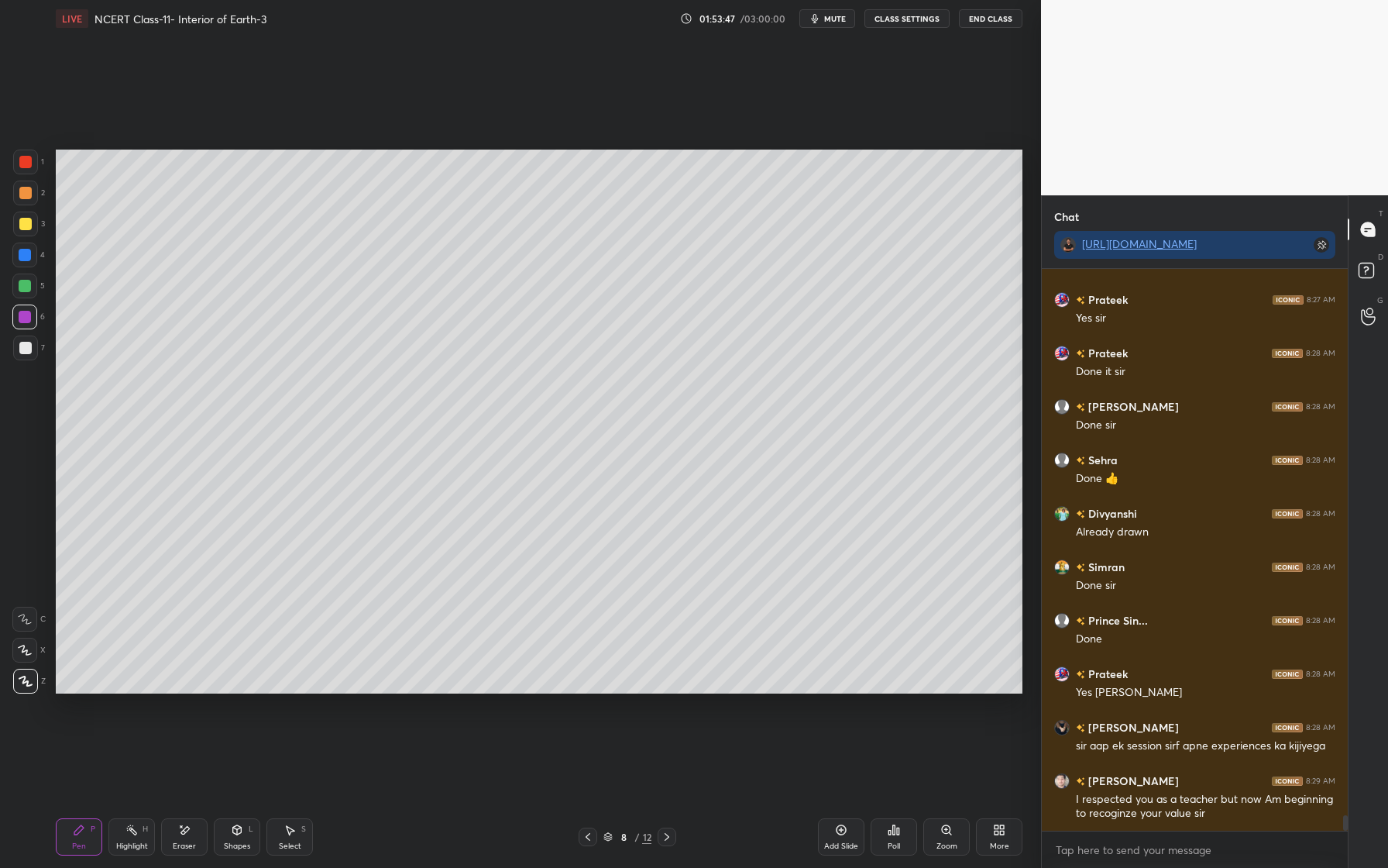
drag, startPoint x: 31, startPoint y: 257, endPoint x: 26, endPoint y: 270, distance: 13.9
click at [31, 257] on div at bounding box center [25, 254] width 25 height 25
click at [26, 296] on div at bounding box center [25, 285] width 25 height 25
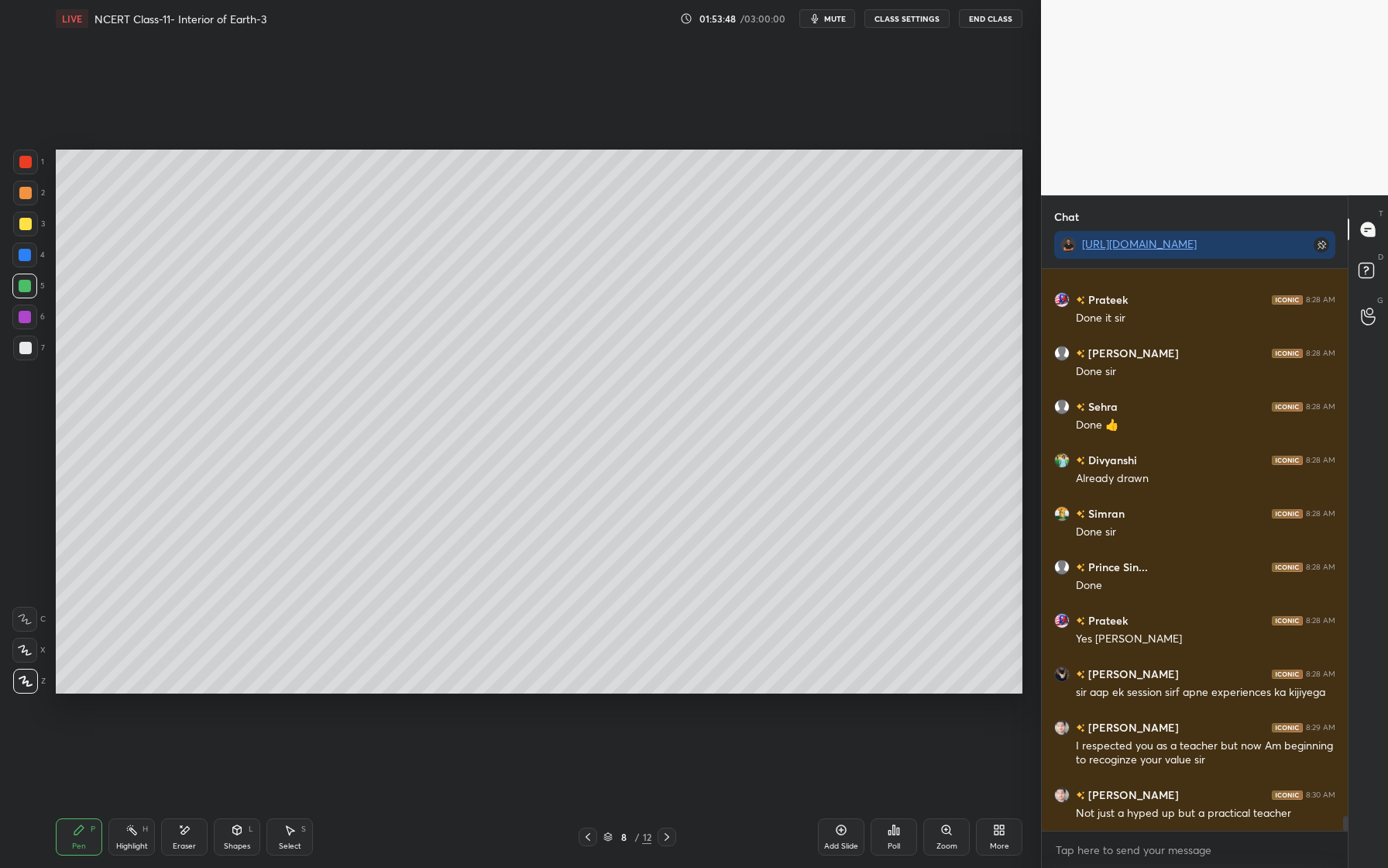
drag, startPoint x: 31, startPoint y: 219, endPoint x: 24, endPoint y: 217, distance: 7.3
click at [34, 220] on div at bounding box center [25, 223] width 25 height 25
drag, startPoint x: 33, startPoint y: 195, endPoint x: 25, endPoint y: 208, distance: 15.3
click at [33, 196] on div at bounding box center [25, 192] width 25 height 25
drag, startPoint x: 26, startPoint y: 296, endPoint x: 24, endPoint y: 274, distance: 22.1
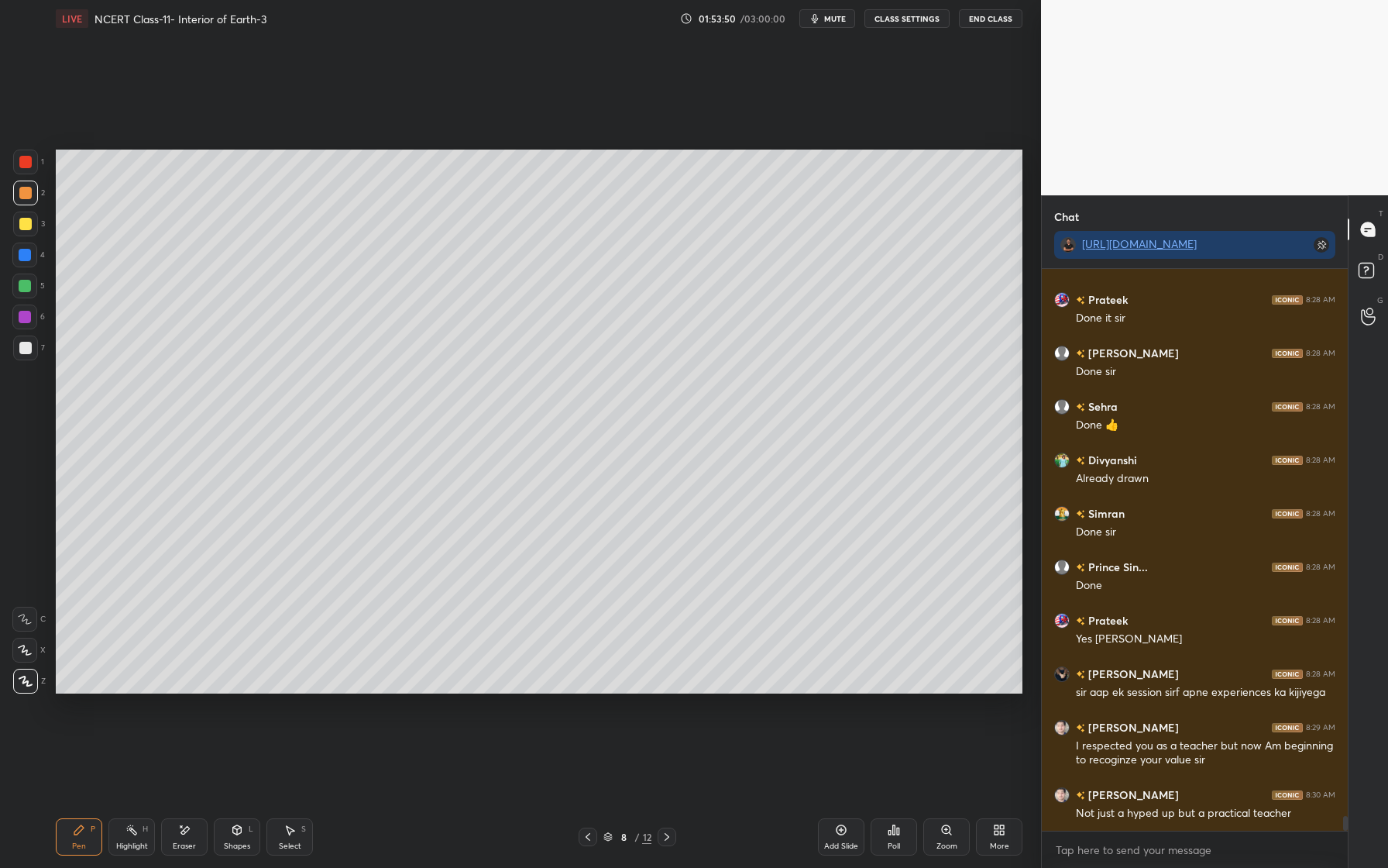
click at [26, 299] on div "5" at bounding box center [29, 288] width 32 height 31
click at [28, 254] on div at bounding box center [25, 255] width 13 height 13
click at [32, 291] on div at bounding box center [25, 285] width 25 height 25
click at [32, 226] on div at bounding box center [25, 223] width 25 height 25
click at [34, 198] on div at bounding box center [25, 192] width 25 height 25
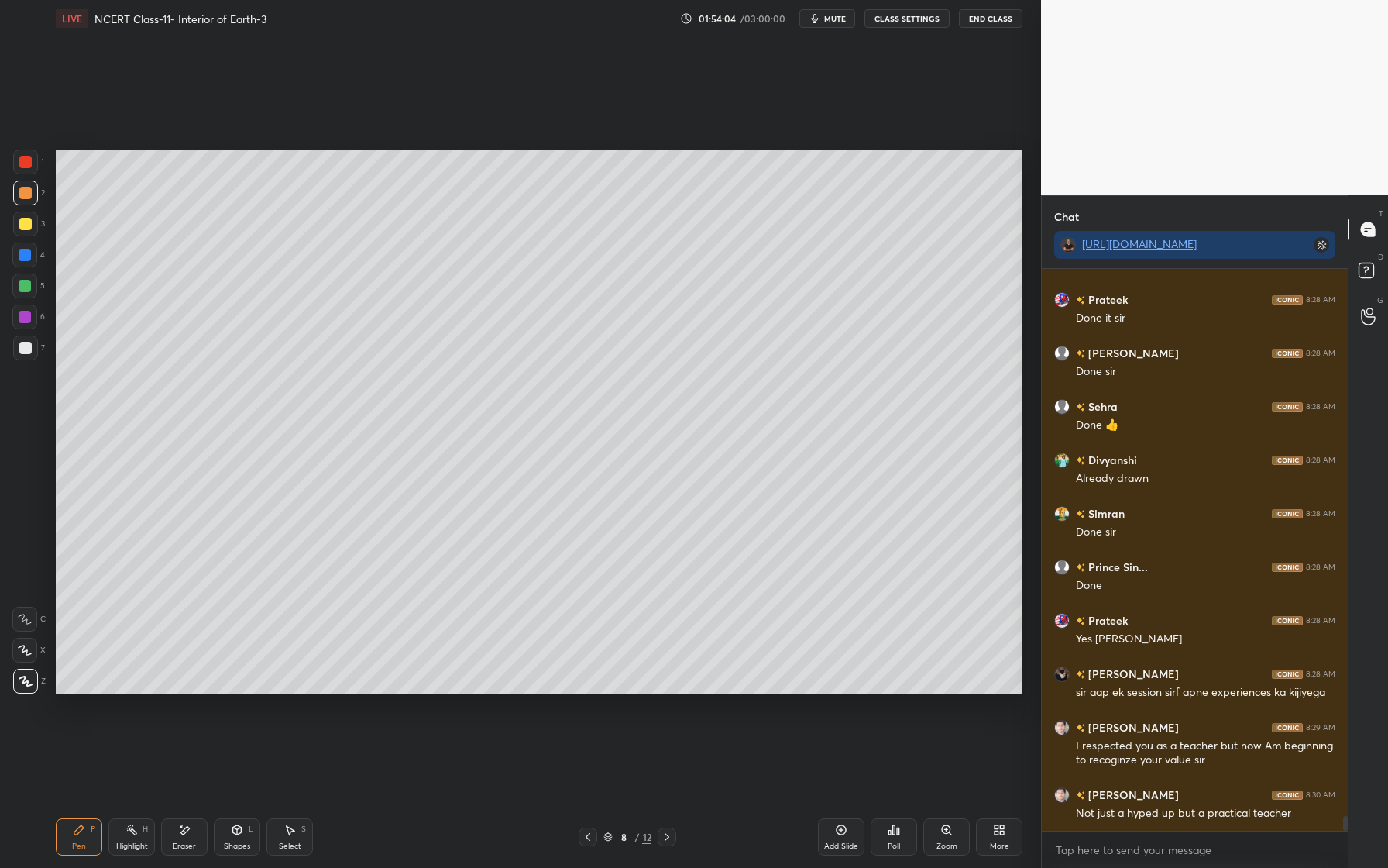
click at [32, 165] on div at bounding box center [25, 161] width 25 height 25
drag, startPoint x: 27, startPoint y: 260, endPoint x: 28, endPoint y: 271, distance: 11.0
click at [28, 260] on div at bounding box center [25, 255] width 13 height 13
click at [30, 285] on div at bounding box center [25, 285] width 13 height 13
click at [31, 323] on div at bounding box center [25, 316] width 25 height 25
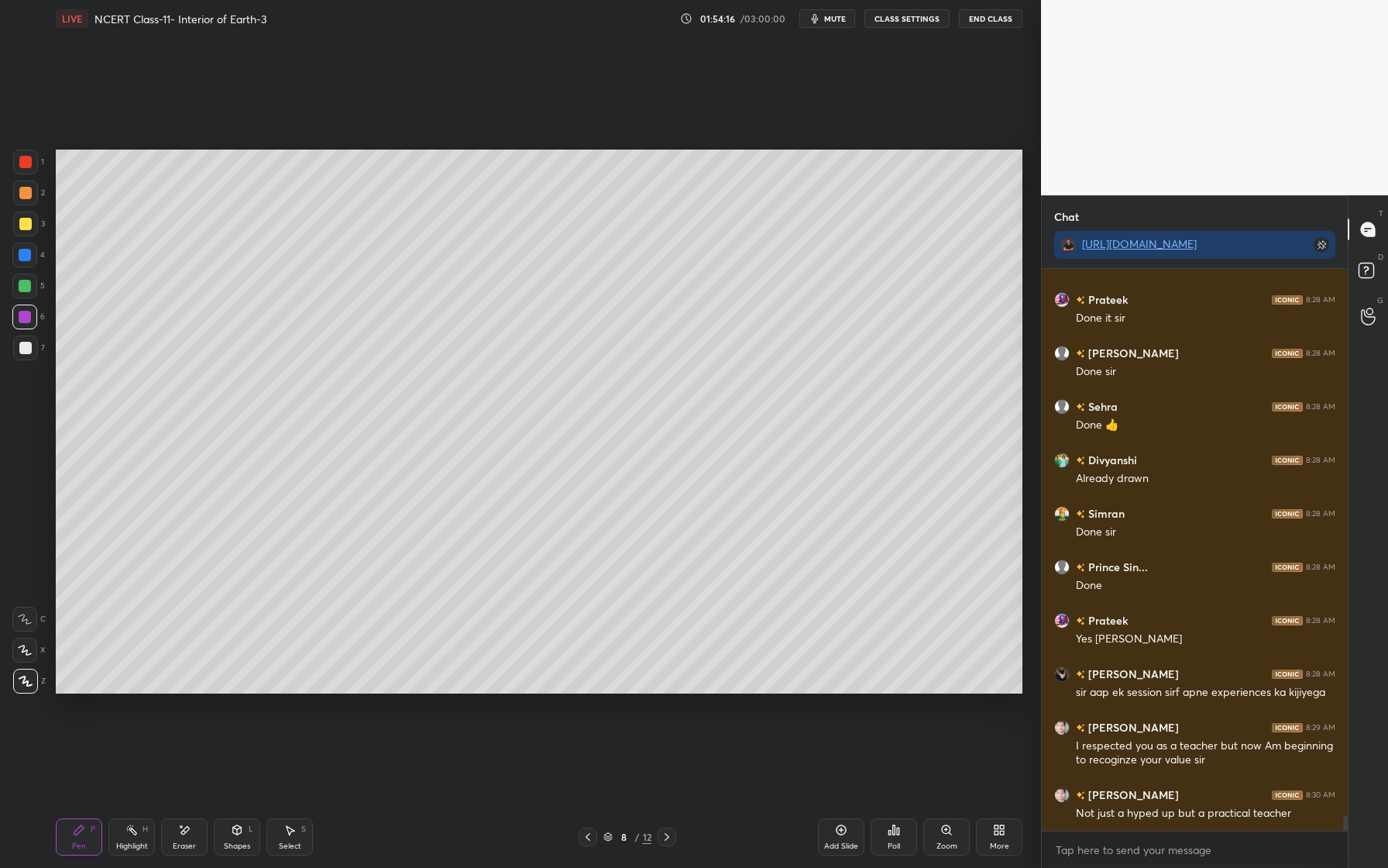
click at [28, 218] on div at bounding box center [25, 223] width 25 height 25
drag, startPoint x: 25, startPoint y: 196, endPoint x: 19, endPoint y: 202, distance: 8.5
click at [22, 197] on div at bounding box center [26, 193] width 13 height 13
click at [25, 227] on div at bounding box center [26, 223] width 13 height 13
click at [28, 351] on div at bounding box center [26, 347] width 13 height 13
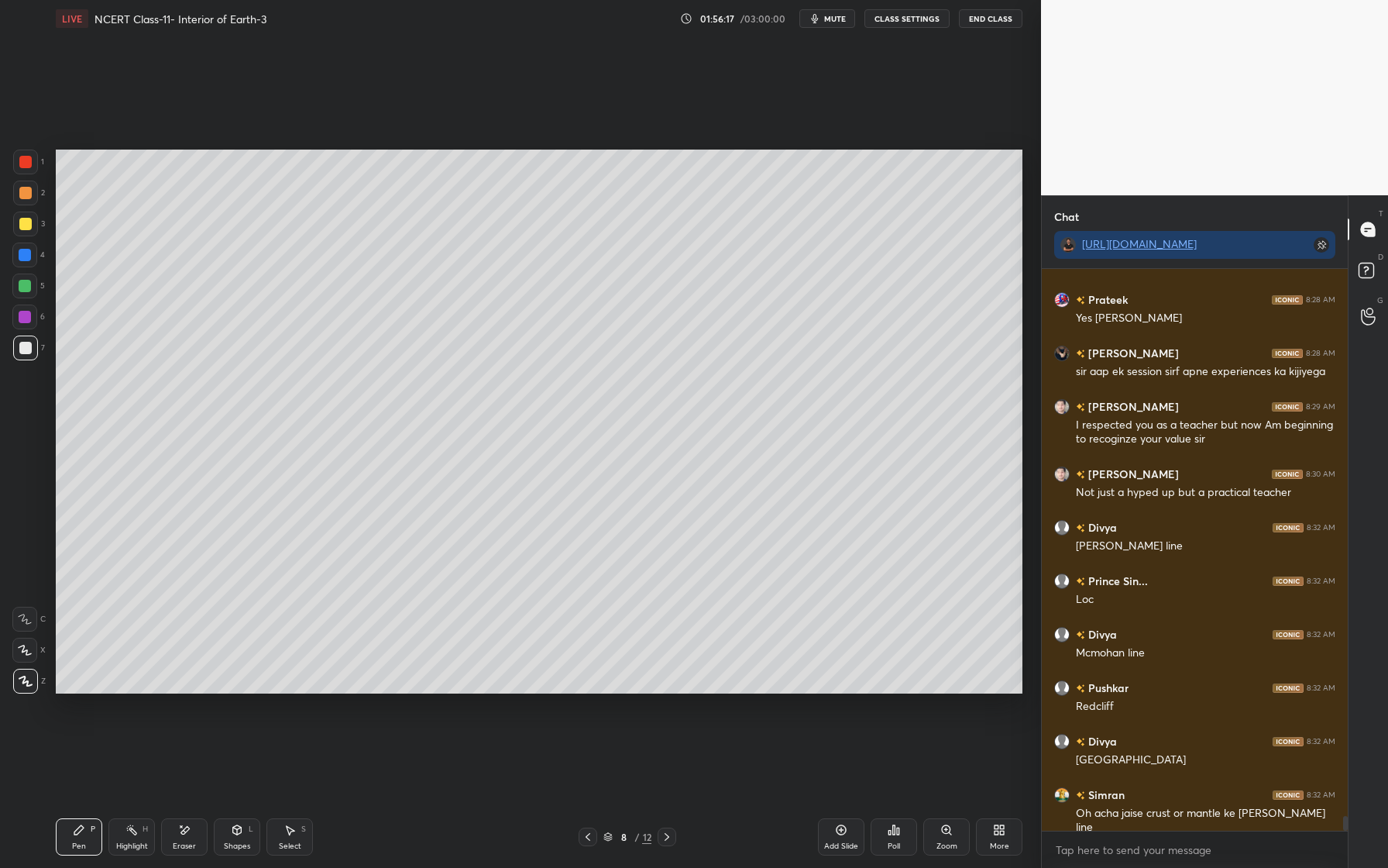
scroll to position [20710, 0]
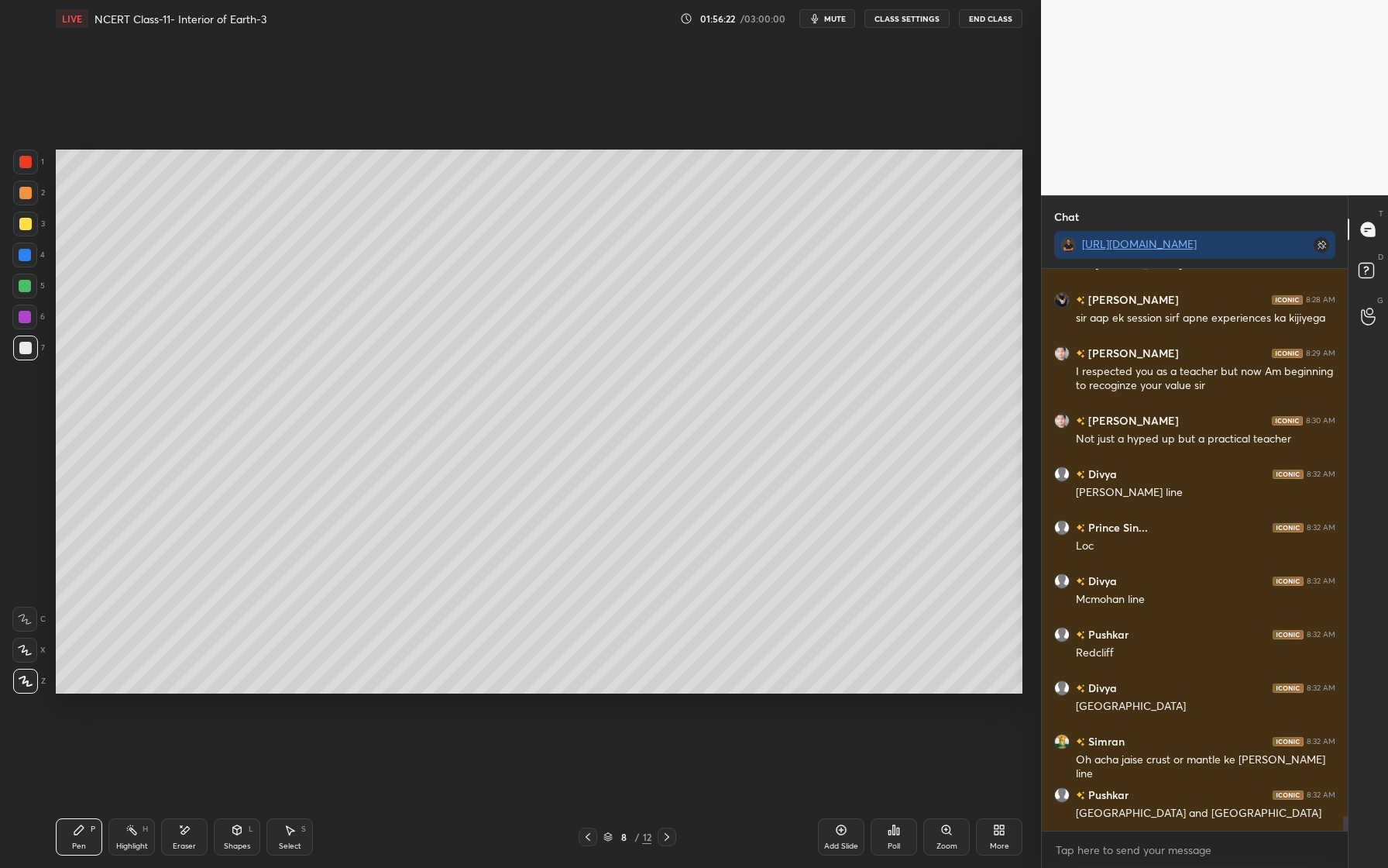
click at [190, 842] on div "Eraser" at bounding box center [185, 846] width 24 height 8
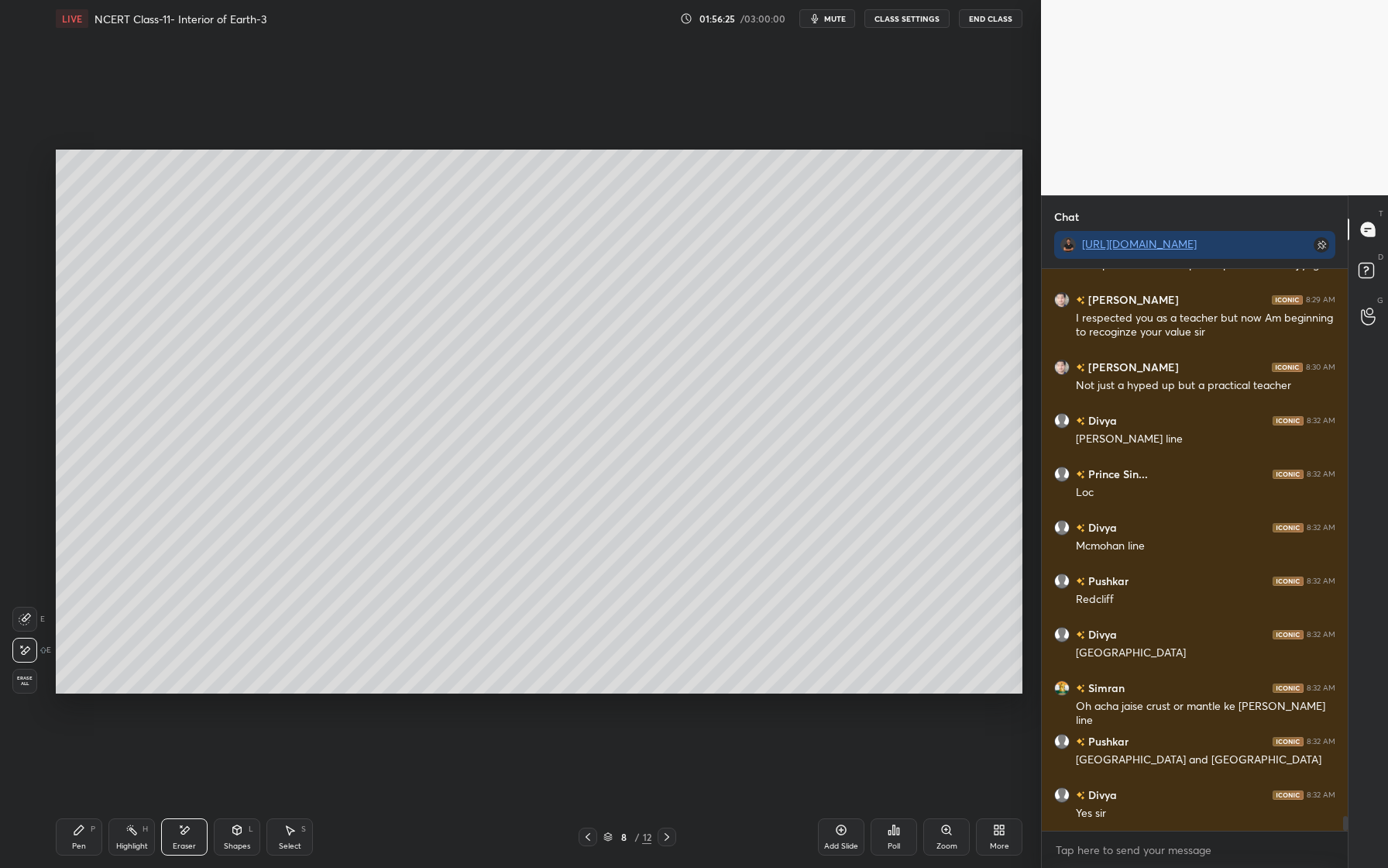
drag, startPoint x: 75, startPoint y: 830, endPoint x: 77, endPoint y: 821, distance: 9.2
click at [75, 830] on icon at bounding box center [79, 830] width 13 height 13
click at [32, 285] on div at bounding box center [25, 285] width 25 height 25
click at [27, 357] on div at bounding box center [25, 347] width 25 height 25
drag, startPoint x: 31, startPoint y: 282, endPoint x: 35, endPoint y: 297, distance: 15.5
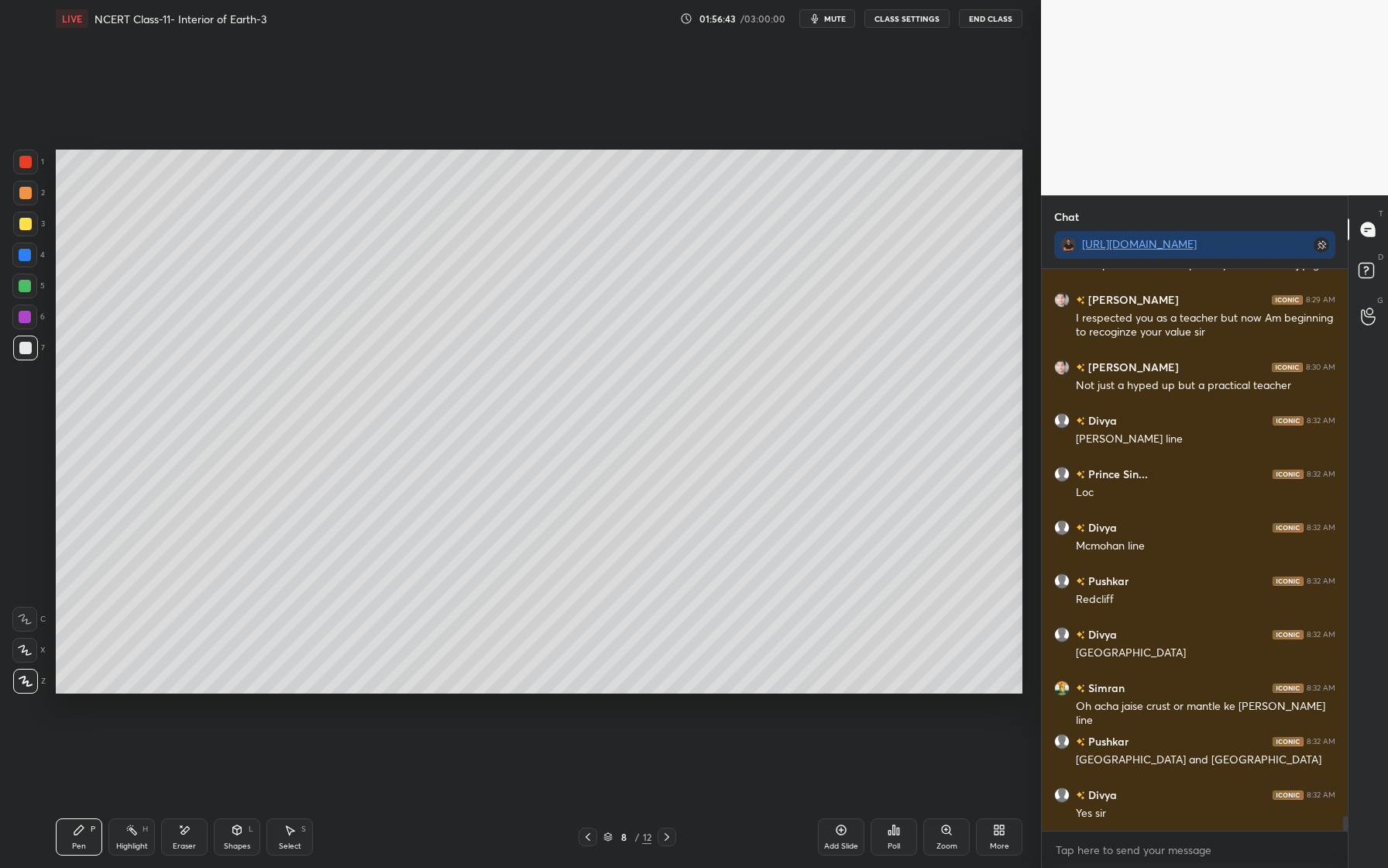
click at [31, 283] on div at bounding box center [25, 285] width 25 height 25
click at [30, 319] on div at bounding box center [25, 317] width 13 height 13
click at [20, 350] on div at bounding box center [26, 347] width 13 height 13
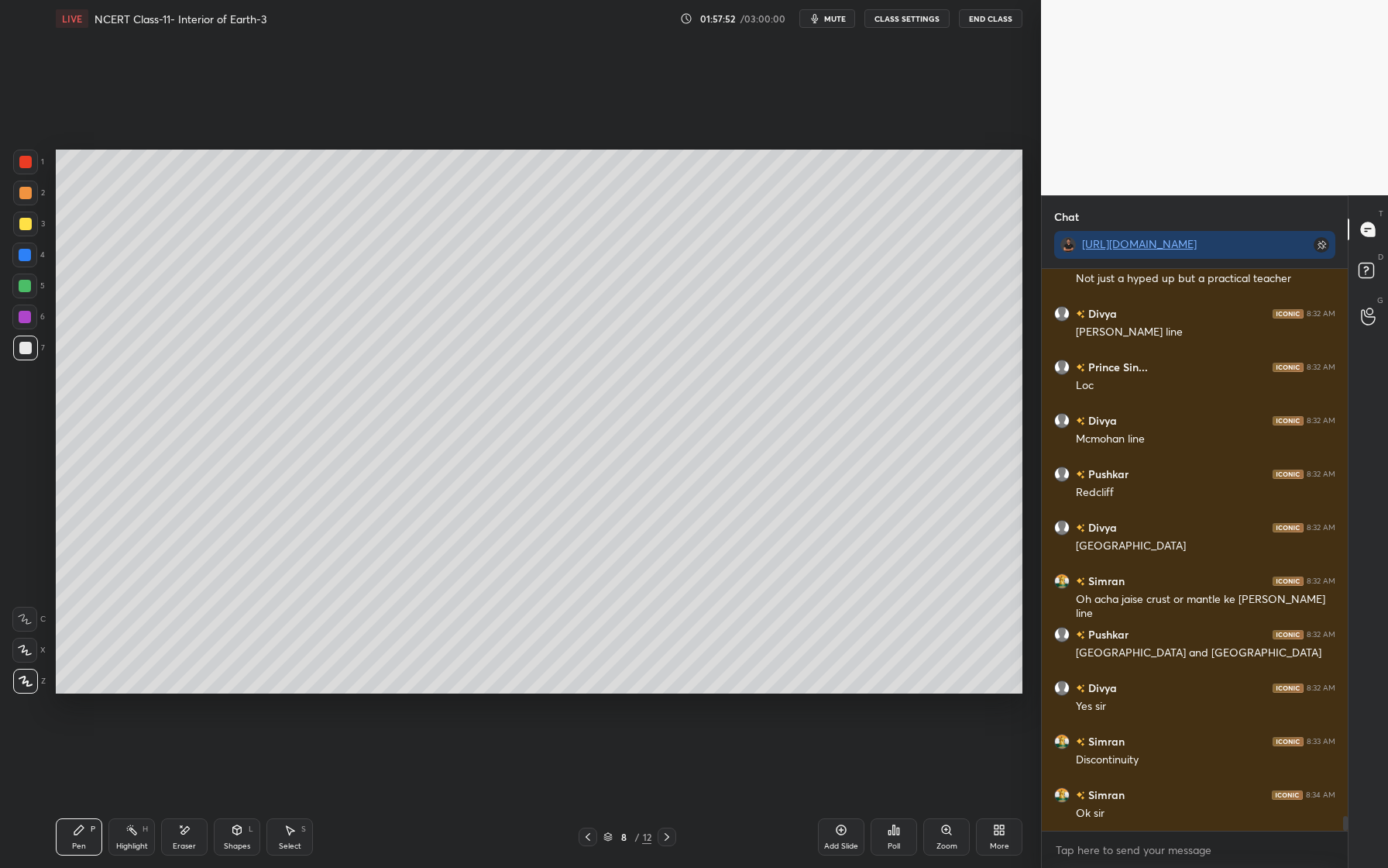
scroll to position [20908, 0]
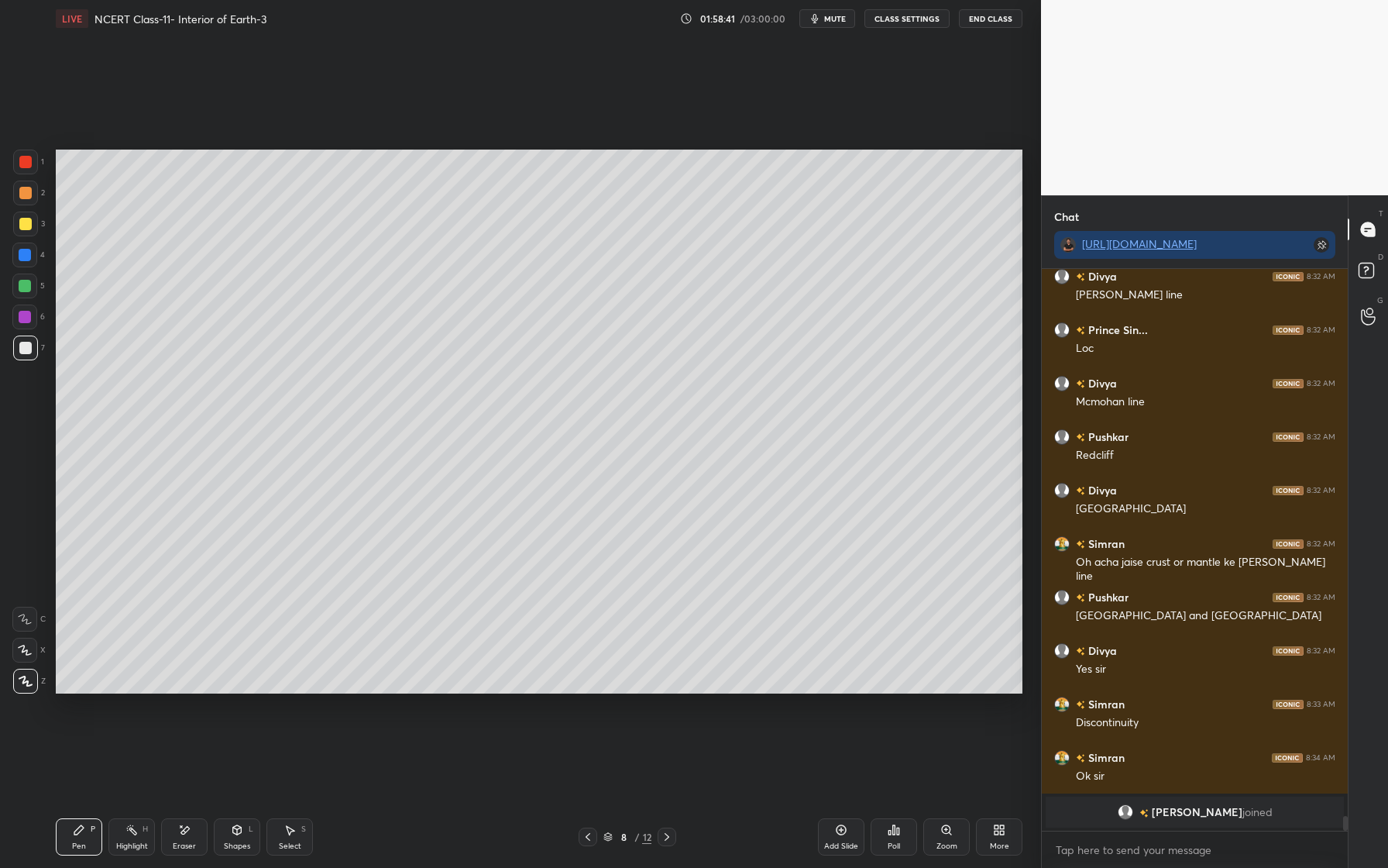
drag, startPoint x: 28, startPoint y: 312, endPoint x: 19, endPoint y: 323, distance: 14.2
click at [28, 312] on div at bounding box center [25, 317] width 13 height 13
click at [32, 175] on div "1" at bounding box center [28, 164] width 31 height 31
drag, startPoint x: 185, startPoint y: 832, endPoint x: 184, endPoint y: 822, distance: 10.0
click at [185, 826] on icon at bounding box center [184, 830] width 13 height 13
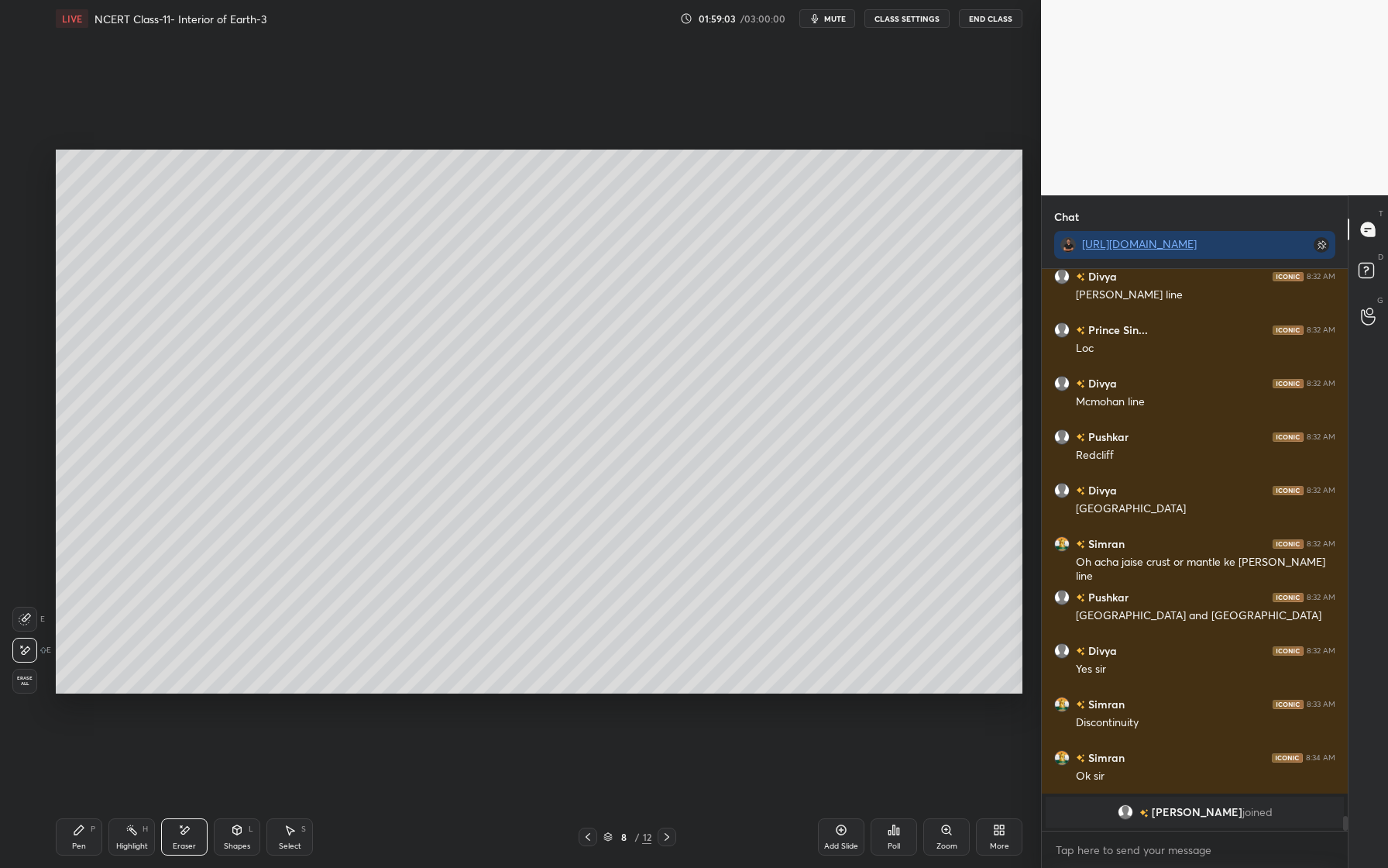
click at [75, 838] on div "Pen P" at bounding box center [79, 837] width 46 height 37
drag, startPoint x: 29, startPoint y: 352, endPoint x: 21, endPoint y: 357, distance: 9.4
click at [29, 354] on div at bounding box center [25, 347] width 25 height 25
click at [23, 312] on div at bounding box center [25, 317] width 13 height 13
drag, startPoint x: 33, startPoint y: 231, endPoint x: 38, endPoint y: 241, distance: 11.2
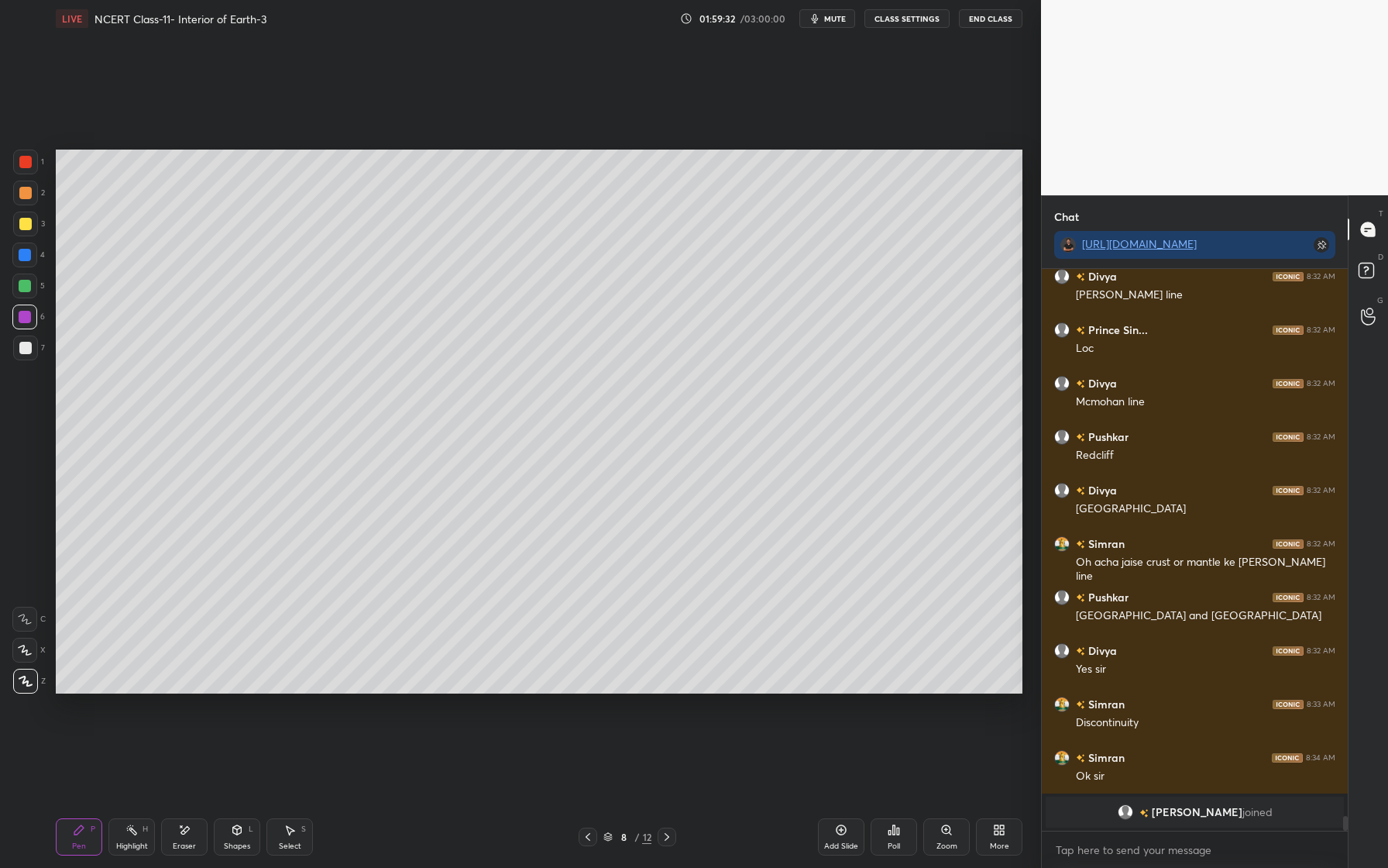
click at [34, 229] on div at bounding box center [25, 223] width 25 height 25
drag, startPoint x: 173, startPoint y: 834, endPoint x: 173, endPoint y: 816, distance: 18.0
click at [180, 827] on div "Eraser" at bounding box center [184, 837] width 46 height 37
click at [73, 833] on icon at bounding box center [79, 830] width 13 height 13
click at [33, 316] on div at bounding box center [25, 316] width 25 height 25
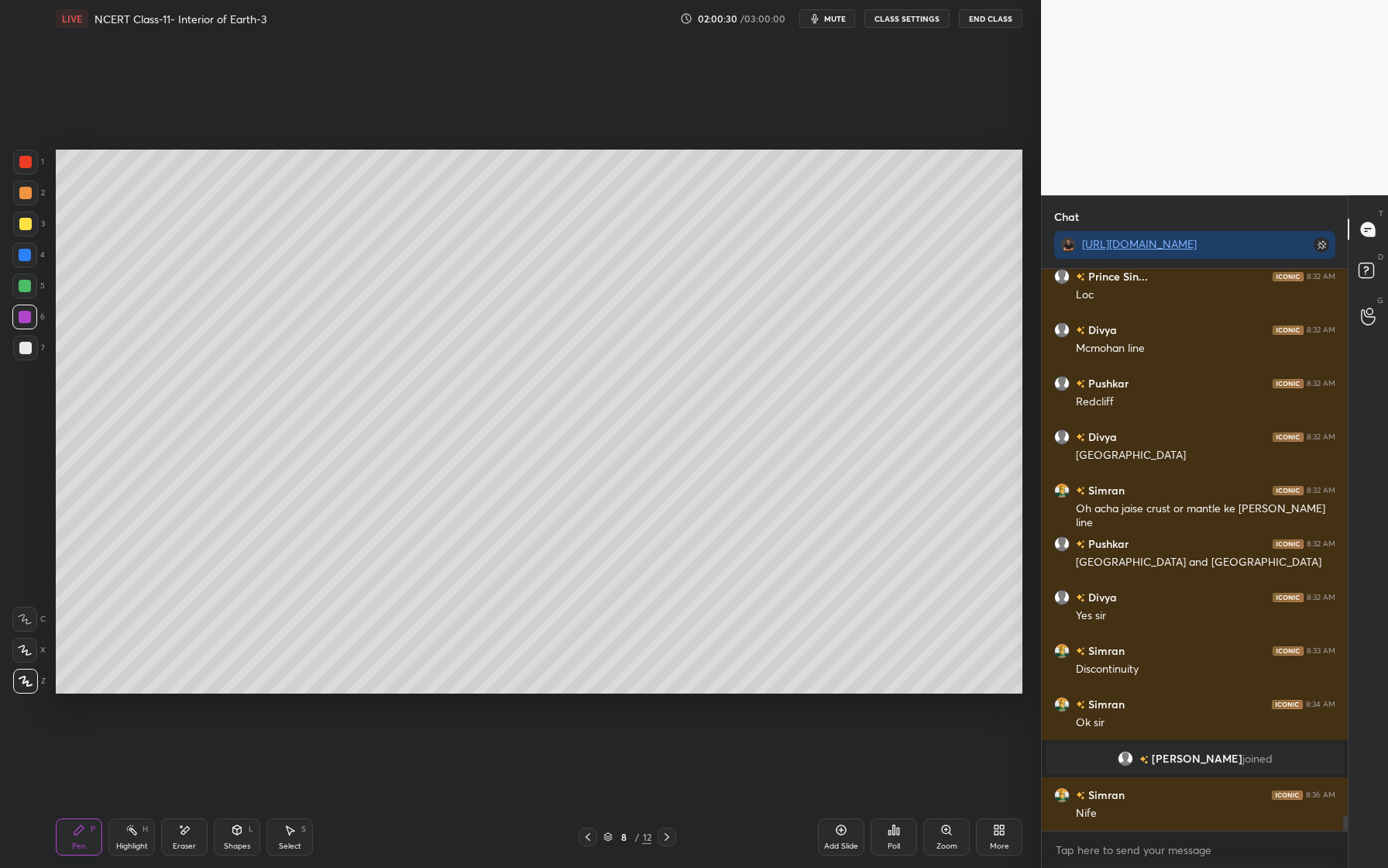
scroll to position [19828, 0]
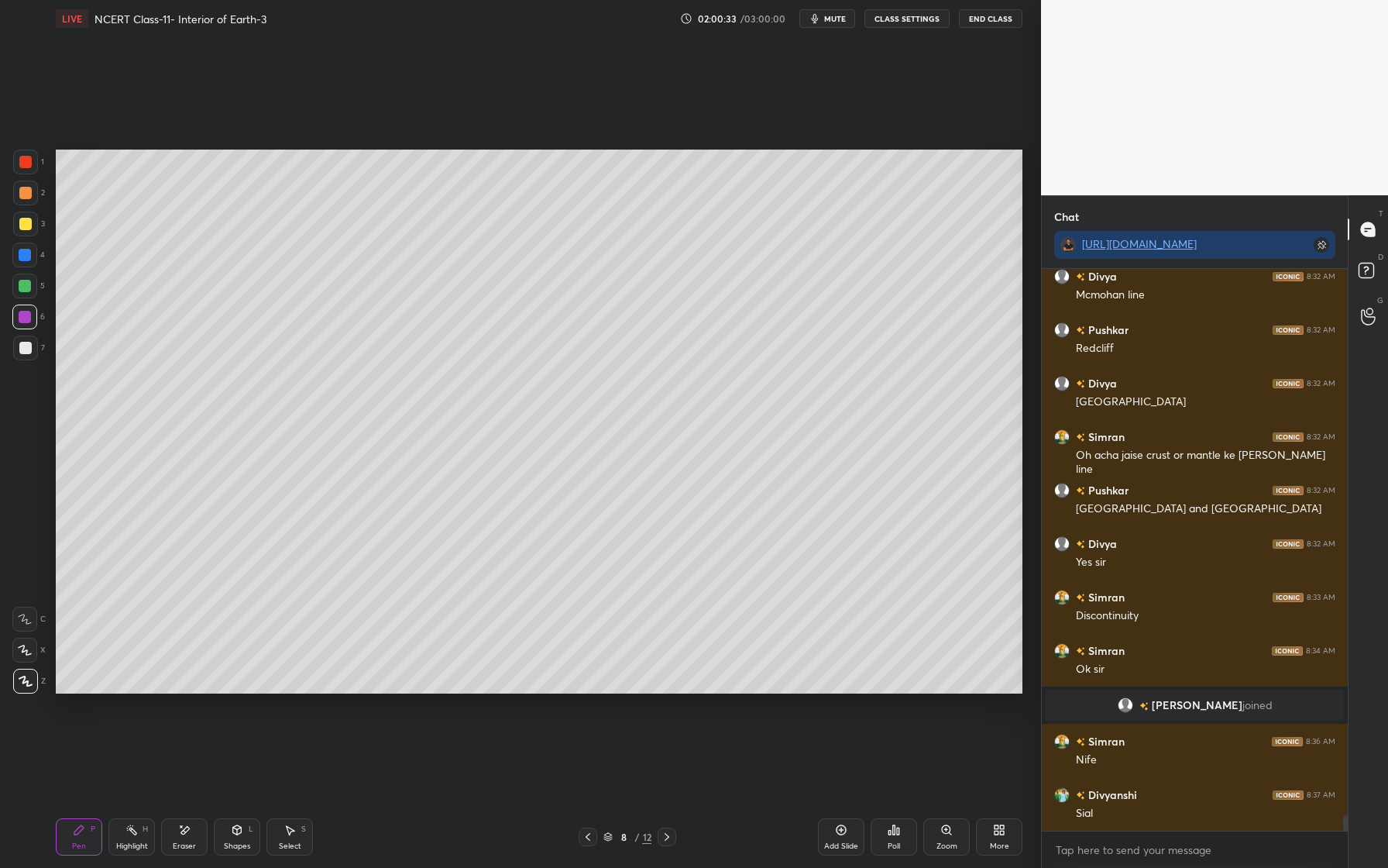
click at [31, 259] on div at bounding box center [25, 254] width 25 height 25
click at [28, 226] on div at bounding box center [26, 223] width 13 height 13
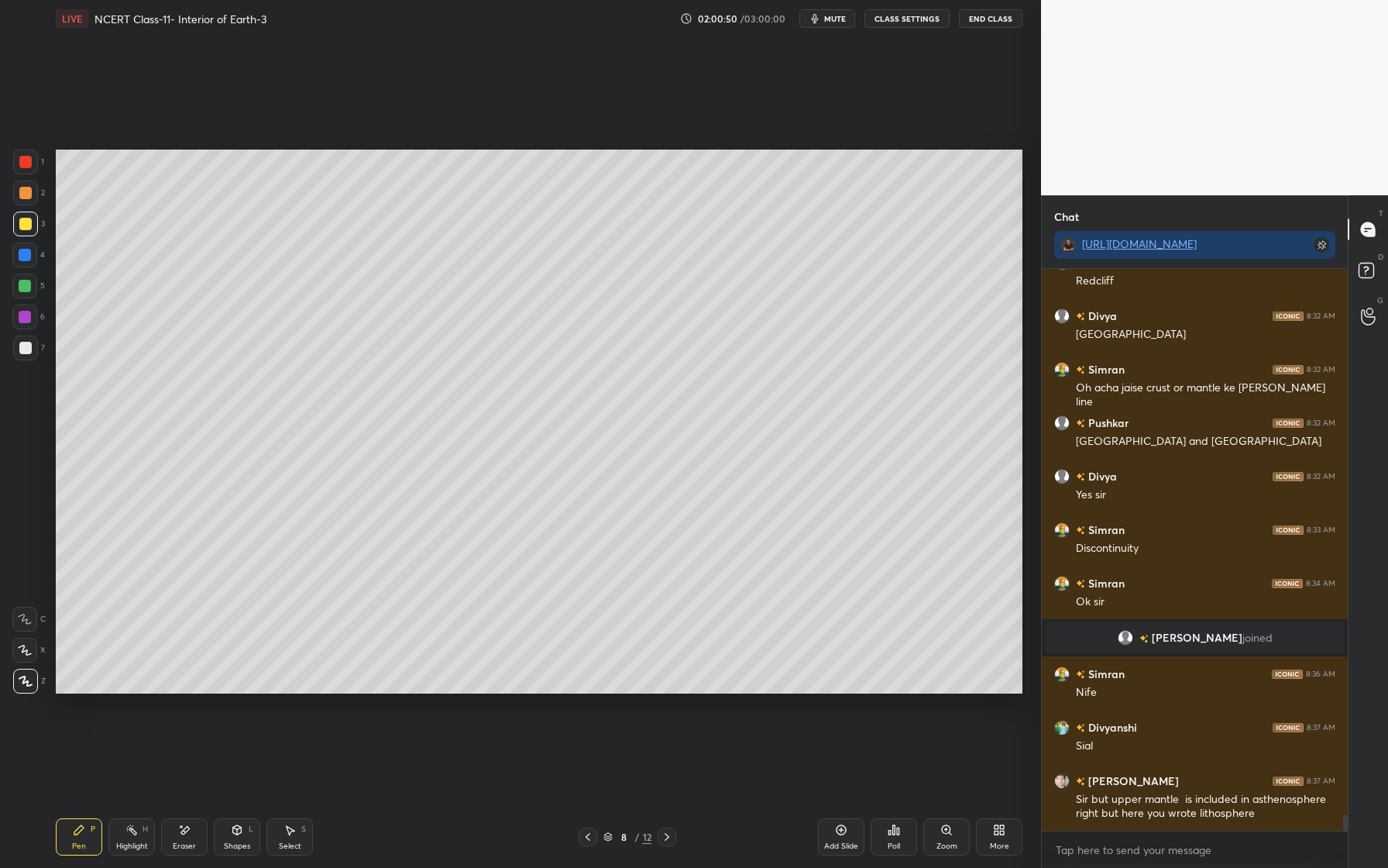
drag, startPoint x: 28, startPoint y: 313, endPoint x: 39, endPoint y: 319, distance: 12.5
click at [31, 315] on div at bounding box center [25, 316] width 25 height 25
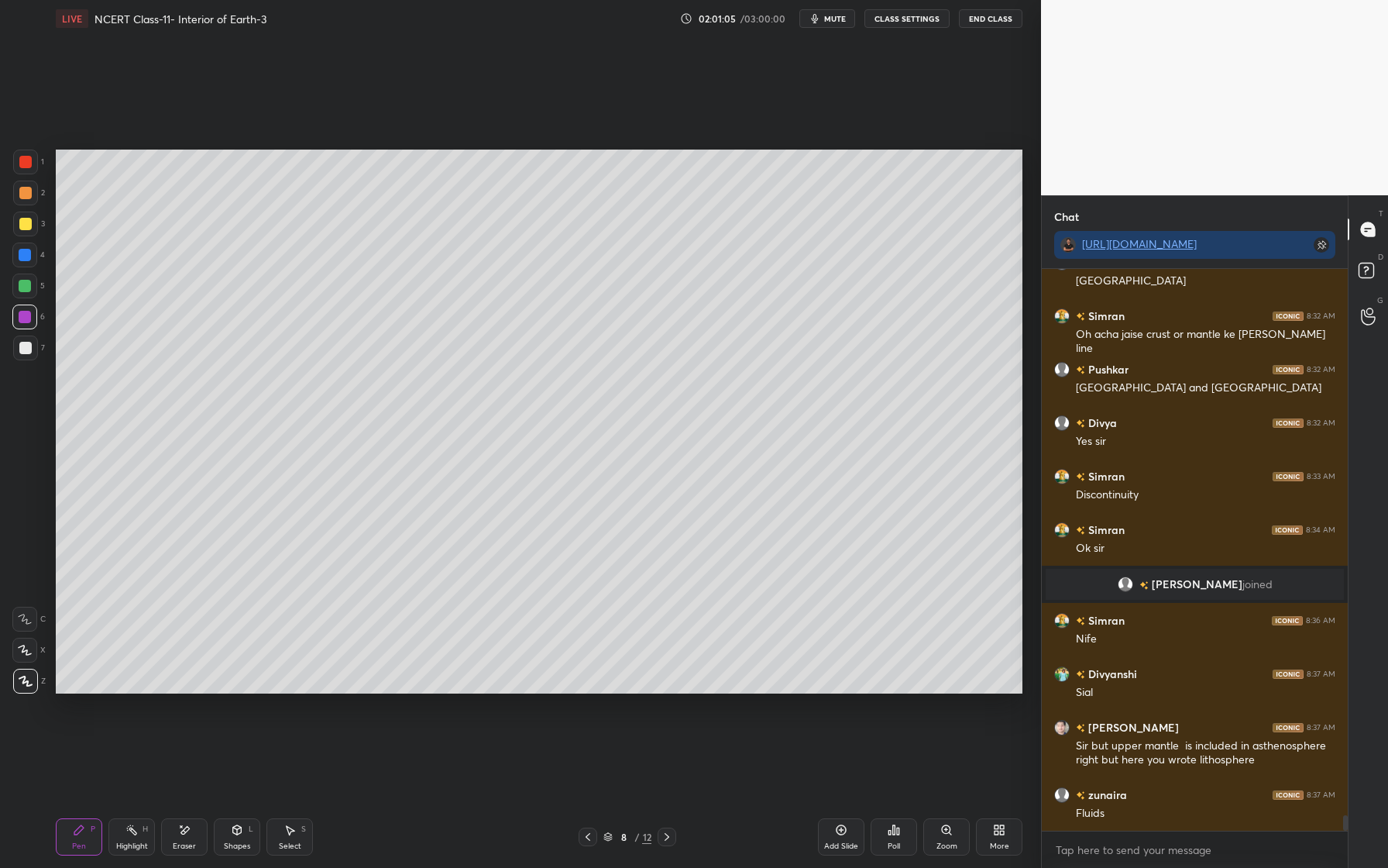
click at [32, 304] on div "5" at bounding box center [29, 288] width 32 height 31
click at [31, 194] on div at bounding box center [26, 193] width 13 height 13
click at [28, 157] on div at bounding box center [26, 161] width 13 height 13
drag, startPoint x: 24, startPoint y: 260, endPoint x: 48, endPoint y: 248, distance: 26.8
click at [25, 261] on div at bounding box center [25, 254] width 25 height 25
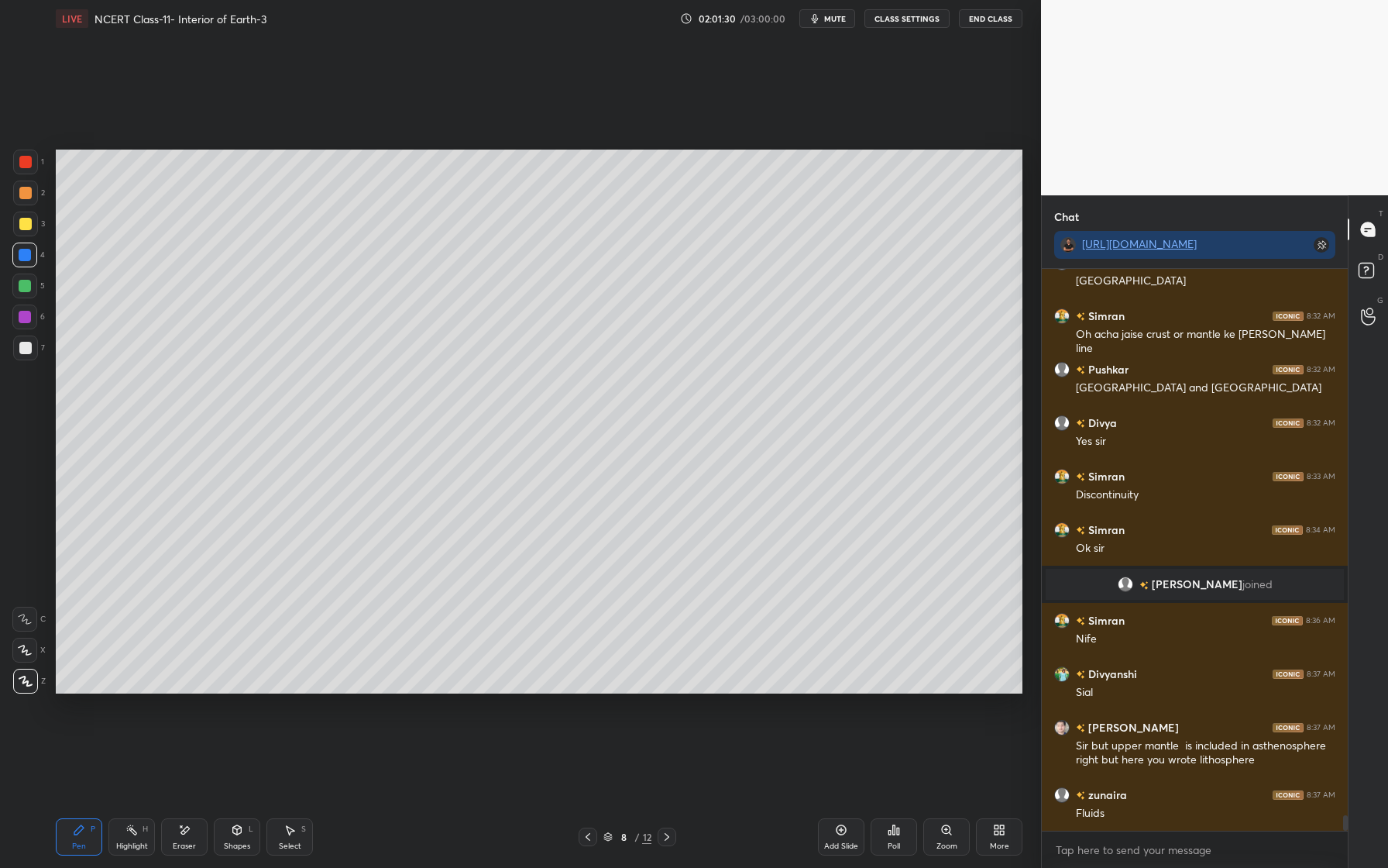
click at [18, 283] on div at bounding box center [25, 285] width 25 height 25
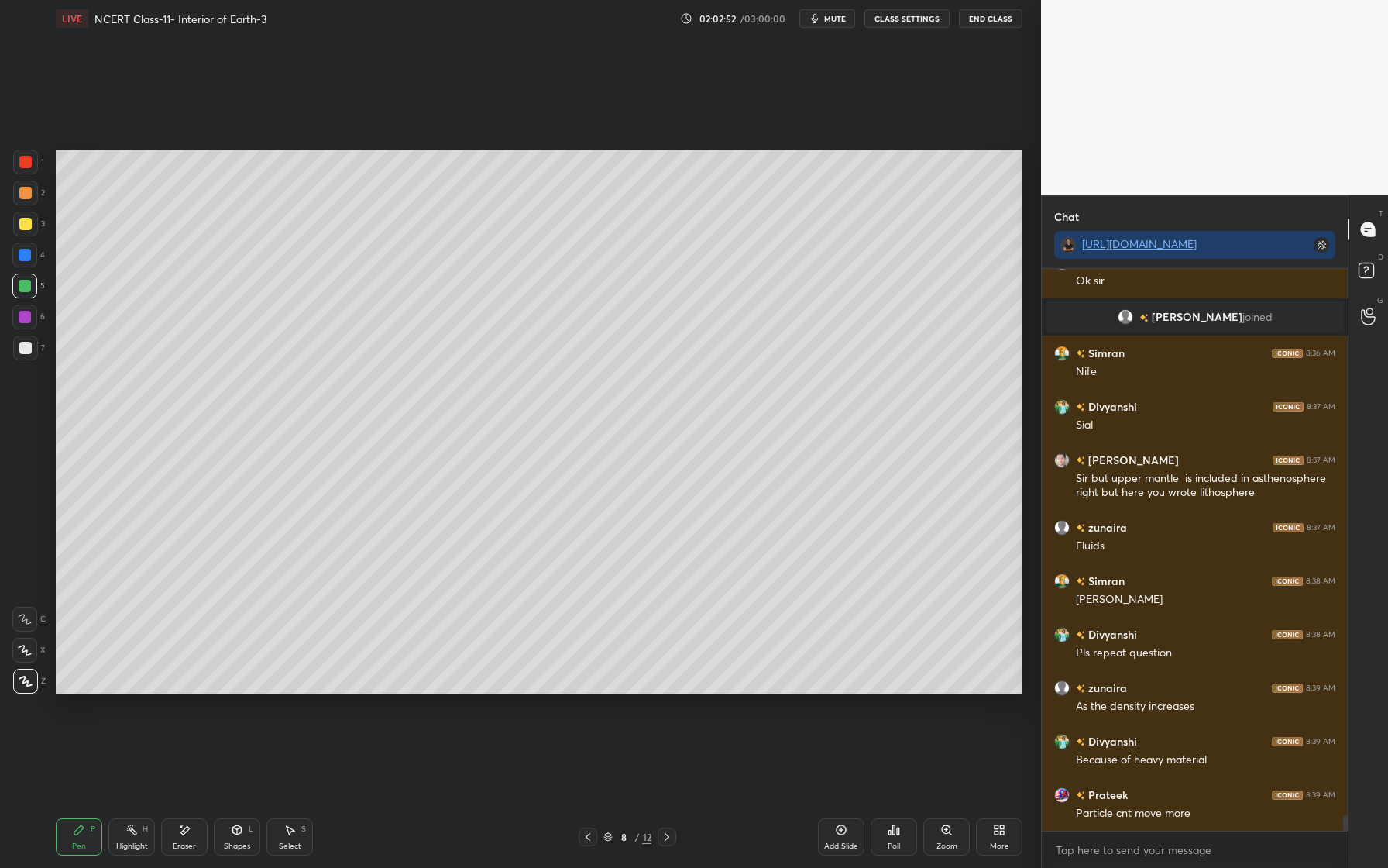
scroll to position [20269, 0]
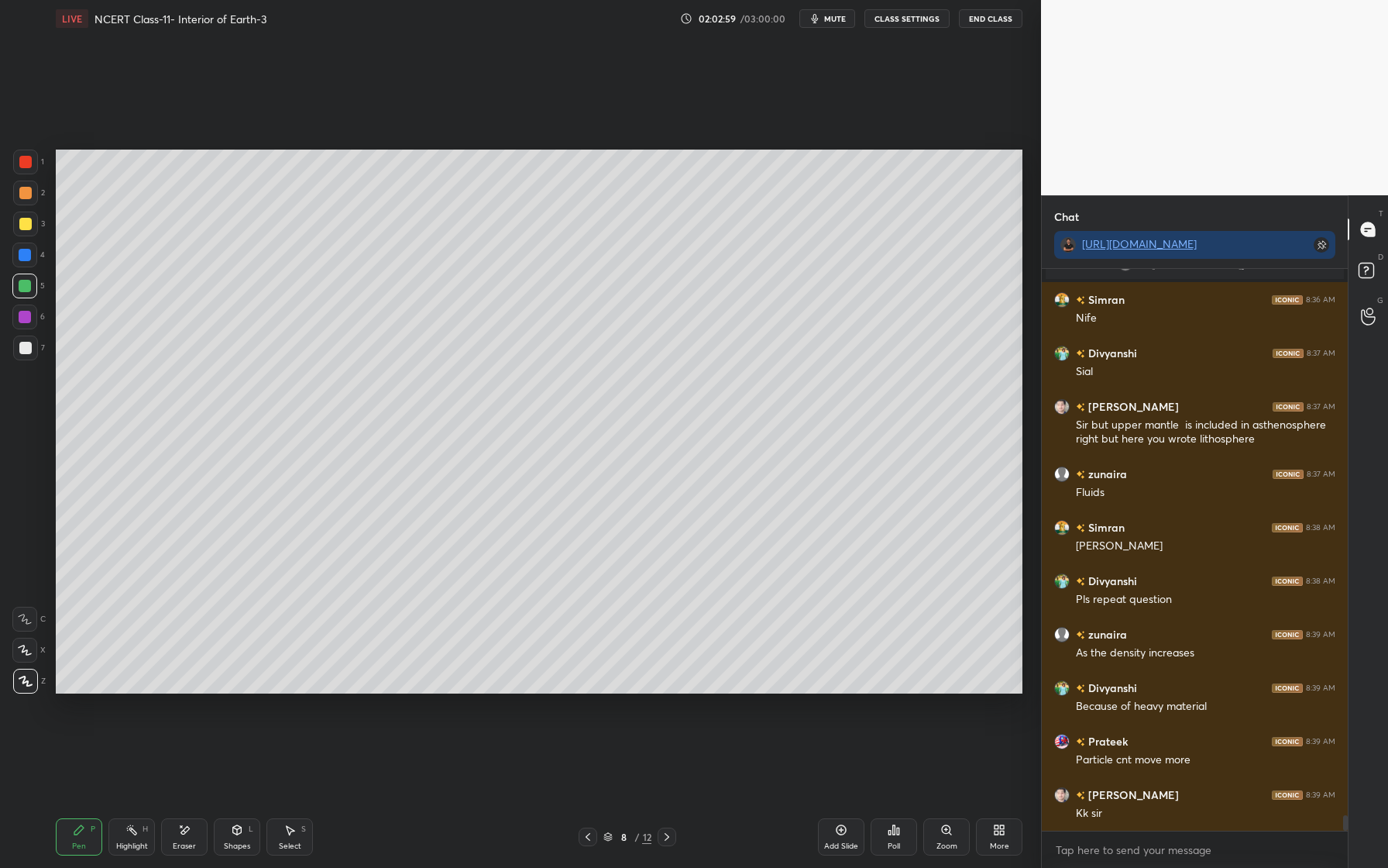
click at [24, 198] on div at bounding box center [26, 193] width 13 height 13
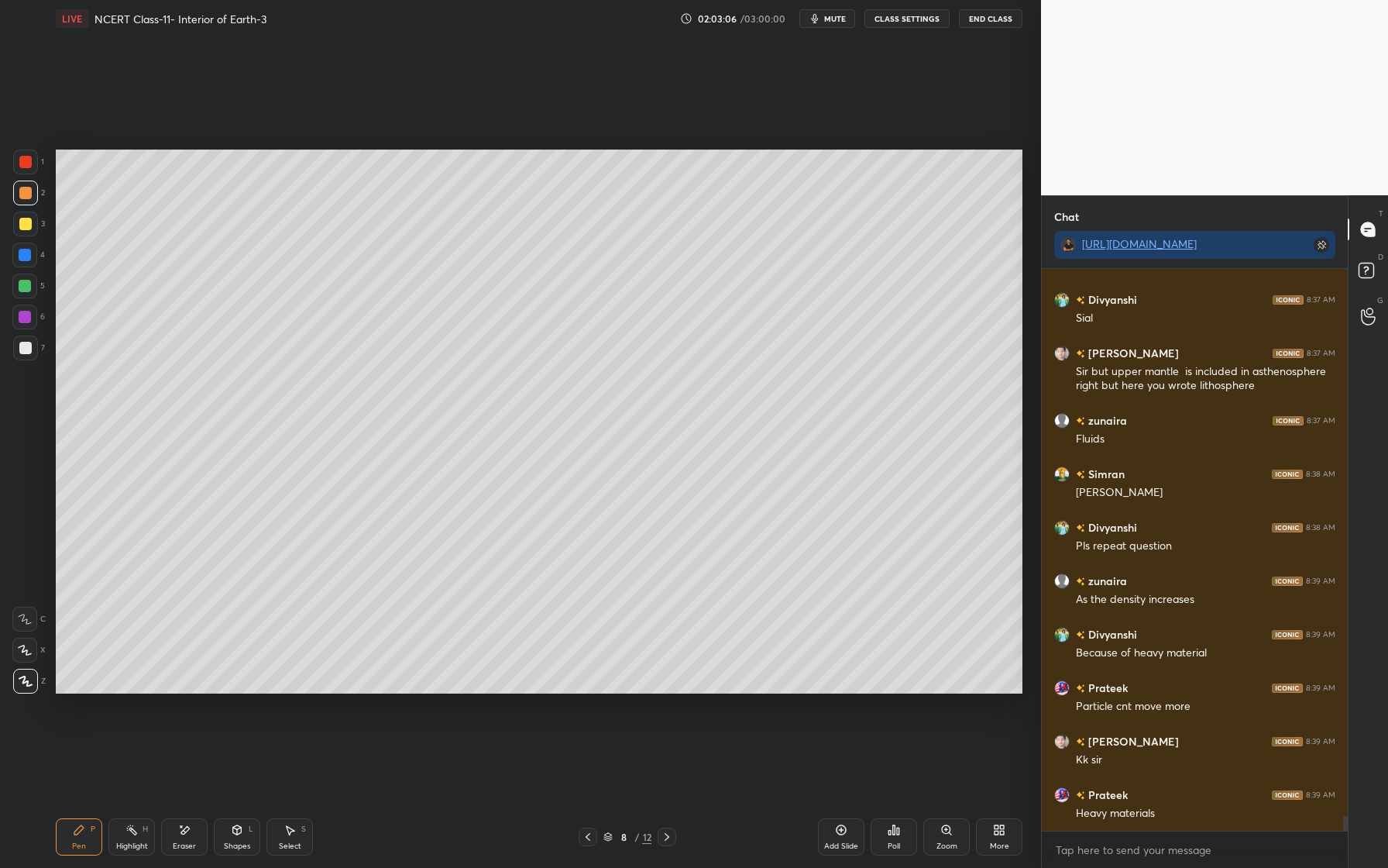
scroll to position [20376, 0]
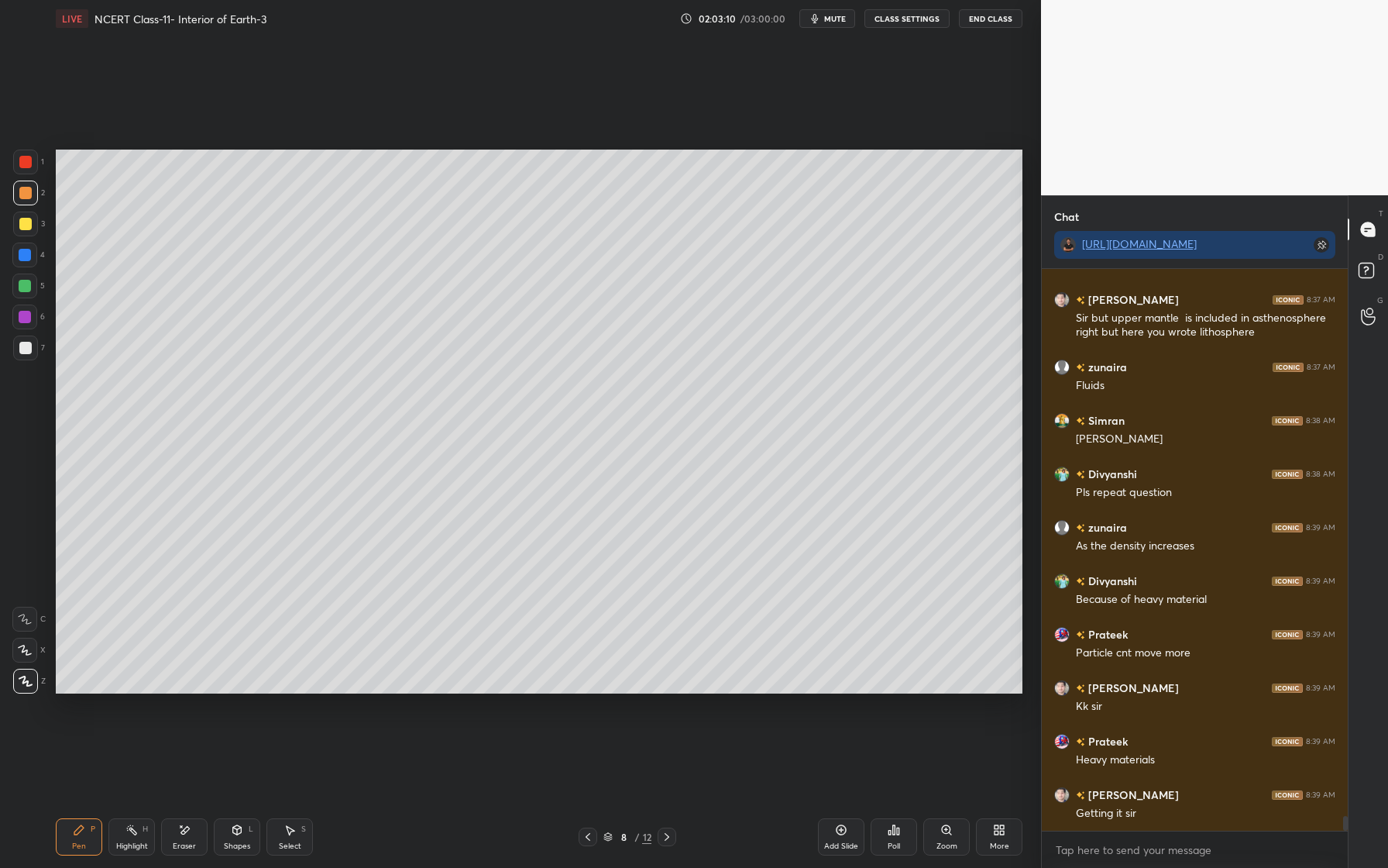
drag, startPoint x: 184, startPoint y: 838, endPoint x: 230, endPoint y: 818, distance: 50.2
click at [185, 838] on div "Eraser" at bounding box center [184, 837] width 46 height 37
click at [88, 845] on div "Pen P" at bounding box center [79, 837] width 46 height 37
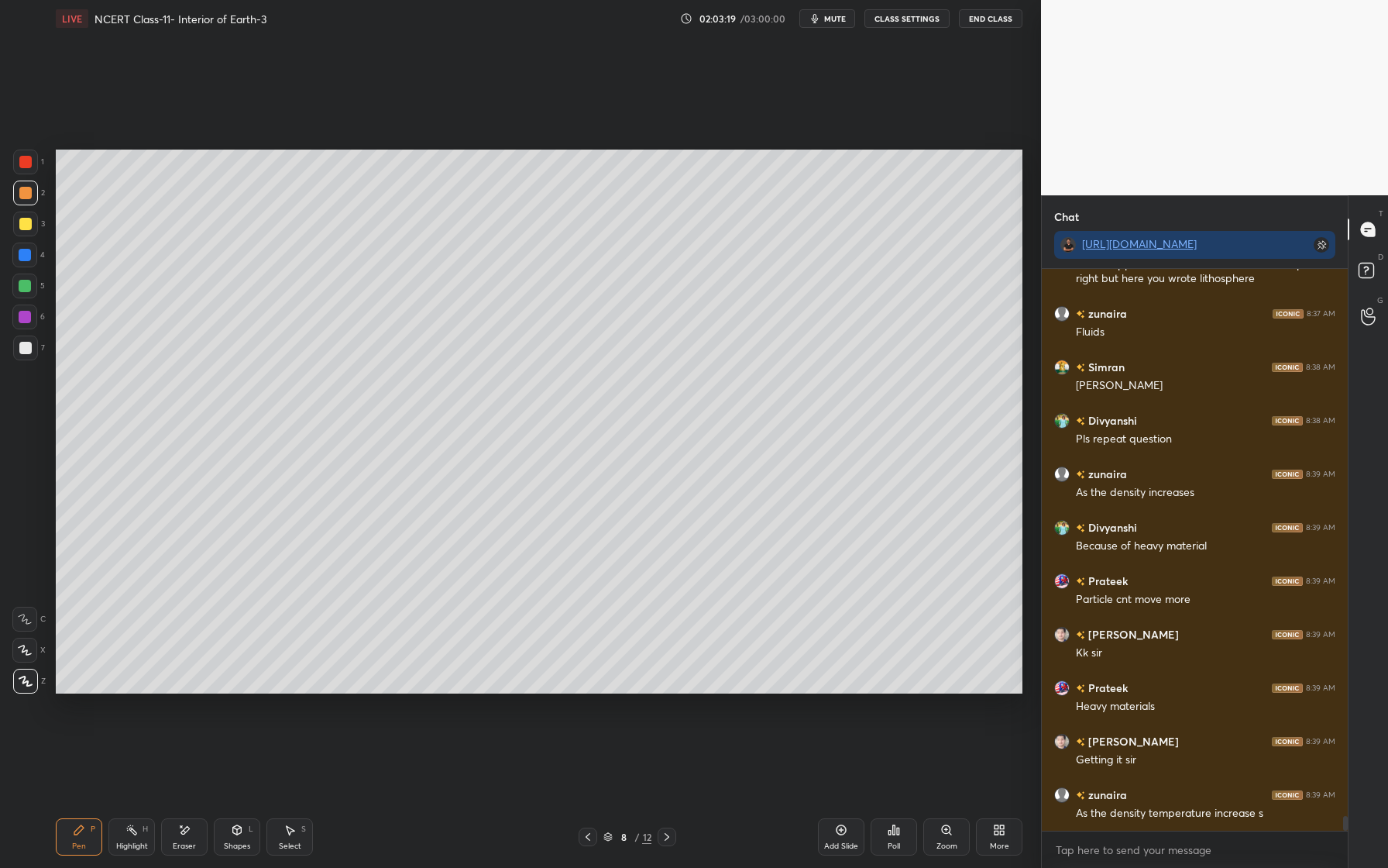
scroll to position [20484, 0]
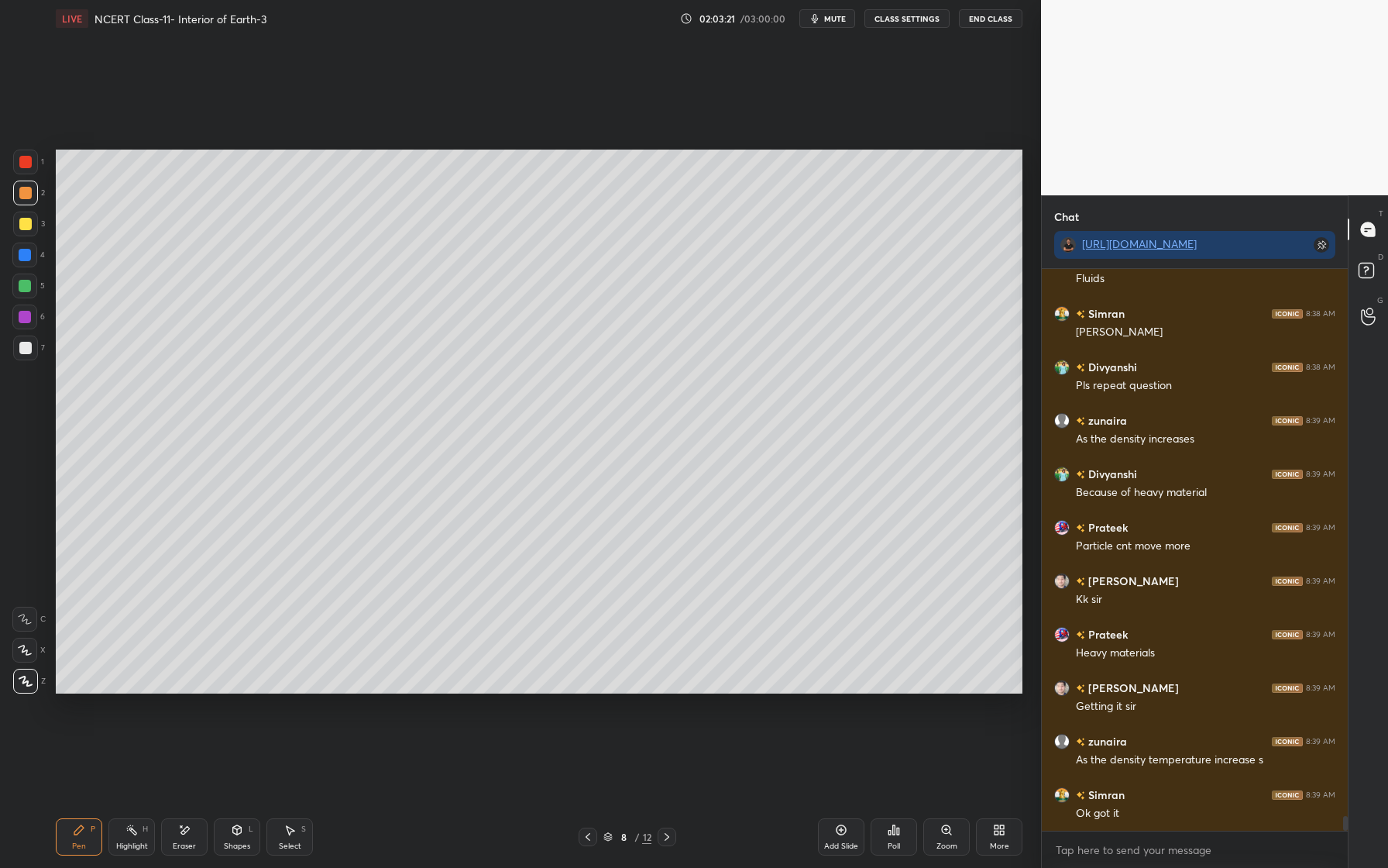
drag, startPoint x: 186, startPoint y: 859, endPoint x: 237, endPoint y: 804, distance: 75.0
click at [187, 858] on div "Pen P Highlight H Eraser Shapes L Select S 8 / 12 Add Slide Poll Zoom More" at bounding box center [539, 837] width 967 height 62
click at [200, 849] on div "Eraser" at bounding box center [184, 837] width 46 height 37
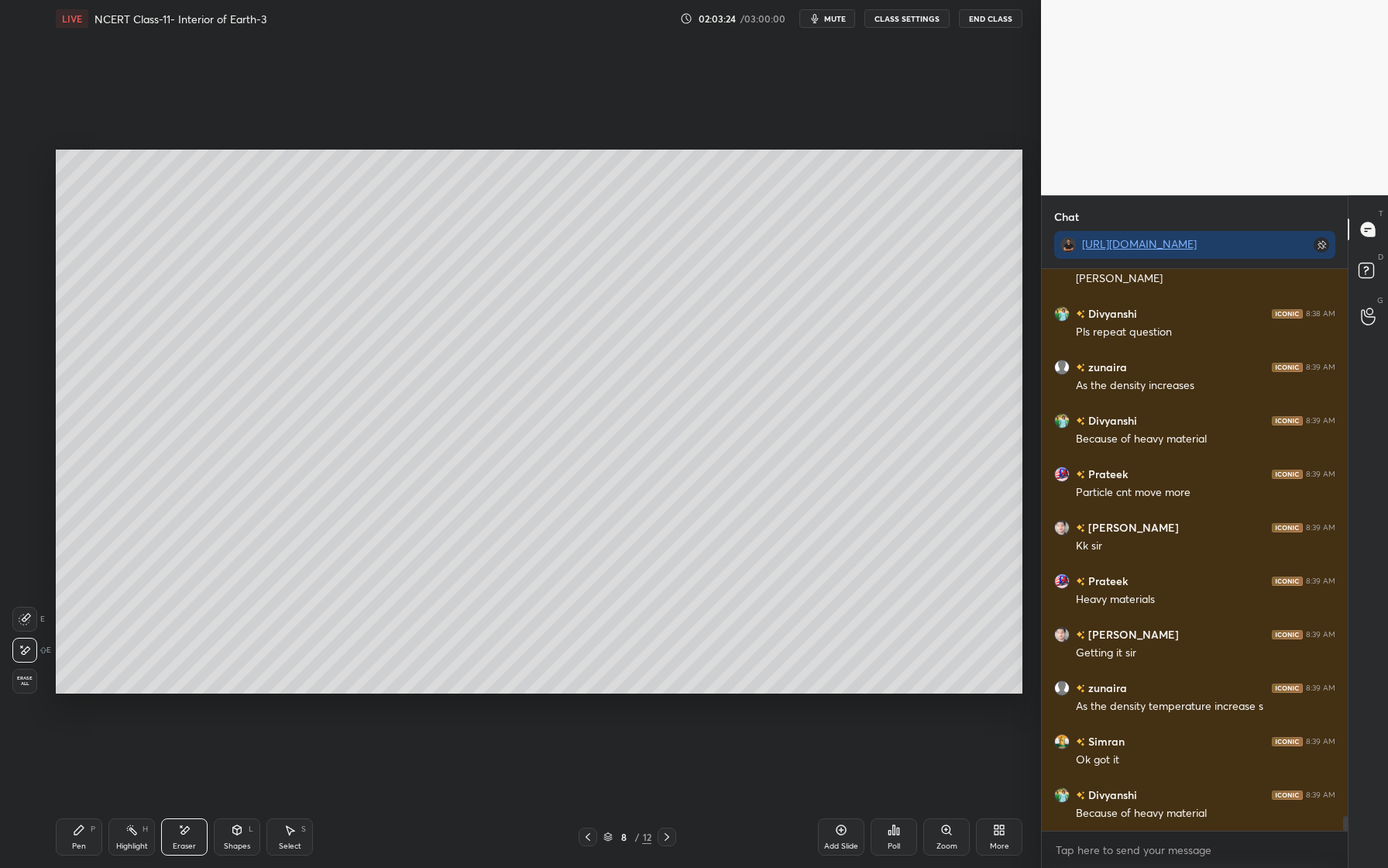
click at [85, 849] on div "Pen P" at bounding box center [79, 837] width 46 height 37
click at [20, 346] on div at bounding box center [25, 347] width 25 height 25
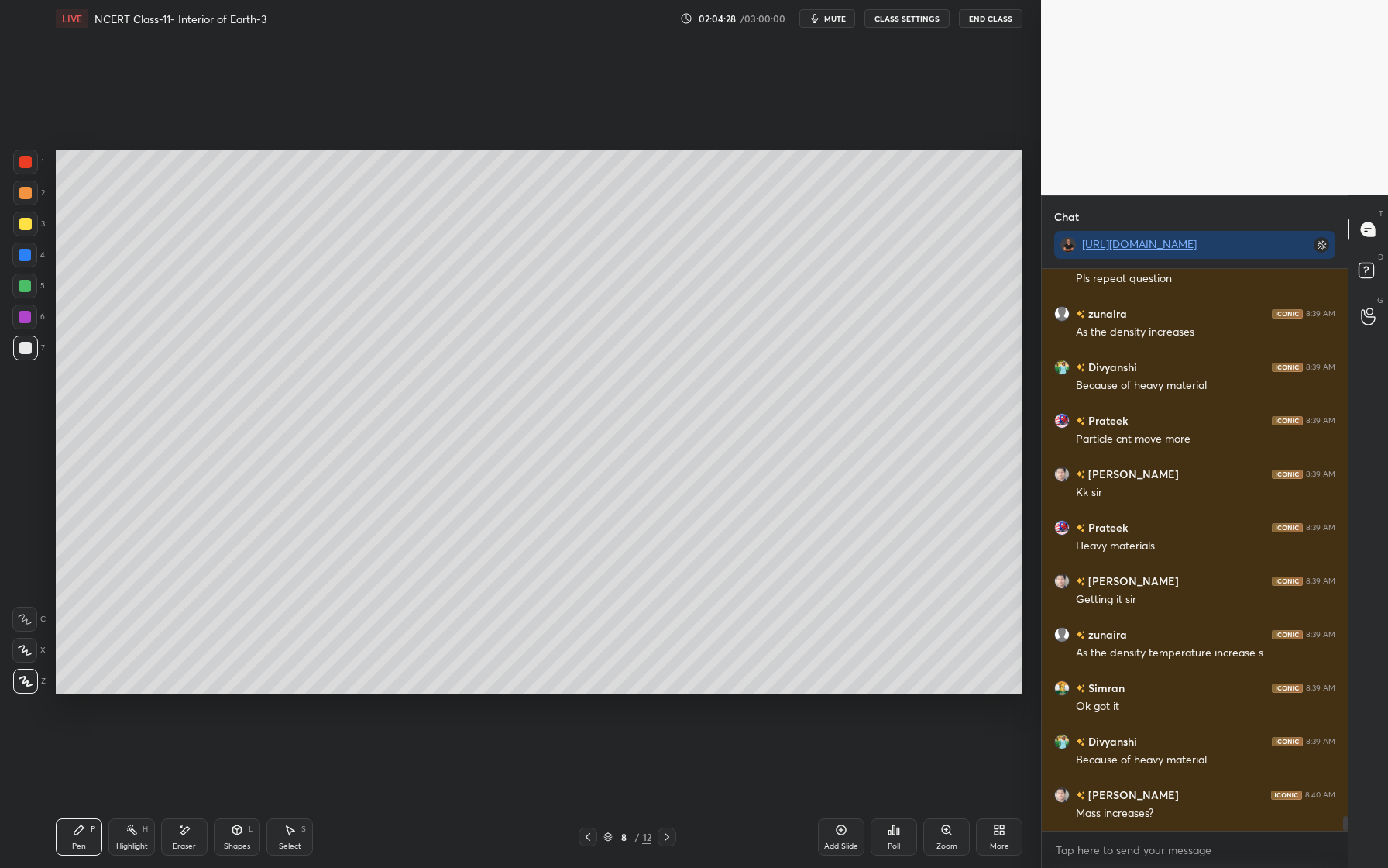
scroll to position [20643, 0]
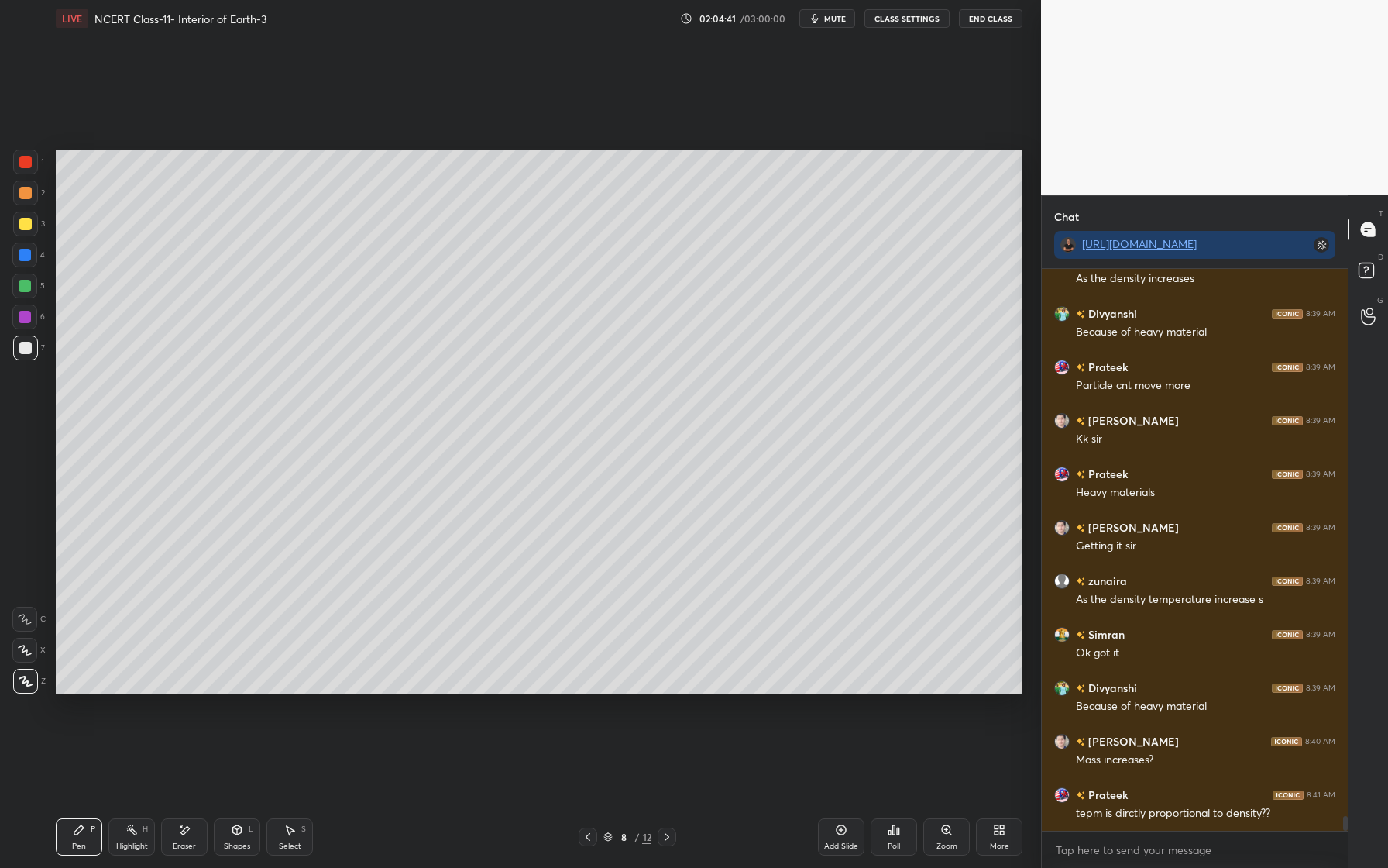
click at [28, 253] on div at bounding box center [25, 255] width 13 height 13
drag, startPoint x: 25, startPoint y: 198, endPoint x: 38, endPoint y: 227, distance: 31.8
click at [26, 198] on div at bounding box center [26, 193] width 13 height 13
click at [25, 238] on div "3" at bounding box center [29, 226] width 32 height 31
click at [31, 257] on div at bounding box center [25, 254] width 25 height 25
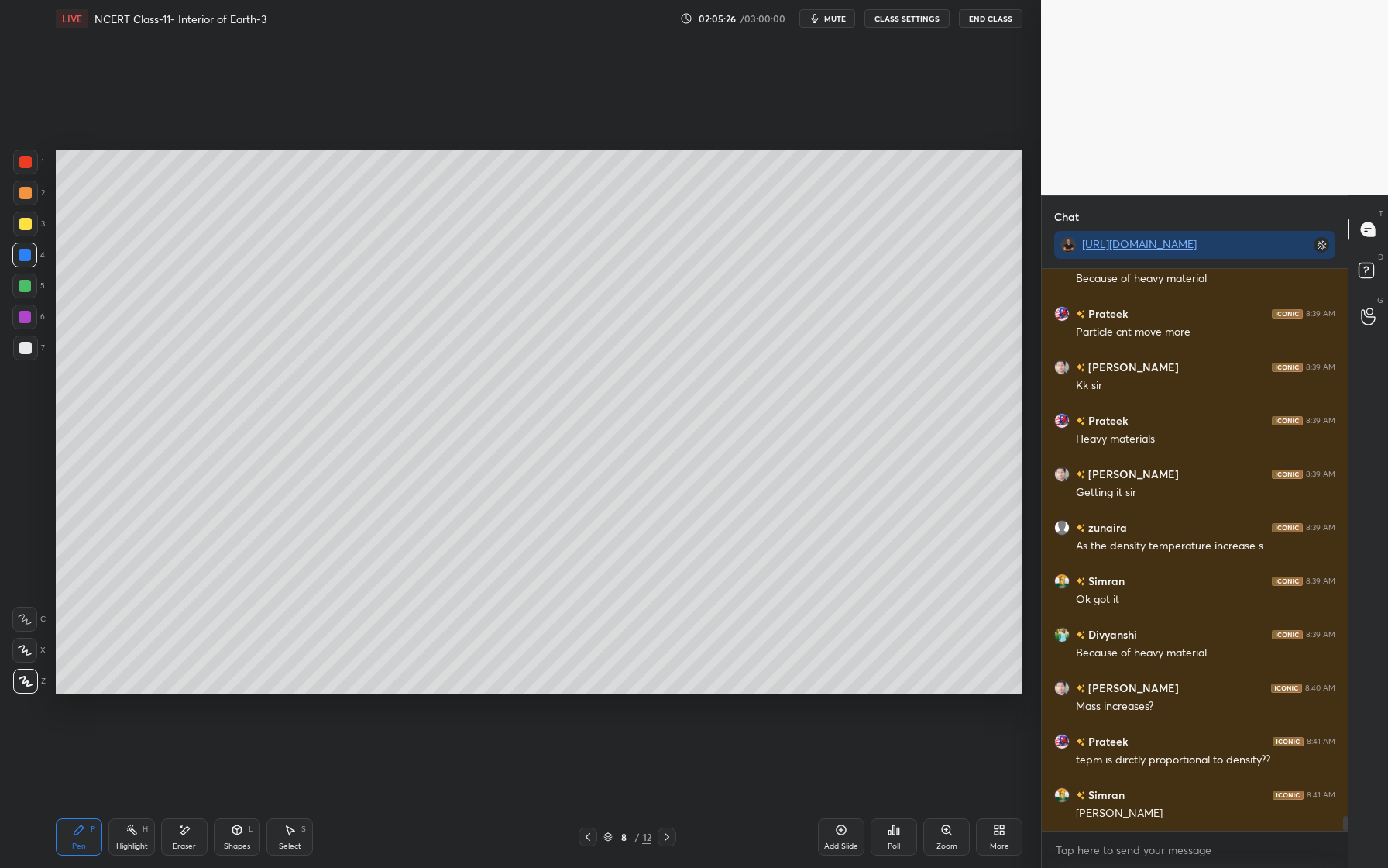
scroll to position [20750, 0]
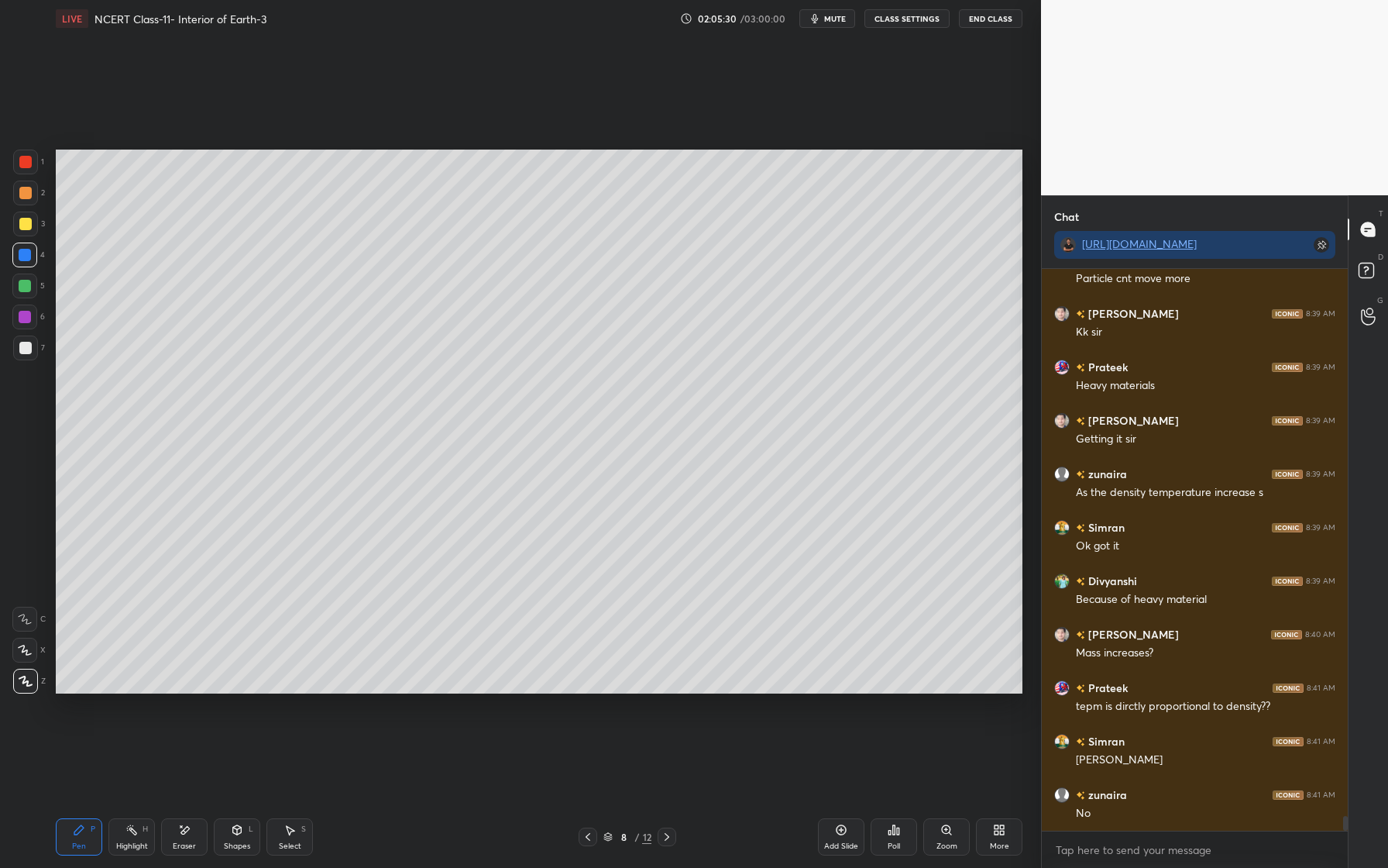
drag, startPoint x: 31, startPoint y: 234, endPoint x: 35, endPoint y: 243, distance: 9.8
click at [31, 237] on div "3" at bounding box center [29, 226] width 32 height 31
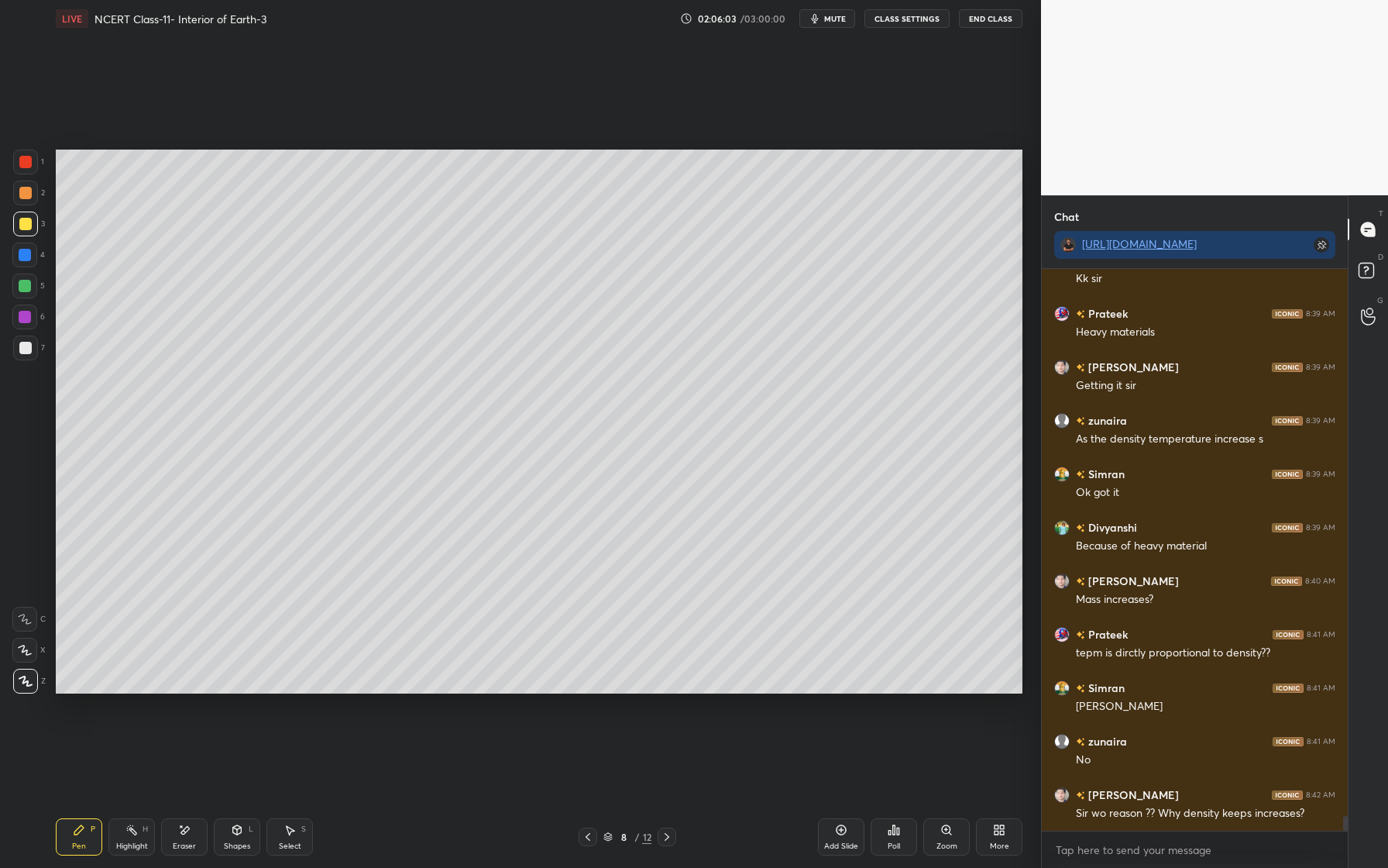
scroll to position [20871, 0]
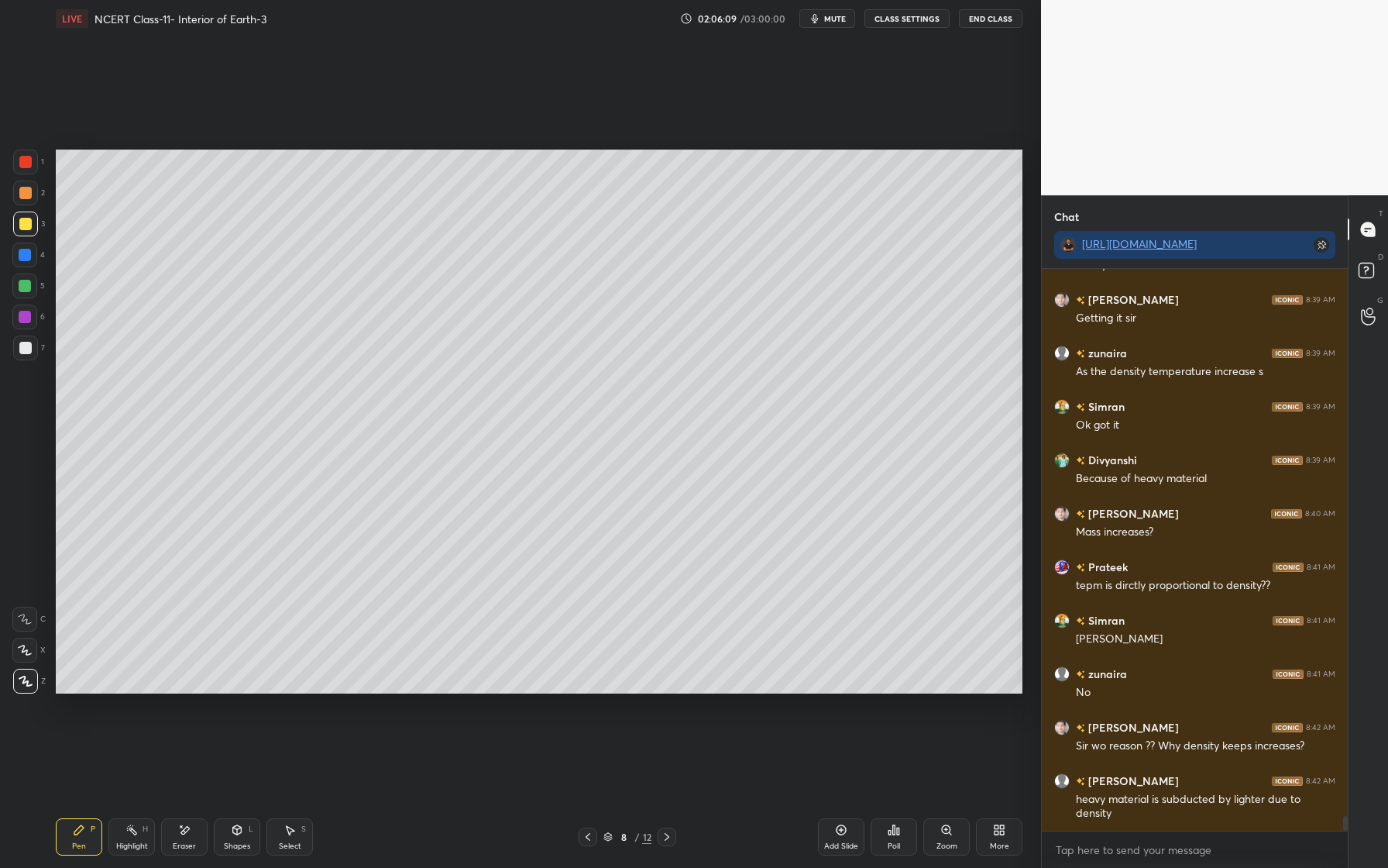
click at [28, 290] on div at bounding box center [25, 285] width 13 height 13
click at [29, 311] on div at bounding box center [25, 317] width 13 height 13
click at [31, 170] on div at bounding box center [25, 161] width 25 height 25
drag, startPoint x: 27, startPoint y: 290, endPoint x: 27, endPoint y: 304, distance: 14.0
click at [27, 294] on div at bounding box center [25, 285] width 25 height 25
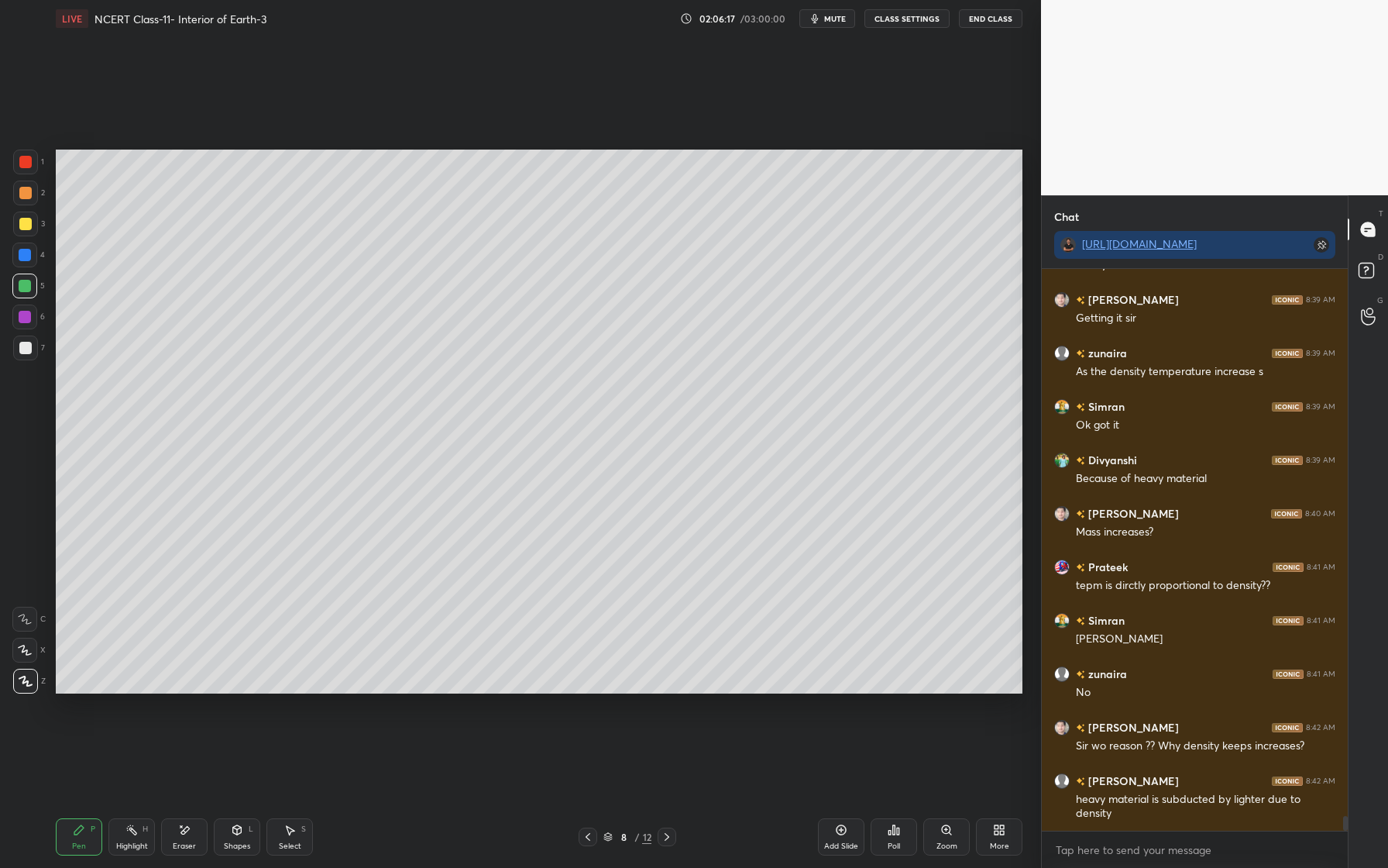
click at [32, 346] on div at bounding box center [25, 347] width 25 height 25
drag, startPoint x: 24, startPoint y: 169, endPoint x: 32, endPoint y: 176, distance: 10.6
click at [28, 171] on div at bounding box center [25, 161] width 25 height 25
drag, startPoint x: 21, startPoint y: 347, endPoint x: 24, endPoint y: 326, distance: 21.2
click at [20, 347] on div at bounding box center [26, 347] width 13 height 13
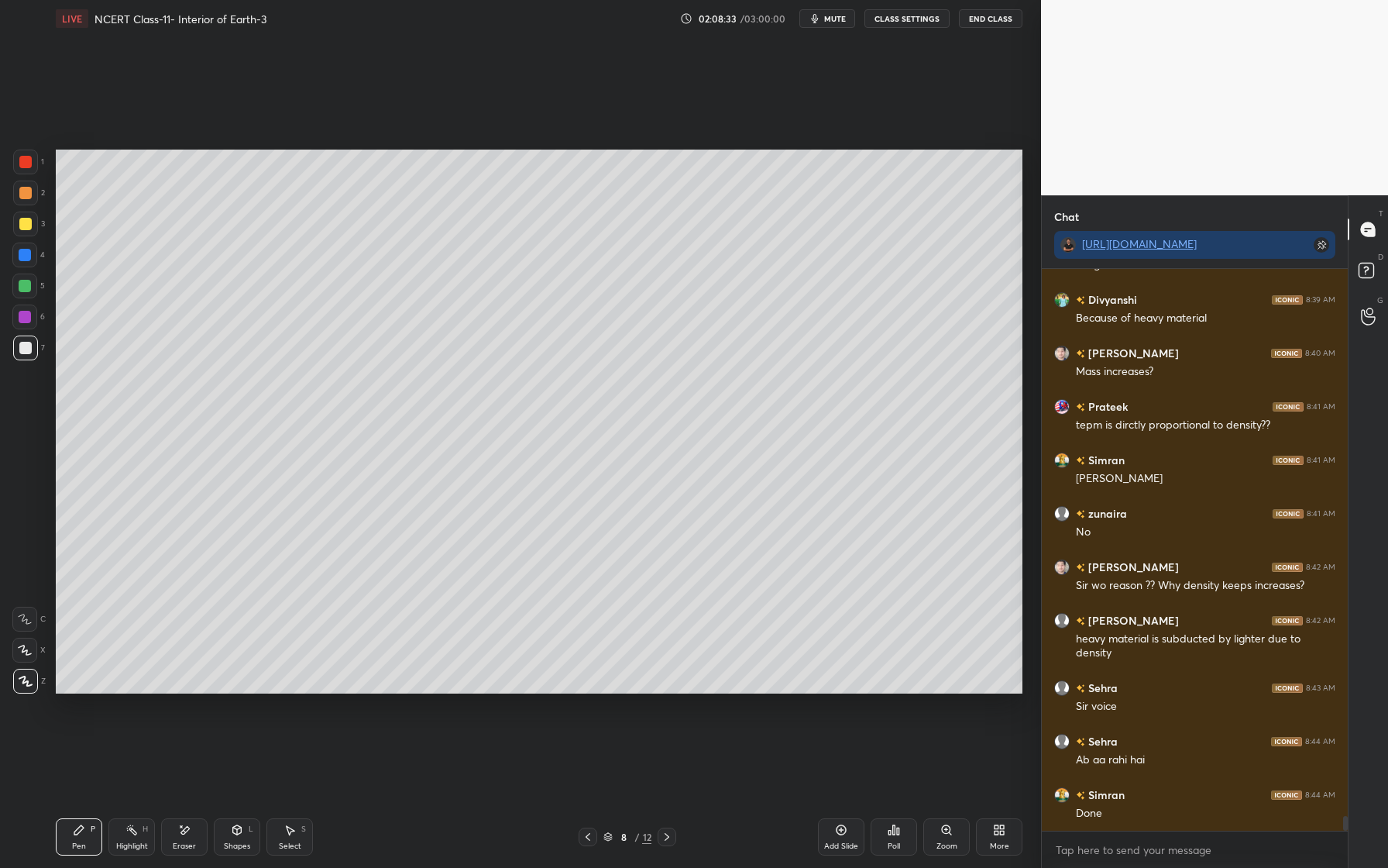
scroll to position [21085, 0]
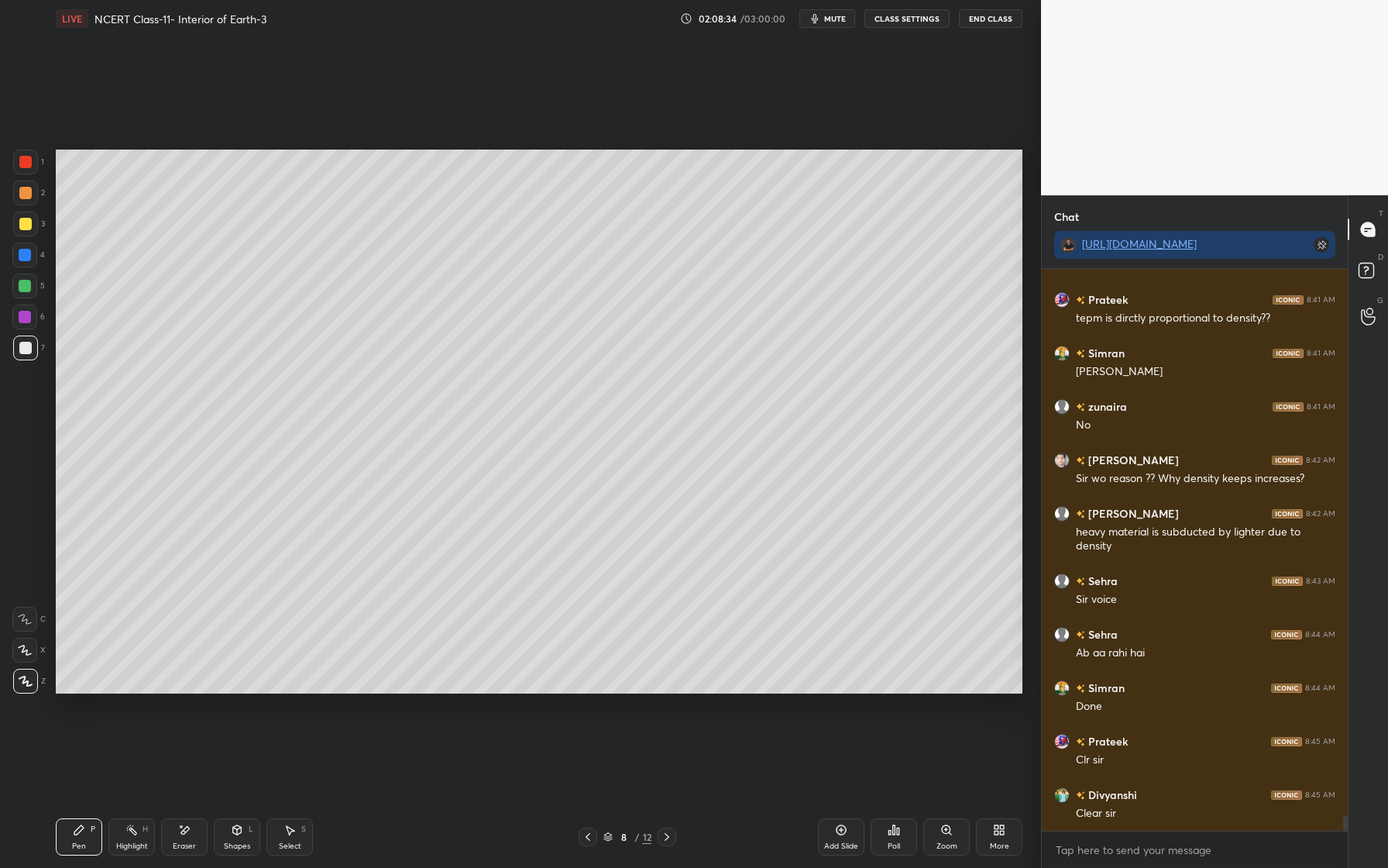
drag, startPoint x: 249, startPoint y: 844, endPoint x: 254, endPoint y: 830, distance: 14.9
click at [248, 846] on div "Shapes" at bounding box center [236, 846] width 27 height 8
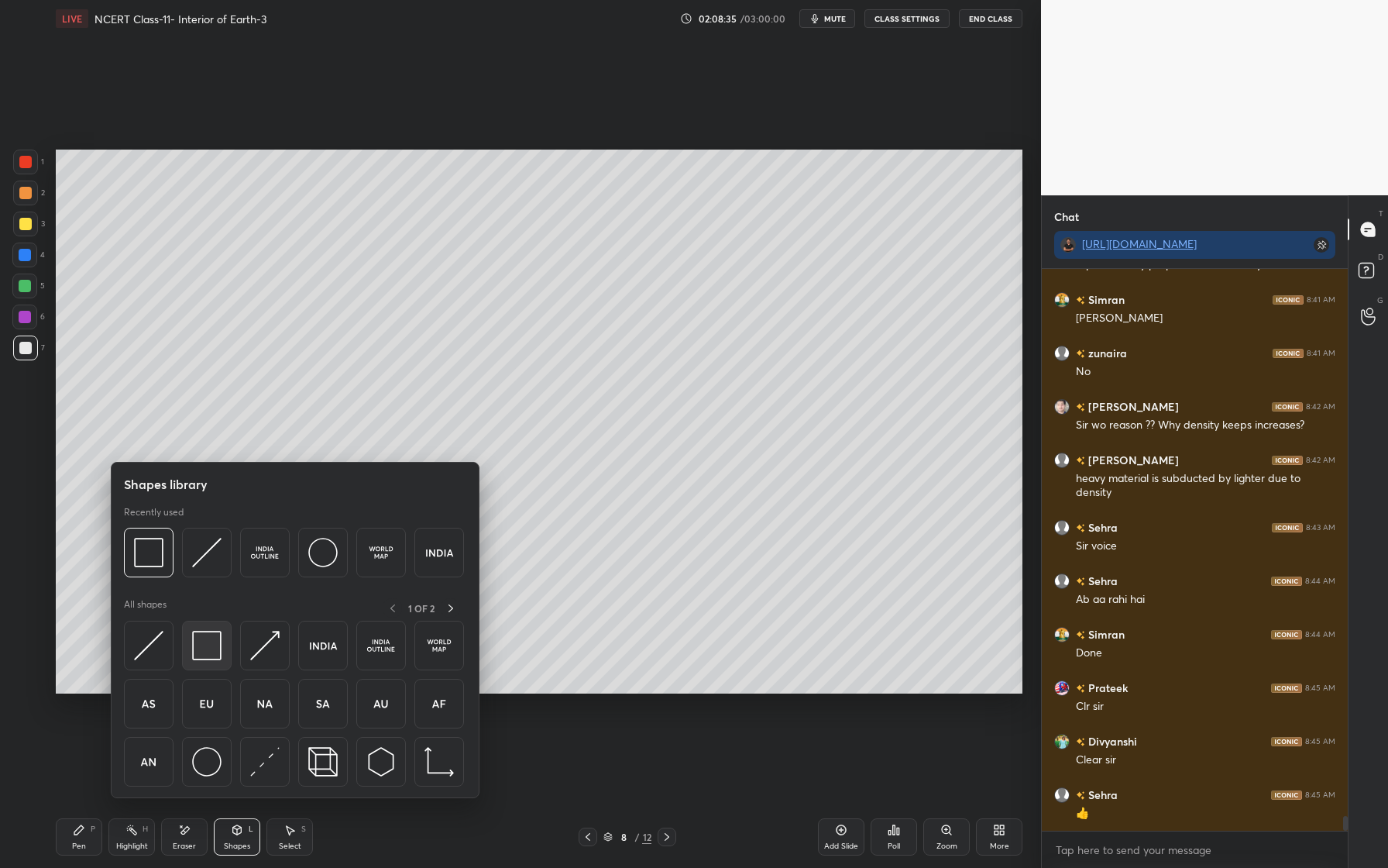
click at [192, 650] on img at bounding box center [207, 646] width 30 height 30
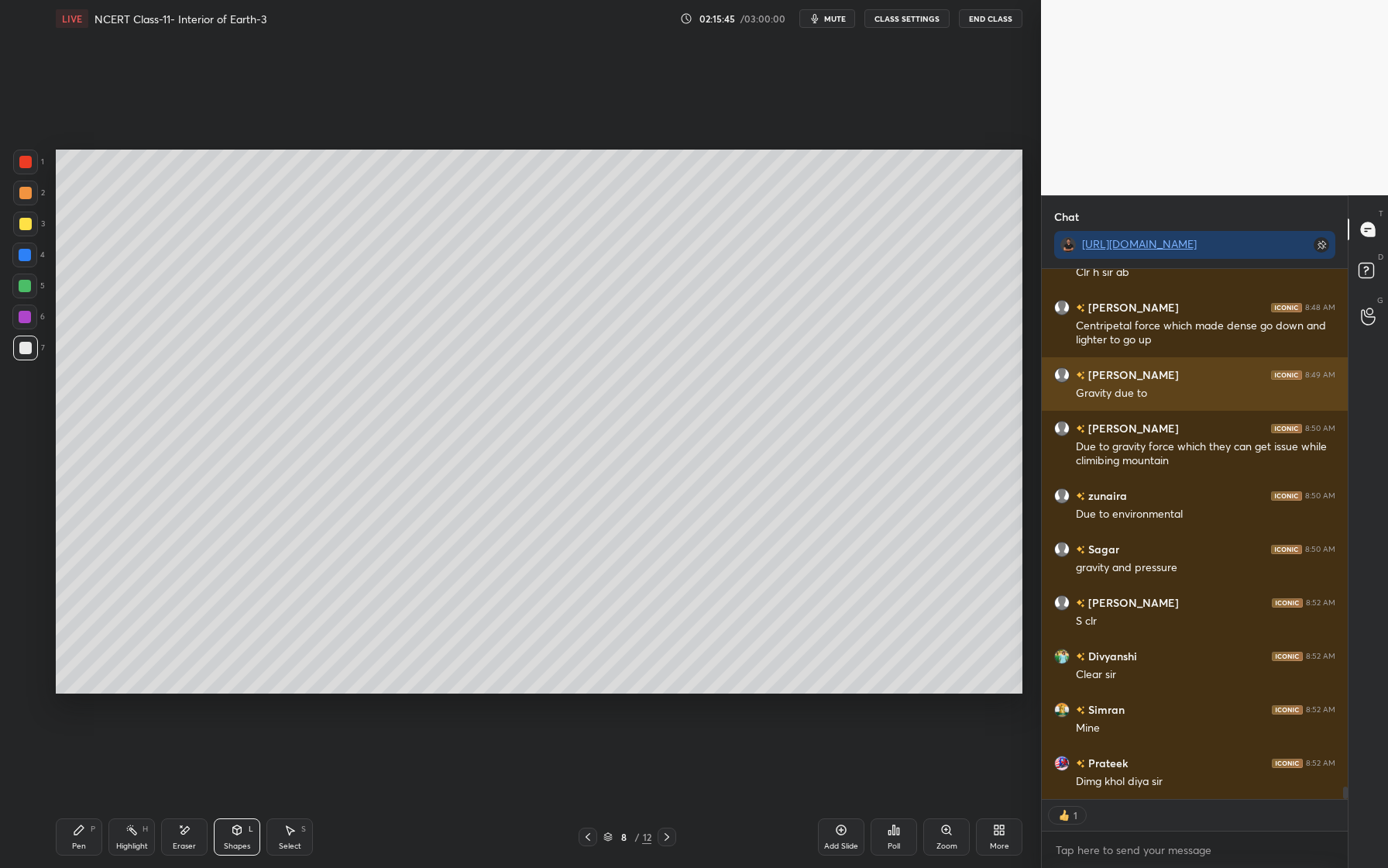
scroll to position [22700, 0]
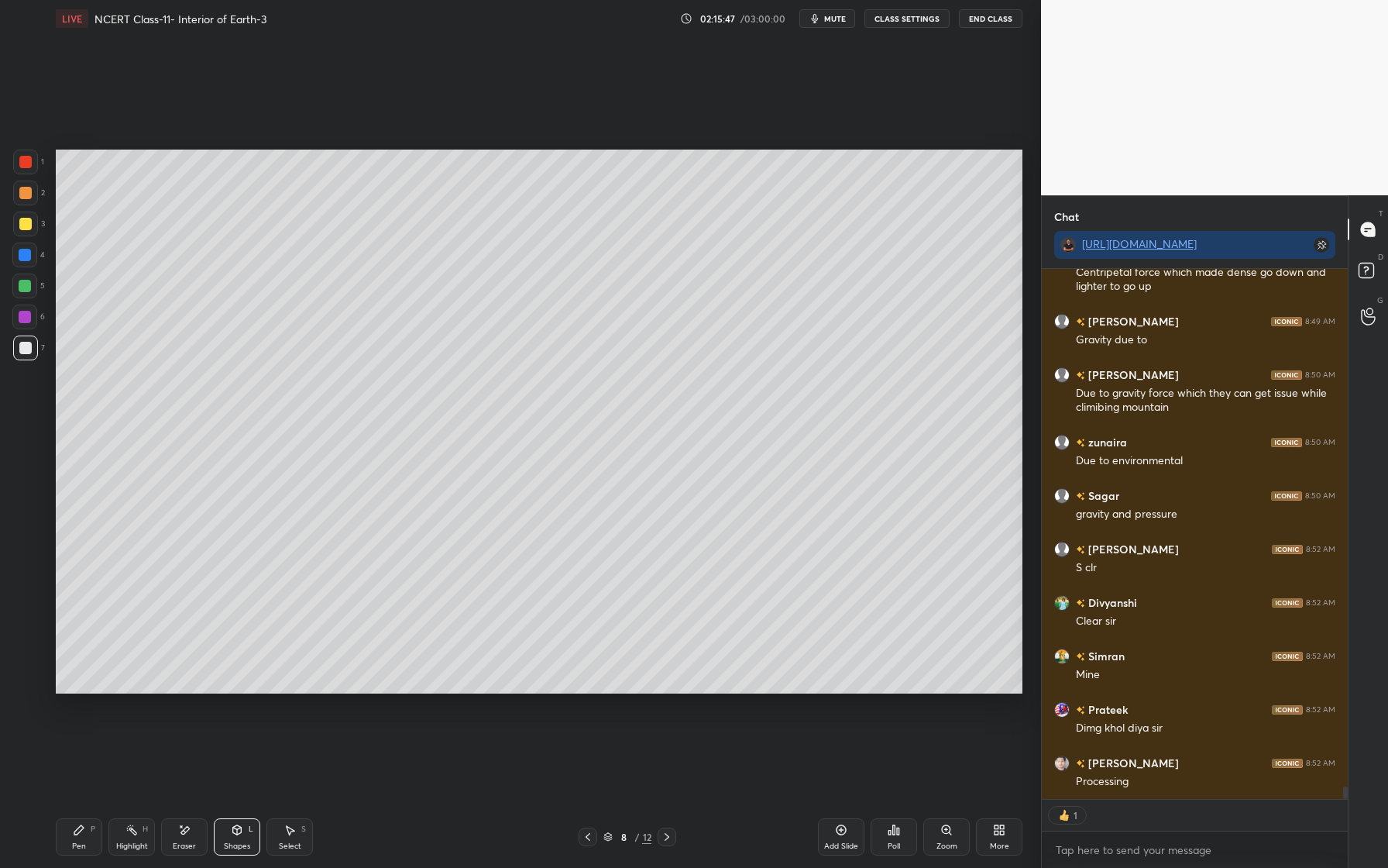
click at [92, 842] on div "Pen P" at bounding box center [79, 837] width 46 height 37
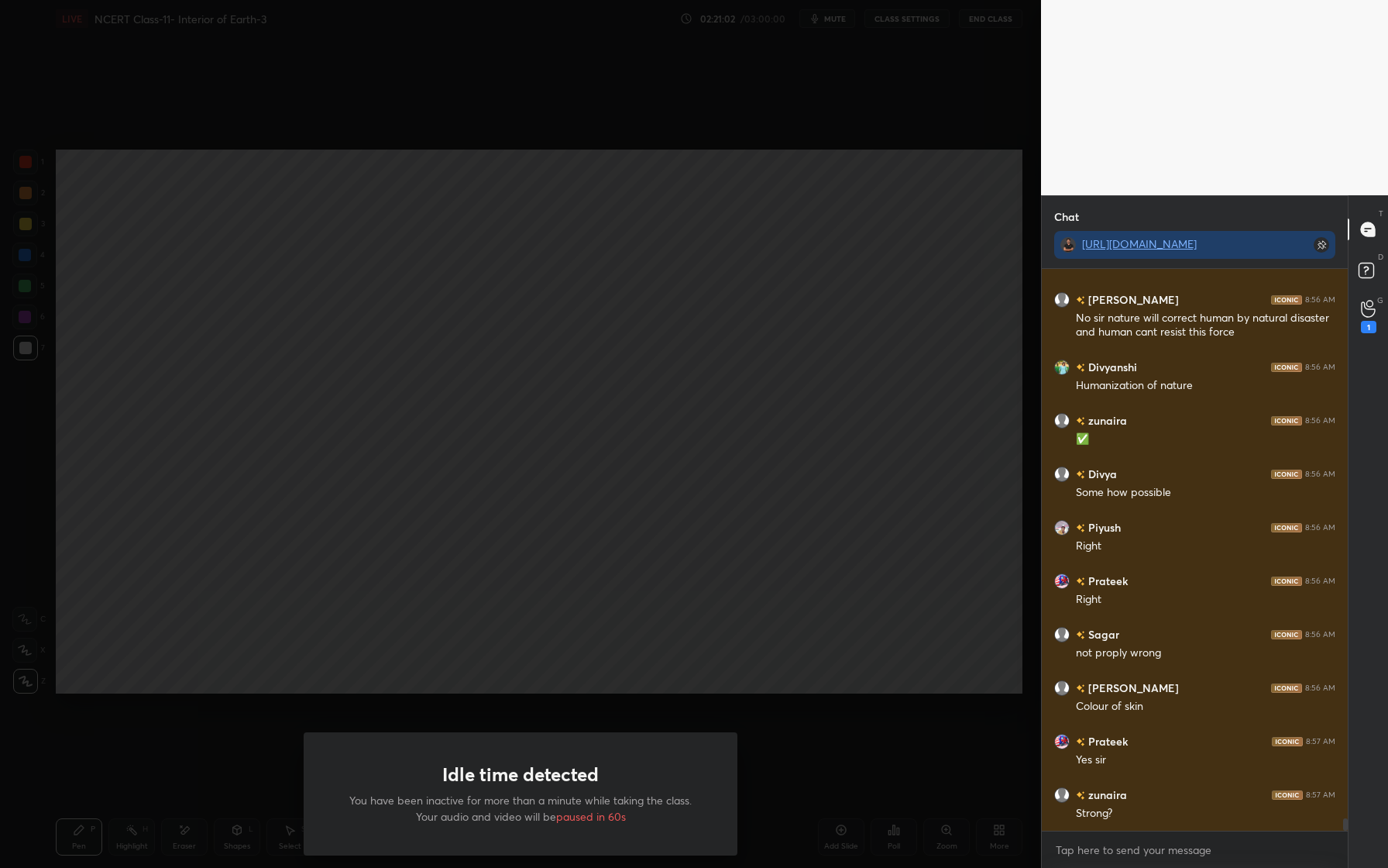
scroll to position [24491, 0]
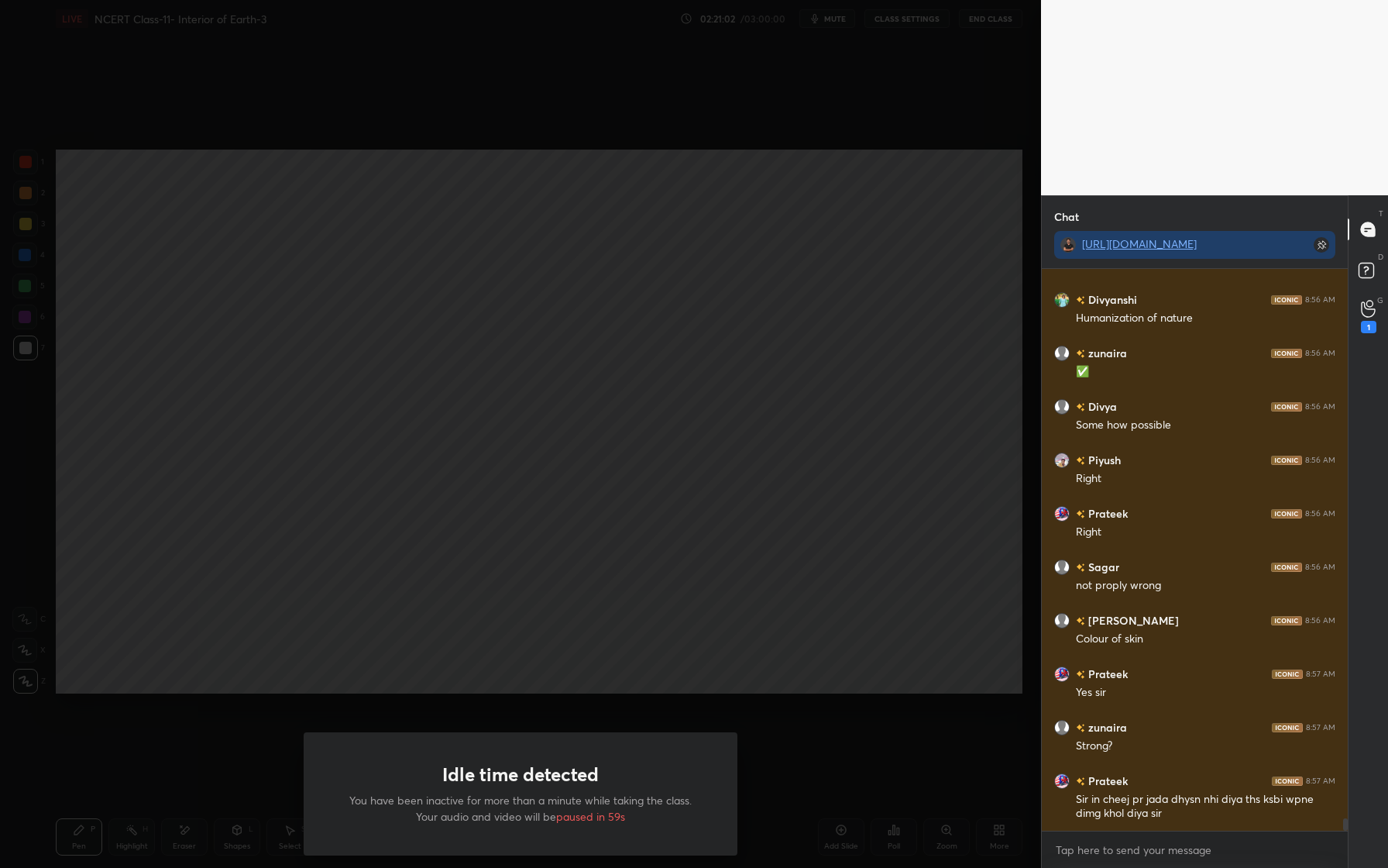
click at [879, 551] on div "Idle time detected You have been inactive for more than a minute while taking t…" at bounding box center [521, 434] width 1041 height 868
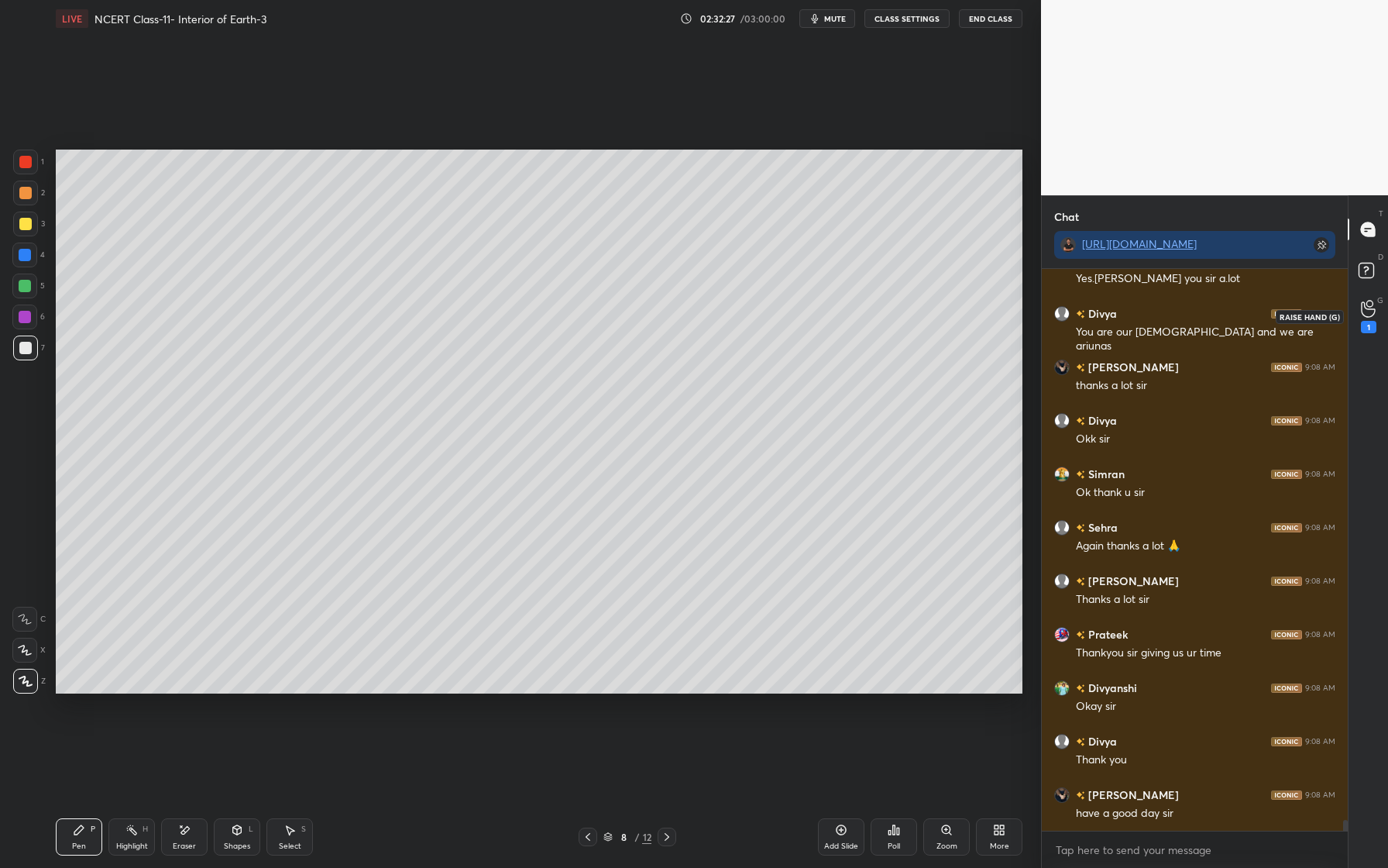
scroll to position [28593, 0]
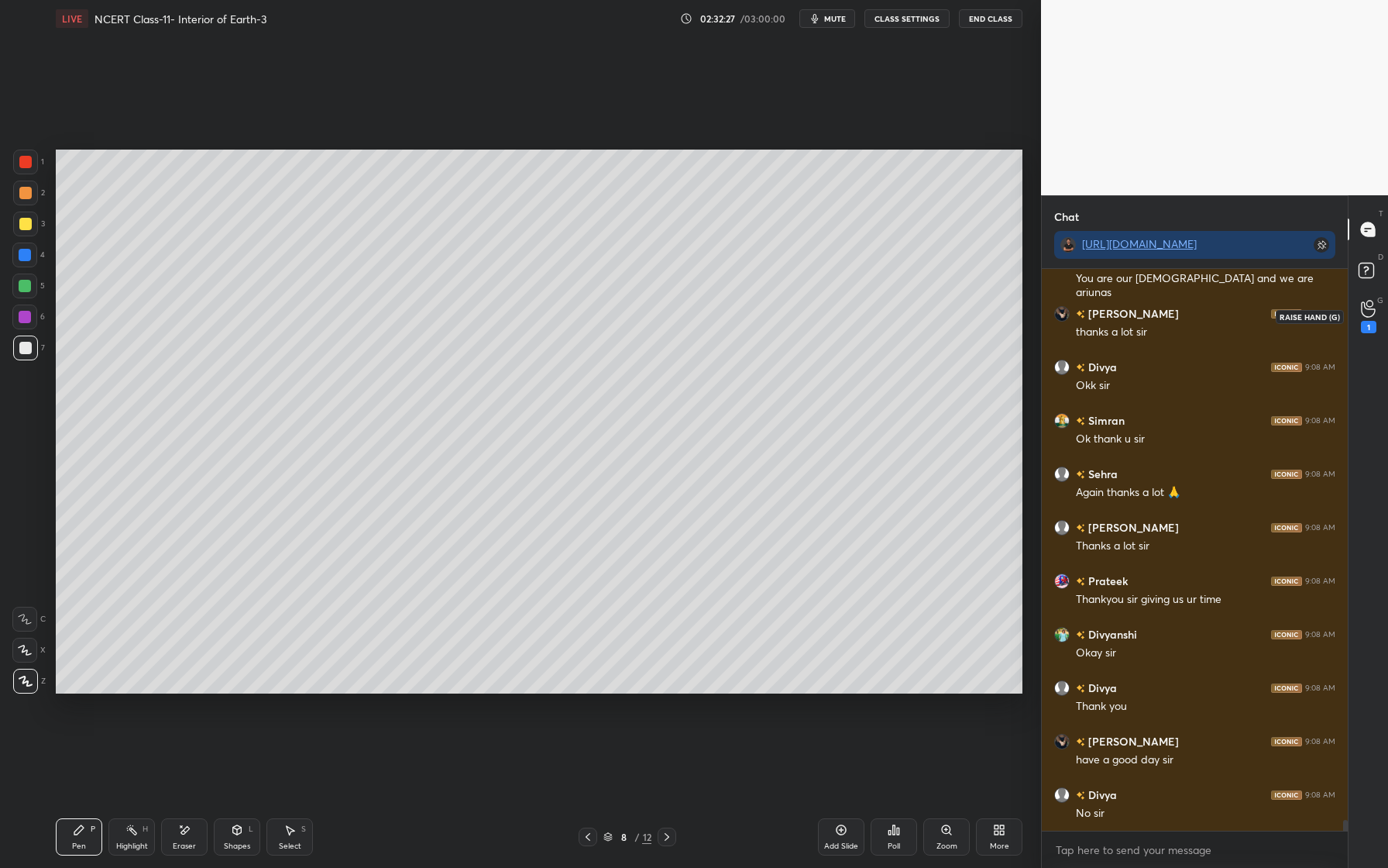
click at [1374, 308] on icon at bounding box center [1368, 309] width 14 height 16
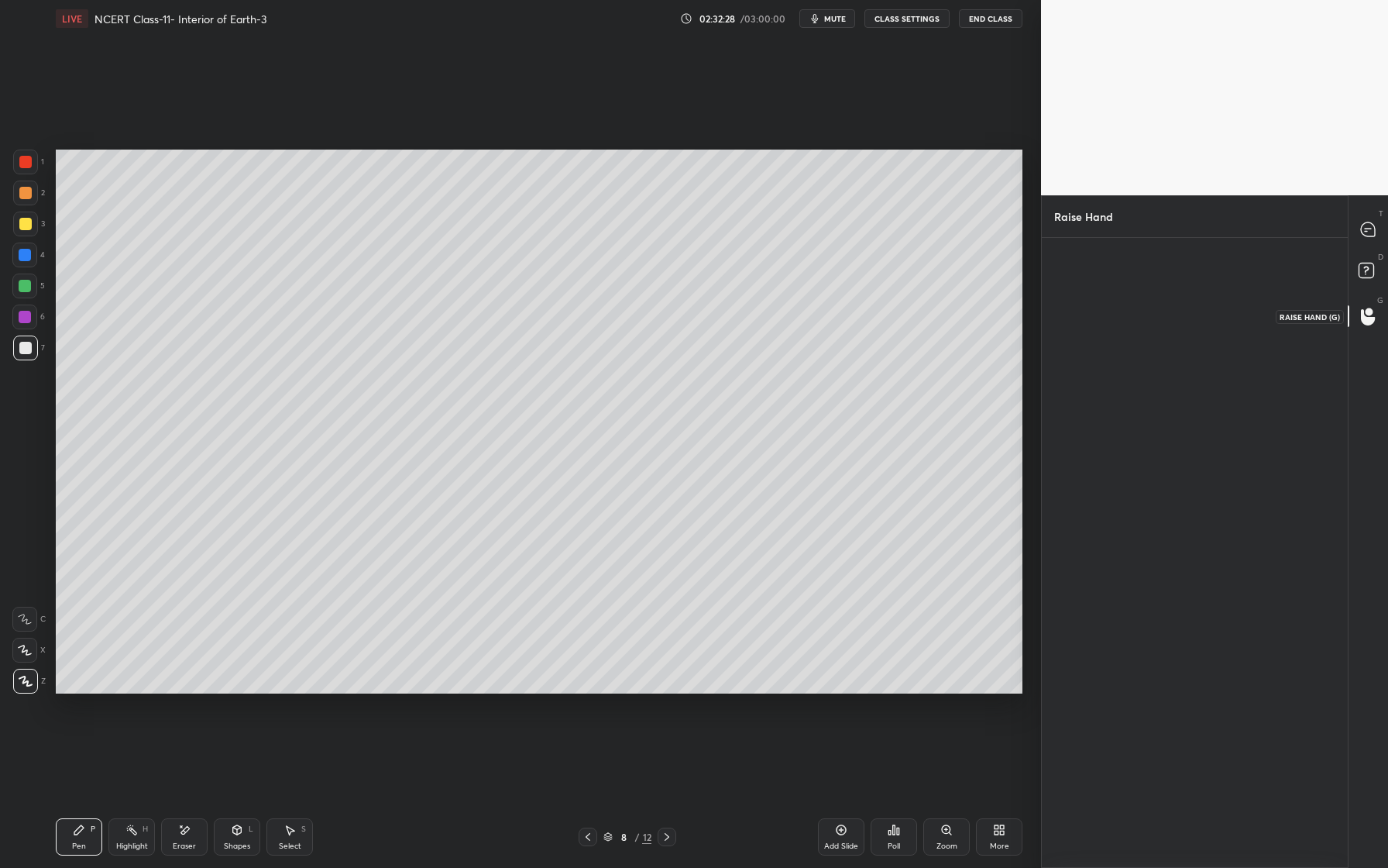
scroll to position [6, 6]
click at [1122, 302] on div "Divya" at bounding box center [1101, 312] width 93 height 90
click at [1119, 342] on button "INVITE" at bounding box center [1101, 344] width 79 height 20
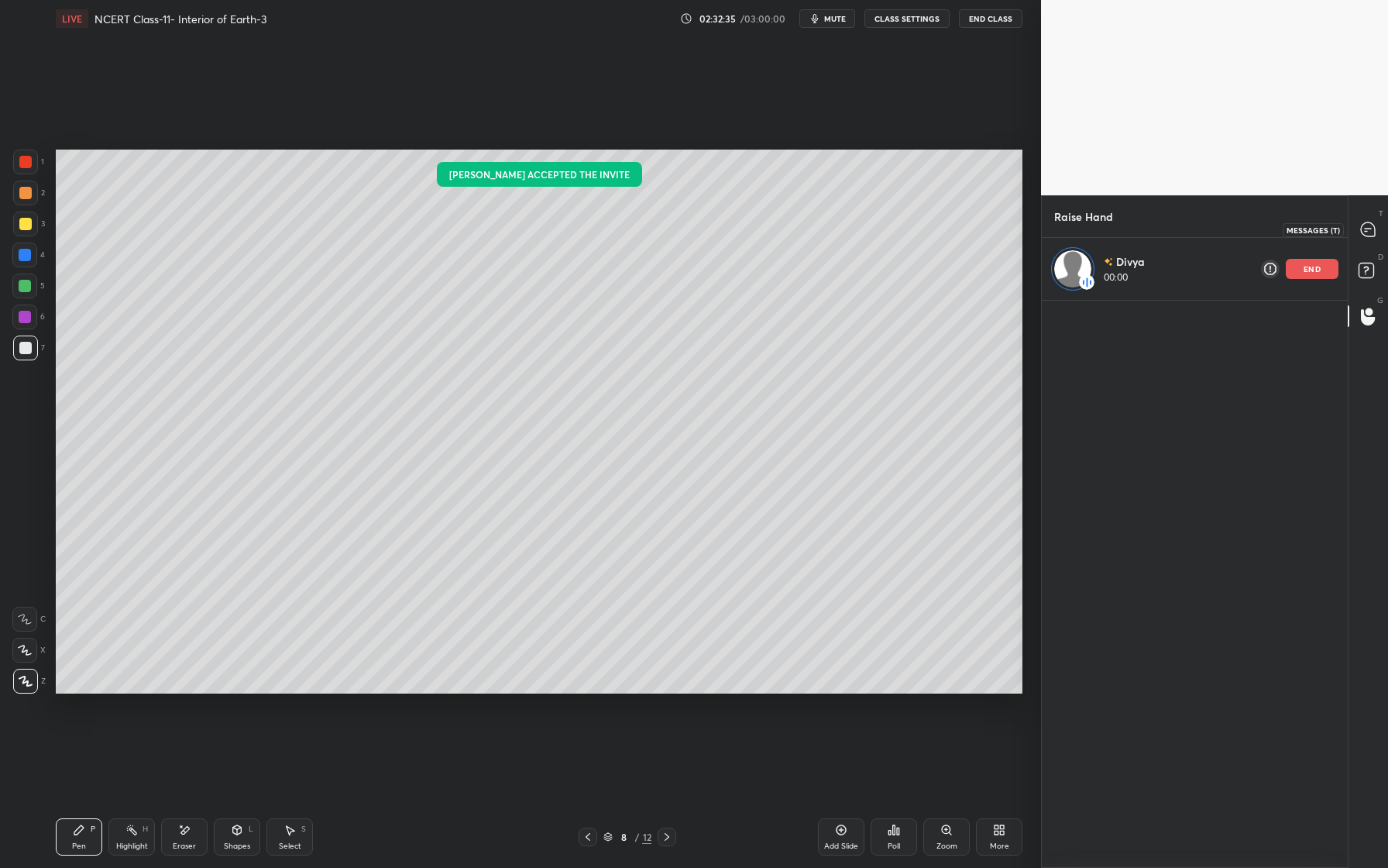
click at [1372, 228] on icon at bounding box center [1368, 229] width 14 height 14
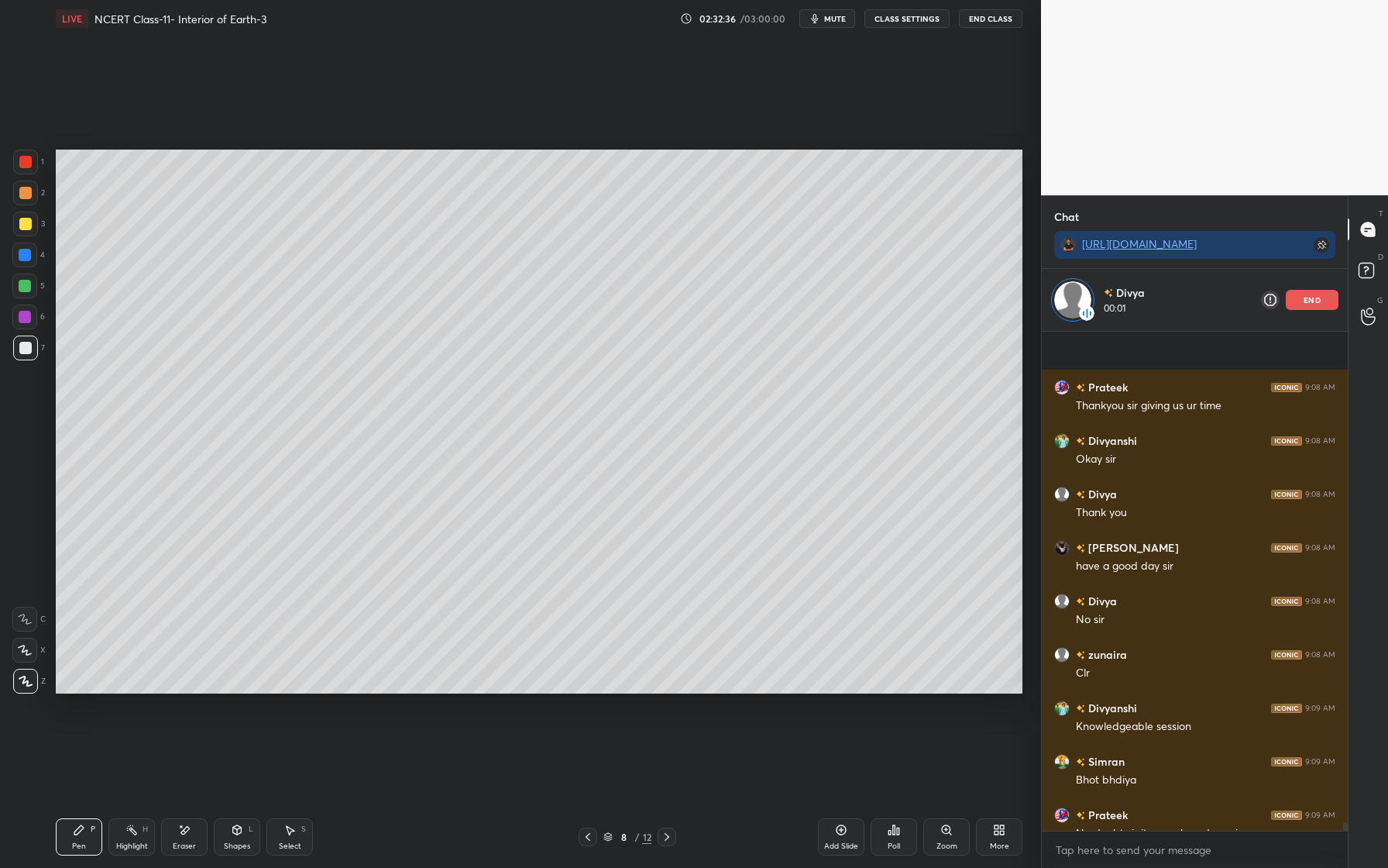
scroll to position [29425, 0]
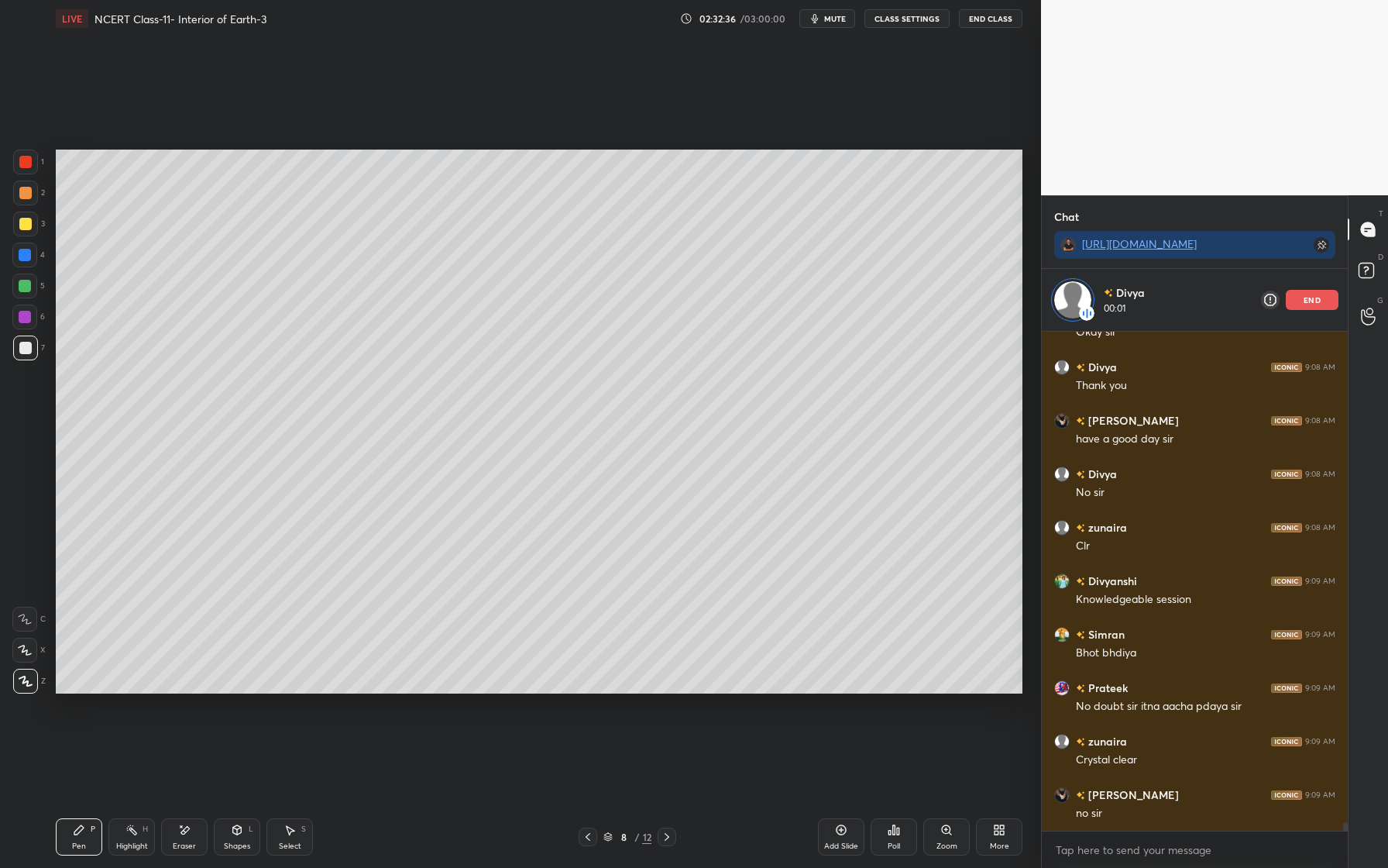
click at [1372, 228] on icon at bounding box center [1368, 229] width 14 height 14
click at [1316, 307] on div "end" at bounding box center [1313, 299] width 53 height 20
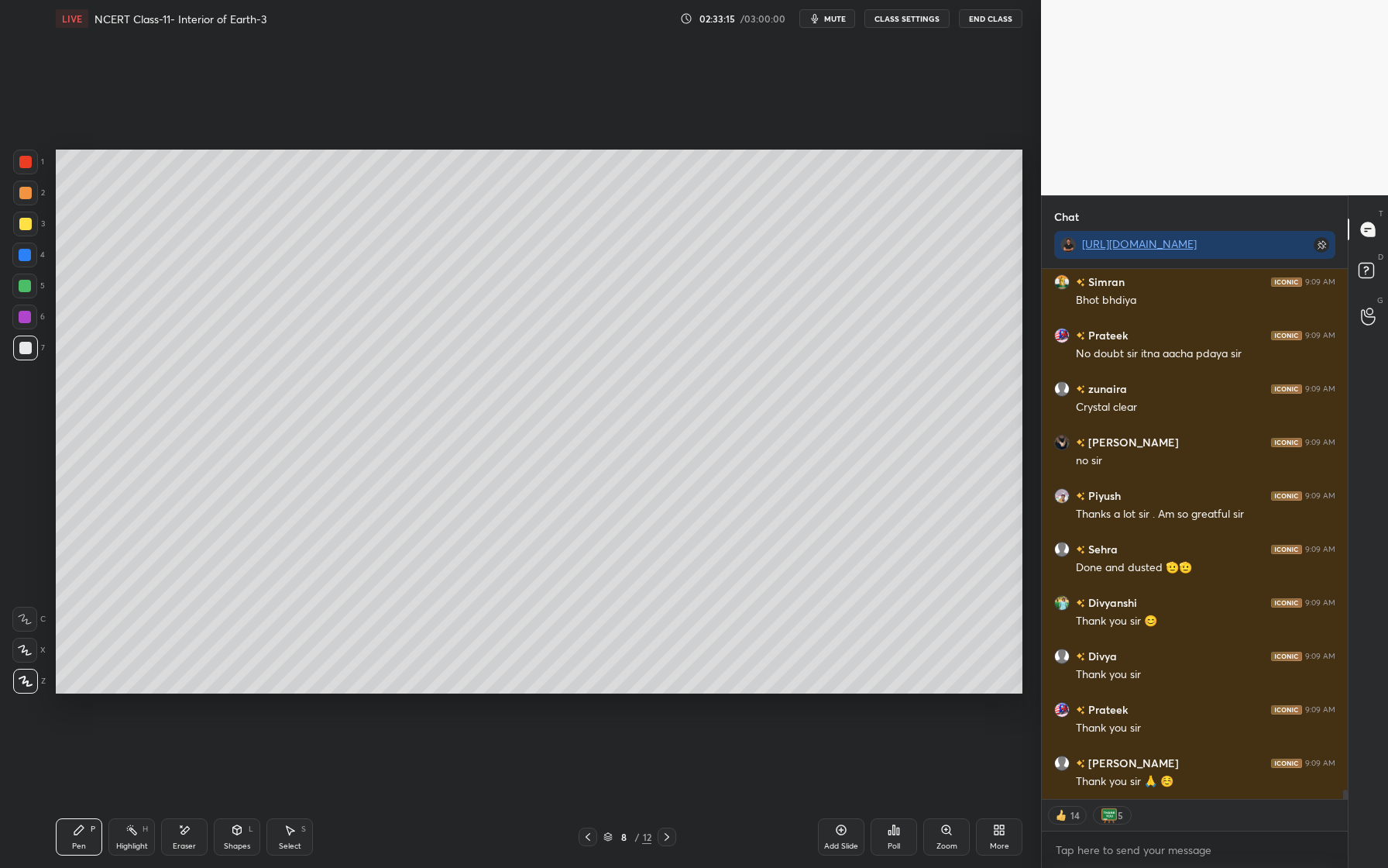
scroll to position [29822, 0]
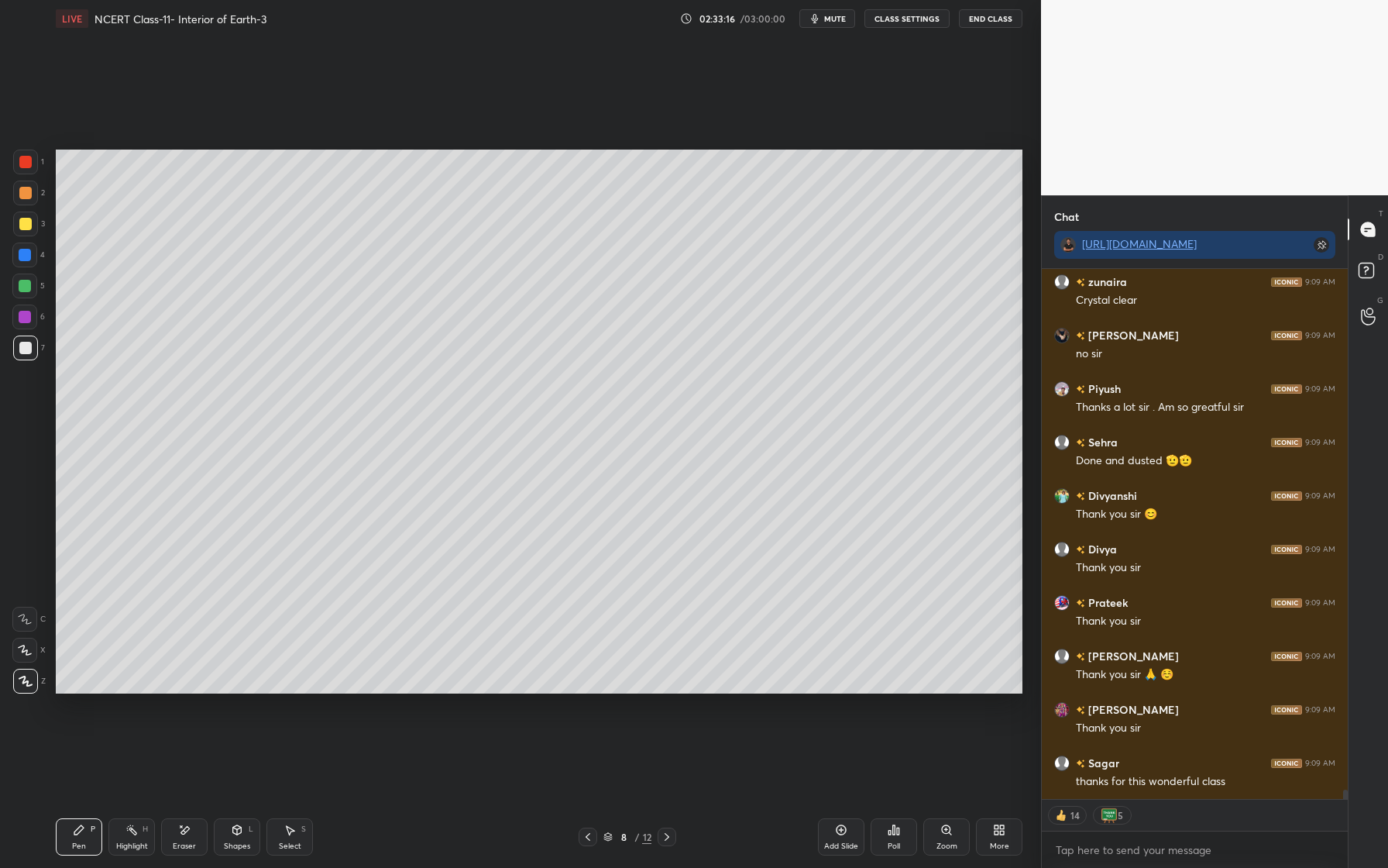
click at [991, 20] on button "End Class" at bounding box center [990, 18] width 64 height 19
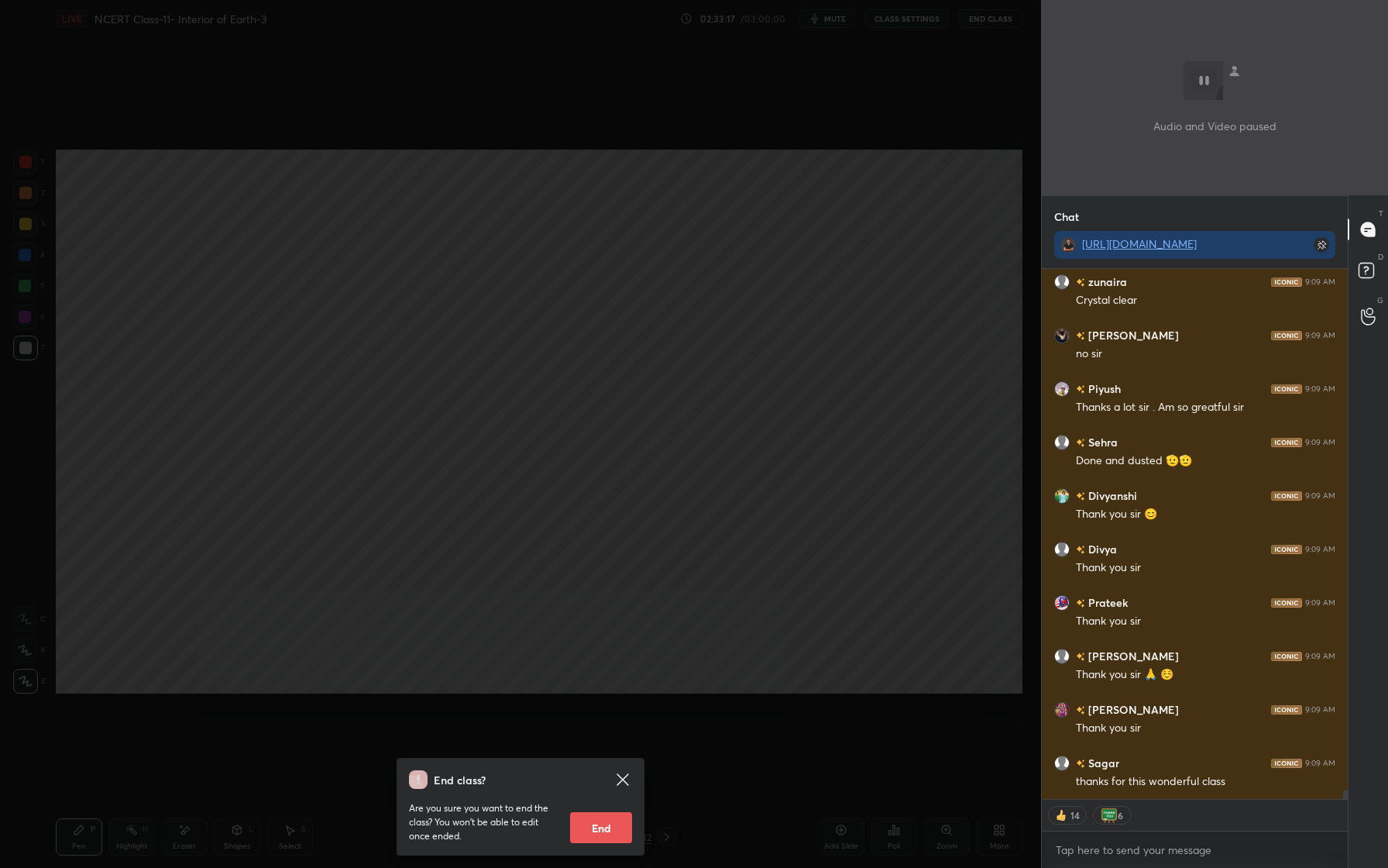
scroll to position [29875, 0]
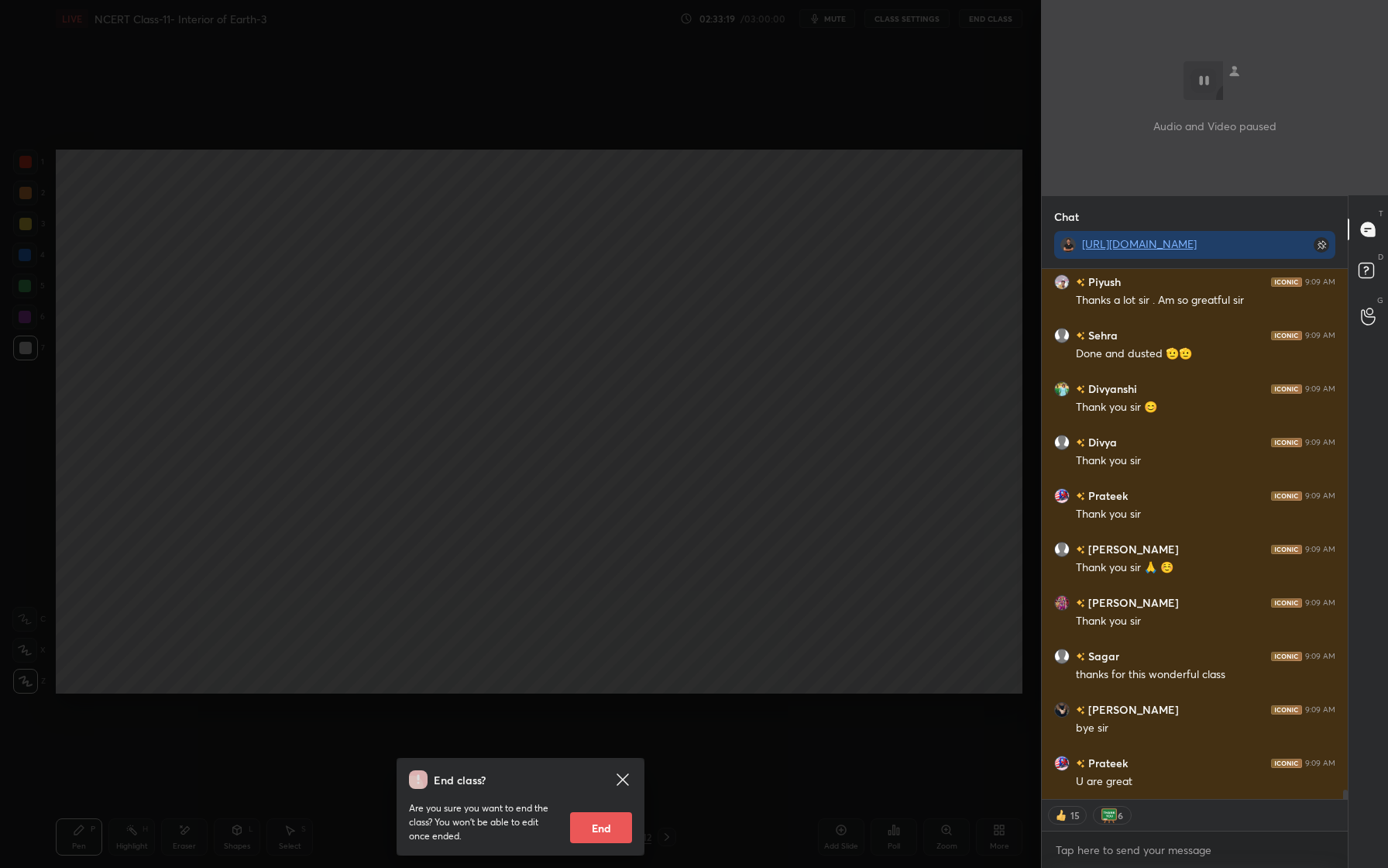
click at [606, 819] on button "End" at bounding box center [600, 827] width 62 height 31
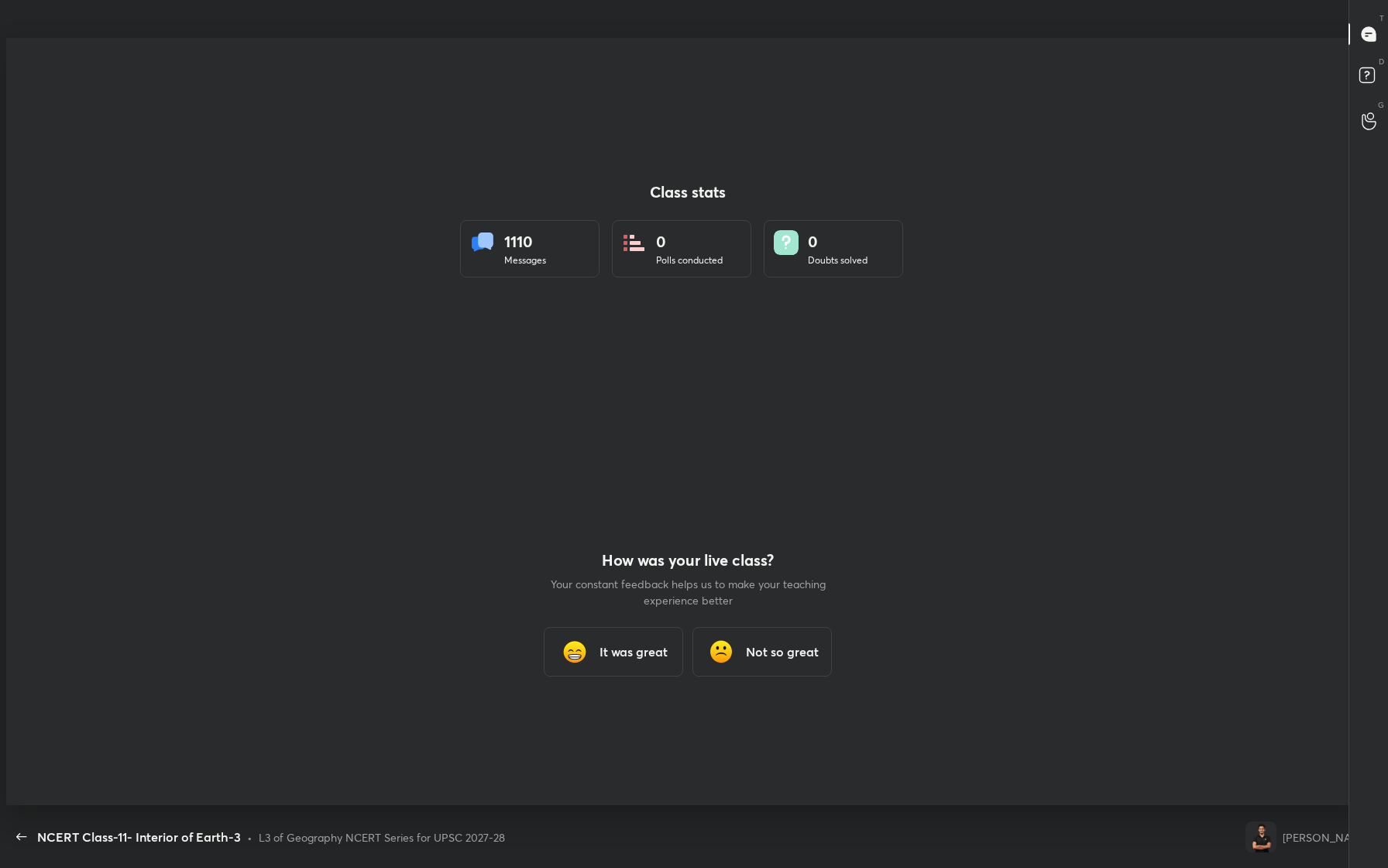
click at [606, 646] on h3 "It was great" at bounding box center [633, 651] width 68 height 19
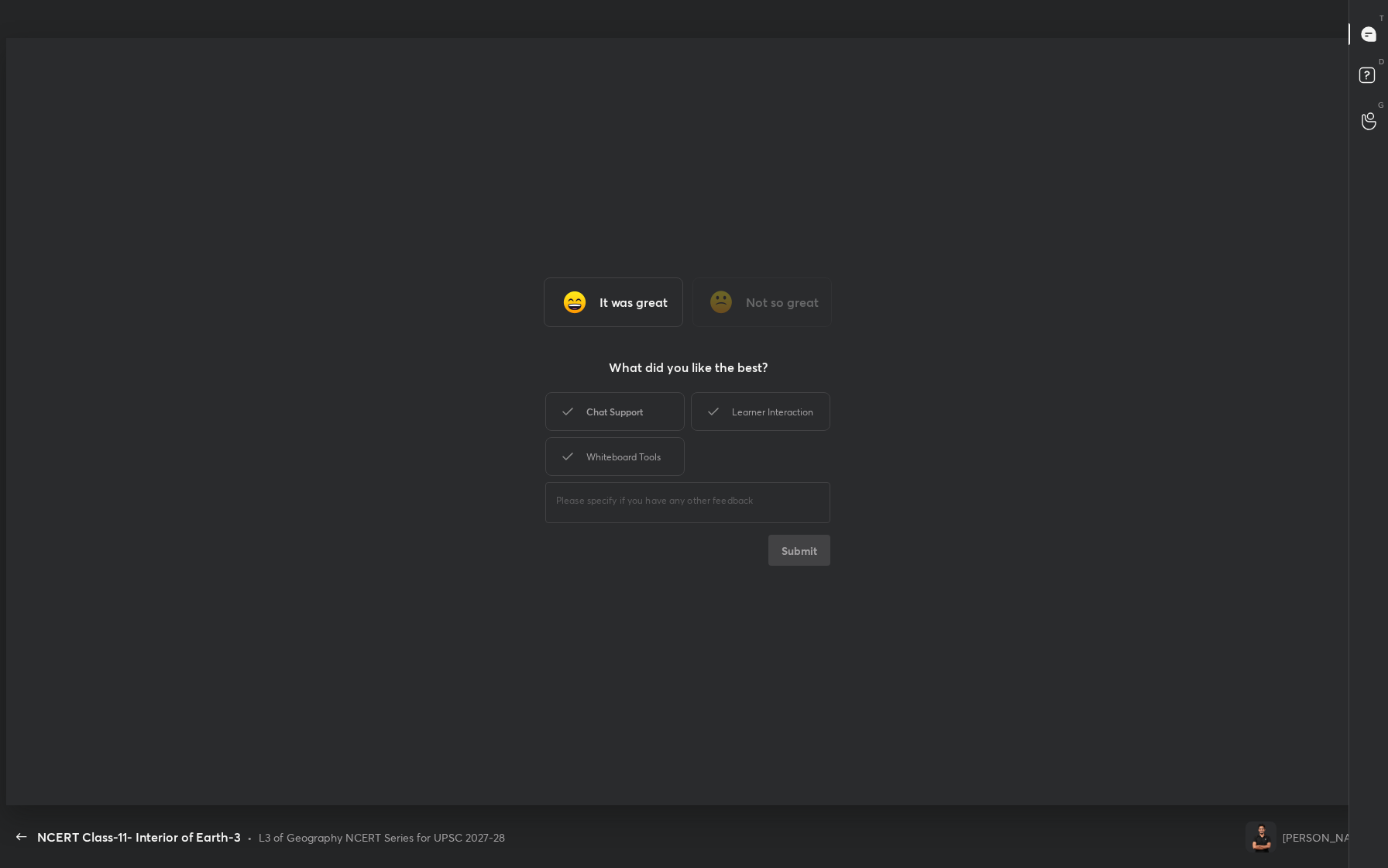
click at [628, 406] on div "Chat Support" at bounding box center [615, 410] width 140 height 38
click at [767, 413] on div "Learner Interaction" at bounding box center [761, 410] width 140 height 38
click at [642, 452] on div "Whiteboard Tools" at bounding box center [615, 456] width 140 height 38
click at [810, 559] on button "Submit" at bounding box center [799, 549] width 62 height 31
type textarea "x"
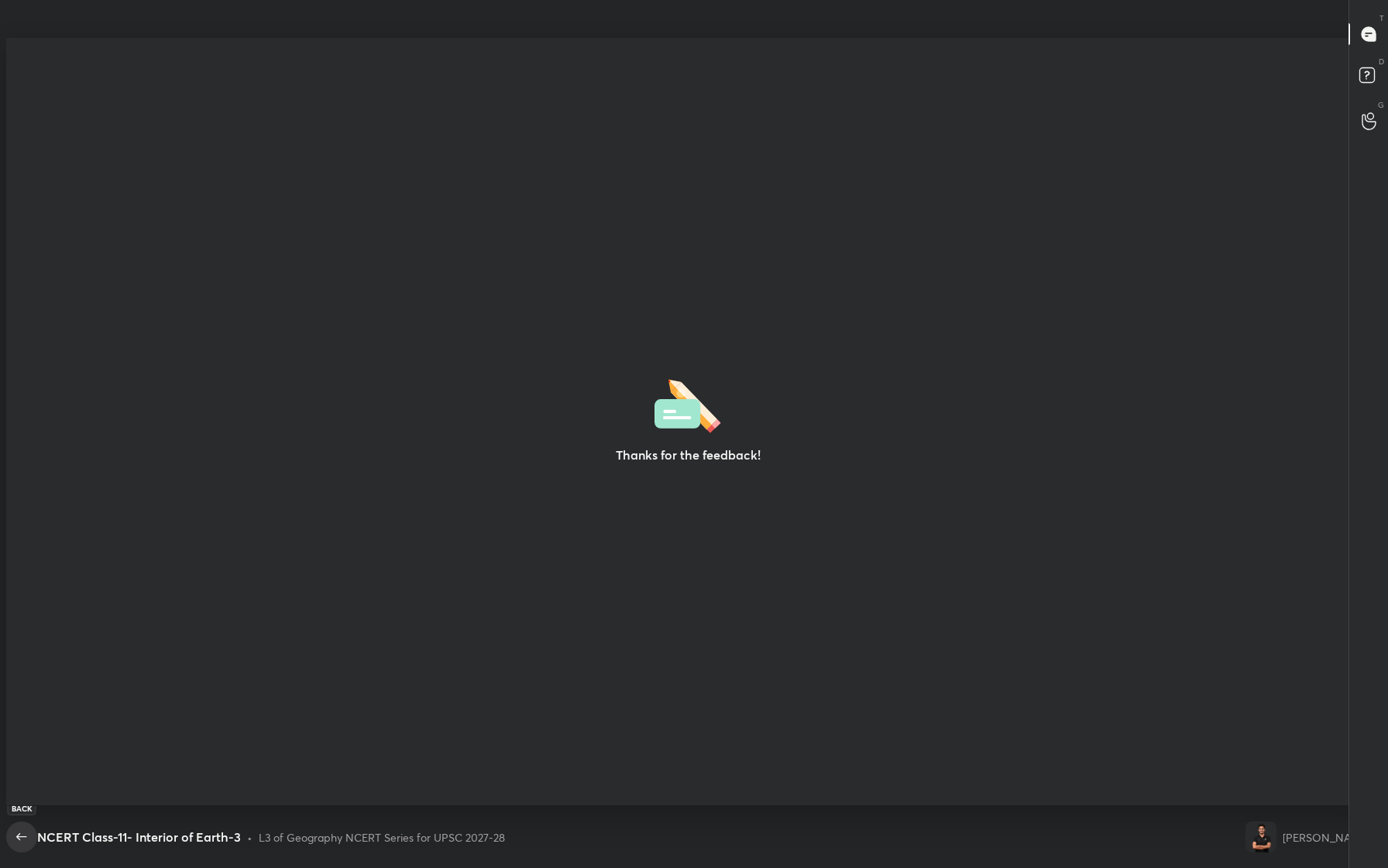
click at [21, 836] on icon "button" at bounding box center [22, 837] width 19 height 19
